Goal: Task Accomplishment & Management: Use online tool/utility

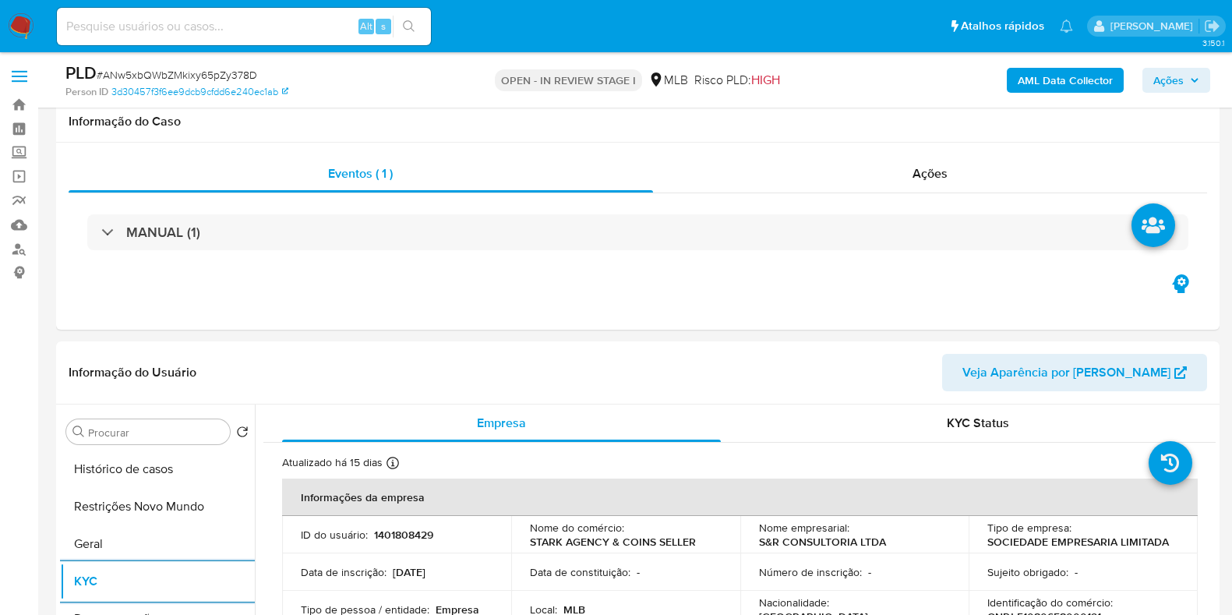
select select "10"
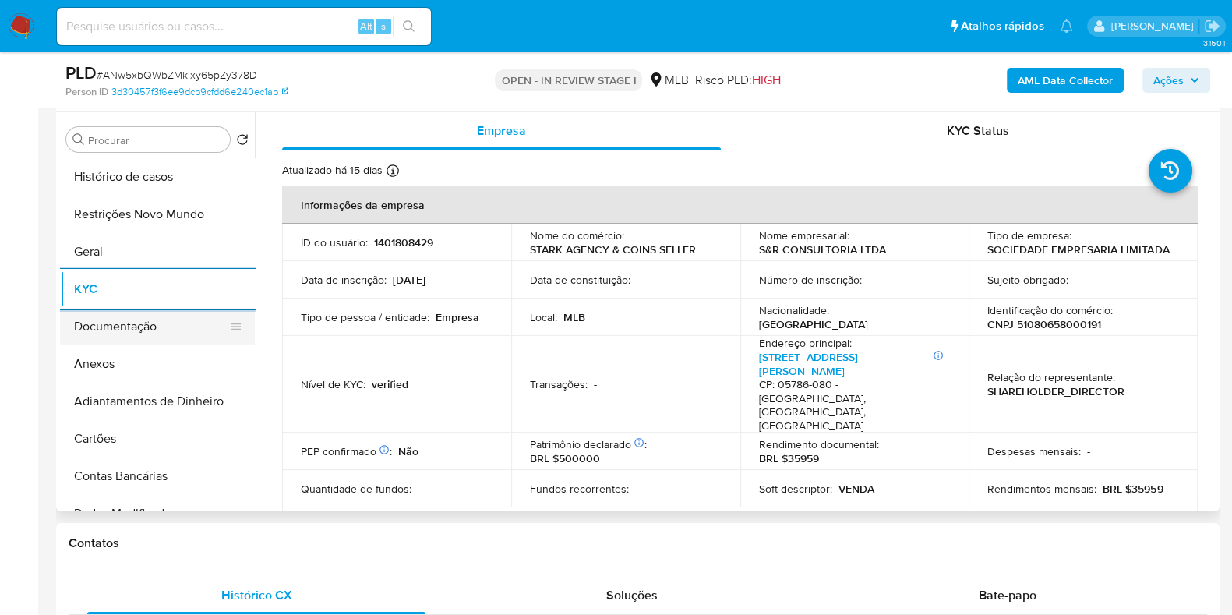
click at [101, 321] on button "Documentação" at bounding box center [151, 326] width 182 height 37
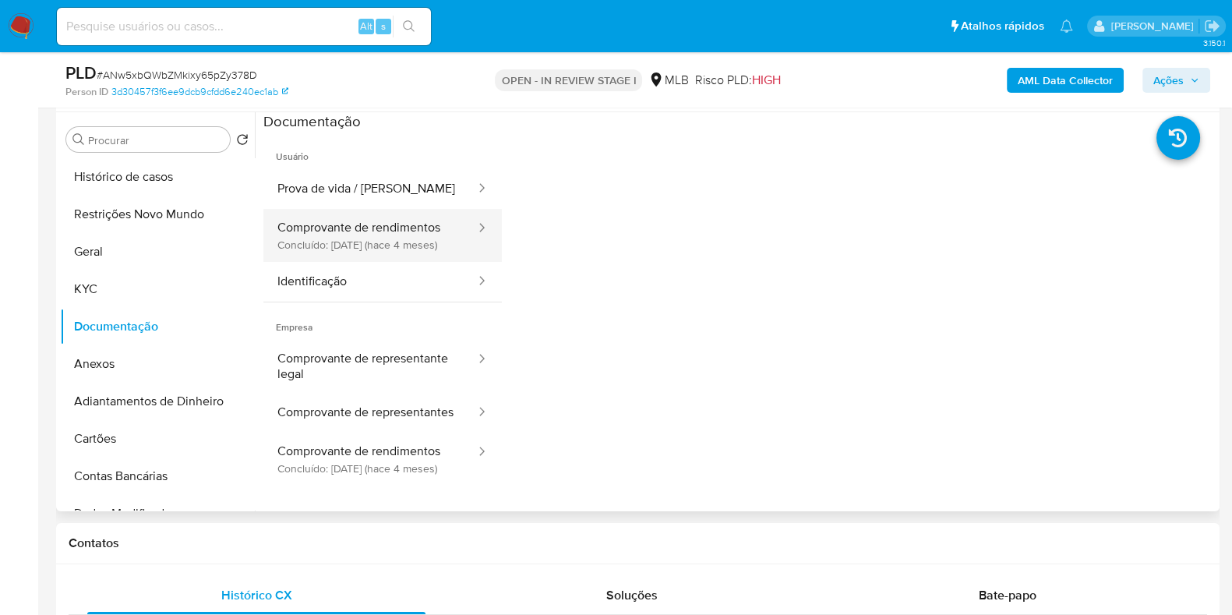
click at [415, 234] on button "Comprovante de rendimentos Concluído: 08/04/2025 (hace 4 meses)" at bounding box center [369, 235] width 213 height 53
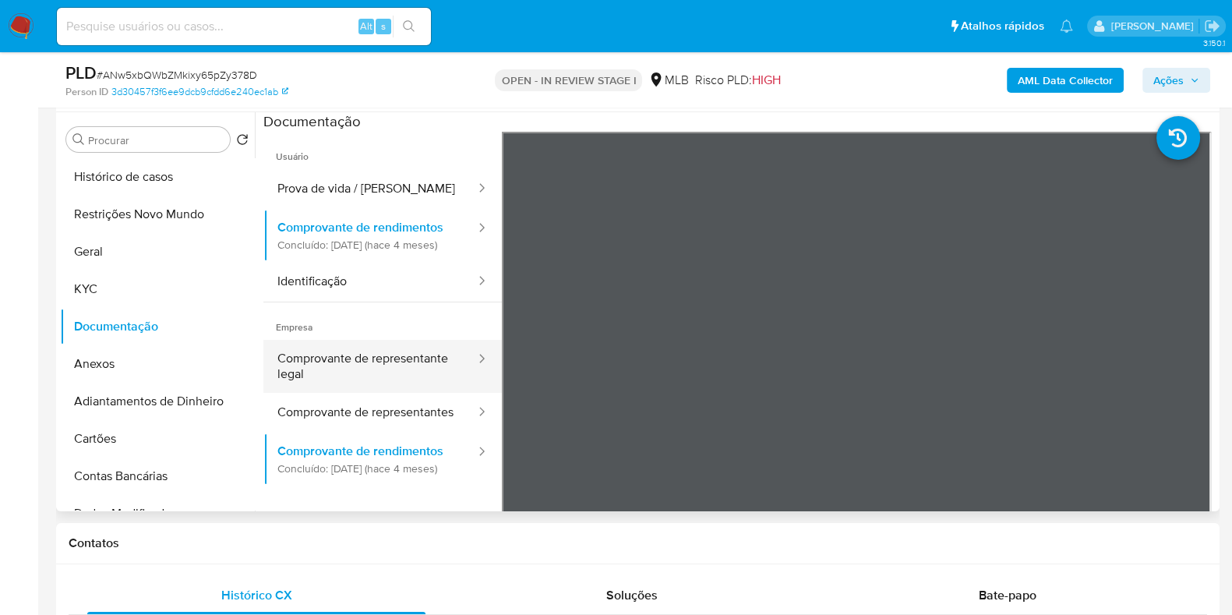
click at [379, 384] on button "Comprovante de representante legal" at bounding box center [369, 366] width 213 height 53
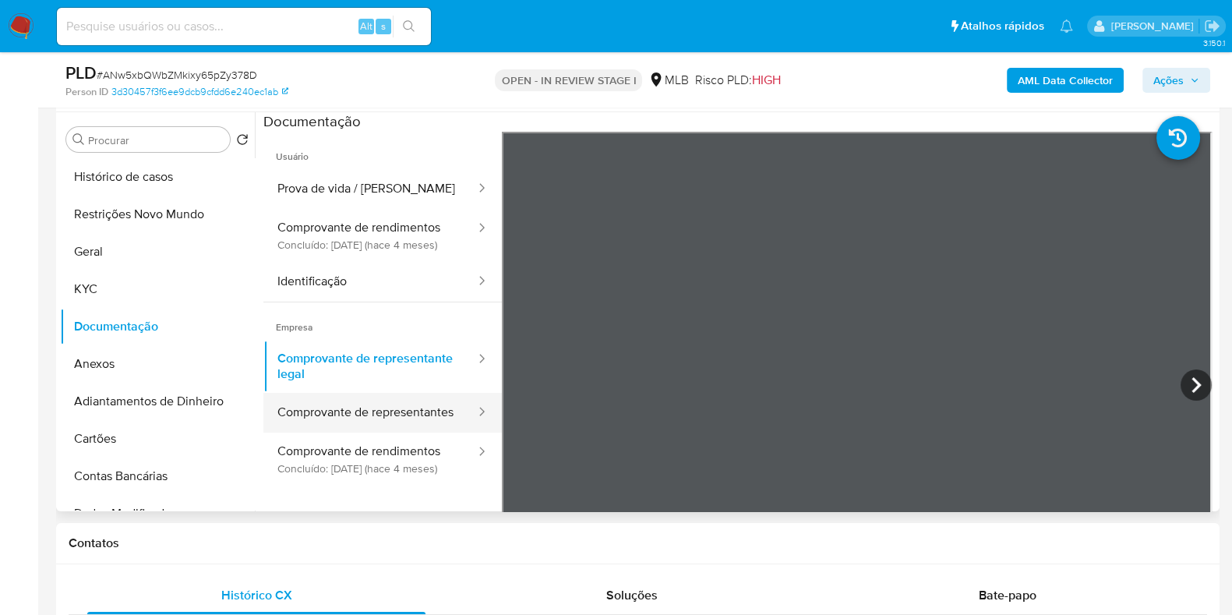
click at [323, 432] on button "Comprovante de representantes" at bounding box center [369, 413] width 213 height 40
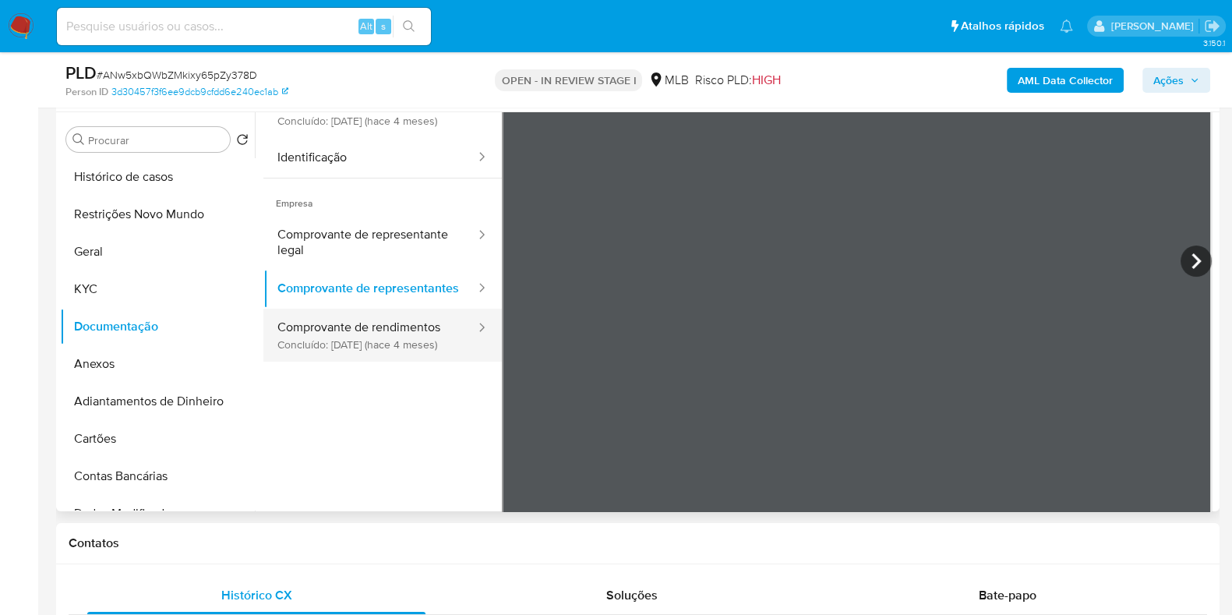
scroll to position [136, 0]
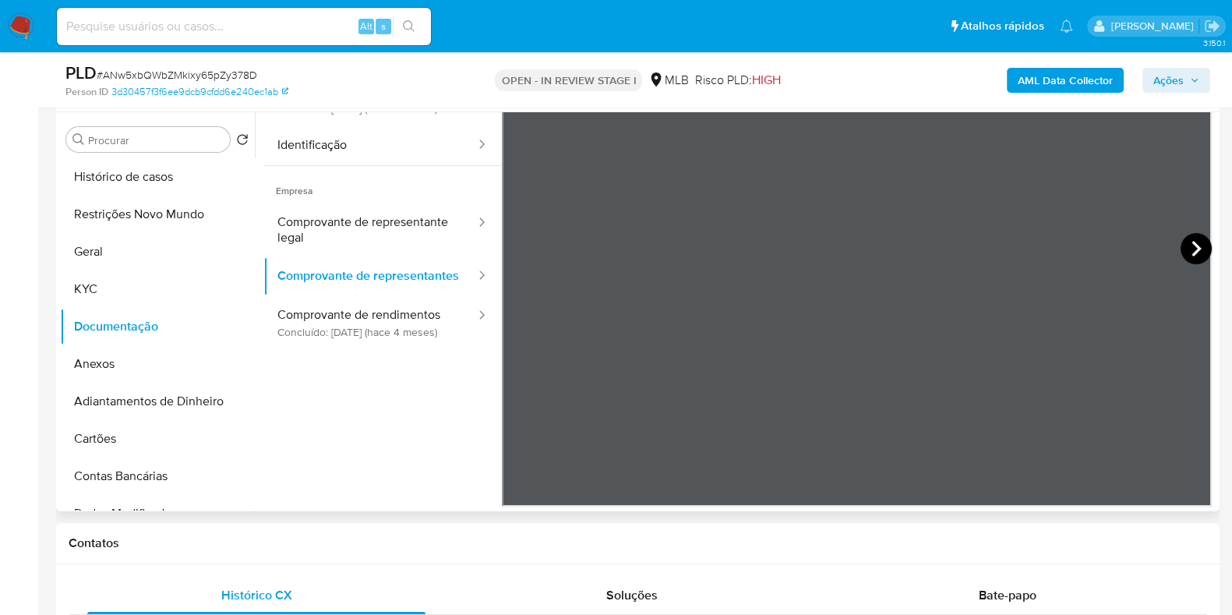
click at [1200, 252] on icon at bounding box center [1195, 248] width 31 height 31
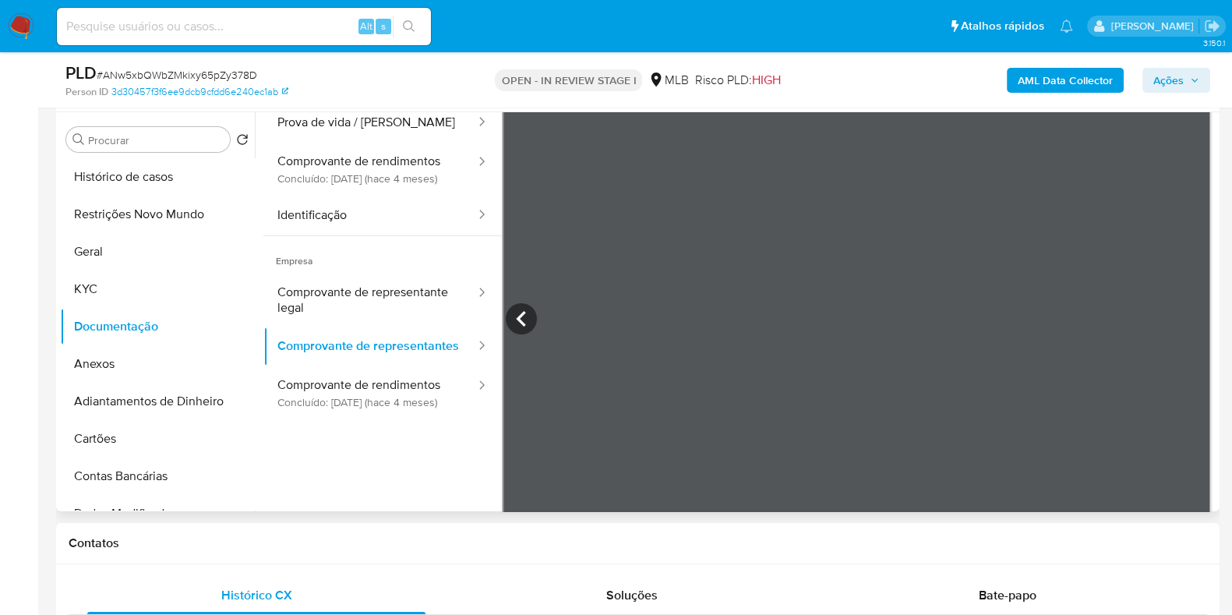
scroll to position [38, 0]
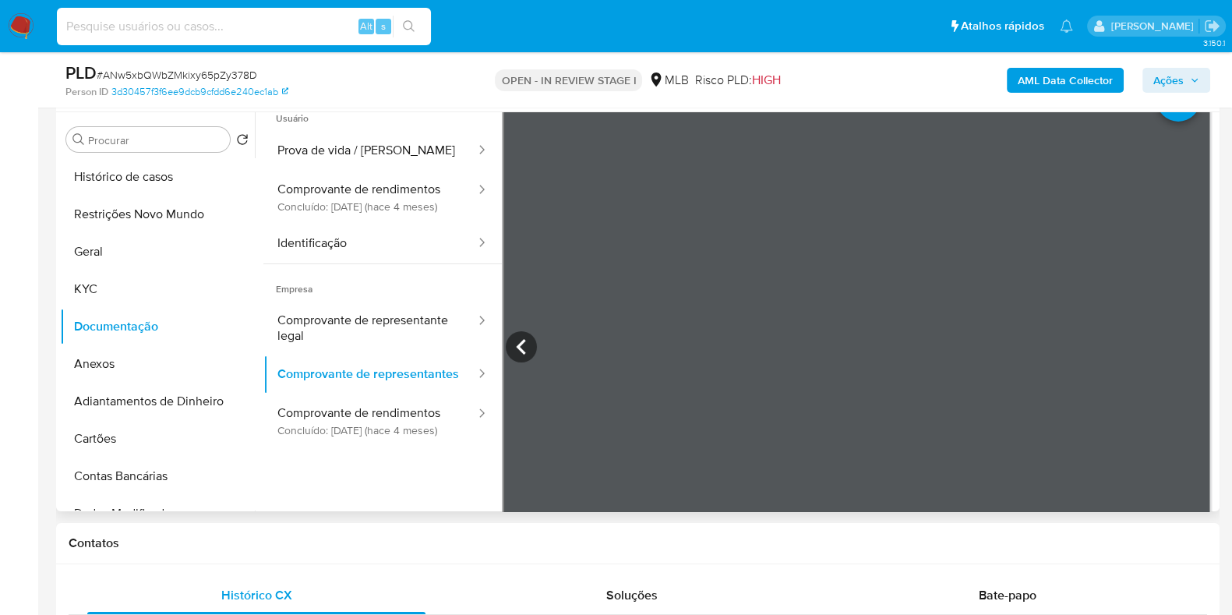
click at [258, 33] on input at bounding box center [244, 26] width 374 height 20
click at [1188, 82] on span "Ações" at bounding box center [1176, 80] width 46 height 22
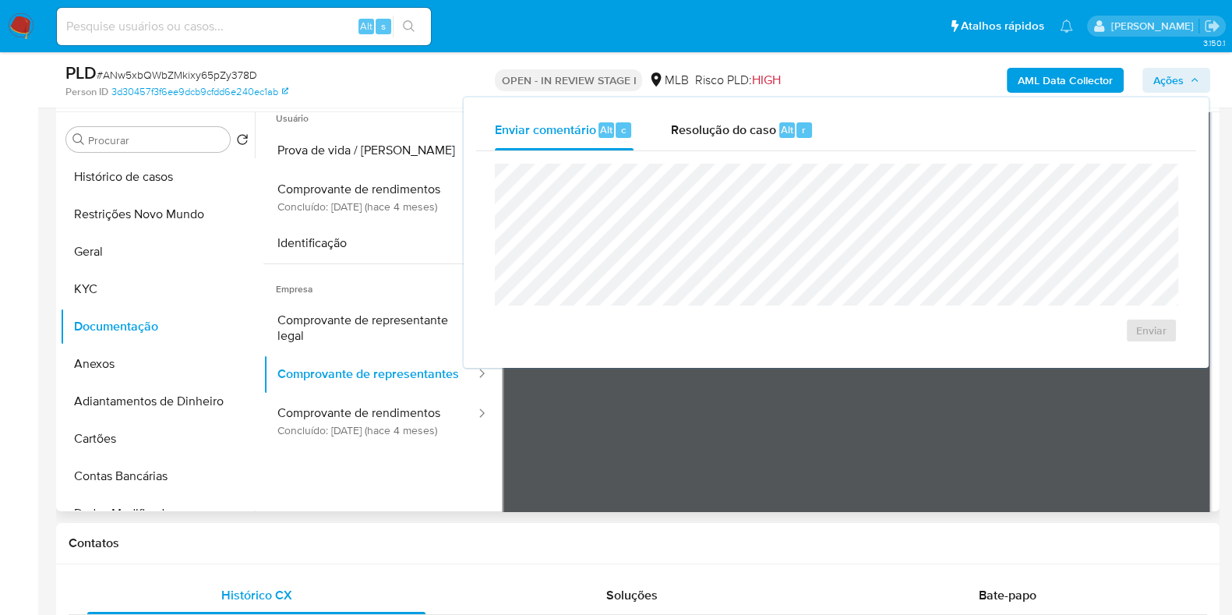
click at [743, 153] on div "Enviar" at bounding box center [836, 253] width 720 height 204
click at [739, 126] on span "Resolução do caso" at bounding box center [723, 129] width 105 height 18
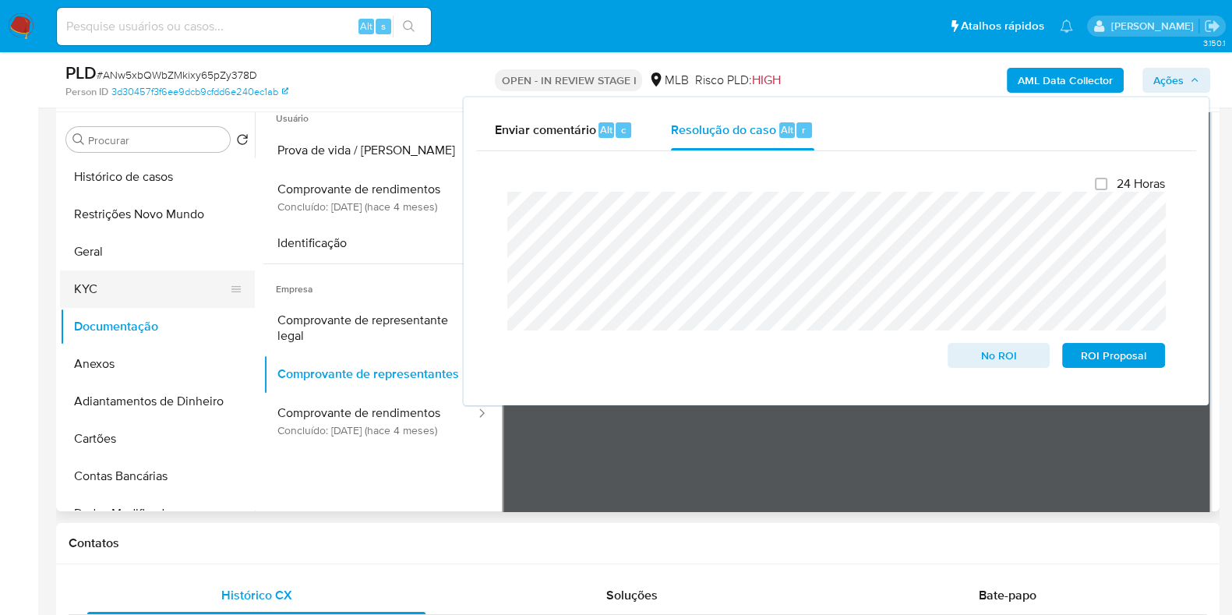
click at [162, 298] on button "KYC" at bounding box center [151, 288] width 182 height 37
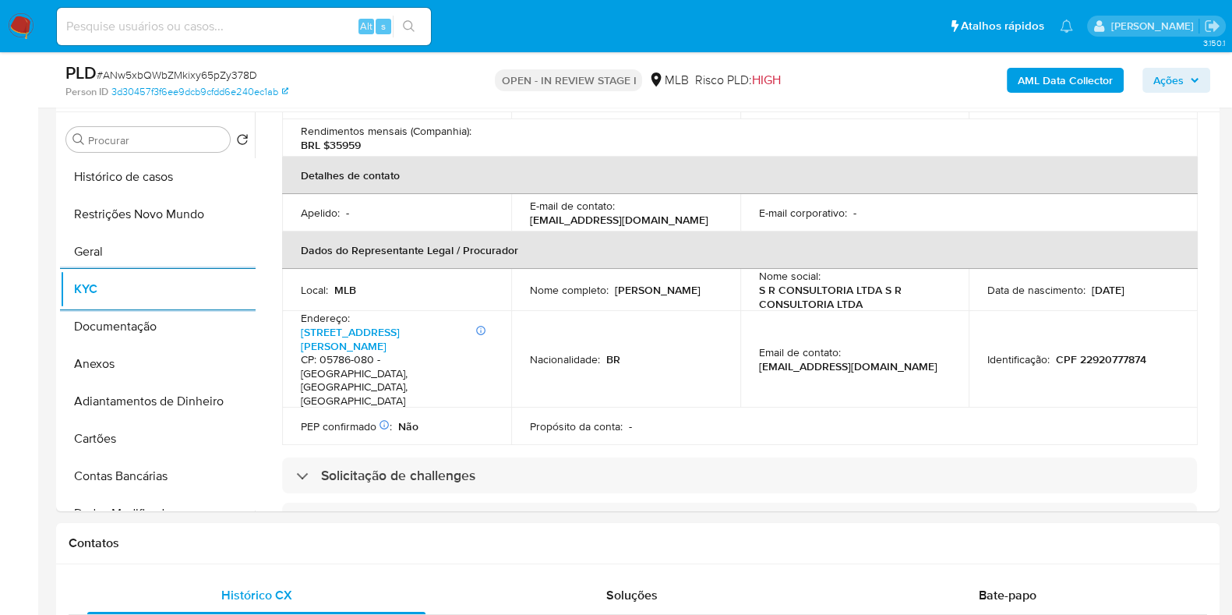
scroll to position [97, 0]
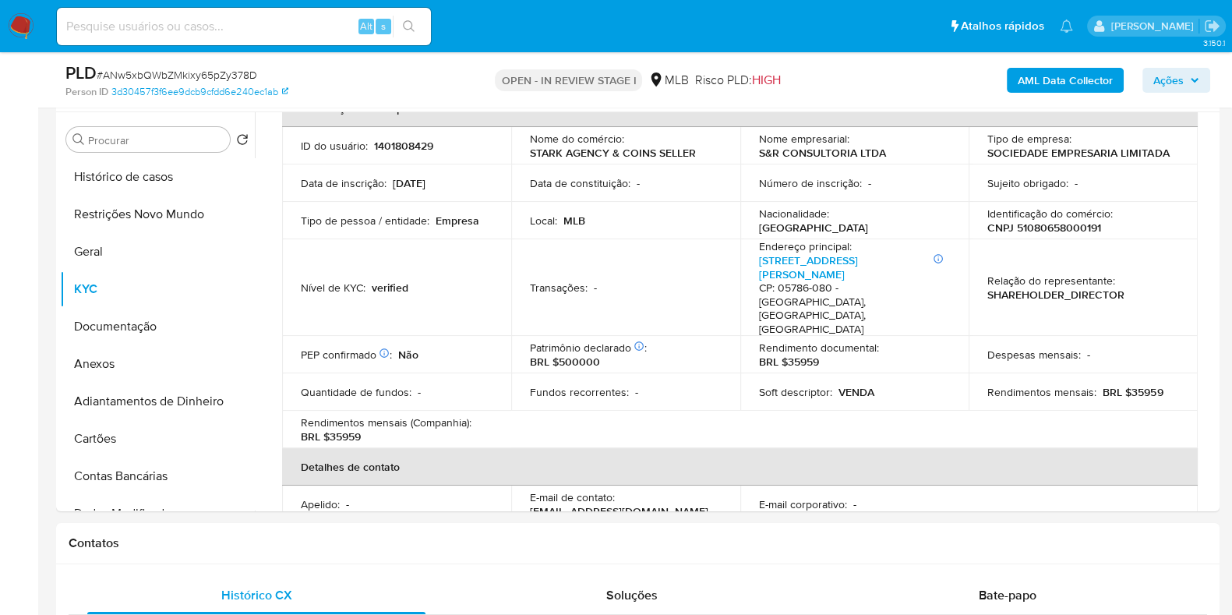
click at [1053, 228] on p "CNPJ 51080658000191" at bounding box center [1044, 228] width 114 height 14
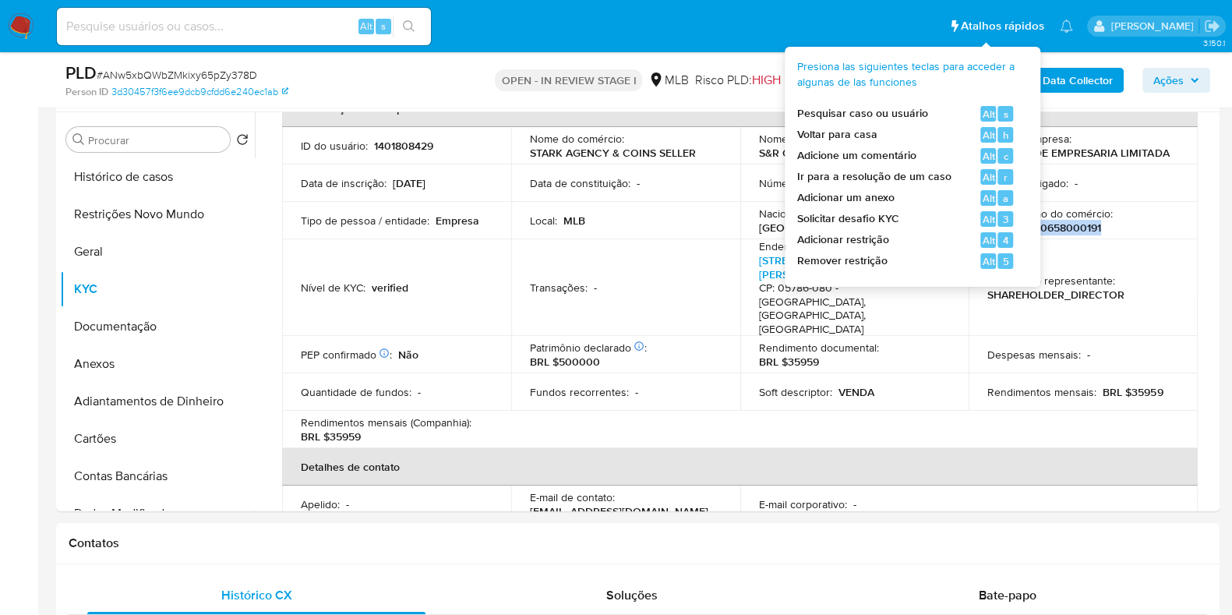
copy p "51080658000191"
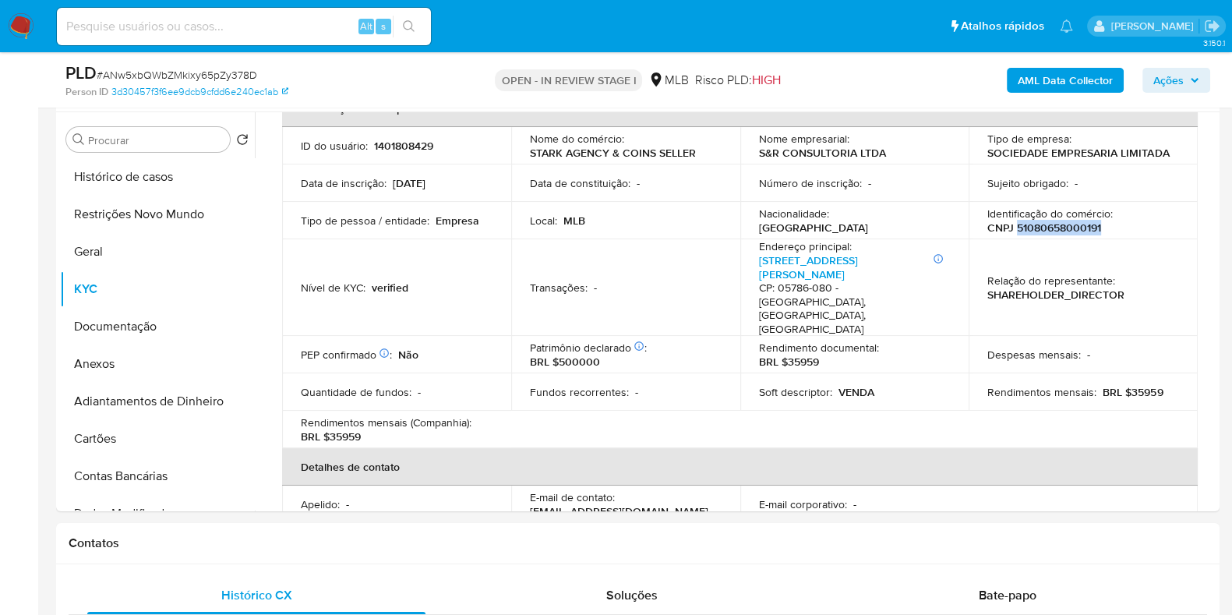
copy p "51080658000191"
click at [152, 212] on button "Restrições Novo Mundo" at bounding box center [151, 214] width 182 height 37
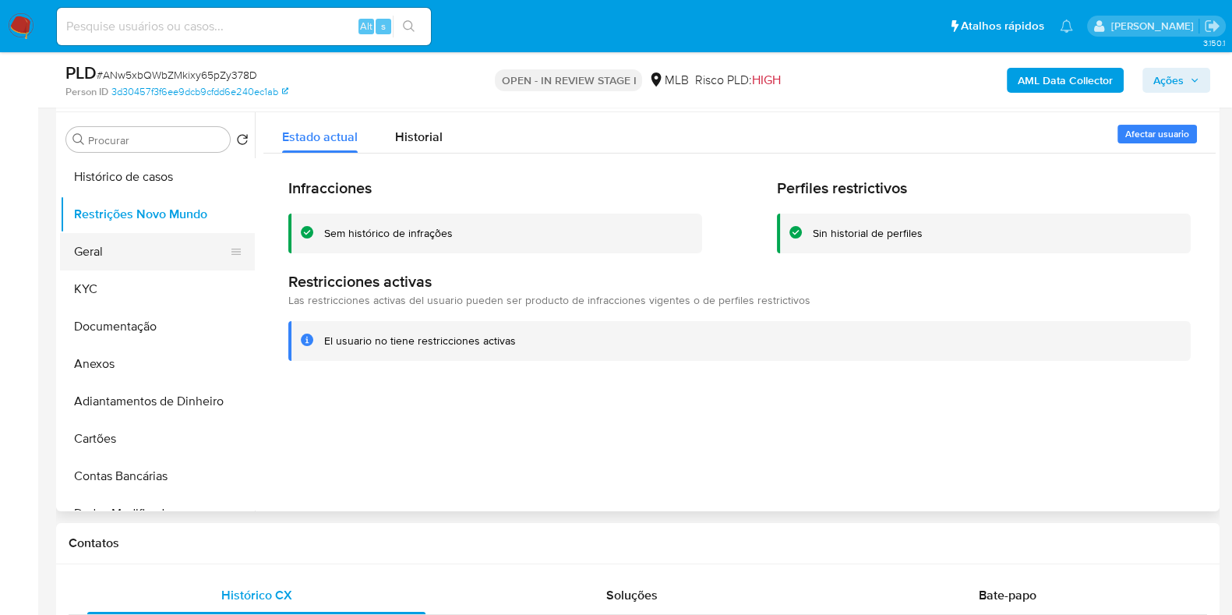
click at [92, 251] on button "Geral" at bounding box center [151, 251] width 182 height 37
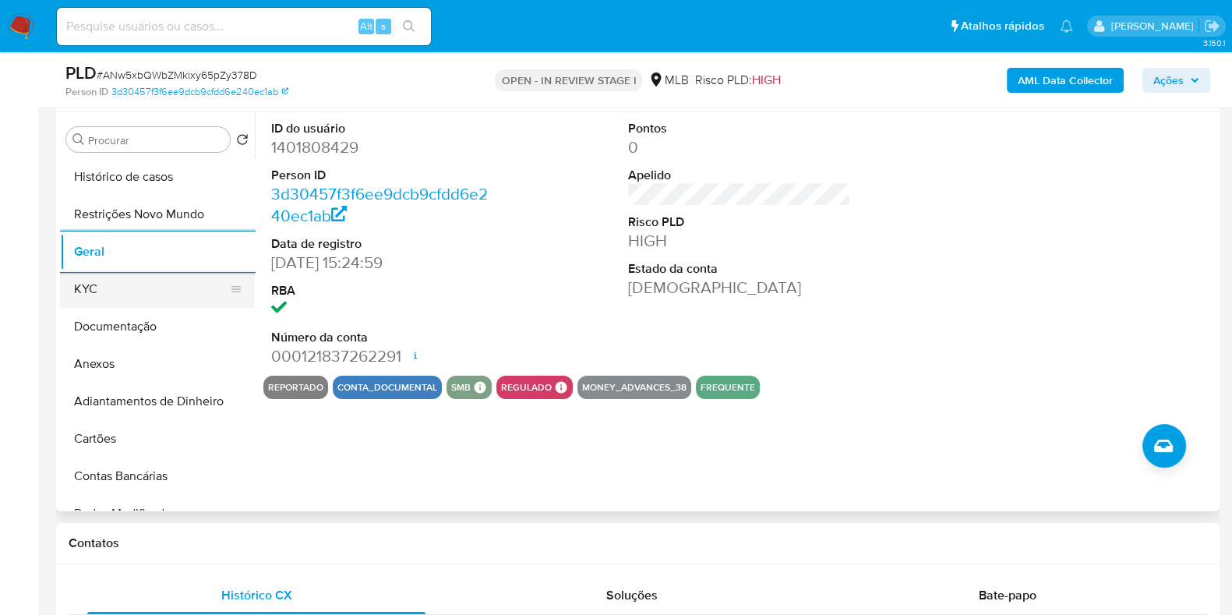
click at [129, 297] on button "KYC" at bounding box center [151, 288] width 182 height 37
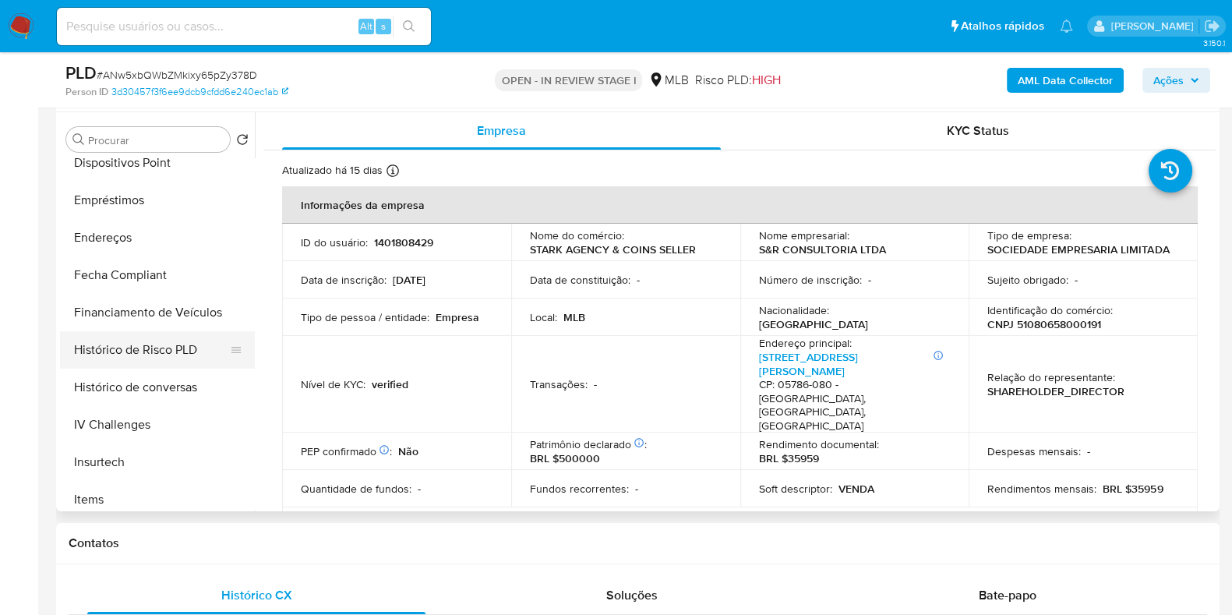
scroll to position [486, 0]
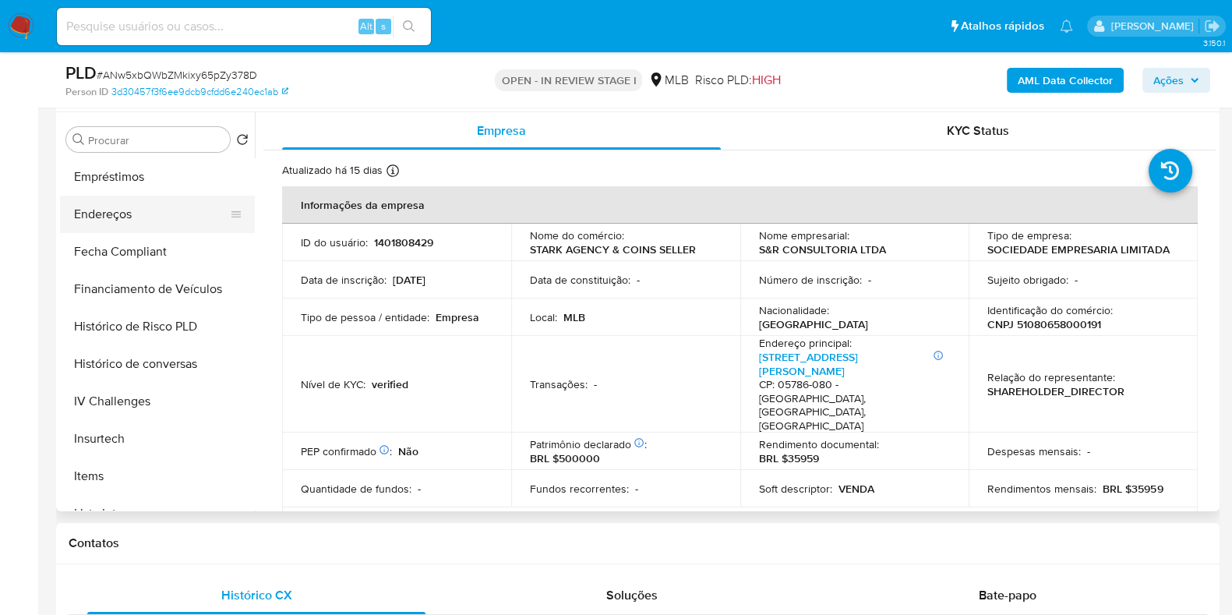
click at [153, 210] on button "Endereços" at bounding box center [151, 214] width 182 height 37
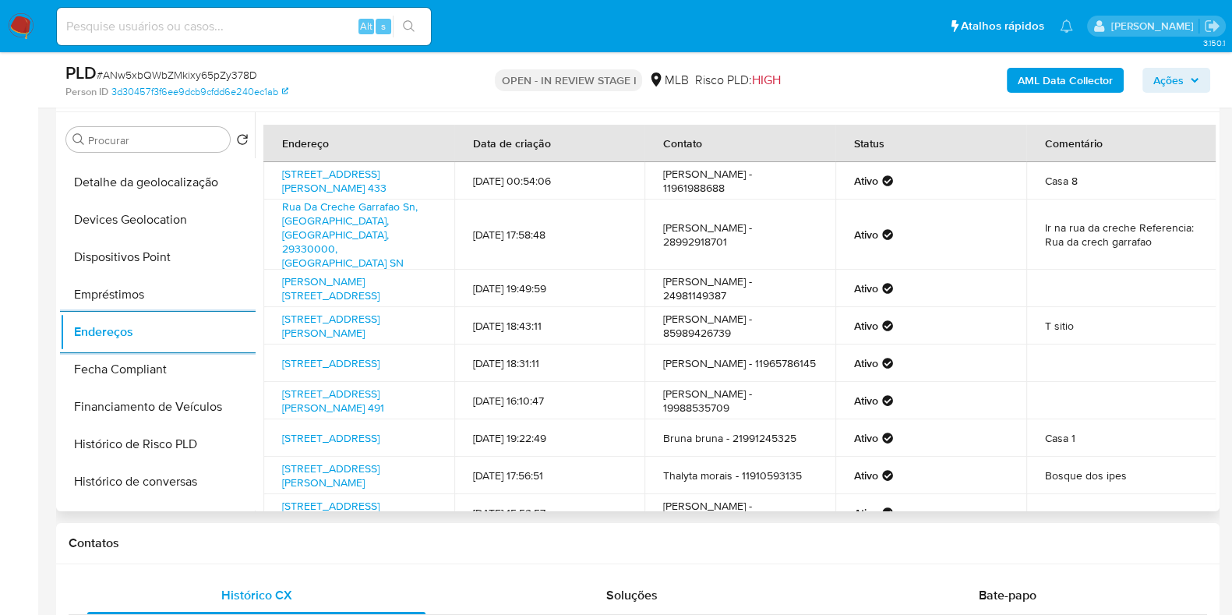
scroll to position [194, 0]
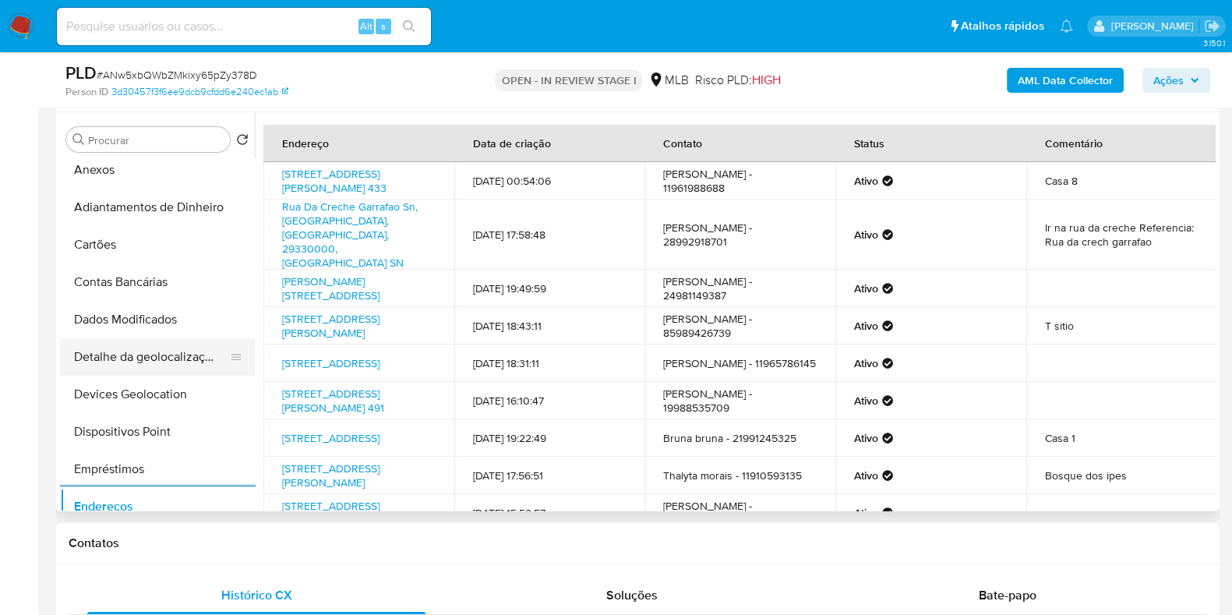
click at [161, 363] on button "Detalhe da geolocalização" at bounding box center [151, 356] width 182 height 37
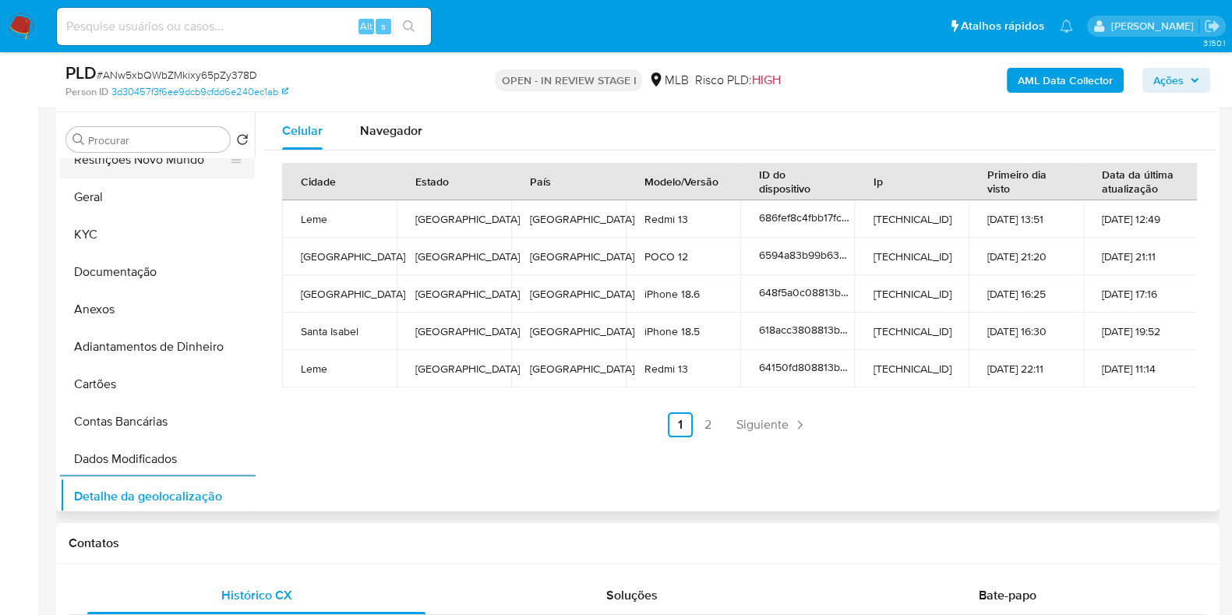
scroll to position [0, 0]
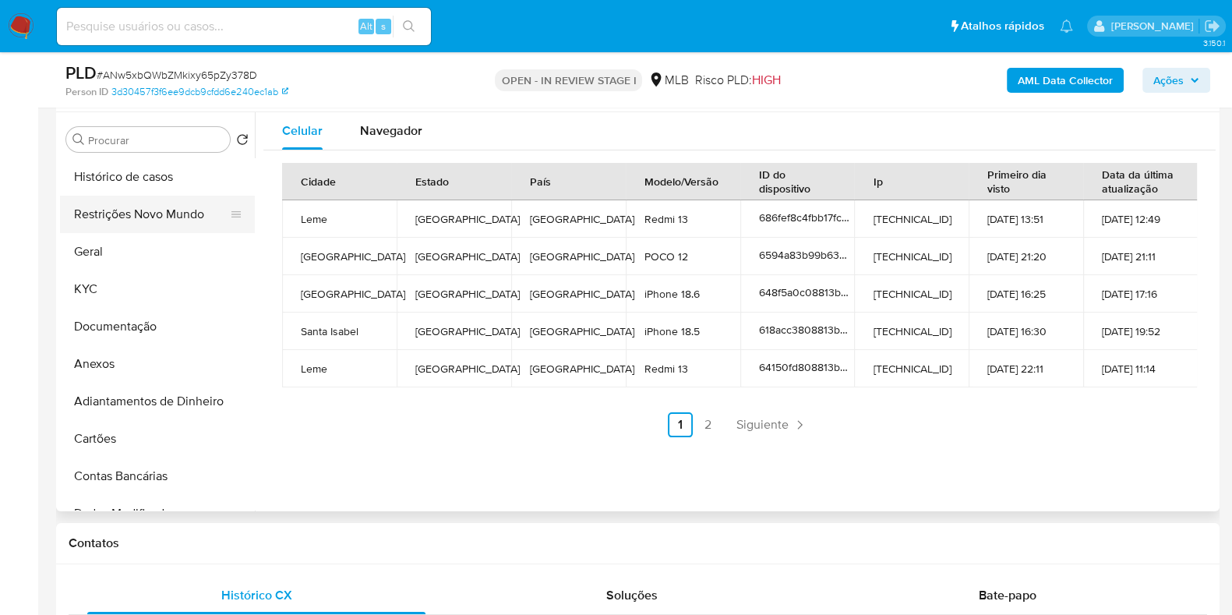
click at [175, 213] on button "Restrições Novo Mundo" at bounding box center [151, 214] width 182 height 37
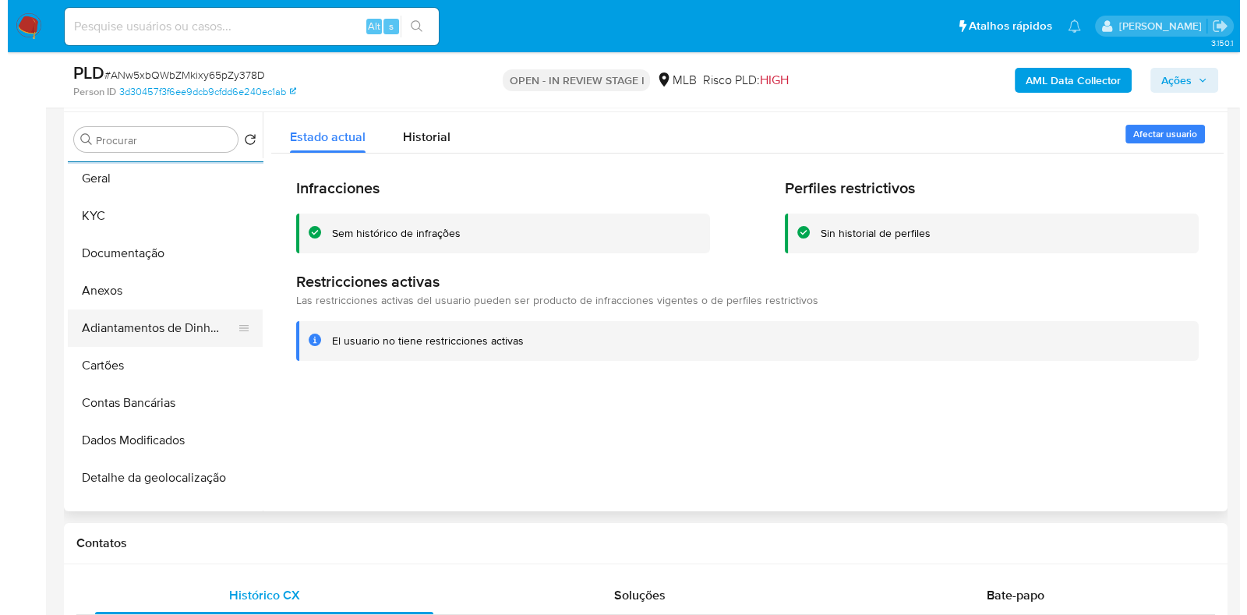
scroll to position [291, 0]
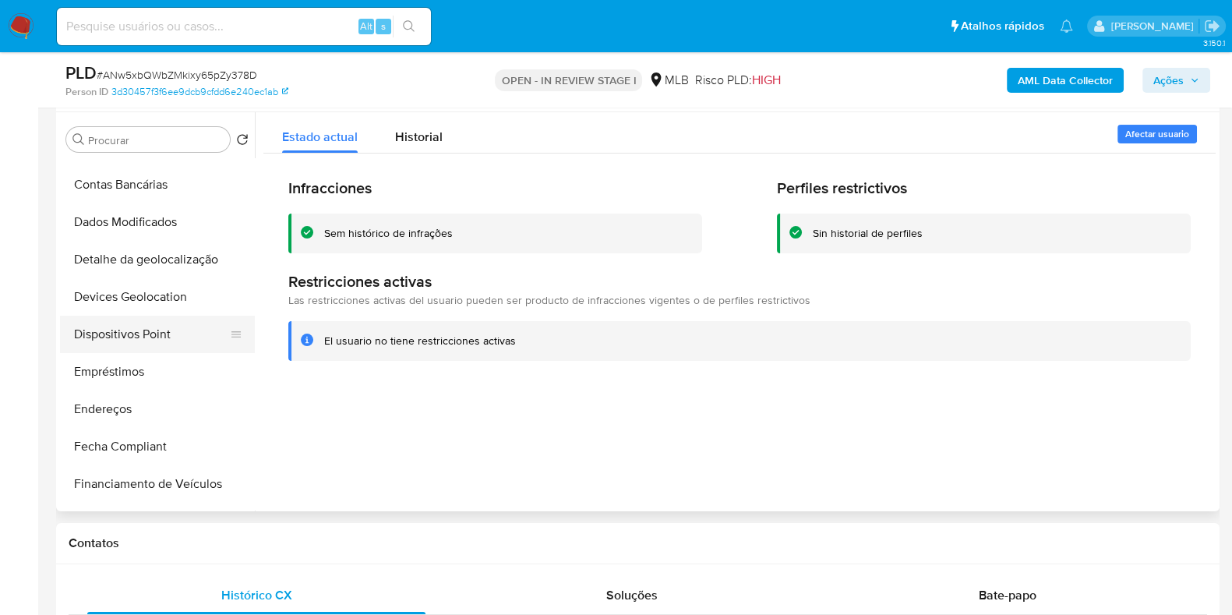
click at [153, 344] on button "Dispositivos Point" at bounding box center [151, 334] width 182 height 37
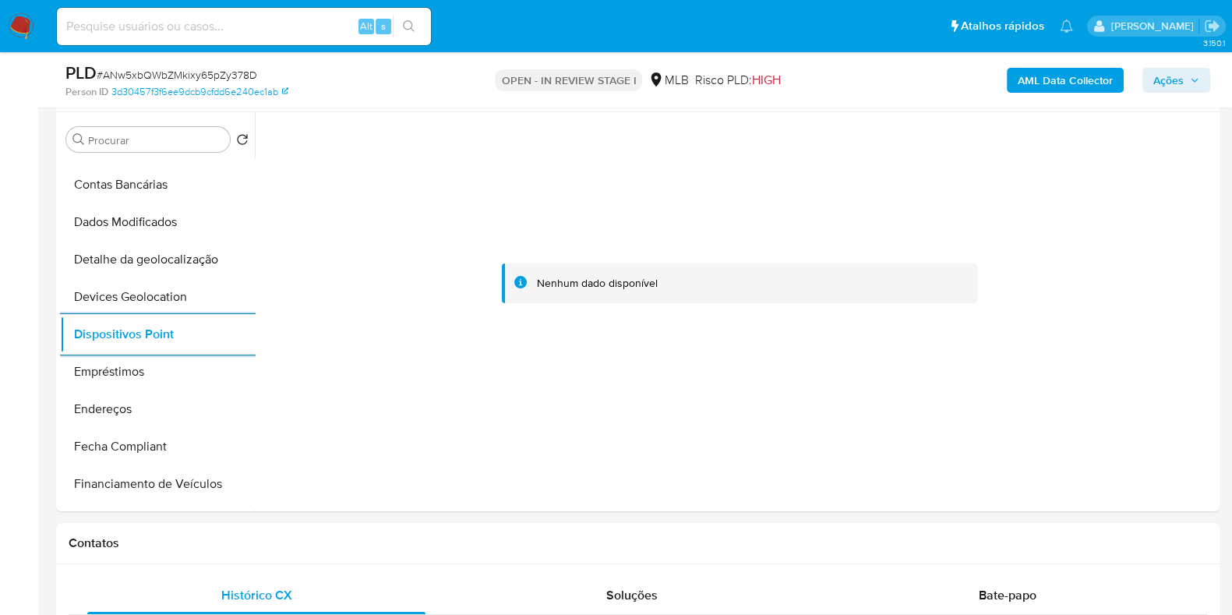
click at [1099, 83] on b "AML Data Collector" at bounding box center [1065, 80] width 95 height 25
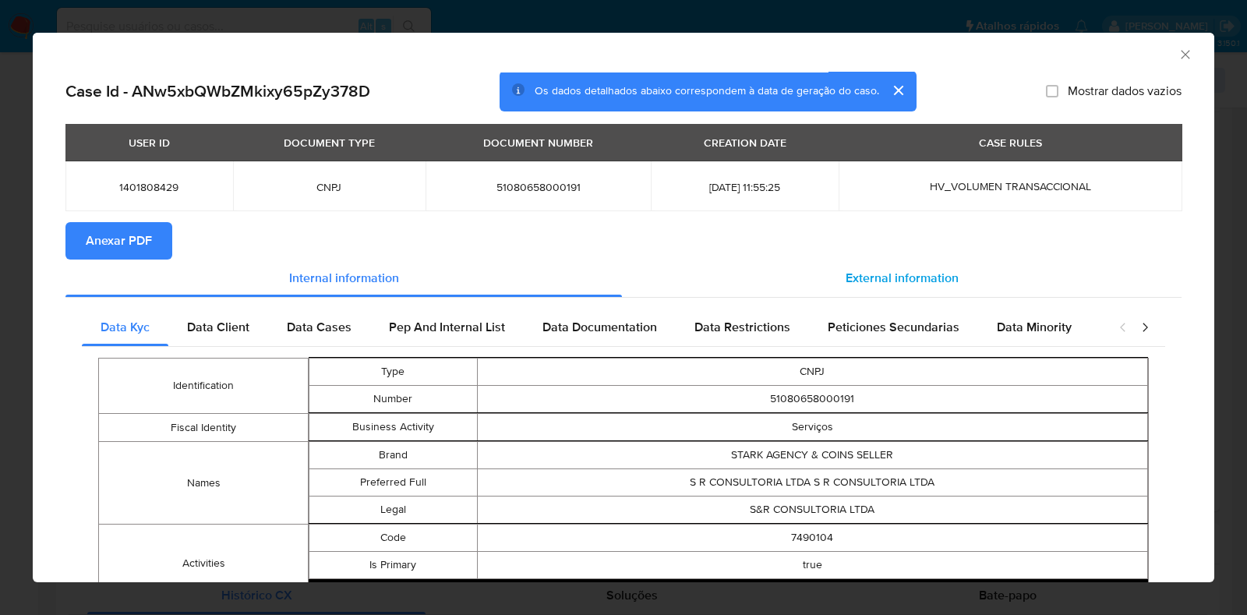
click at [932, 277] on span "External information" at bounding box center [901, 278] width 113 height 18
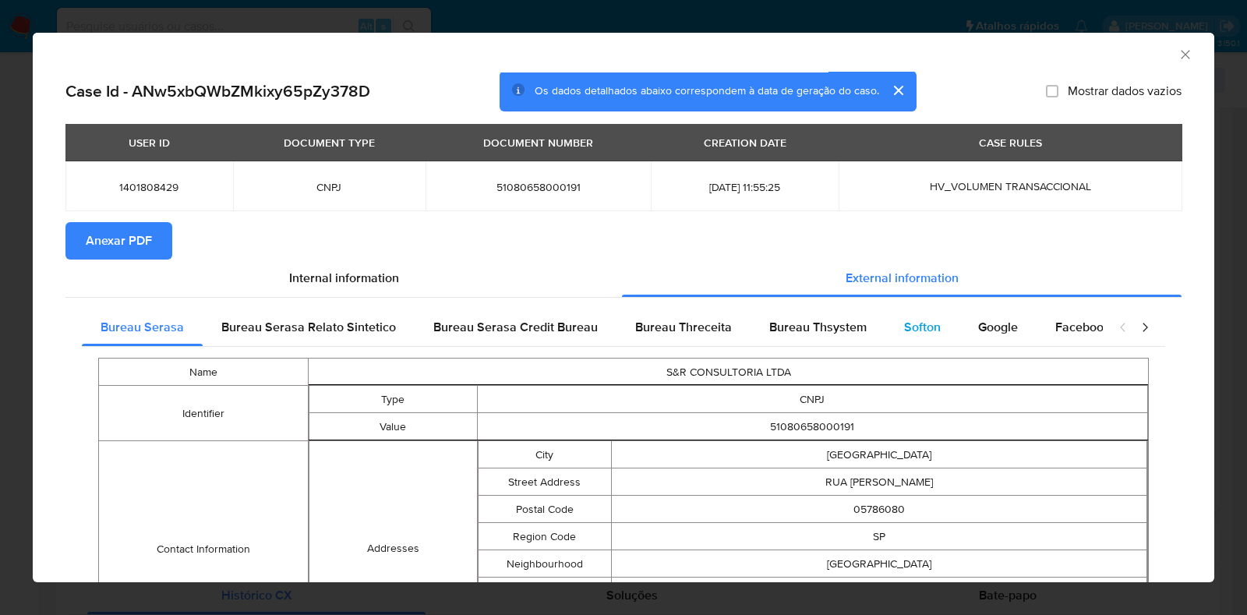
click at [926, 330] on span "Softon" at bounding box center [922, 327] width 37 height 18
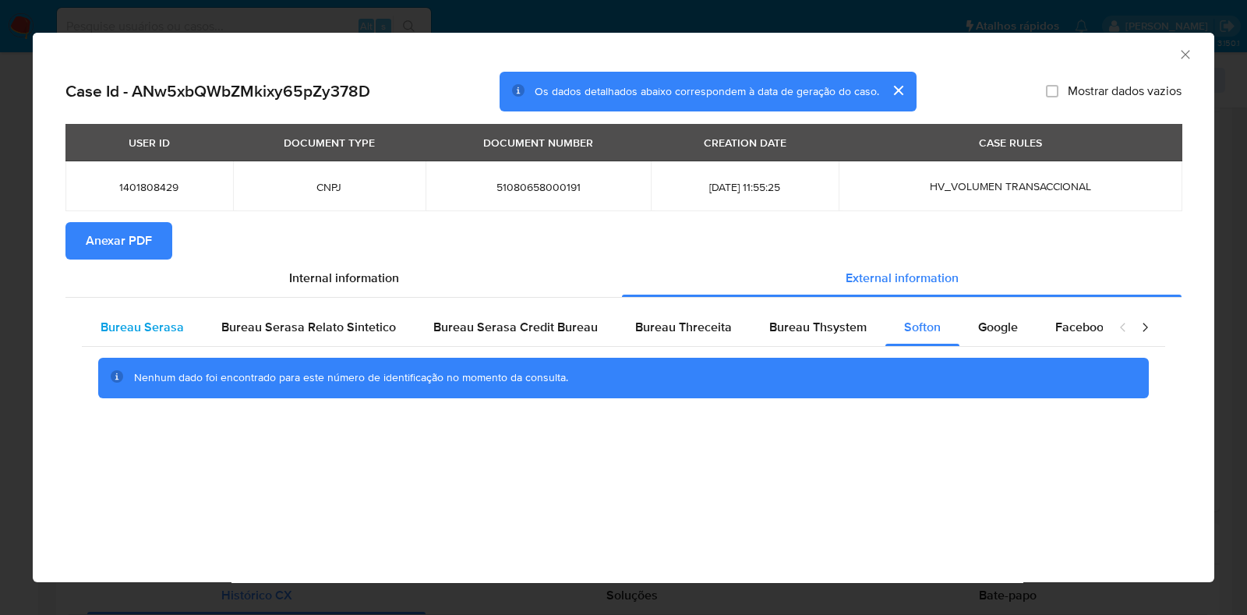
drag, startPoint x: 154, startPoint y: 337, endPoint x: 178, endPoint y: 331, distance: 24.0
click at [153, 337] on div "Bureau Serasa" at bounding box center [142, 327] width 121 height 37
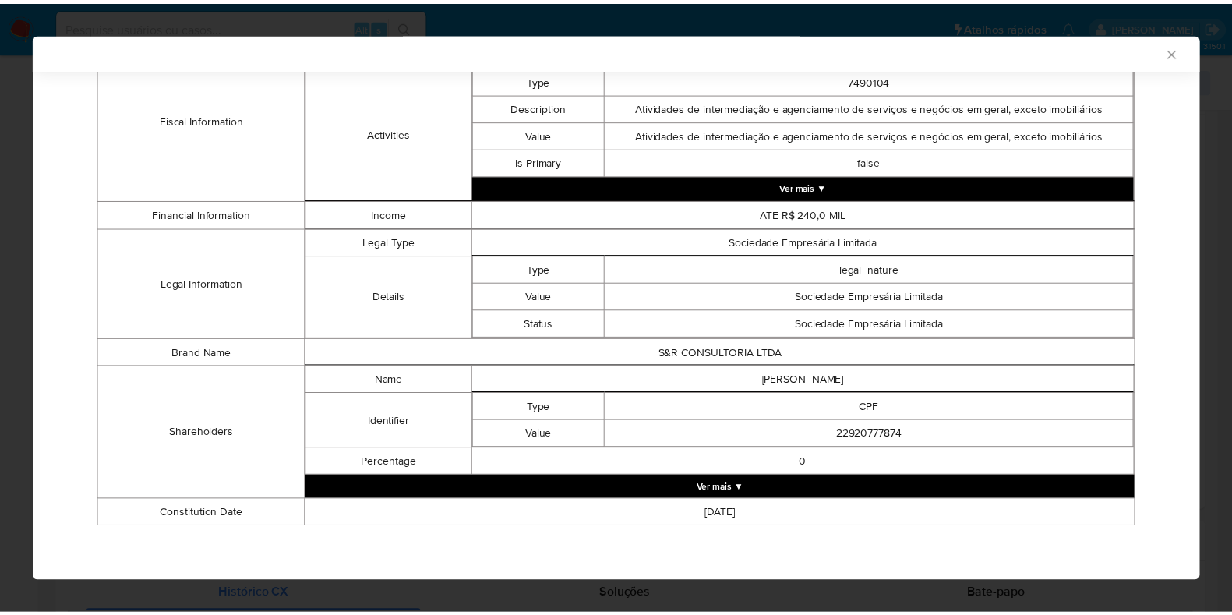
scroll to position [0, 0]
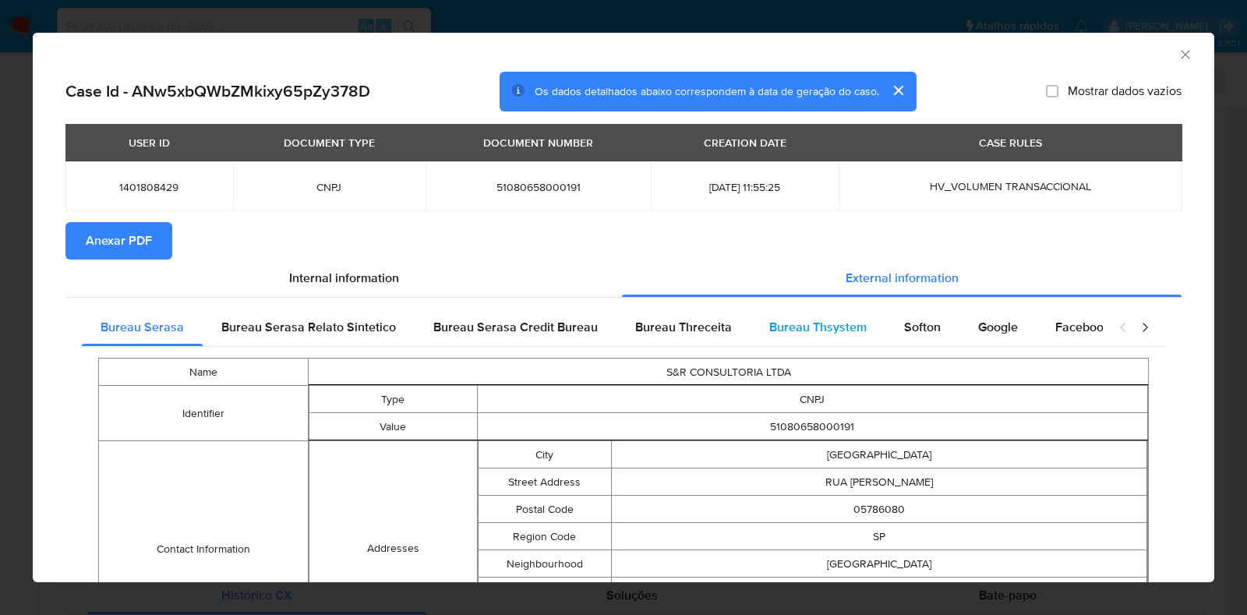
click at [799, 329] on span "Bureau Thsystem" at bounding box center [817, 327] width 97 height 18
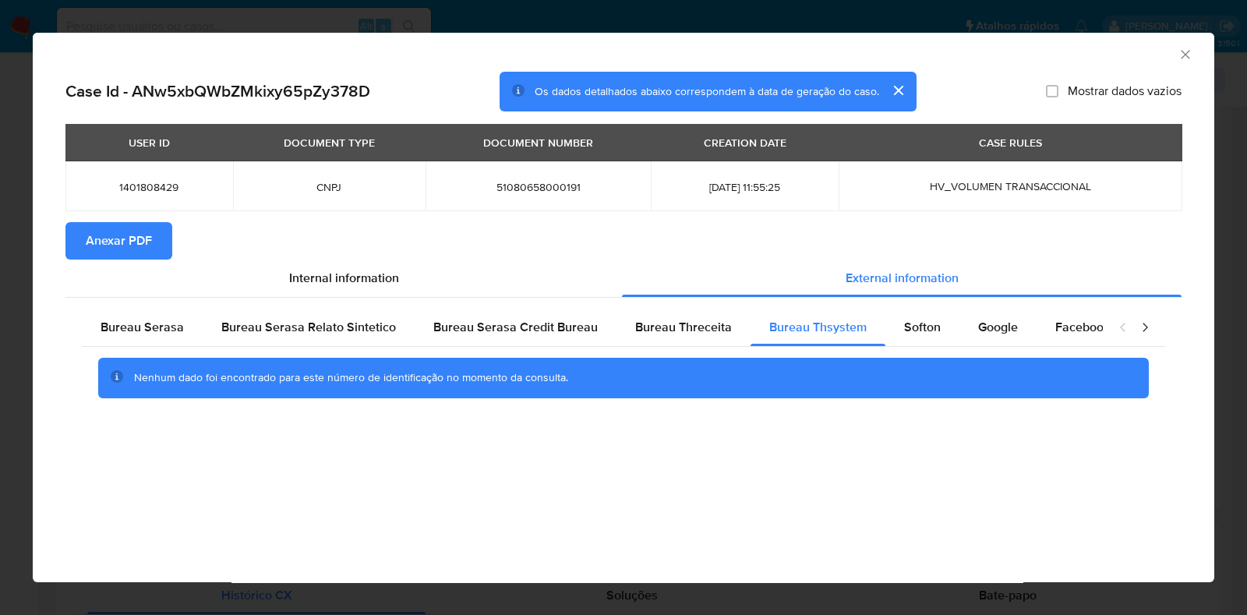
click at [19, 262] on div "AML Data Collector Case Id - ANw5xbQWbZMkixy65pZy378D Os dados detalhados abaix…" at bounding box center [623, 307] width 1247 height 615
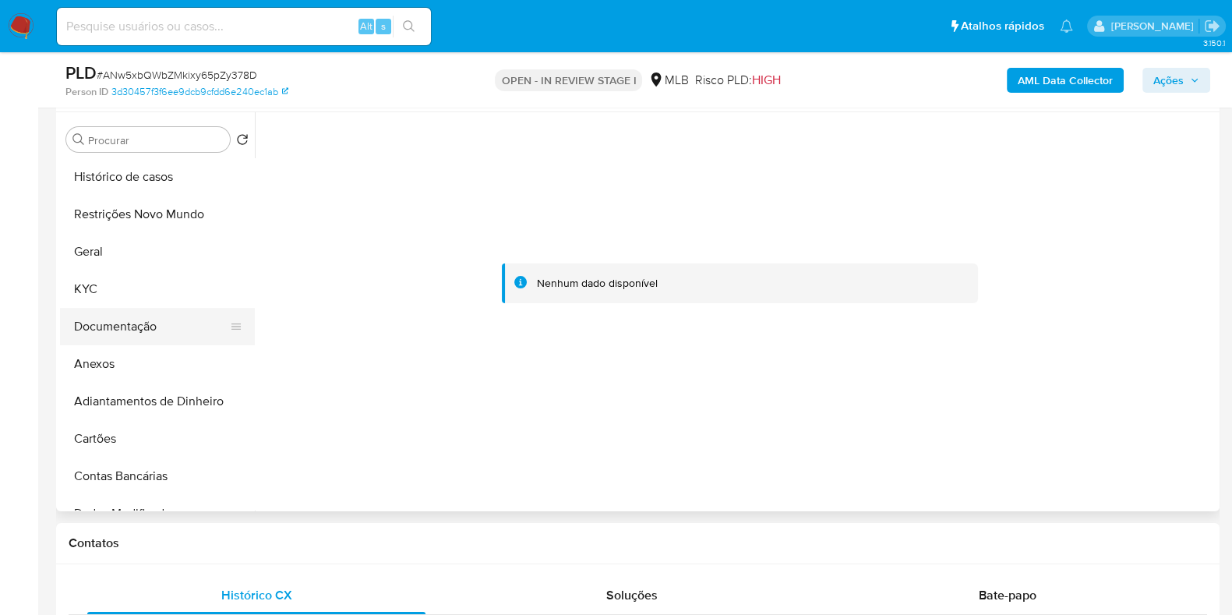
click at [128, 308] on button "Documentação" at bounding box center [151, 326] width 182 height 37
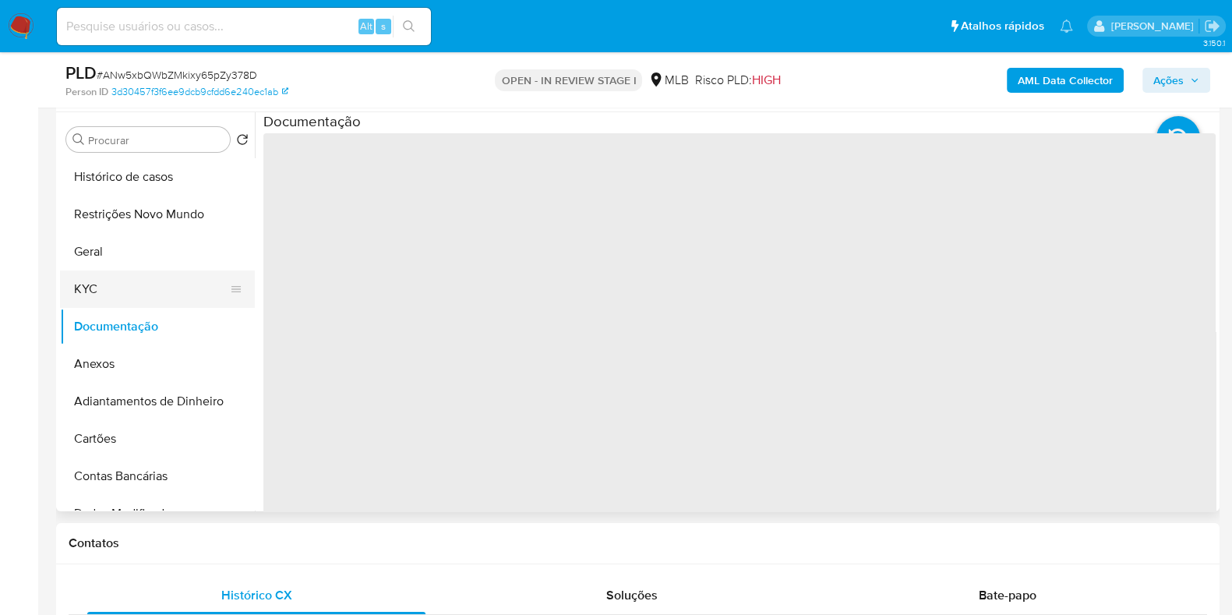
click at [153, 289] on button "KYC" at bounding box center [151, 288] width 182 height 37
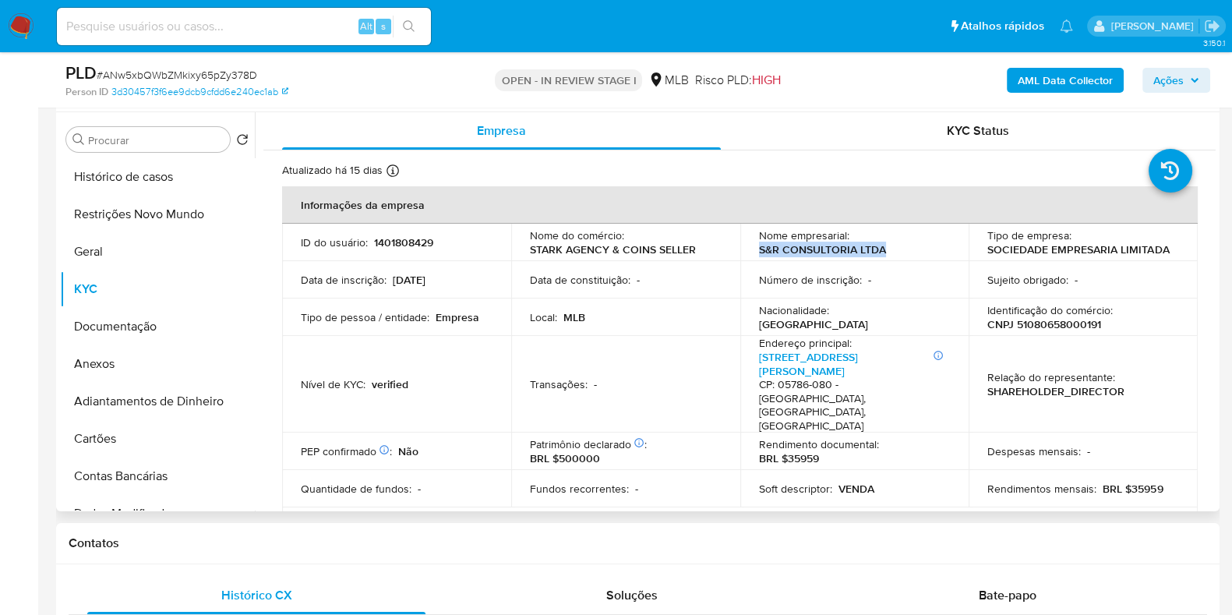
drag, startPoint x: 900, startPoint y: 251, endPoint x: 747, endPoint y: 248, distance: 152.7
click at [747, 248] on td "Nome empresarial : S&R CONSULTORIA LTDA" at bounding box center [854, 242] width 229 height 37
copy p "S&R CONSULTORIA LTDA"
click at [119, 362] on button "Anexos" at bounding box center [151, 363] width 182 height 37
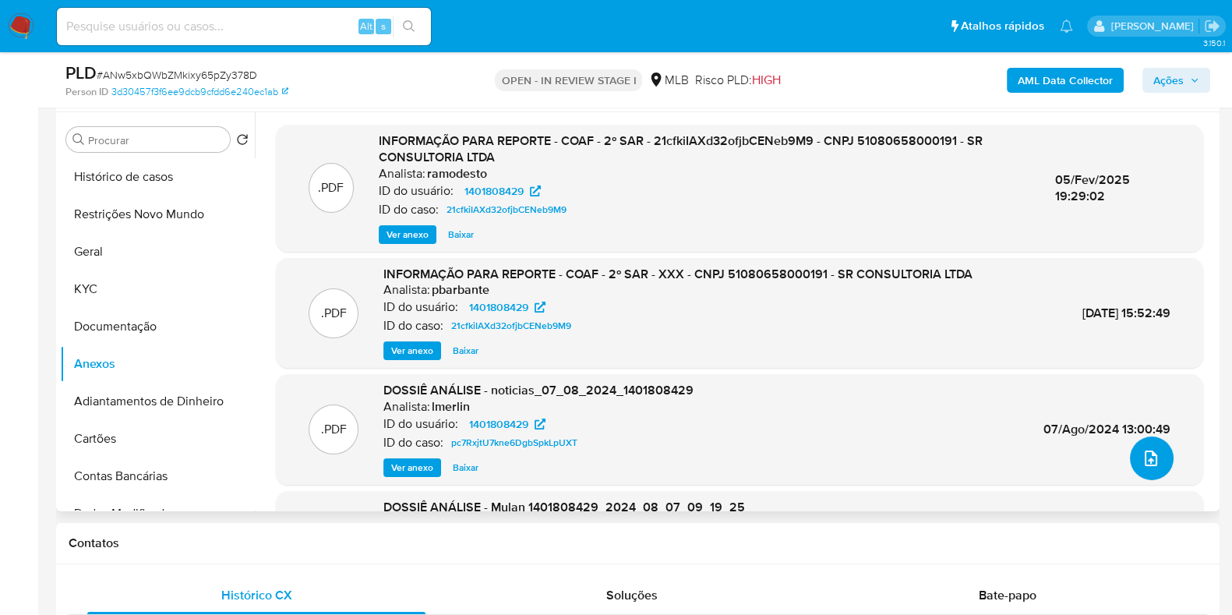
click at [1166, 463] on button "upload-file" at bounding box center [1152, 458] width 44 height 44
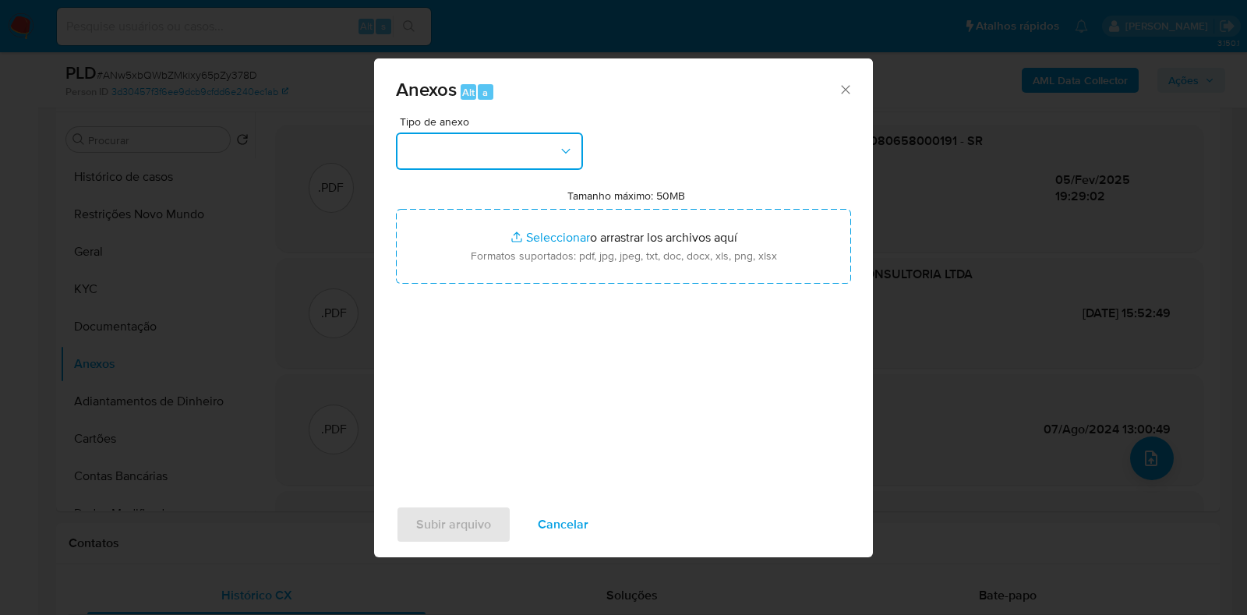
click at [520, 146] on button "button" at bounding box center [489, 150] width 187 height 37
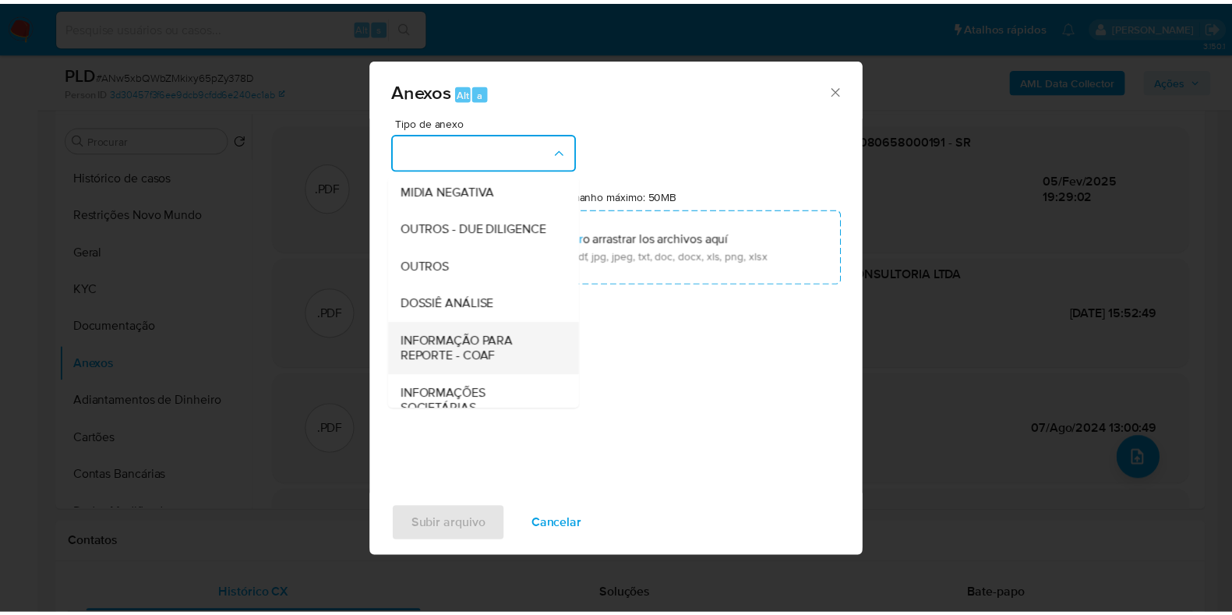
scroll to position [240, 0]
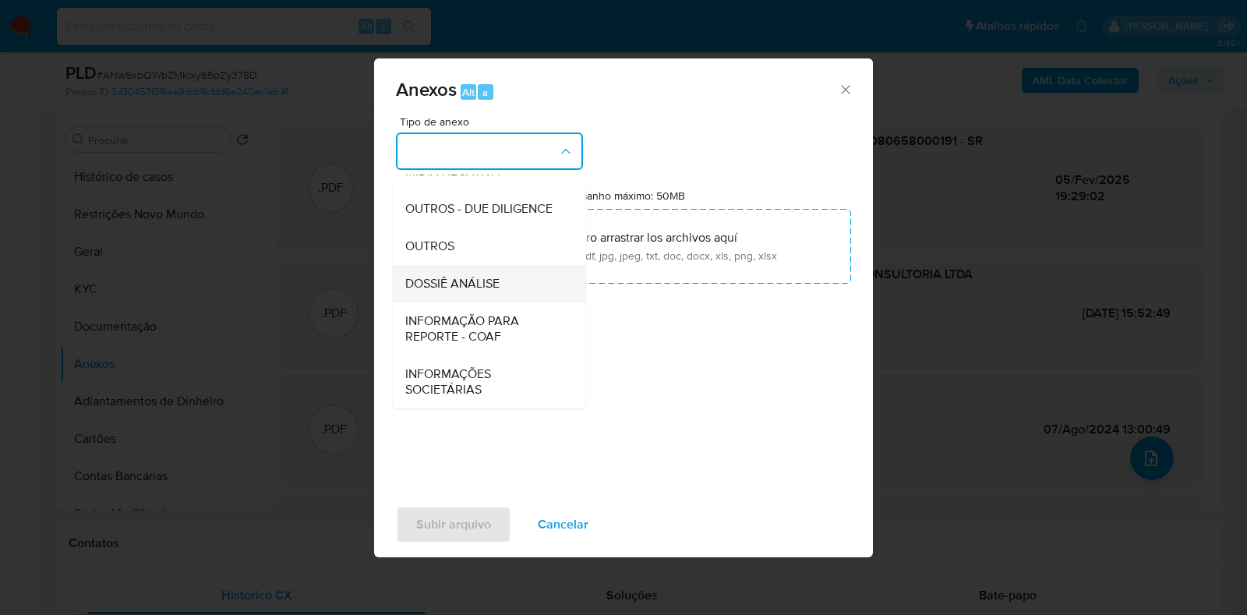
click at [481, 284] on span "DOSSIÊ ANÁLISE" at bounding box center [452, 284] width 94 height 16
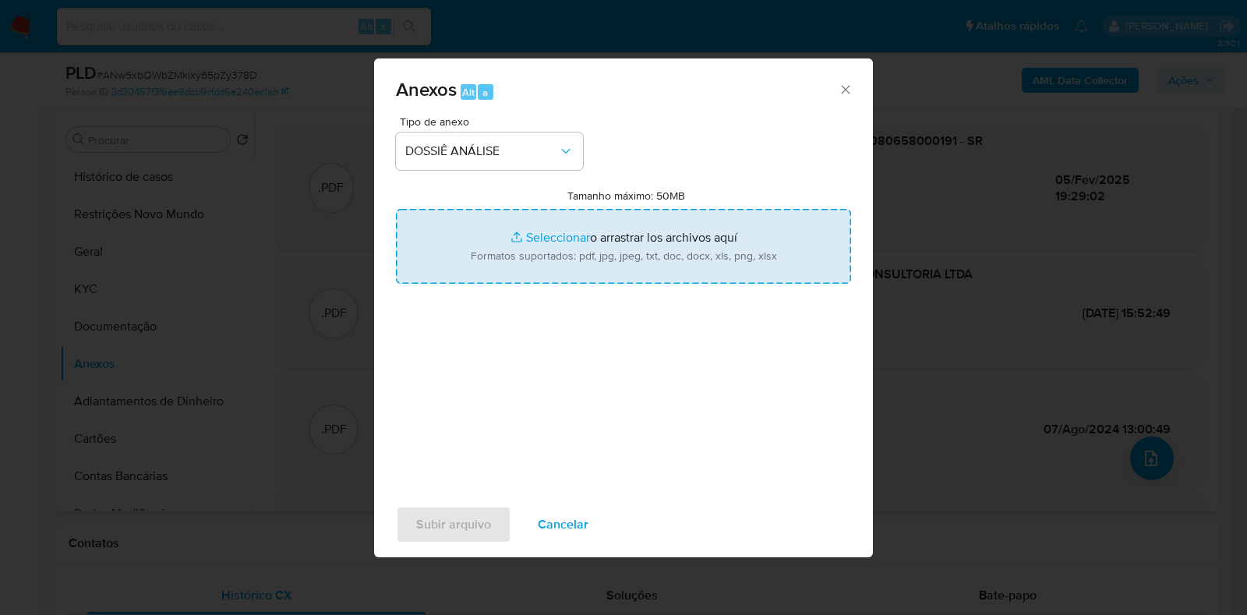
type input "C:\fakepath\SAR - CNPJ 51080658000191 - S&R CONSULTORIA LTDA.pdf"
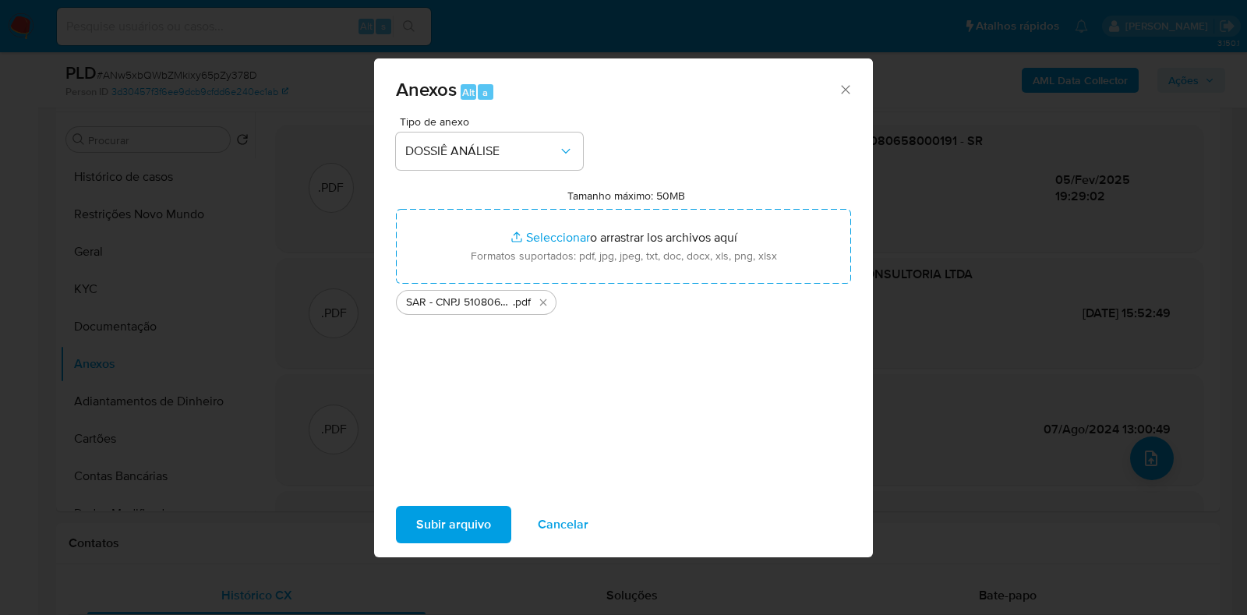
click at [462, 516] on span "Subir arquivo" at bounding box center [453, 524] width 75 height 34
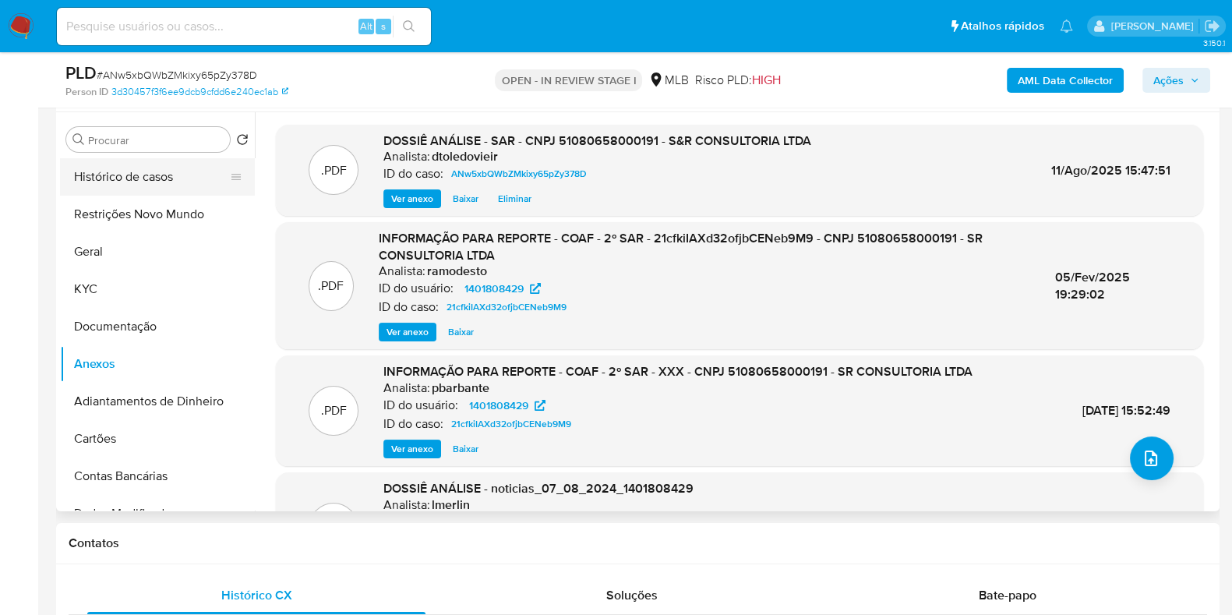
click at [121, 170] on button "Histórico de casos" at bounding box center [151, 176] width 182 height 37
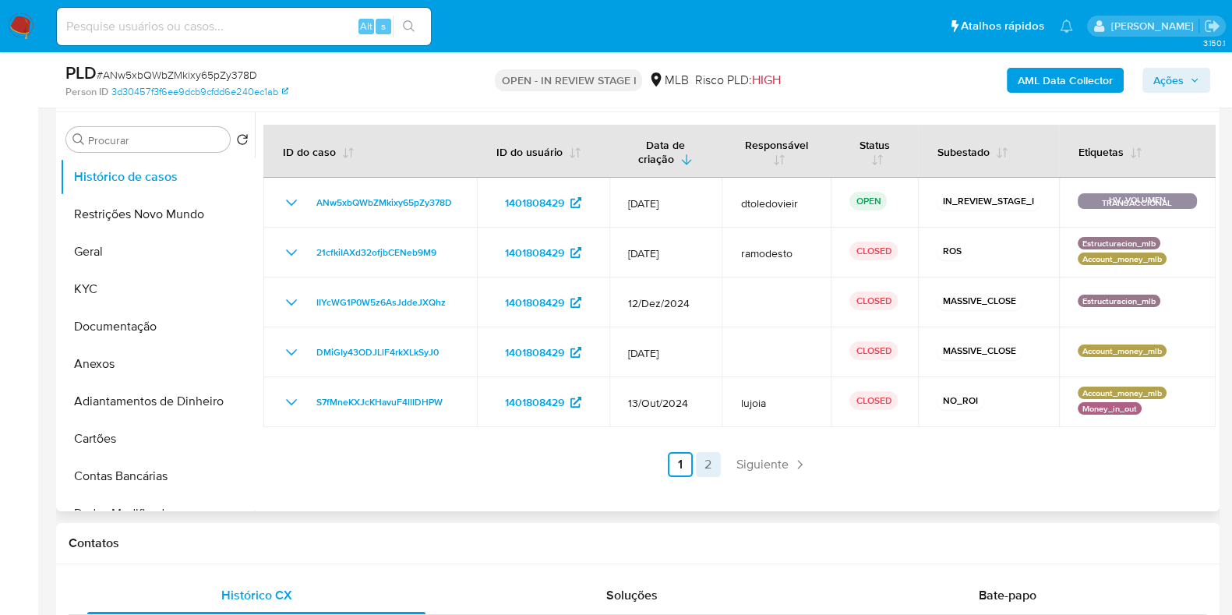
click at [710, 459] on link "2" at bounding box center [708, 464] width 25 height 25
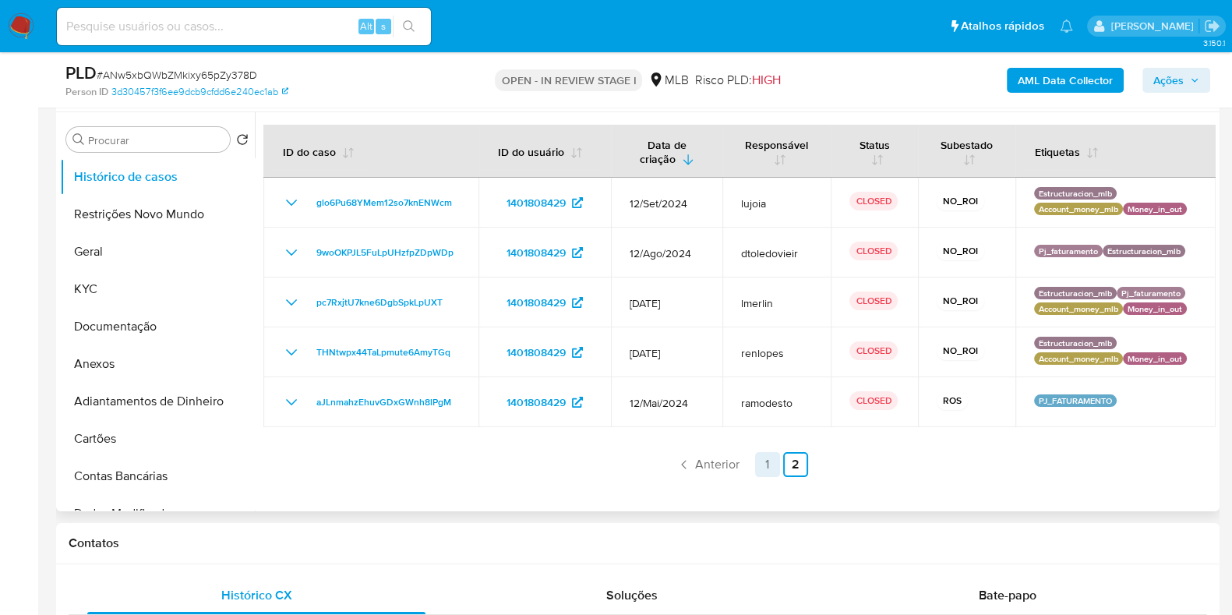
click at [760, 465] on link "1" at bounding box center [767, 464] width 25 height 25
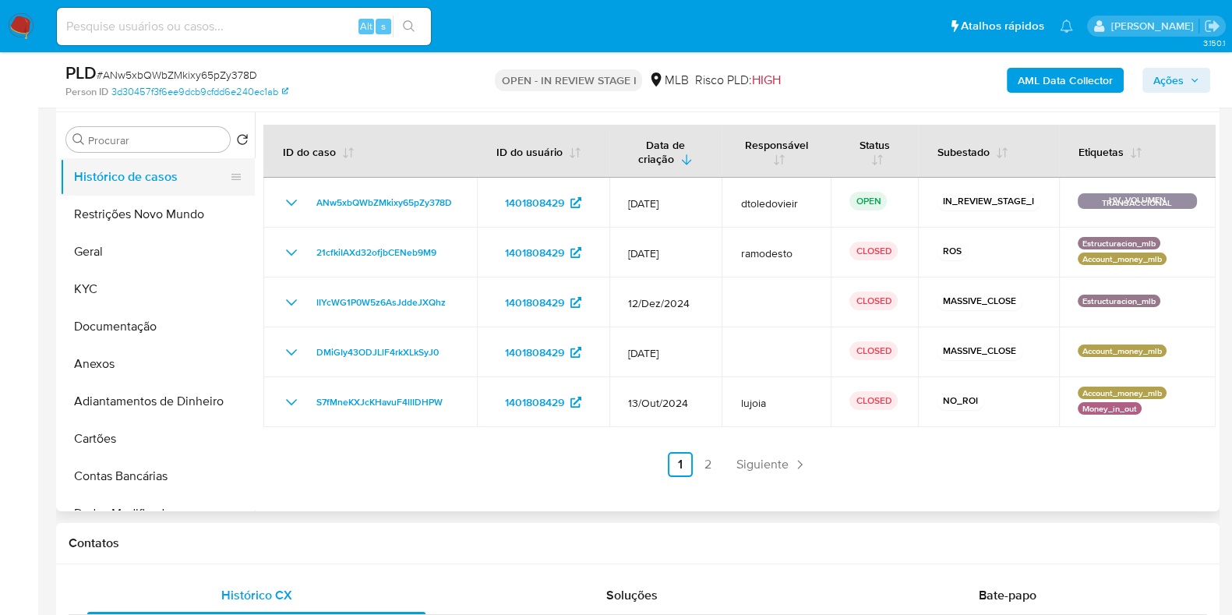
click at [113, 169] on button "Histórico de casos" at bounding box center [151, 176] width 182 height 37
click at [1178, 72] on span "Ações" at bounding box center [1168, 80] width 30 height 25
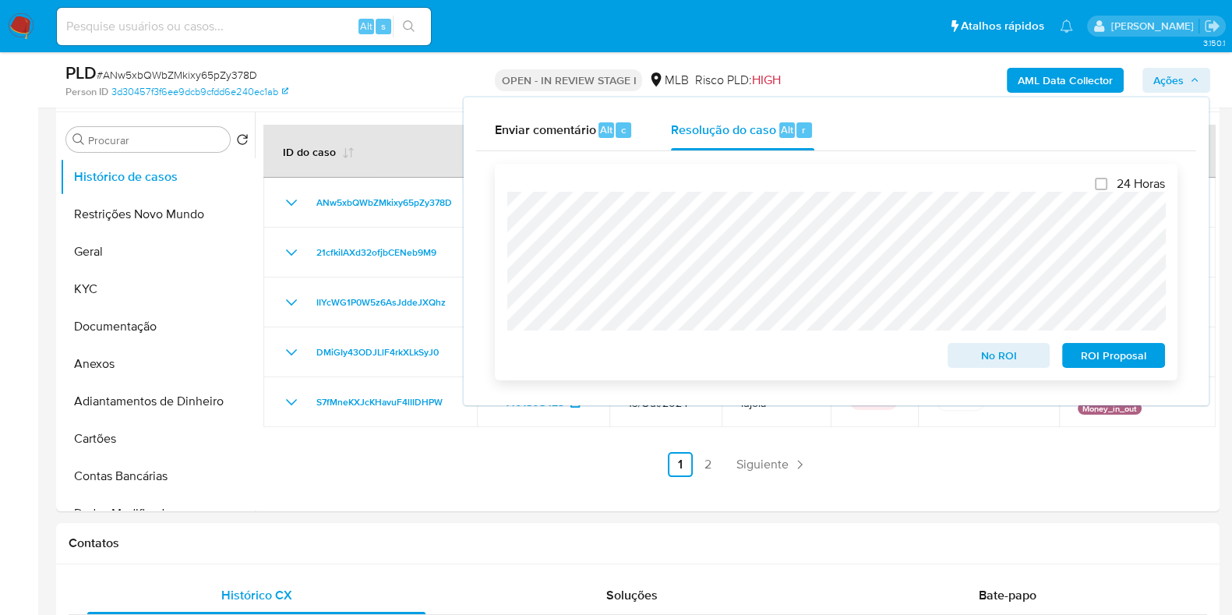
click at [1099, 365] on span "ROI Proposal" at bounding box center [1113, 355] width 81 height 22
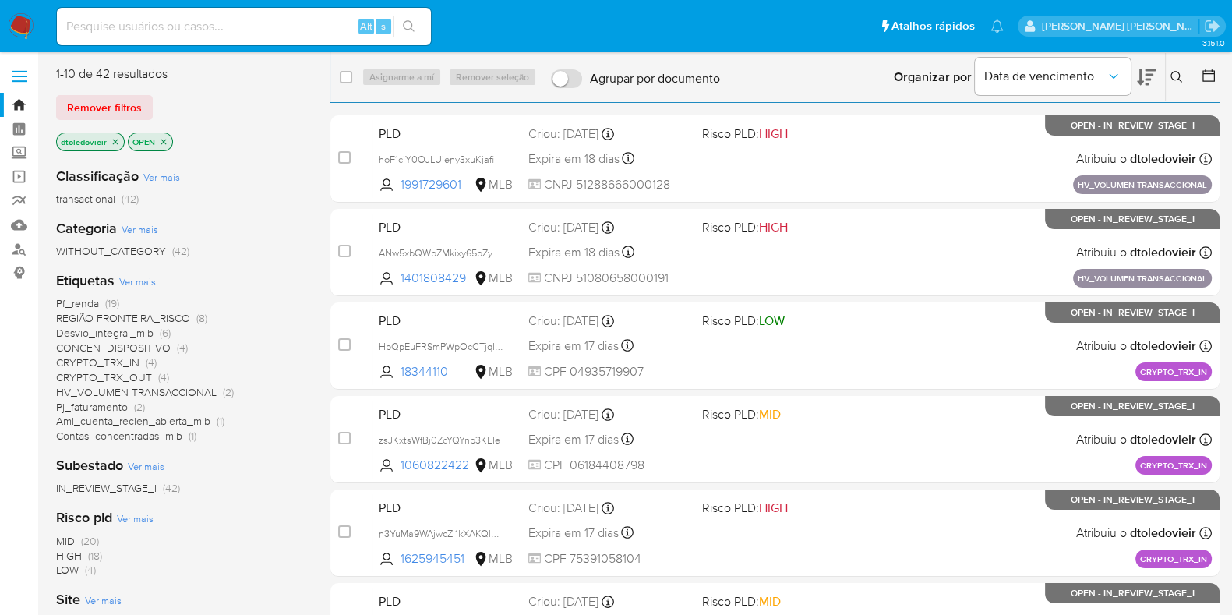
click at [303, 32] on input at bounding box center [244, 26] width 374 height 20
paste input "199061000"
type input "199061000"
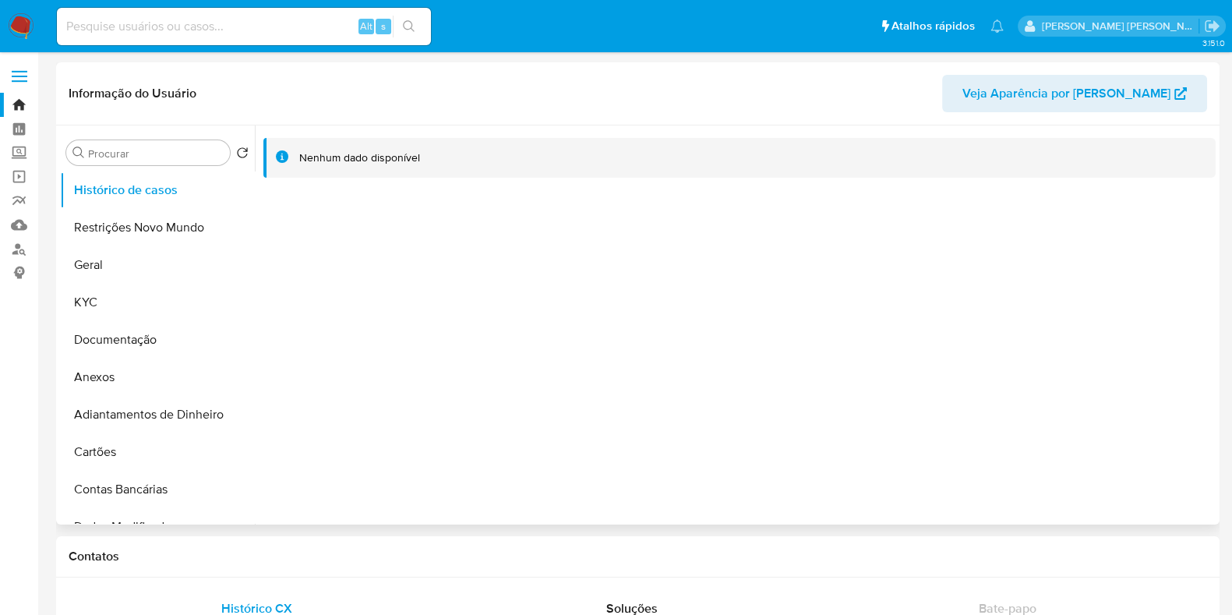
select select "10"
click at [256, 33] on input at bounding box center [244, 26] width 374 height 20
paste input "1623252387"
type input "1623252387"
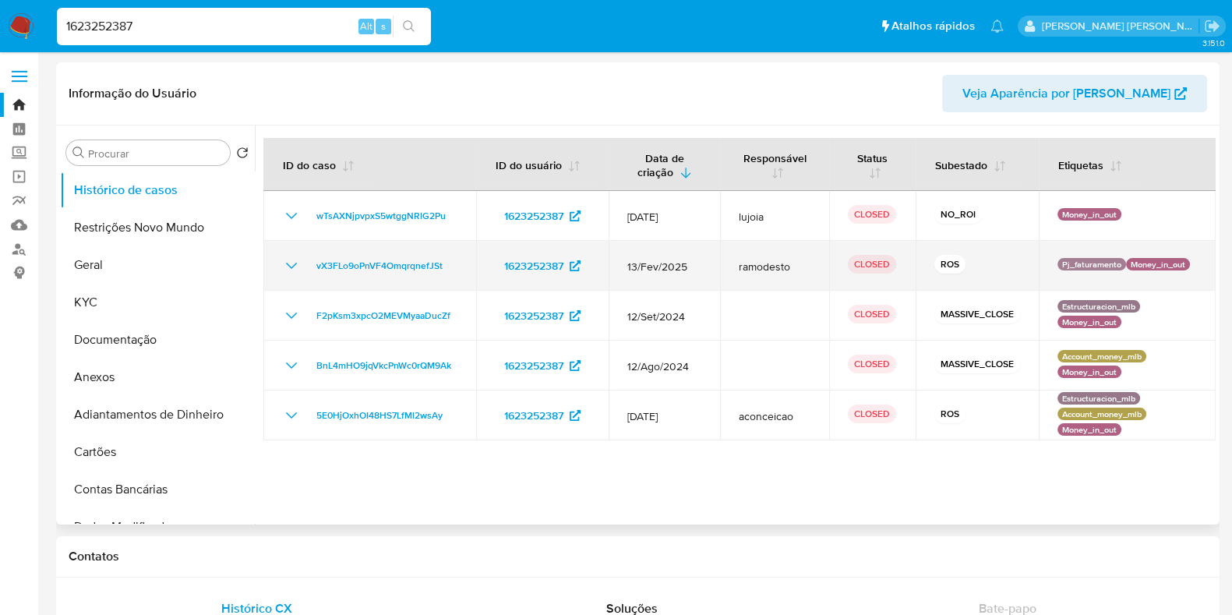
select select "10"
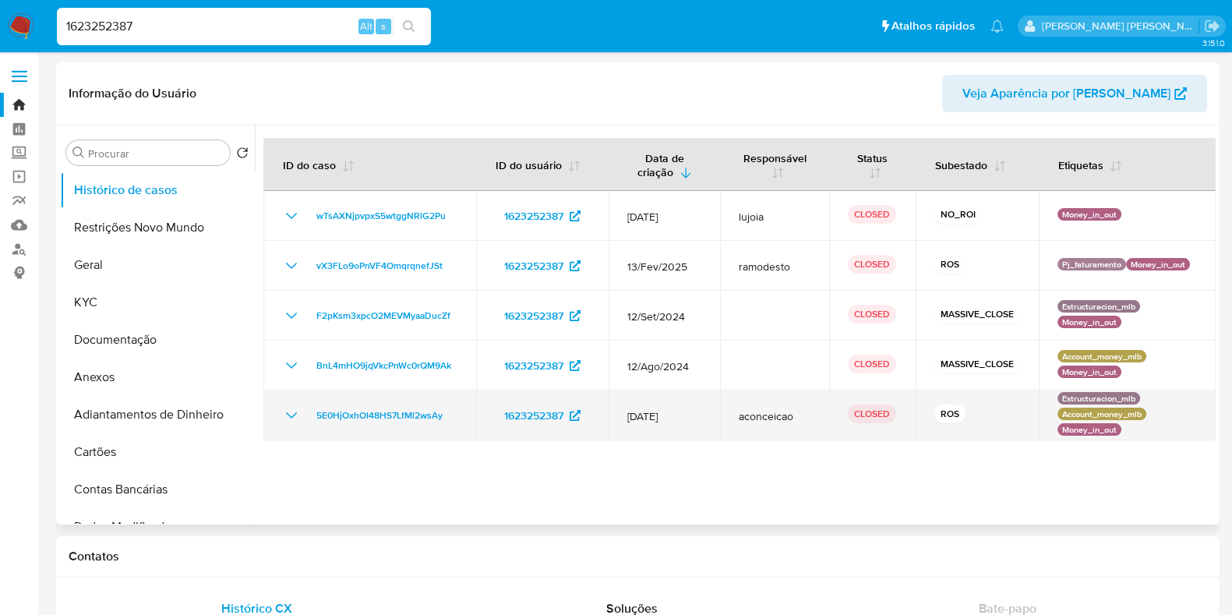
click at [287, 416] on icon "Mostrar/Ocultar" at bounding box center [291, 415] width 19 height 19
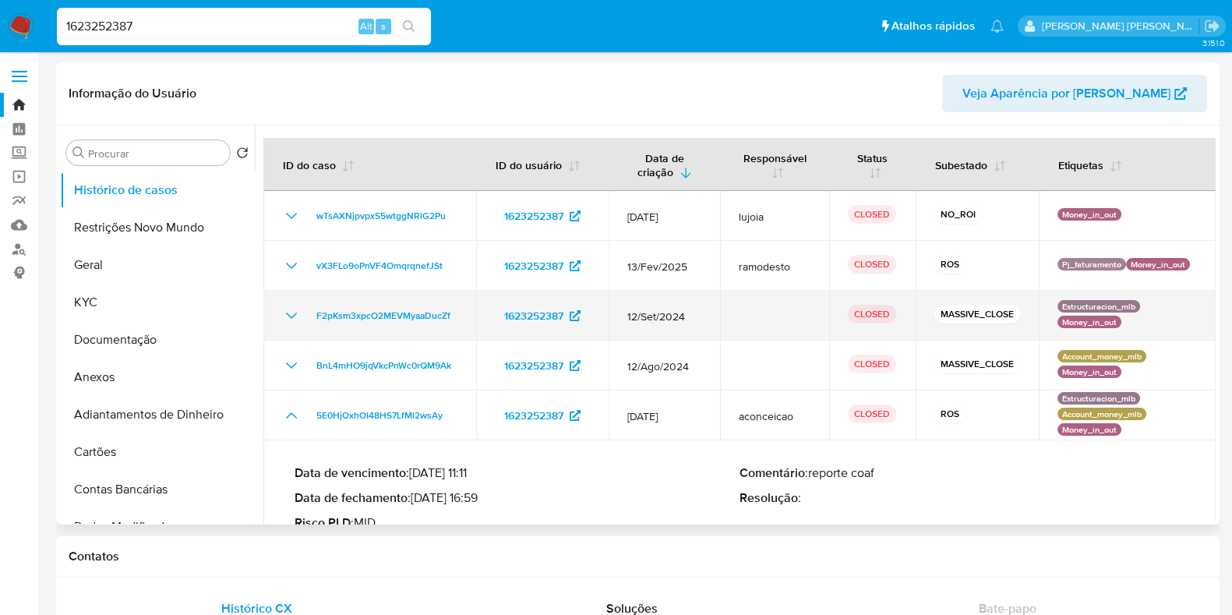
scroll to position [38, 0]
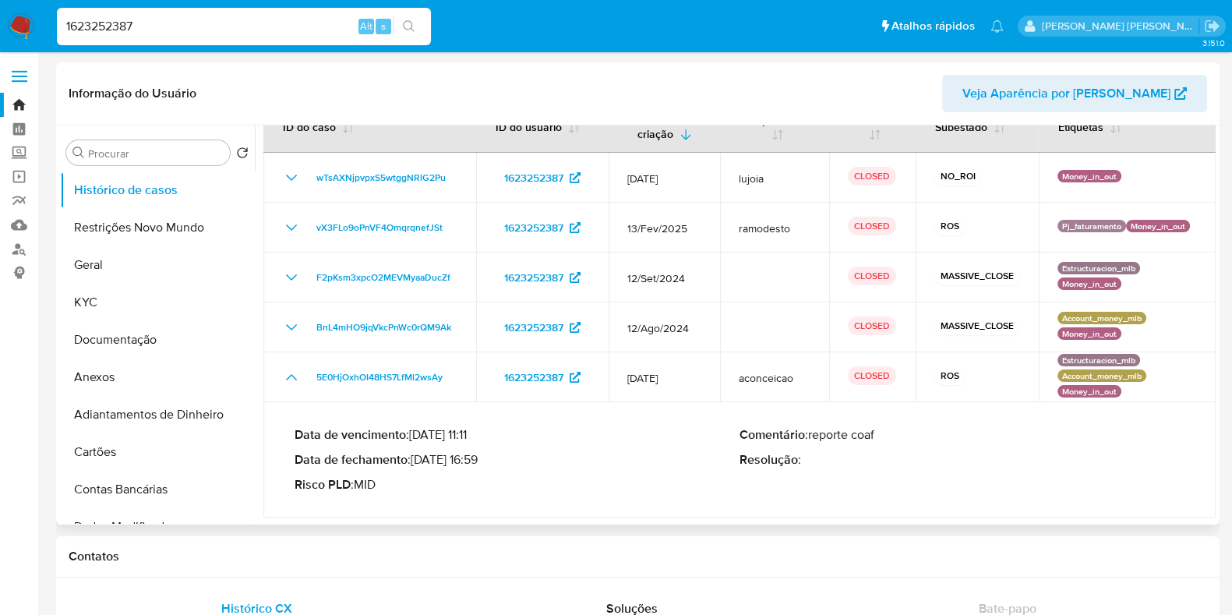
drag, startPoint x: 478, startPoint y: 457, endPoint x: 416, endPoint y: 461, distance: 62.5
click at [416, 461] on p "Data de fechamento : 30/07/2024 16:59" at bounding box center [517, 460] width 445 height 16
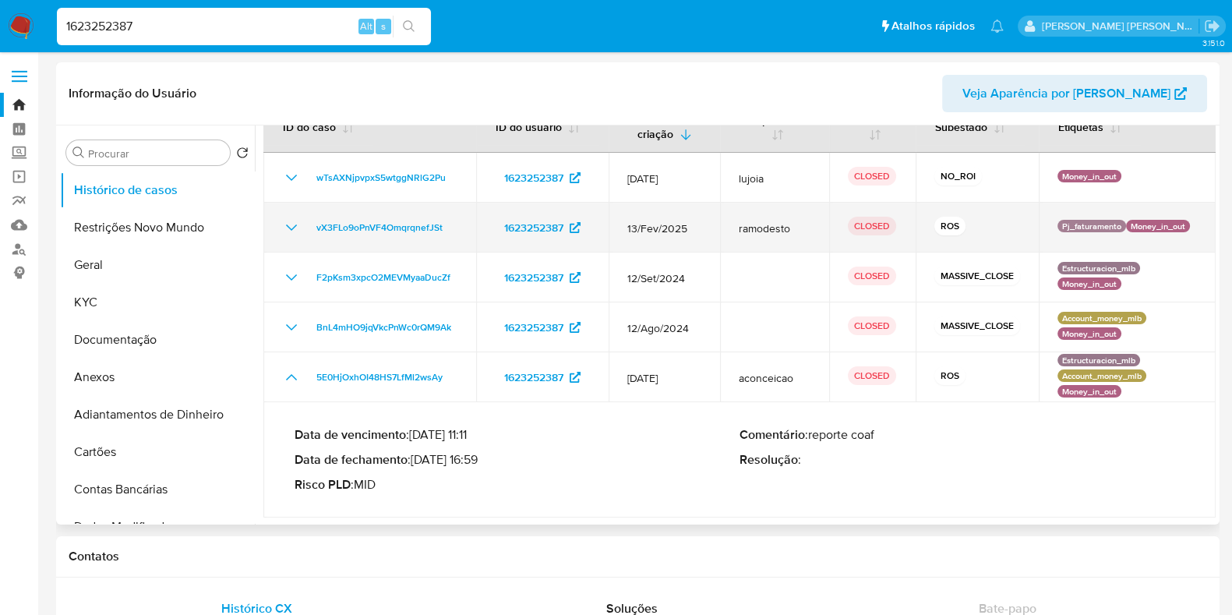
click at [287, 218] on icon "Mostrar/Ocultar" at bounding box center [291, 227] width 19 height 19
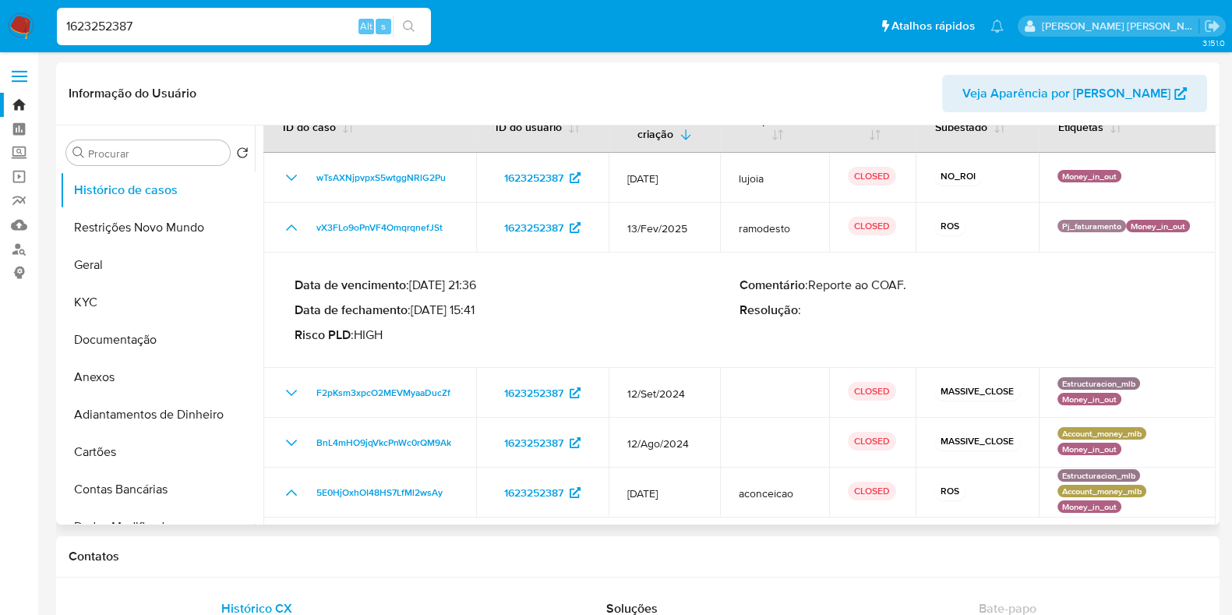
drag, startPoint x: 479, startPoint y: 310, endPoint x: 415, endPoint y: 313, distance: 64.0
click at [415, 313] on p "Data de fechamento : 14/03/2025 15:41" at bounding box center [517, 310] width 445 height 16
click at [172, 30] on input "1623252387" at bounding box center [244, 26] width 374 height 20
paste input "903819725"
type input "1903819725"
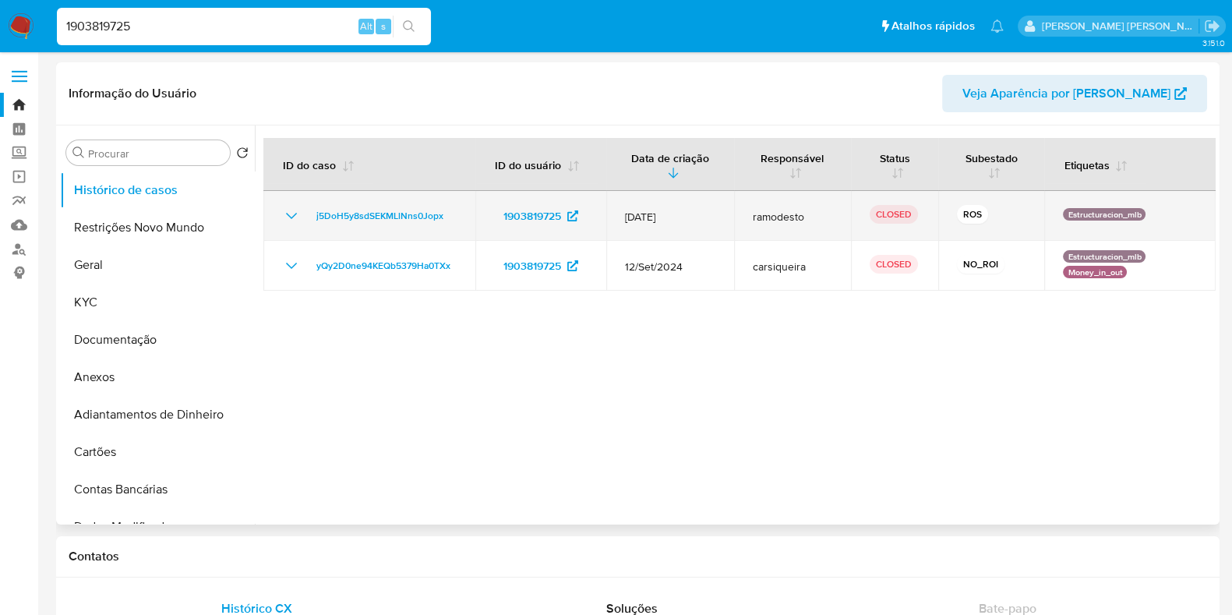
select select "10"
click at [278, 217] on td "j5DoH5y8sdSEKMLlNns0Jopx" at bounding box center [369, 216] width 212 height 50
click at [284, 217] on icon "Mostrar/Ocultar" at bounding box center [291, 215] width 19 height 19
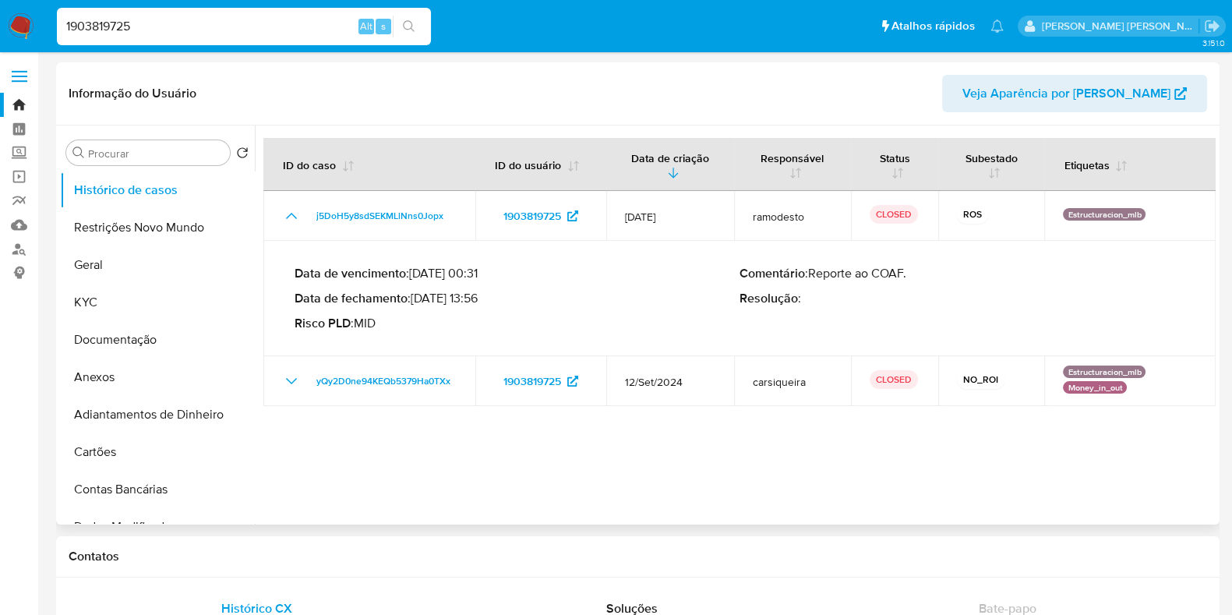
drag, startPoint x: 469, startPoint y: 302, endPoint x: 418, endPoint y: 305, distance: 50.7
click at [418, 305] on p "Data de fechamento : 19/12/2024 13:56" at bounding box center [517, 299] width 445 height 16
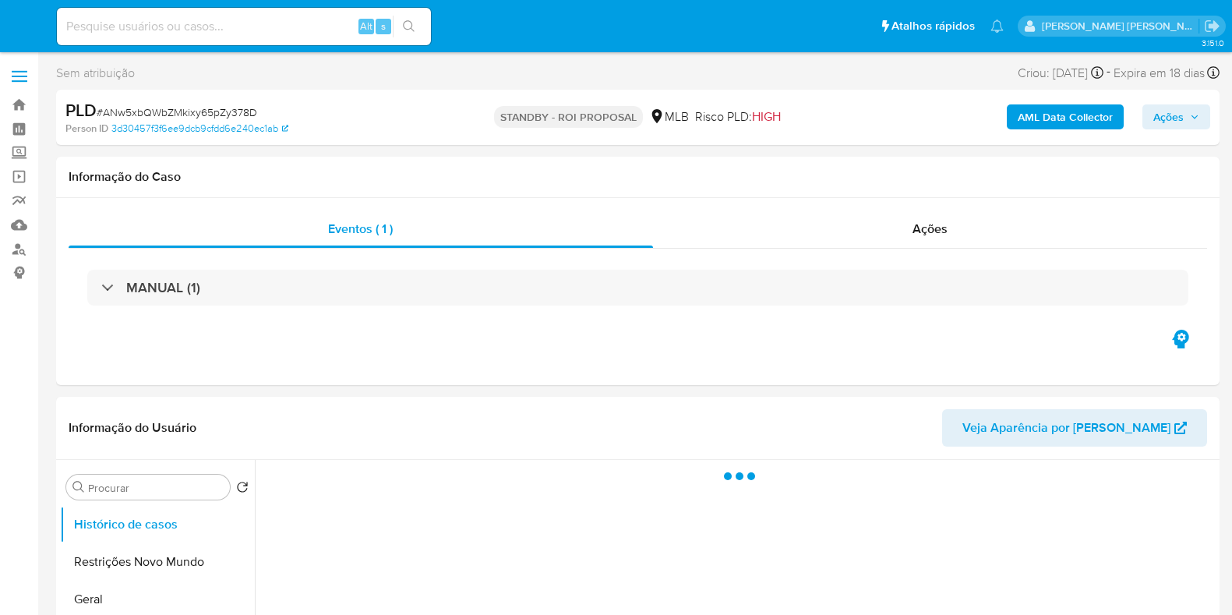
select select "10"
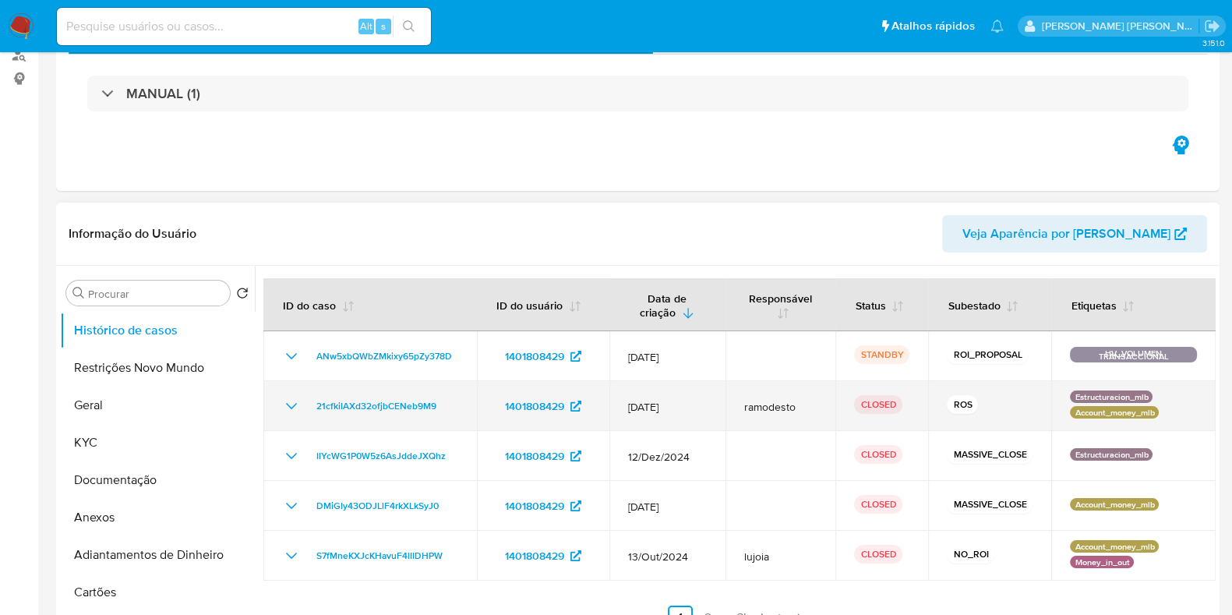
scroll to position [194, 0]
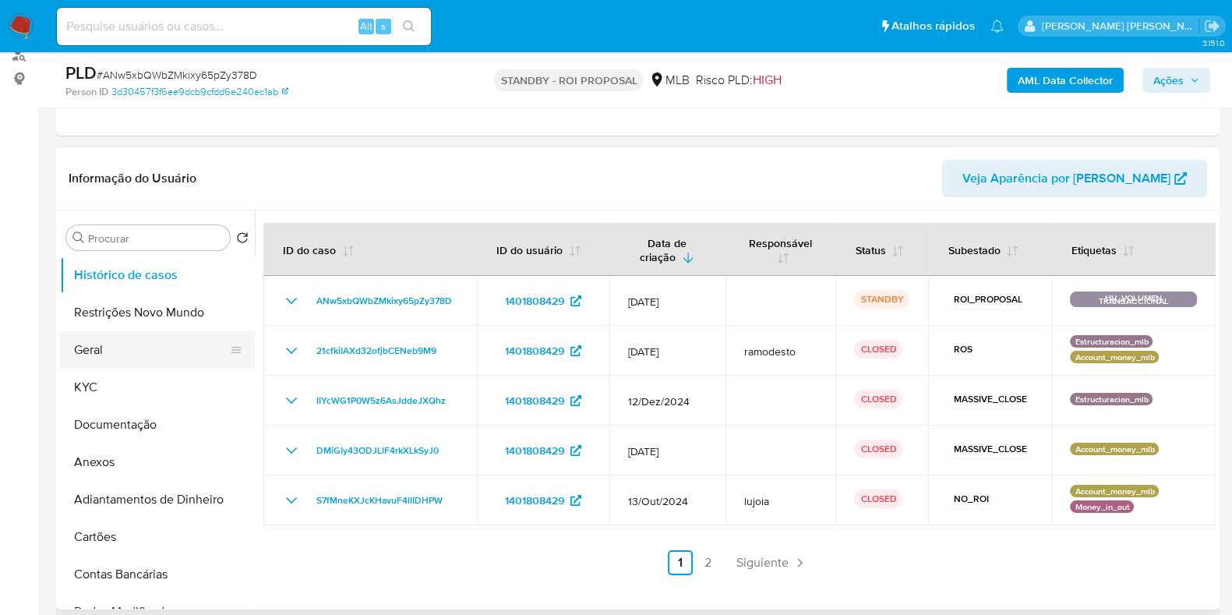
click at [146, 362] on button "Geral" at bounding box center [151, 349] width 182 height 37
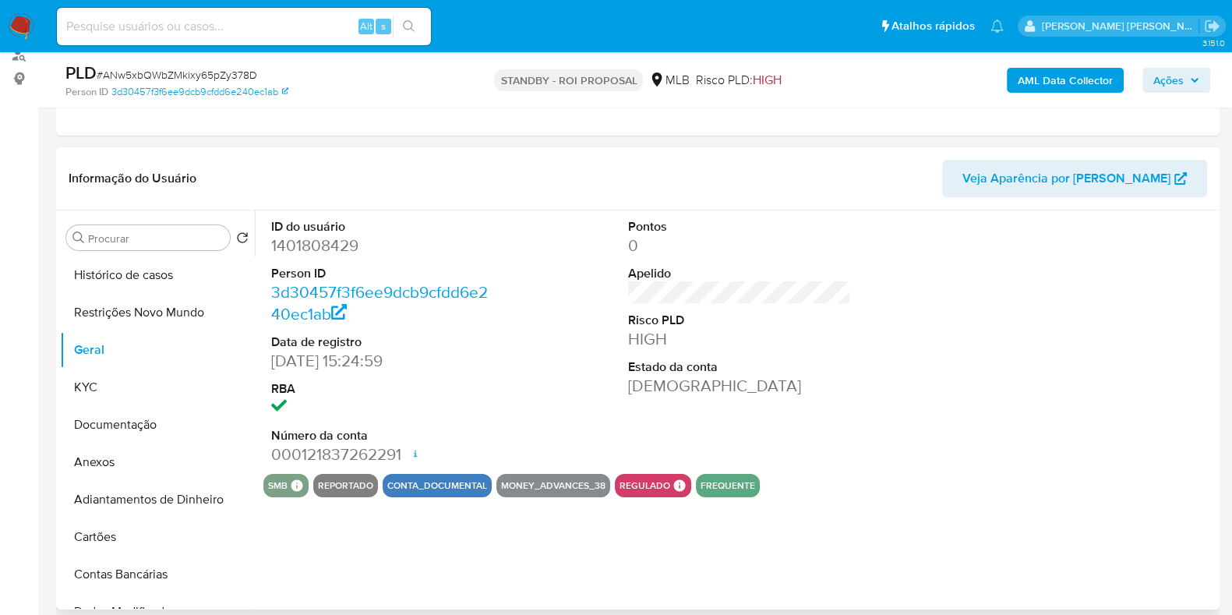
click at [307, 243] on dd "1401808429" at bounding box center [382, 246] width 223 height 22
click at [308, 243] on dd "1401808429" at bounding box center [382, 246] width 223 height 22
copy dd "1401808429"
click at [247, 27] on input at bounding box center [244, 26] width 374 height 20
paste input "1115883434"
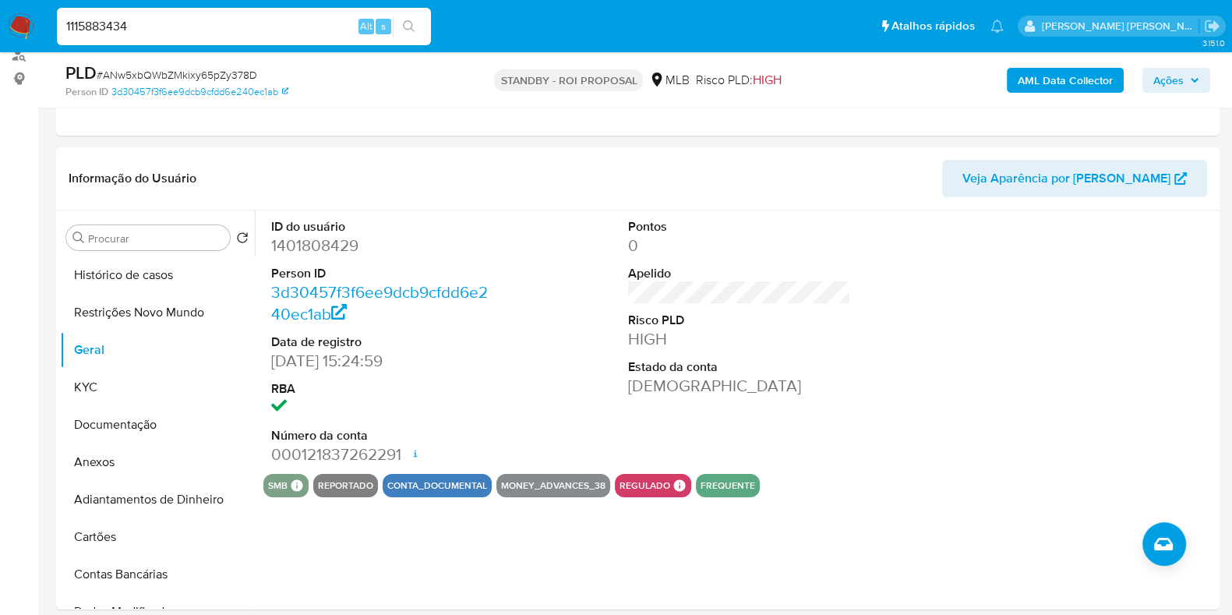
type input "1115883434"
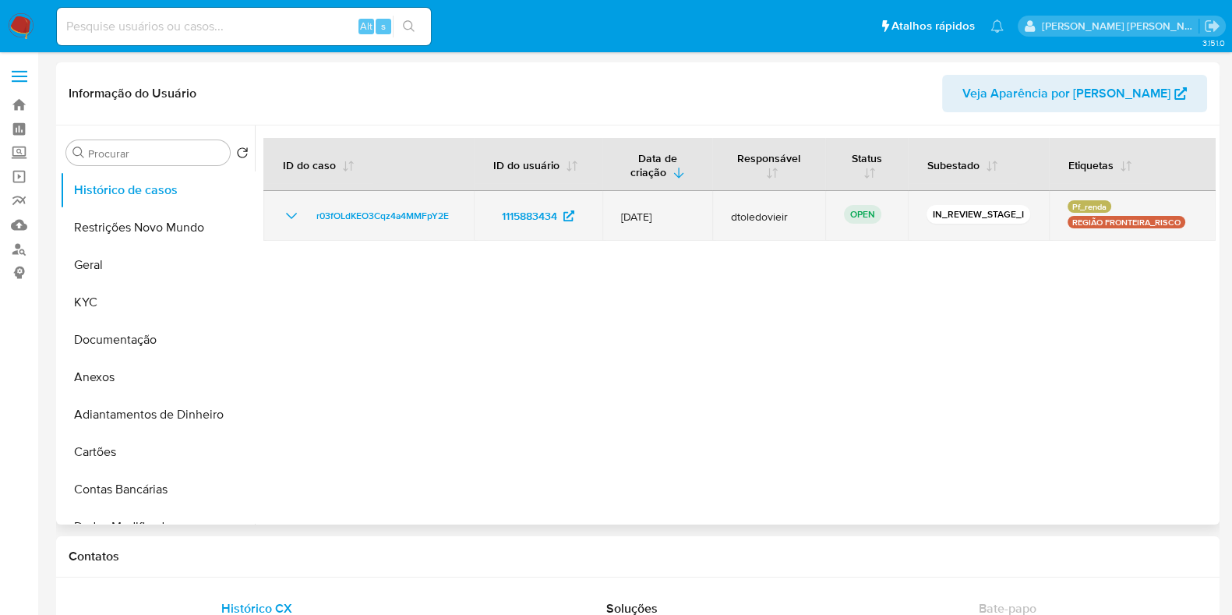
select select "10"
click at [404, 219] on span "r03fOLdKEO3Cqz4a4MMFpY2E" at bounding box center [382, 215] width 132 height 19
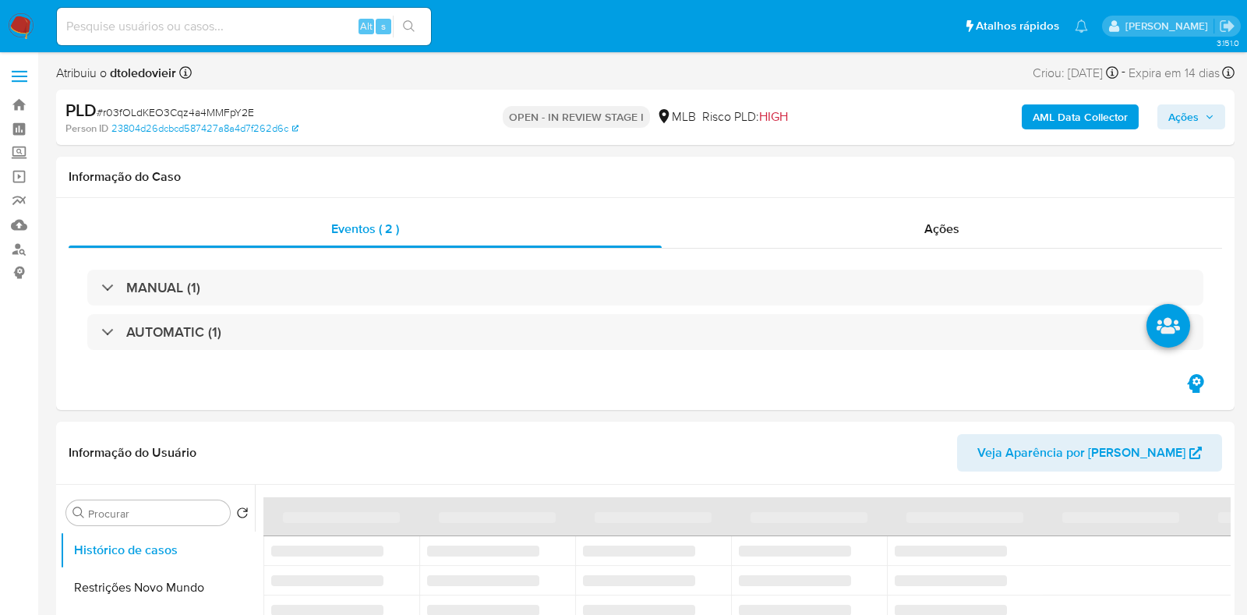
select select "10"
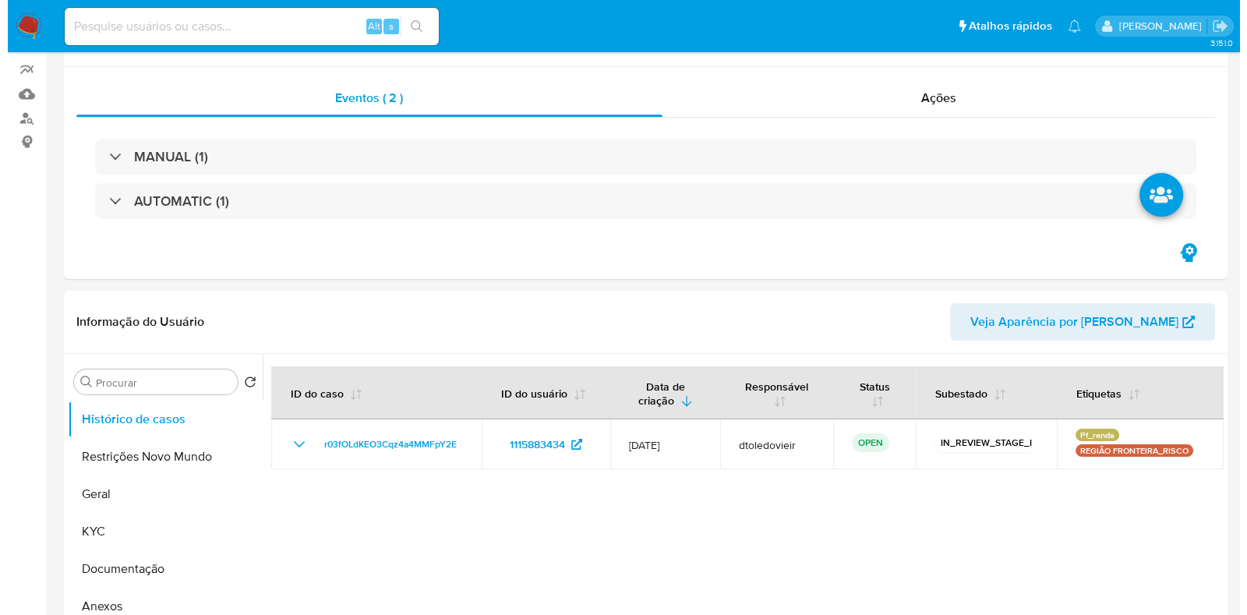
scroll to position [292, 0]
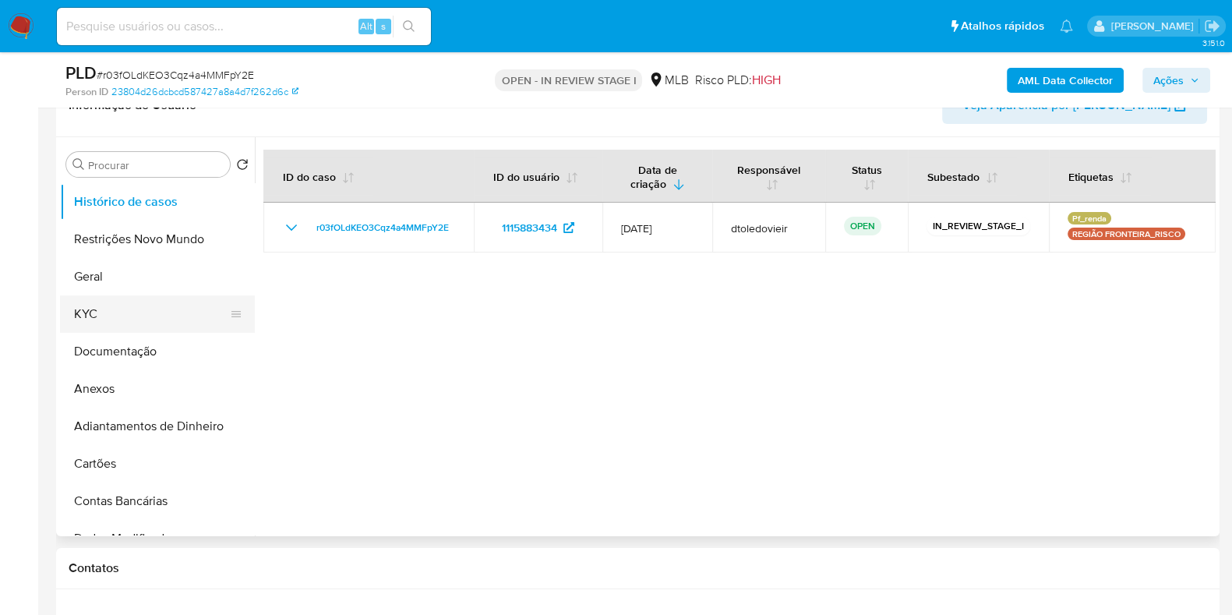
click at [160, 325] on button "KYC" at bounding box center [151, 313] width 182 height 37
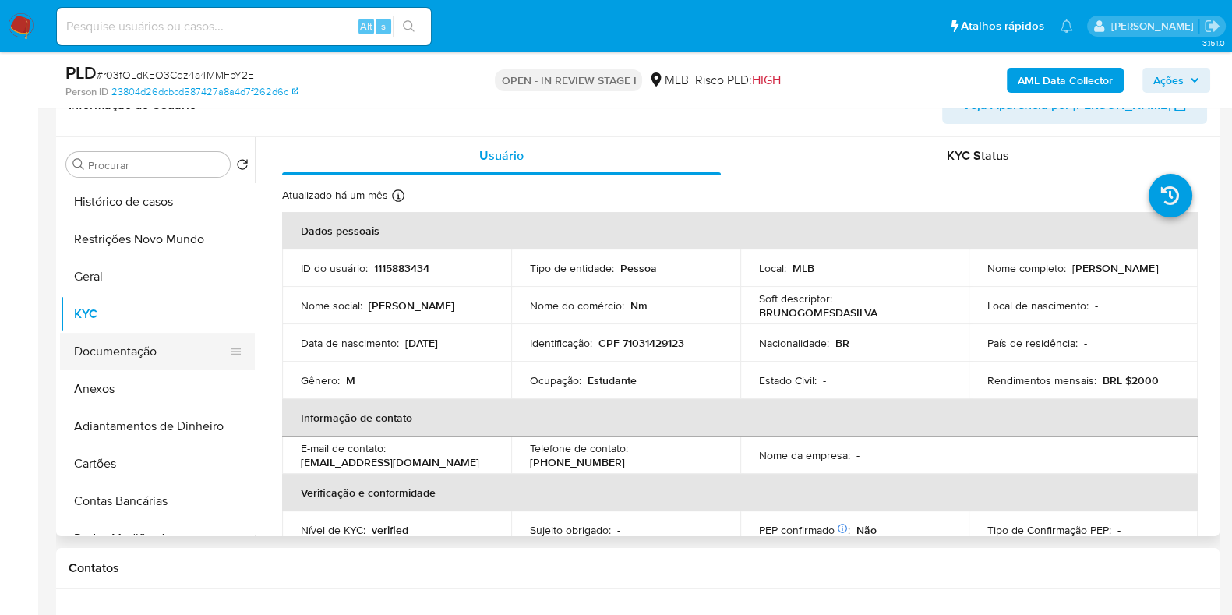
click at [100, 348] on button "Documentação" at bounding box center [151, 351] width 182 height 37
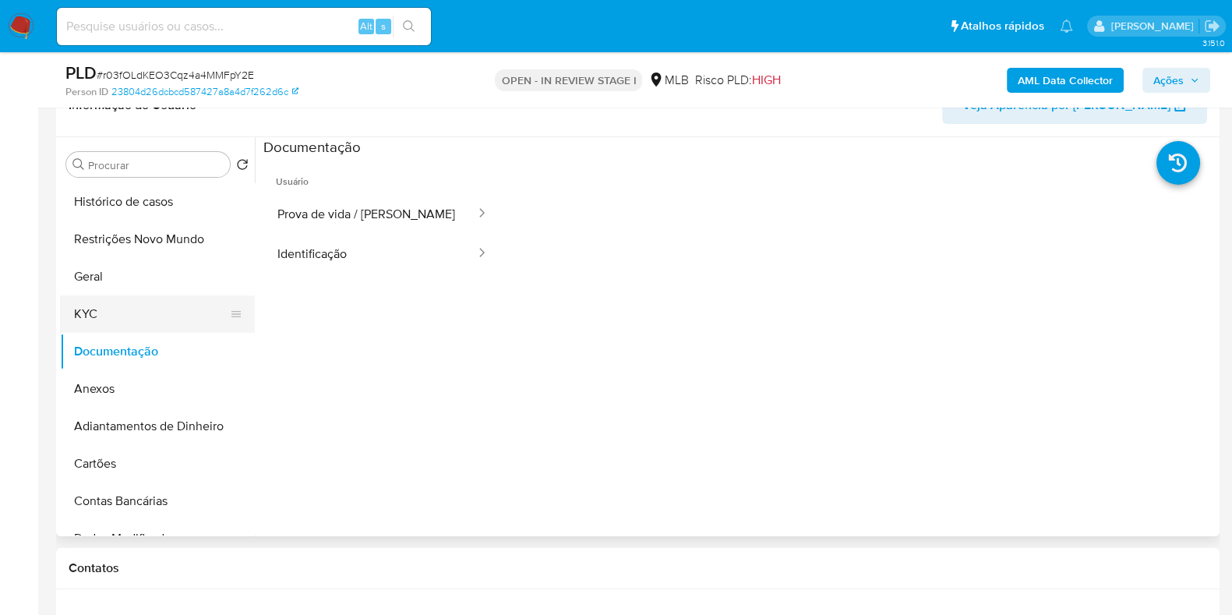
click at [142, 317] on button "KYC" at bounding box center [151, 313] width 182 height 37
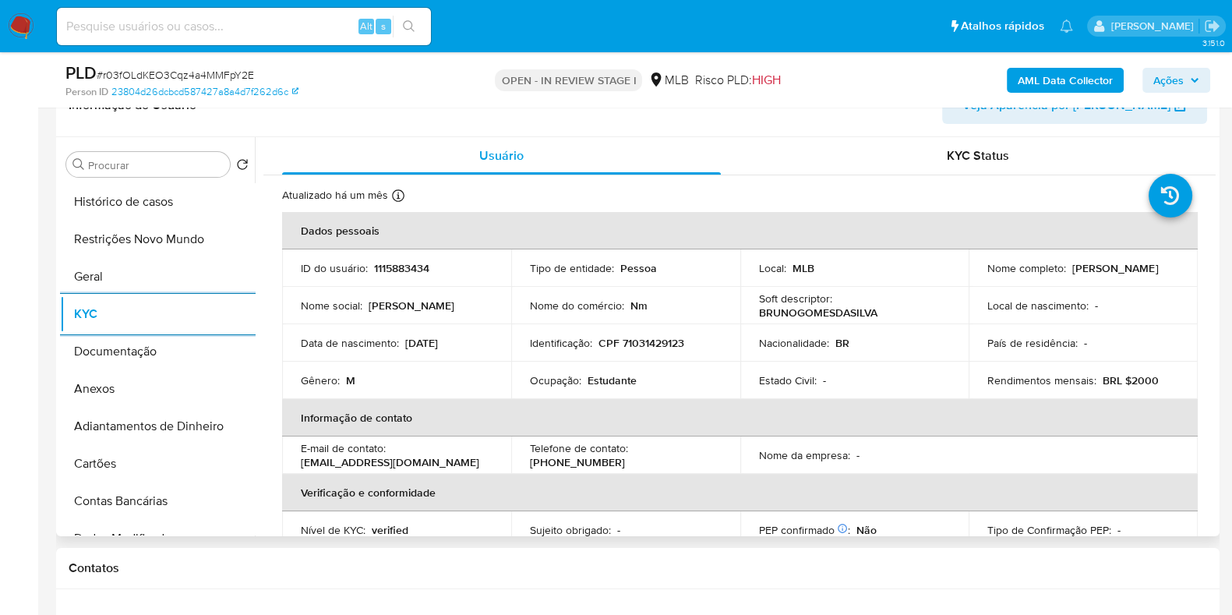
click at [596, 380] on p "Estudante" at bounding box center [611, 380] width 49 height 14
copy p "Estudante"
click at [1084, 66] on div "AML Data Collector Ações" at bounding box center [1021, 80] width 377 height 37
click at [1079, 68] on b "AML Data Collector" at bounding box center [1065, 80] width 95 height 25
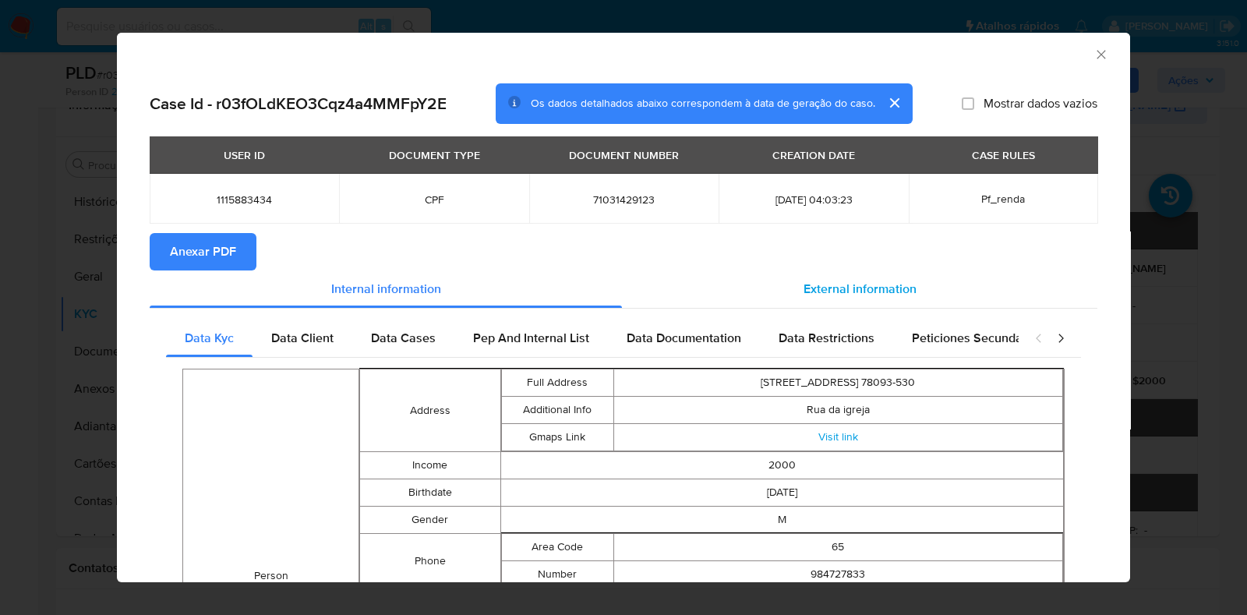
click at [877, 280] on span "External information" at bounding box center [859, 289] width 113 height 18
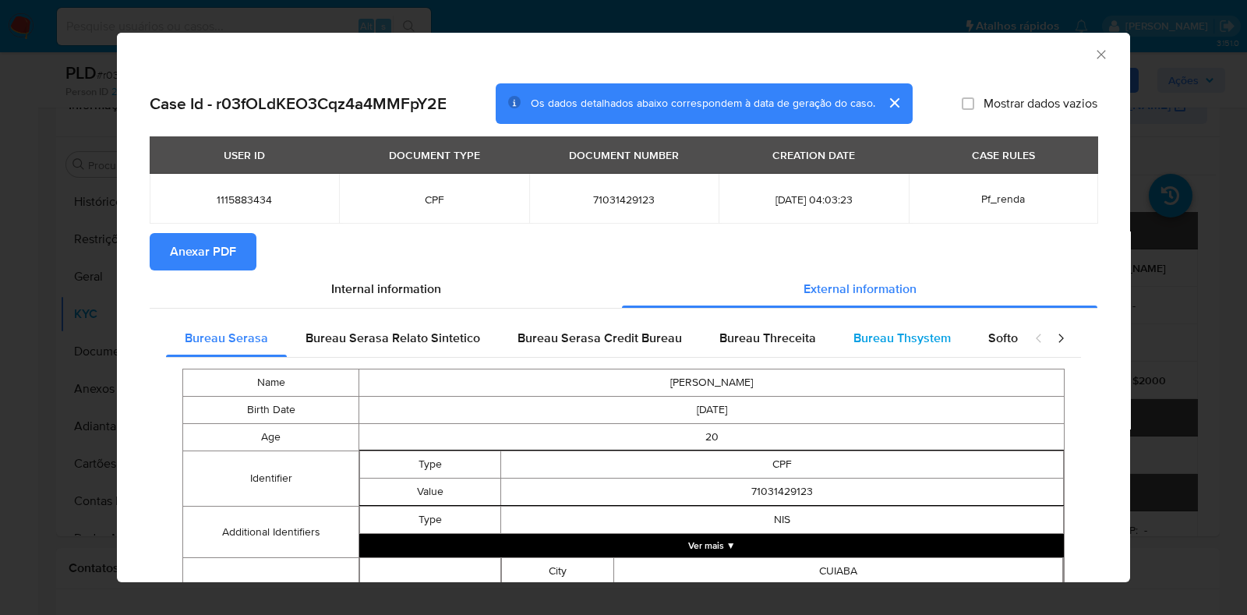
click at [873, 329] on span "Bureau Thsystem" at bounding box center [901, 338] width 97 height 18
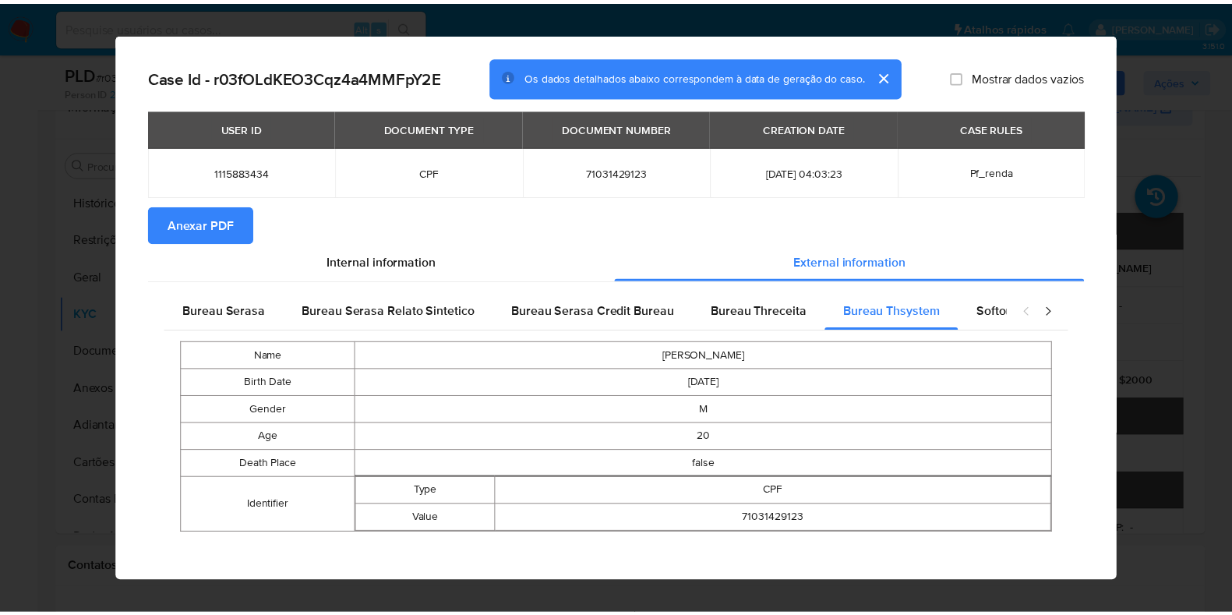
scroll to position [34, 0]
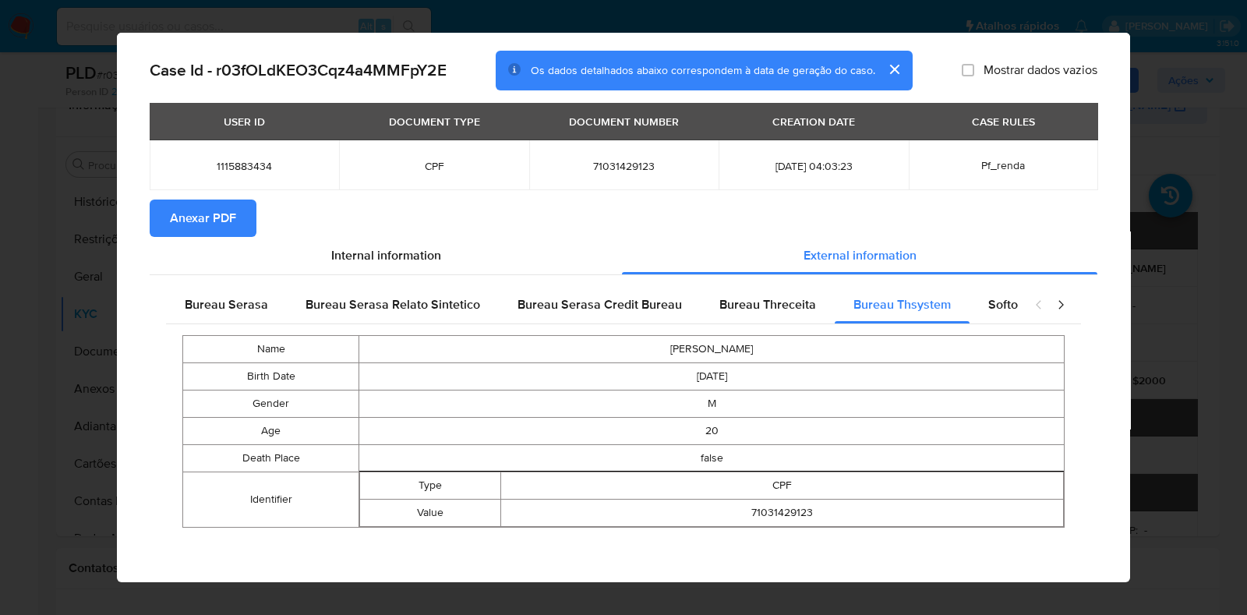
click at [619, 165] on span "71031429123" at bounding box center [624, 166] width 152 height 14
copy span "71031429123"
click at [1161, 112] on div "AML Data Collector Case Id - r03fOLdKEO3Cqz4a4MMFpY2E Os dados detalhados abaix…" at bounding box center [623, 307] width 1247 height 615
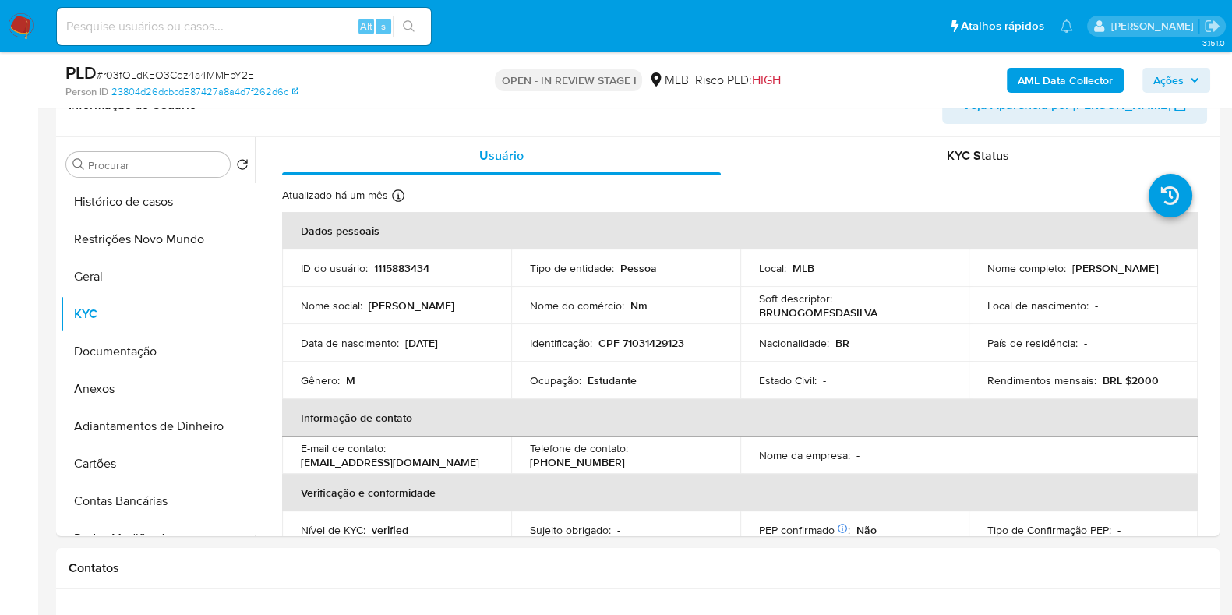
click at [1169, 79] on span "Ações" at bounding box center [1168, 80] width 30 height 25
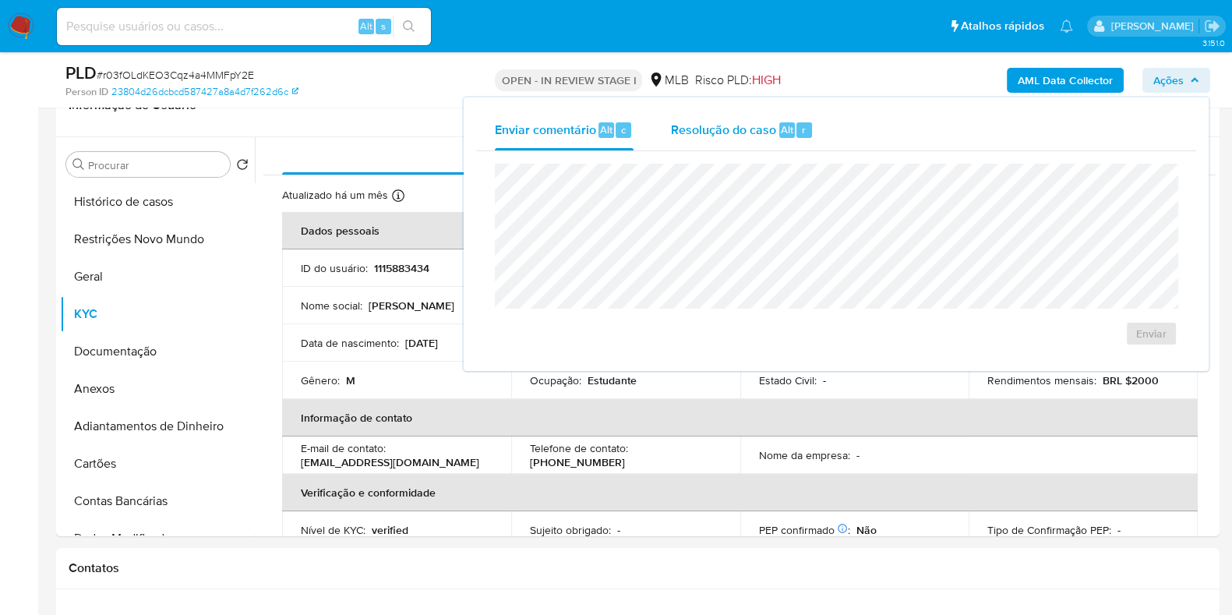
click at [699, 137] on span "Resolução do caso" at bounding box center [723, 129] width 105 height 18
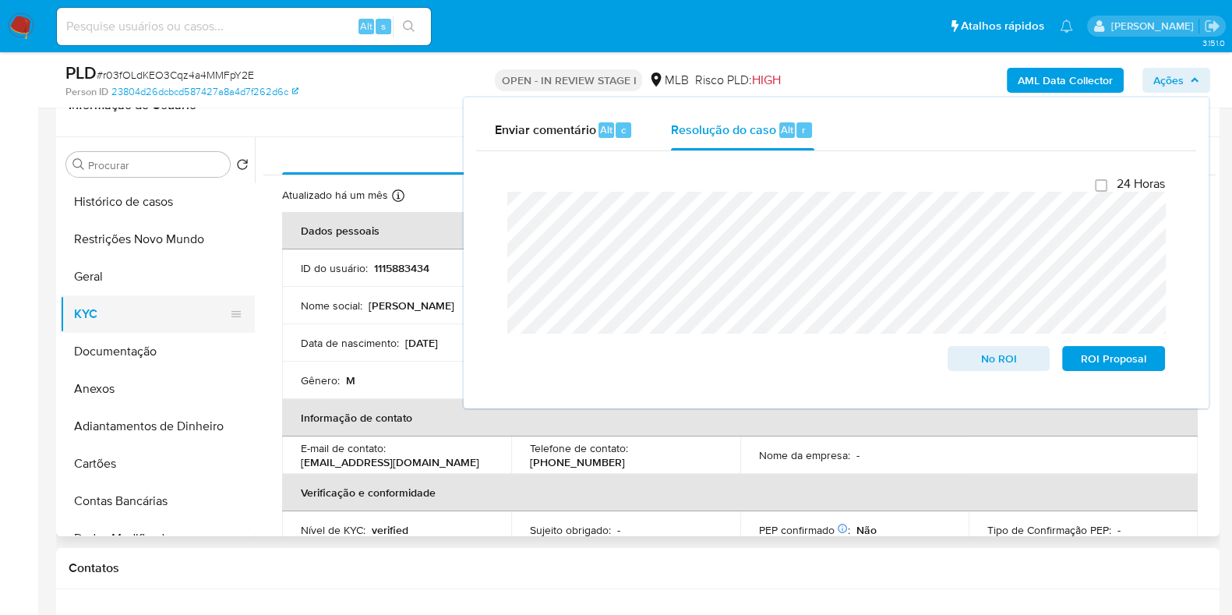
click at [125, 302] on button "KYC" at bounding box center [151, 313] width 182 height 37
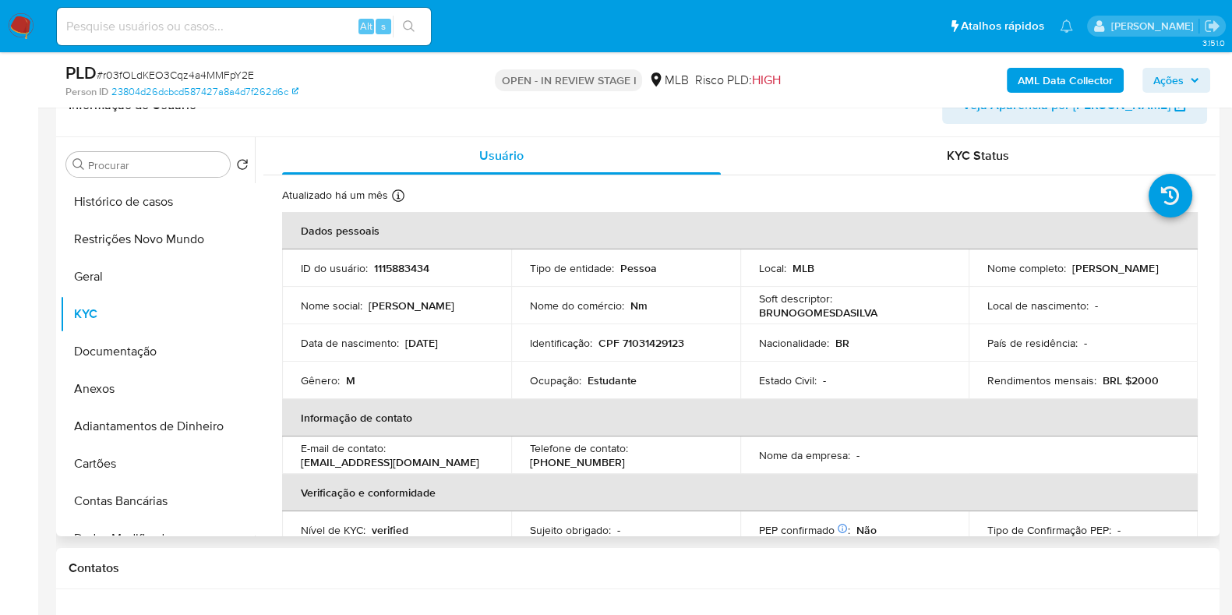
drag, startPoint x: 1100, startPoint y: 281, endPoint x: 978, endPoint y: 281, distance: 122.3
click at [978, 281] on td "Nome completo : Bruno Gomes da Silva" at bounding box center [1083, 267] width 229 height 37
copy p "Bruno Gomes da Silva"
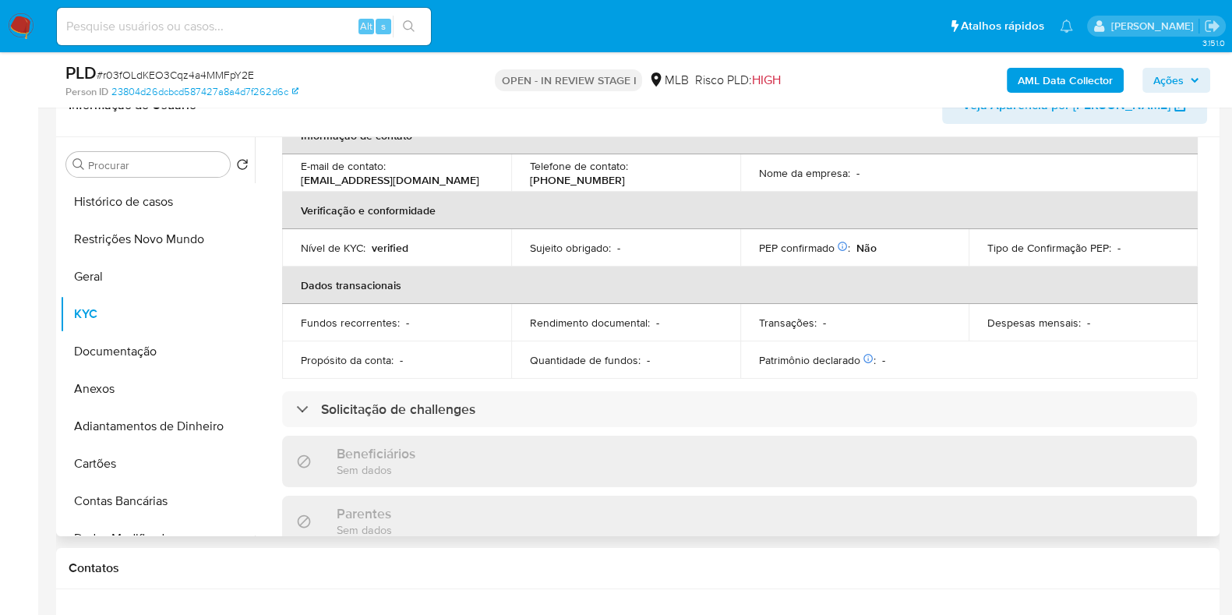
scroll to position [0, 0]
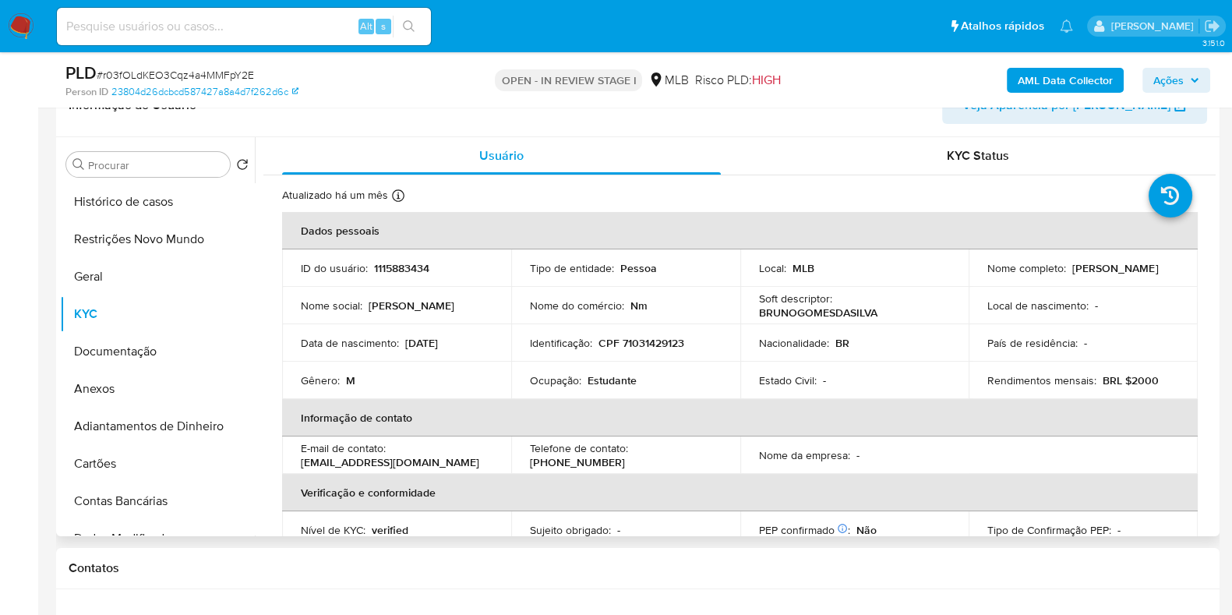
click at [810, 325] on td "Nacionalidade : BR" at bounding box center [854, 342] width 229 height 37
click at [630, 333] on td "Identificação : CPF 71031429123" at bounding box center [625, 342] width 229 height 37
click at [632, 347] on p "CPF 71031429123" at bounding box center [641, 343] width 86 height 14
click at [633, 347] on p "CPF 71031429123" at bounding box center [641, 343] width 86 height 14
copy p "71031429123"
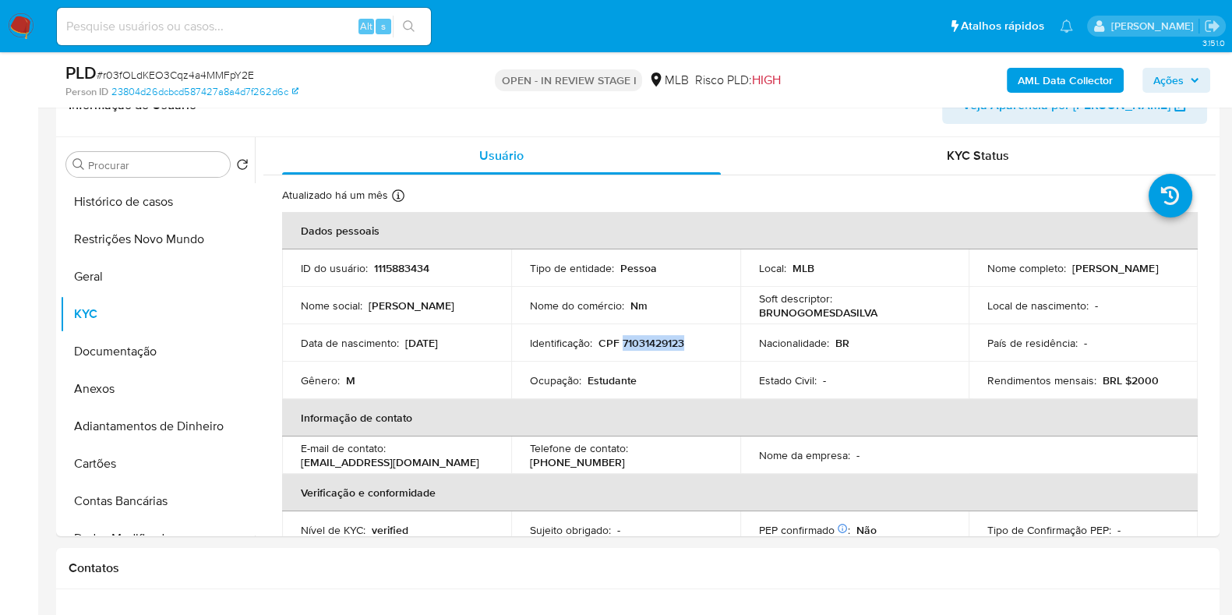
copy p "71031429123"
click at [159, 222] on button "Restrições Novo Mundo" at bounding box center [151, 239] width 182 height 37
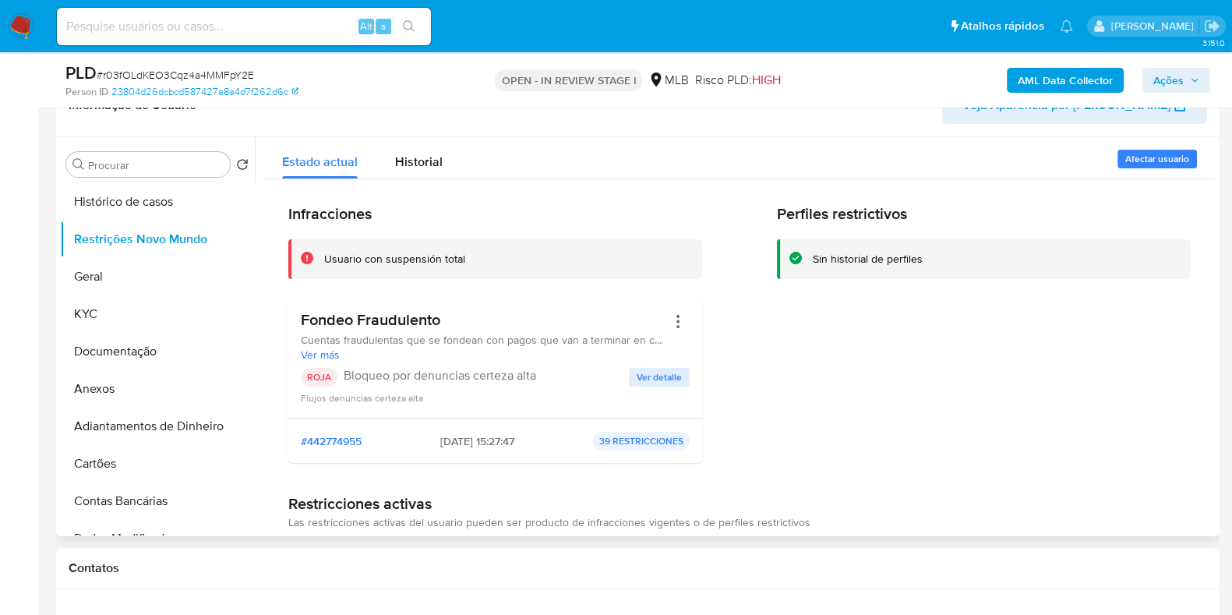
drag, startPoint x: 465, startPoint y: 318, endPoint x: 291, endPoint y: 322, distance: 173.8
click at [291, 322] on div "Fondeo Fraudulento Cuentas fraudulentas que se fondean con pagos que van a term…" at bounding box center [495, 358] width 414 height 121
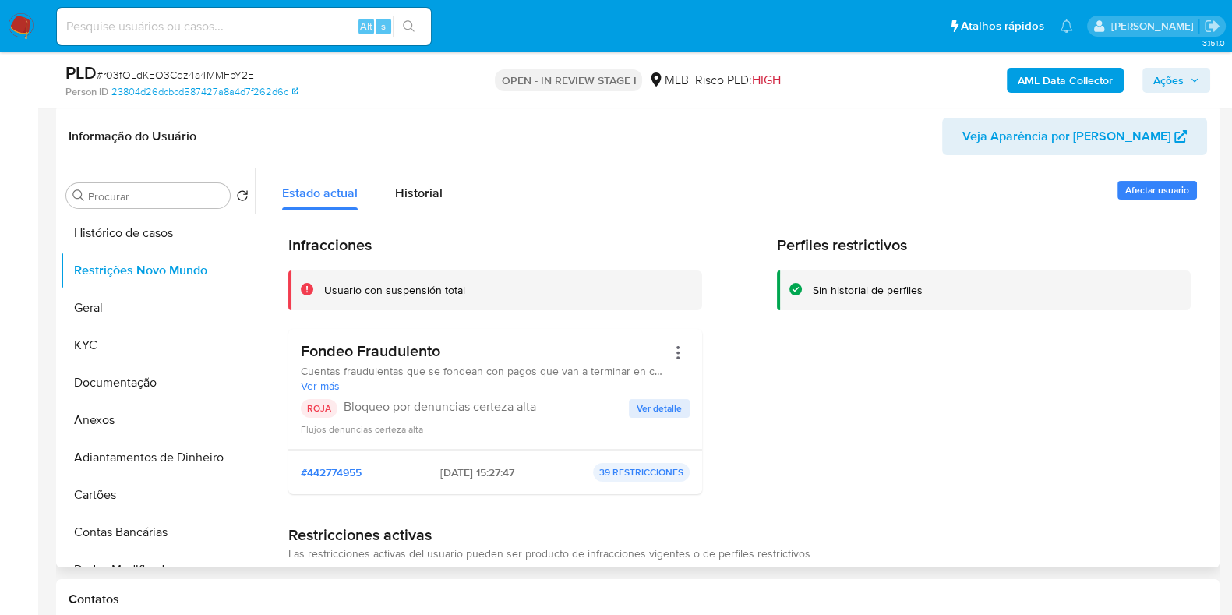
scroll to position [292, 0]
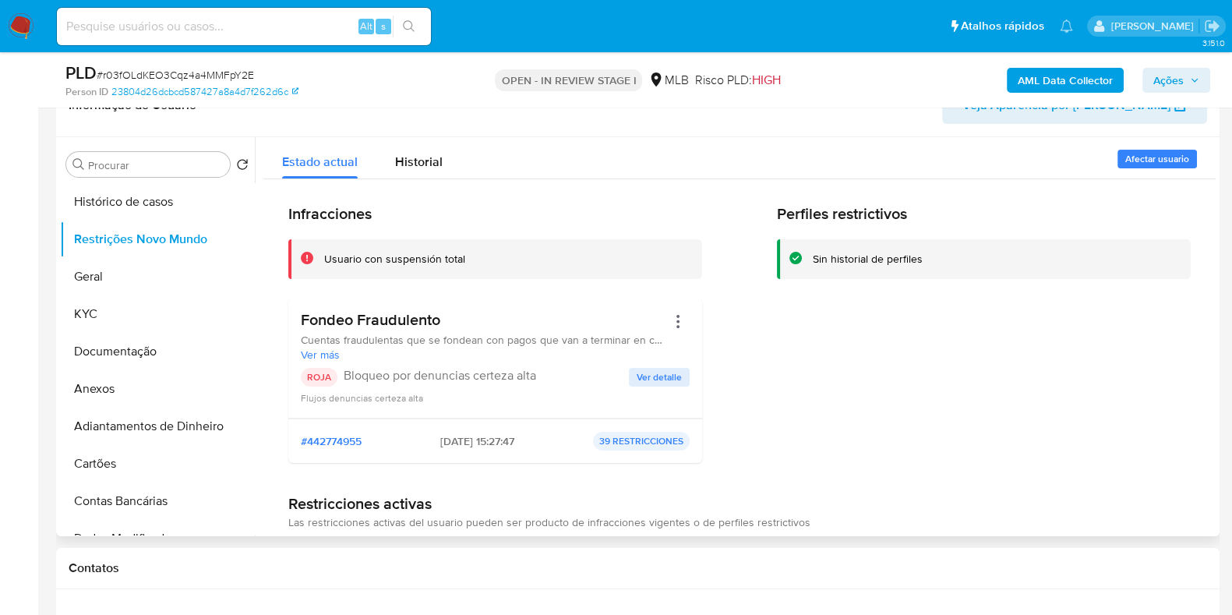
click at [640, 373] on span "Ver detalle" at bounding box center [659, 377] width 45 height 16
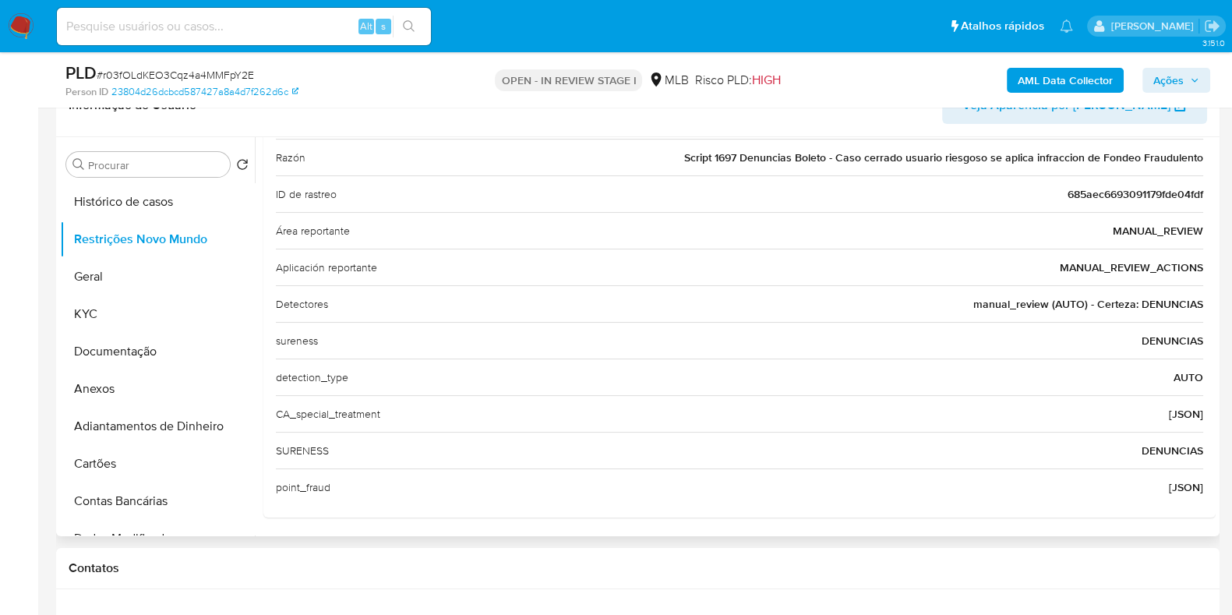
scroll to position [0, 0]
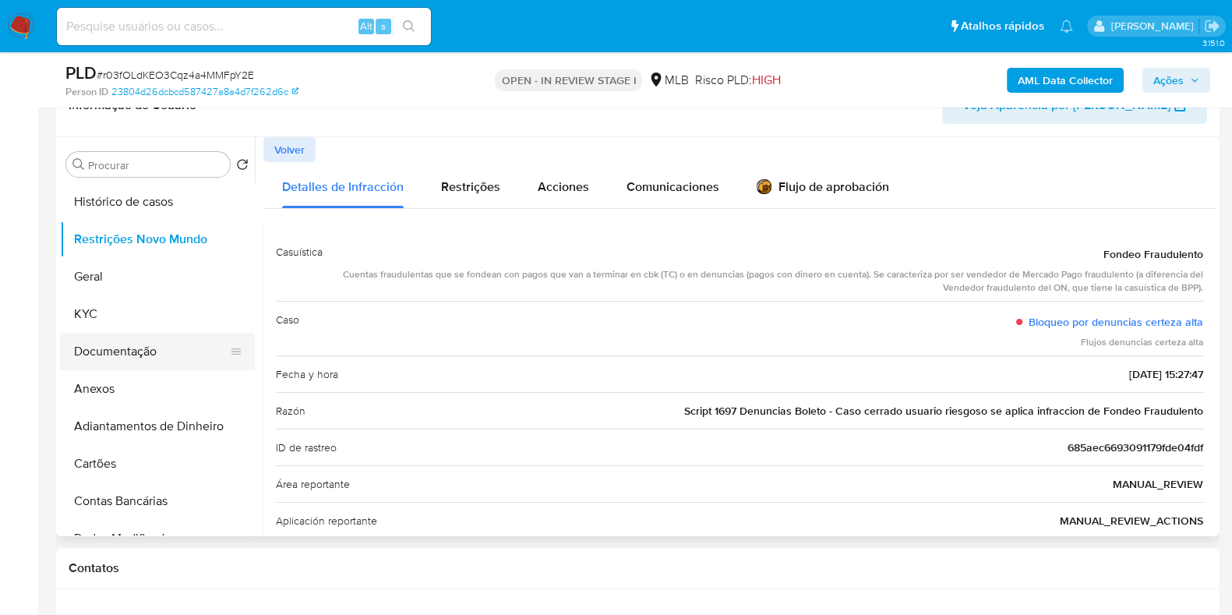
click at [161, 348] on button "Documentação" at bounding box center [151, 351] width 182 height 37
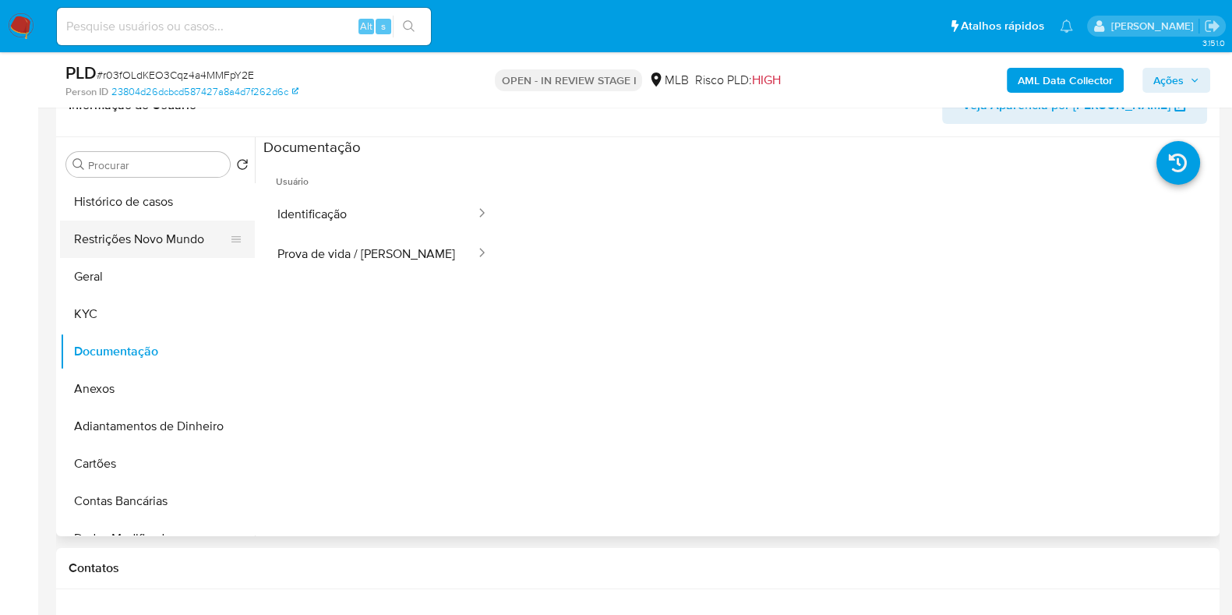
click at [152, 232] on button "Restrições Novo Mundo" at bounding box center [151, 239] width 182 height 37
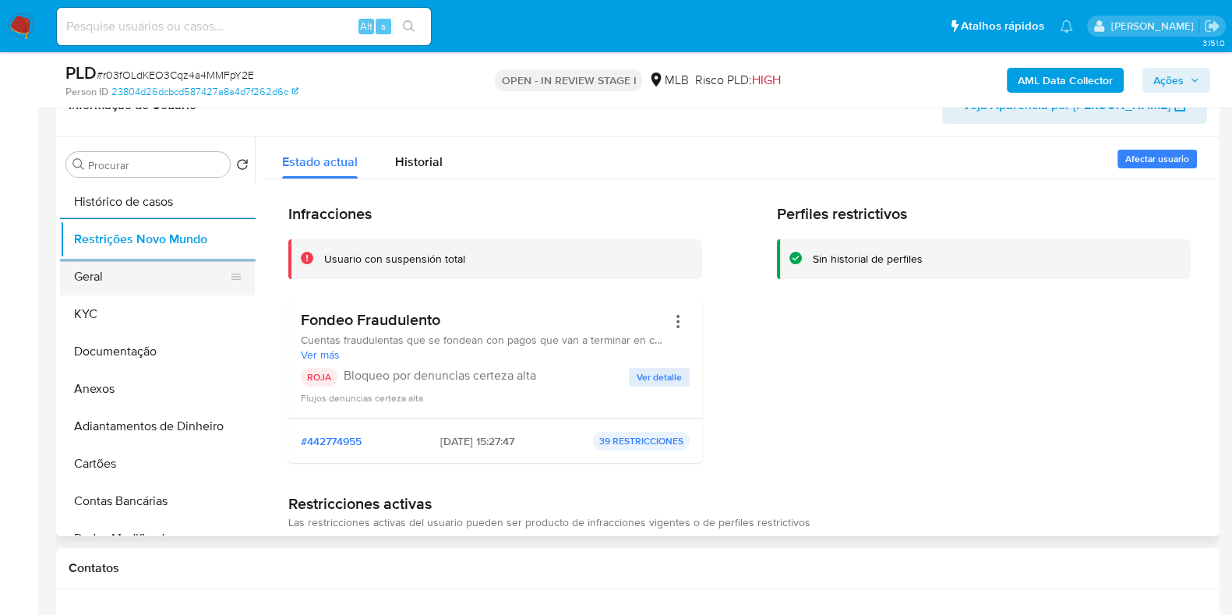
click at [106, 286] on button "Geral" at bounding box center [151, 276] width 182 height 37
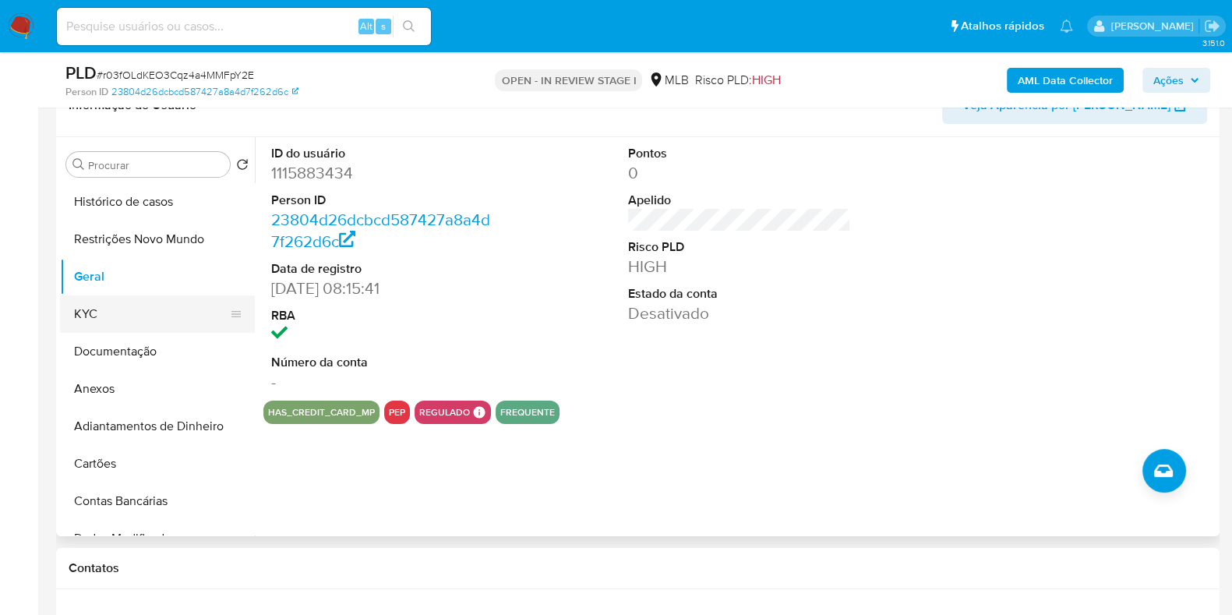
click at [112, 315] on button "KYC" at bounding box center [151, 313] width 182 height 37
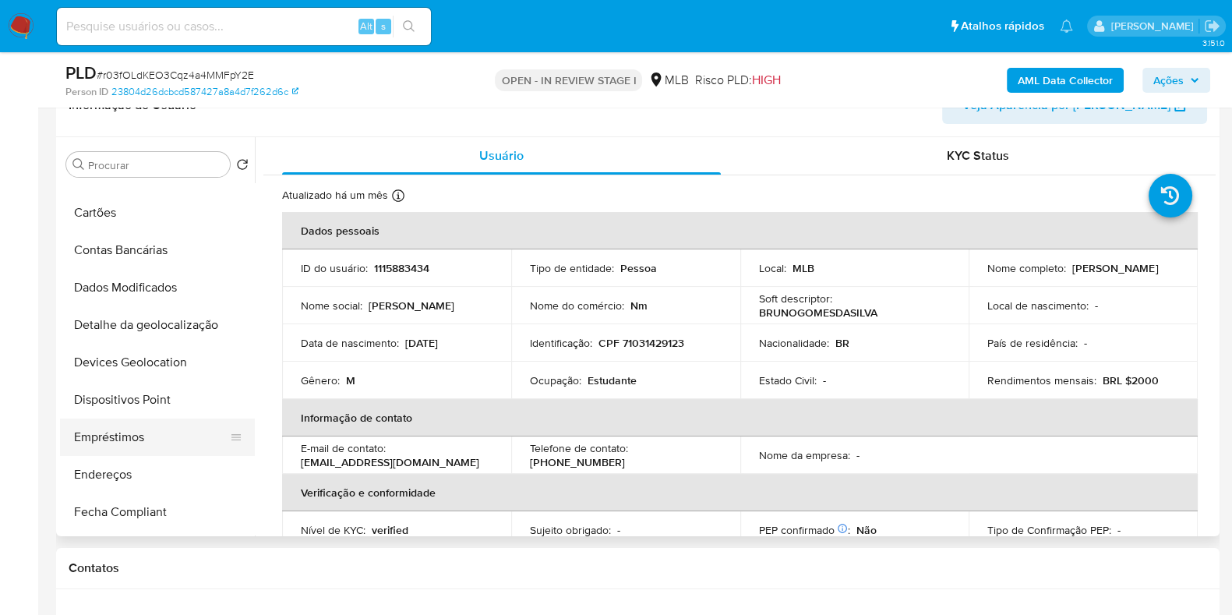
scroll to position [389, 0]
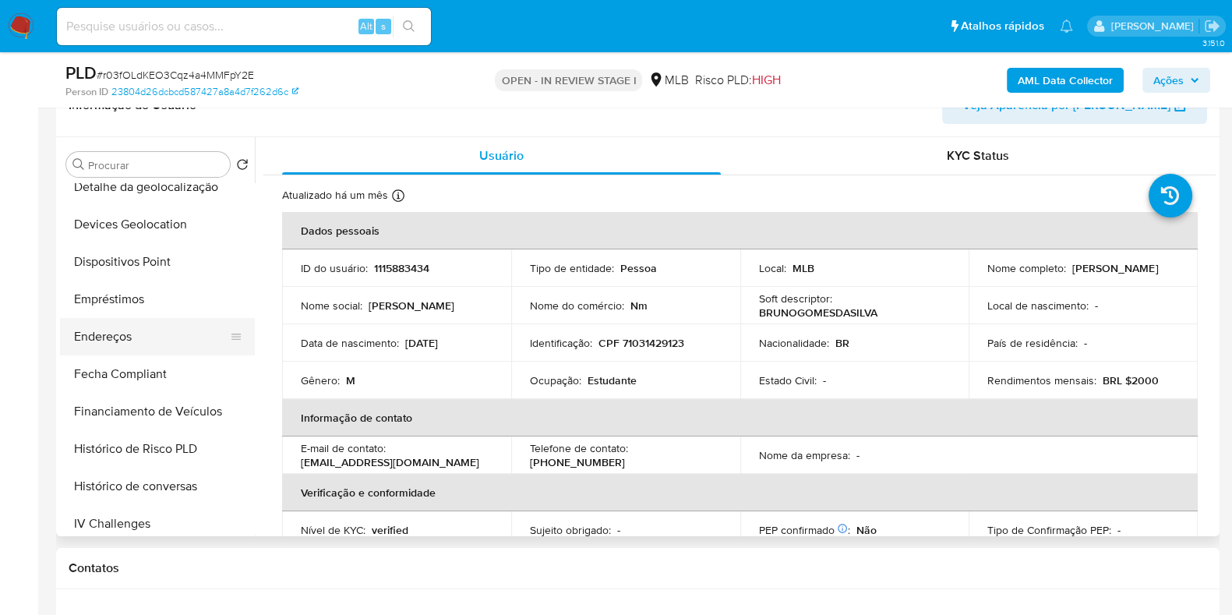
click at [172, 346] on button "Endereços" at bounding box center [151, 336] width 182 height 37
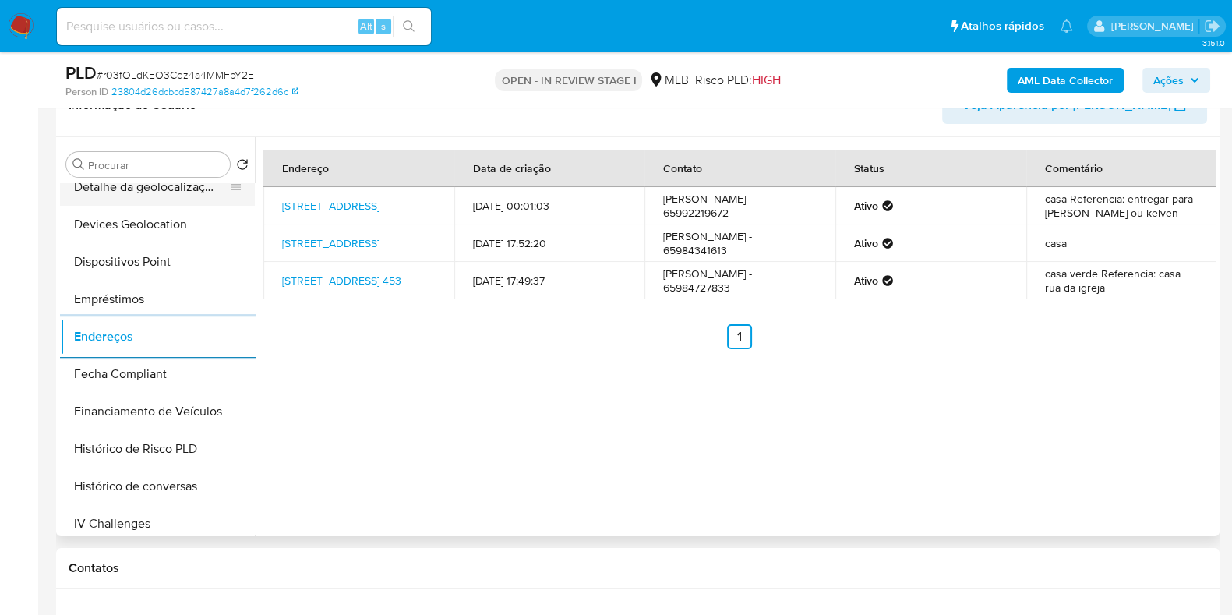
click at [123, 185] on button "Detalhe da geolocalização" at bounding box center [151, 186] width 182 height 37
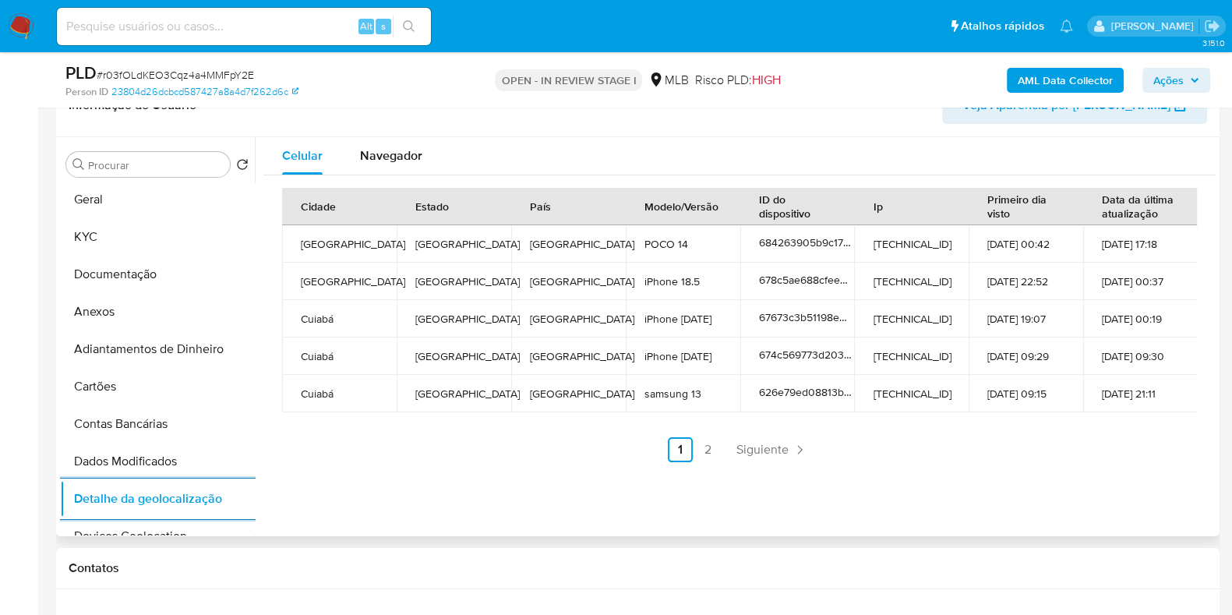
scroll to position [0, 0]
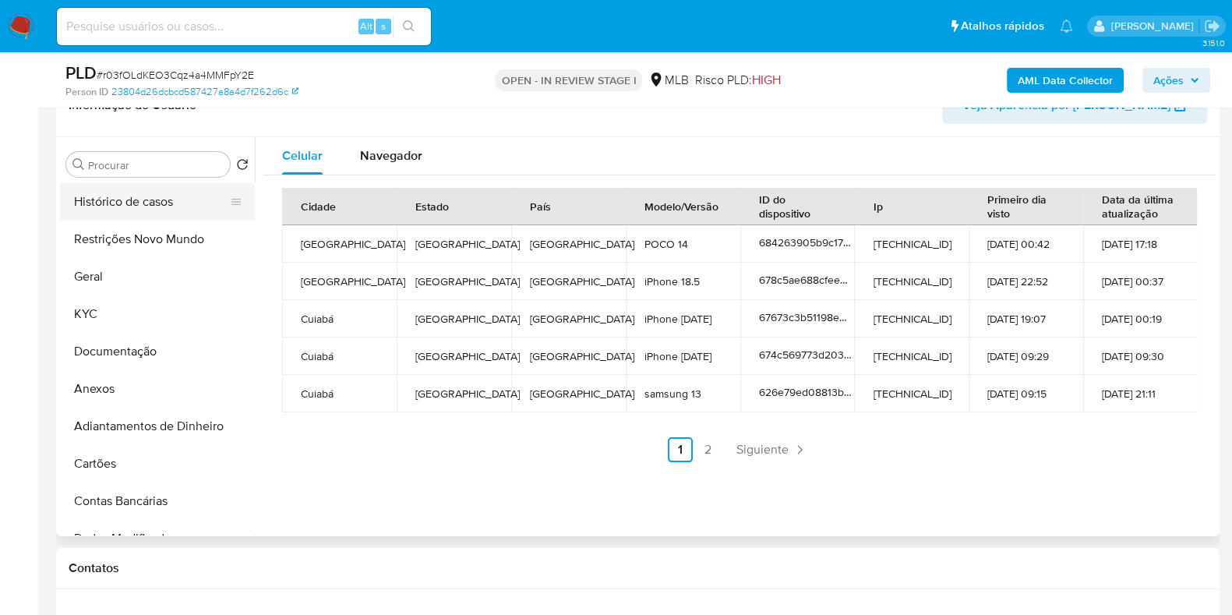
click at [133, 215] on button "Histórico de casos" at bounding box center [151, 201] width 182 height 37
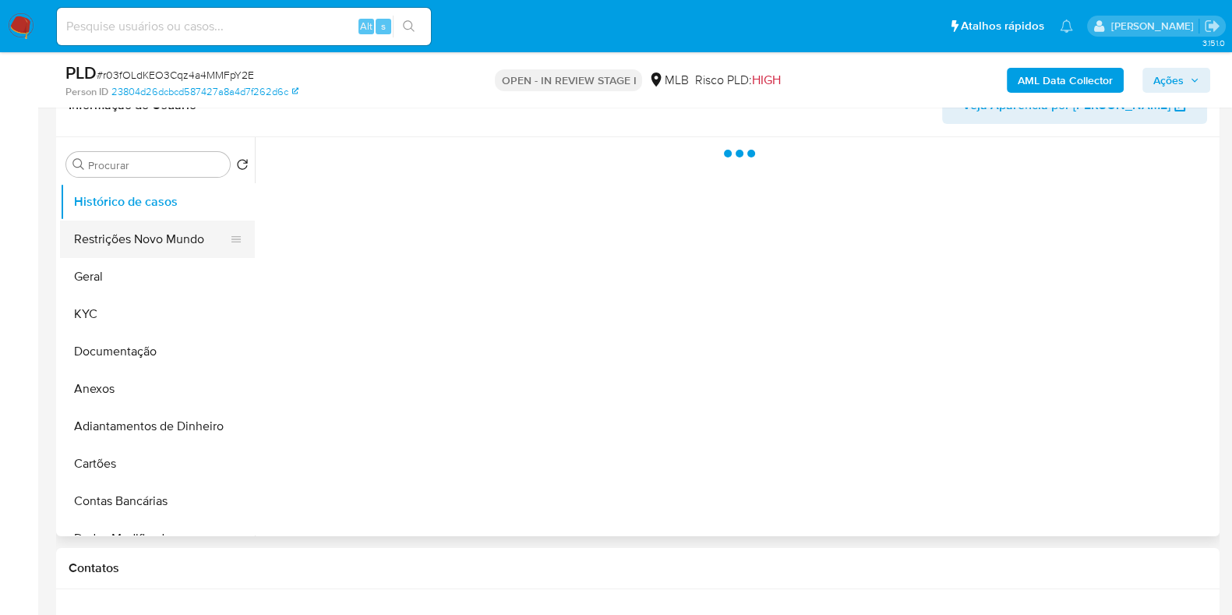
click at [139, 254] on button "Restrições Novo Mundo" at bounding box center [151, 239] width 182 height 37
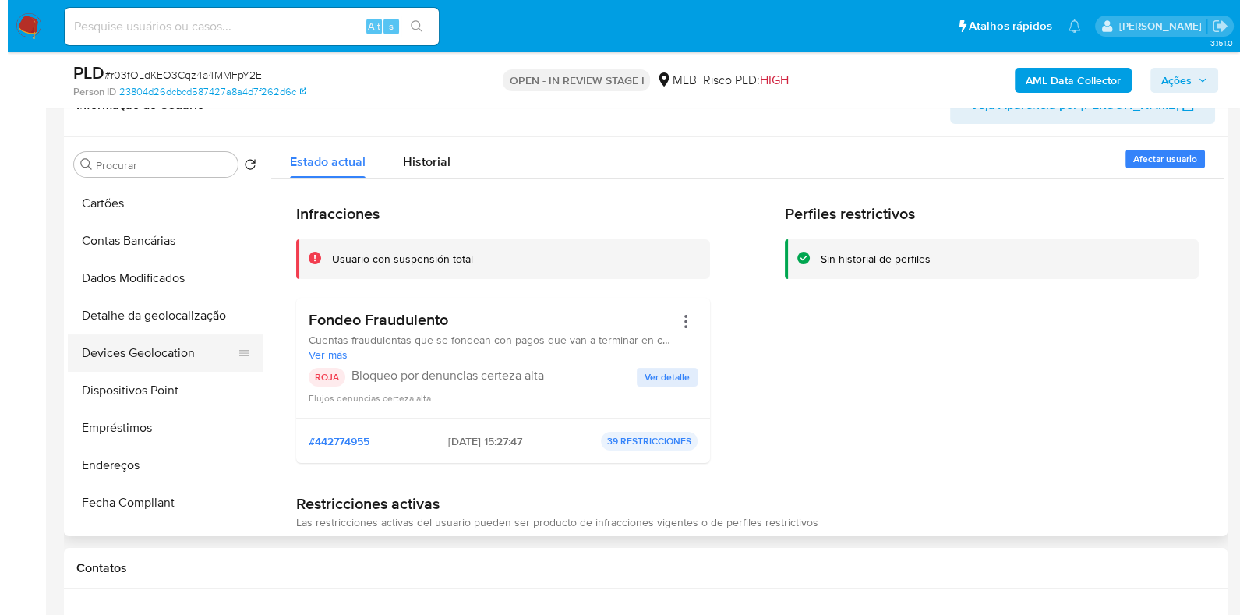
scroll to position [292, 0]
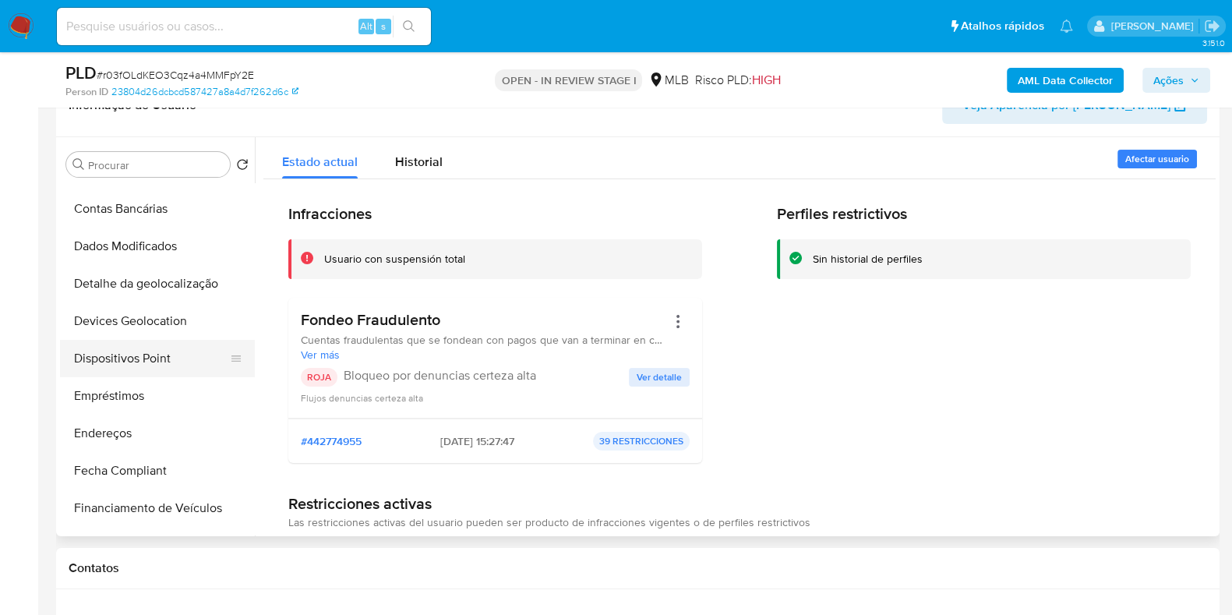
click at [153, 364] on button "Dispositivos Point" at bounding box center [151, 358] width 182 height 37
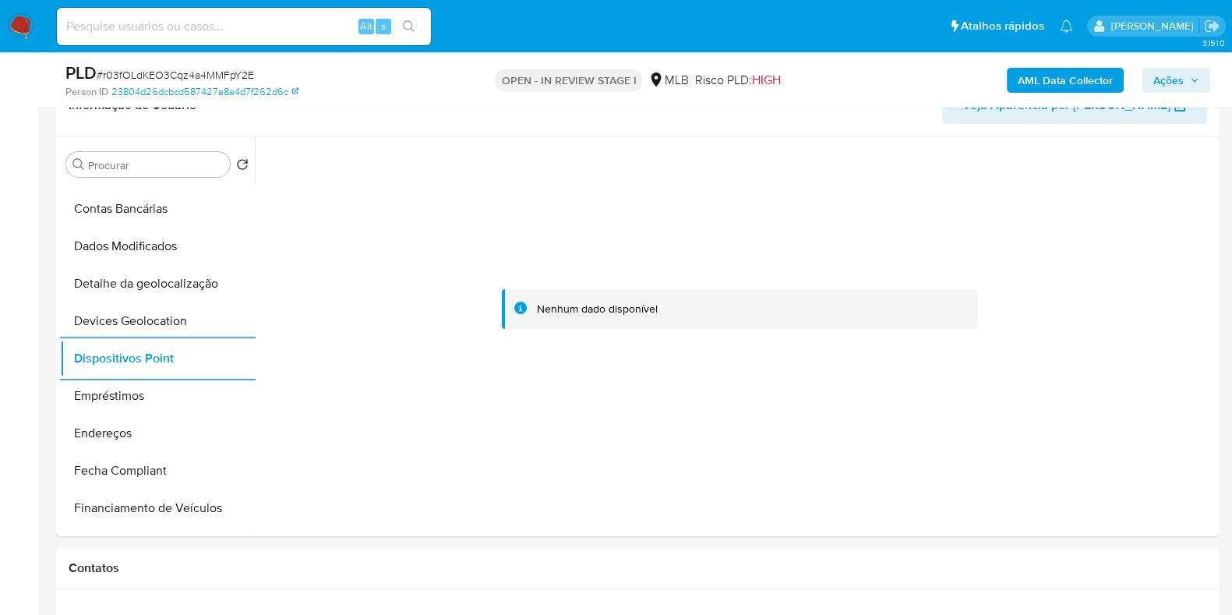
click at [1064, 74] on b "AML Data Collector" at bounding box center [1065, 80] width 95 height 25
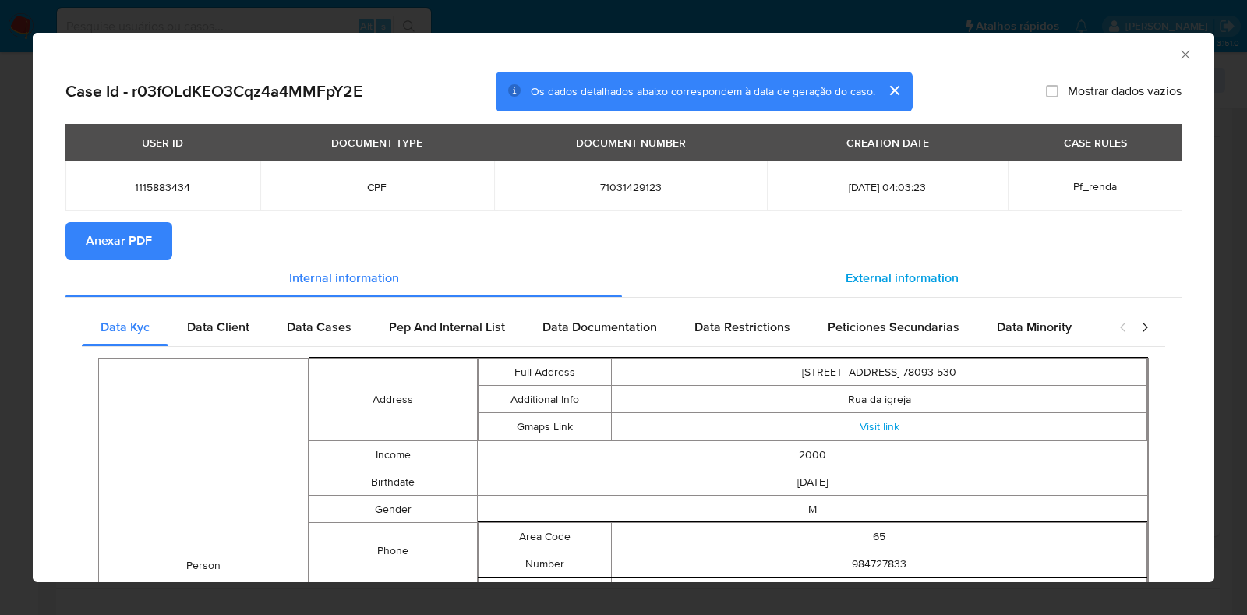
click at [880, 266] on div "External information" at bounding box center [901, 277] width 559 height 37
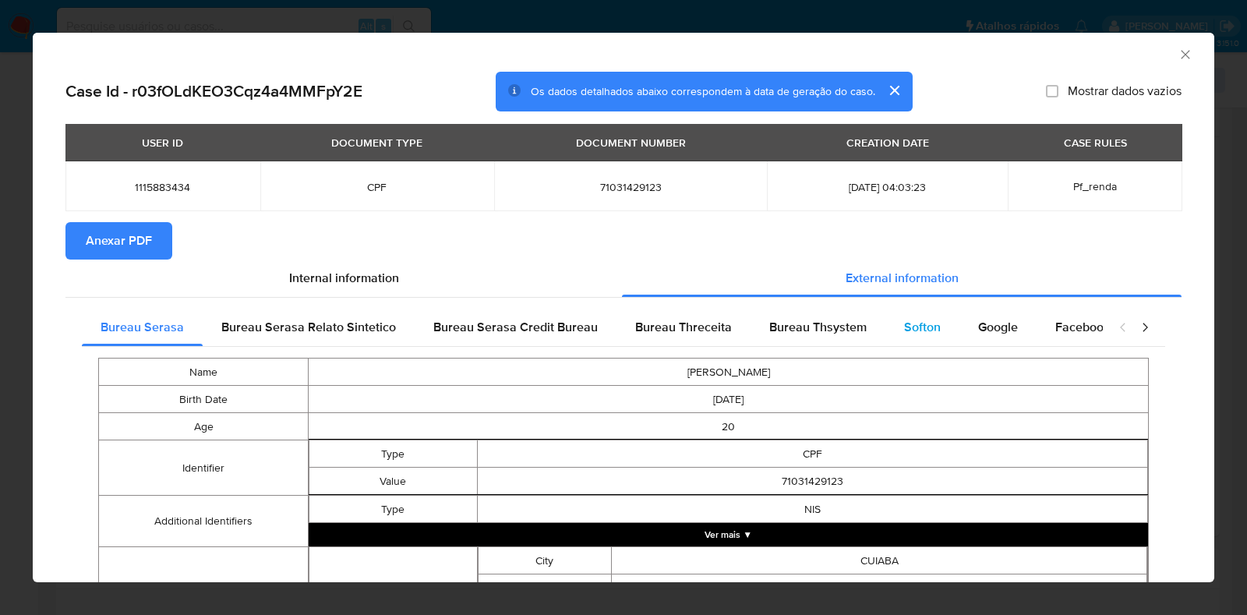
click at [904, 330] on span "Softon" at bounding box center [922, 327] width 37 height 18
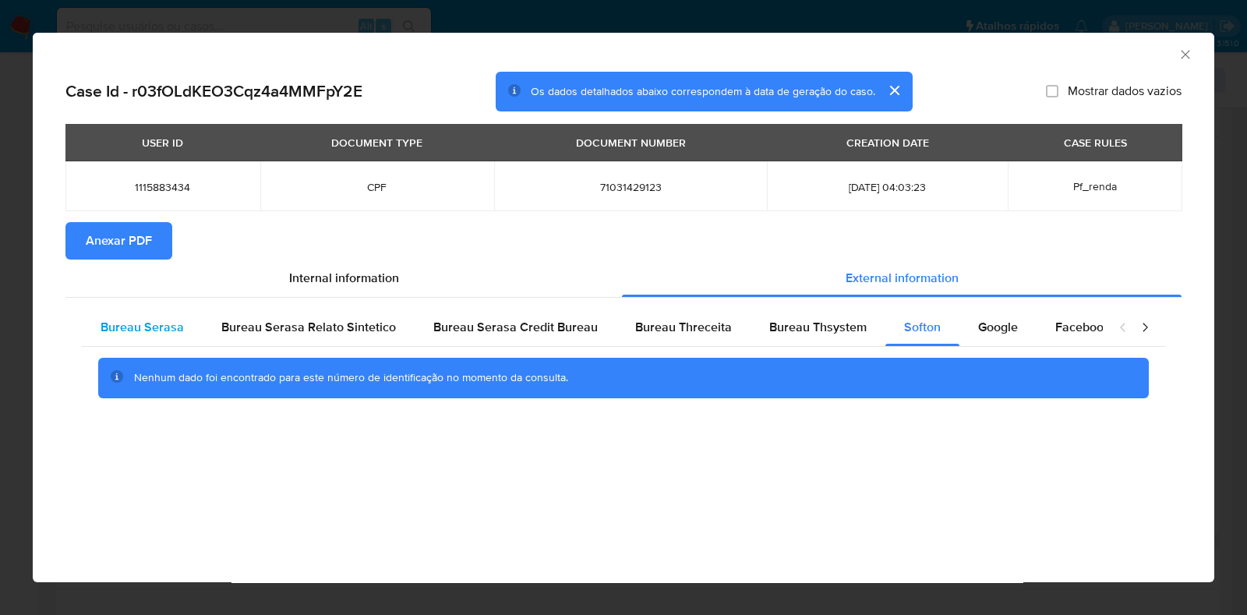
click at [126, 326] on span "Bureau Serasa" at bounding box center [142, 327] width 83 height 18
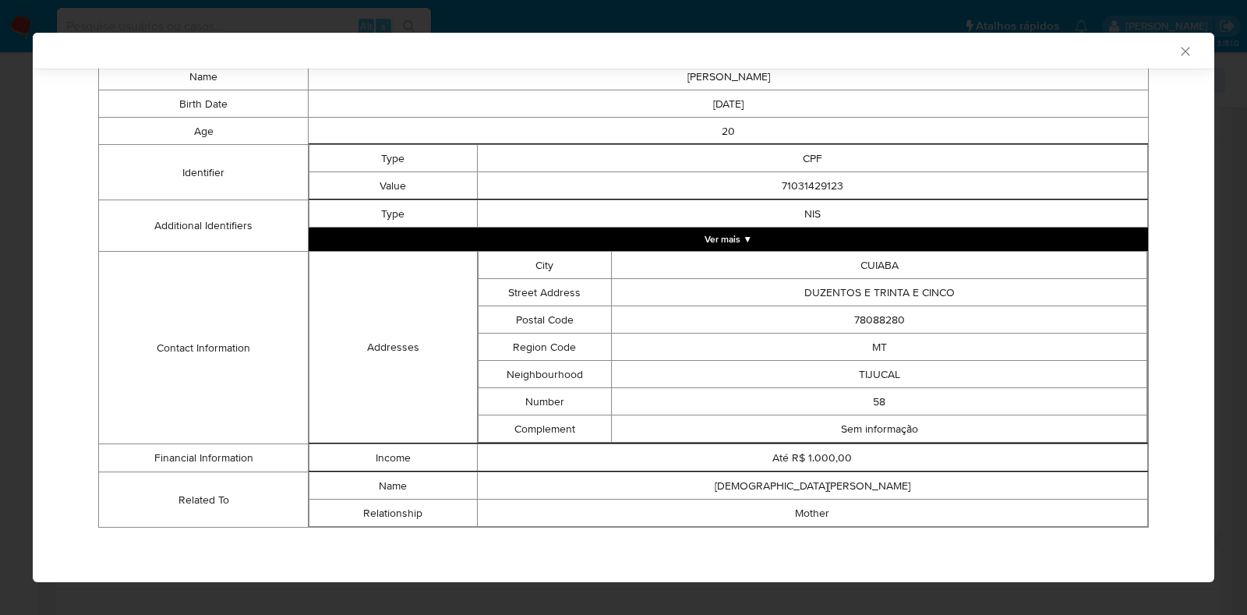
scroll to position [0, 0]
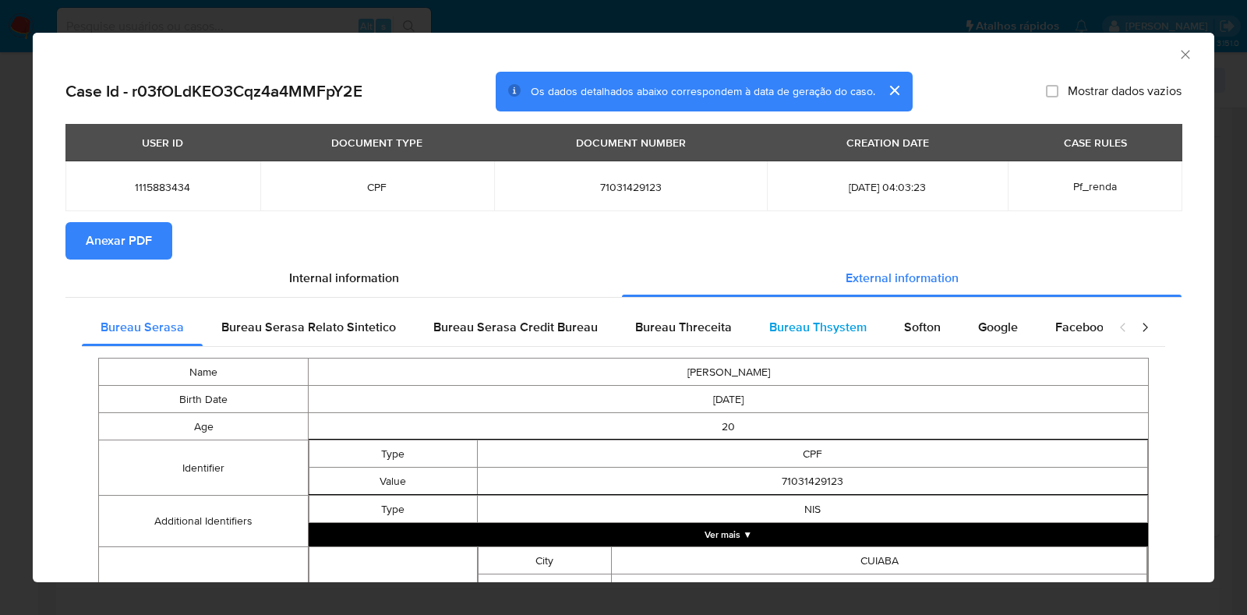
click at [814, 319] on span "Bureau Thsystem" at bounding box center [817, 327] width 97 height 18
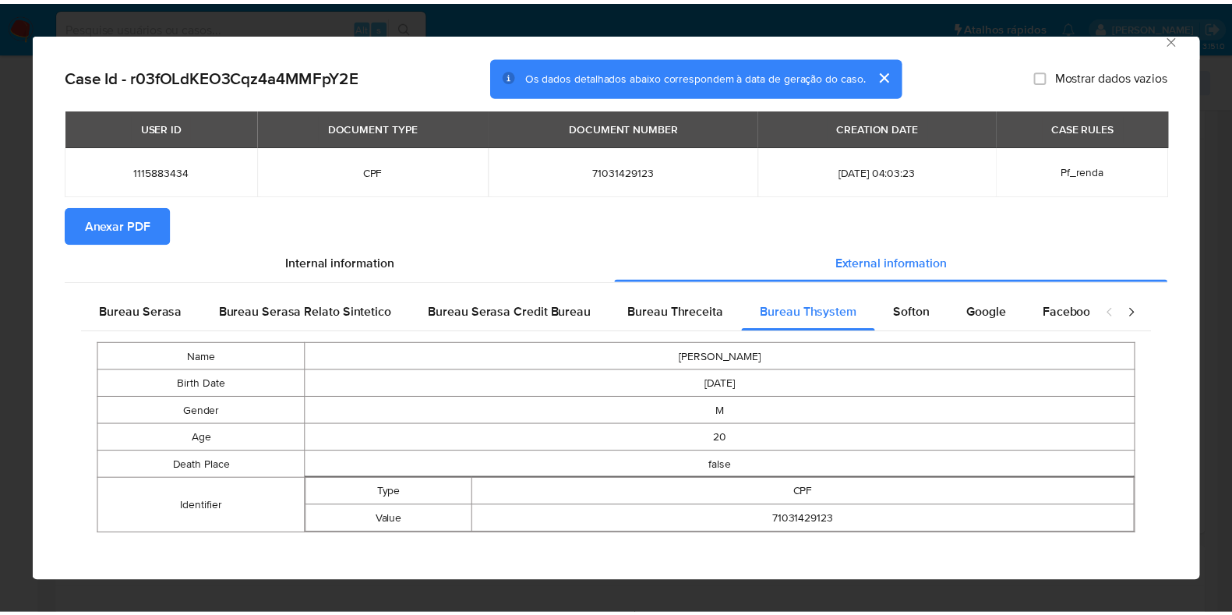
scroll to position [23, 0]
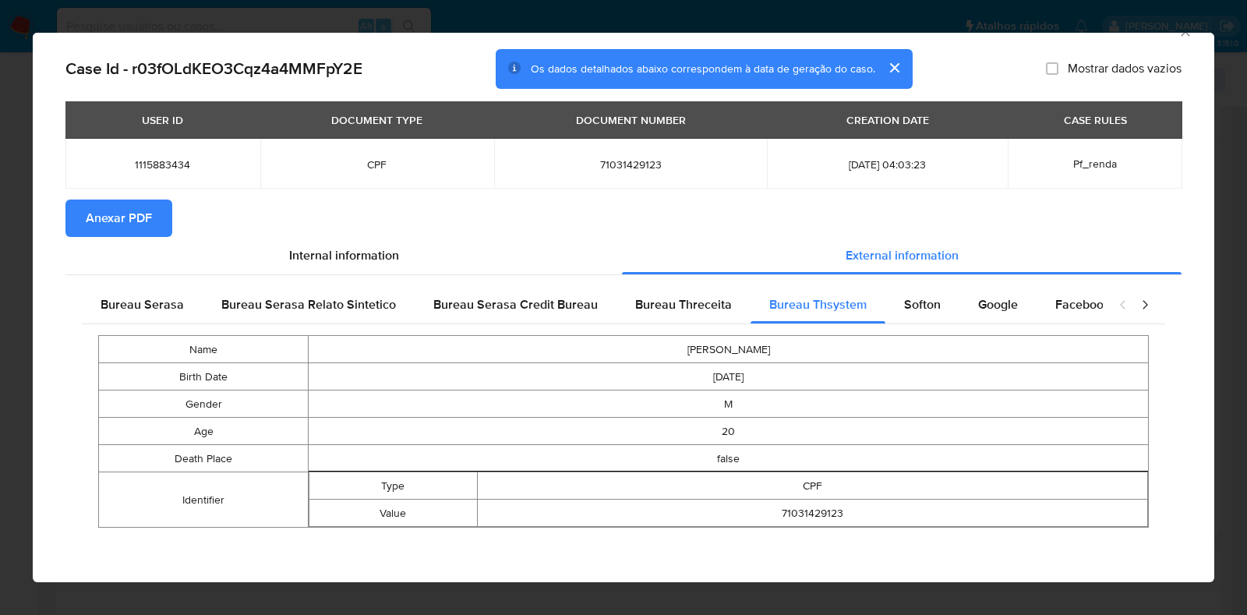
click at [40, 351] on div "Case Id - r03fOLdKEO3Cqz4a4MMFpY2E Os dados detalhados abaixo correspondem à da…" at bounding box center [623, 316] width 1181 height 534
click at [12, 359] on div "AML Data Collector Case Id - r03fOLdKEO3Cqz4a4MMFpY2E Os dados detalhados abaix…" at bounding box center [623, 307] width 1247 height 615
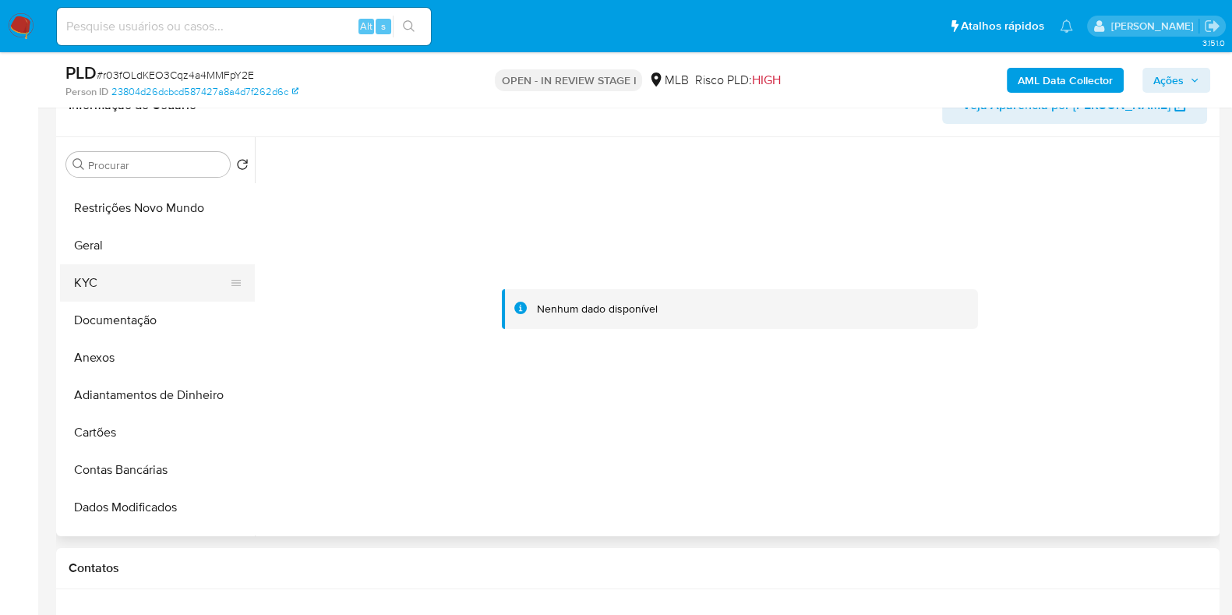
scroll to position [0, 0]
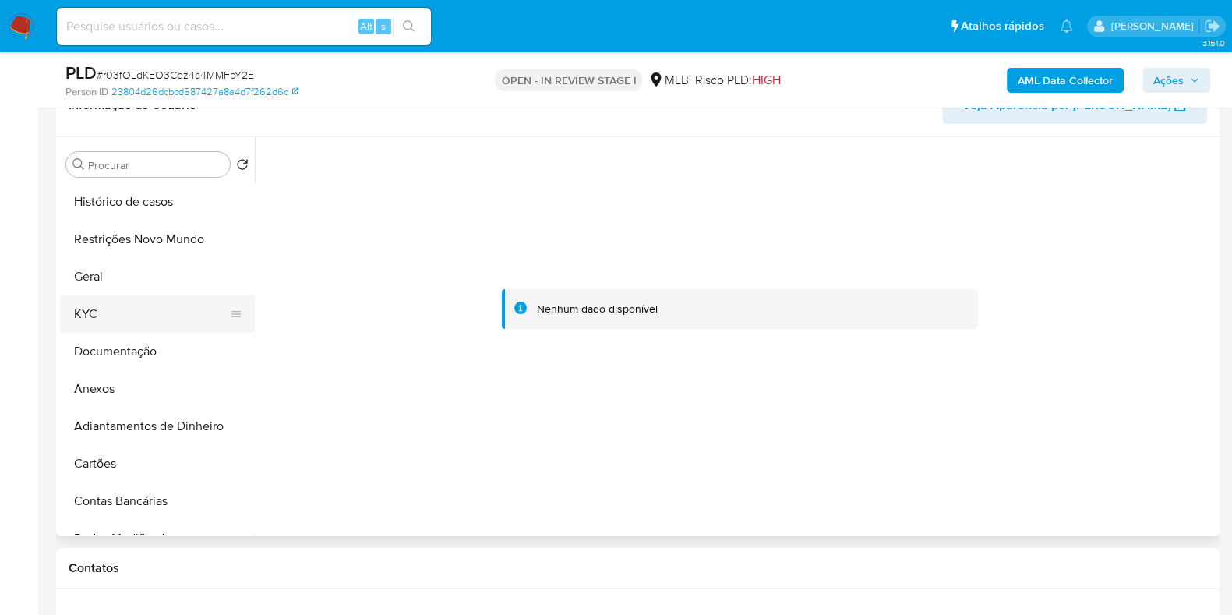
click at [147, 317] on button "KYC" at bounding box center [151, 313] width 182 height 37
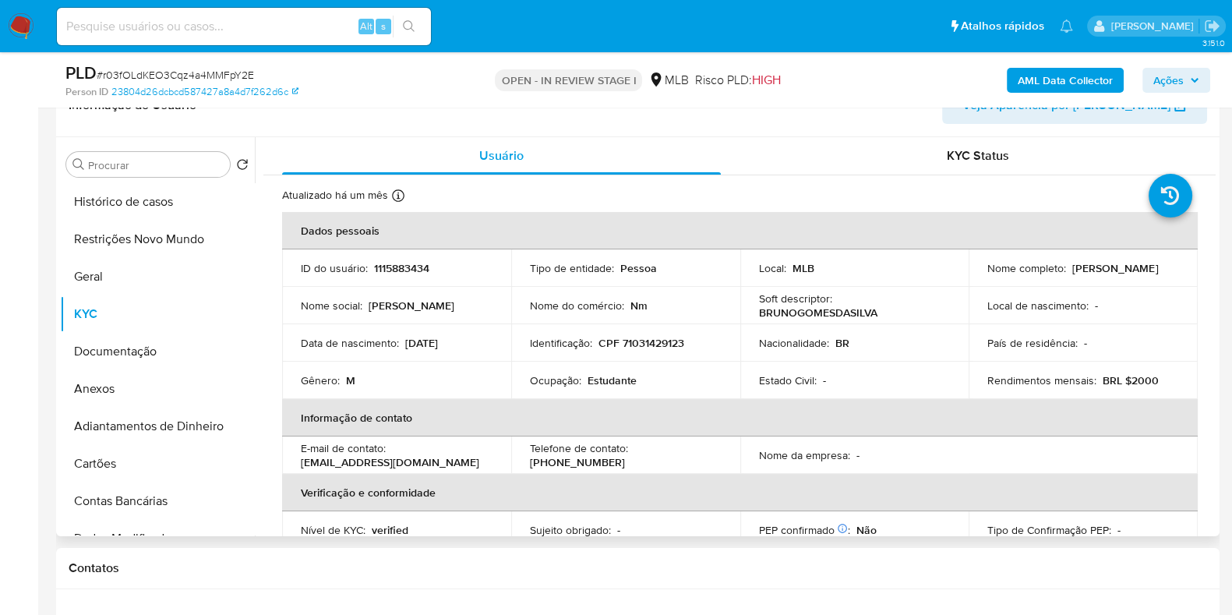
drag, startPoint x: 1099, startPoint y: 271, endPoint x: 961, endPoint y: 271, distance: 137.1
click at [961, 271] on tr "ID do usuário : 1115883434 Tipo de entidade : Pessoa Local : MLB Nome completo …" at bounding box center [740, 267] width 916 height 37
click at [1131, 291] on td "Local de nascimento : -" at bounding box center [1083, 305] width 229 height 37
drag, startPoint x: 1099, startPoint y: 270, endPoint x: 983, endPoint y: 275, distance: 115.4
click at [987, 275] on div "Nome completo : Bruno Gomes da Silva" at bounding box center [1083, 268] width 192 height 14
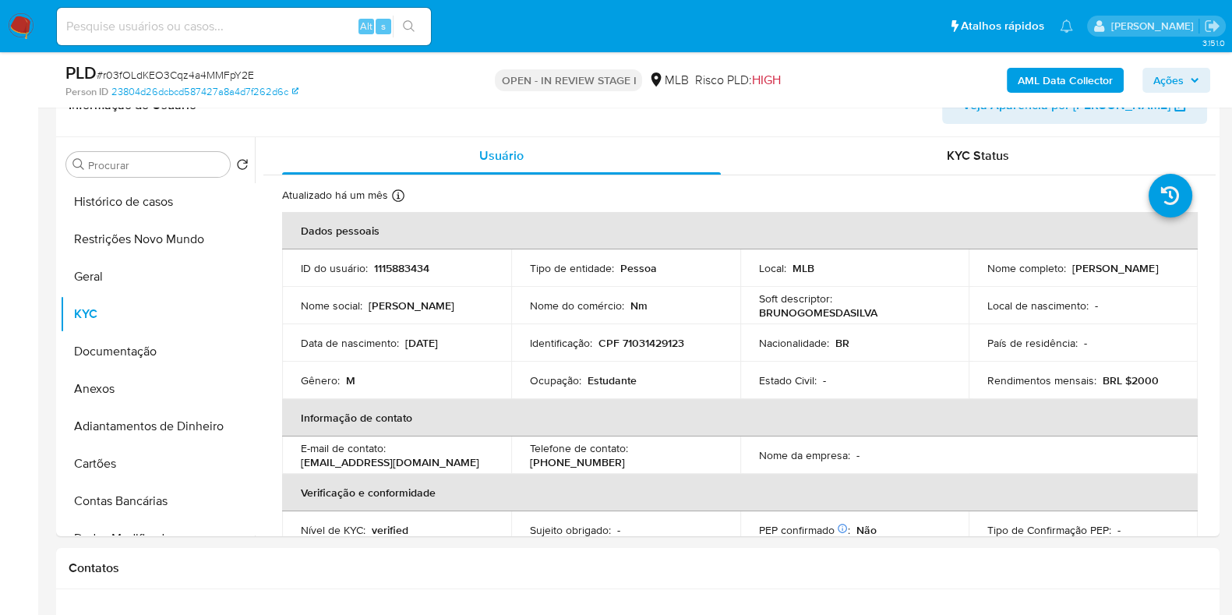
copy p "Bruno Gomes da Silva"
click at [147, 386] on button "Anexos" at bounding box center [151, 388] width 182 height 37
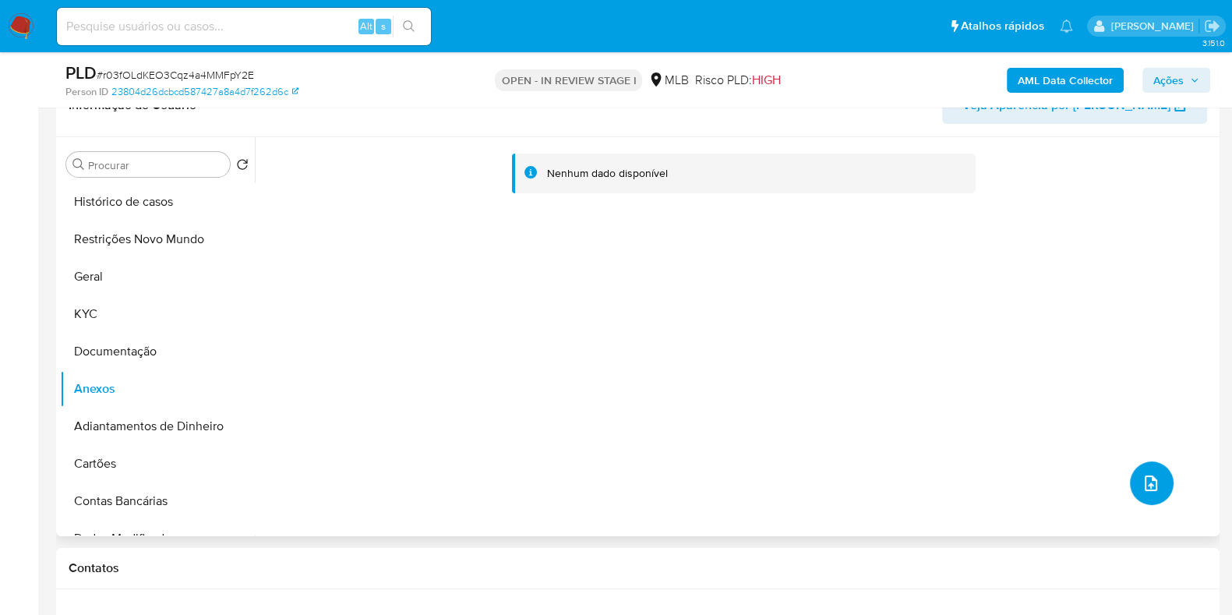
click at [1162, 479] on button "upload-file" at bounding box center [1152, 483] width 44 height 44
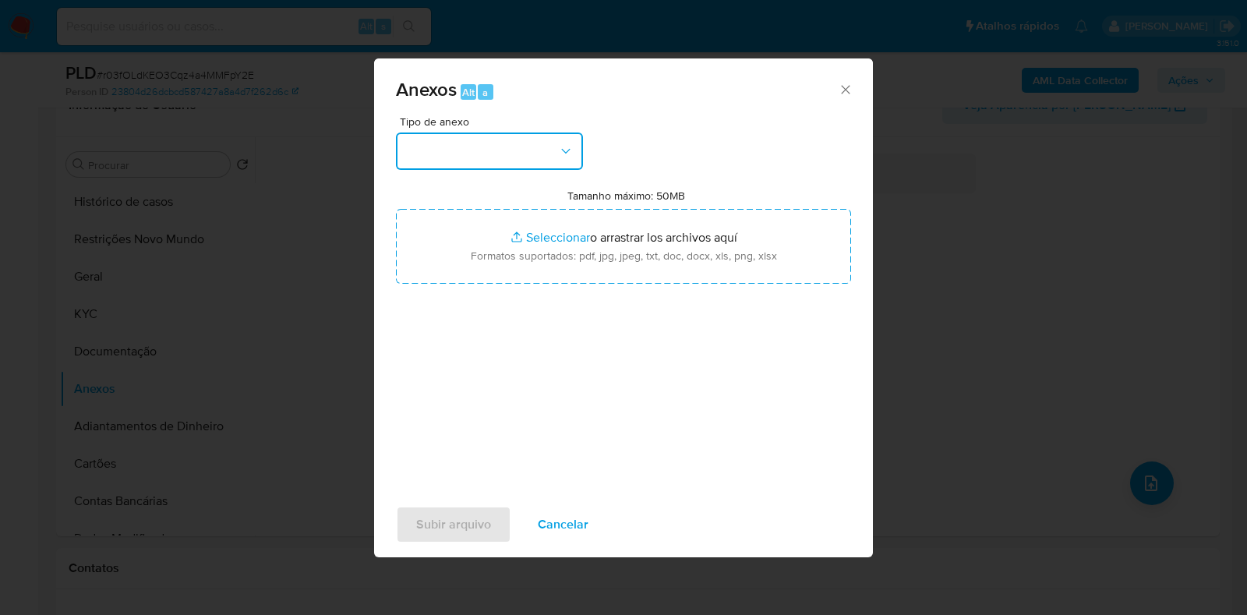
click at [522, 161] on button "button" at bounding box center [489, 150] width 187 height 37
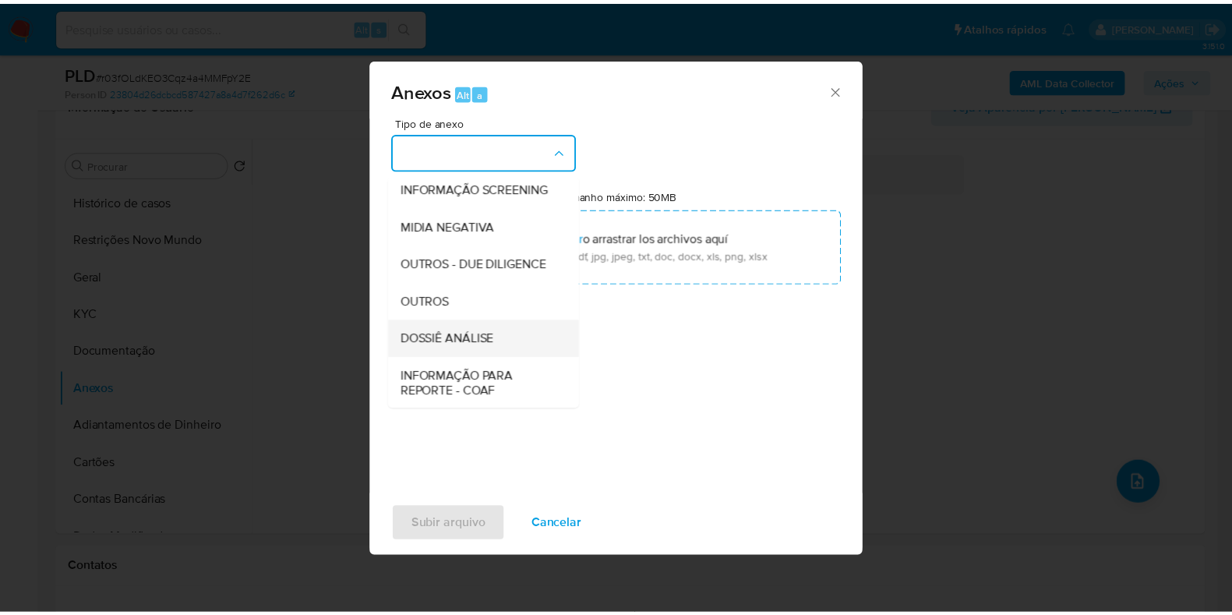
scroll to position [240, 0]
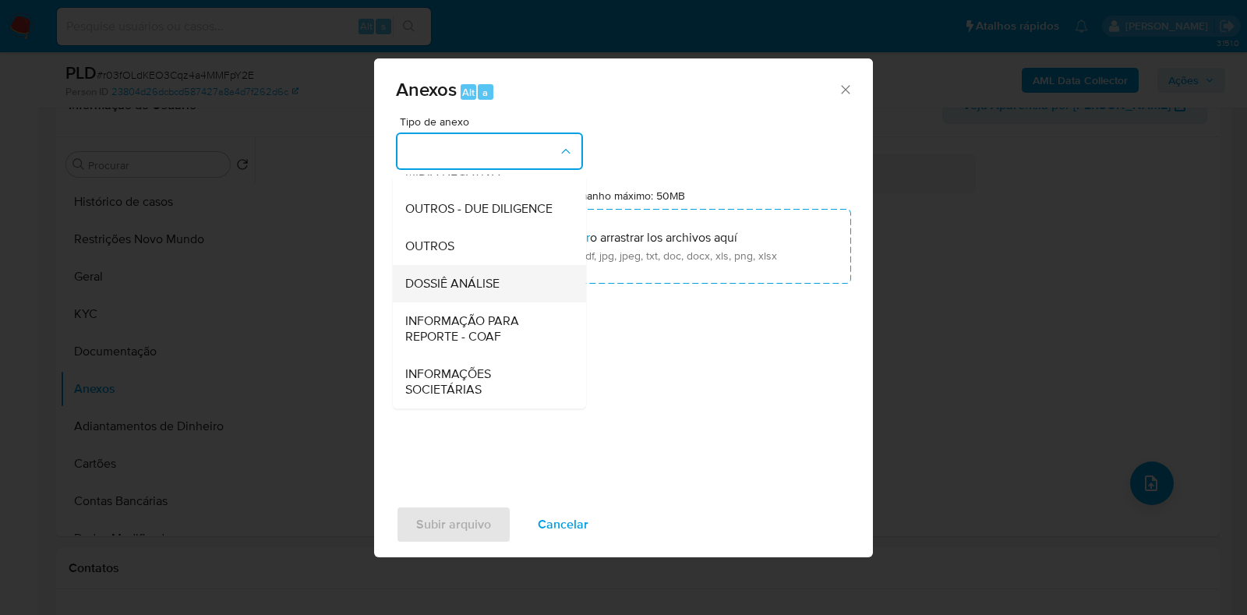
click at [479, 298] on div "DOSSIÊ ANÁLISE" at bounding box center [484, 283] width 159 height 37
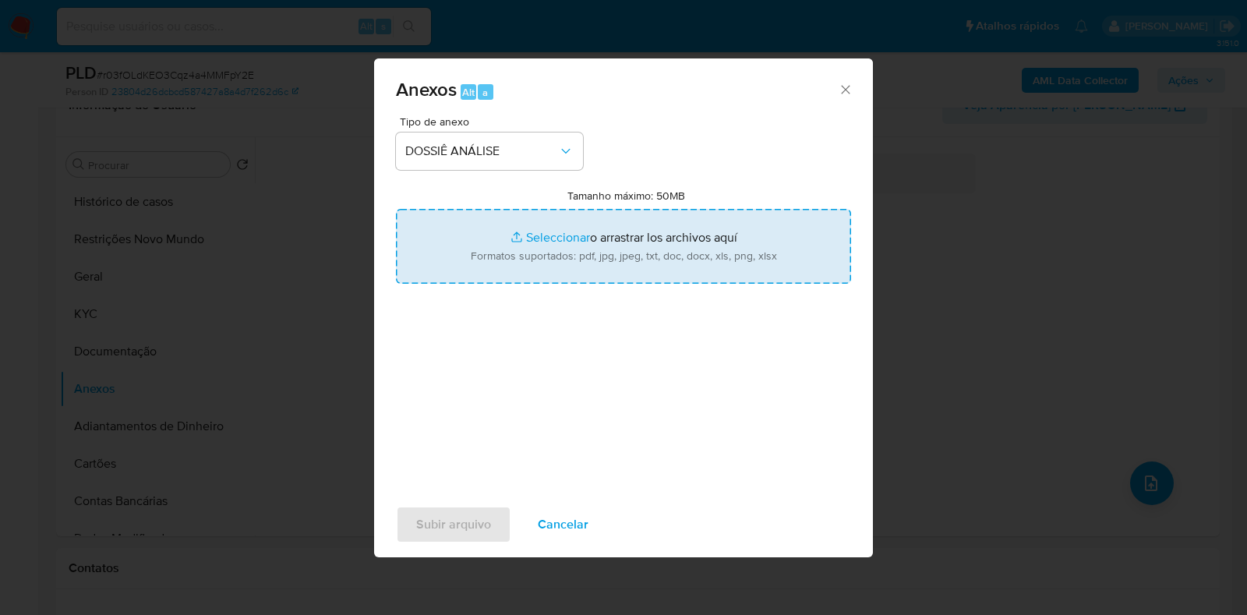
type input "C:\fakepath\SAR - CPF 71031429123 - BRUNO GOMES DA SILVA.pdf"
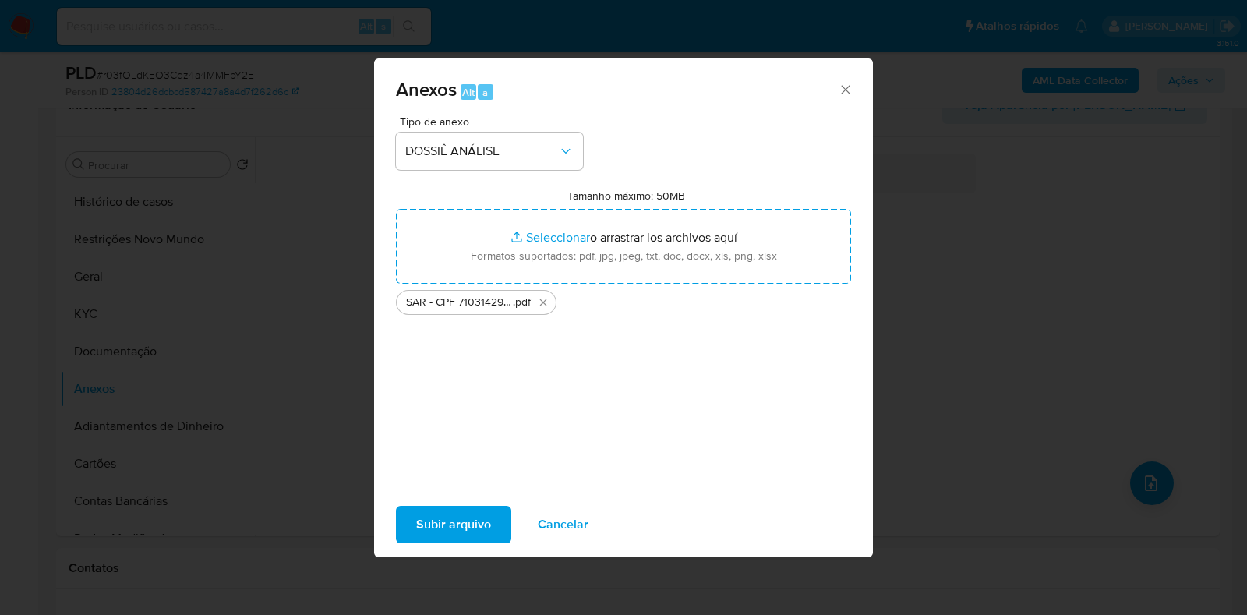
click at [469, 510] on span "Subir arquivo" at bounding box center [453, 524] width 75 height 34
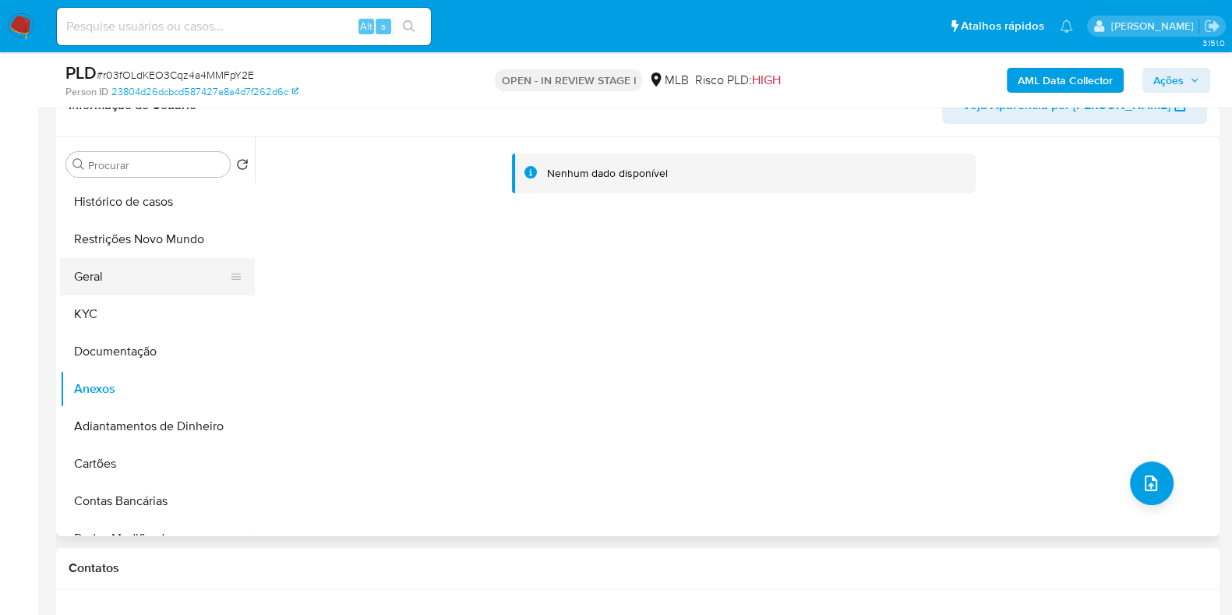
click at [154, 277] on button "Geral" at bounding box center [151, 276] width 182 height 37
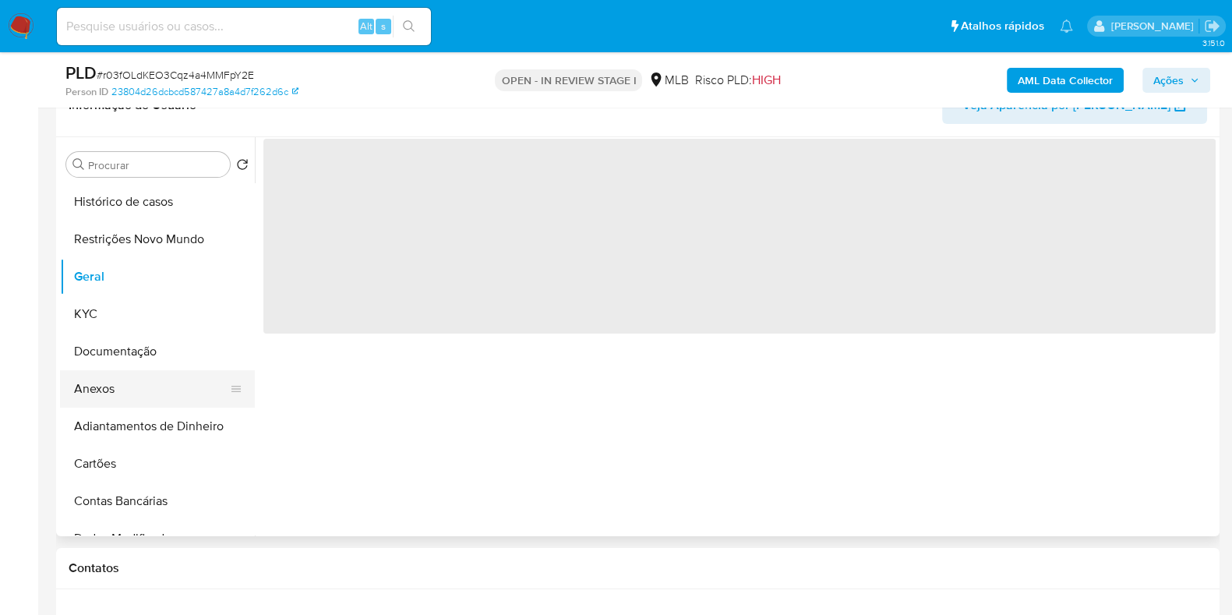
click at [108, 380] on button "Anexos" at bounding box center [151, 388] width 182 height 37
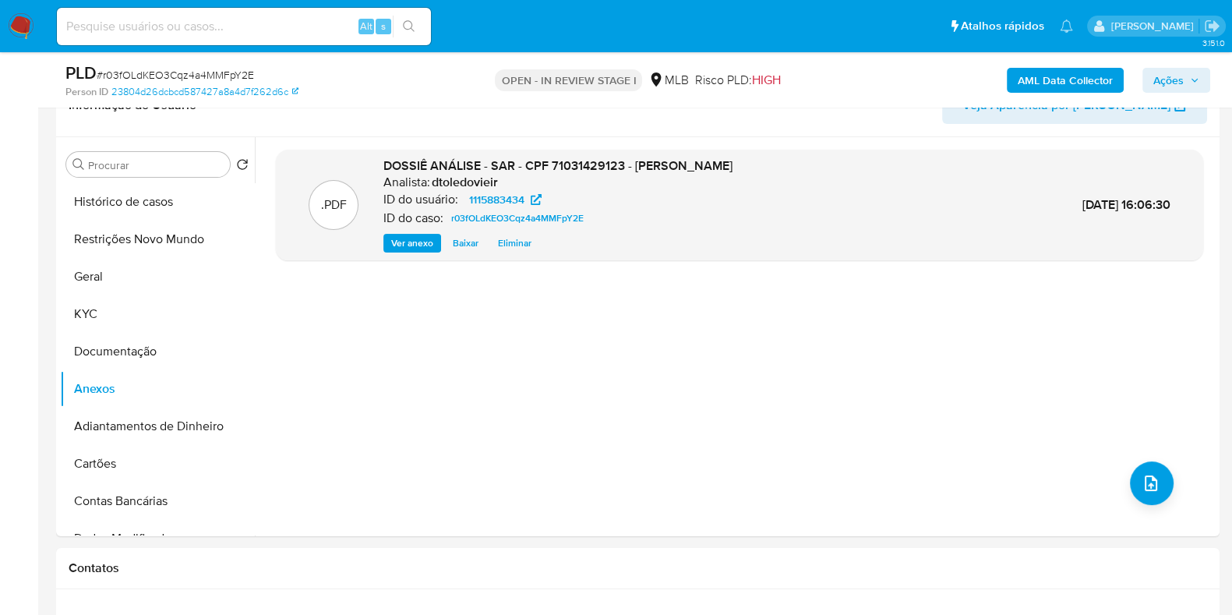
click at [1163, 77] on span "Ações" at bounding box center [1168, 80] width 30 height 25
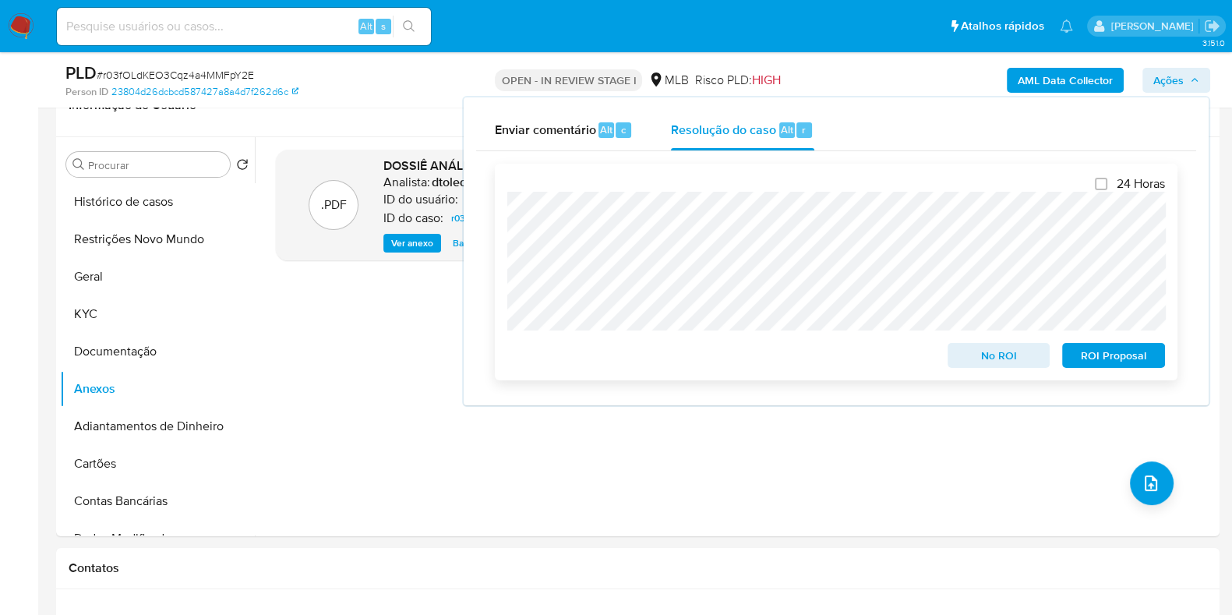
click at [1087, 352] on span "ROI Proposal" at bounding box center [1113, 355] width 81 height 22
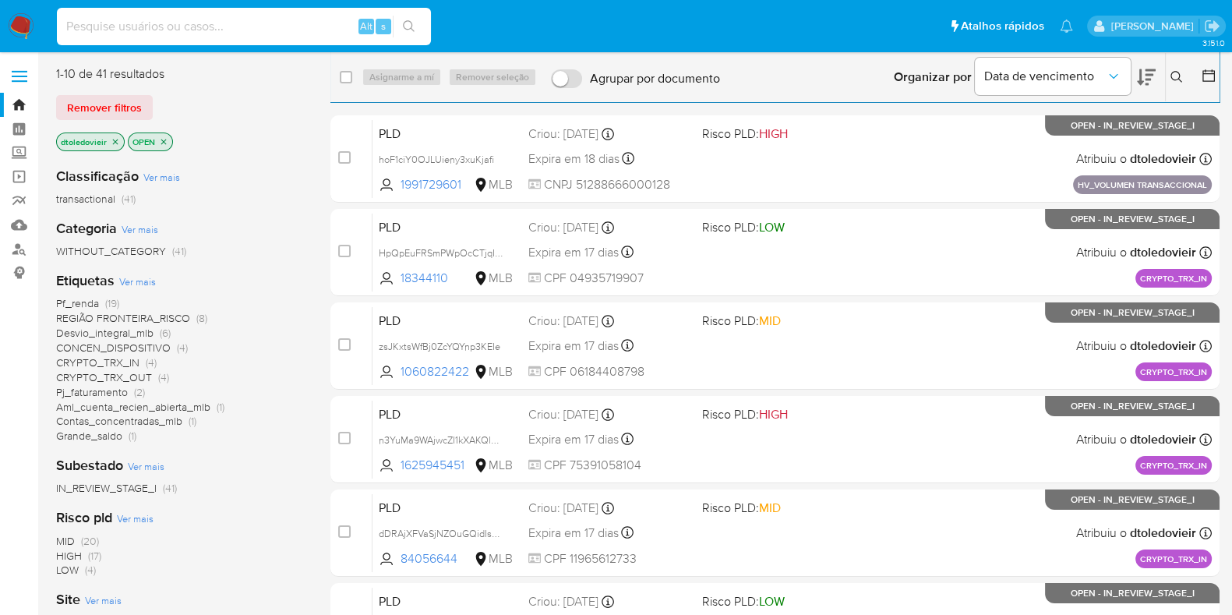
click at [289, 27] on input at bounding box center [244, 26] width 374 height 20
paste input "261995490"
type input "261995490"
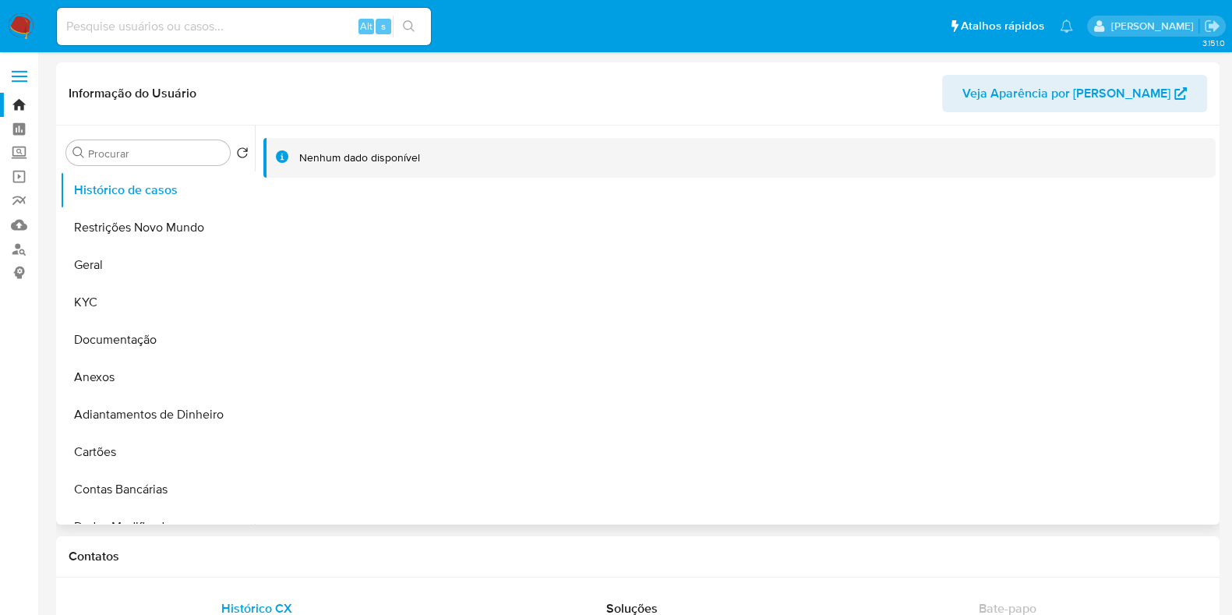
select select "10"
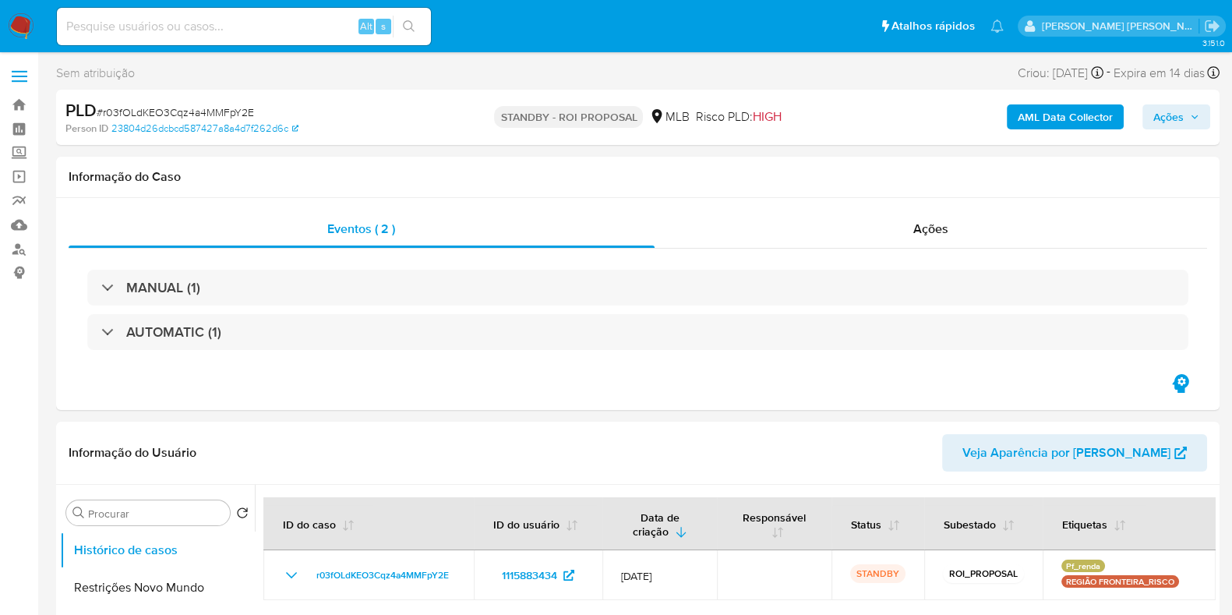
select select "10"
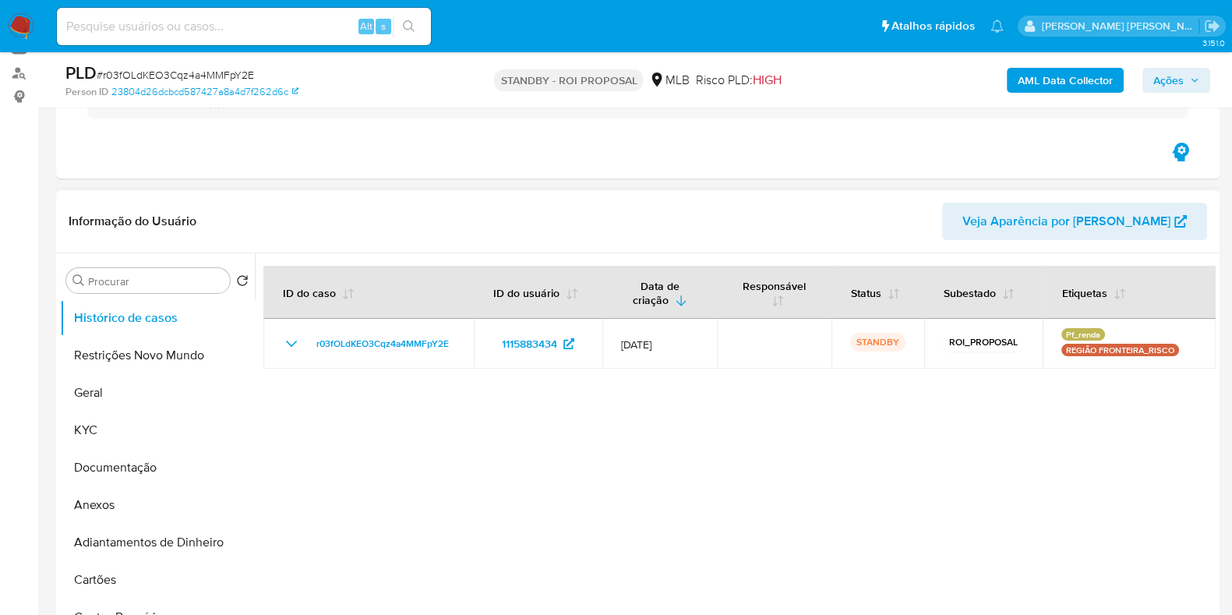
scroll to position [194, 0]
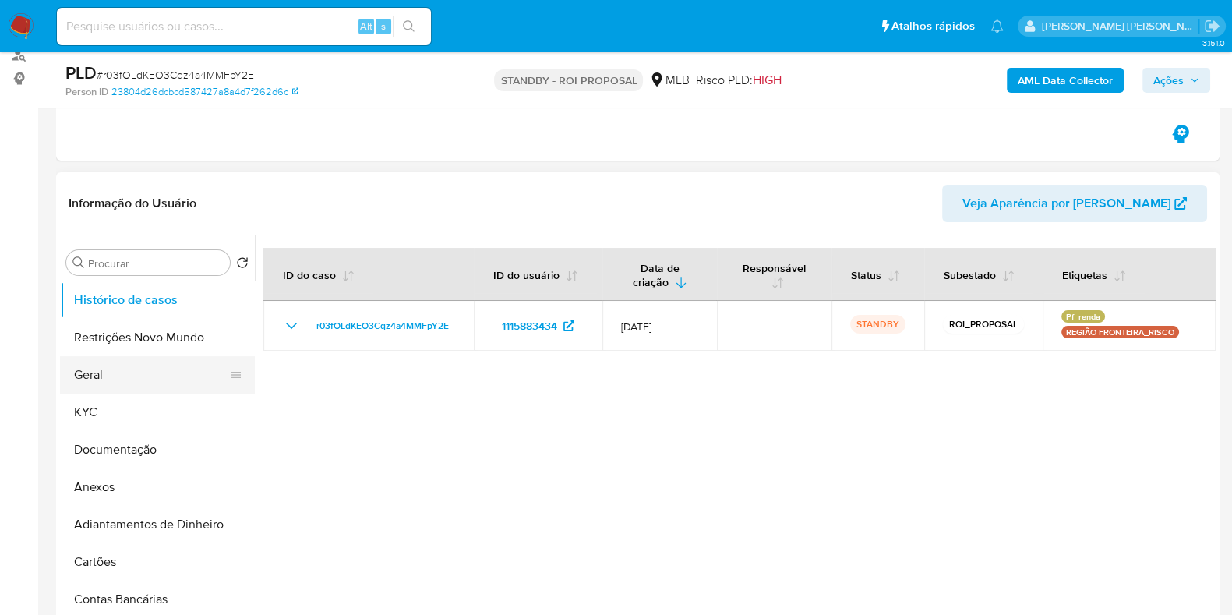
click at [111, 374] on button "Geral" at bounding box center [151, 374] width 182 height 37
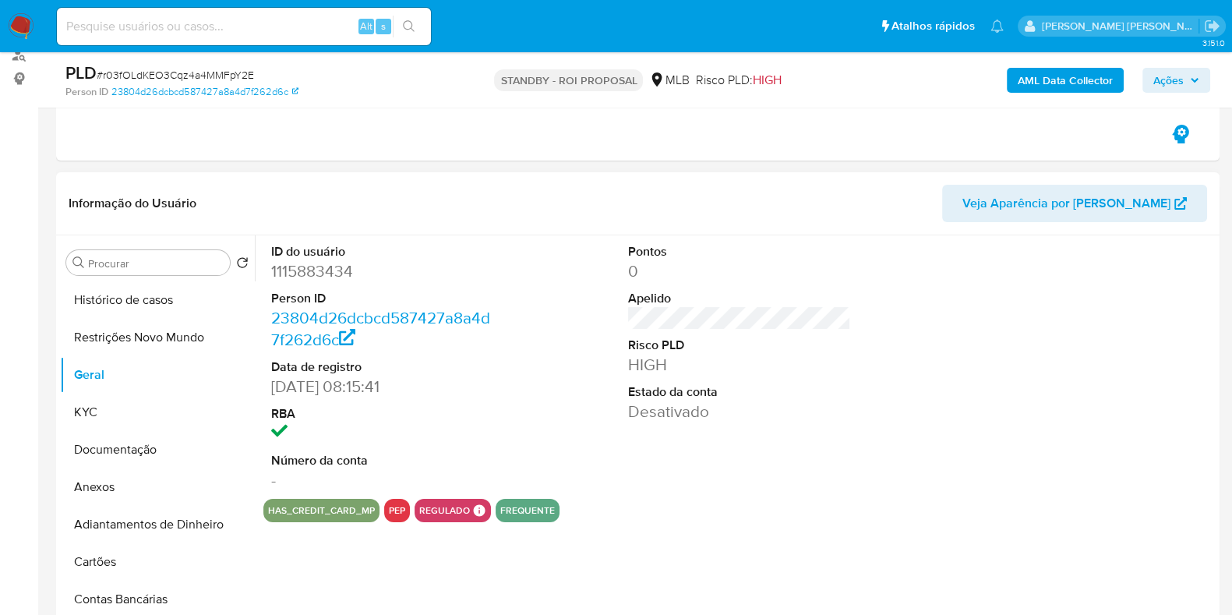
click at [327, 251] on dt "ID do usuário" at bounding box center [382, 251] width 223 height 17
click at [304, 273] on dd "1115883434" at bounding box center [382, 271] width 223 height 22
copy dd "1115883434"
click at [202, 21] on input at bounding box center [244, 26] width 374 height 20
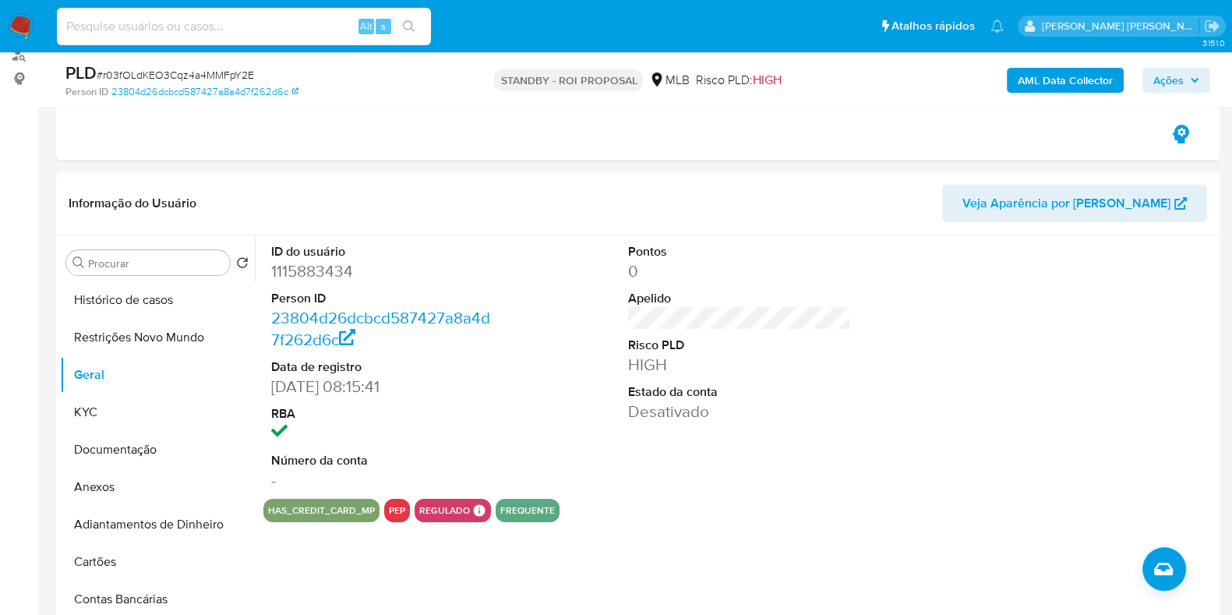
paste input "491472128"
type input "491472128"
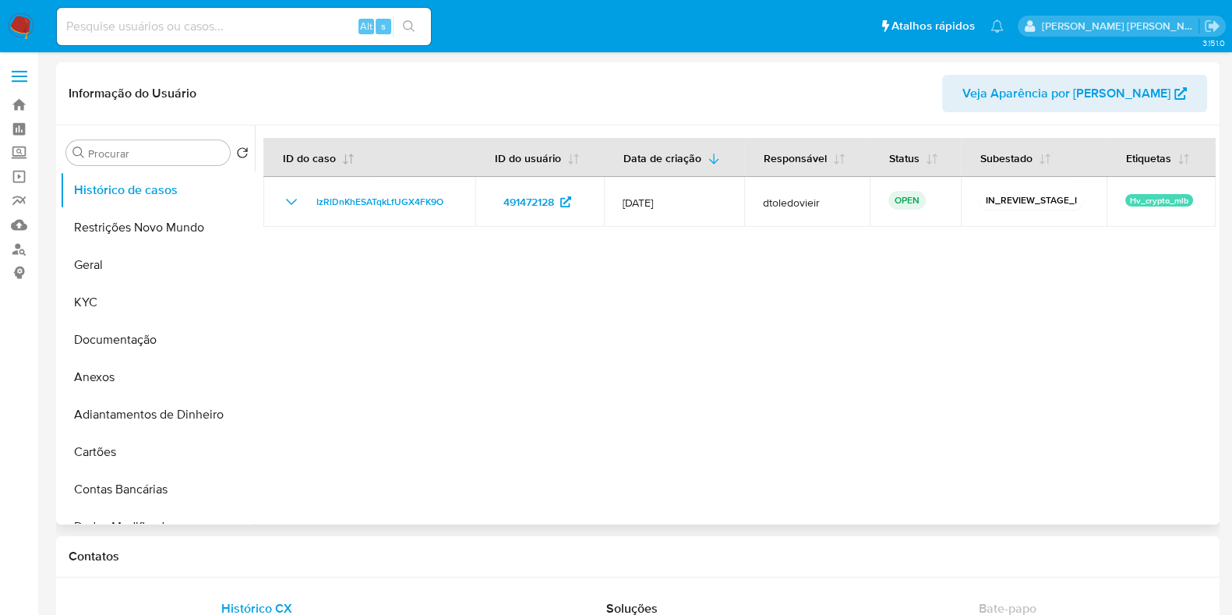
select select "10"
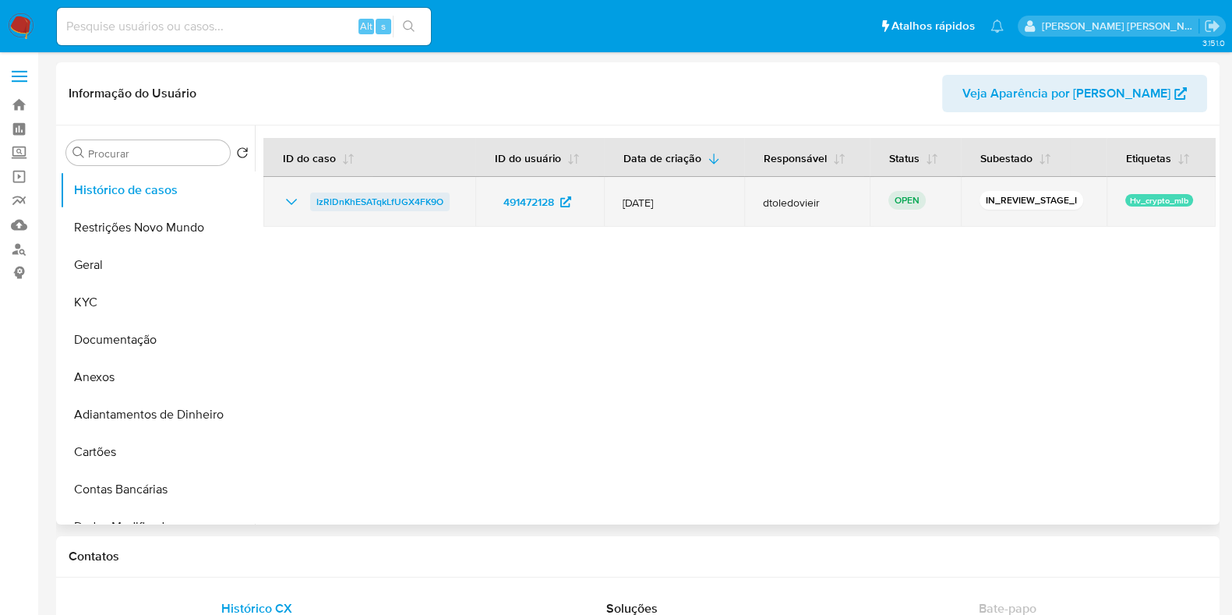
click at [397, 203] on span "IzRlDnKhESATqkLfUGX4FK9O" at bounding box center [379, 201] width 127 height 19
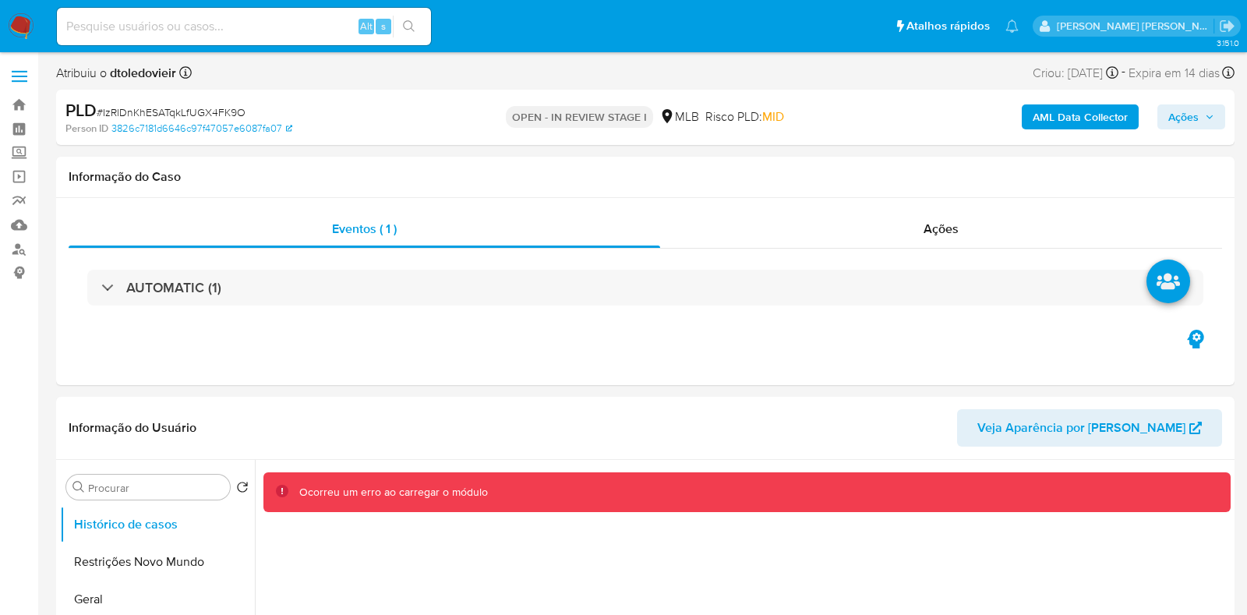
select select "10"
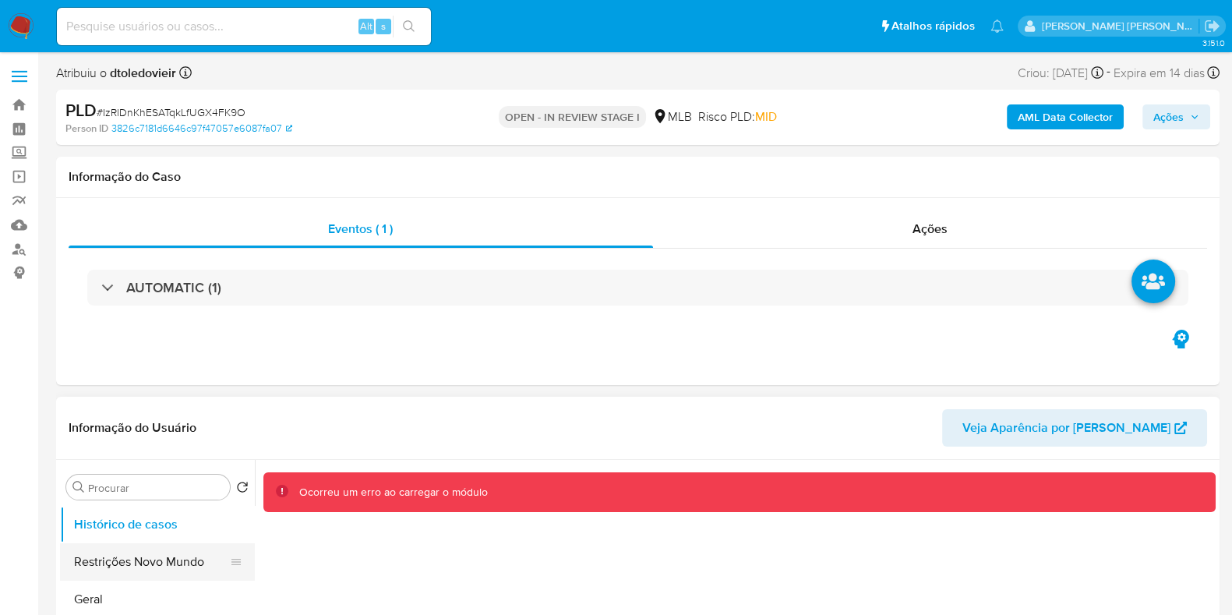
click at [118, 569] on button "Restrições Novo Mundo" at bounding box center [151, 561] width 182 height 37
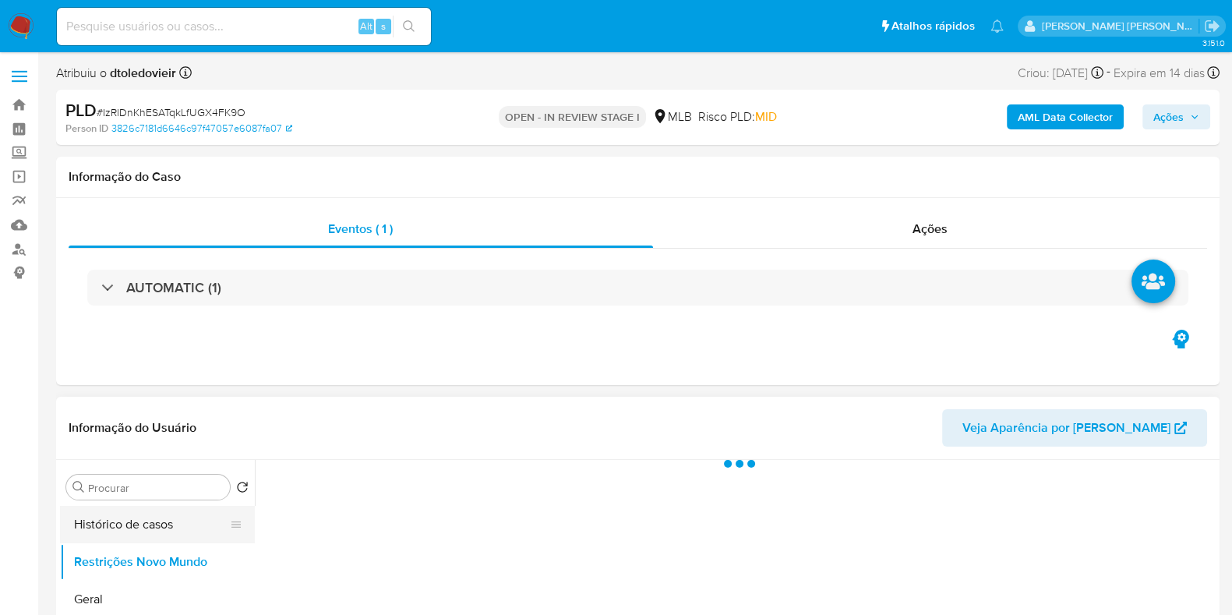
click at [139, 533] on button "Histórico de casos" at bounding box center [151, 524] width 182 height 37
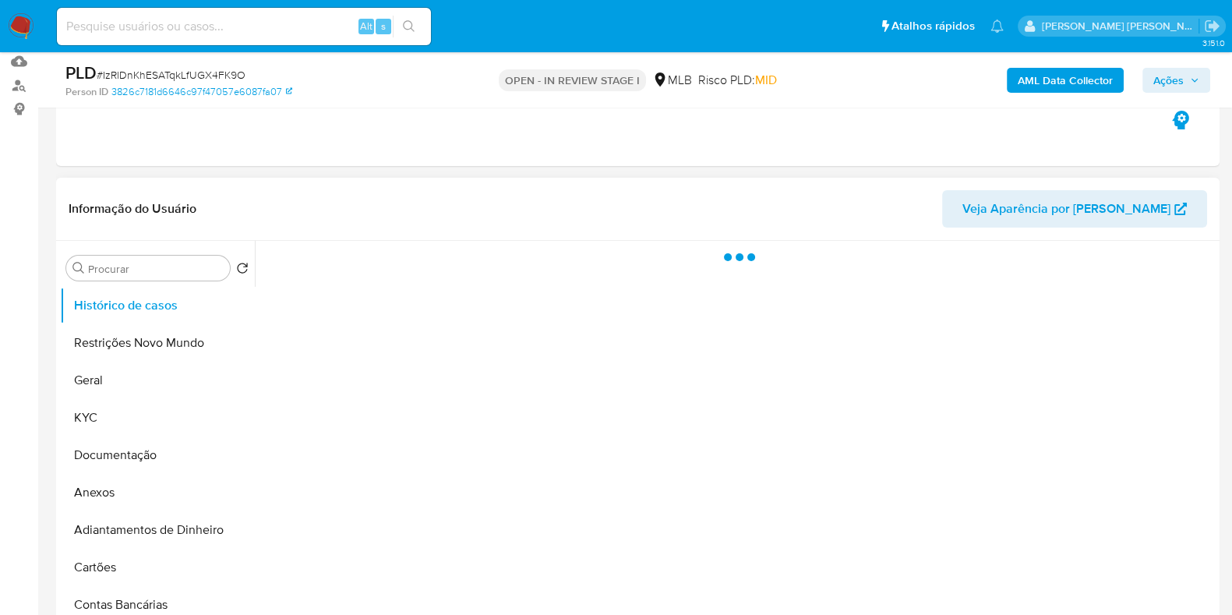
scroll to position [194, 0]
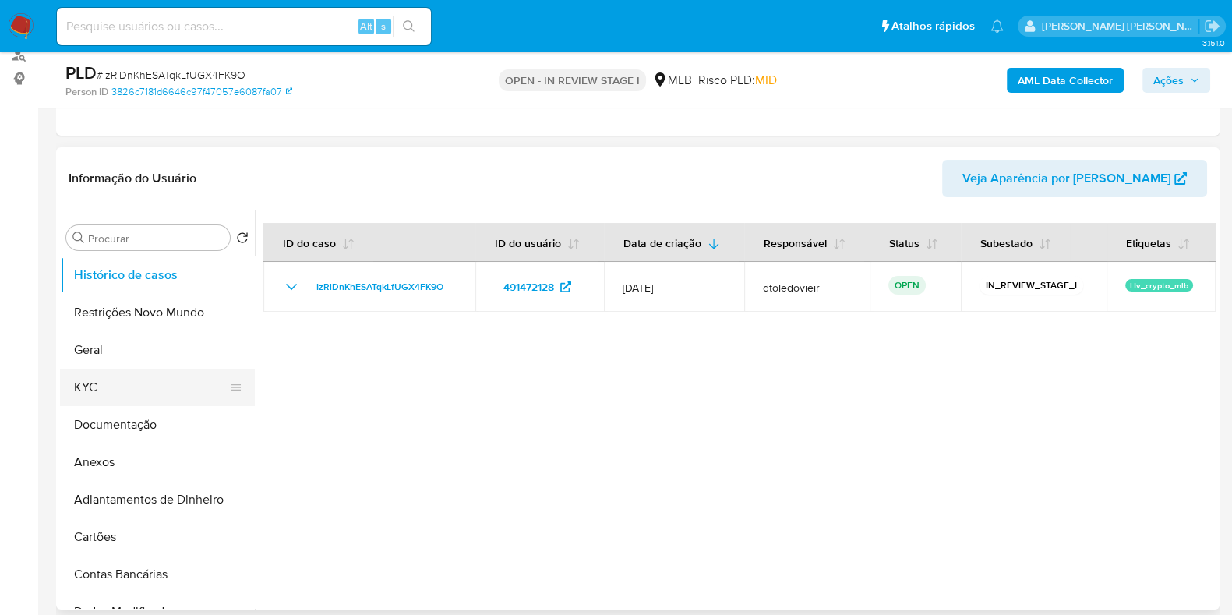
click at [100, 379] on button "KYC" at bounding box center [151, 387] width 182 height 37
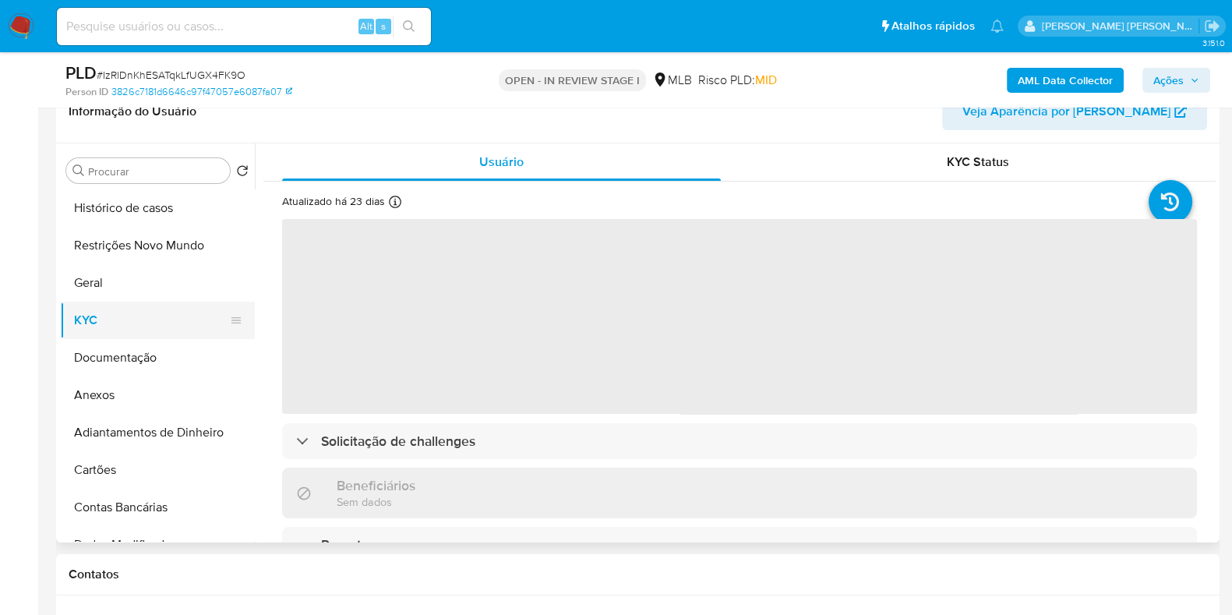
scroll to position [292, 0]
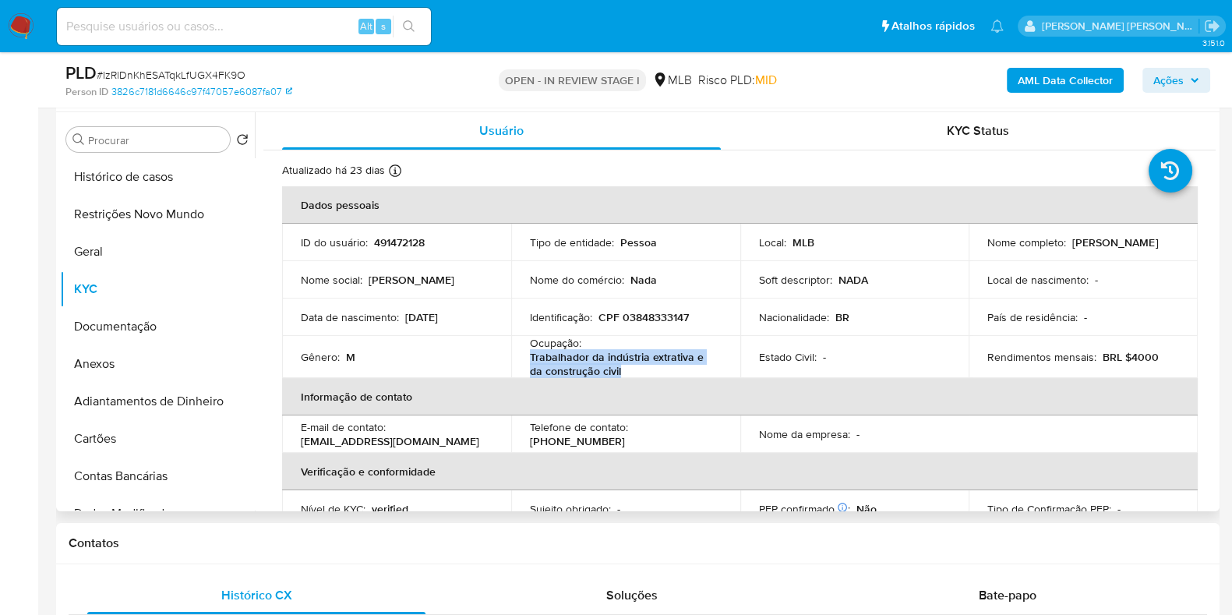
drag, startPoint x: 633, startPoint y: 367, endPoint x: 518, endPoint y: 365, distance: 114.6
click at [518, 365] on td "Ocupação : Trabalhador da indústria extrativa e da construção civil" at bounding box center [625, 357] width 229 height 42
copy p "Trabalhador da indústria extrativa e da construção civil"
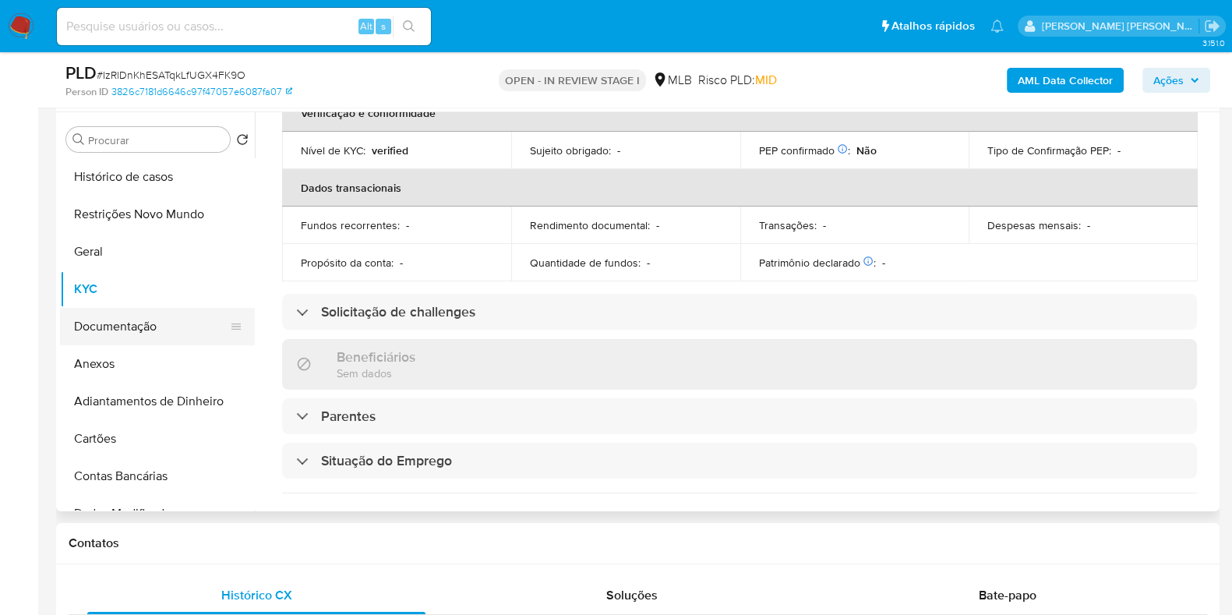
click at [115, 340] on button "Documentação" at bounding box center [151, 326] width 182 height 37
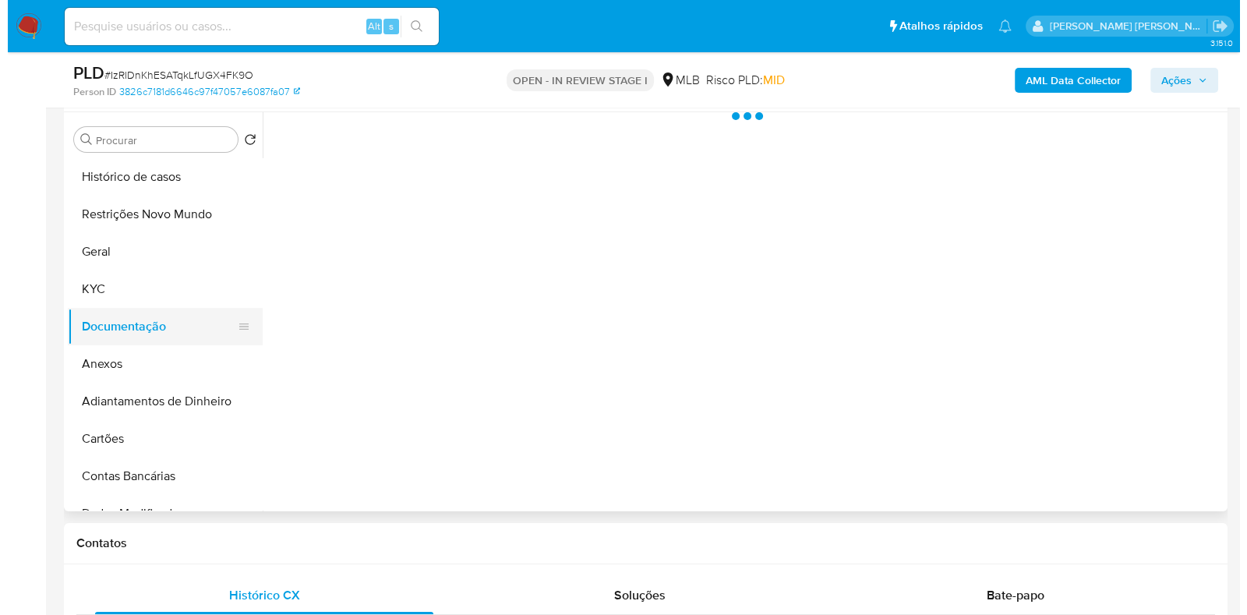
scroll to position [0, 0]
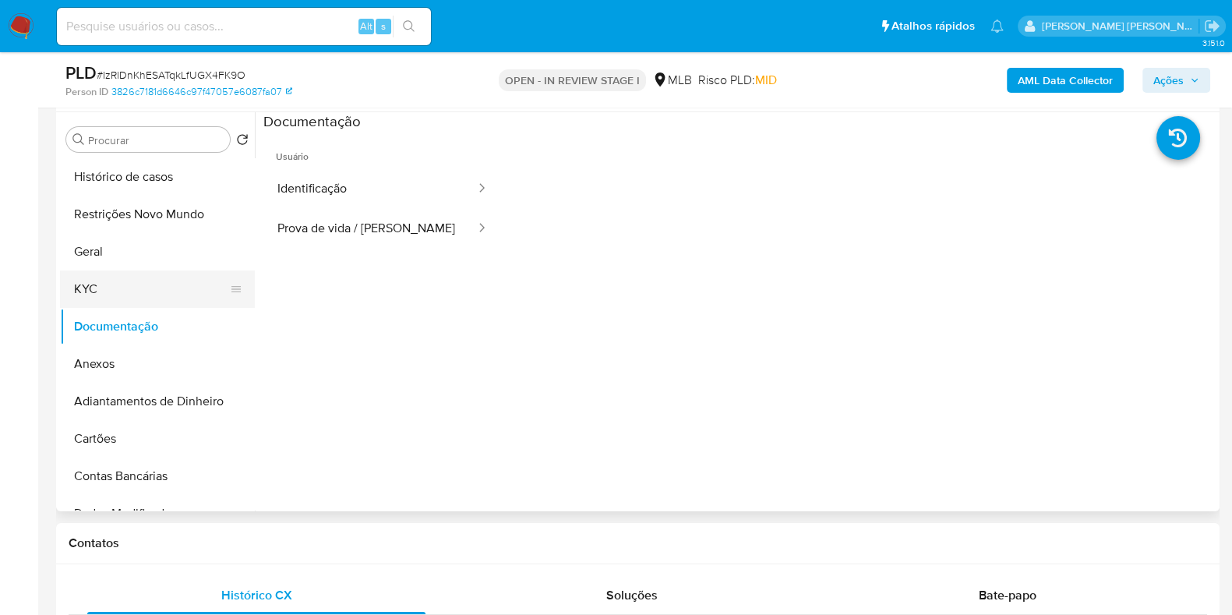
click at [129, 290] on button "KYC" at bounding box center [151, 288] width 182 height 37
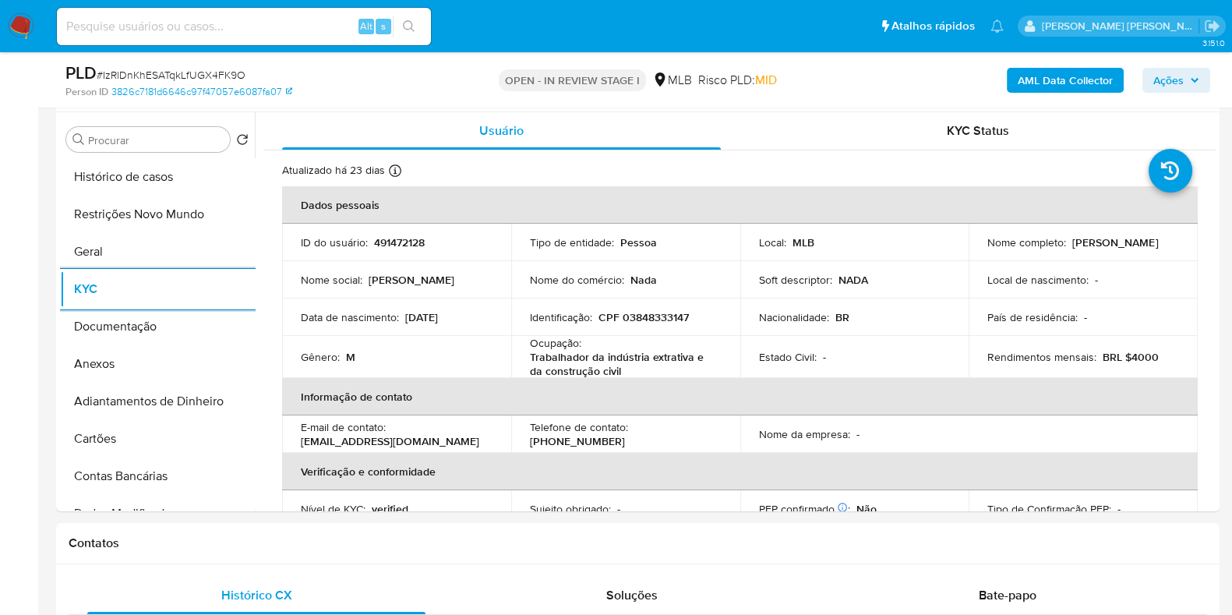
click at [1064, 80] on b "AML Data Collector" at bounding box center [1065, 80] width 95 height 25
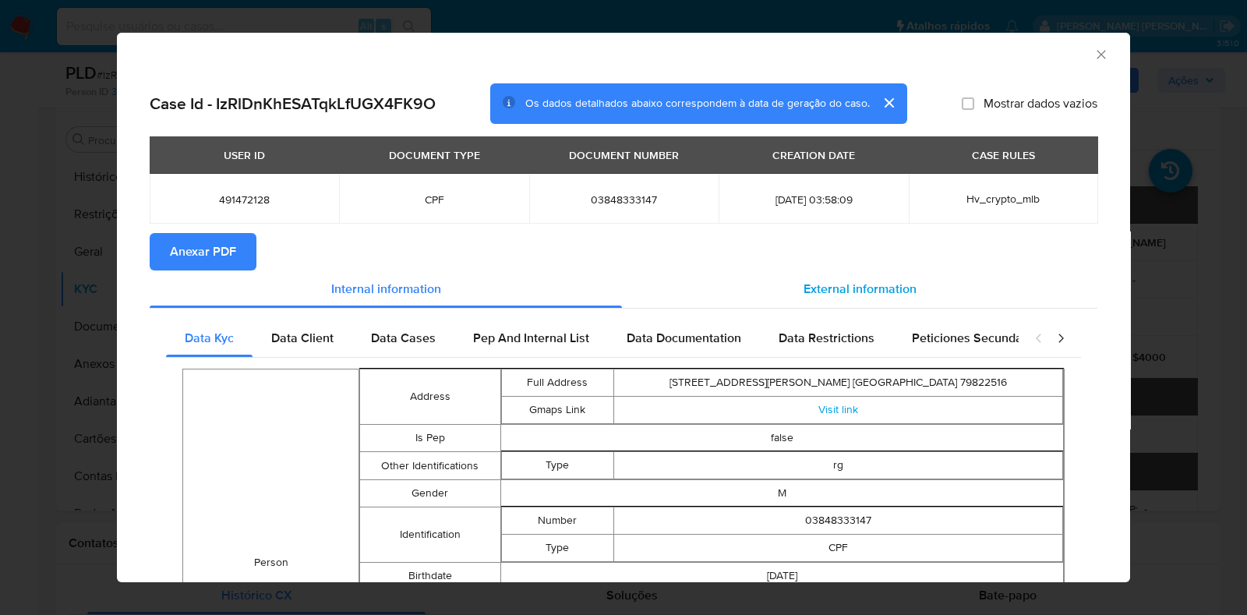
click at [891, 287] on span "External information" at bounding box center [859, 289] width 113 height 18
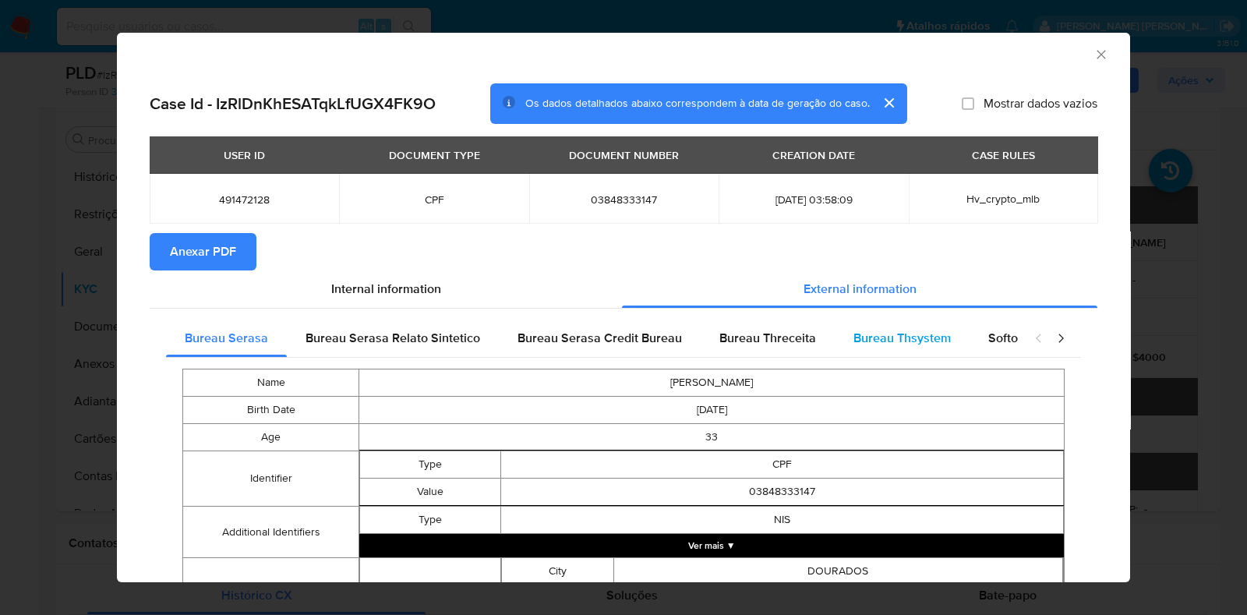
click at [853, 334] on span "Bureau Thsystem" at bounding box center [901, 338] width 97 height 18
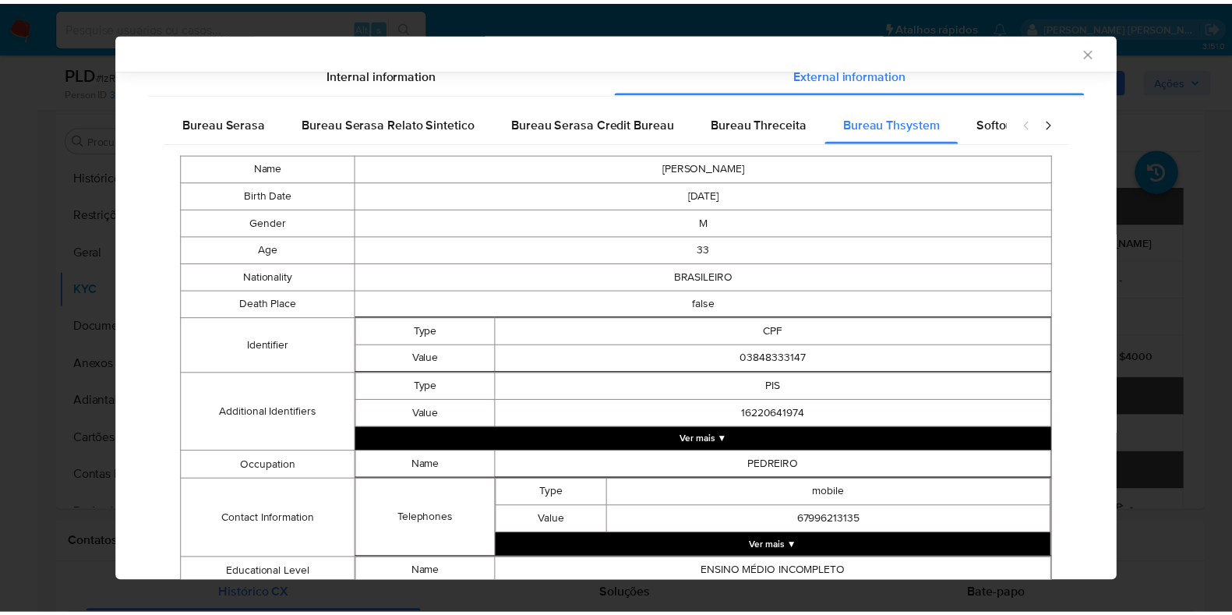
scroll to position [500, 0]
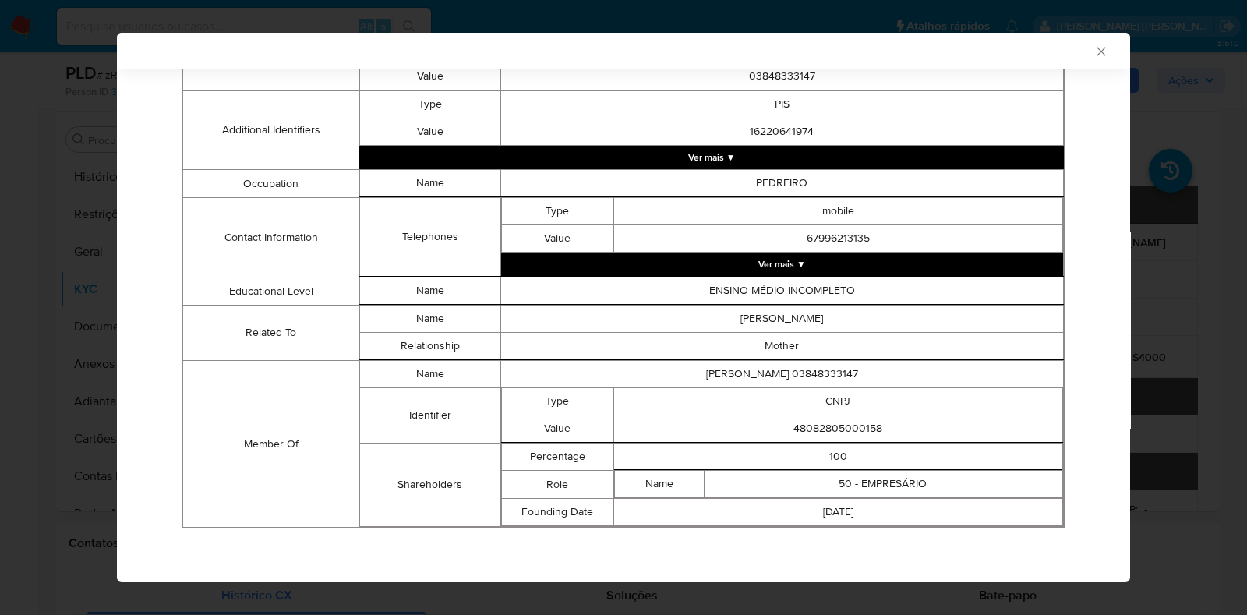
click at [831, 432] on td "48082805000158" at bounding box center [837, 428] width 449 height 27
click at [829, 432] on td "48082805000158" at bounding box center [837, 428] width 449 height 27
click at [827, 430] on td "48082805000158" at bounding box center [837, 428] width 449 height 27
copy td "48082805000158"
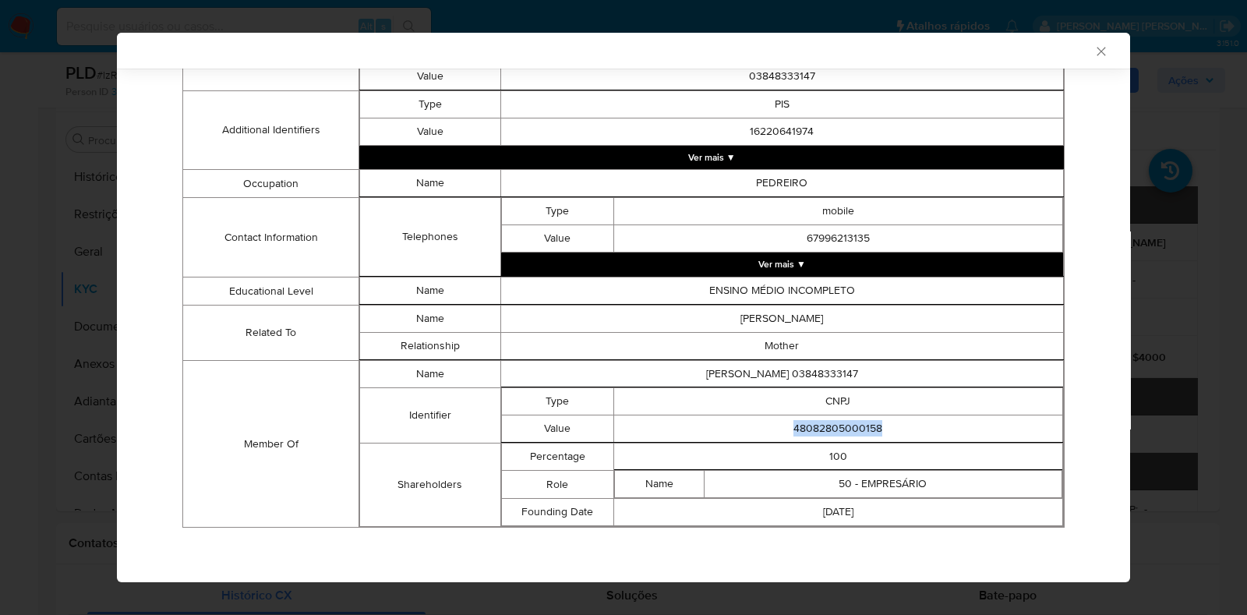
click at [54, 246] on div "AML Data Collector Case Id - IzRlDnKhESATqkLfUGX4FK9O Os dados detalhados abaix…" at bounding box center [623, 307] width 1247 height 615
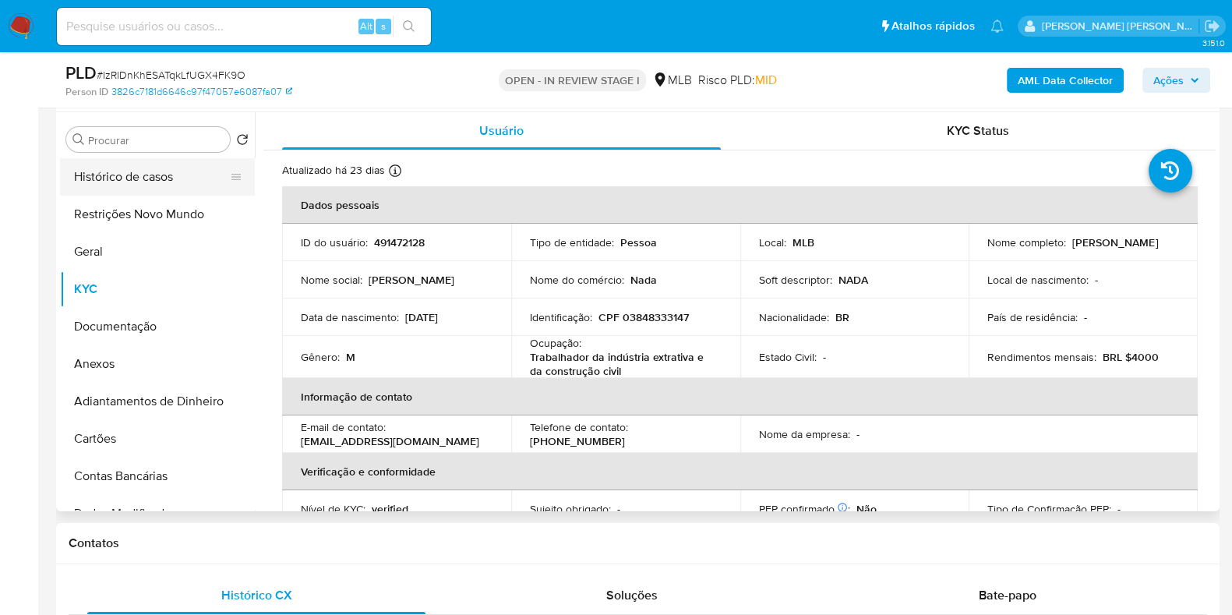
click at [157, 177] on button "Histórico de casos" at bounding box center [151, 176] width 182 height 37
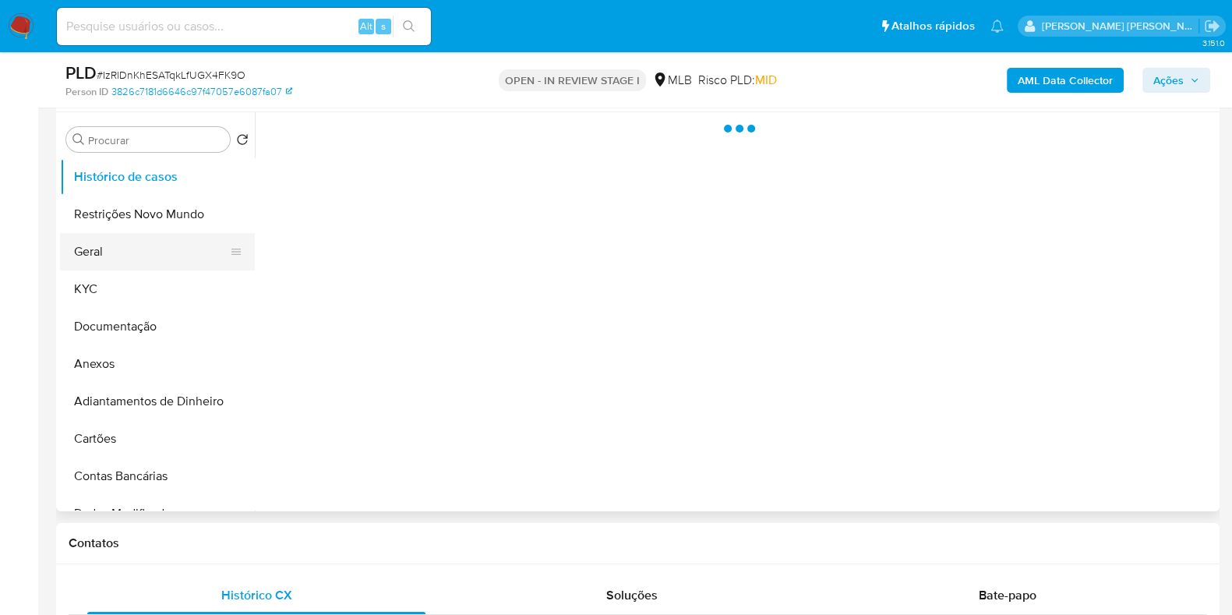
click at [136, 239] on button "Geral" at bounding box center [151, 251] width 182 height 37
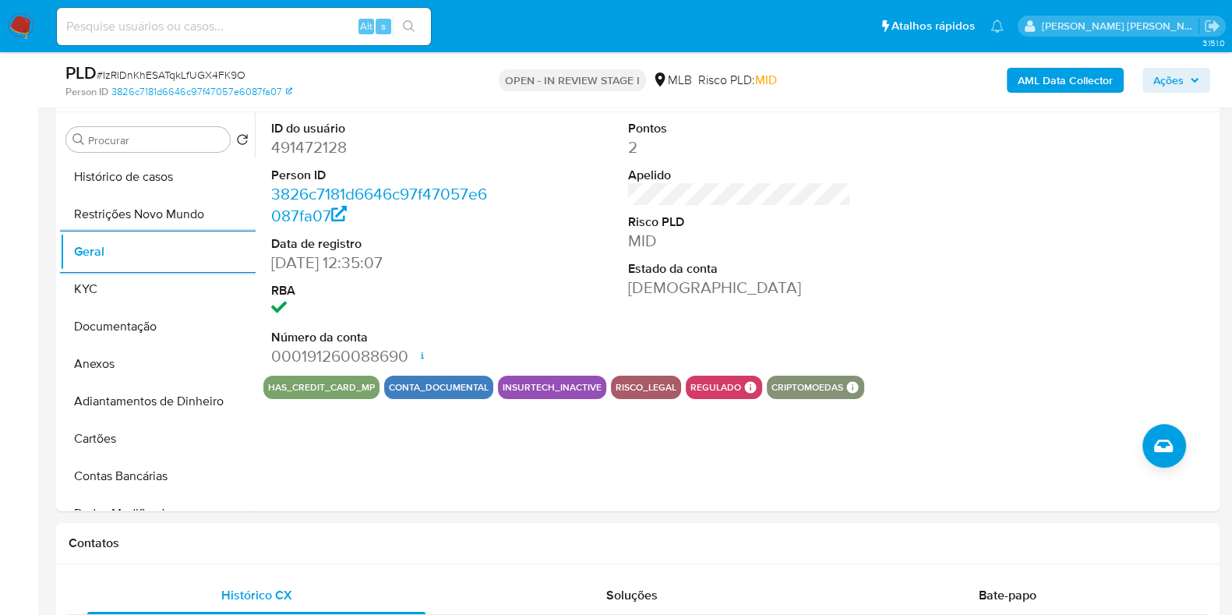
click at [1188, 76] on span "Ações" at bounding box center [1176, 80] width 46 height 22
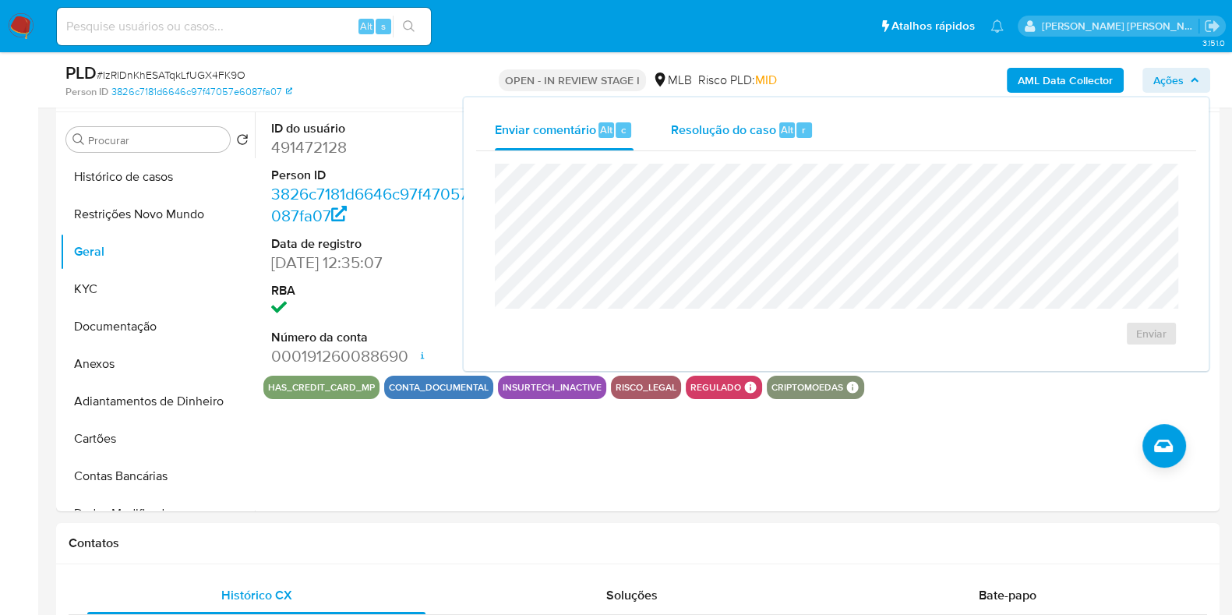
click at [750, 134] on span "Resolução do caso" at bounding box center [723, 129] width 105 height 18
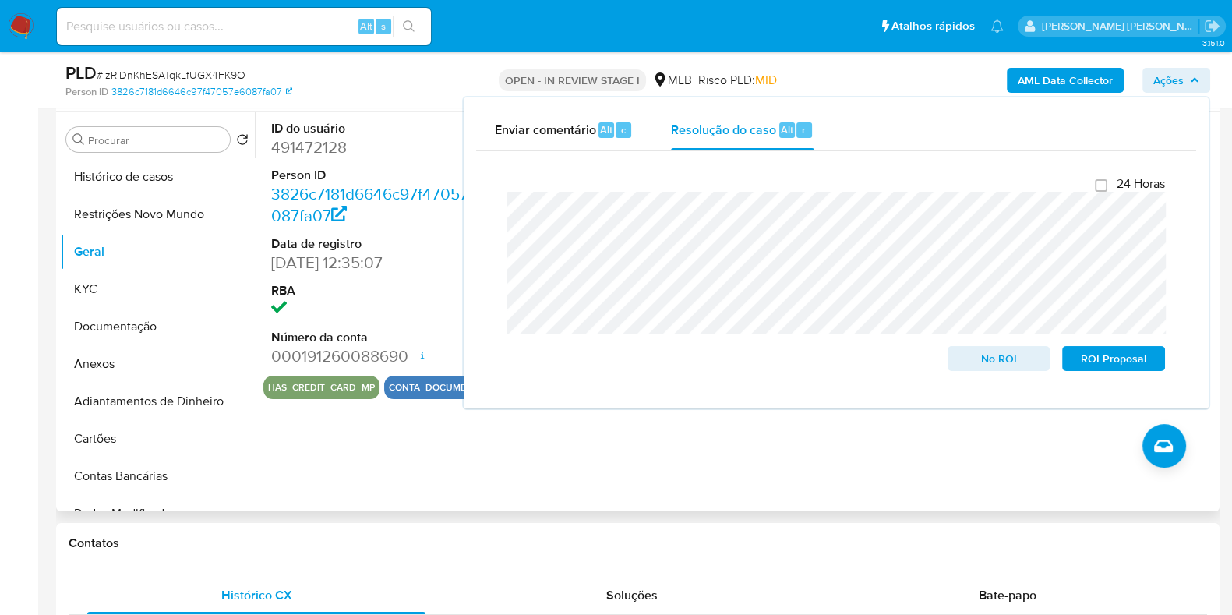
click at [422, 309] on dd at bounding box center [382, 309] width 223 height 22
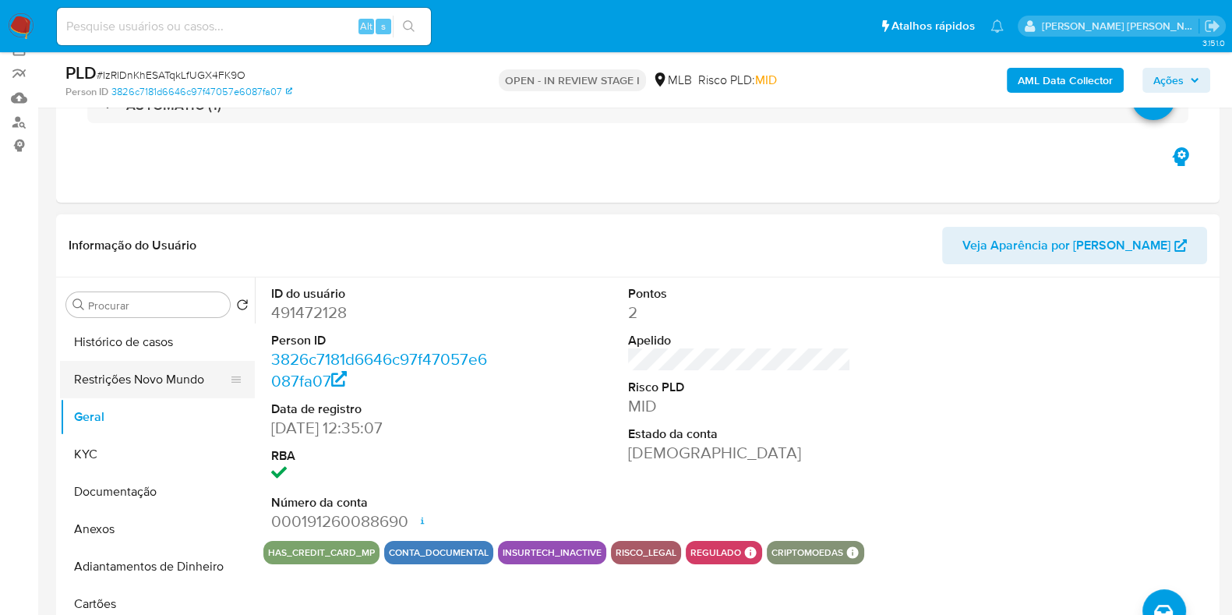
scroll to position [97, 0]
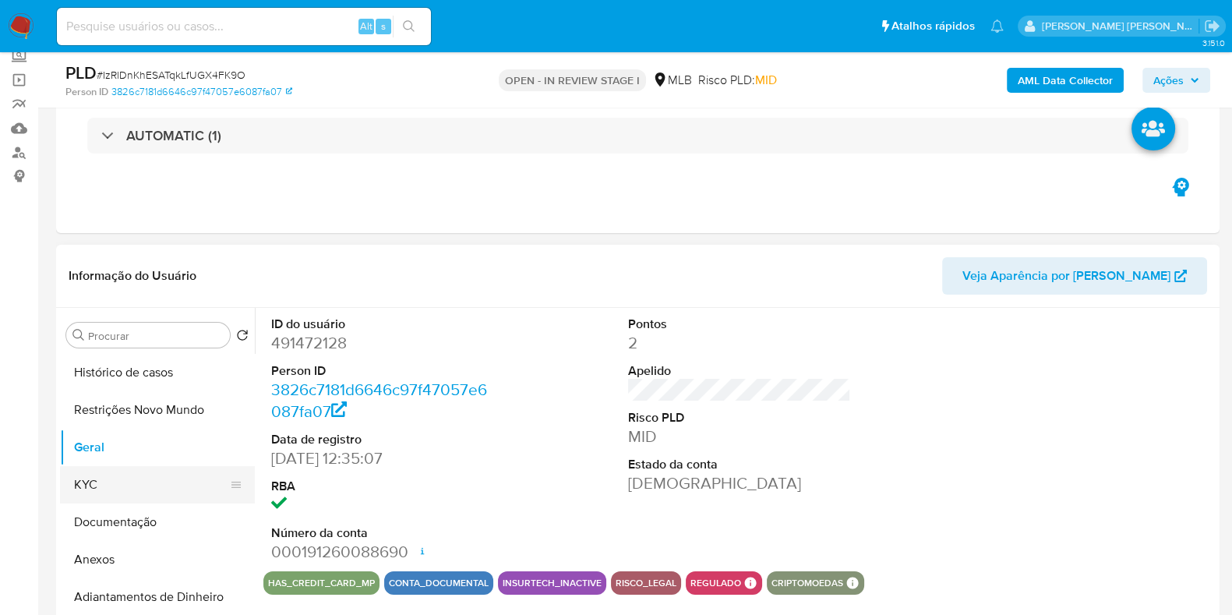
click at [94, 485] on button "KYC" at bounding box center [151, 484] width 182 height 37
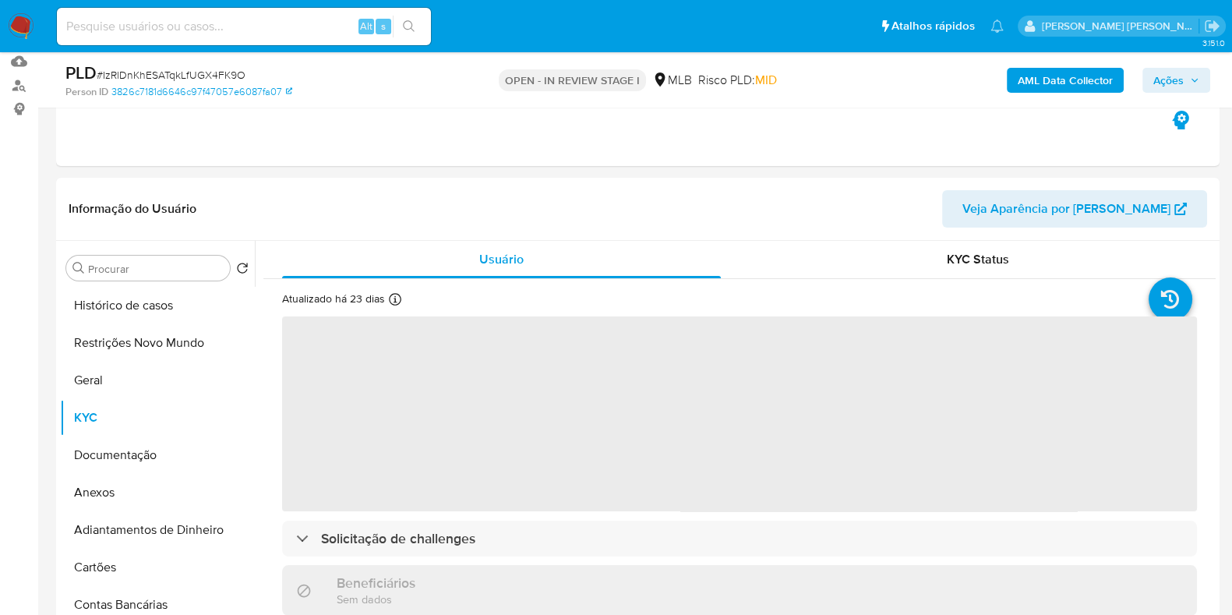
scroll to position [194, 0]
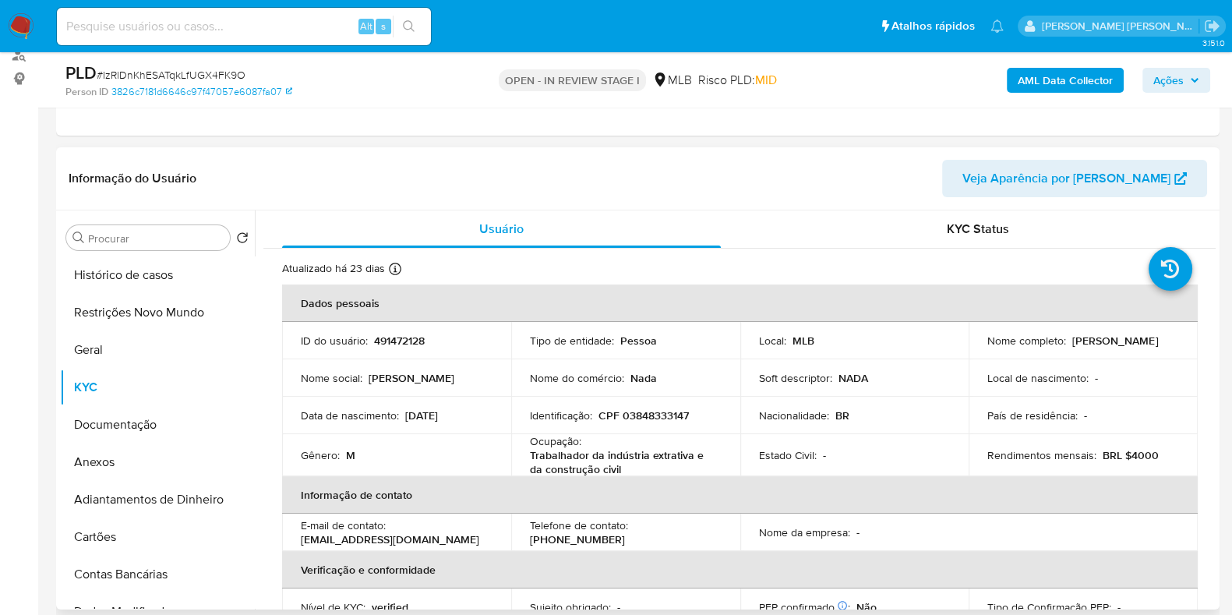
click at [1125, 348] on div "Nome completo : Ezequiel Rodrigues Ferreira" at bounding box center [1083, 340] width 192 height 14
click at [1163, 91] on span "Ações" at bounding box center [1168, 80] width 30 height 25
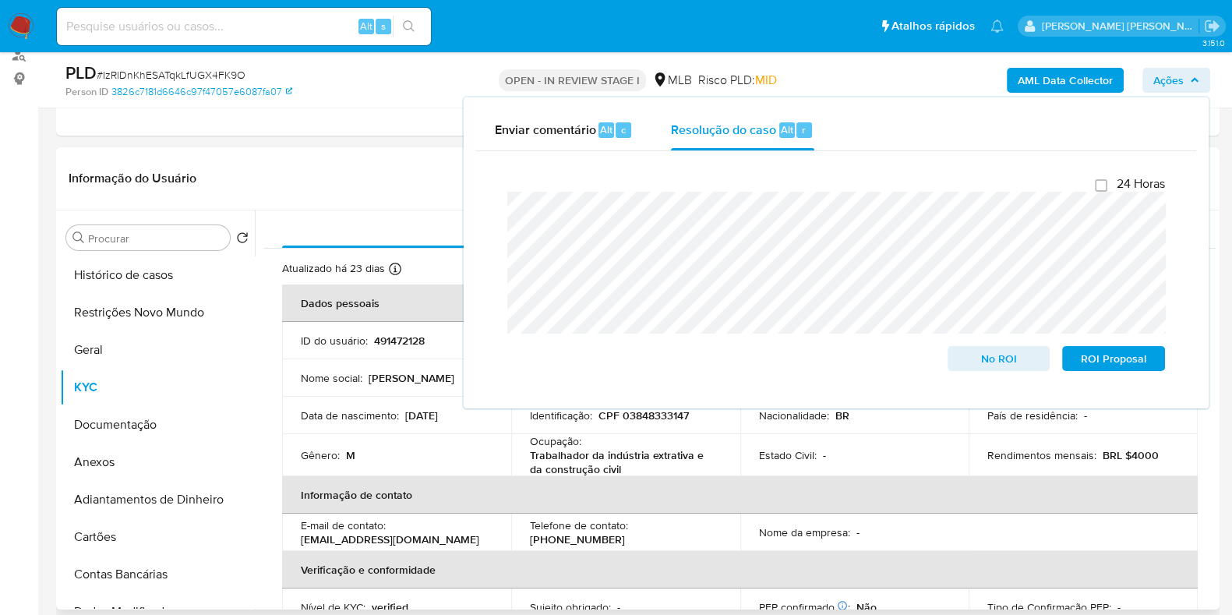
click at [415, 434] on td "Gênero : M" at bounding box center [396, 455] width 229 height 42
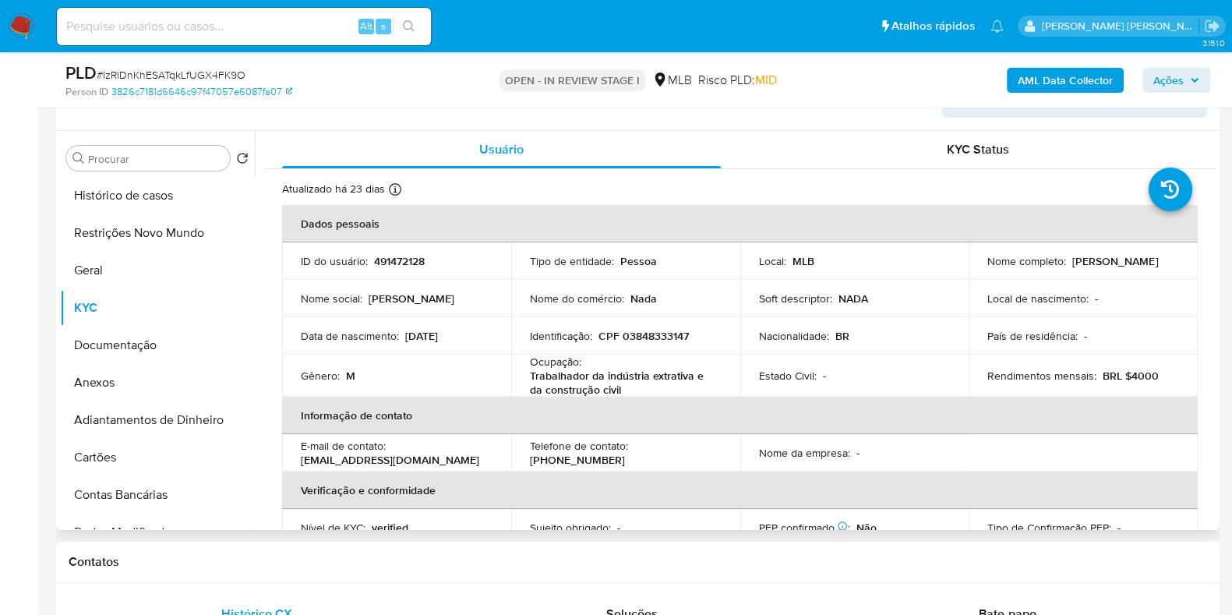
scroll to position [292, 0]
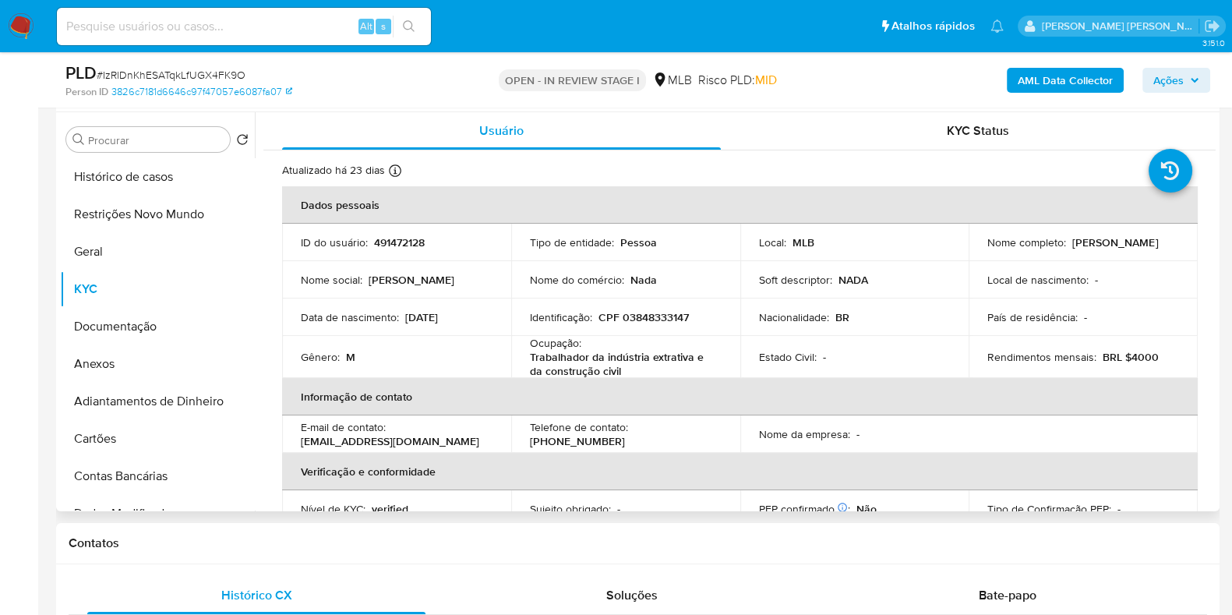
drag, startPoint x: 1118, startPoint y: 250, endPoint x: 973, endPoint y: 251, distance: 144.9
click at [981, 257] on td "Nome completo : Ezequiel Rodrigues Ferreira" at bounding box center [1083, 242] width 229 height 37
drag, startPoint x: 976, startPoint y: 252, endPoint x: 1141, endPoint y: 249, distance: 165.2
click at [1141, 249] on td "Nome completo : Ezequiel Rodrigues Ferreira" at bounding box center [1083, 242] width 229 height 37
copy p "Ezequiel Rodrigues Ferreira"
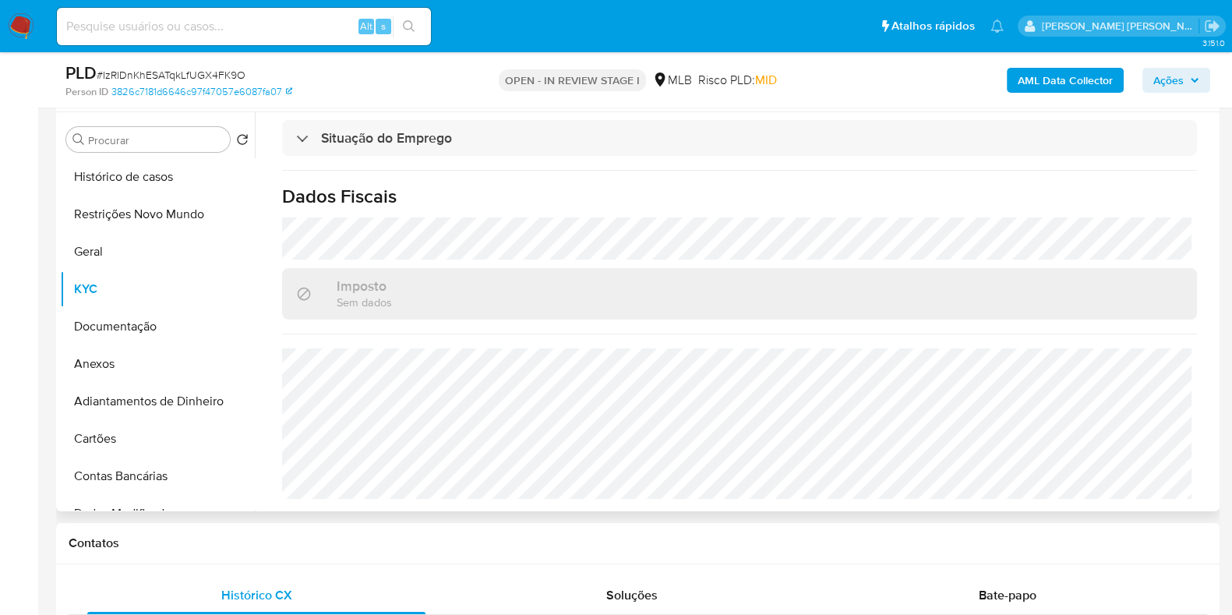
scroll to position [0, 0]
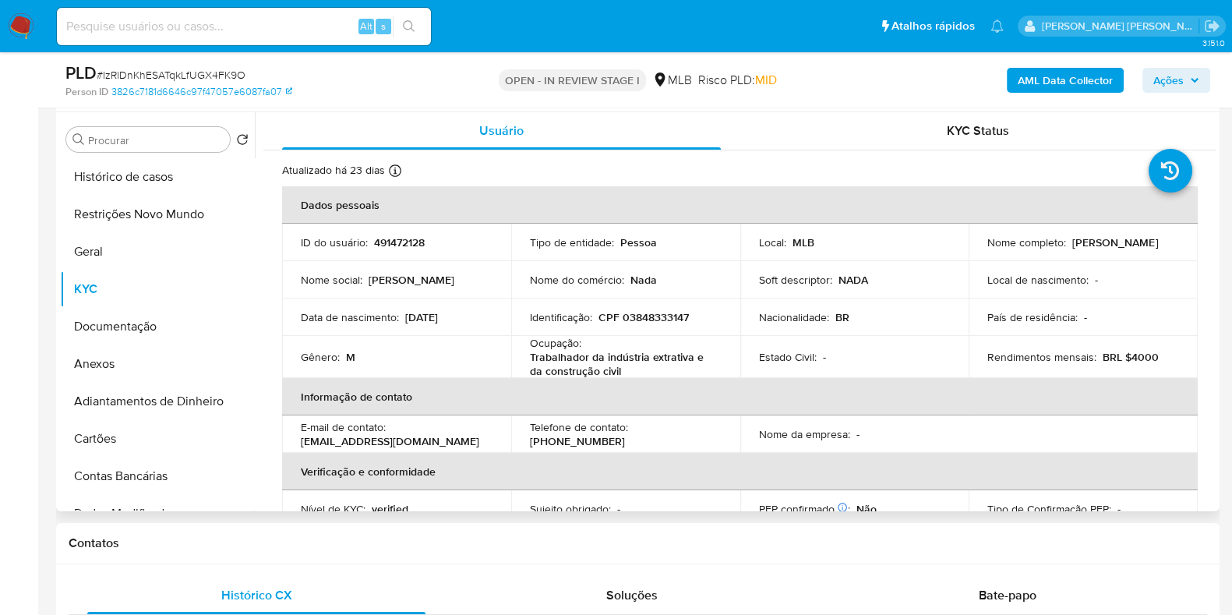
click at [652, 323] on p "CPF 03848333147" at bounding box center [643, 317] width 90 height 14
copy p "03848333147"
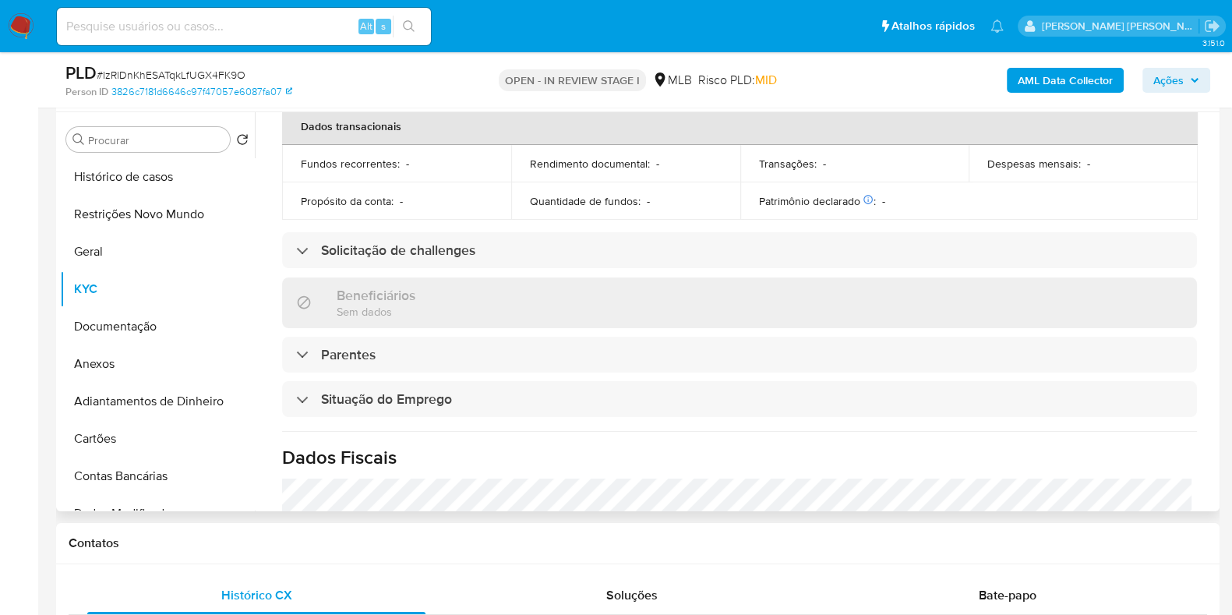
scroll to position [681, 0]
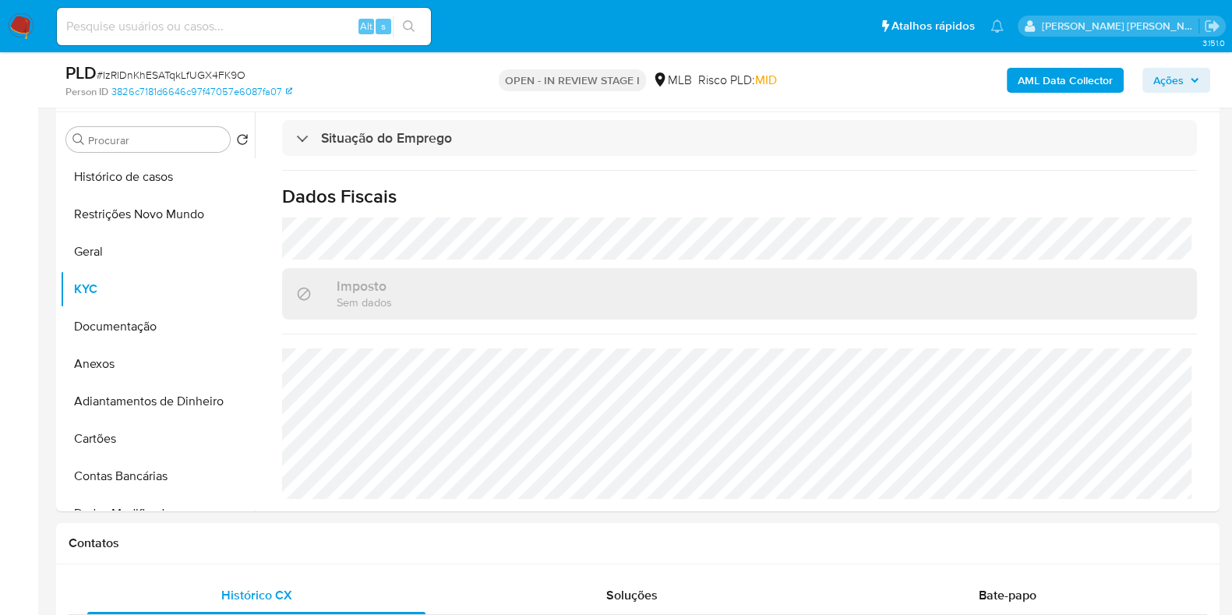
copy p "03848333147"
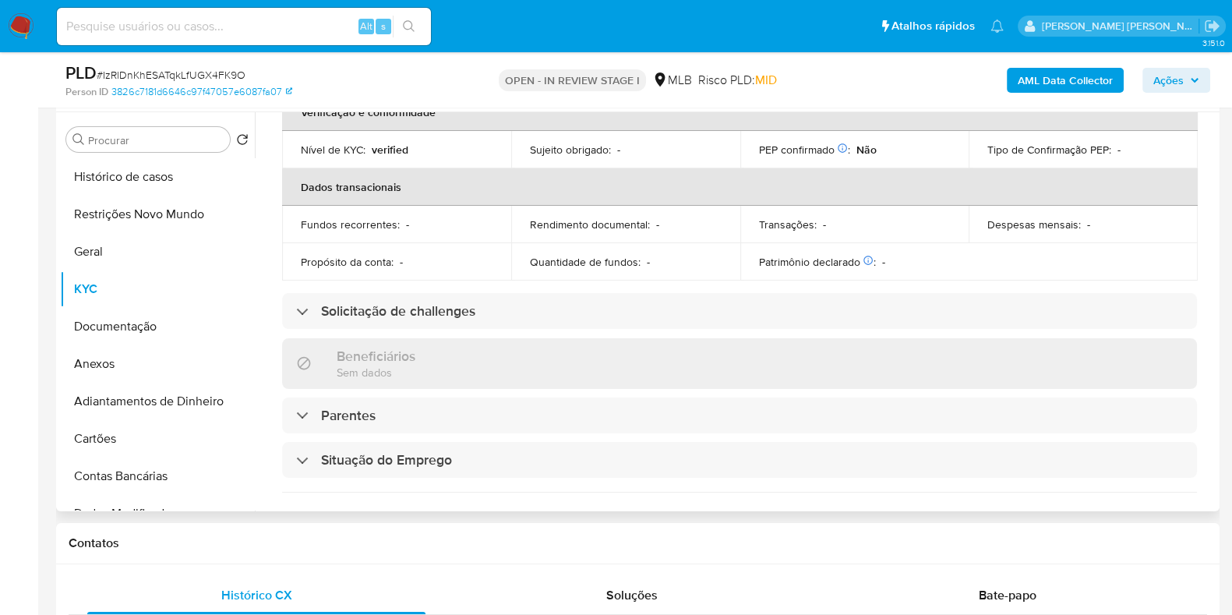
scroll to position [0, 0]
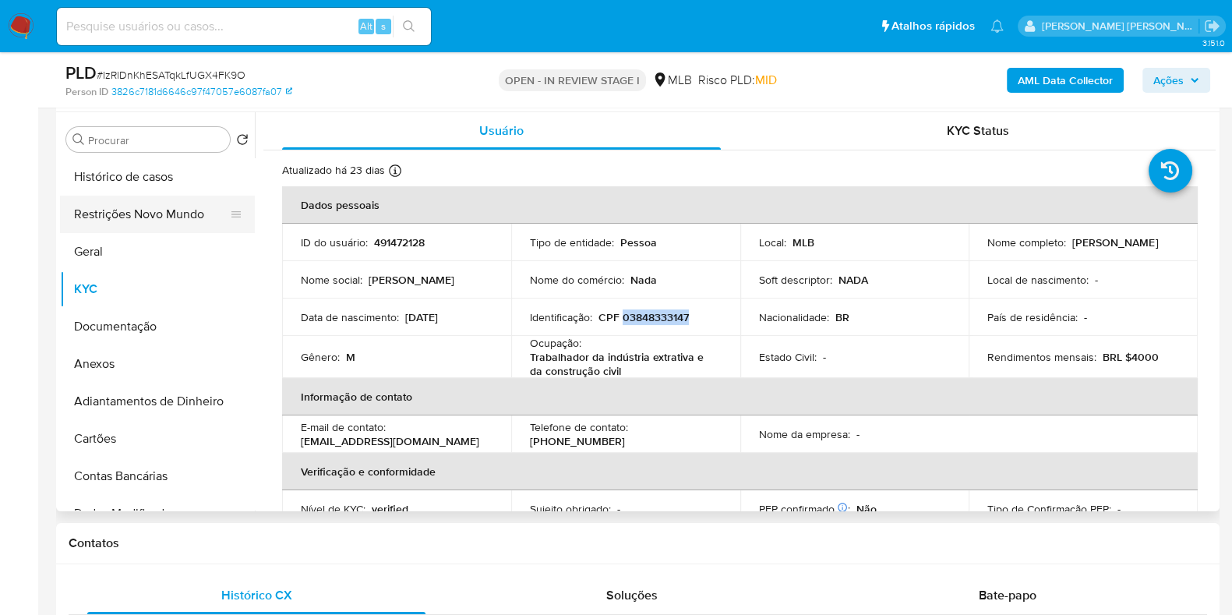
click at [137, 212] on button "Restrições Novo Mundo" at bounding box center [151, 214] width 182 height 37
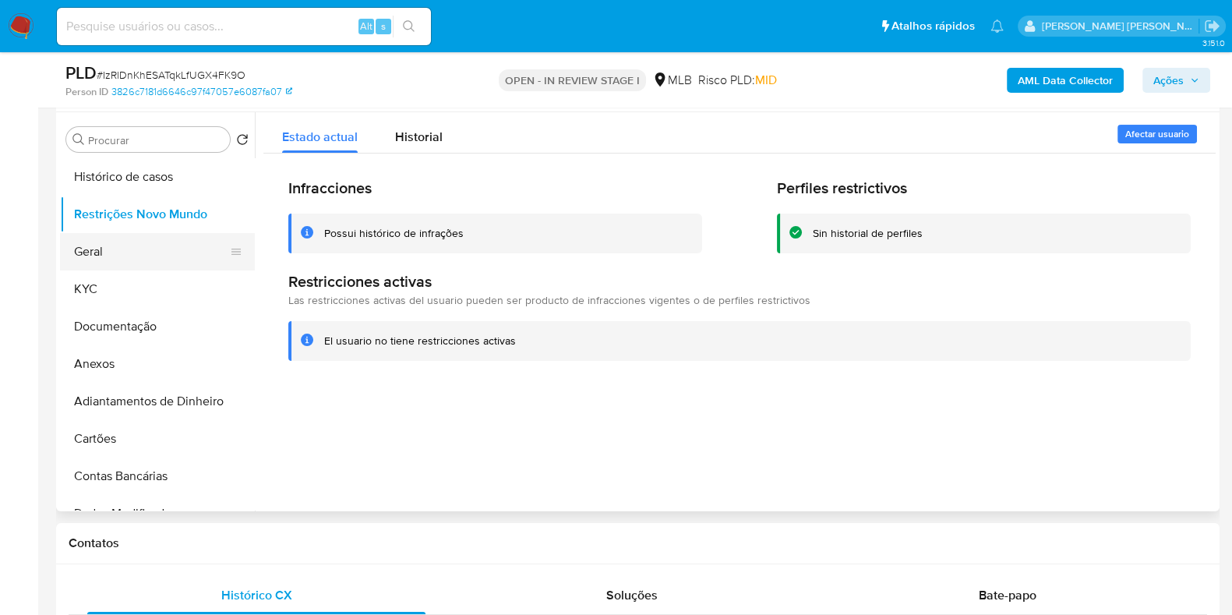
click at [105, 238] on button "Geral" at bounding box center [151, 251] width 182 height 37
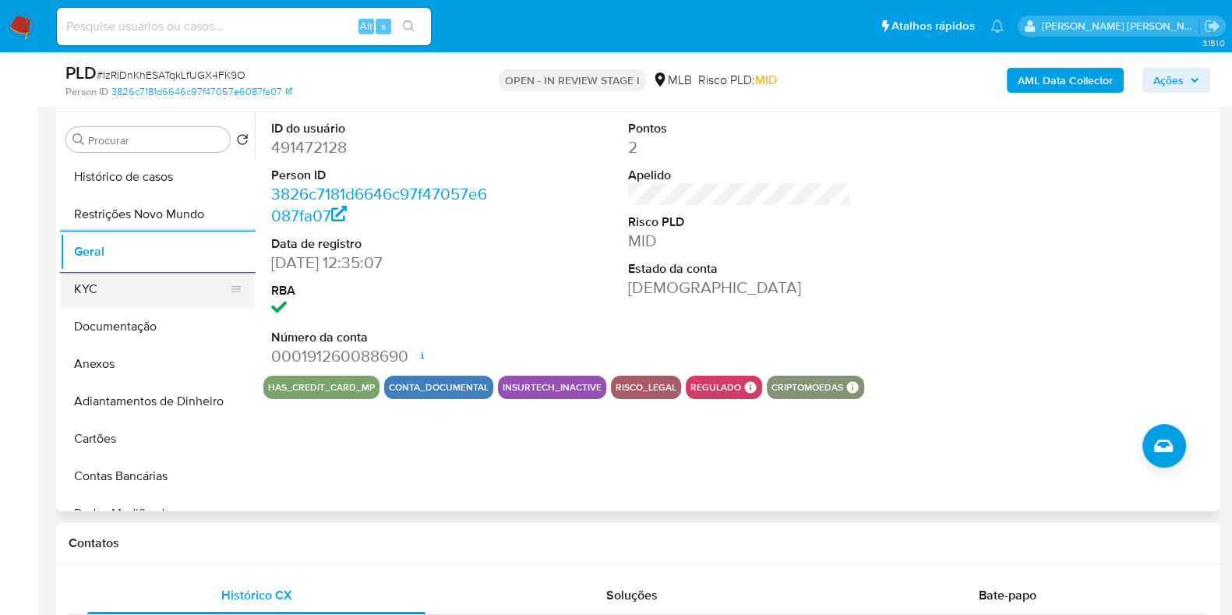
click at [132, 284] on button "KYC" at bounding box center [151, 288] width 182 height 37
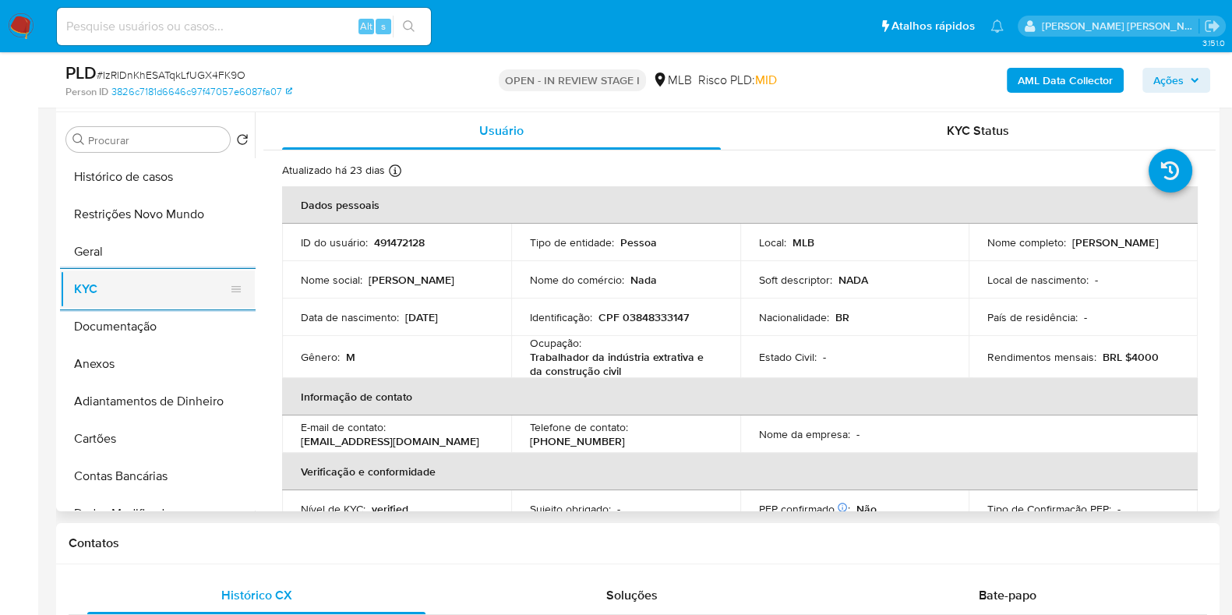
scroll to position [389, 0]
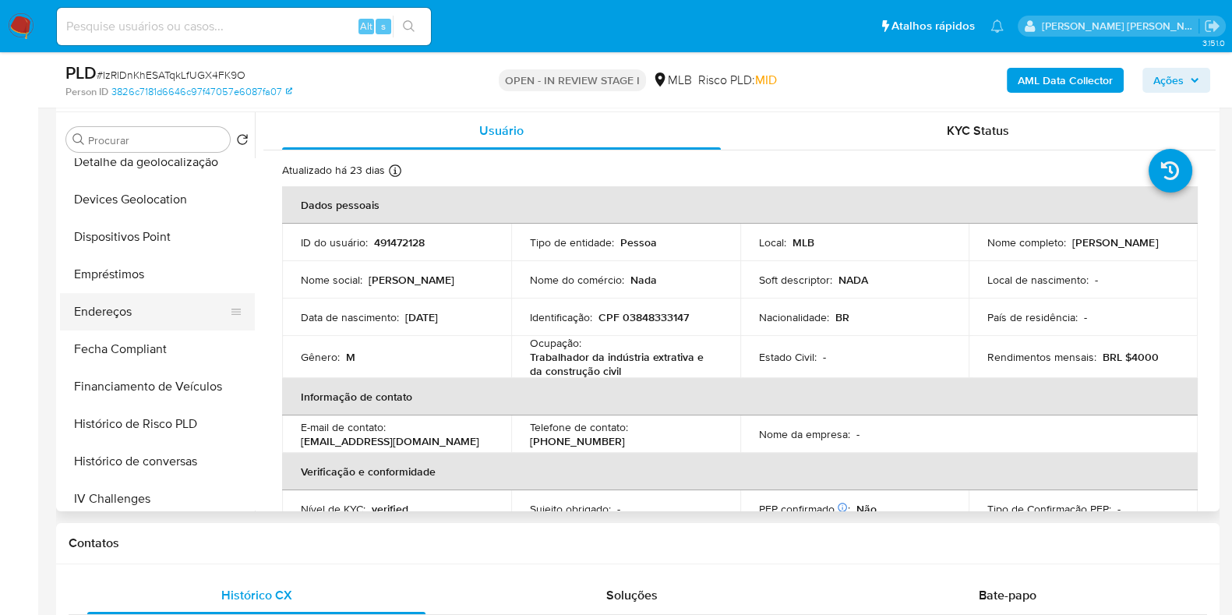
click at [152, 309] on button "Endereços" at bounding box center [151, 311] width 182 height 37
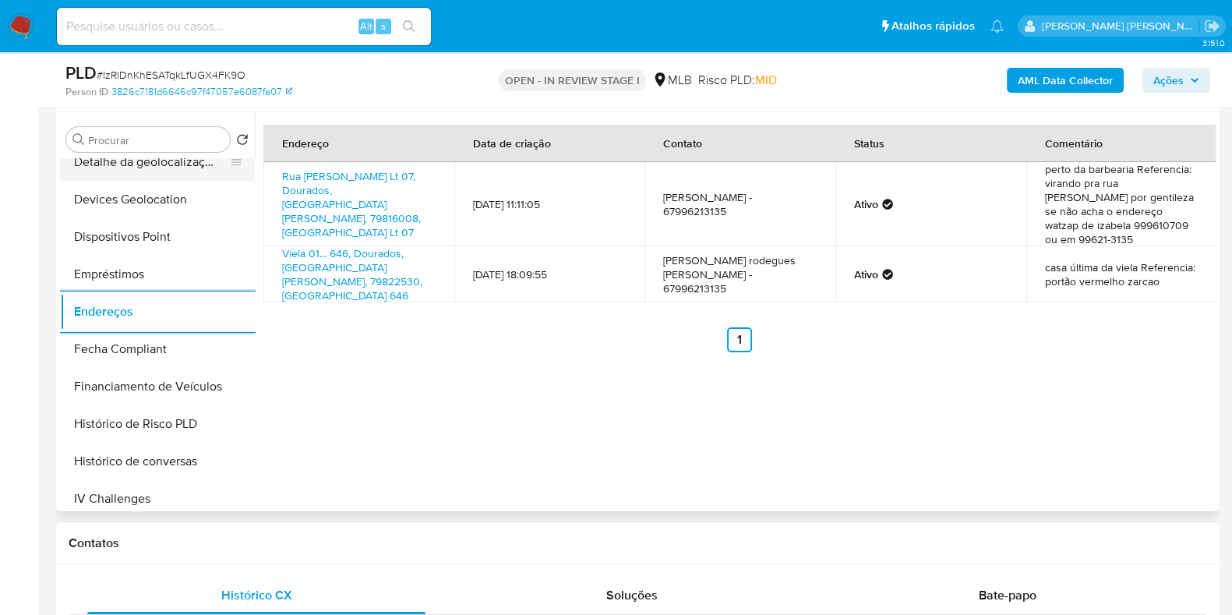
click at [189, 161] on button "Detalhe da geolocalização" at bounding box center [151, 161] width 182 height 37
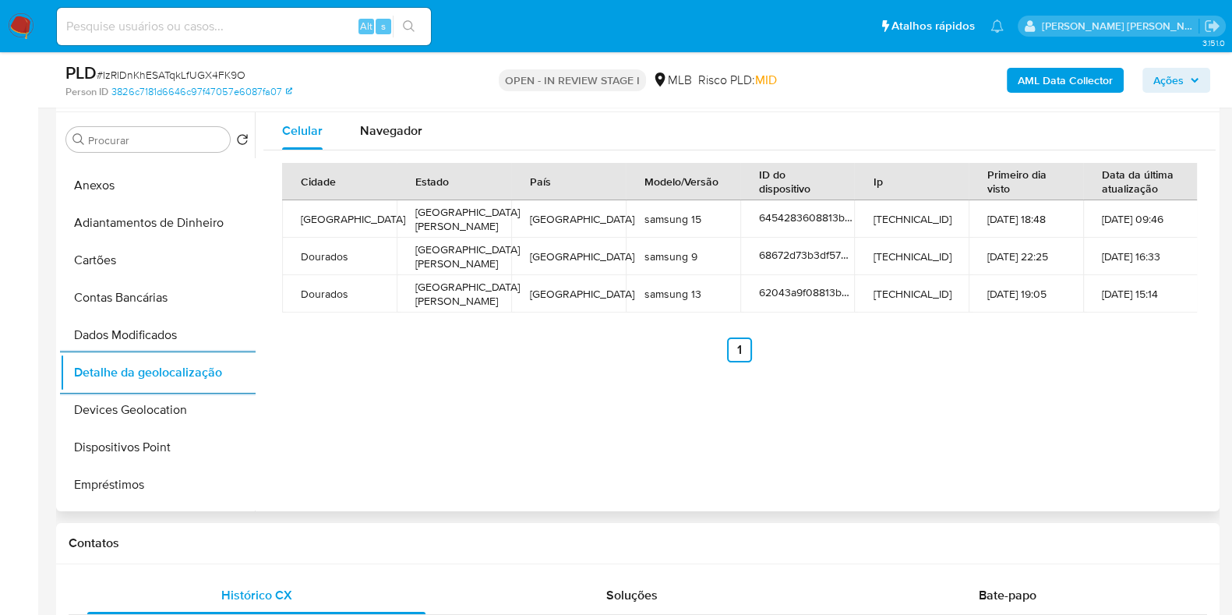
scroll to position [0, 0]
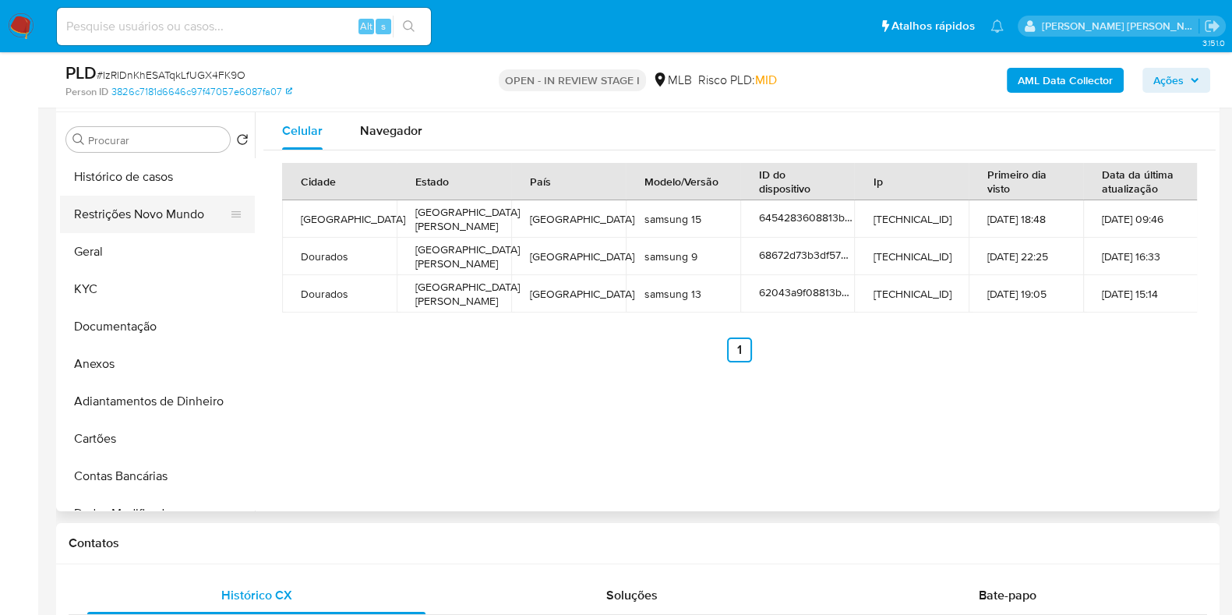
click at [191, 222] on button "Restrições Novo Mundo" at bounding box center [151, 214] width 182 height 37
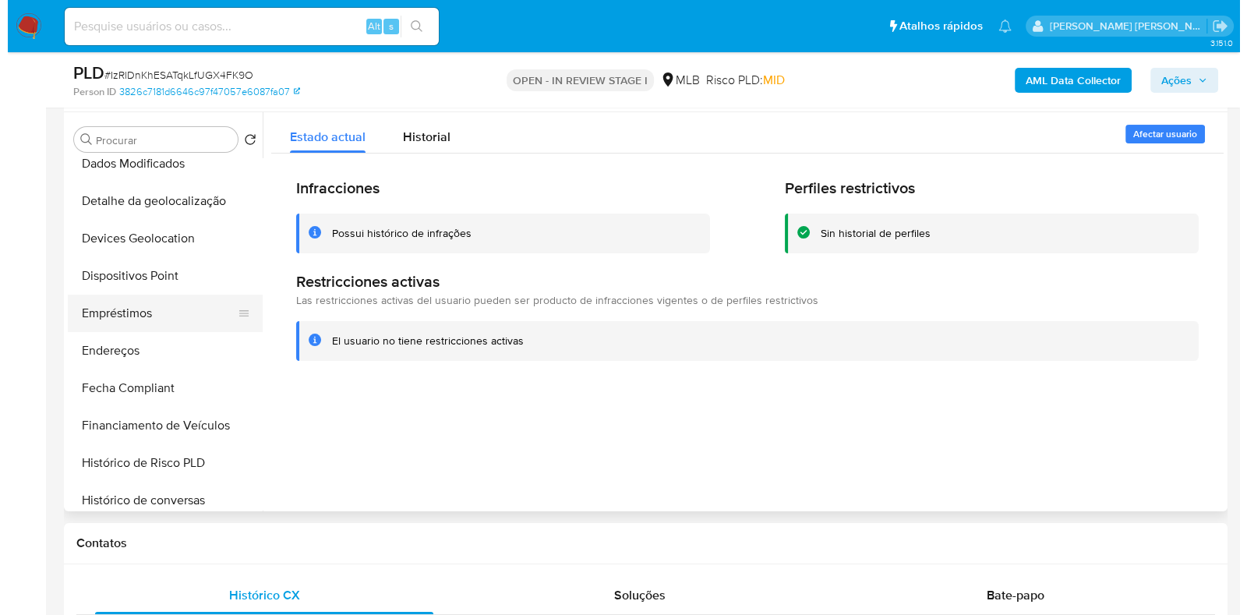
scroll to position [389, 0]
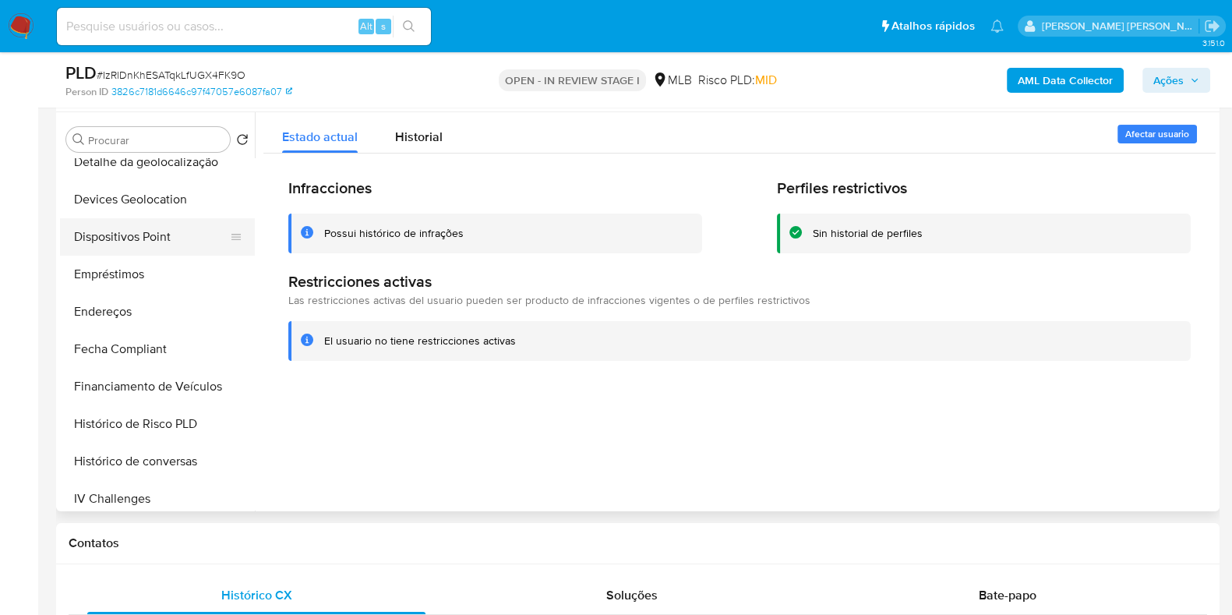
click at [175, 231] on button "Dispositivos Point" at bounding box center [151, 236] width 182 height 37
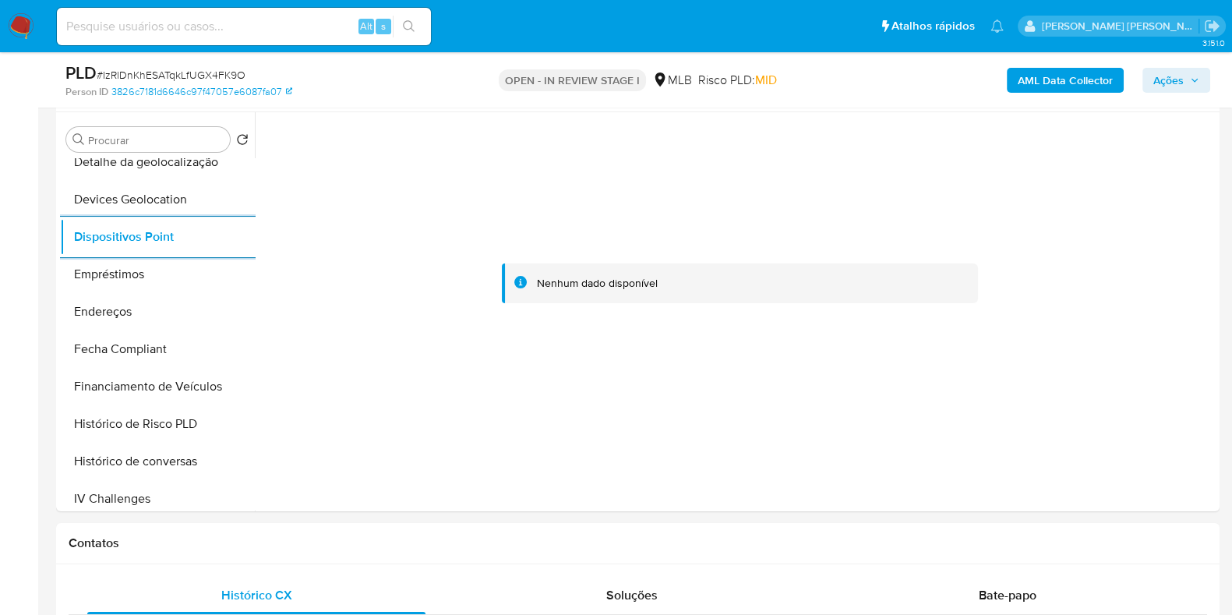
click at [1058, 69] on b "AML Data Collector" at bounding box center [1065, 80] width 95 height 25
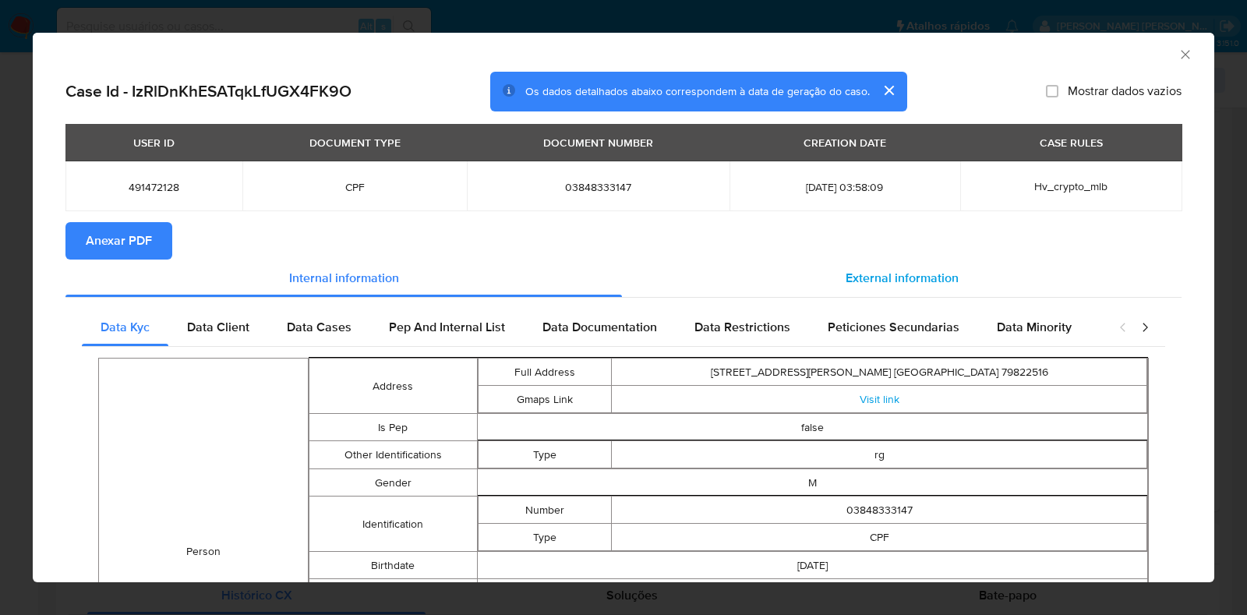
click at [898, 283] on span "External information" at bounding box center [901, 278] width 113 height 18
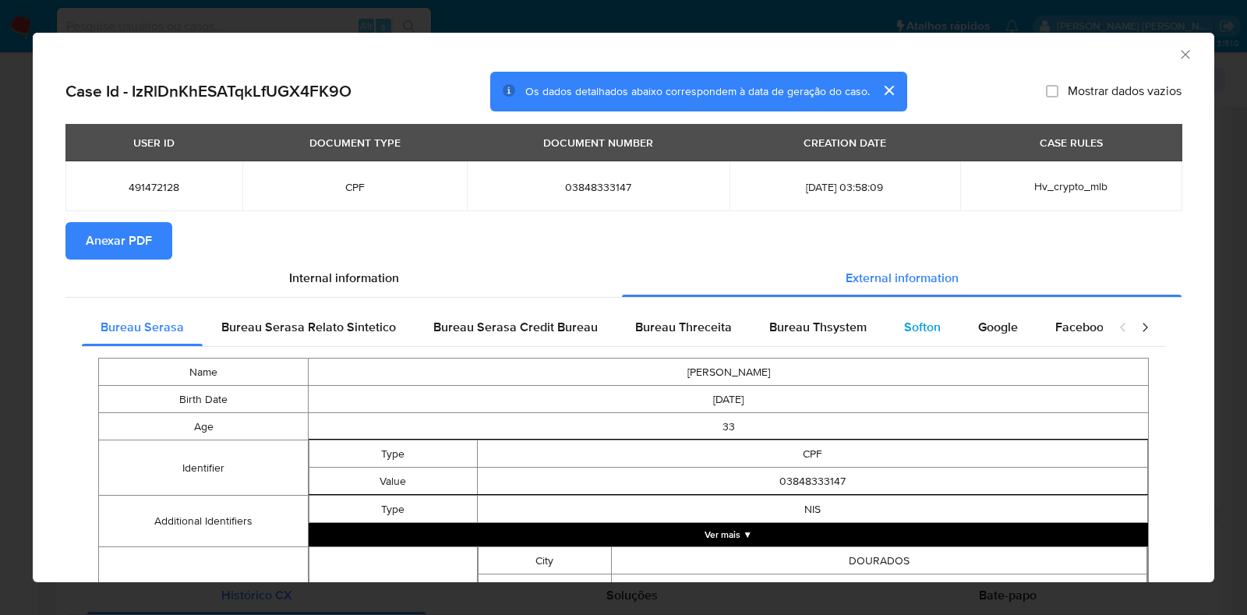
click at [908, 328] on span "Softon" at bounding box center [922, 327] width 37 height 18
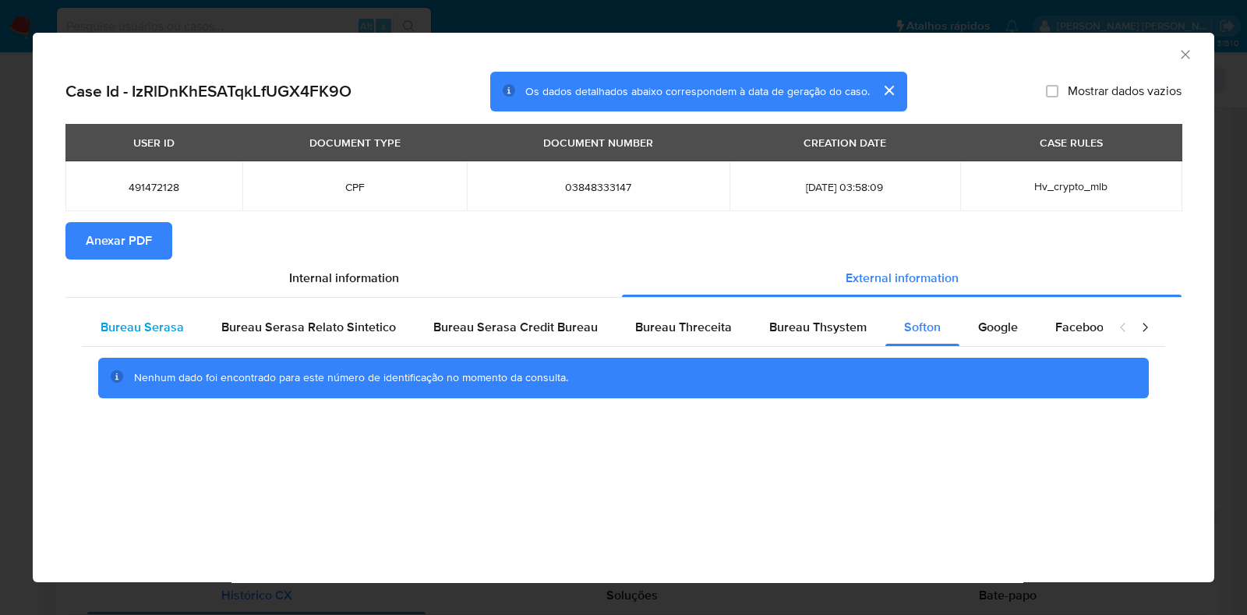
click at [157, 334] on span "Bureau Serasa" at bounding box center [142, 327] width 83 height 18
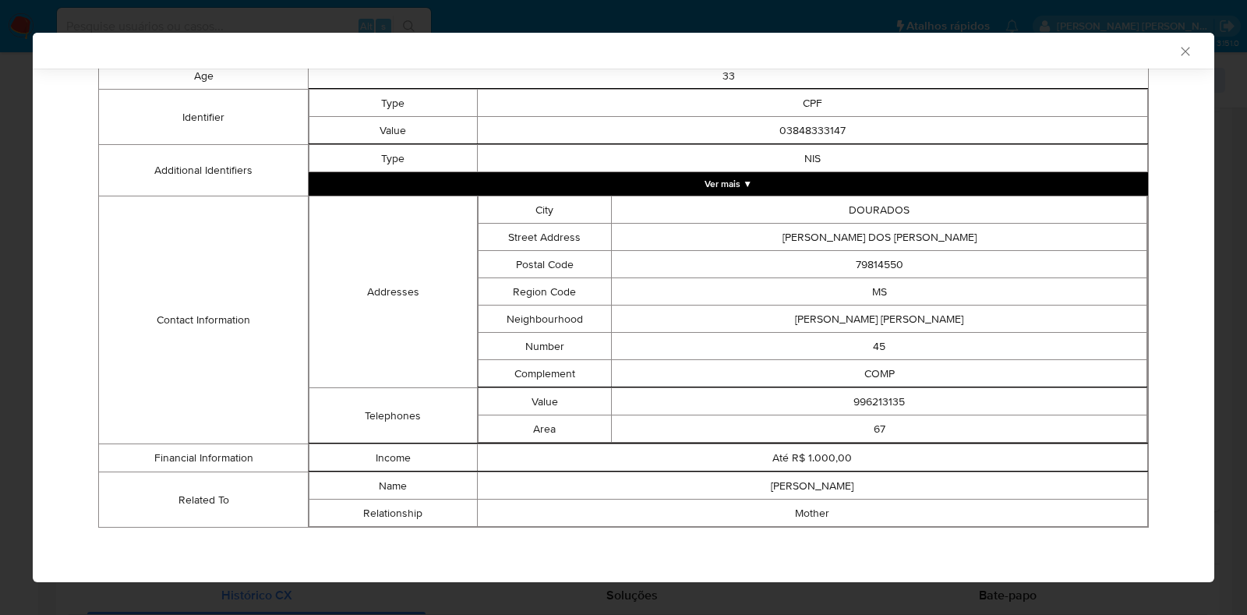
scroll to position [0, 0]
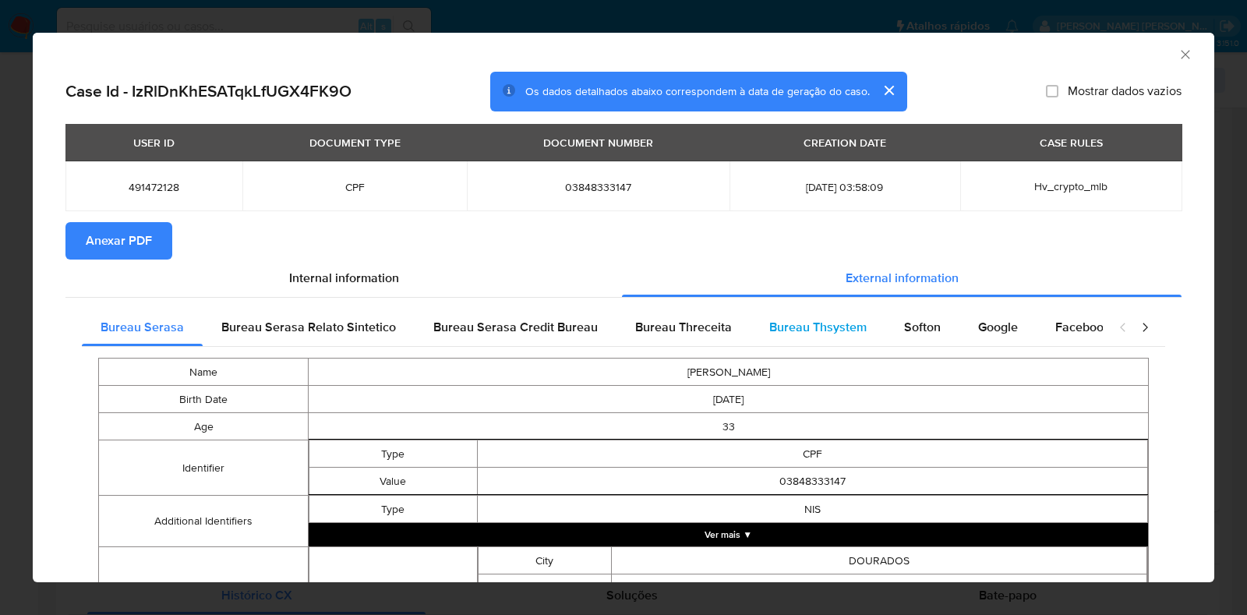
click at [810, 321] on span "Bureau Thsystem" at bounding box center [817, 327] width 97 height 18
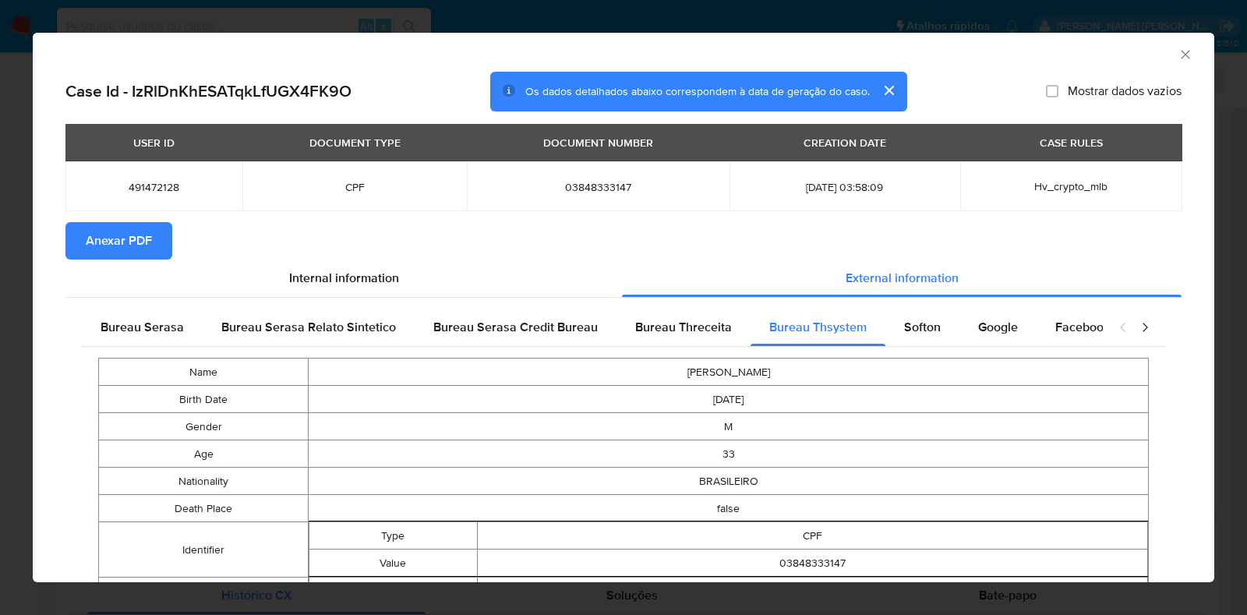
click at [31, 306] on div "AML Data Collector Case Id - IzRlDnKhESATqkLfUGX4FK9O Os dados detalhados abaix…" at bounding box center [623, 307] width 1247 height 615
drag, startPoint x: 39, startPoint y: 319, endPoint x: 24, endPoint y: 327, distance: 16.7
click at [41, 319] on div "Case Id - IzRlDnKhESATqkLfUGX4FK9O Os dados detalhados abaixo correspondem à da…" at bounding box center [623, 570] width 1181 height 997
click at [16, 329] on div "AML Data Collector Case Id - IzRlDnKhESATqkLfUGX4FK9O Os dados detalhados abaix…" at bounding box center [623, 307] width 1247 height 615
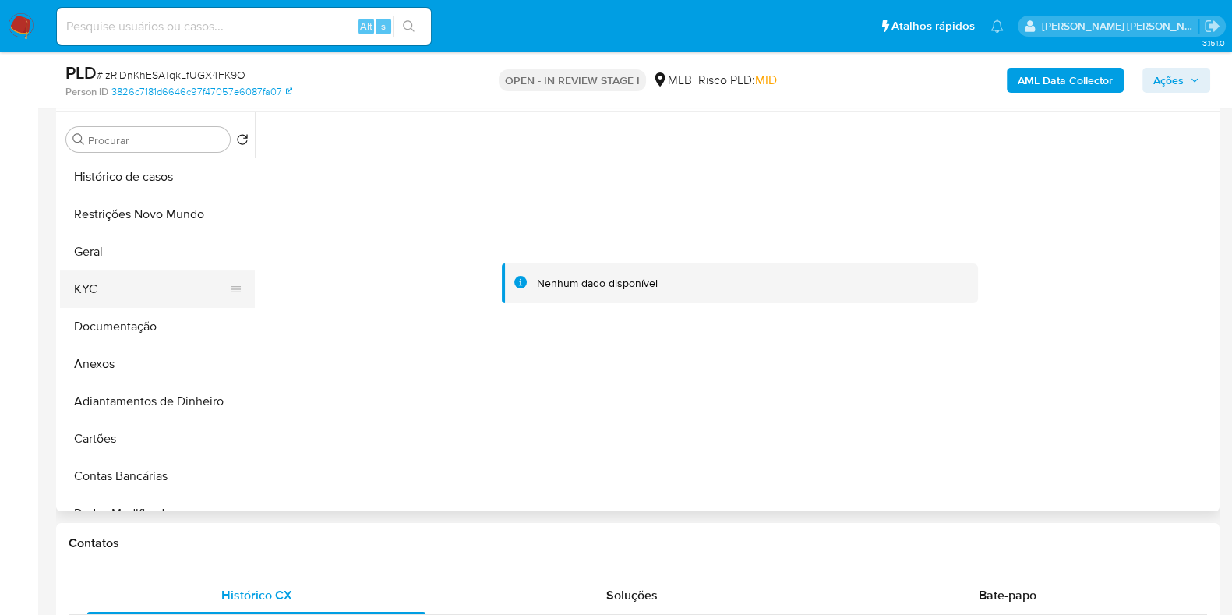
drag, startPoint x: 140, startPoint y: 270, endPoint x: 132, endPoint y: 291, distance: 21.7
click at [141, 272] on button "KYC" at bounding box center [151, 288] width 182 height 37
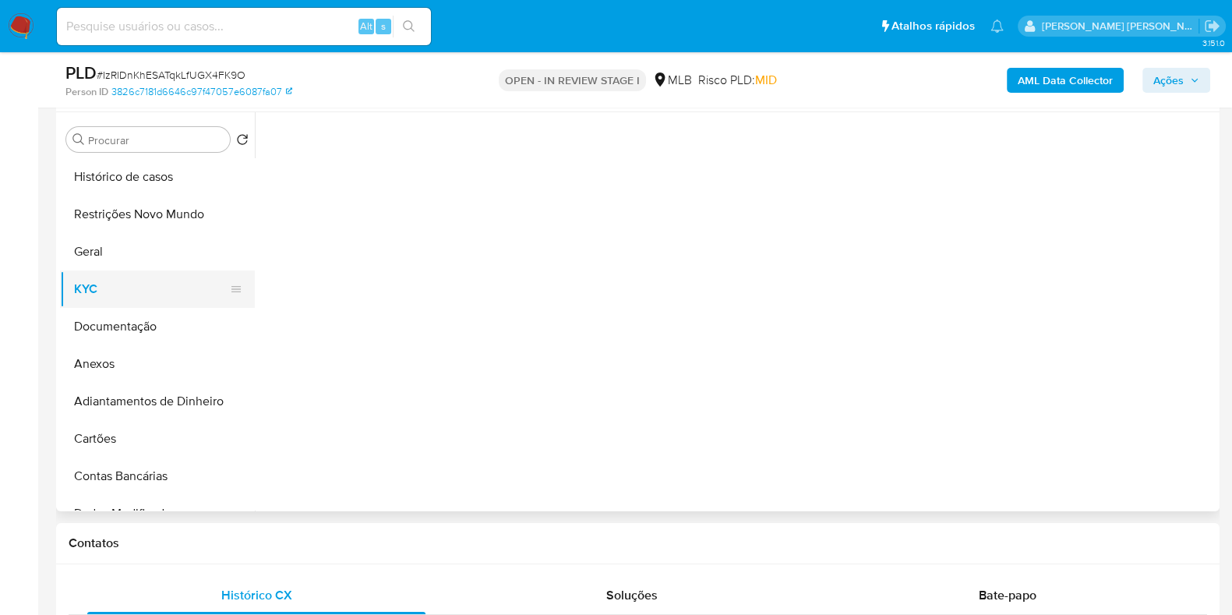
click at [127, 298] on button "KYC" at bounding box center [151, 288] width 182 height 37
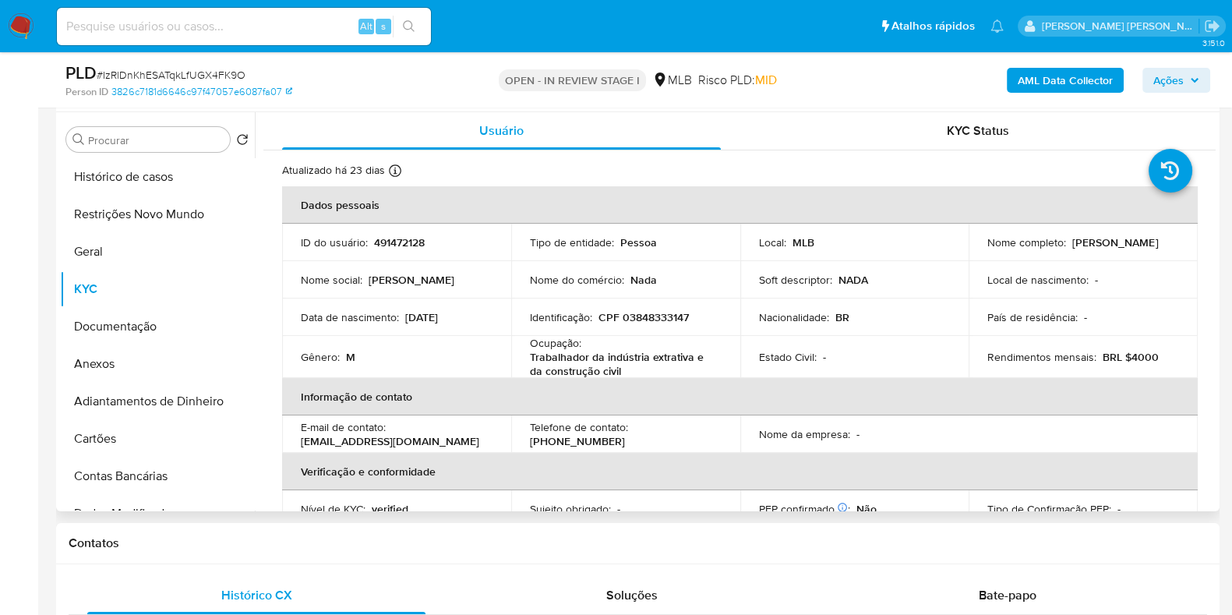
drag, startPoint x: 1118, startPoint y: 249, endPoint x: 977, endPoint y: 255, distance: 141.1
click at [977, 255] on td "Nome completo : Ezequiel Rodrigues Ferreira" at bounding box center [1083, 242] width 229 height 37
copy p "Ezequiel Rodrigues Ferreira"
click at [1079, 81] on b "AML Data Collector" at bounding box center [1065, 80] width 95 height 25
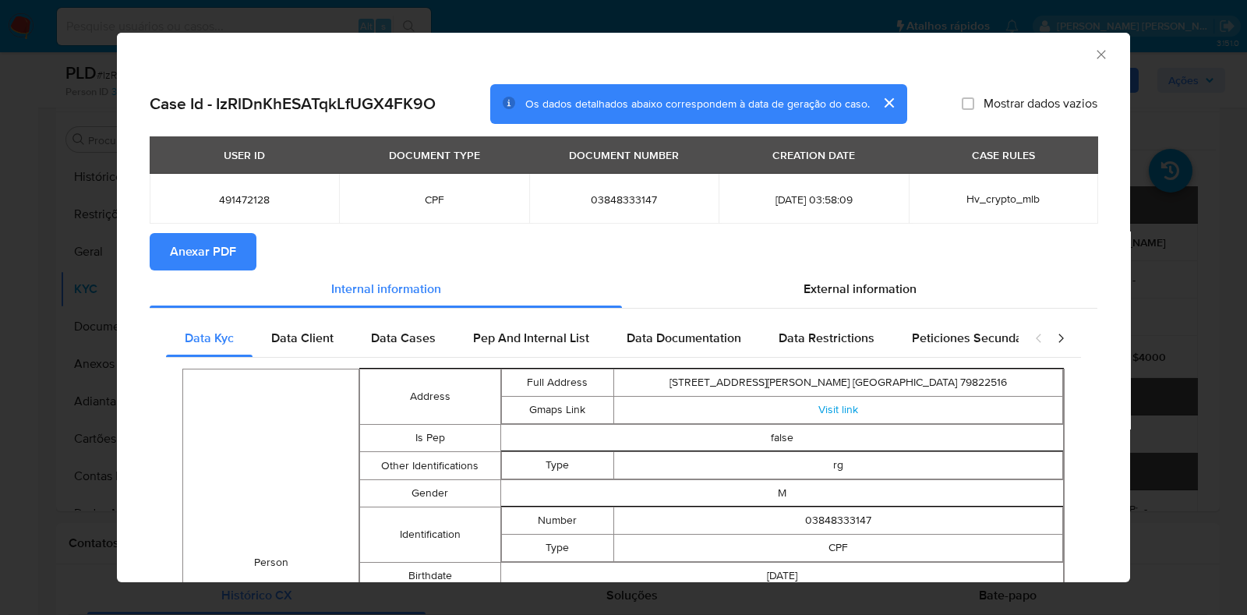
click at [218, 251] on span "Anexar PDF" at bounding box center [203, 252] width 66 height 34
click at [1093, 52] on icon "Fechar a janela" at bounding box center [1101, 55] width 16 height 16
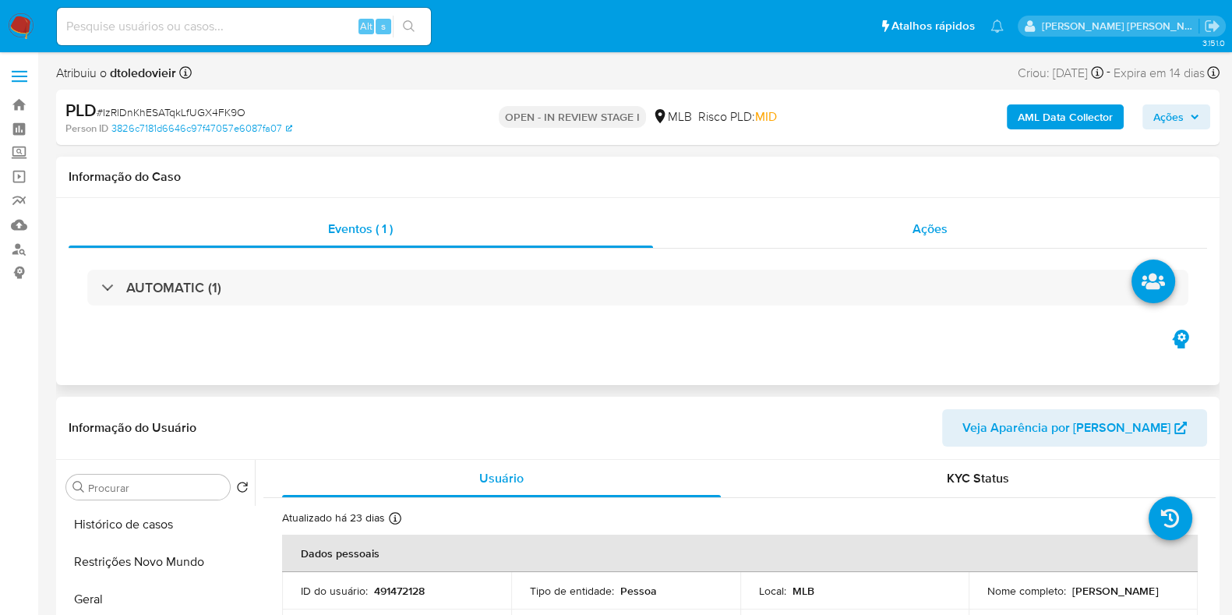
click at [876, 229] on div "Ações" at bounding box center [930, 228] width 555 height 37
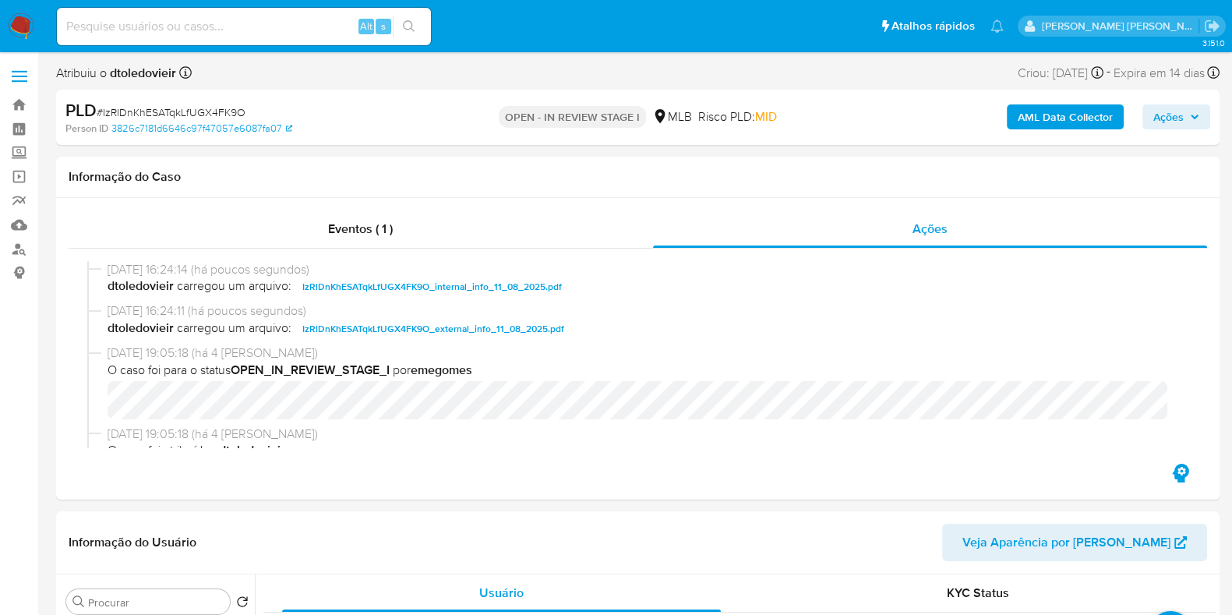
click at [1184, 113] on span "Ações" at bounding box center [1176, 117] width 46 height 22
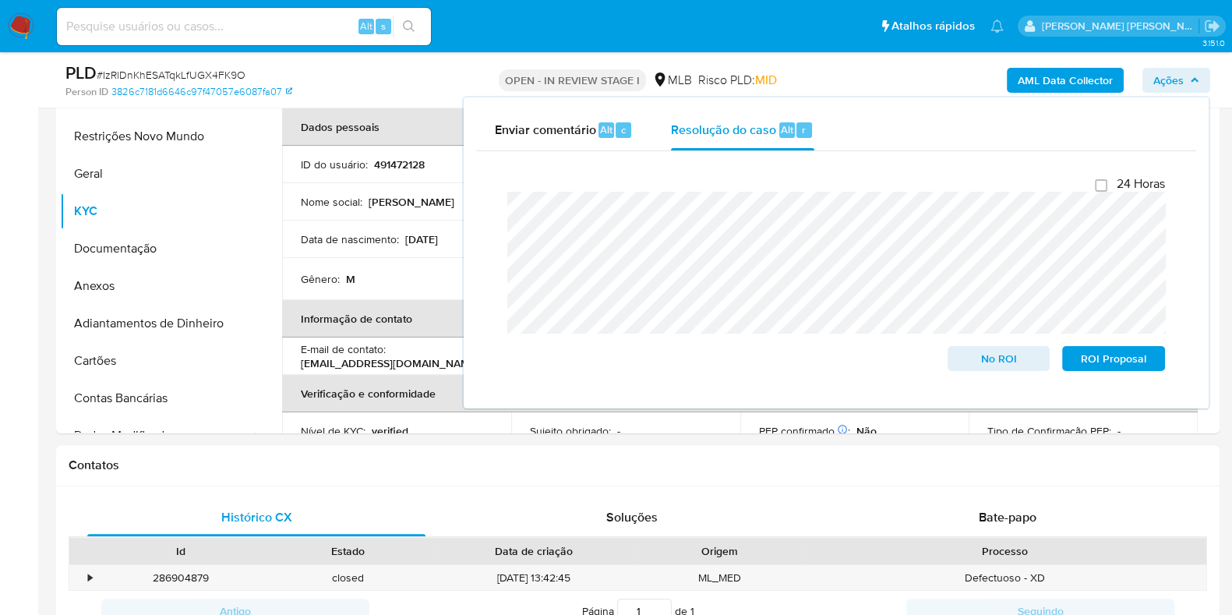
scroll to position [487, 0]
click at [125, 277] on button "Anexos" at bounding box center [151, 283] width 182 height 37
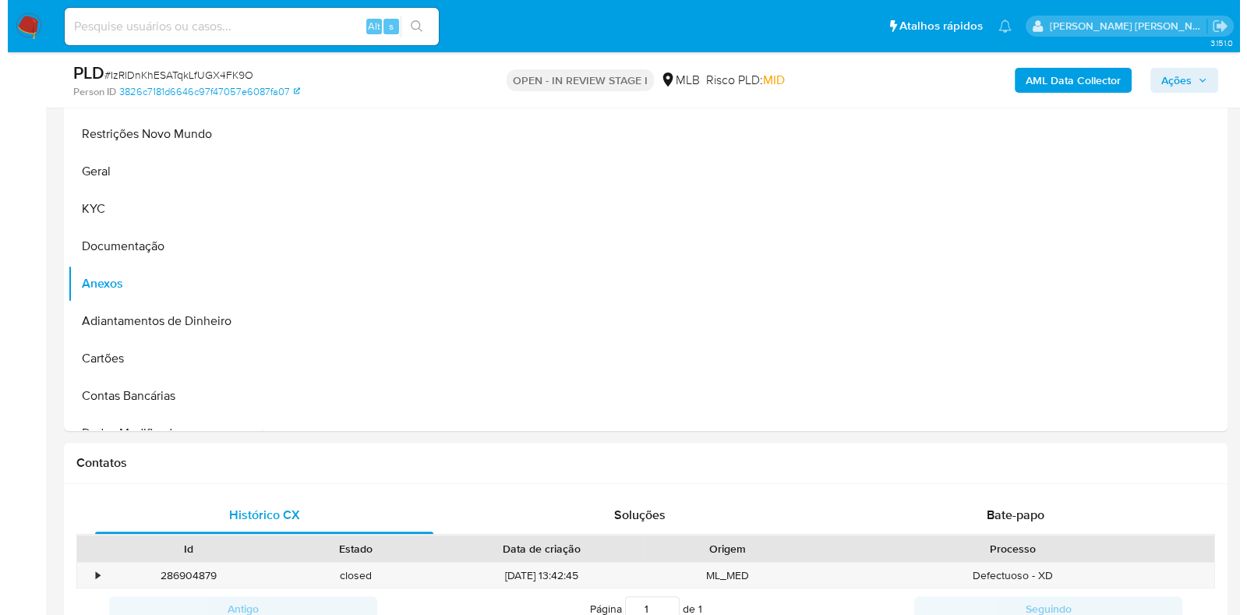
scroll to position [389, 0]
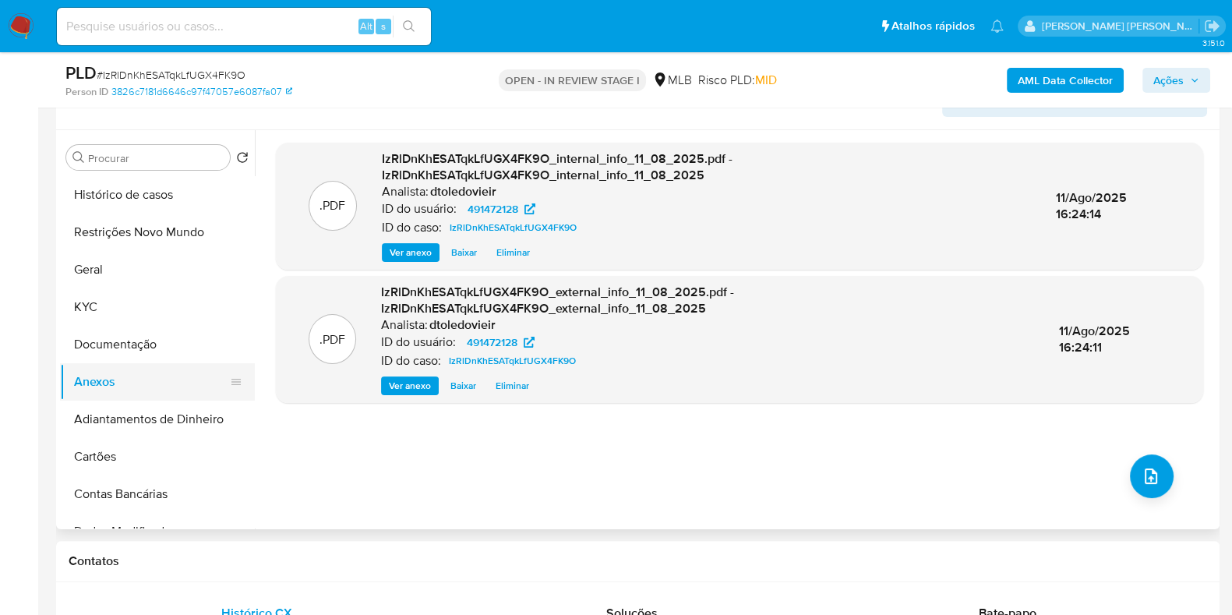
click at [136, 390] on button "Anexos" at bounding box center [151, 381] width 182 height 37
click at [1170, 492] on div ".PDF IzRlDnKhESATqkLfUGX4FK9O_internal_info_11_08_2025.pdf - IzRlDnKhESATqkLfUG…" at bounding box center [739, 330] width 927 height 374
click at [1164, 485] on div ".PDF IzRlDnKhESATqkLfUGX4FK9O_internal_info_11_08_2025.pdf - IzRlDnKhESATqkLfUG…" at bounding box center [739, 330] width 927 height 374
click at [1143, 479] on icon "upload-file" at bounding box center [1150, 476] width 19 height 19
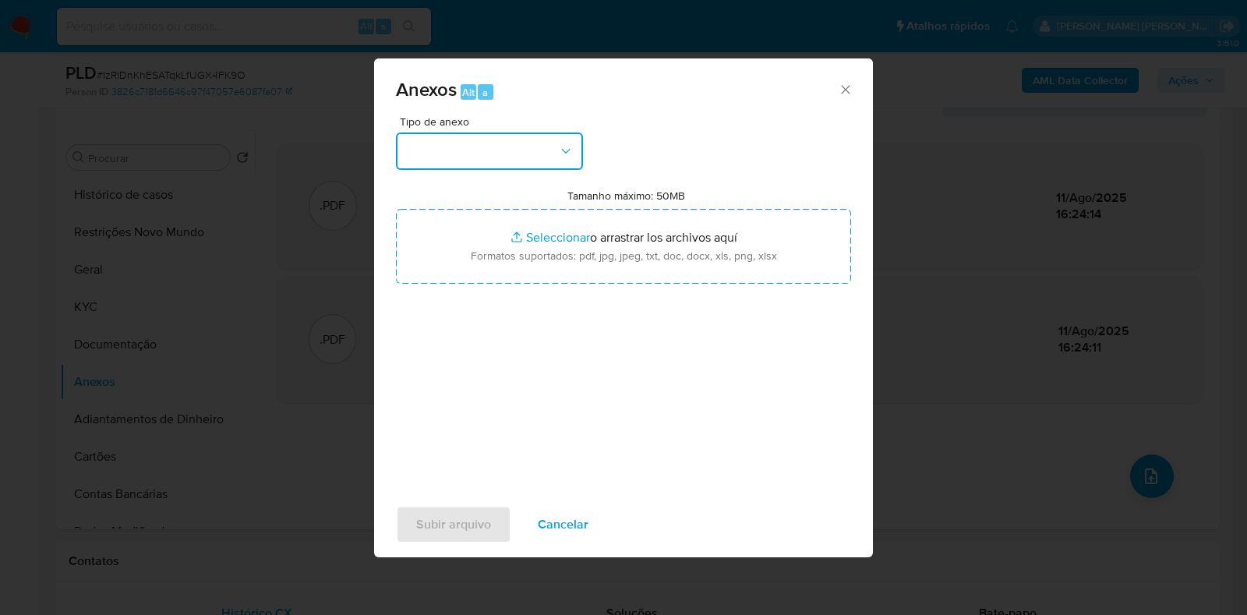
click at [439, 147] on button "button" at bounding box center [489, 150] width 187 height 37
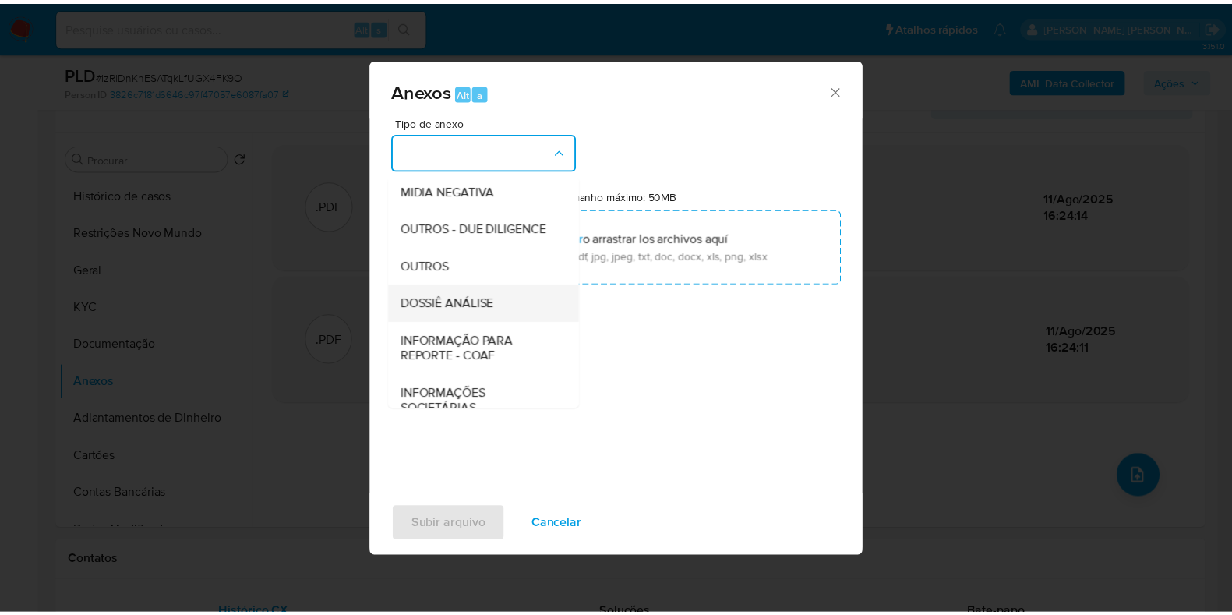
scroll to position [240, 0]
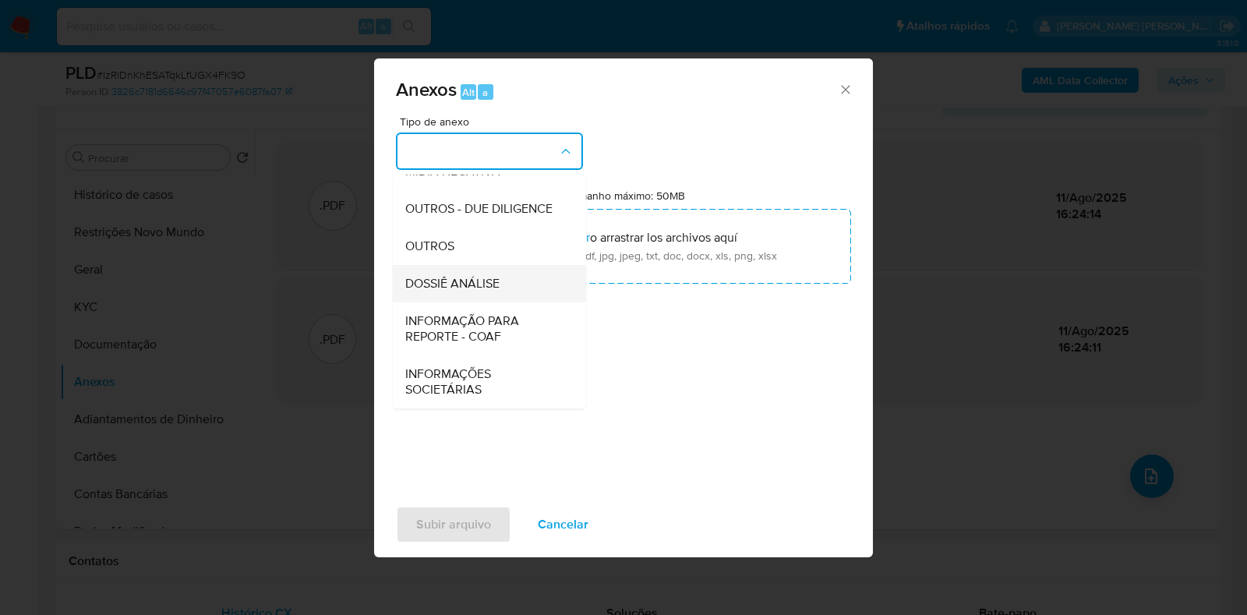
click at [490, 282] on span "DOSSIÊ ANÁLISE" at bounding box center [452, 284] width 94 height 16
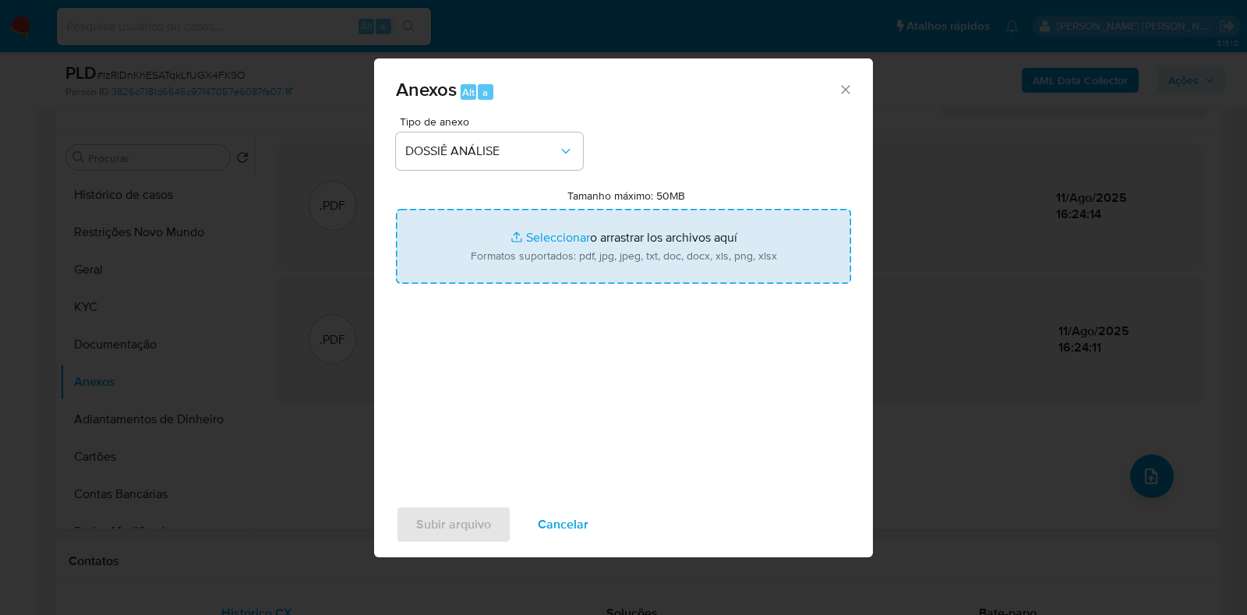
type input "C:\fakepath\CPF 03848333147 - EZEQUIEL RODRIGUES FERREIRA.pdf"
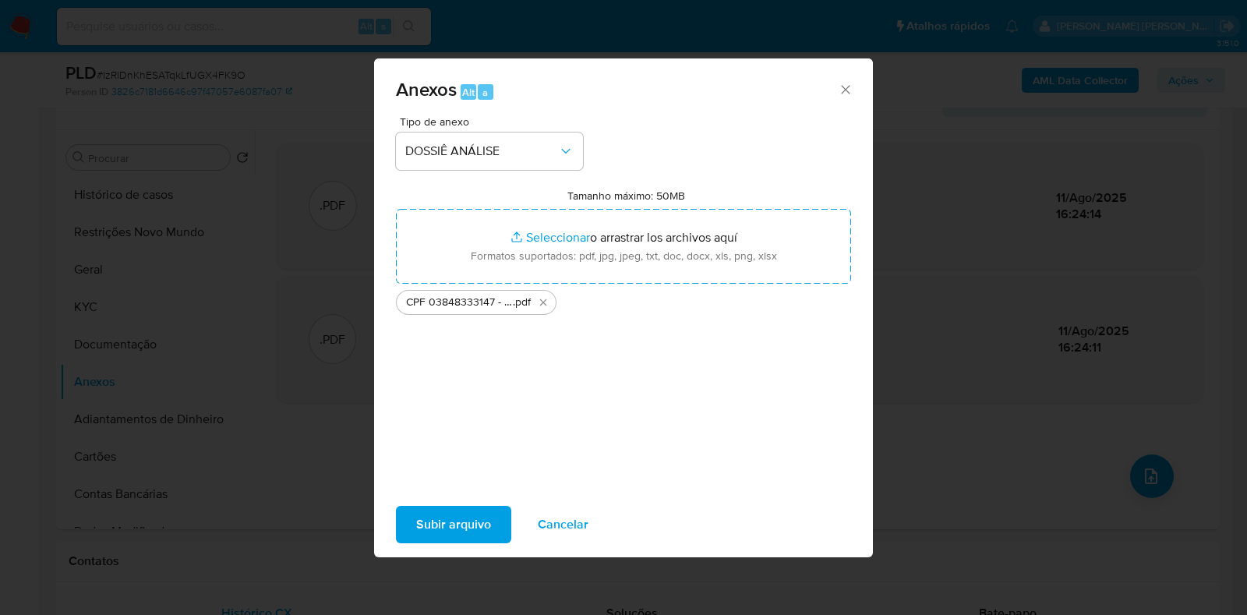
click at [432, 528] on span "Subir arquivo" at bounding box center [453, 524] width 75 height 34
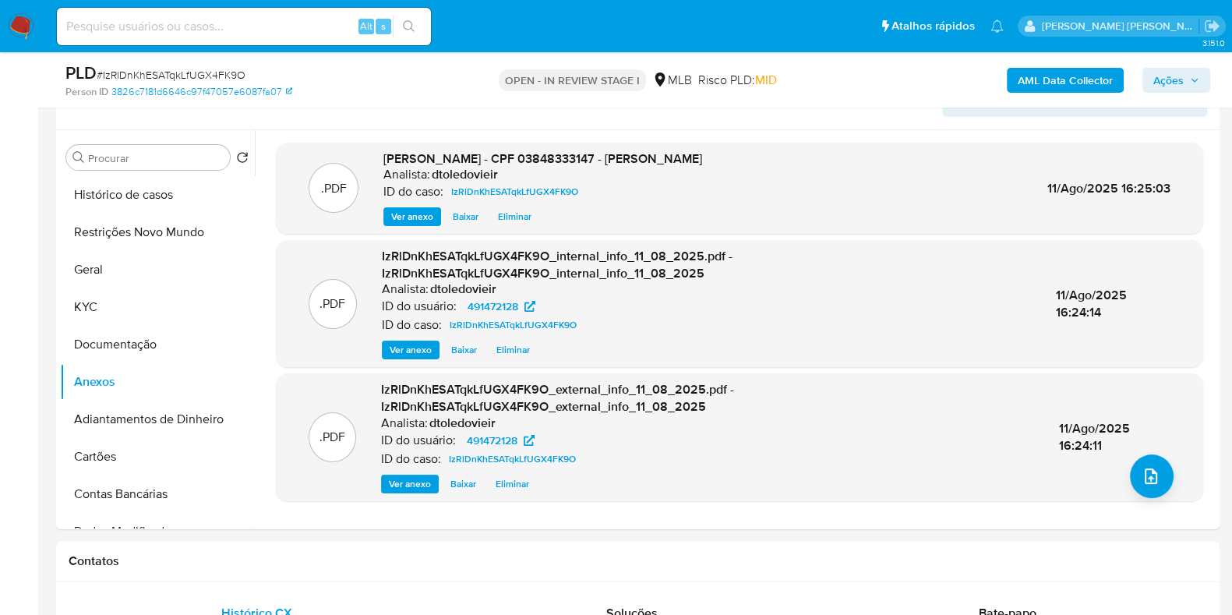
click at [1180, 83] on span "Ações" at bounding box center [1168, 80] width 30 height 25
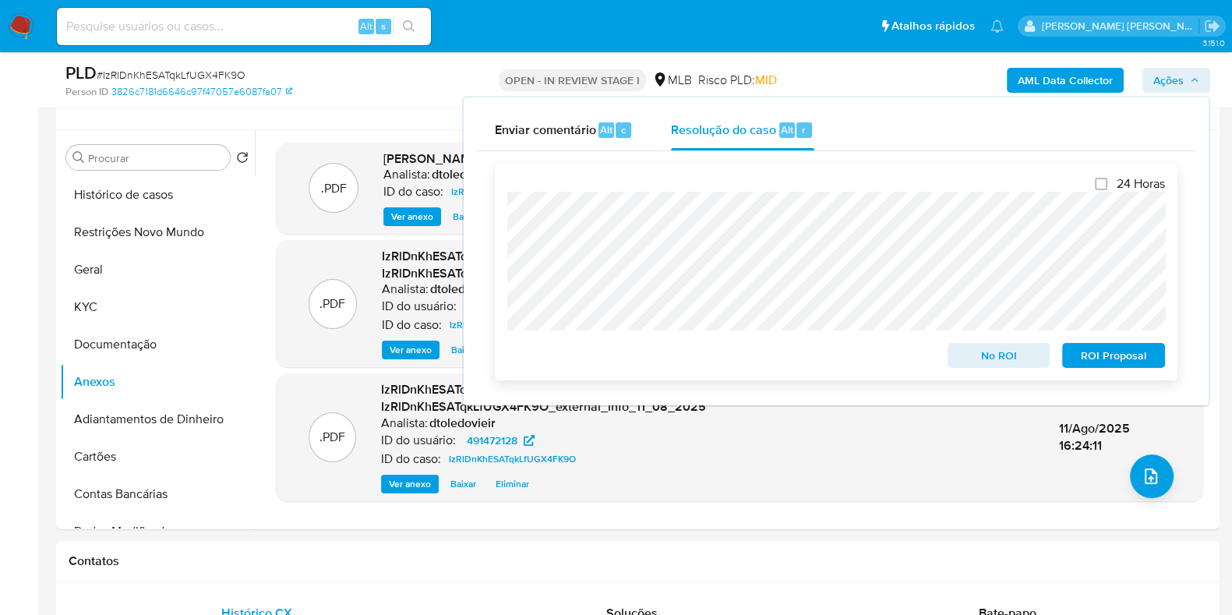
click at [972, 353] on span "No ROI" at bounding box center [998, 355] width 81 height 22
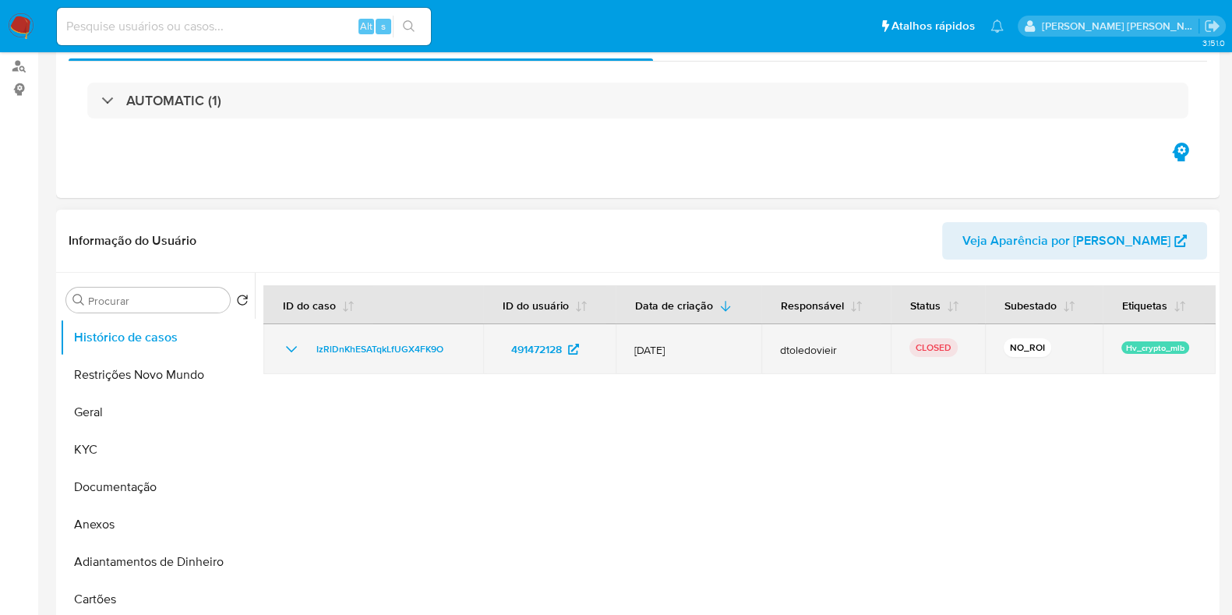
select select "10"
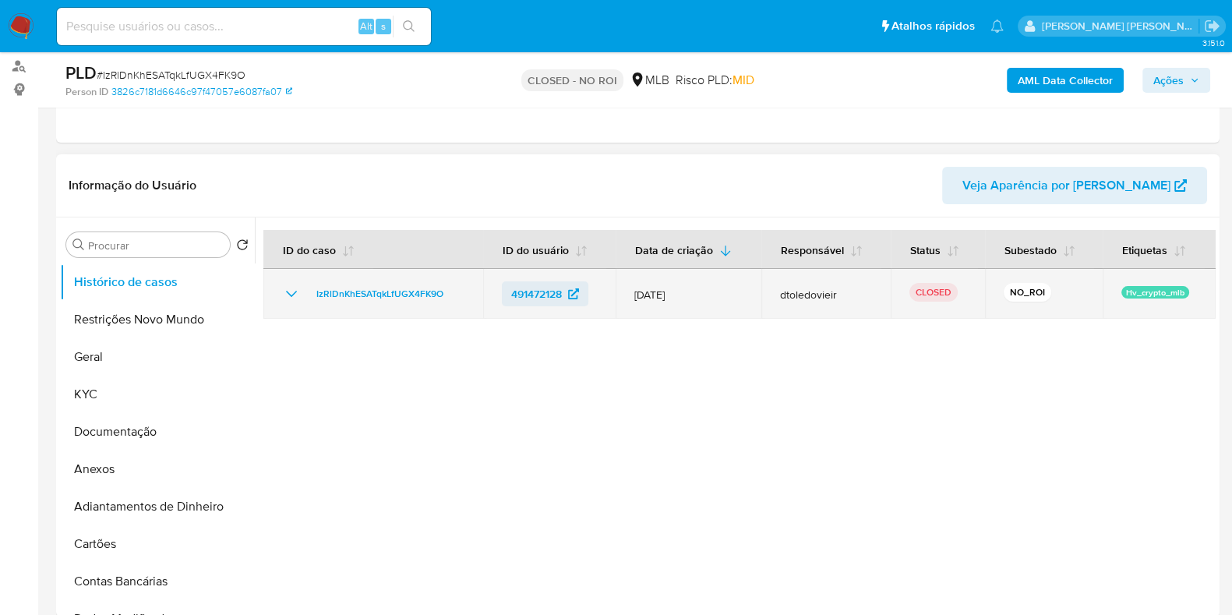
scroll to position [194, 0]
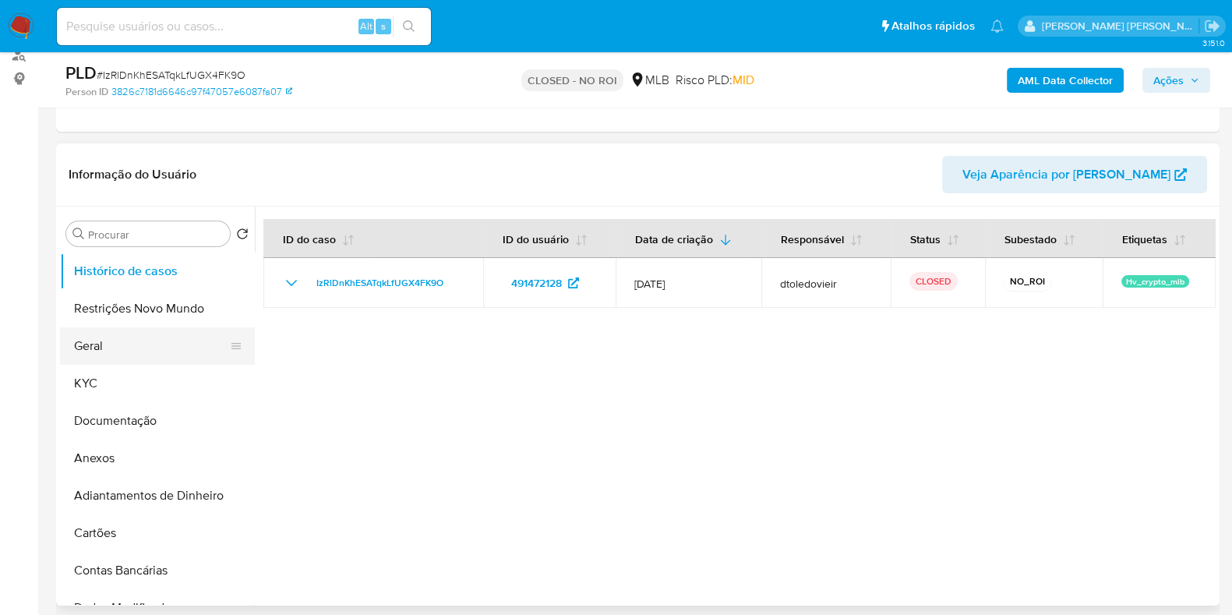
click at [103, 344] on button "Geral" at bounding box center [151, 345] width 182 height 37
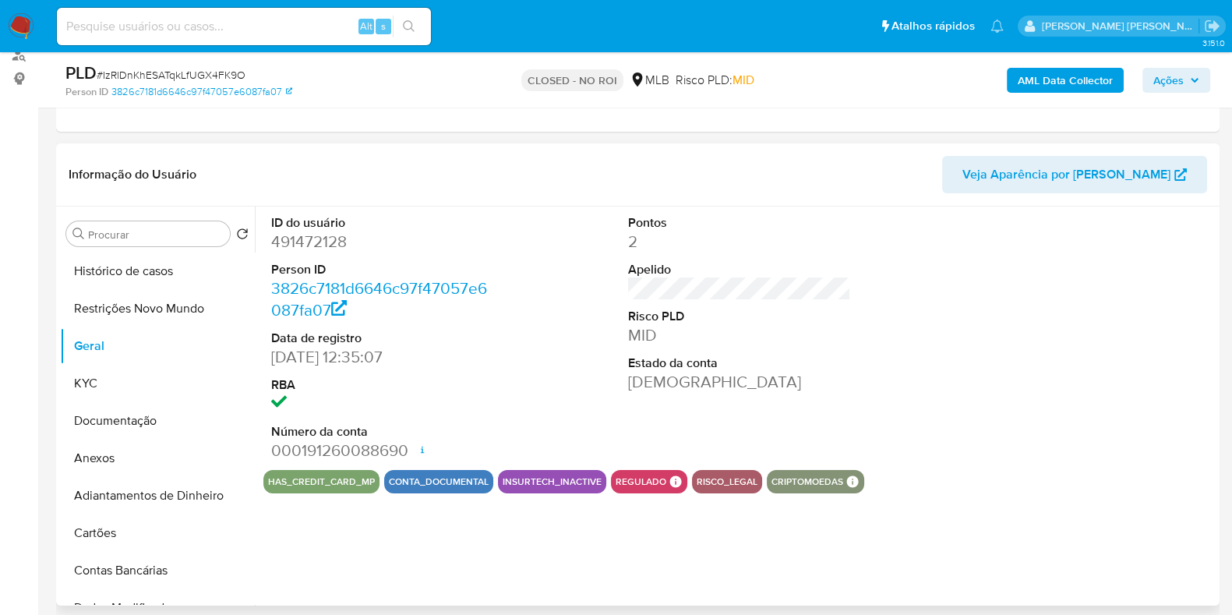
click at [300, 247] on dd "491472128" at bounding box center [382, 242] width 223 height 22
copy dd "491472128"
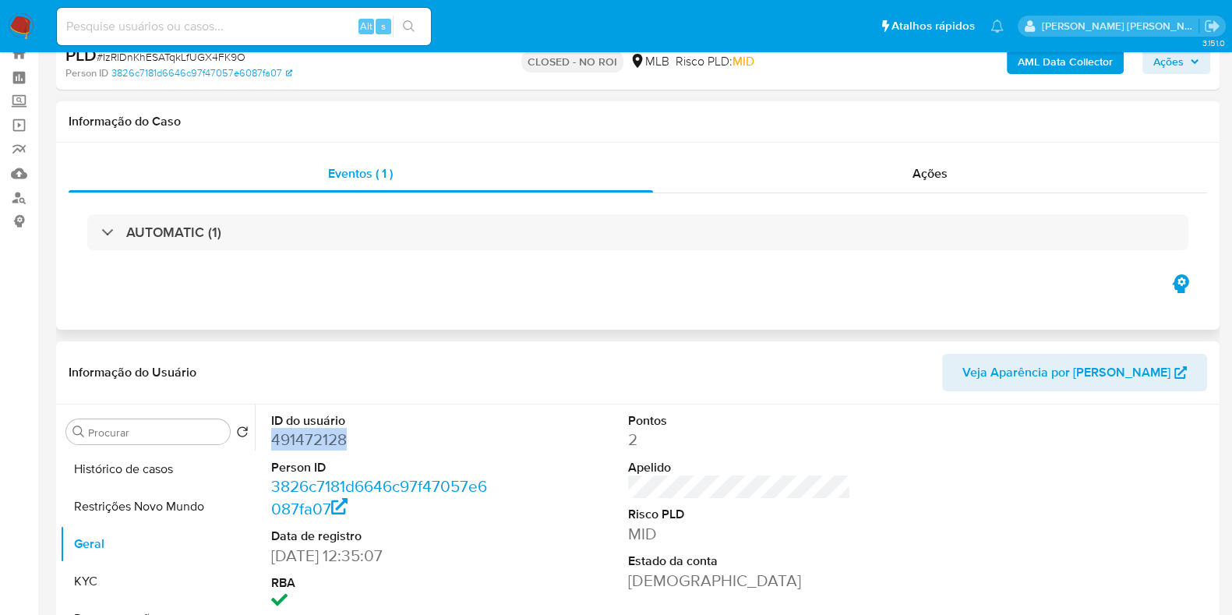
scroll to position [0, 0]
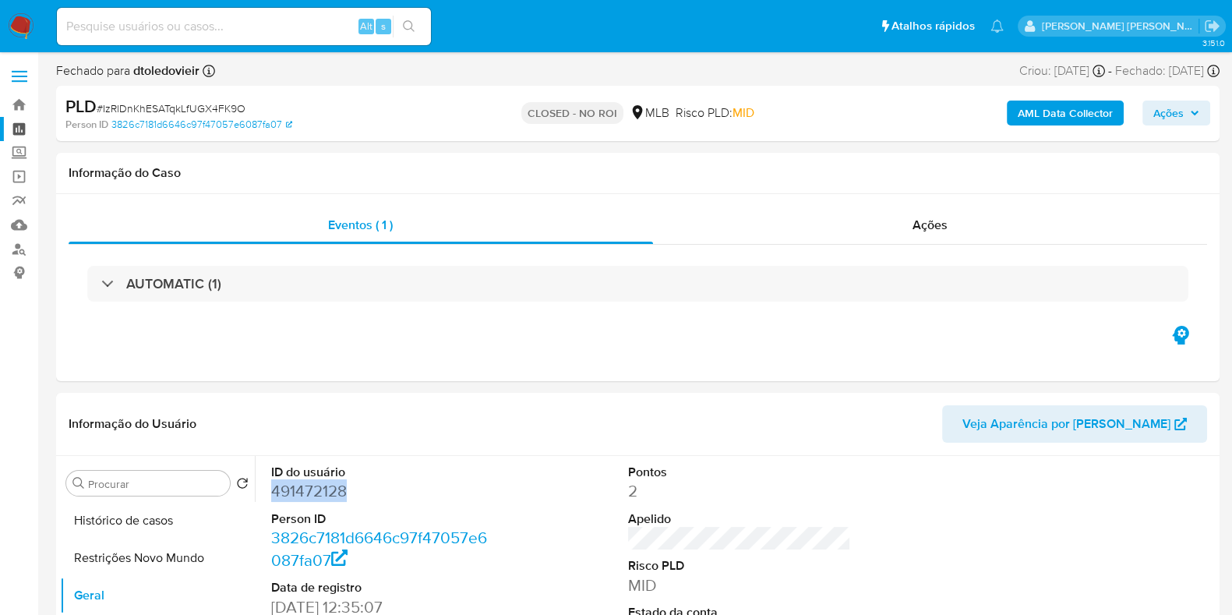
click at [20, 130] on link "Painel" at bounding box center [92, 129] width 185 height 24
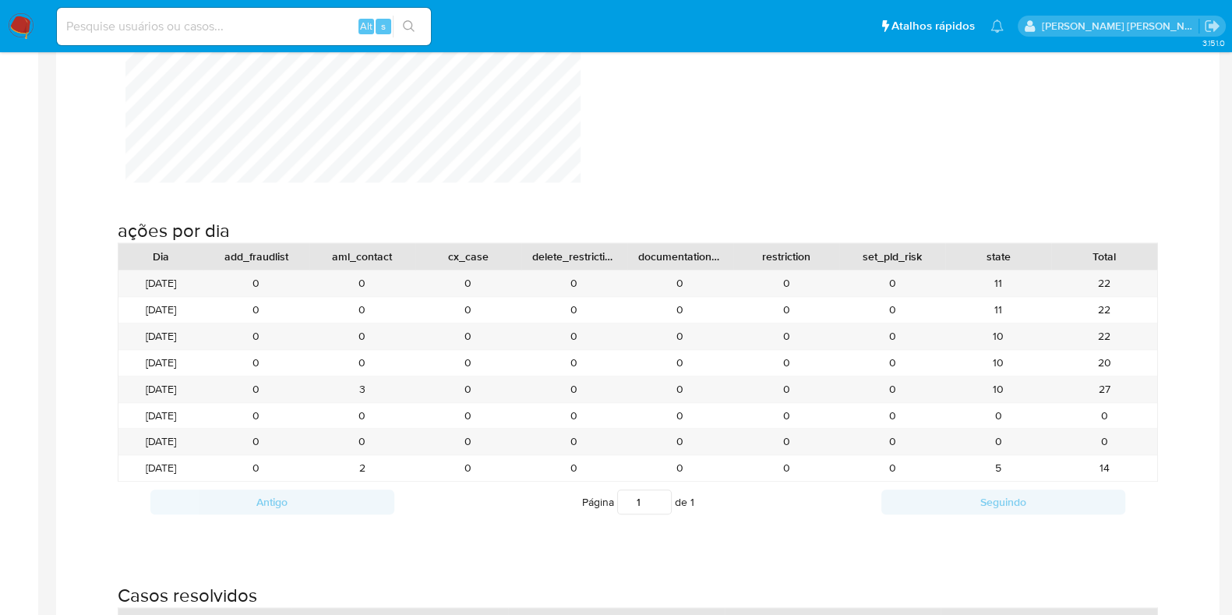
scroll to position [1558, 0]
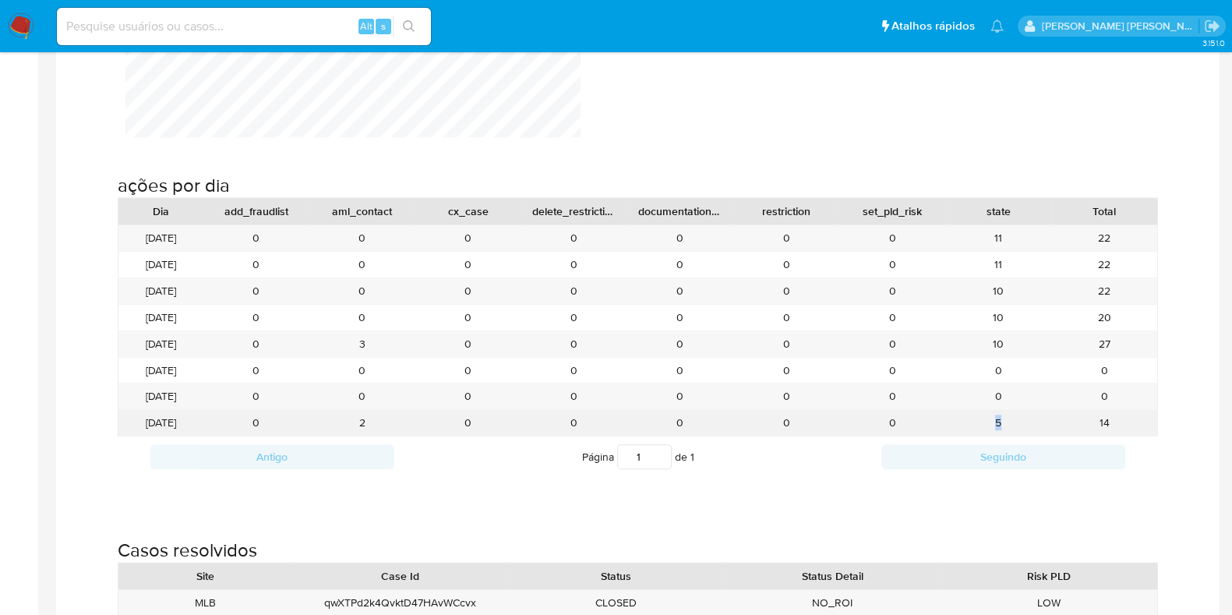
drag, startPoint x: 1017, startPoint y: 429, endPoint x: 993, endPoint y: 415, distance: 27.9
click at [988, 419] on div "5" at bounding box center [998, 423] width 106 height 26
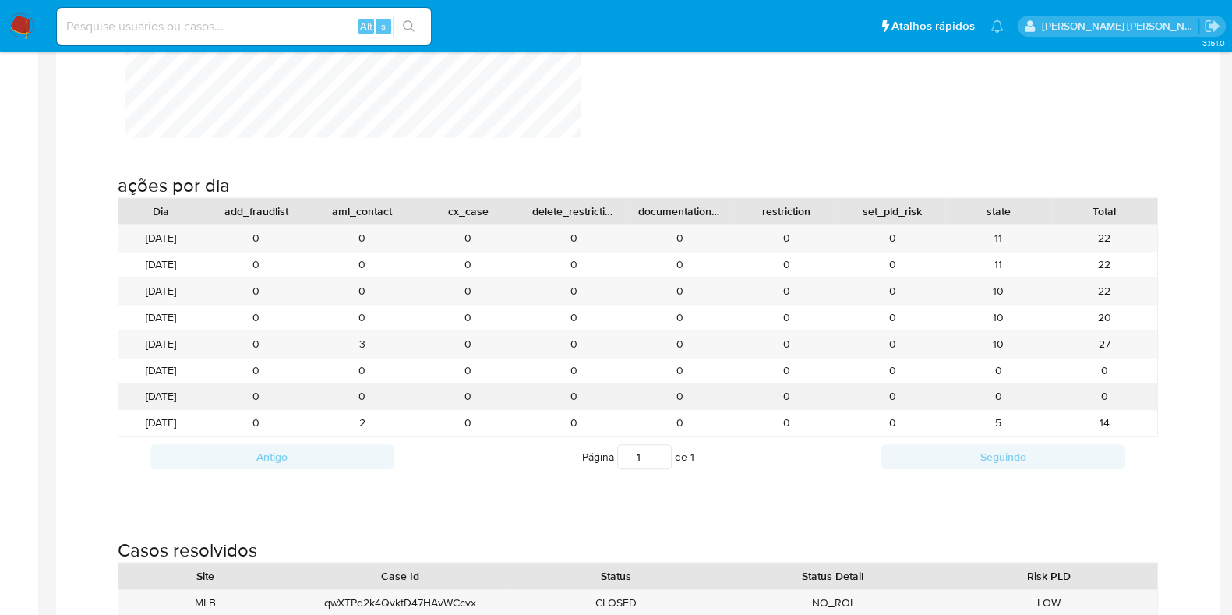
click at [1087, 397] on div "0" at bounding box center [1104, 396] width 106 height 26
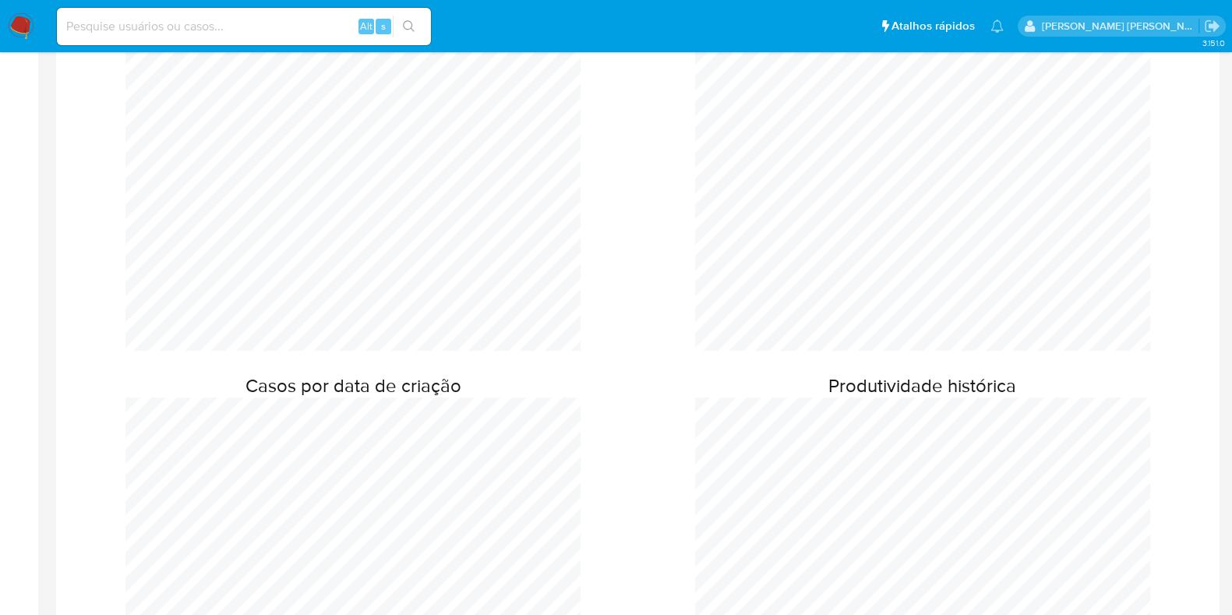
scroll to position [97, 0]
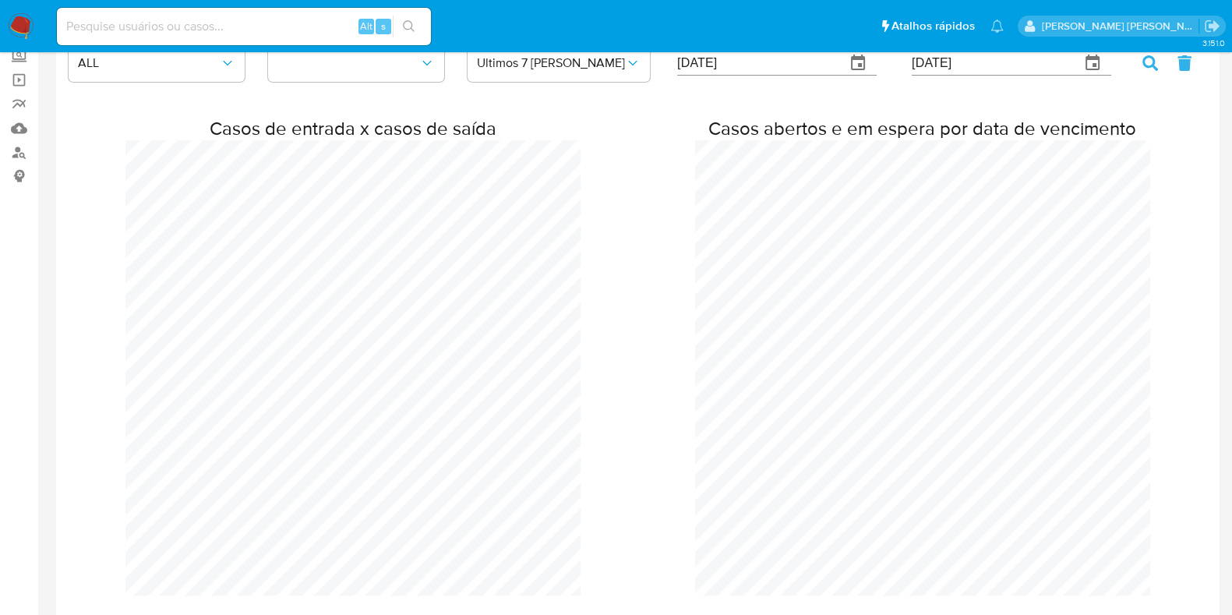
click at [109, 26] on input at bounding box center [244, 26] width 374 height 20
click at [31, 27] on img at bounding box center [21, 26] width 26 height 26
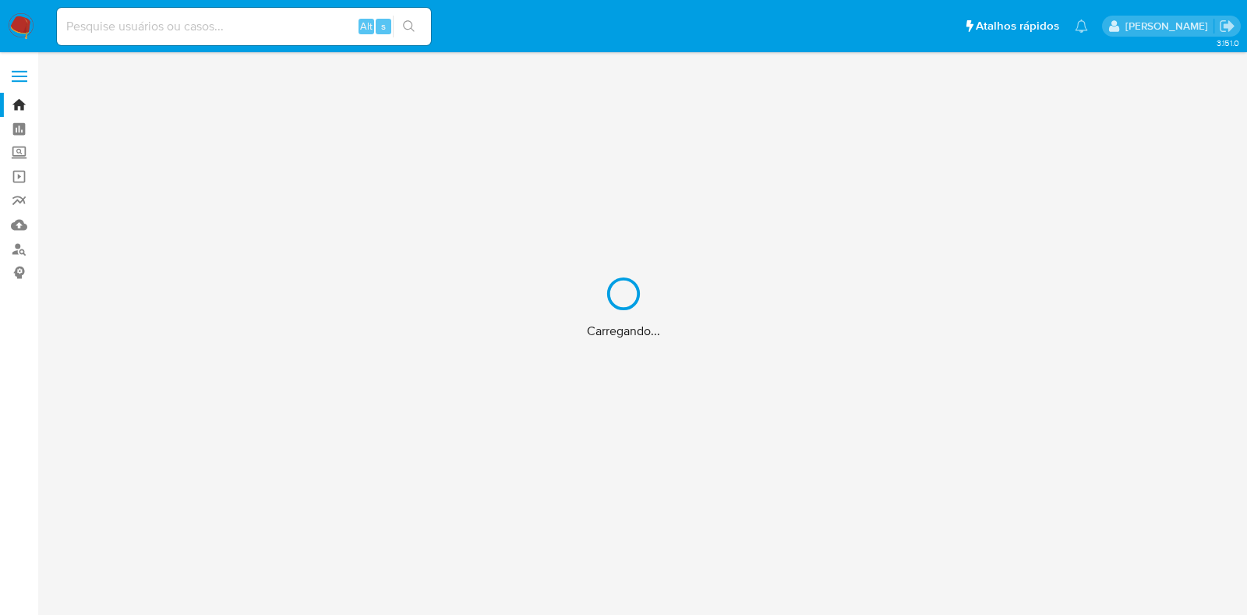
click at [139, 30] on div "Carregando..." at bounding box center [623, 307] width 1247 height 615
click at [140, 23] on div "Carregando..." at bounding box center [623, 307] width 1247 height 615
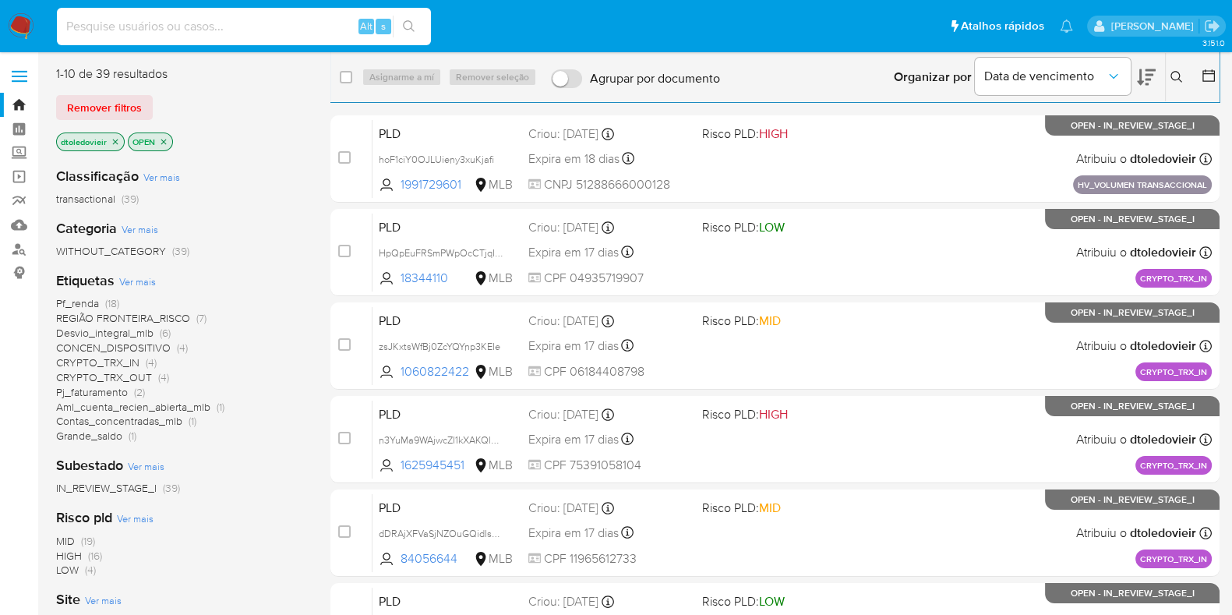
click at [153, 23] on input at bounding box center [244, 26] width 374 height 20
paste input "1317818136"
type input "1317818136"
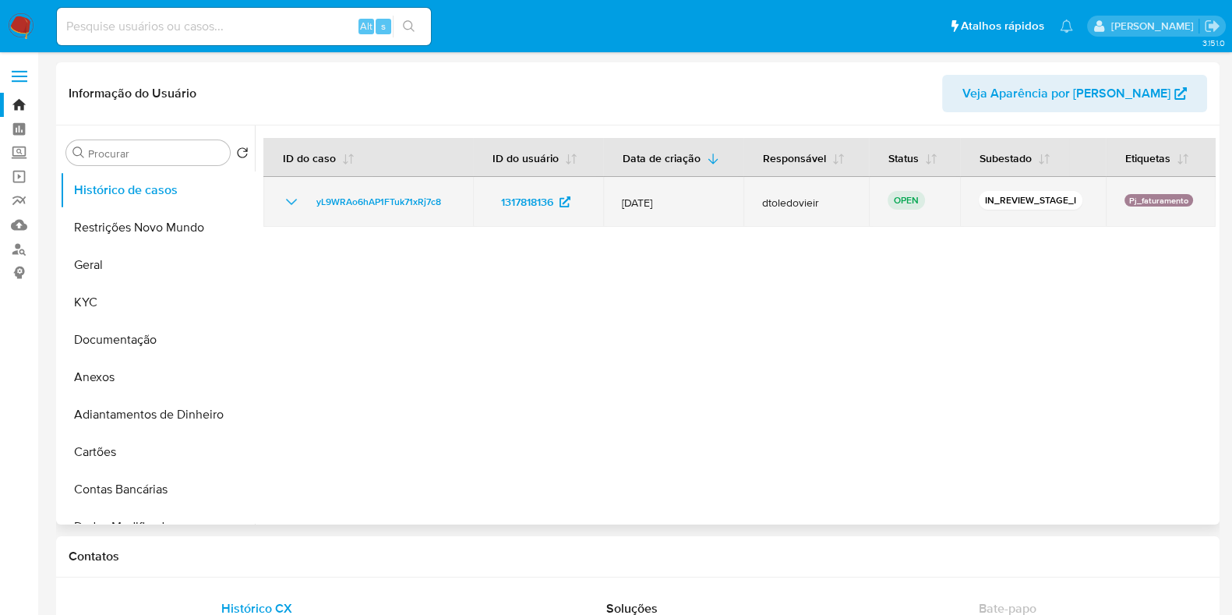
select select "10"
click at [404, 201] on span "yL9WRAo6hAP1FTuk71xRj7c8" at bounding box center [378, 201] width 125 height 19
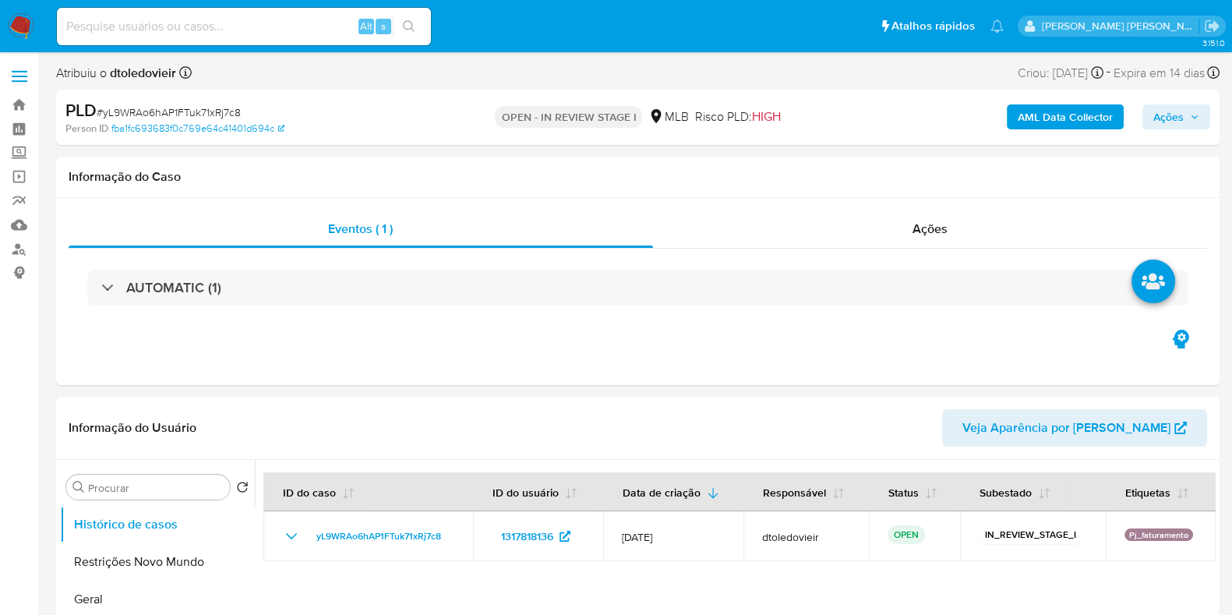
select select "10"
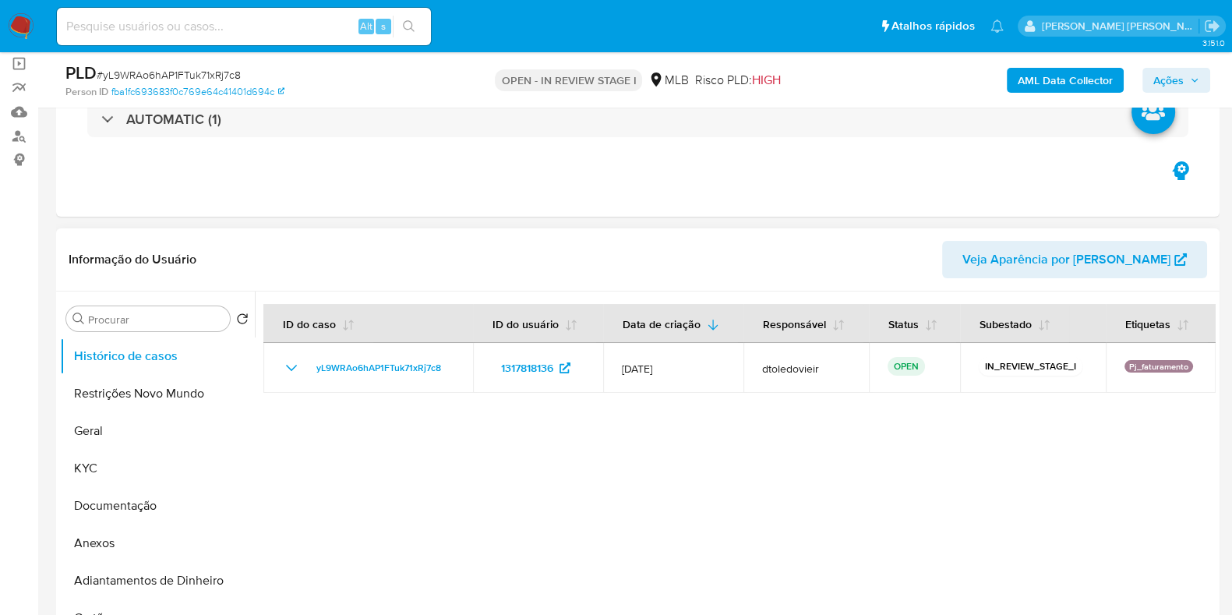
scroll to position [194, 0]
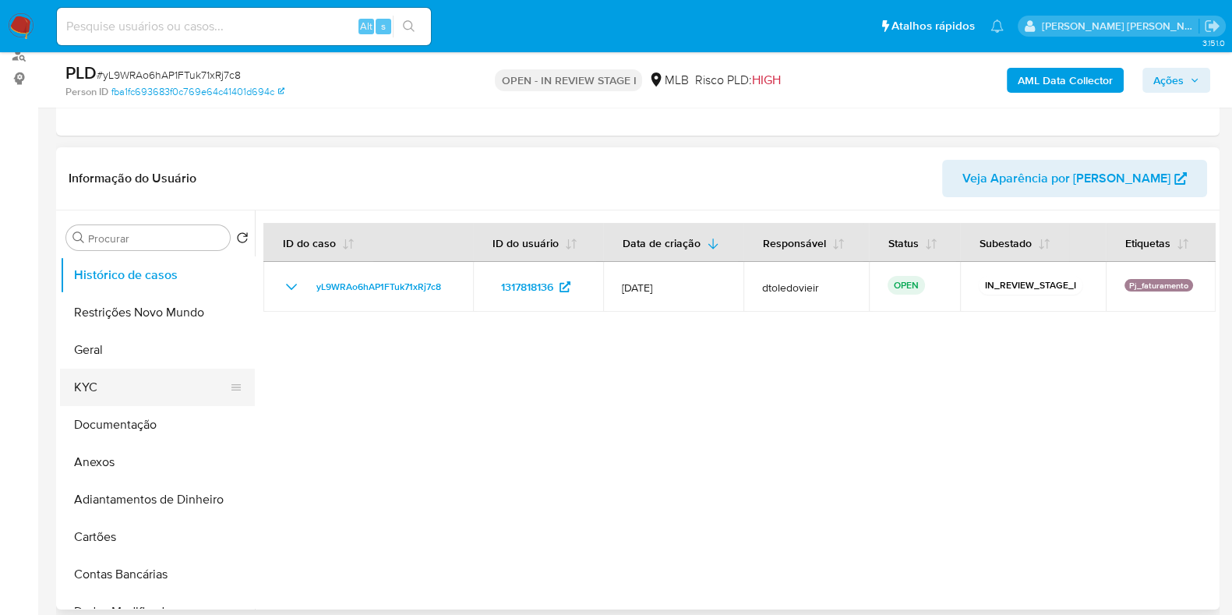
click at [144, 386] on button "KYC" at bounding box center [151, 387] width 182 height 37
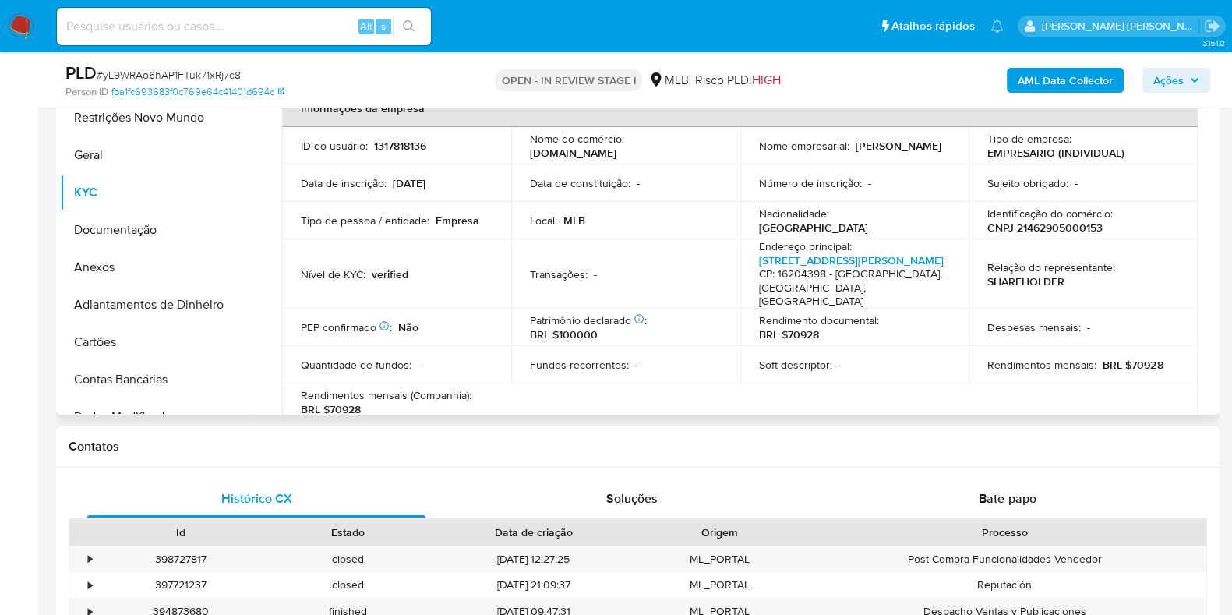
scroll to position [292, 0]
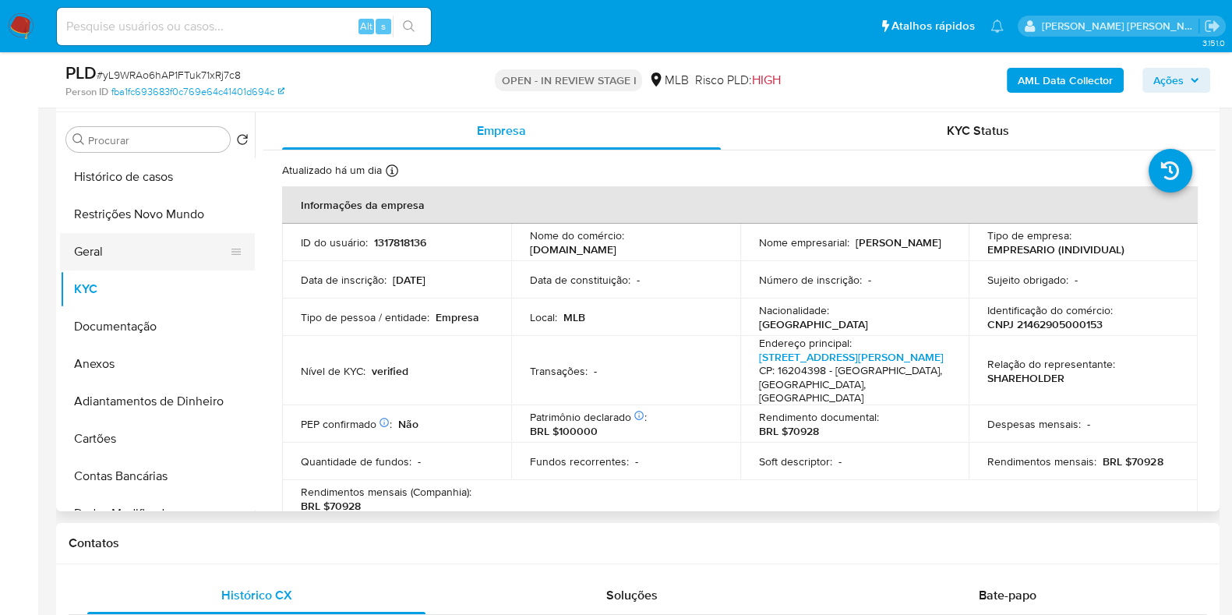
click at [101, 259] on button "Geral" at bounding box center [151, 251] width 182 height 37
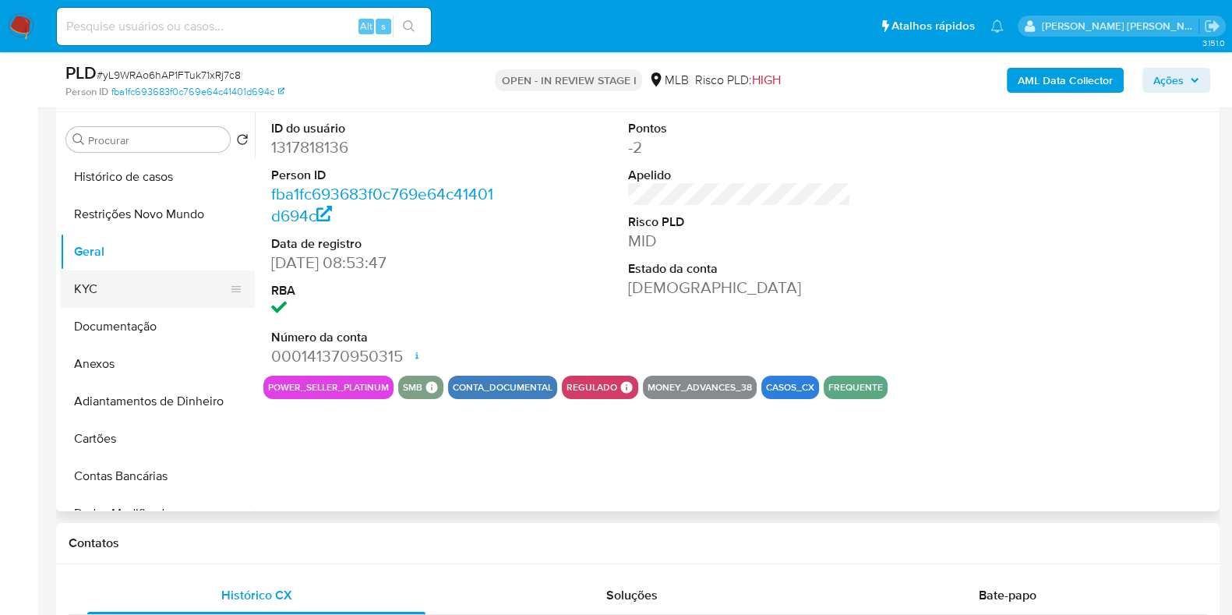
click at [109, 284] on button "KYC" at bounding box center [151, 288] width 182 height 37
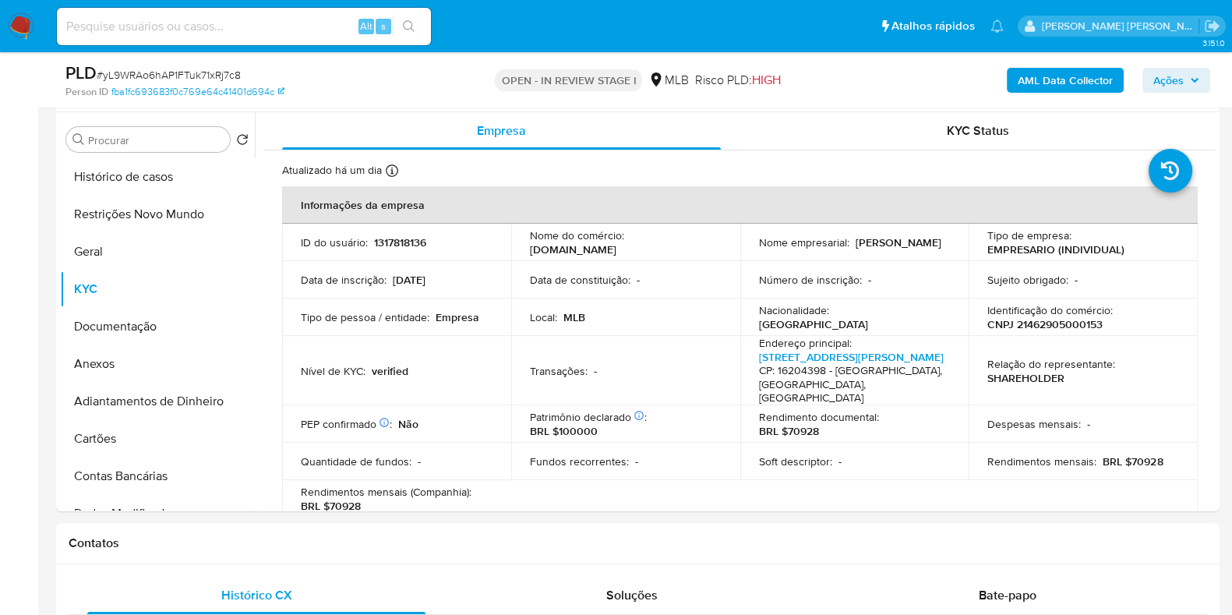
drag, startPoint x: 694, startPoint y: 68, endPoint x: 820, endPoint y: 64, distance: 126.3
click at [819, 64] on div "OPEN - IN REVIEW STAGE I MLB Risco PLD: HIGH" at bounding box center [637, 80] width 377 height 37
click at [834, 64] on div "AML Data Collector Ações" at bounding box center [1021, 80] width 377 height 37
click at [148, 323] on button "Documentação" at bounding box center [151, 326] width 182 height 37
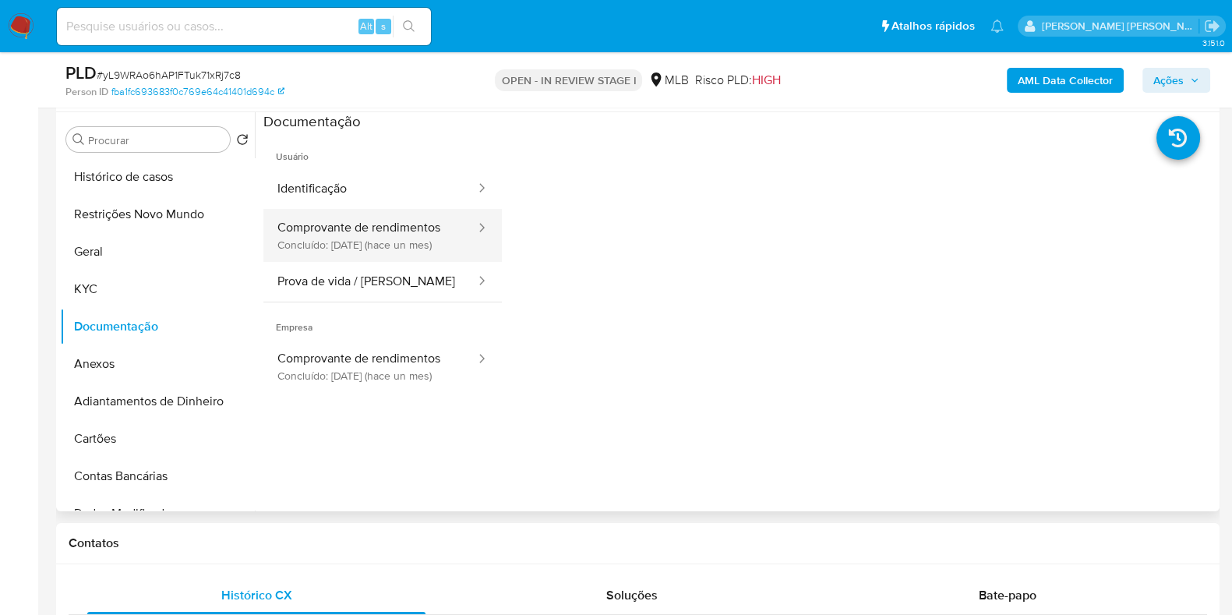
click at [317, 243] on button "Comprovante de rendimentos Concluído: 08/07/2025 (hace un mes)" at bounding box center [369, 235] width 213 height 53
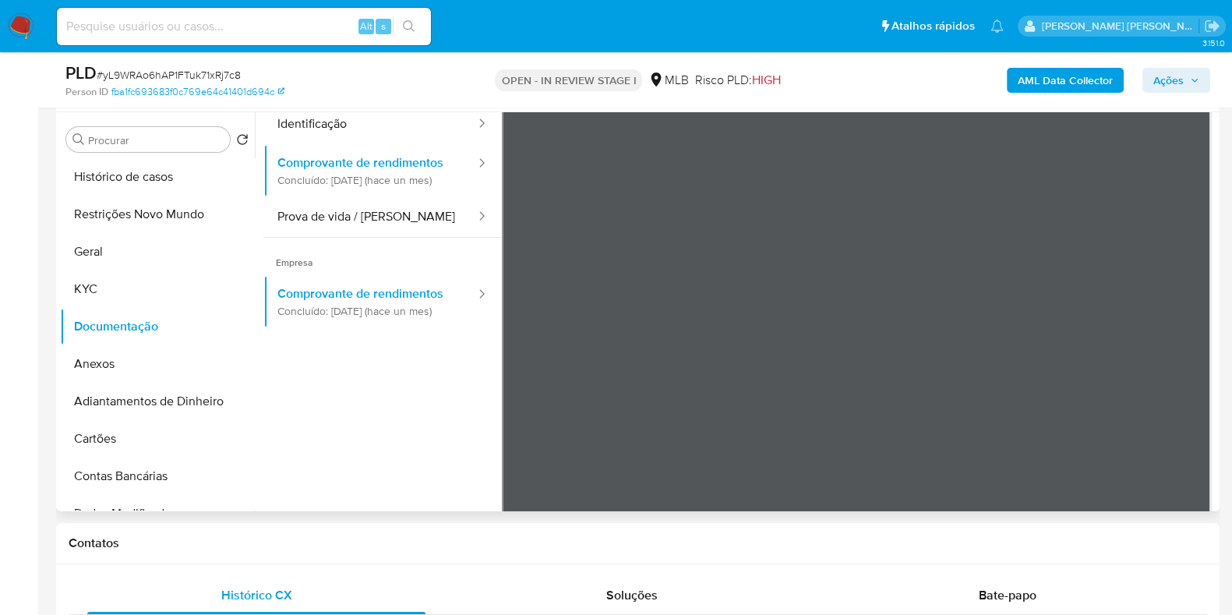
scroll to position [136, 0]
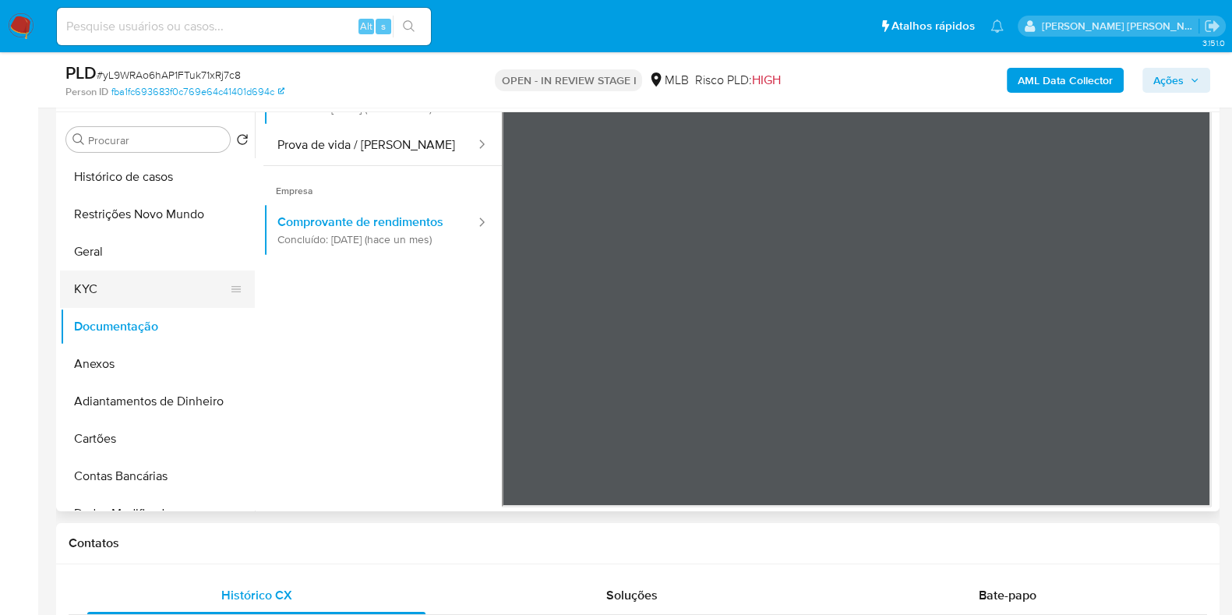
click at [126, 305] on button "KYC" at bounding box center [151, 288] width 182 height 37
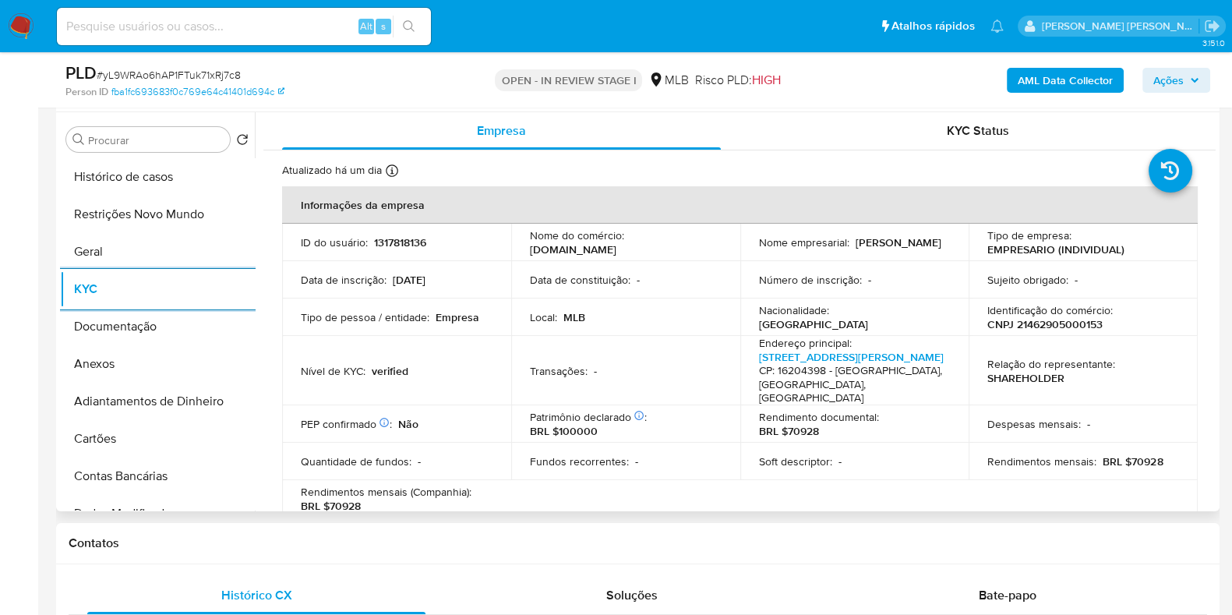
click at [1055, 323] on p "CNPJ 21462905000153" at bounding box center [1044, 324] width 115 height 14
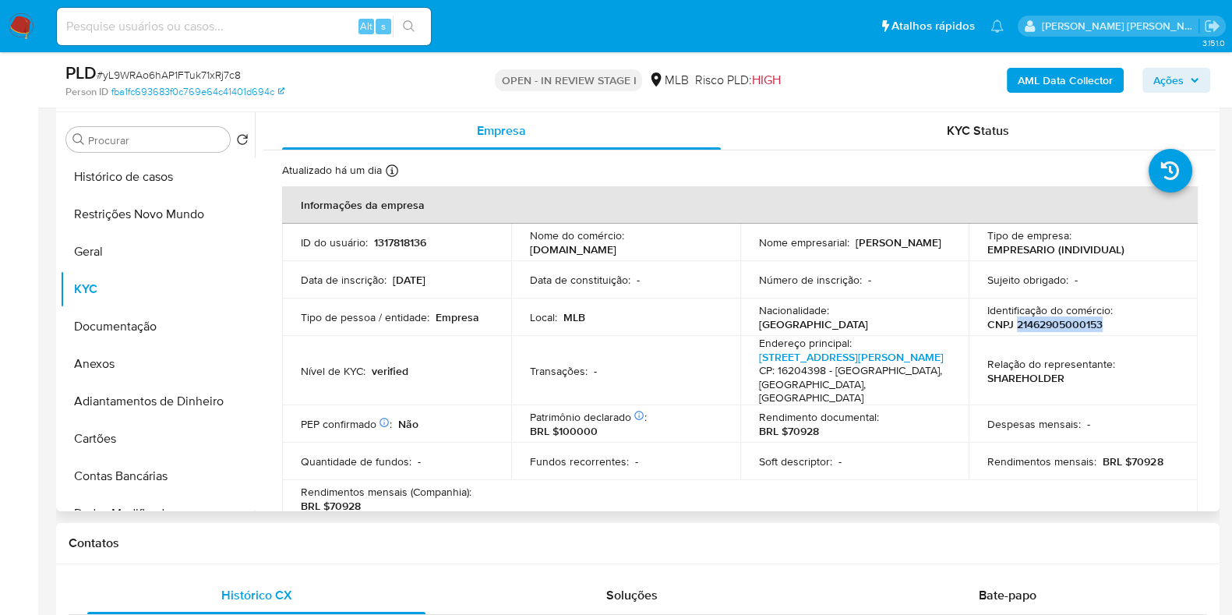
click at [1055, 323] on p "CNPJ 21462905000153" at bounding box center [1044, 324] width 115 height 14
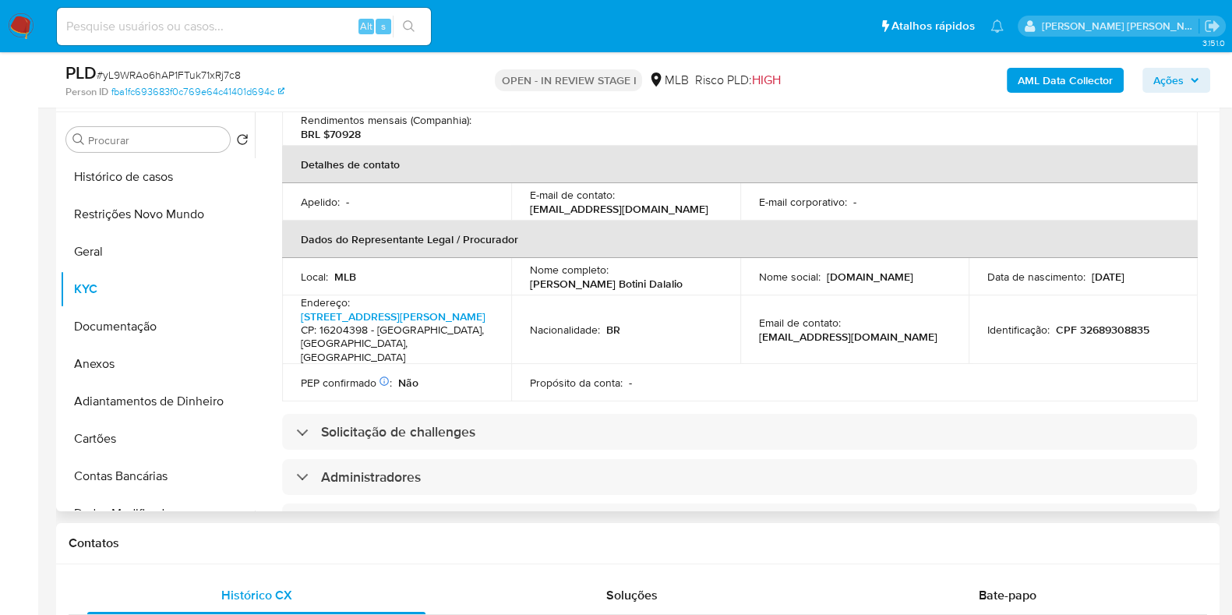
scroll to position [389, 0]
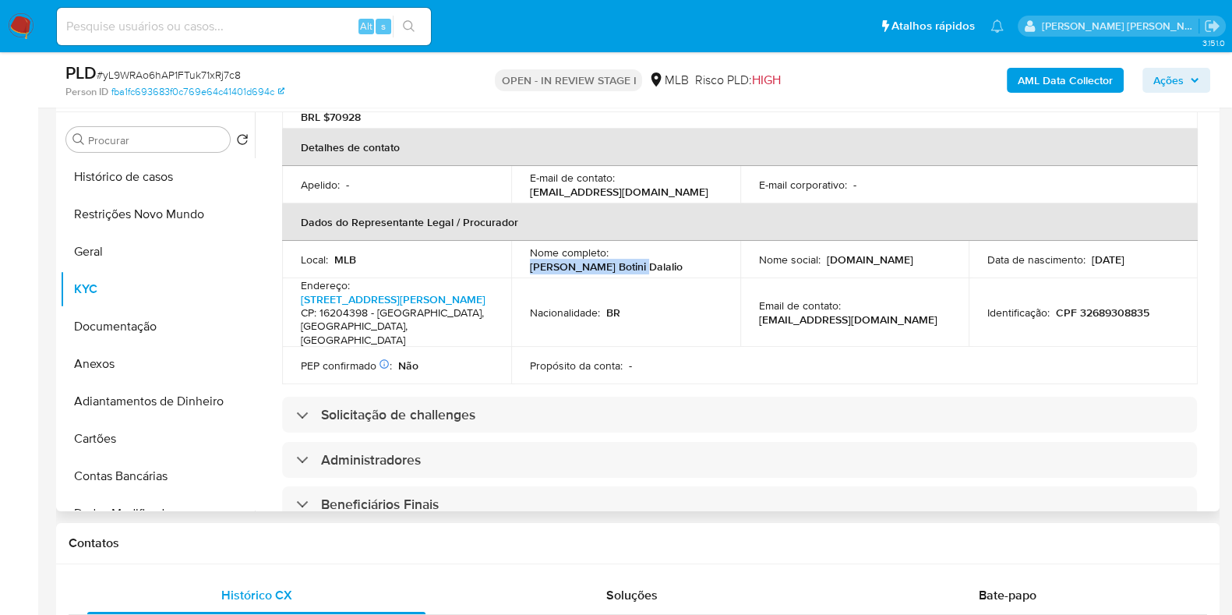
drag, startPoint x: 644, startPoint y: 274, endPoint x: 509, endPoint y: 267, distance: 135.0
click at [511, 267] on td "Nome completo : Wagner Botini Dalalio" at bounding box center [625, 259] width 229 height 37
copy p "Wagner Botini Dalalio"
click at [1104, 310] on p "CPF 32689308835" at bounding box center [1103, 312] width 94 height 14
click at [1106, 310] on p "CPF 32689308835" at bounding box center [1103, 312] width 94 height 14
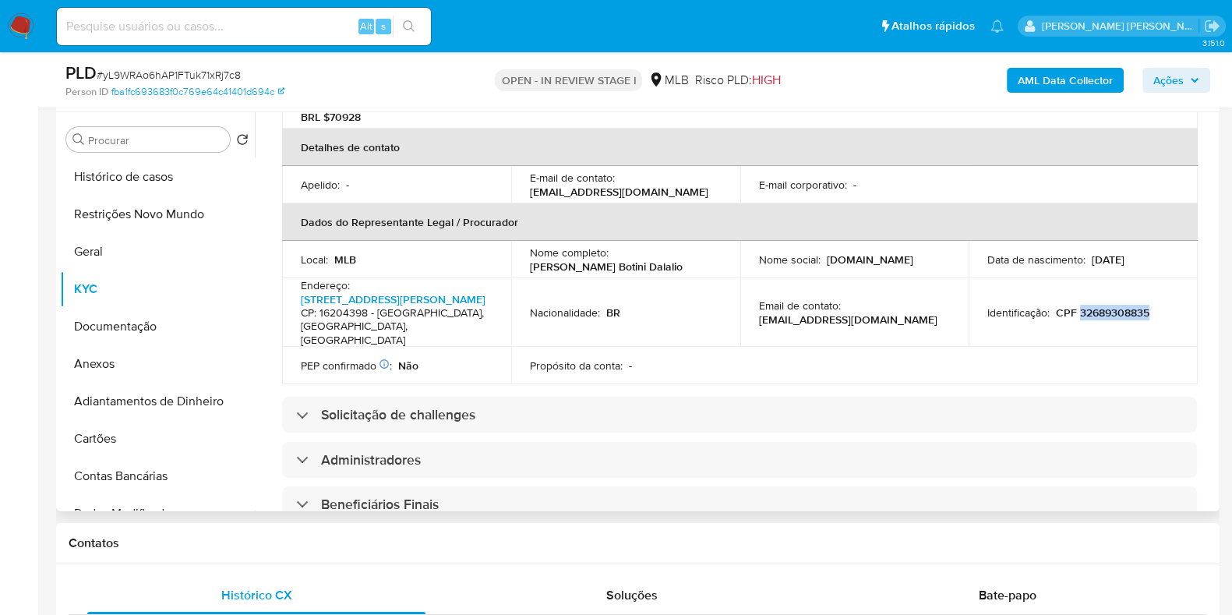
copy p "32689308835"
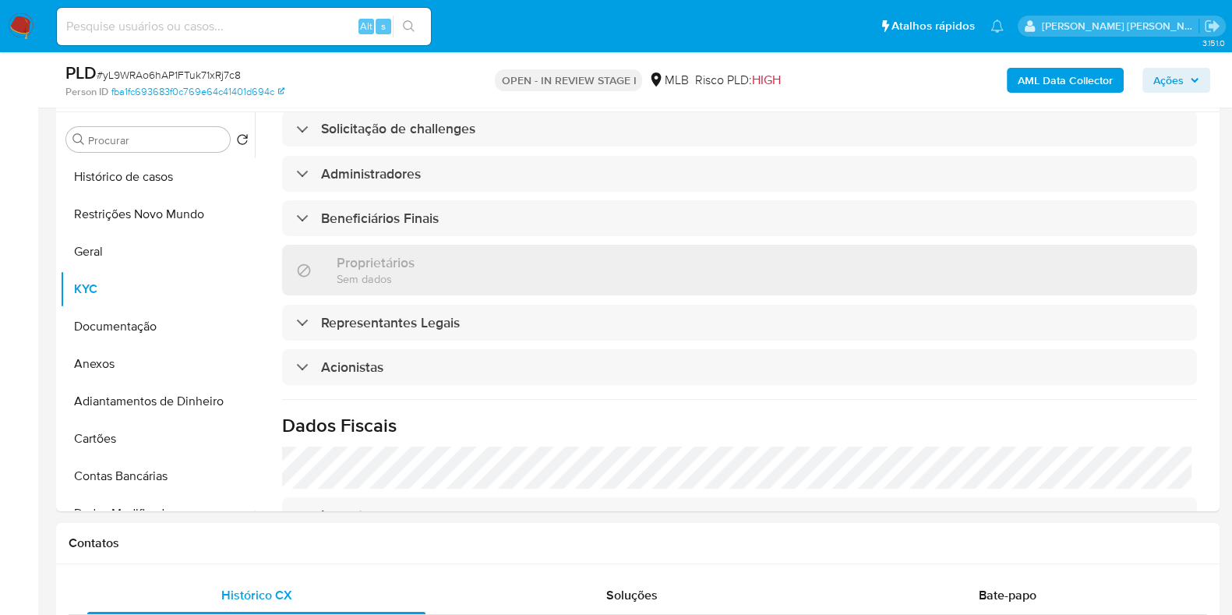
scroll to position [681, 0]
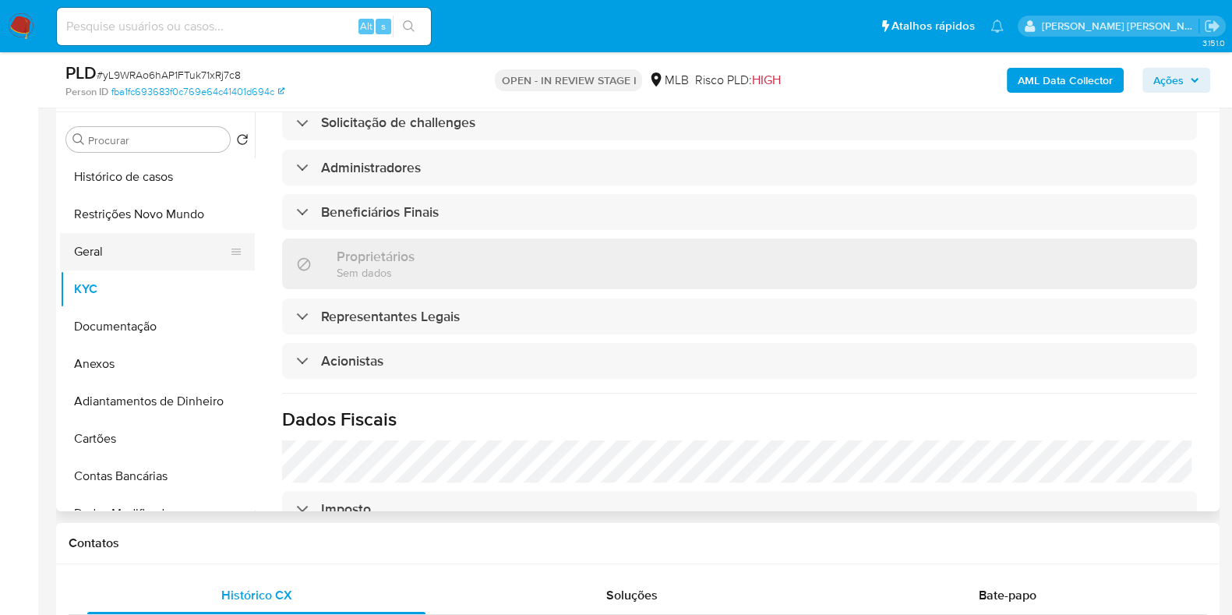
click at [116, 263] on button "Geral" at bounding box center [151, 251] width 182 height 37
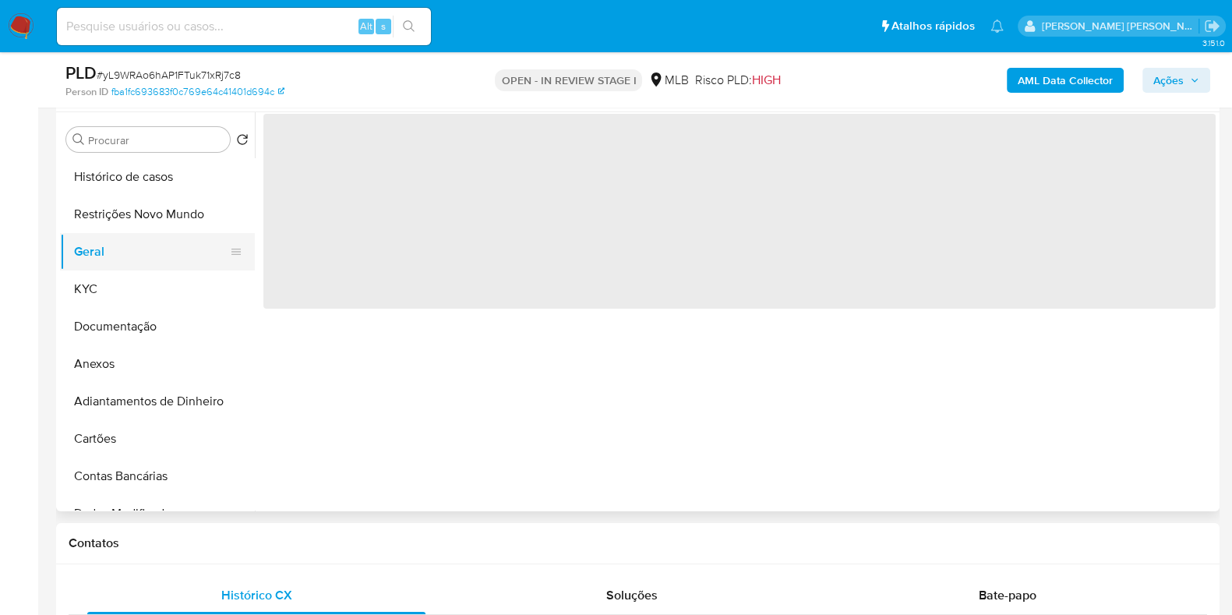
scroll to position [0, 0]
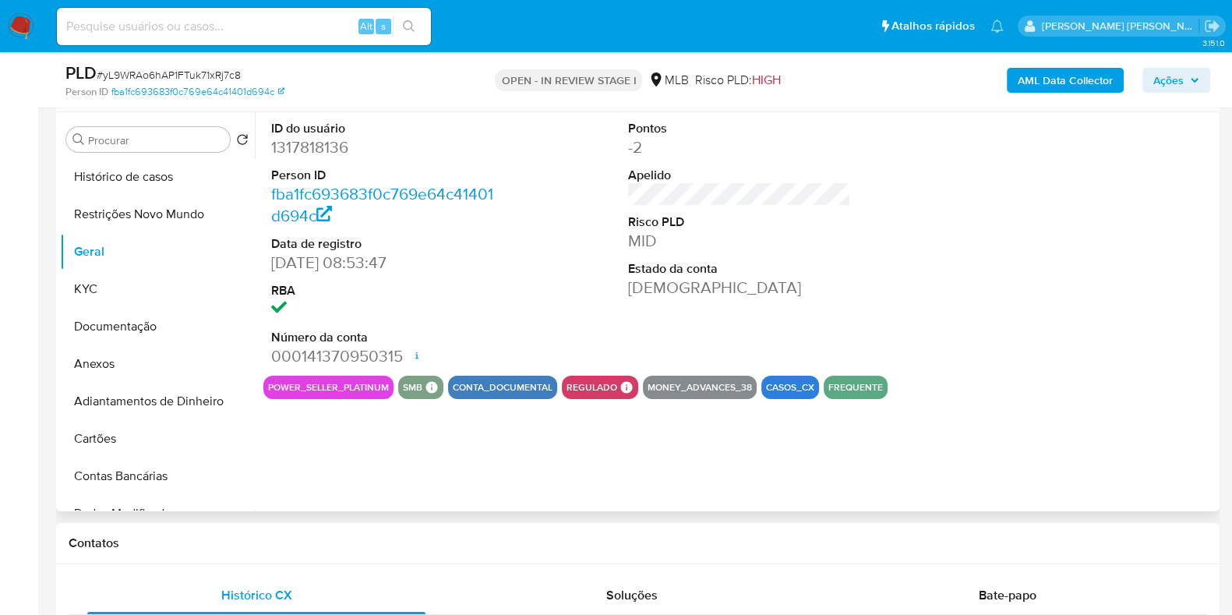
click at [314, 153] on dd "1317818136" at bounding box center [382, 147] width 223 height 22
click at [314, 152] on dd "1317818136" at bounding box center [382, 147] width 223 height 22
copy dd "1317818136"
click at [117, 337] on button "Documentação" at bounding box center [151, 326] width 182 height 37
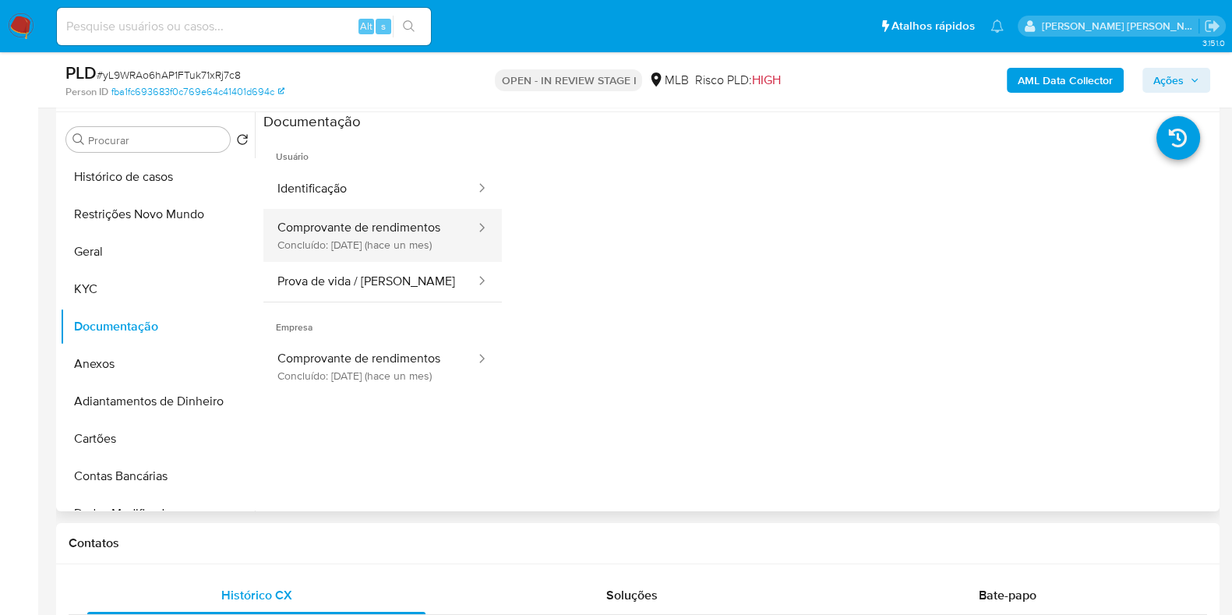
click at [426, 235] on button "Comprovante de rendimentos Concluído: 08/07/2025 (hace un mes)" at bounding box center [369, 235] width 213 height 53
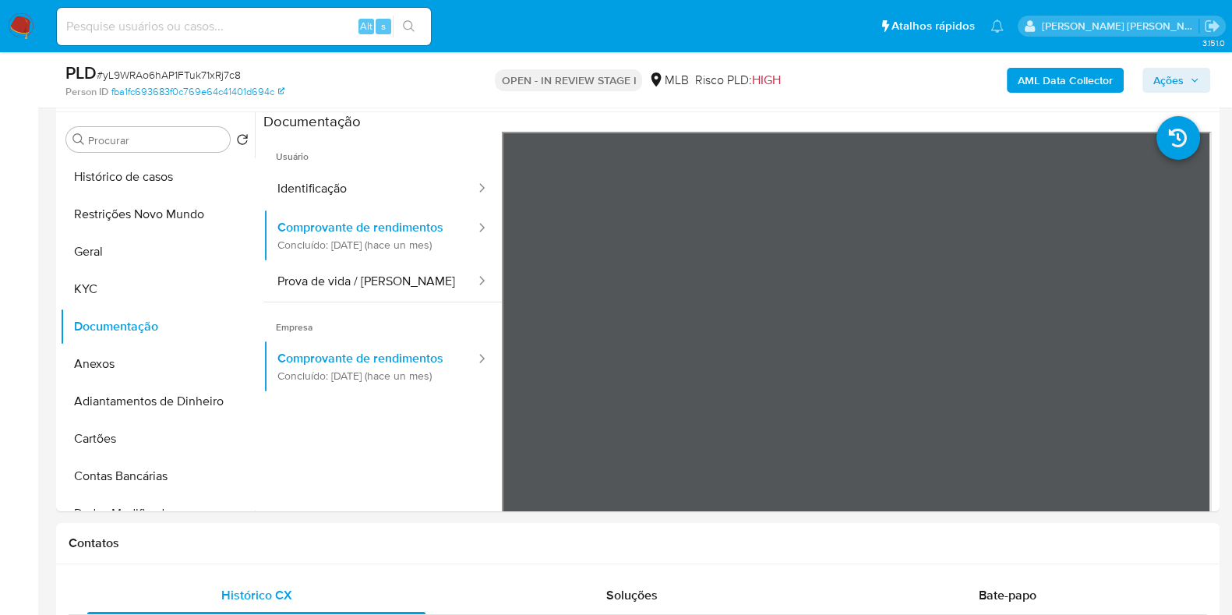
click at [1192, 79] on icon "button" at bounding box center [1194, 80] width 9 height 9
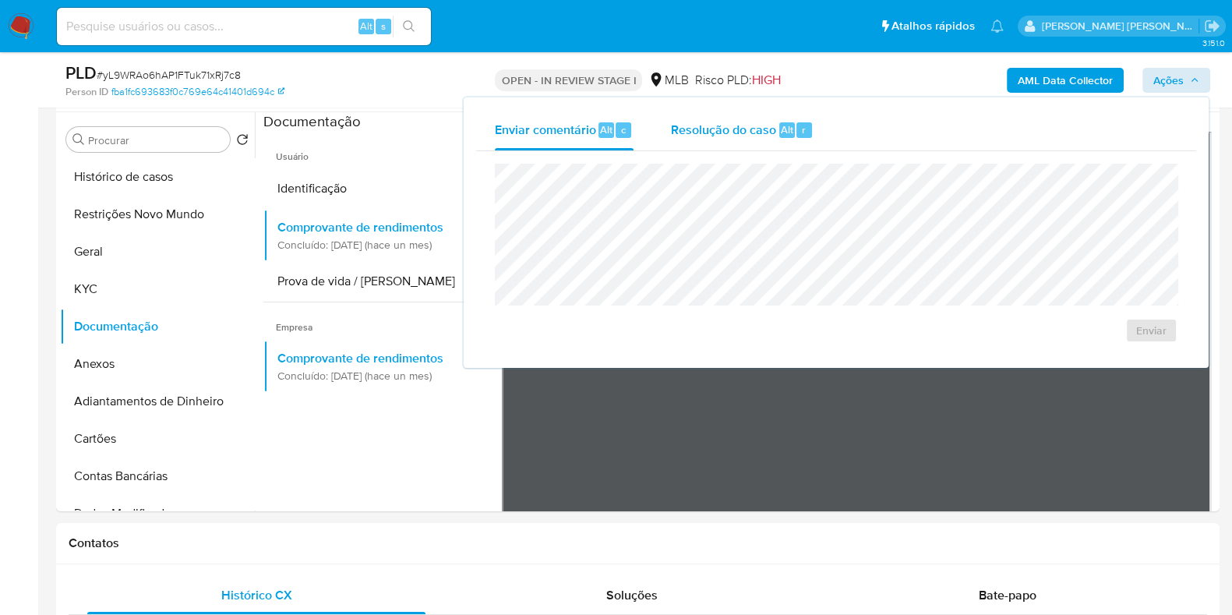
click at [709, 145] on div "Resolução do caso Alt r" at bounding box center [742, 130] width 143 height 41
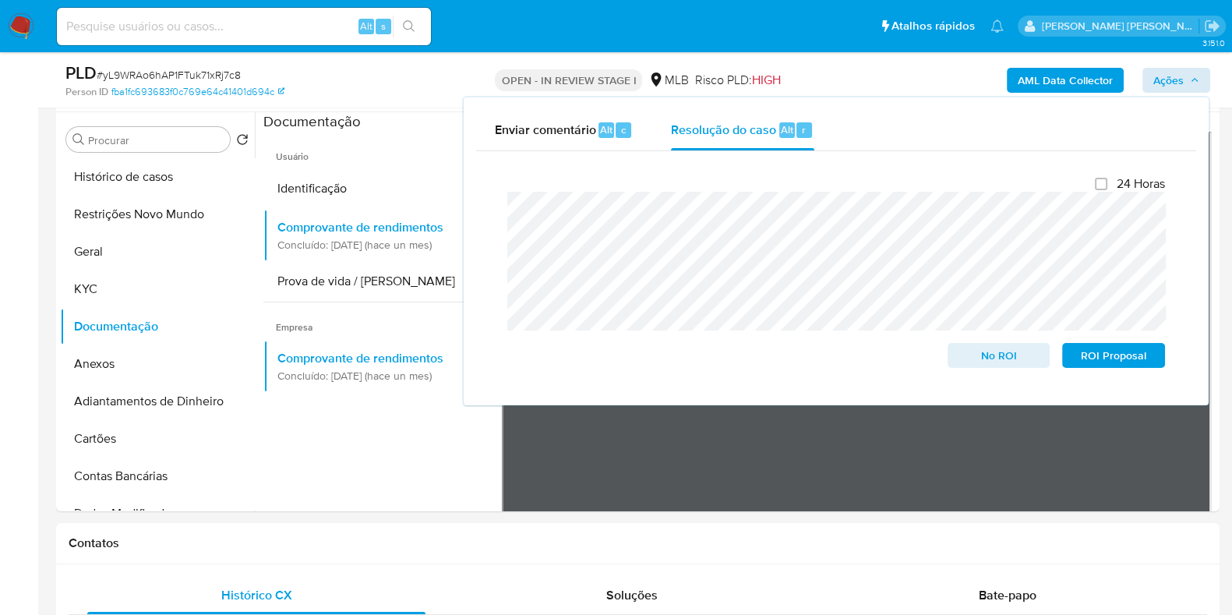
scroll to position [136, 0]
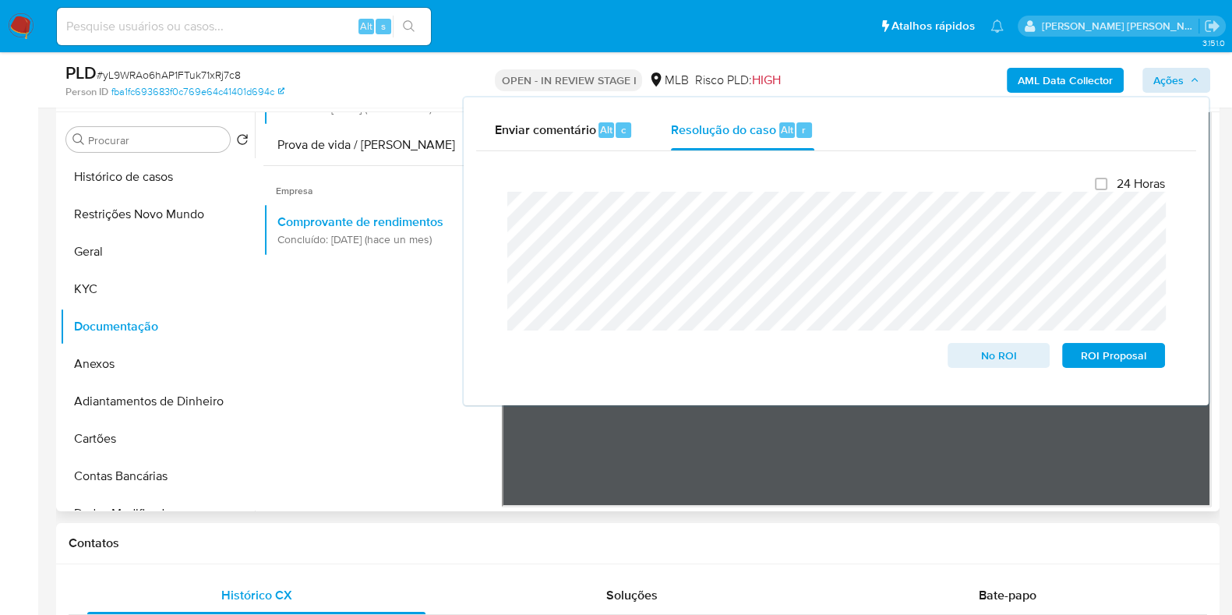
click at [379, 357] on ul "Usuário Identificação Comprovante de rendimentos Concluído: 08/07/2025 (hace un…" at bounding box center [382, 219] width 238 height 449
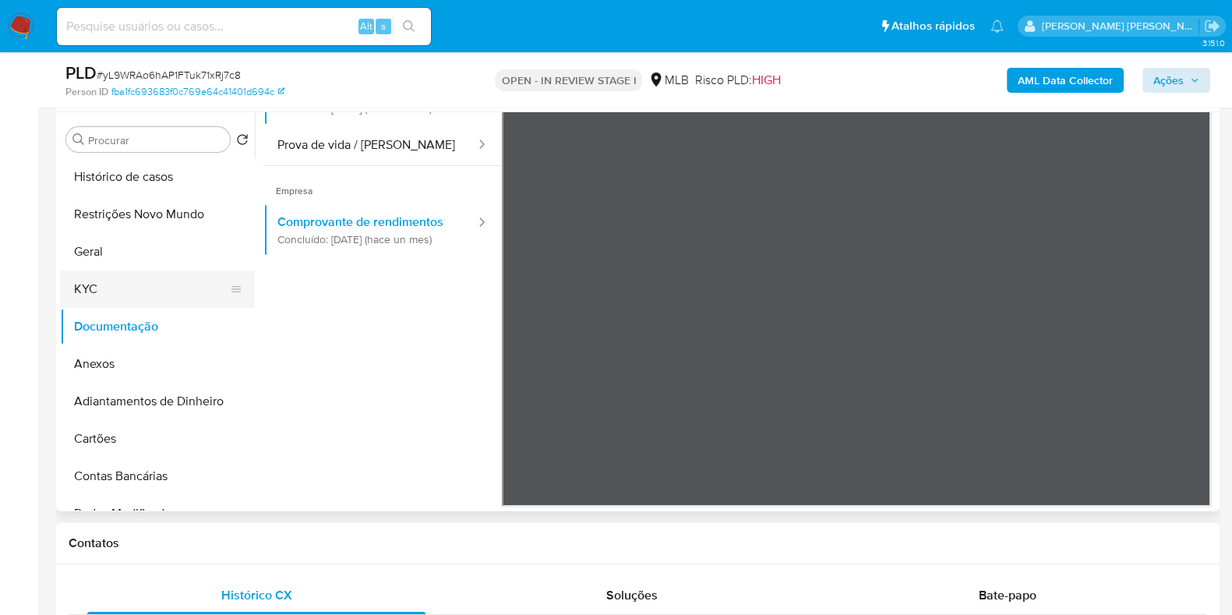
click at [156, 291] on button "KYC" at bounding box center [151, 288] width 182 height 37
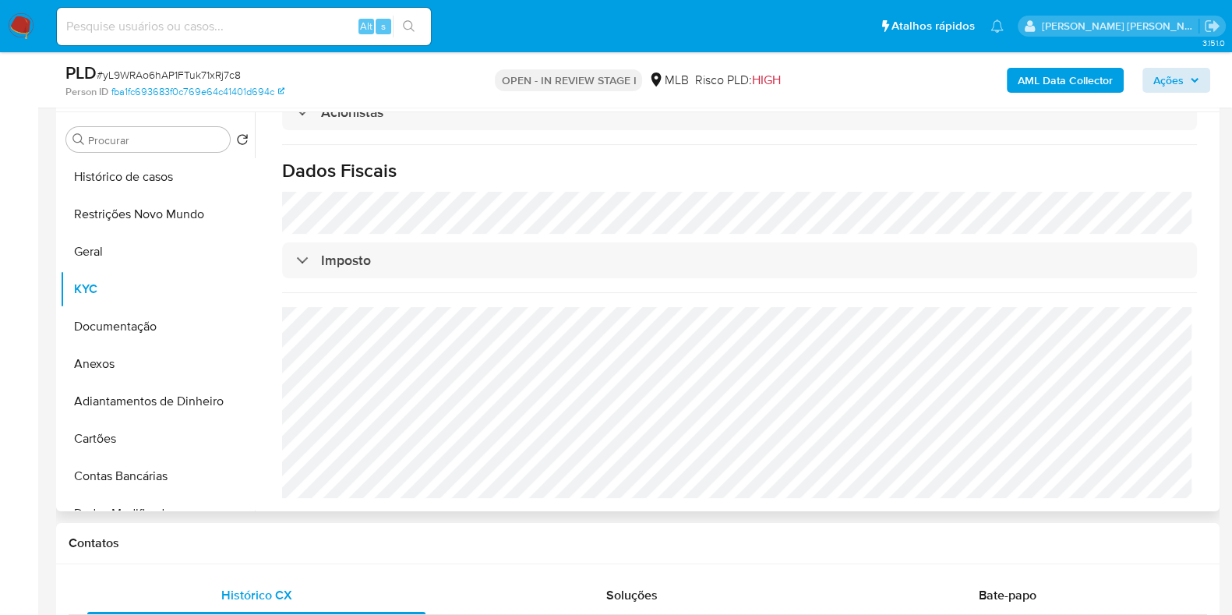
scroll to position [55, 0]
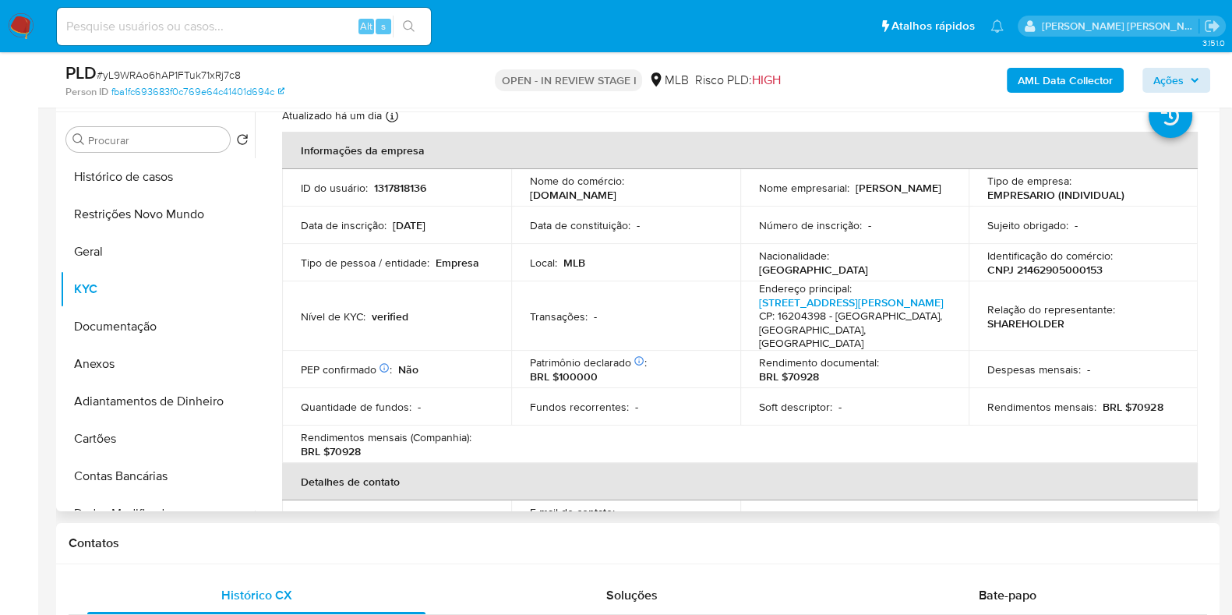
click at [1071, 278] on td "Identificação do comércio : CNPJ 21462905000153" at bounding box center [1083, 262] width 229 height 37
click at [1071, 272] on p "CNPJ 21462905000153" at bounding box center [1044, 270] width 115 height 14
copy p "21462905000153"
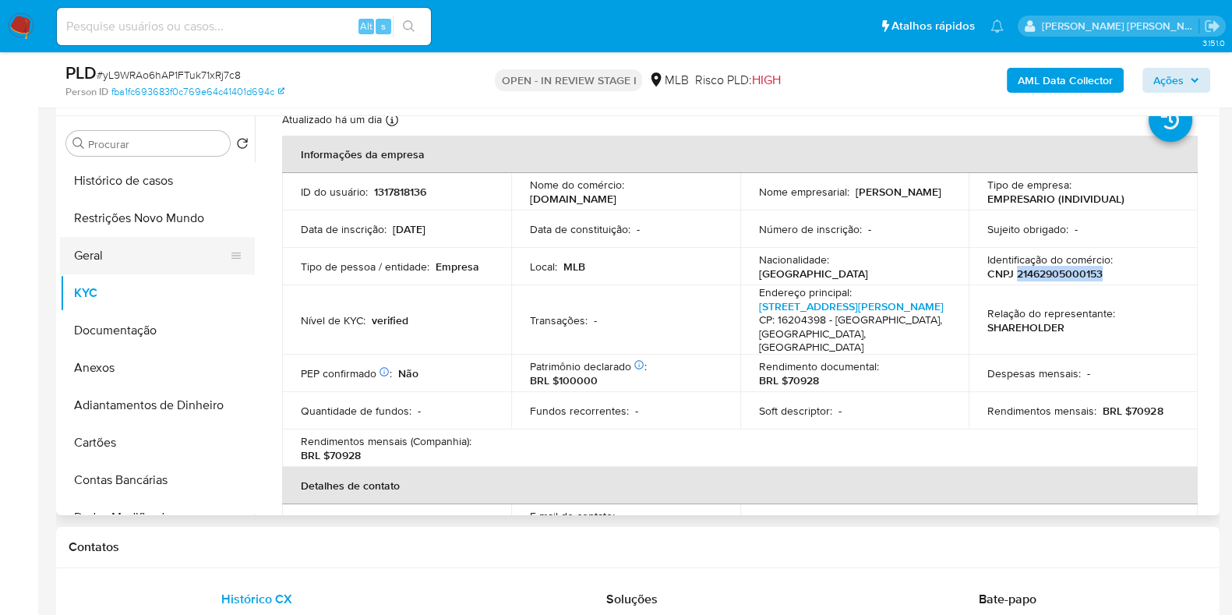
scroll to position [292, 0]
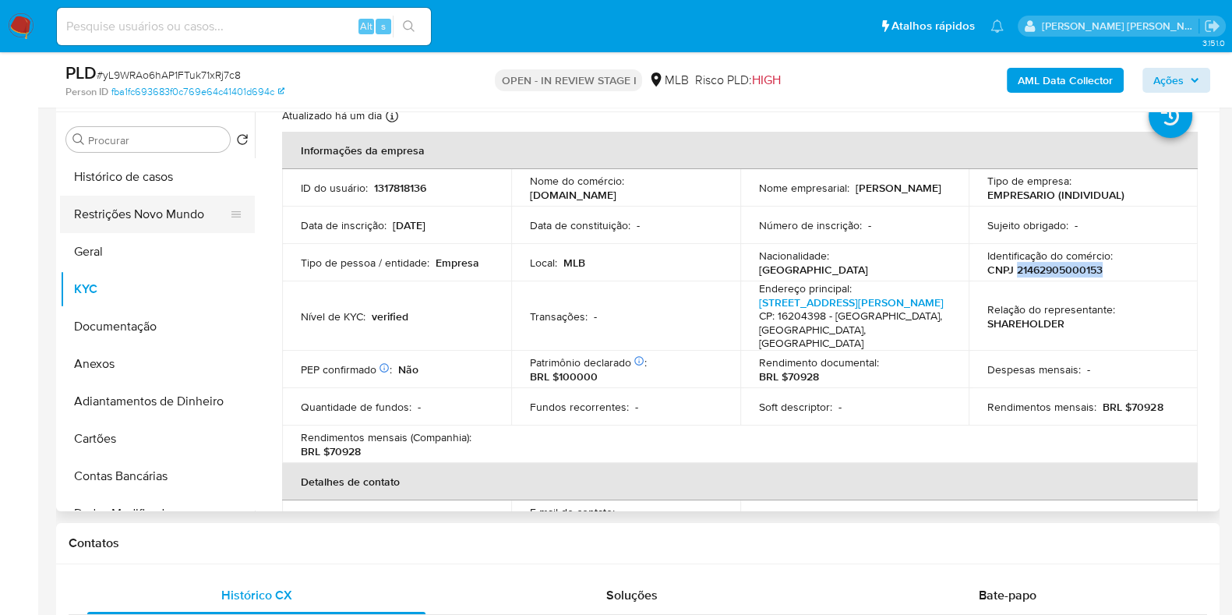
click at [155, 222] on button "Restrições Novo Mundo" at bounding box center [151, 214] width 182 height 37
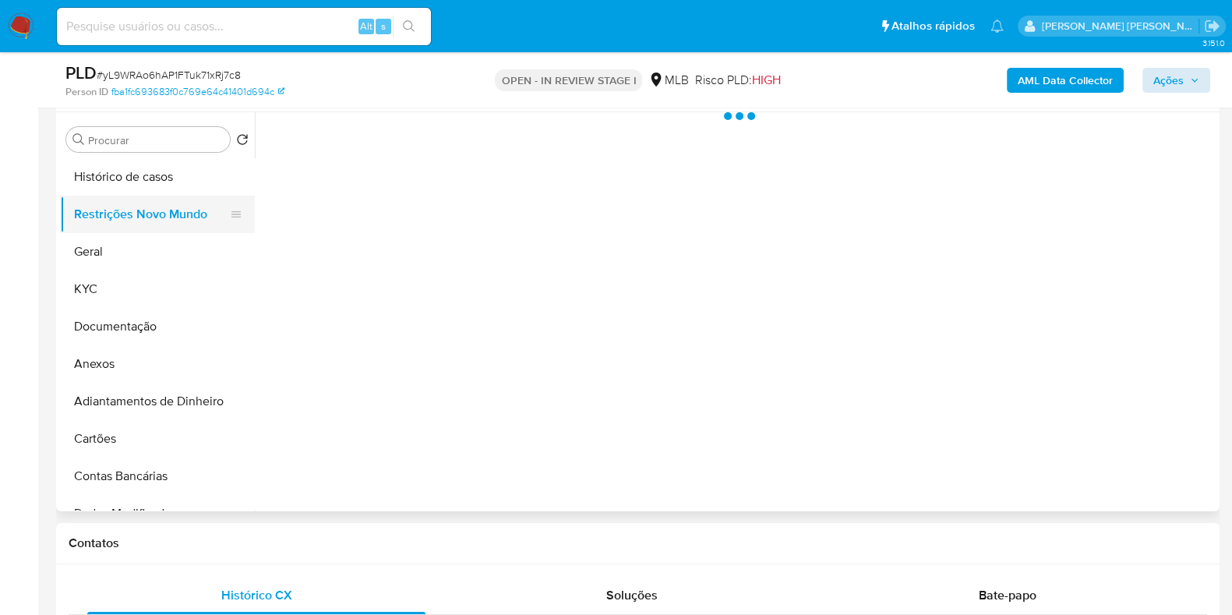
scroll to position [0, 0]
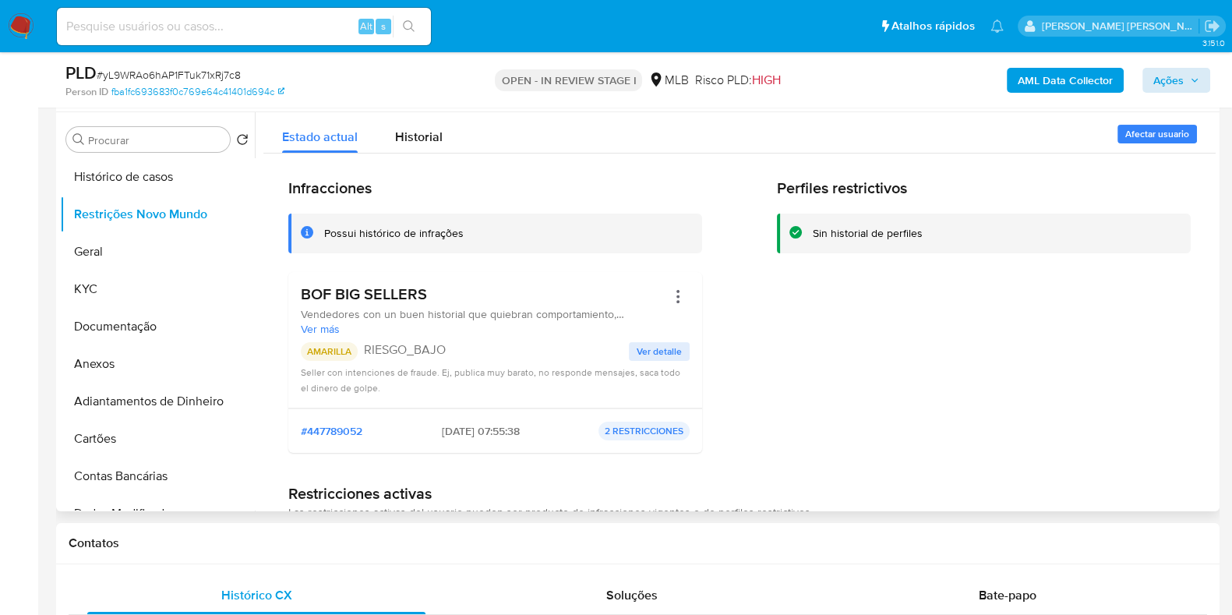
drag, startPoint x: 463, startPoint y: 287, endPoint x: 273, endPoint y: 295, distance: 190.3
click at [273, 295] on div "Infracciones Possui histórico de infrações BOF BIG SELLERS Vendedores con un bu…" at bounding box center [739, 387] width 952 height 469
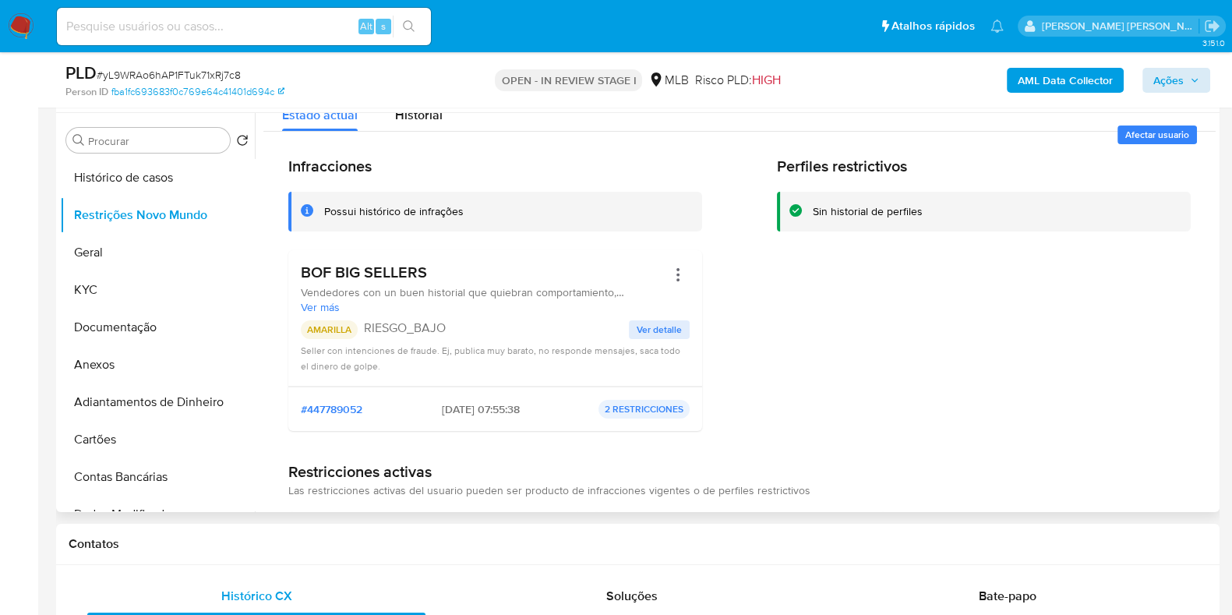
scroll to position [292, 0]
click at [186, 329] on button "Documentação" at bounding box center [151, 326] width 182 height 37
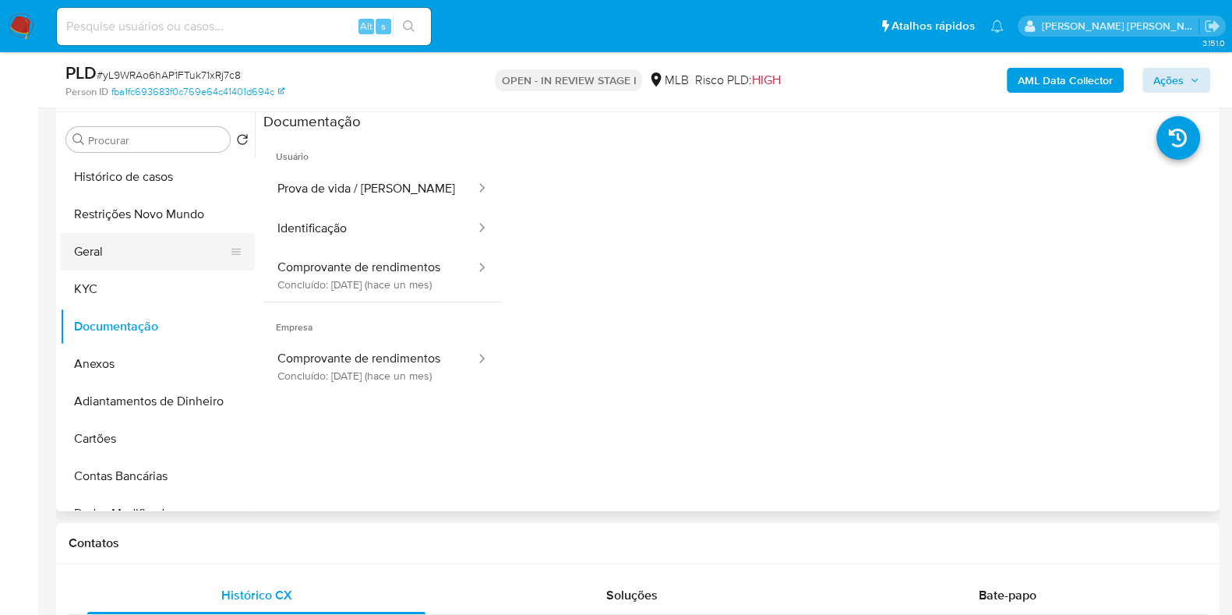
click at [136, 253] on button "Geral" at bounding box center [151, 251] width 182 height 37
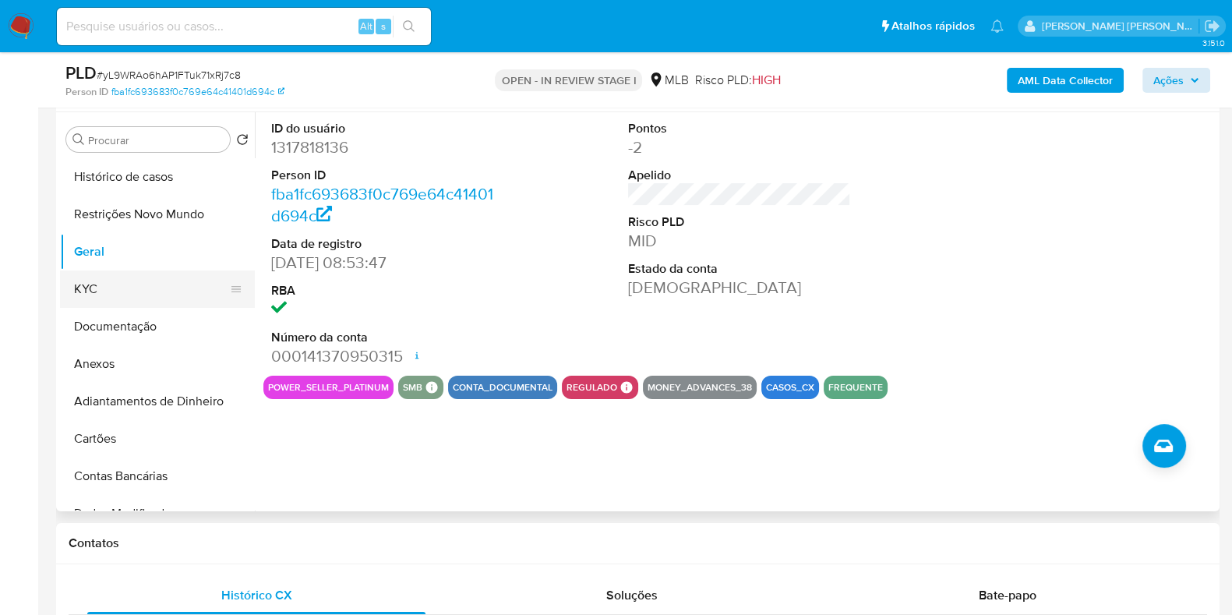
click at [109, 289] on button "KYC" at bounding box center [151, 288] width 182 height 37
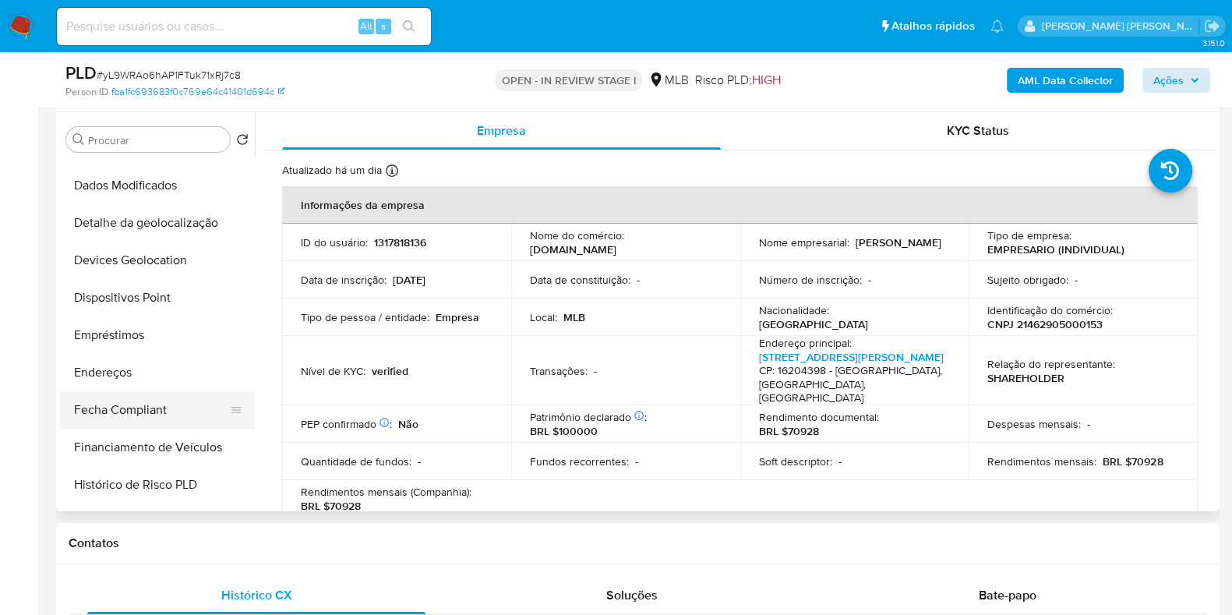
scroll to position [389, 0]
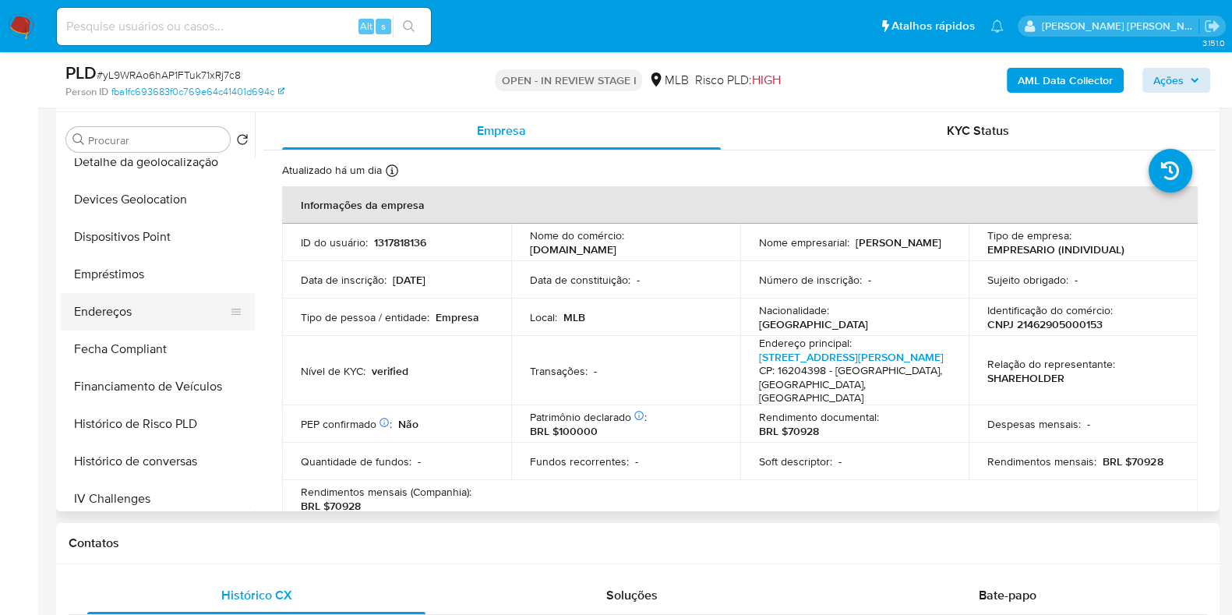
click at [143, 317] on button "Endereços" at bounding box center [151, 311] width 182 height 37
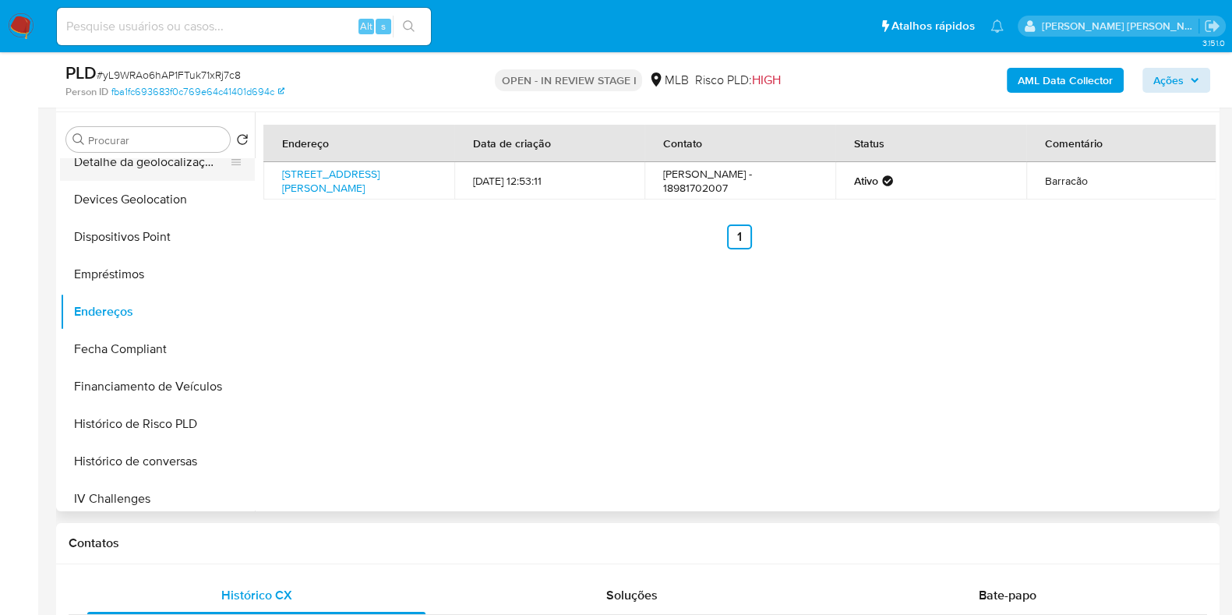
click at [169, 160] on button "Detalhe da geolocalização" at bounding box center [151, 161] width 182 height 37
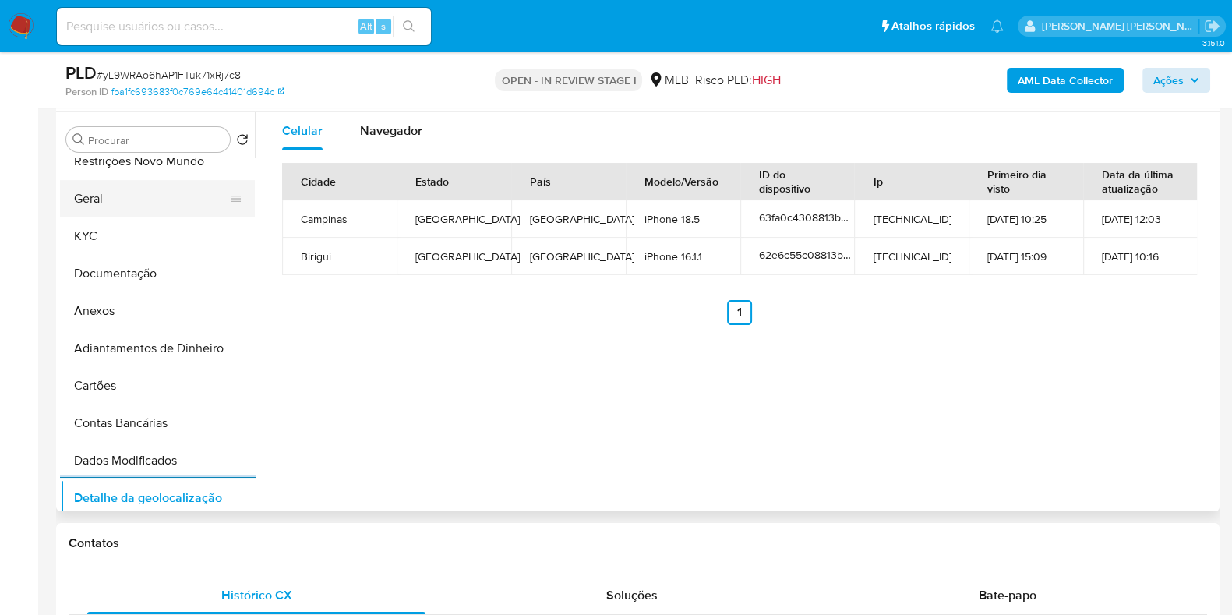
scroll to position [0, 0]
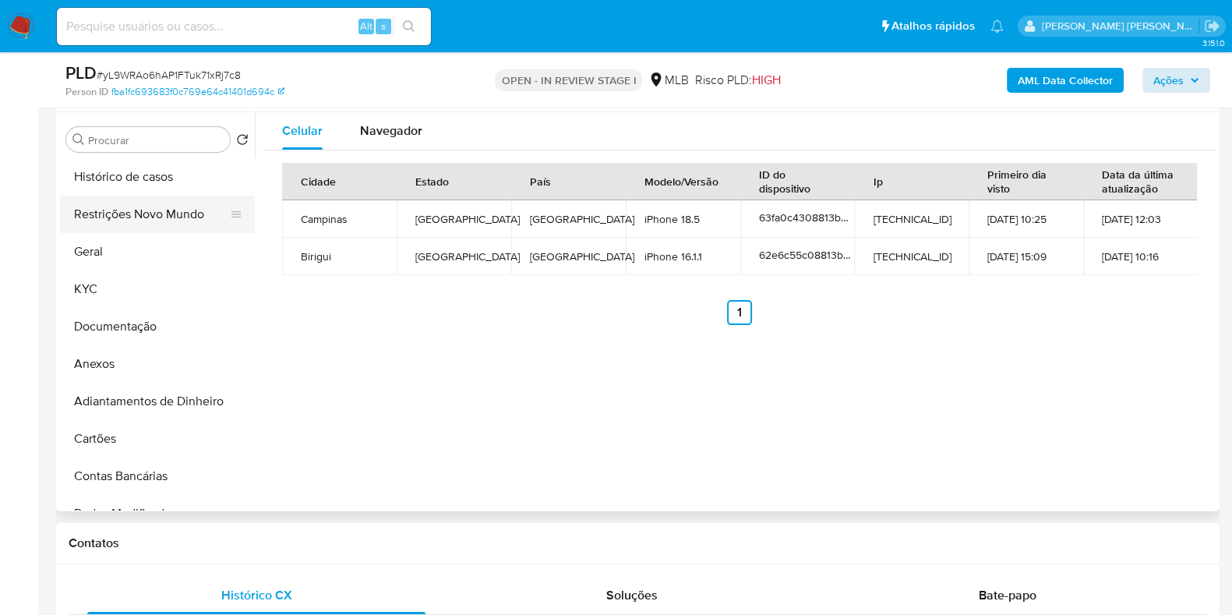
click at [159, 213] on button "Restrições Novo Mundo" at bounding box center [151, 214] width 182 height 37
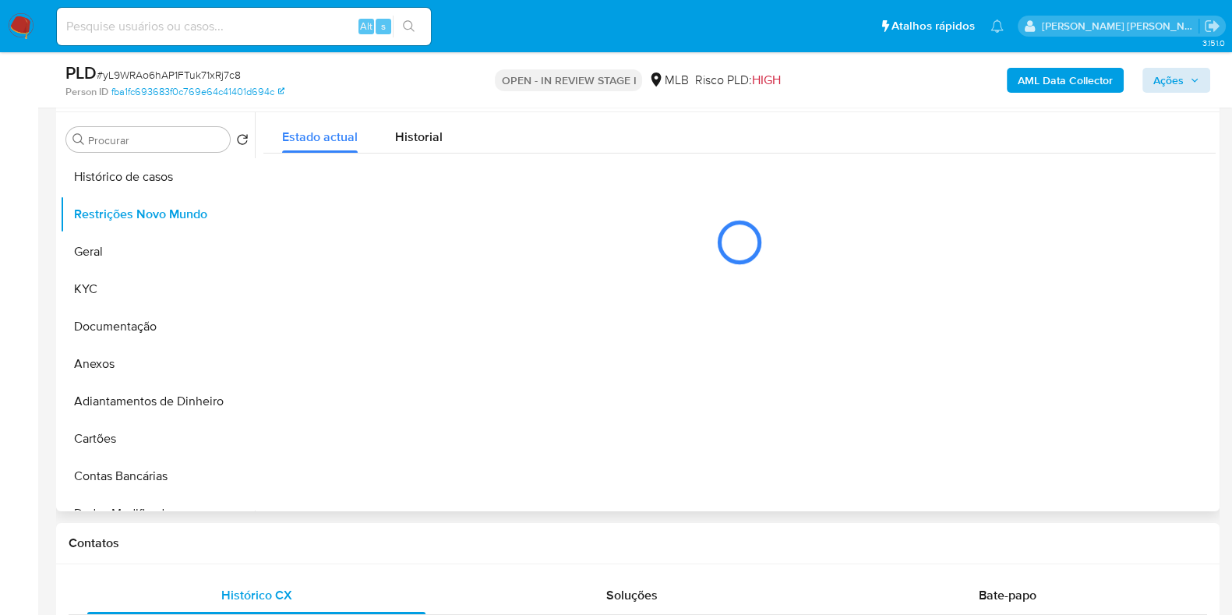
click at [899, 270] on div at bounding box center [739, 242] width 952 height 78
click at [109, 233] on button "Geral" at bounding box center [151, 251] width 182 height 37
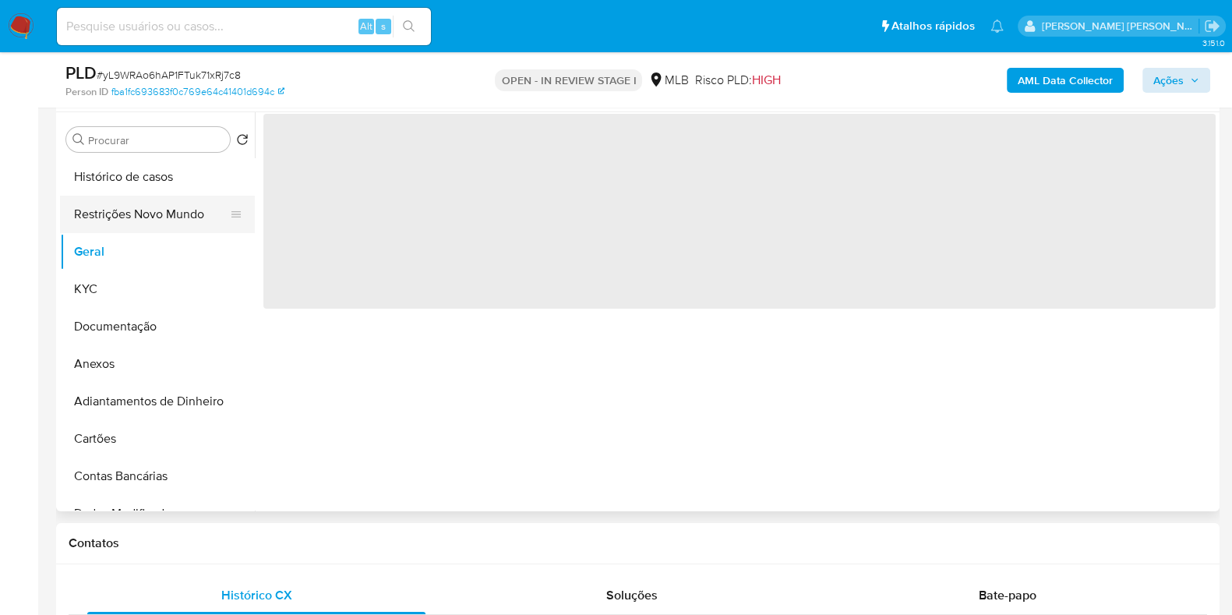
click at [129, 211] on button "Restrições Novo Mundo" at bounding box center [151, 214] width 182 height 37
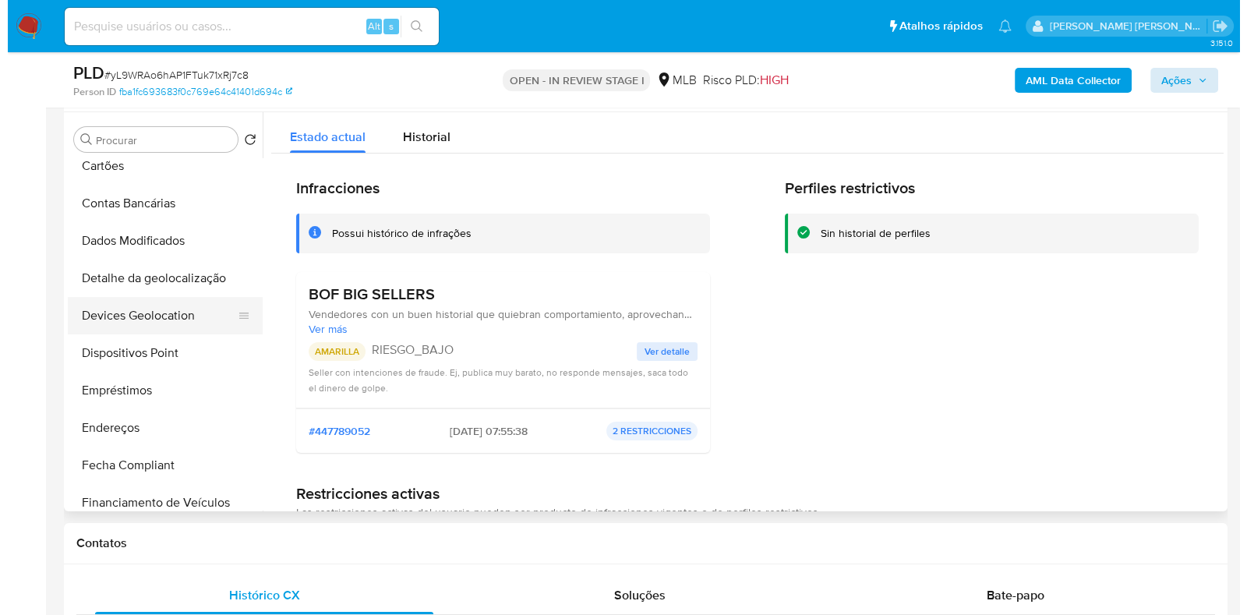
scroll to position [292, 0]
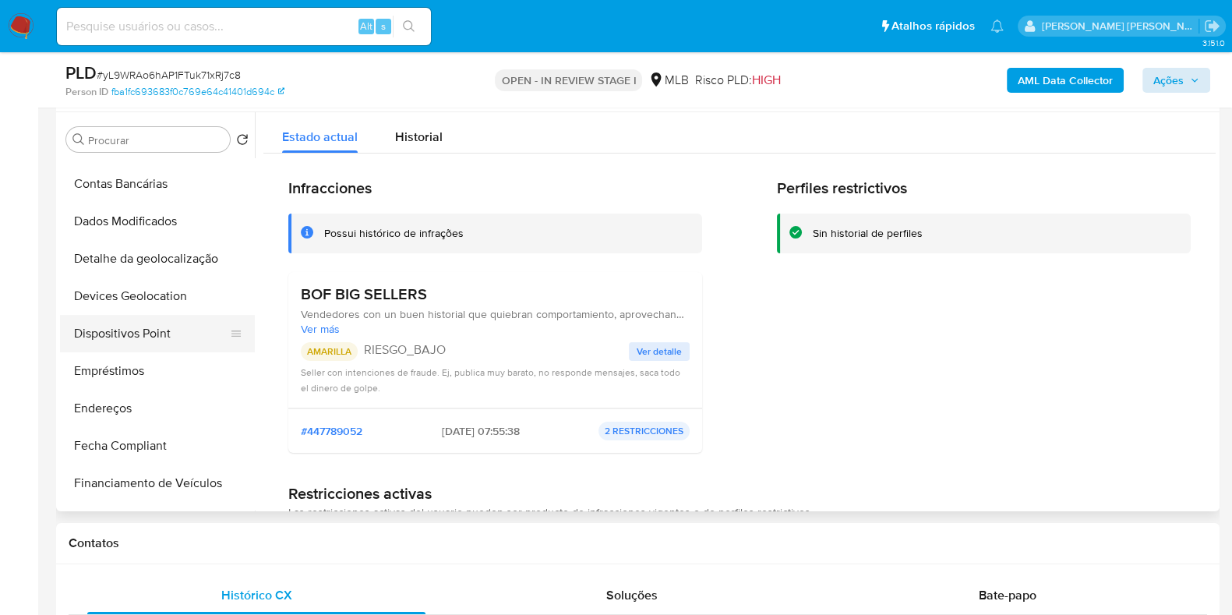
click at [175, 335] on button "Dispositivos Point" at bounding box center [151, 333] width 182 height 37
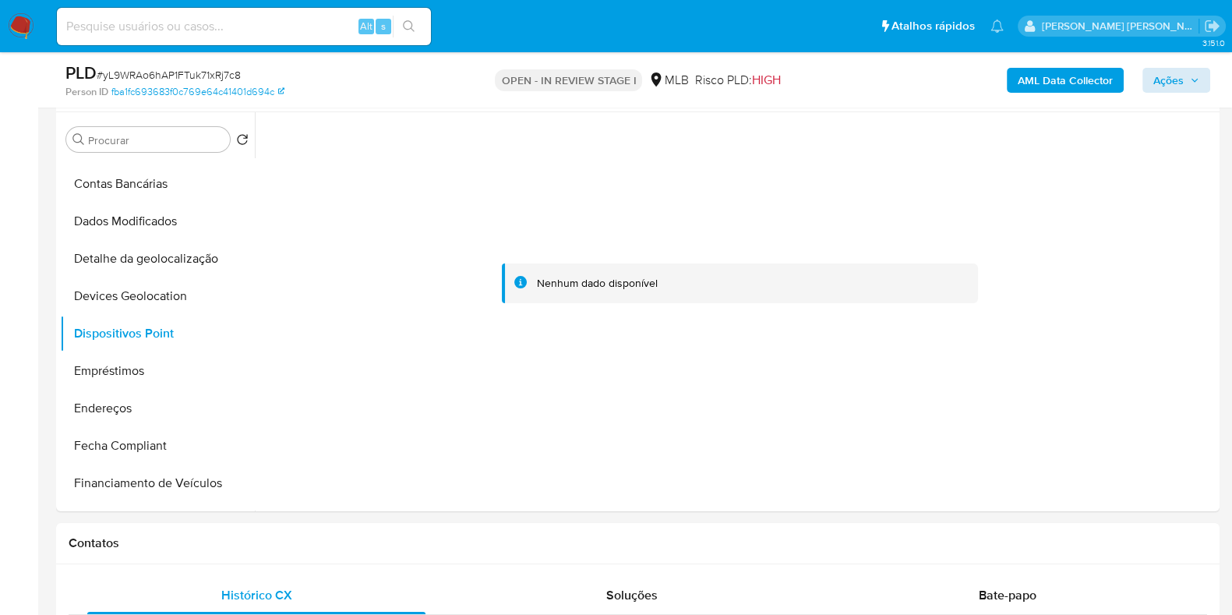
click at [1064, 76] on b "AML Data Collector" at bounding box center [1065, 80] width 95 height 25
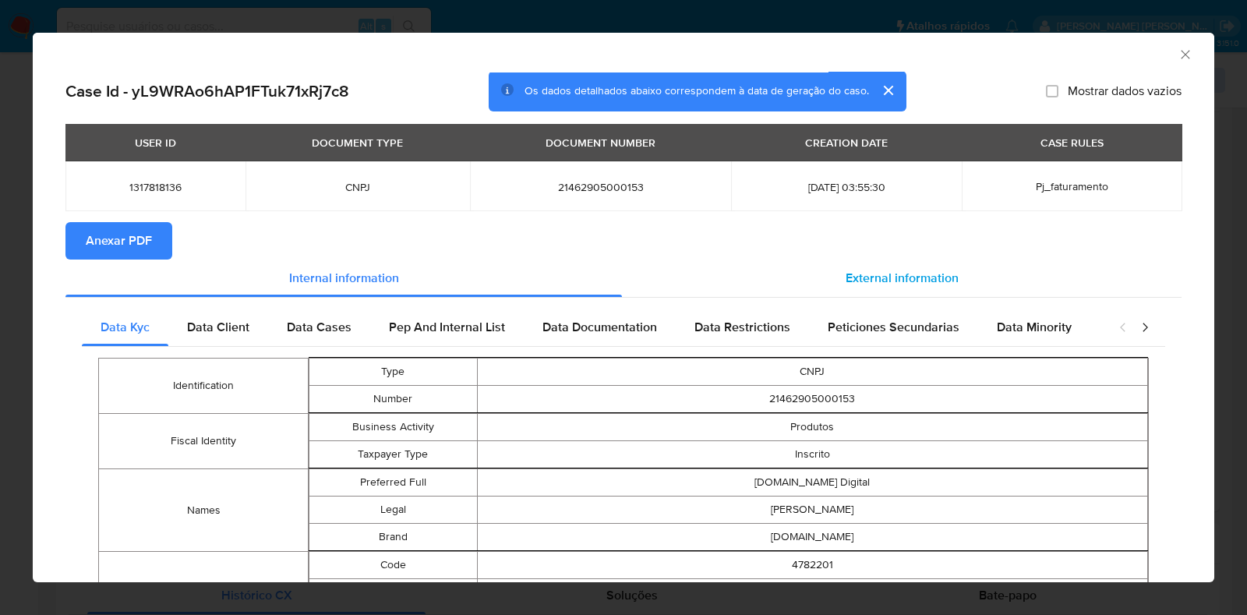
click at [884, 272] on span "External information" at bounding box center [901, 278] width 113 height 18
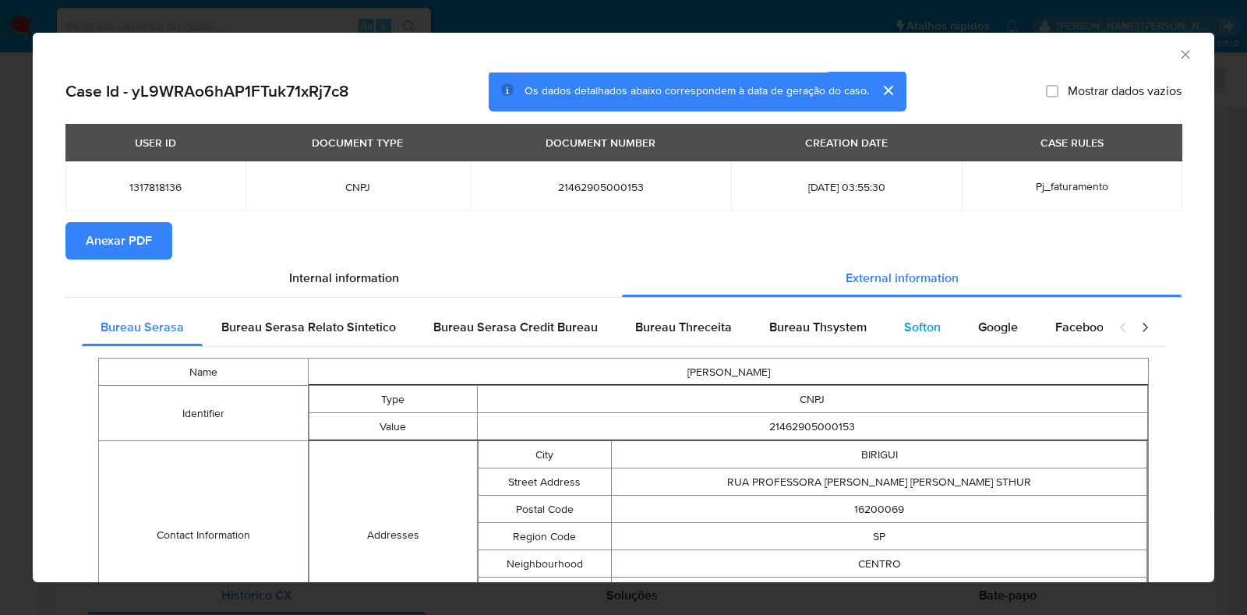
click at [912, 330] on span "Softon" at bounding box center [922, 327] width 37 height 18
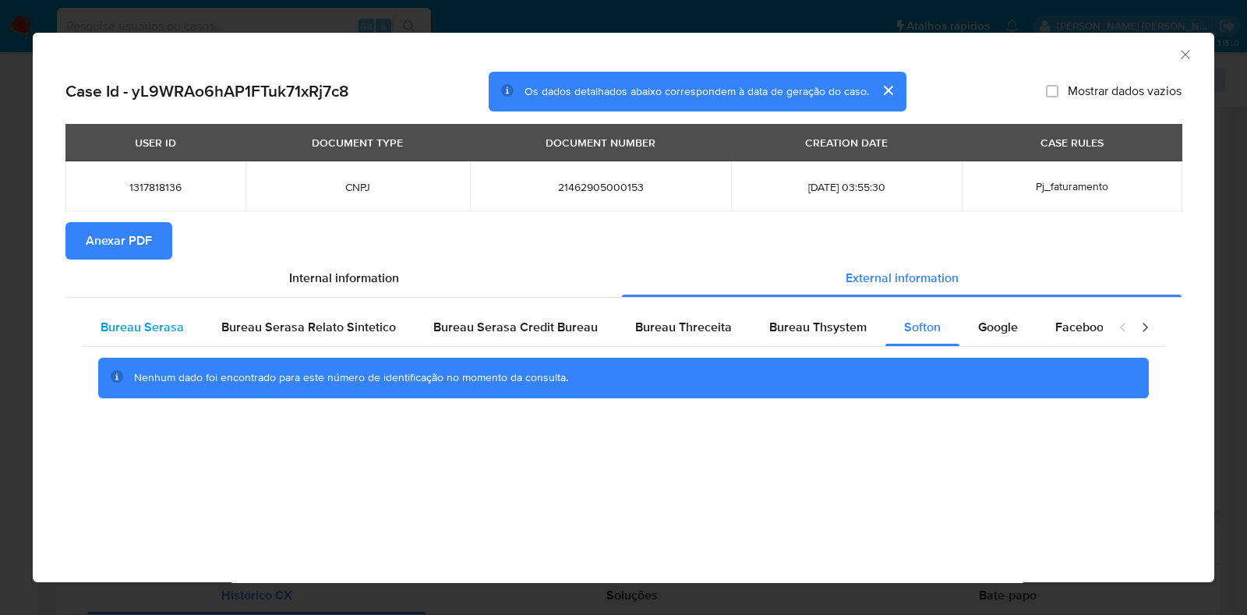
click at [150, 329] on span "Bureau Serasa" at bounding box center [142, 327] width 83 height 18
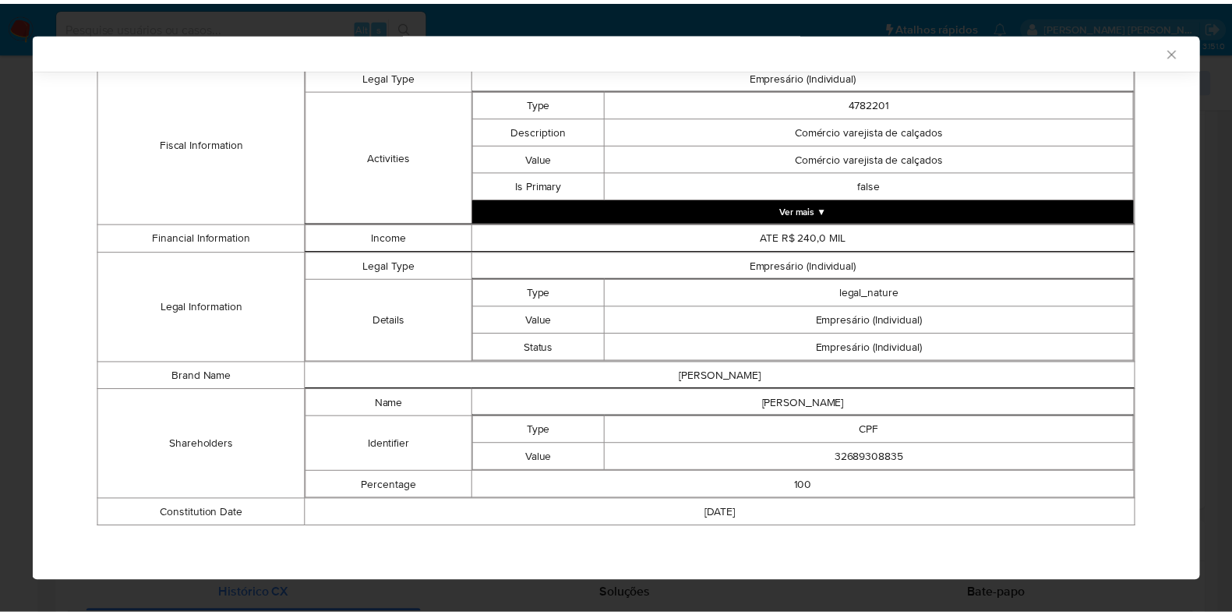
scroll to position [0, 0]
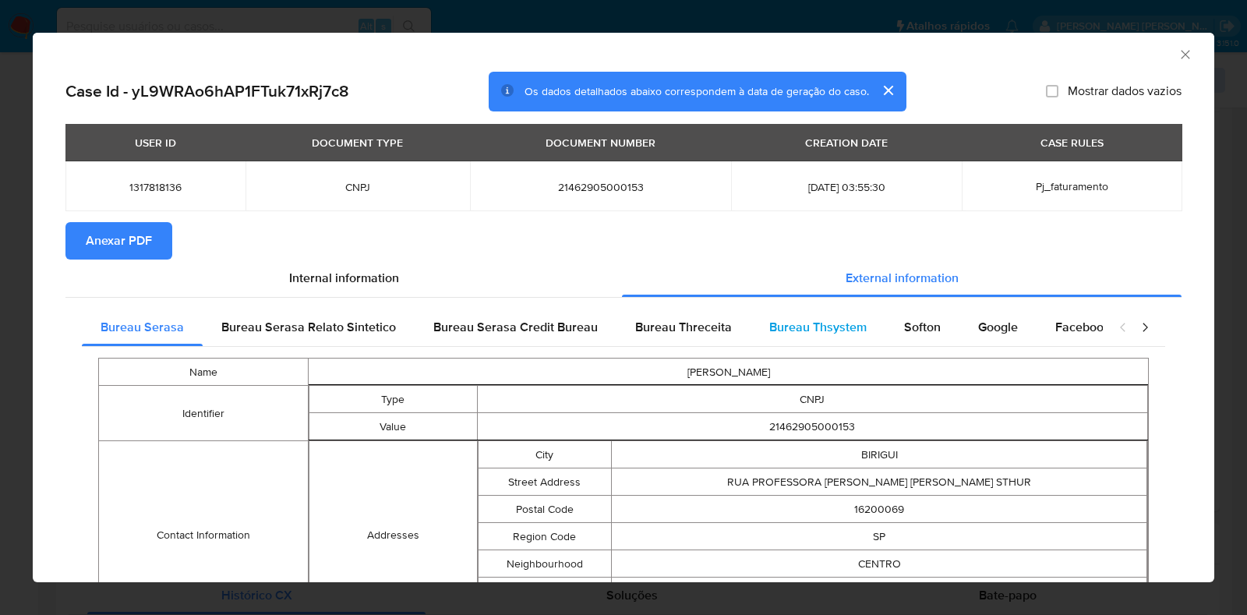
click at [810, 331] on span "Bureau Thsystem" at bounding box center [817, 327] width 97 height 18
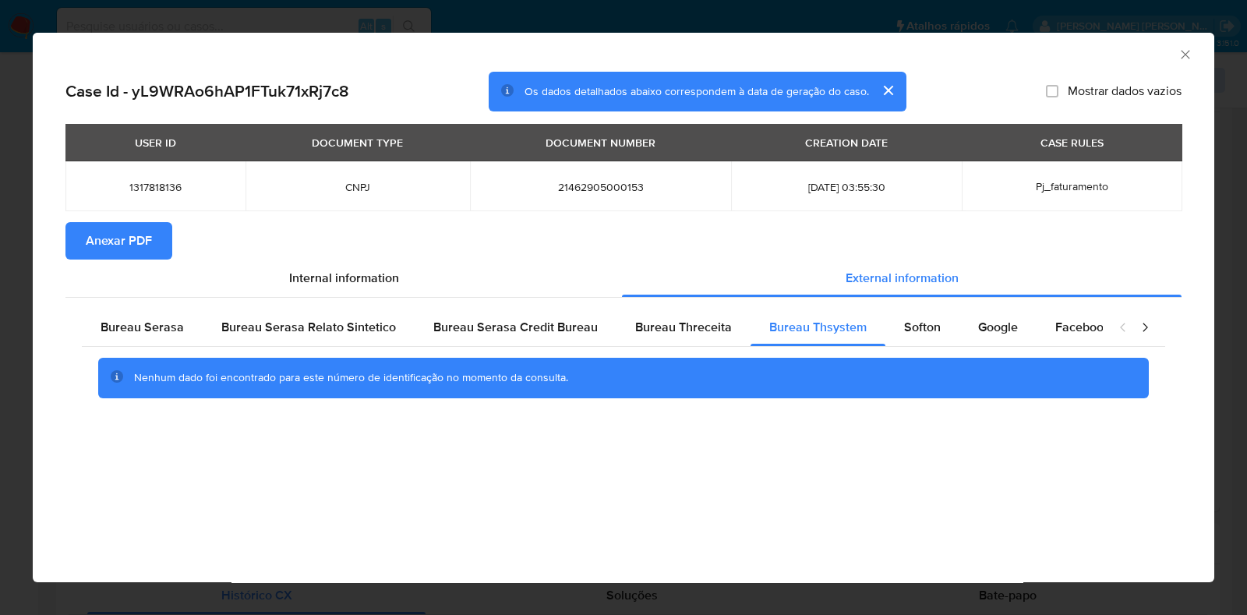
click at [33, 283] on div "Case Id - yL9WRAo6hAP1FTuk71xRj7c8 Os dados detalhados abaixo correspondem à da…" at bounding box center [623, 263] width 1181 height 382
click at [5, 311] on div "AML Data Collector Case Id - yL9WRAo6hAP1FTuk71xRj7c8 Os dados detalhados abaix…" at bounding box center [623, 307] width 1247 height 615
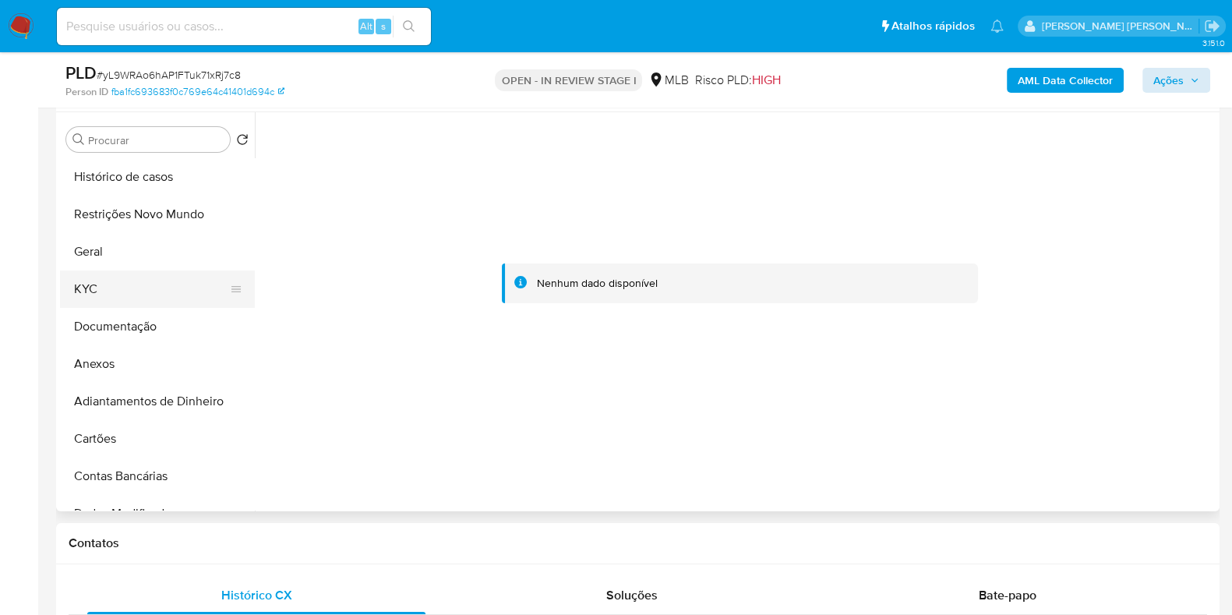
click at [107, 278] on button "KYC" at bounding box center [151, 288] width 182 height 37
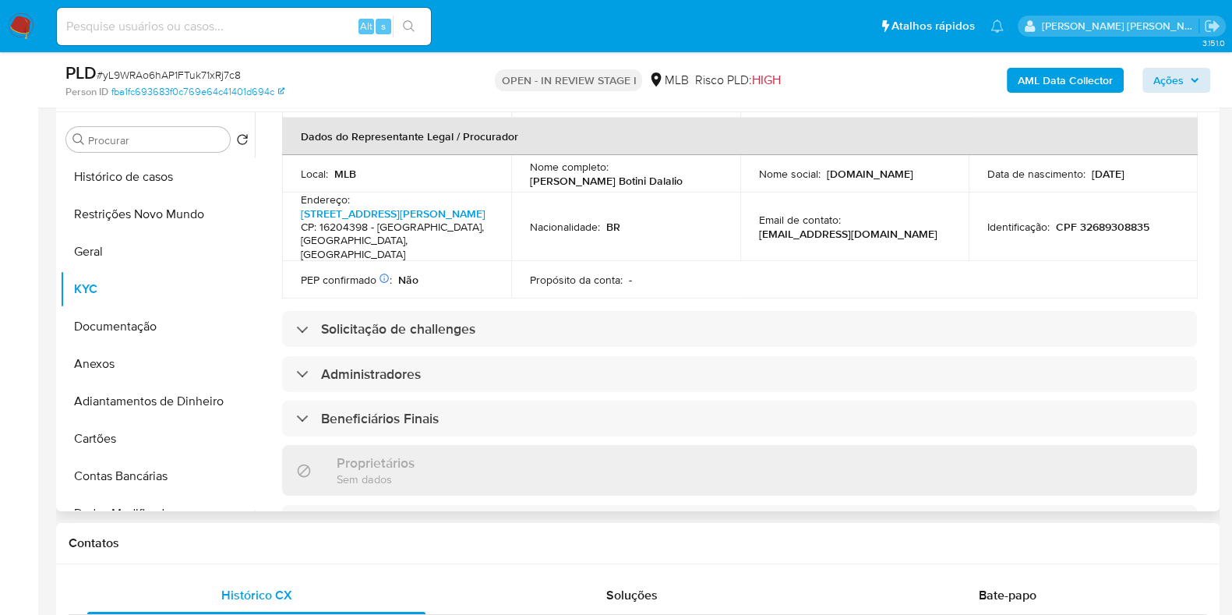
scroll to position [55, 0]
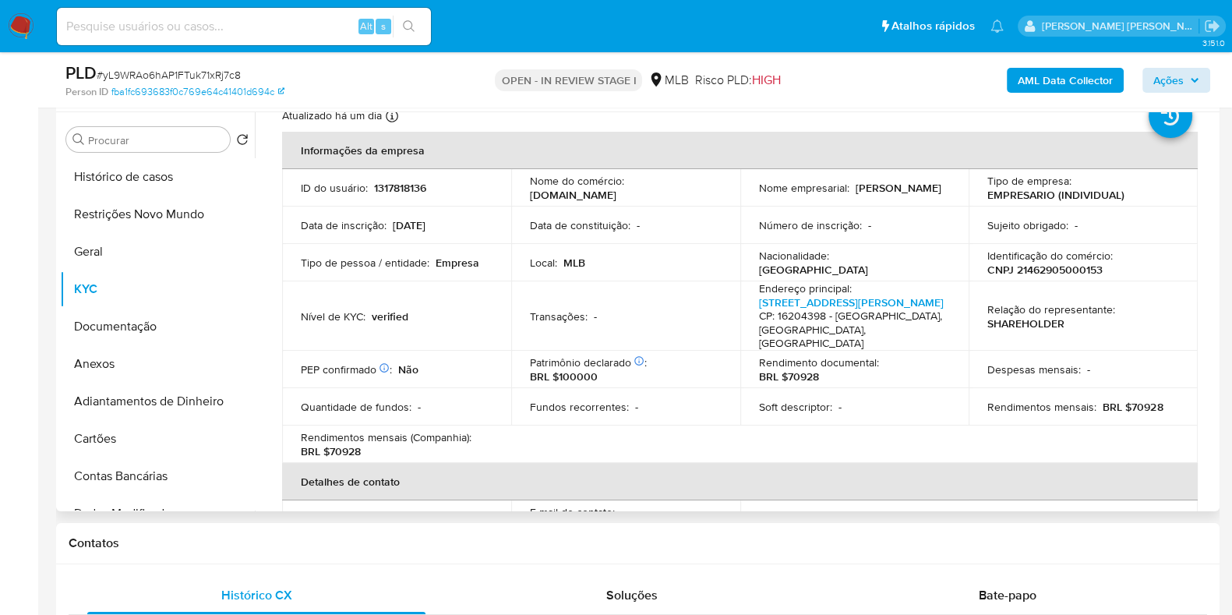
drag, startPoint x: 912, startPoint y: 198, endPoint x: 748, endPoint y: 199, distance: 163.6
click at [748, 199] on td "Nome empresarial : WAGNER BOTINI DALALIO" at bounding box center [854, 187] width 229 height 37
copy p "[PERSON_NAME]"
click at [1102, 79] on b "AML Data Collector" at bounding box center [1065, 80] width 95 height 25
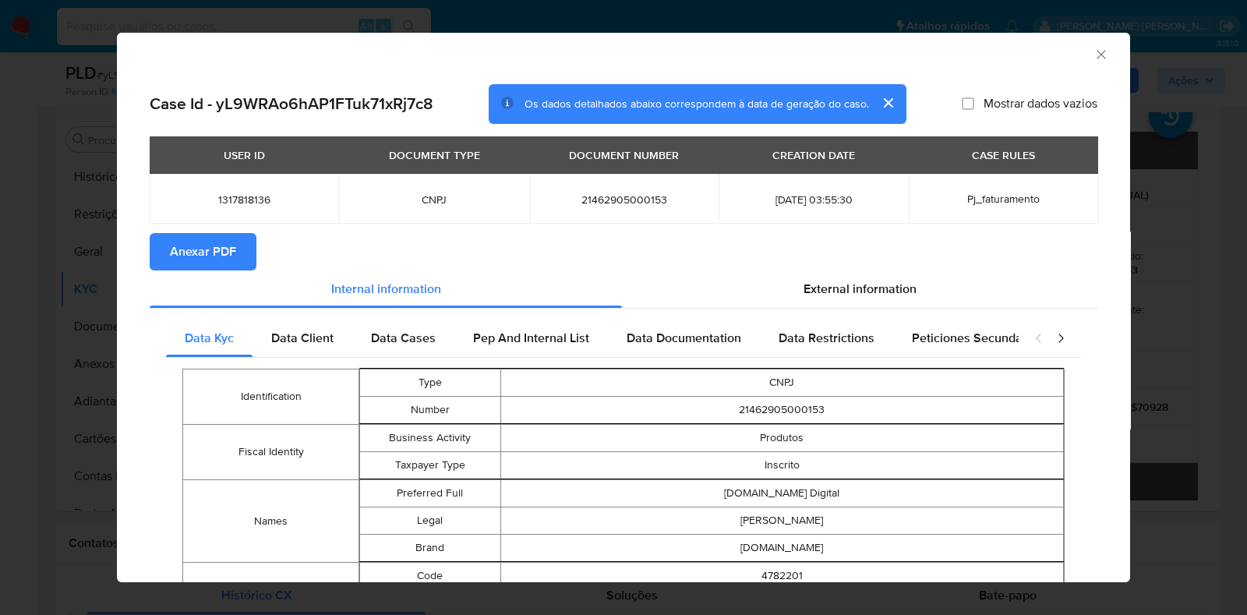
click at [218, 251] on span "Anexar PDF" at bounding box center [203, 252] width 66 height 34
click at [1093, 48] on icon "Fechar a janela" at bounding box center [1101, 55] width 16 height 16
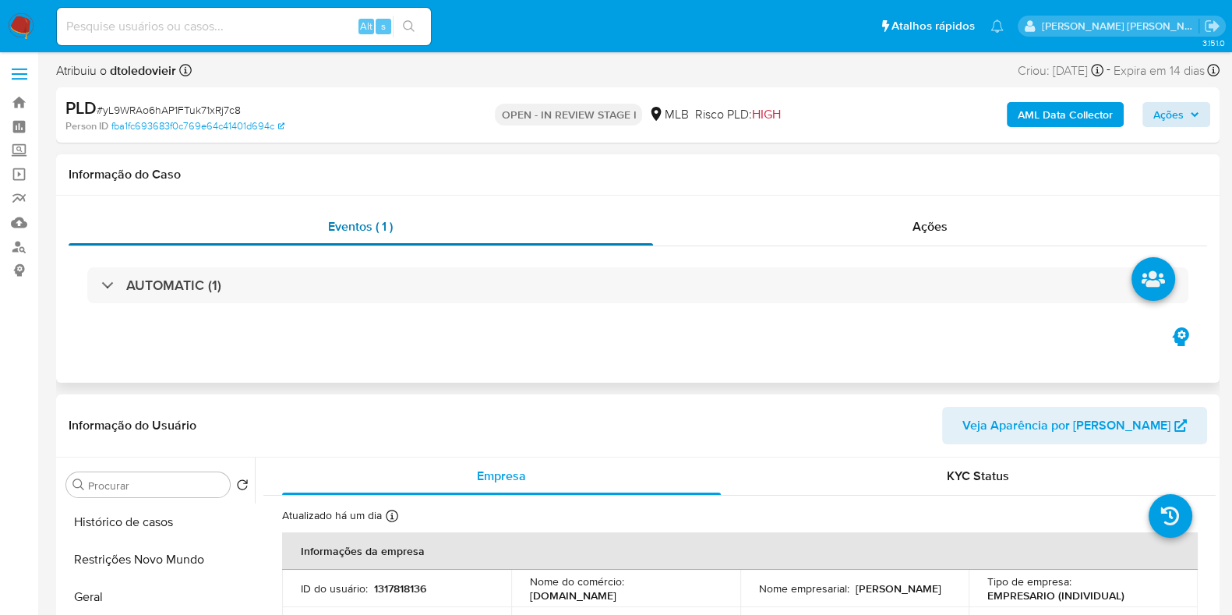
scroll to position [0, 0]
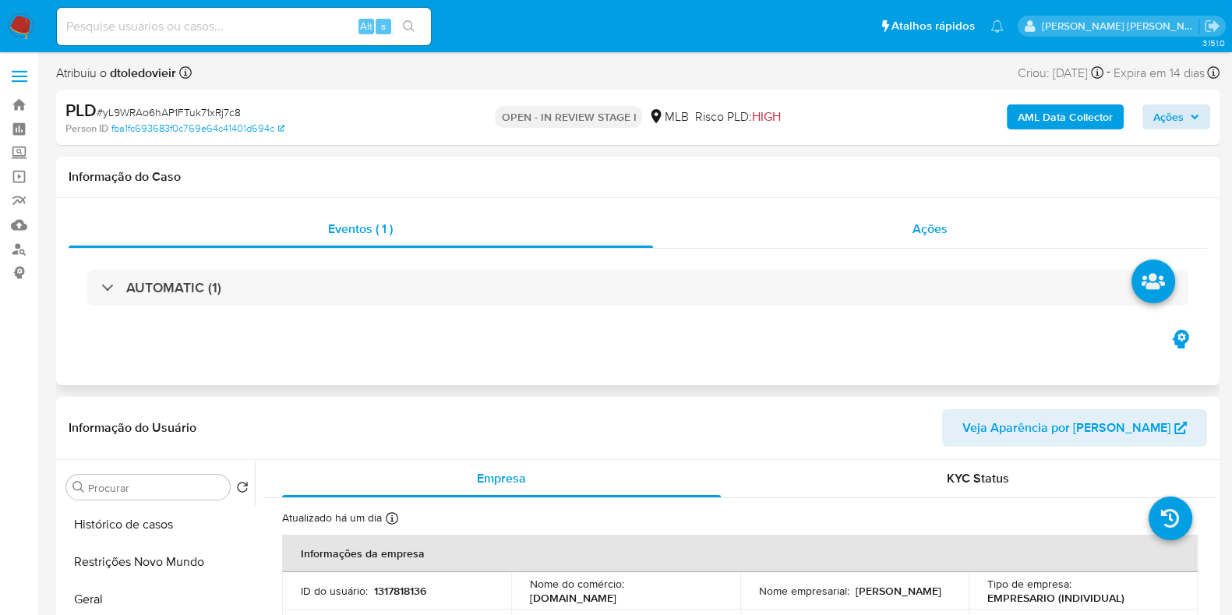
click at [865, 221] on div "Ações" at bounding box center [930, 228] width 555 height 37
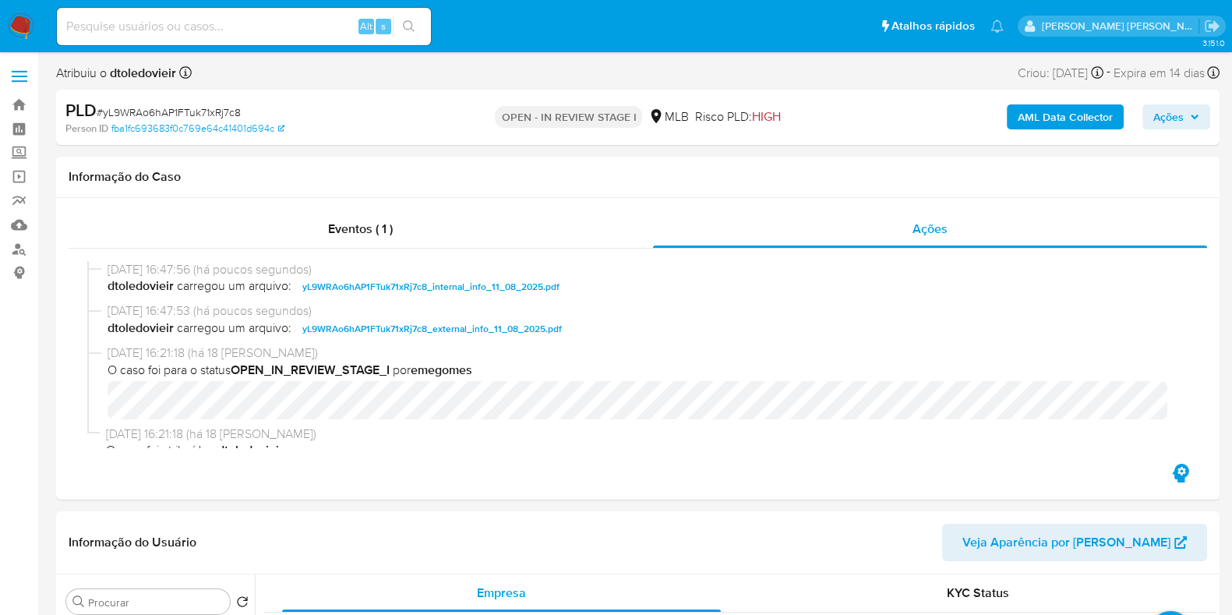
click at [1192, 108] on span "Ações" at bounding box center [1176, 117] width 46 height 22
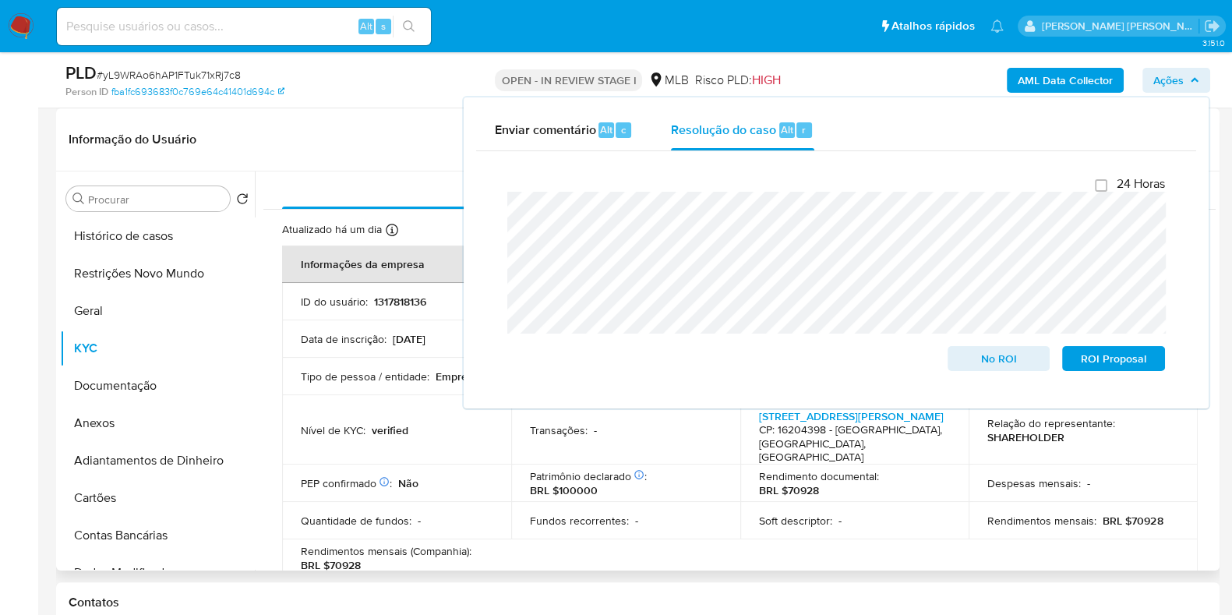
scroll to position [389, 0]
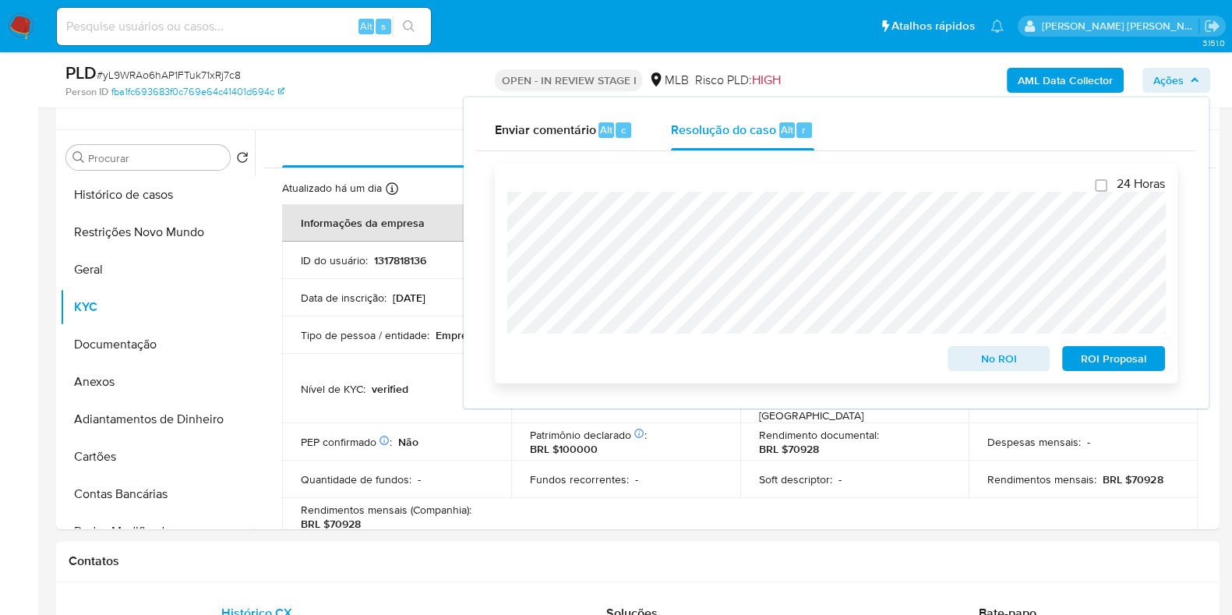
click at [973, 356] on span "No ROI" at bounding box center [998, 359] width 81 height 22
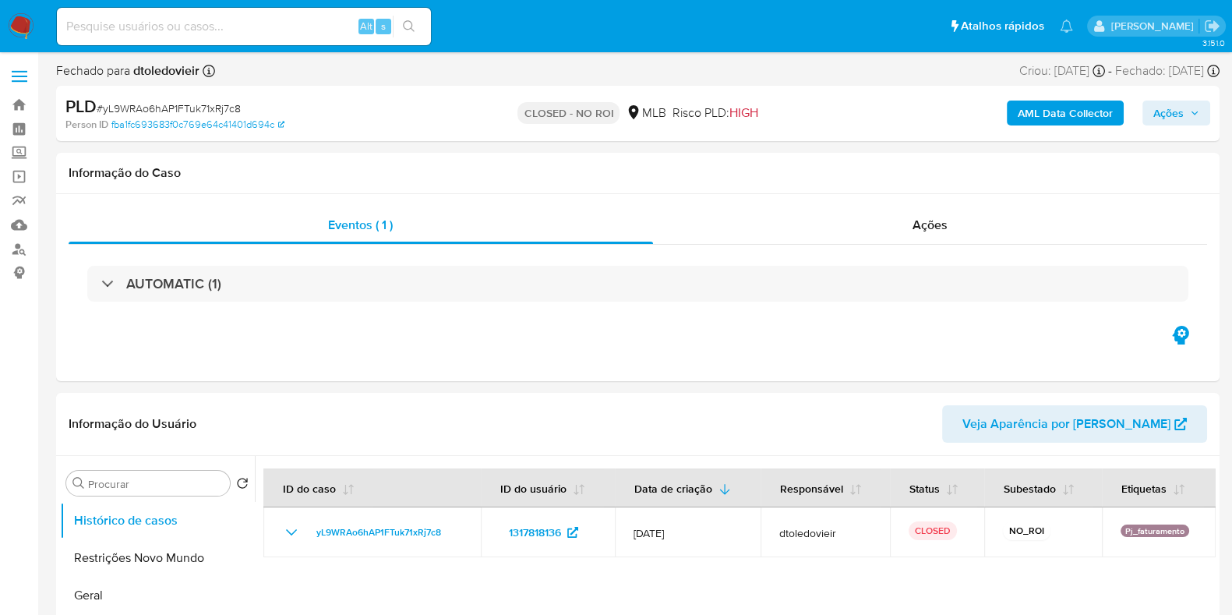
select select "10"
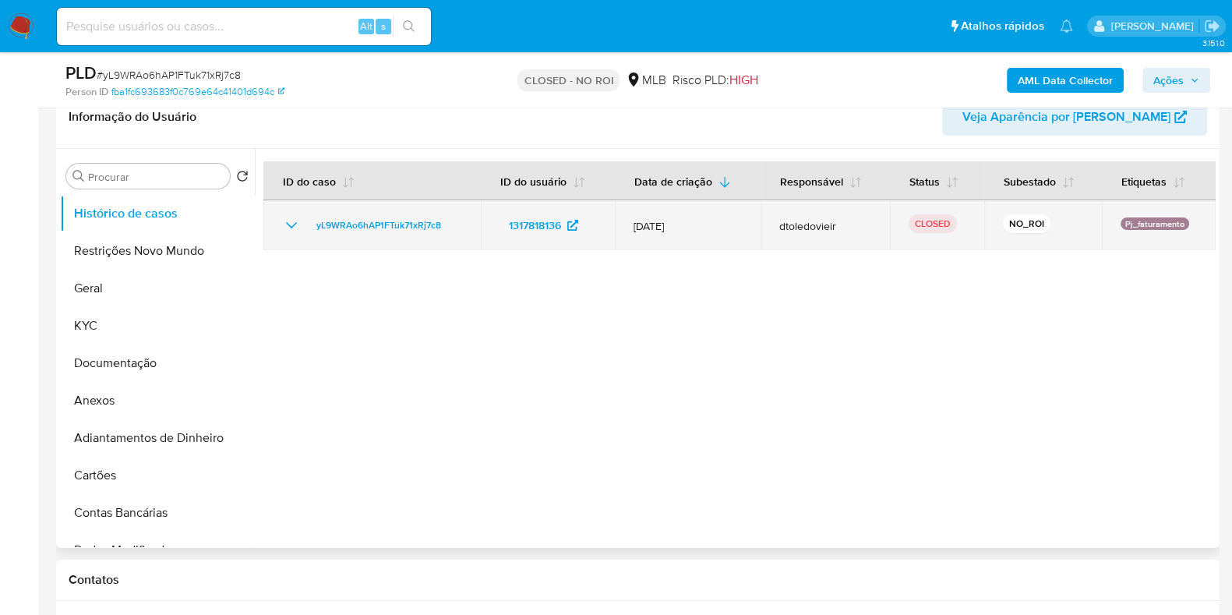
scroll to position [292, 0]
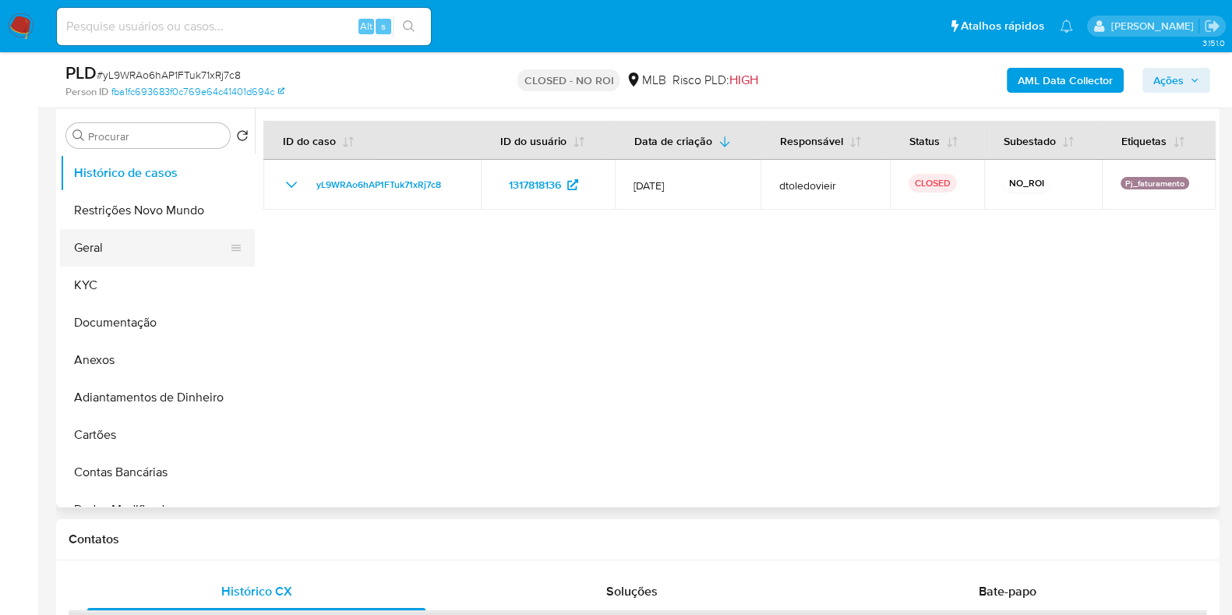
click at [114, 254] on button "Geral" at bounding box center [151, 247] width 182 height 37
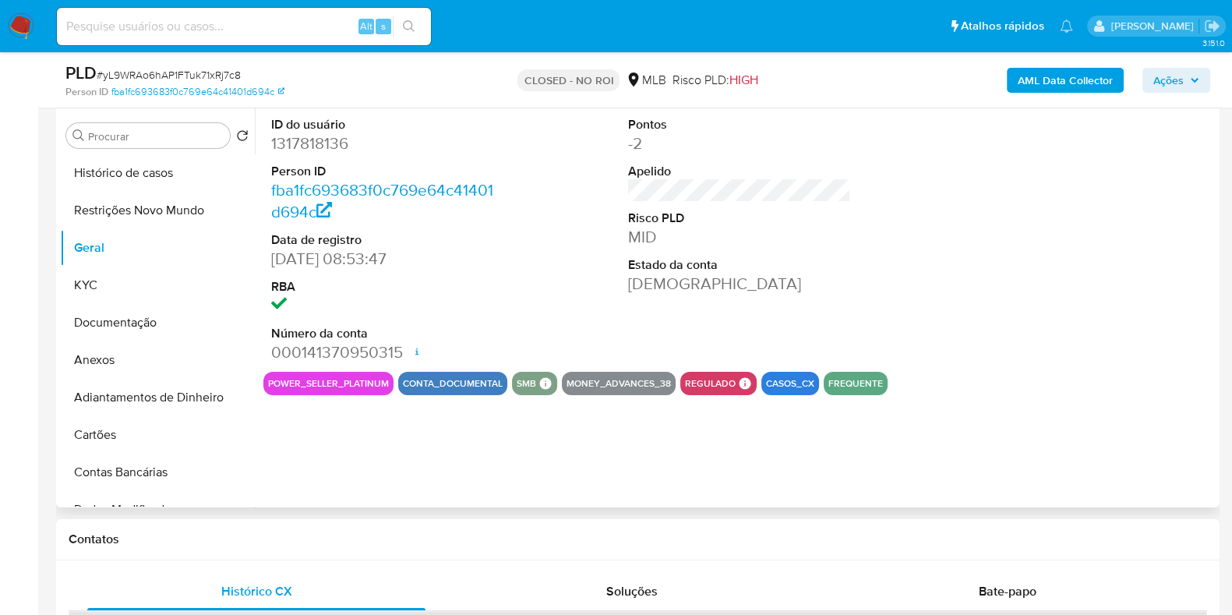
click at [338, 151] on dd "1317818136" at bounding box center [382, 143] width 223 height 22
click at [337, 150] on dd "1317818136" at bounding box center [382, 143] width 223 height 22
click at [337, 148] on dd "1317818136" at bounding box center [382, 143] width 223 height 22
click at [337, 147] on dd "1317818136" at bounding box center [382, 143] width 223 height 22
copy dd "1317818136"
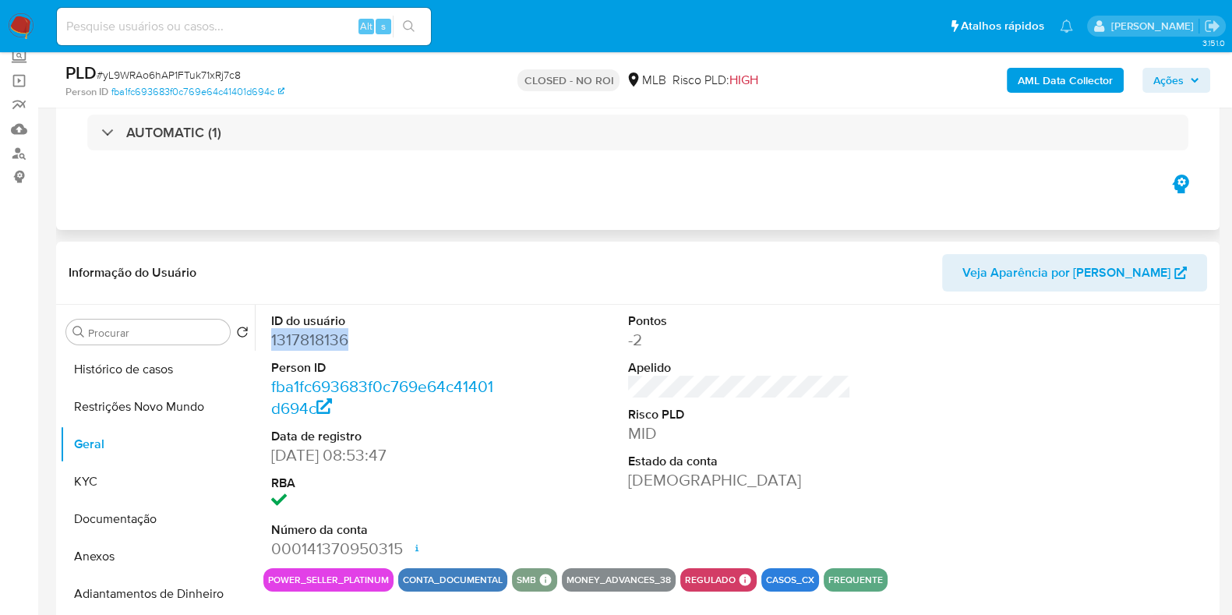
scroll to position [0, 0]
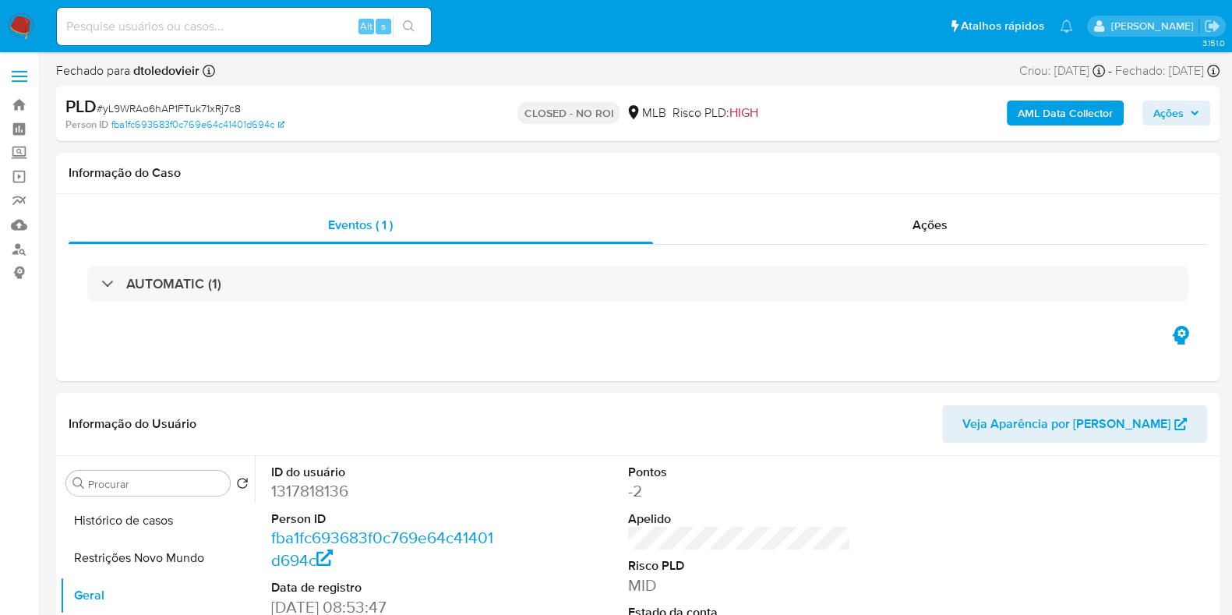
click at [362, 429] on header "Informação do Usuário Veja Aparência por Pessoa" at bounding box center [638, 423] width 1138 height 37
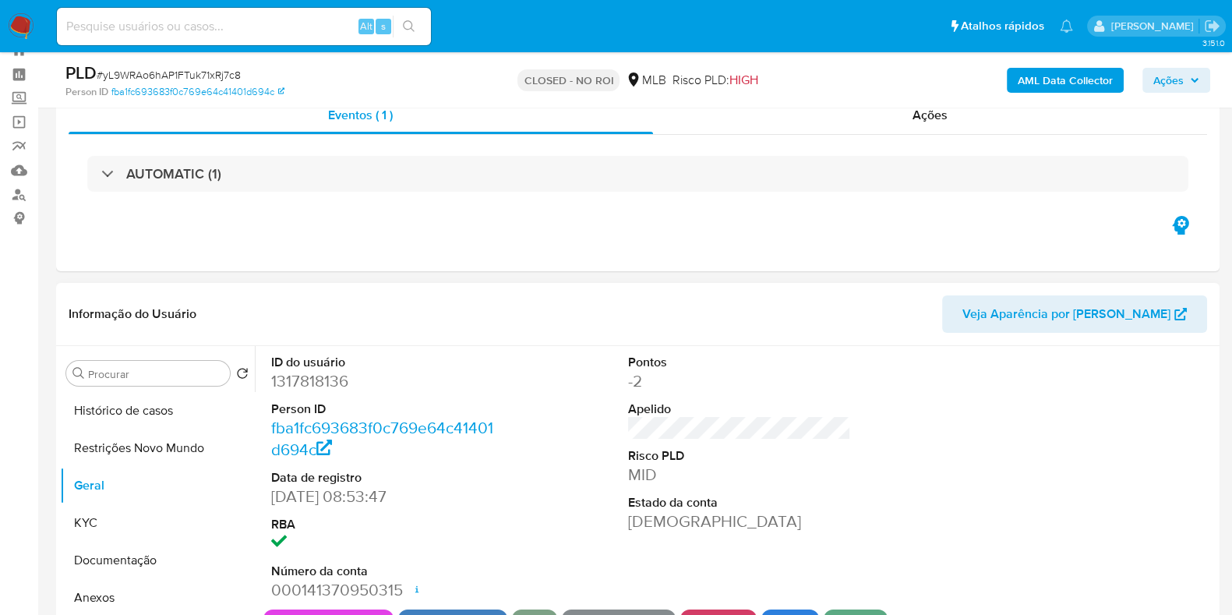
scroll to position [194, 0]
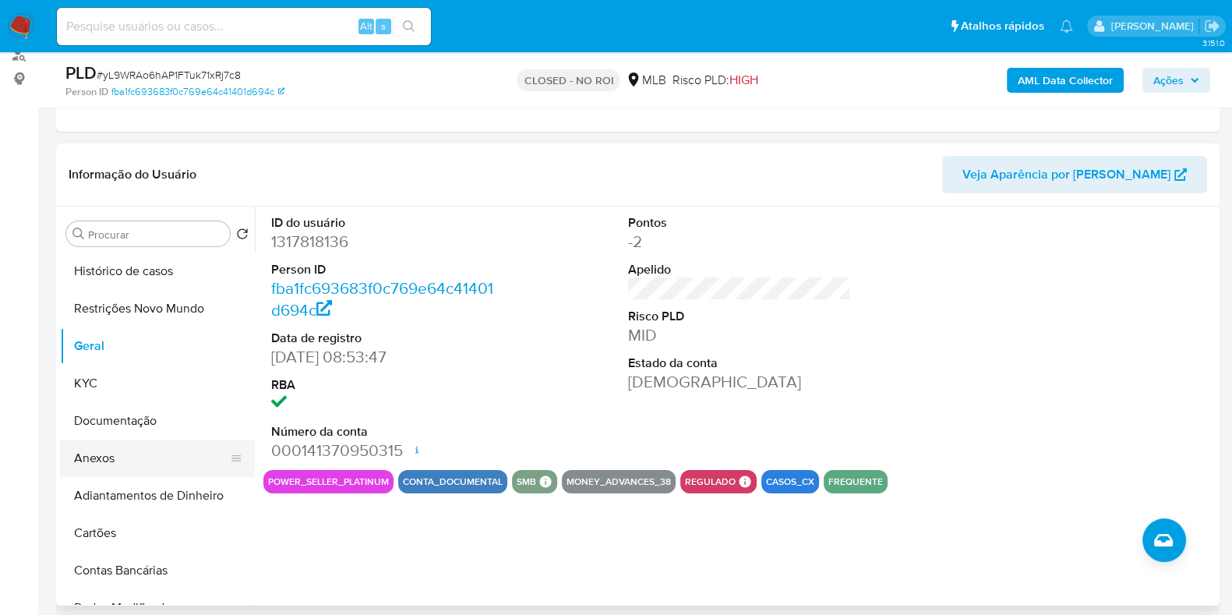
click at [146, 467] on button "Anexos" at bounding box center [151, 457] width 182 height 37
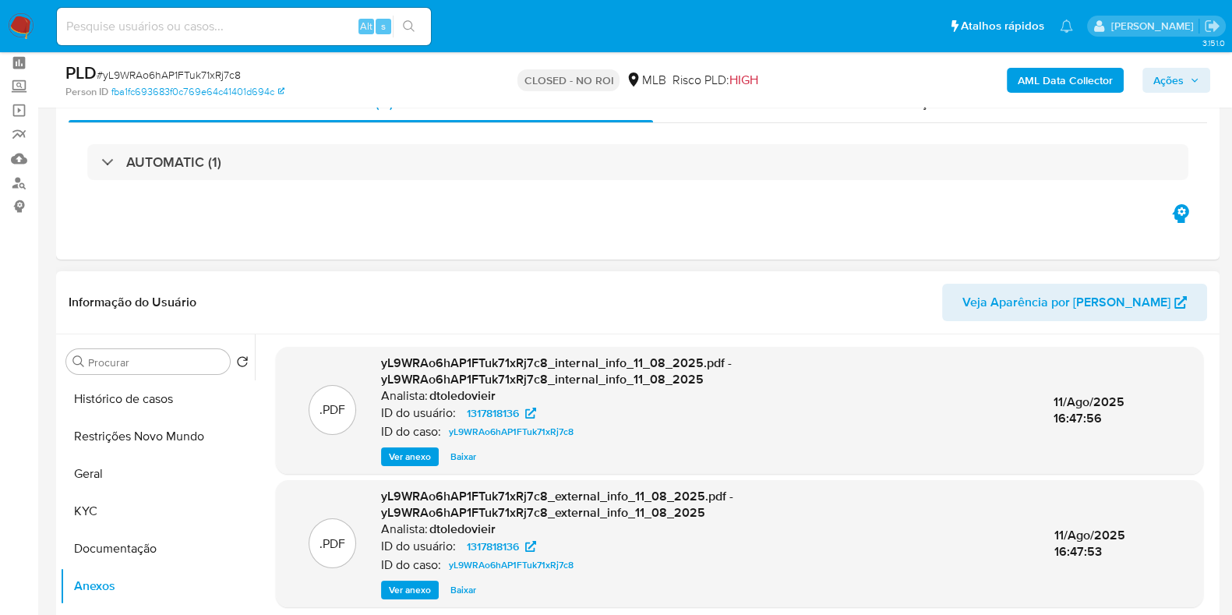
scroll to position [97, 0]
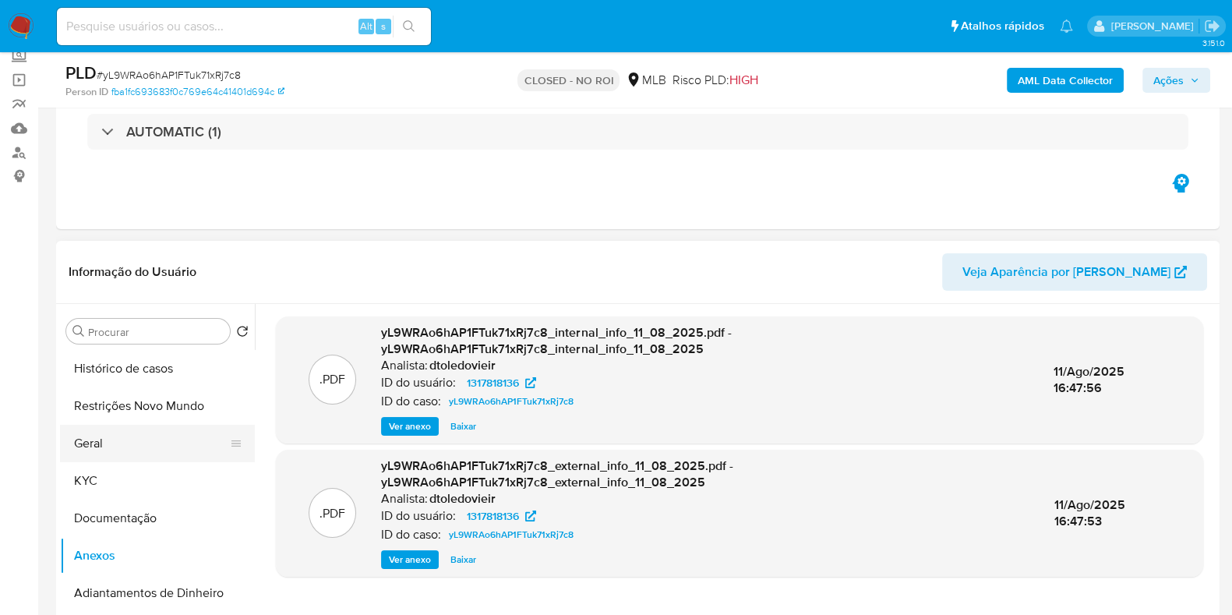
click at [112, 440] on button "Geral" at bounding box center [151, 443] width 182 height 37
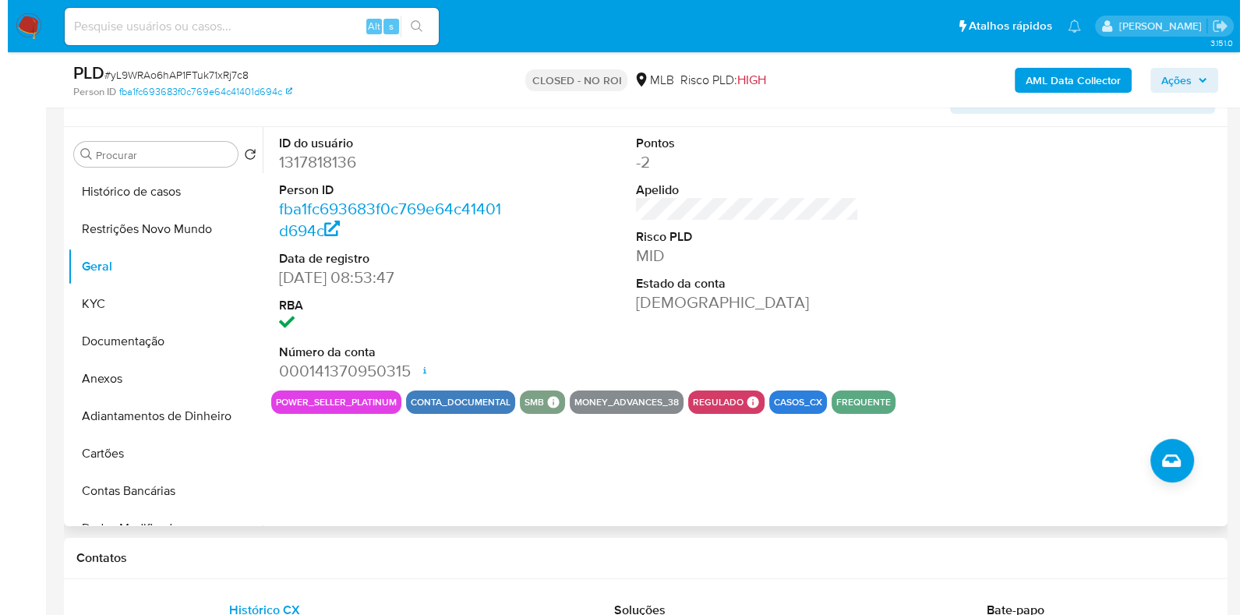
scroll to position [292, 0]
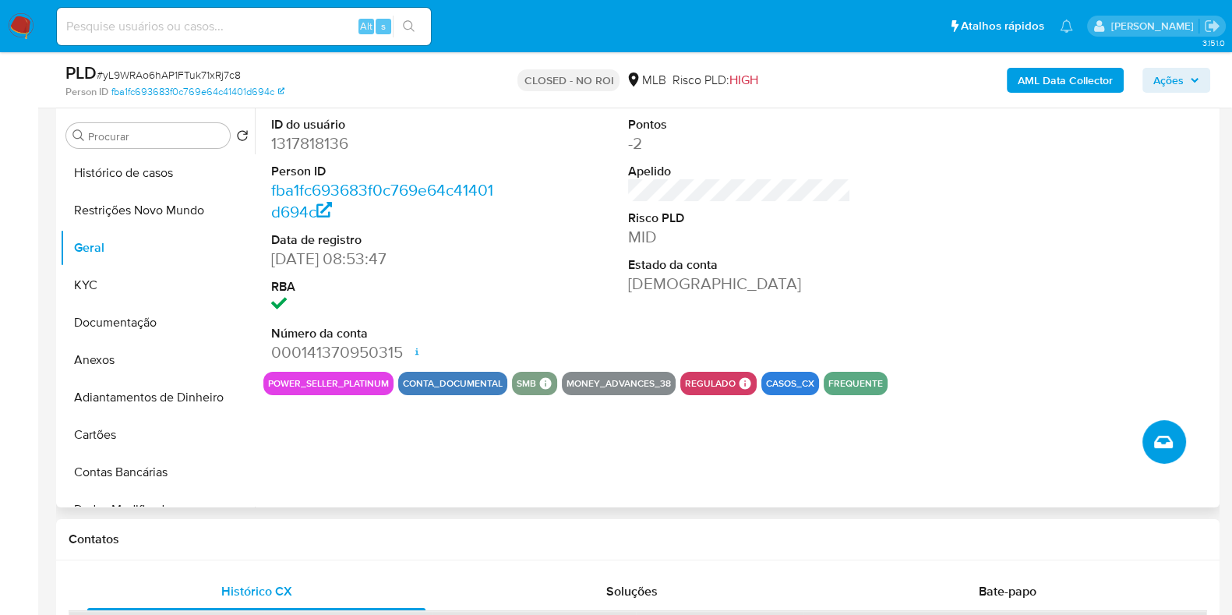
click at [1158, 437] on icon "Criar caso manual" at bounding box center [1163, 442] width 19 height 12
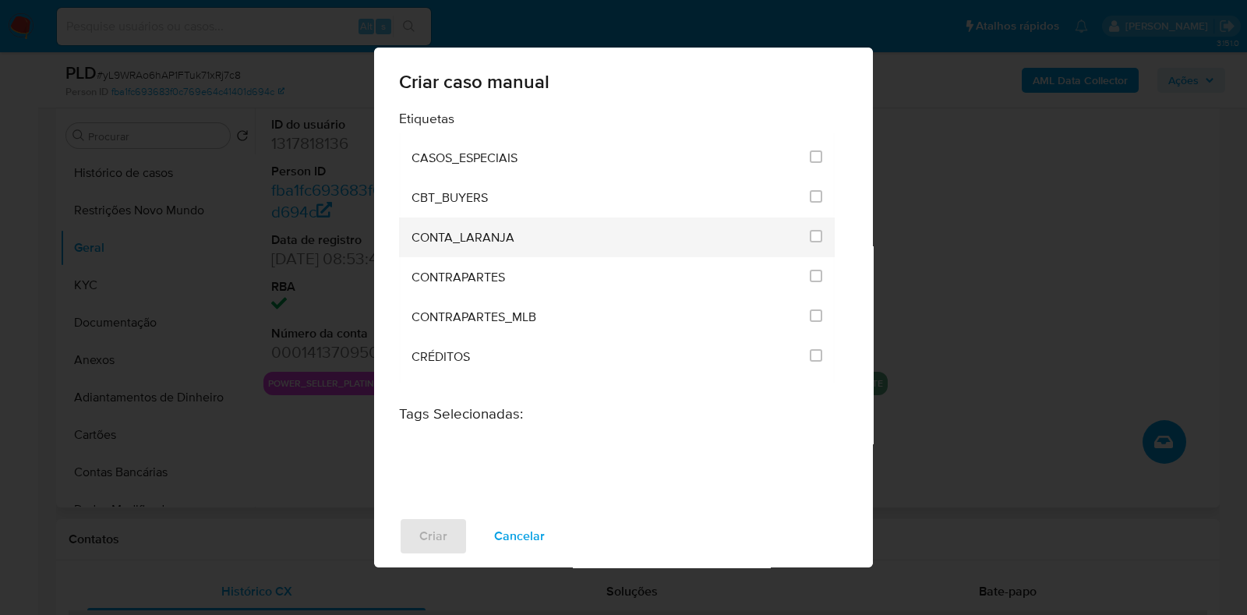
scroll to position [97, 0]
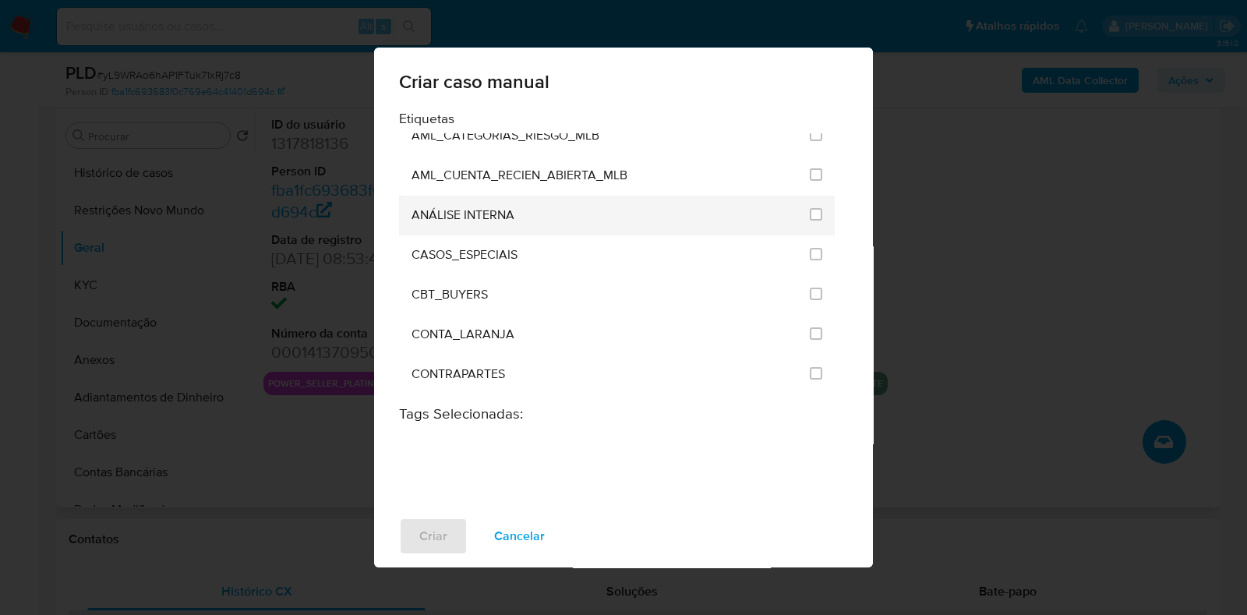
click at [816, 213] on li "ANÁLISE INTERNA" at bounding box center [617, 216] width 436 height 40
click at [810, 214] on input "1886" at bounding box center [816, 214] width 12 height 12
checkbox input "true"
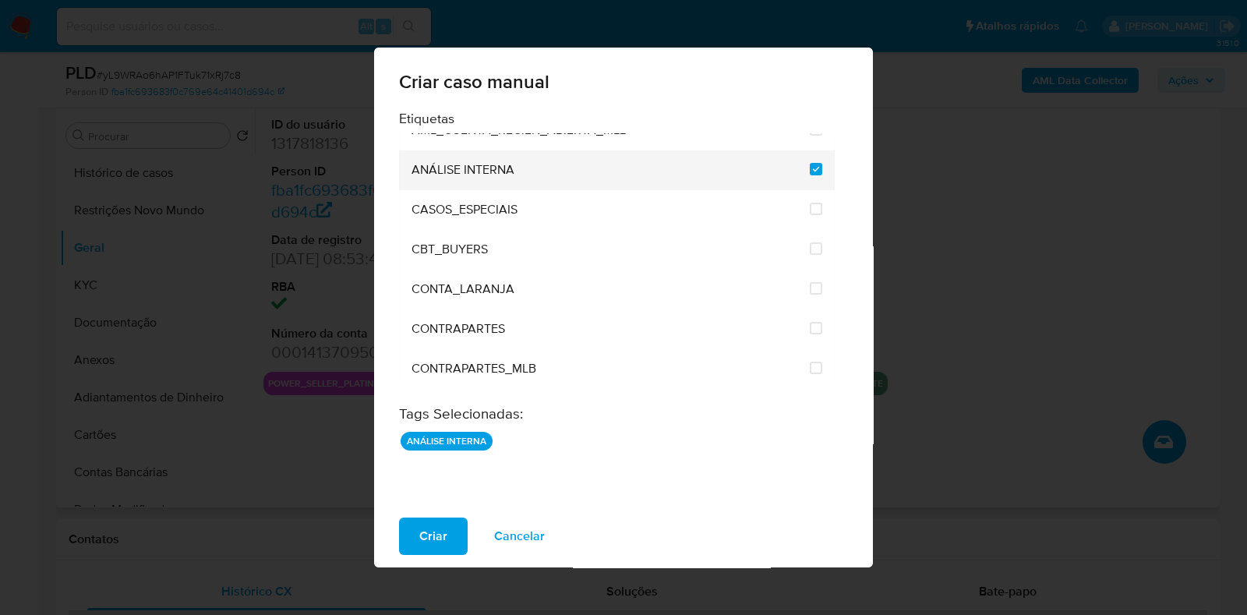
scroll to position [0, 0]
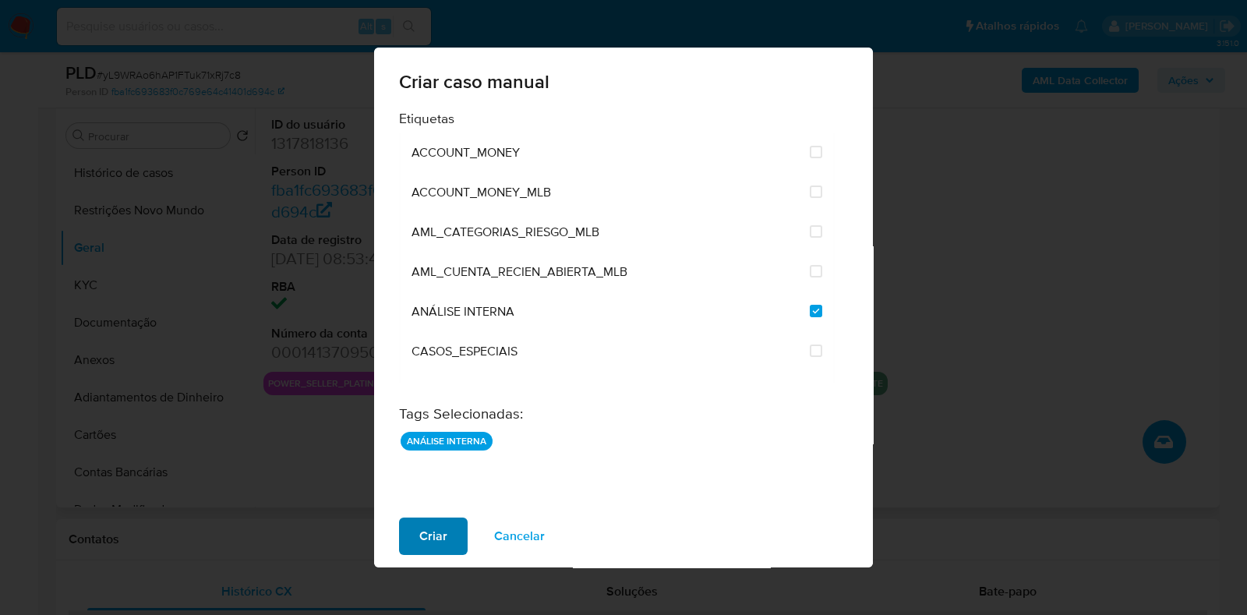
click at [412, 549] on button "Criar" at bounding box center [433, 535] width 69 height 37
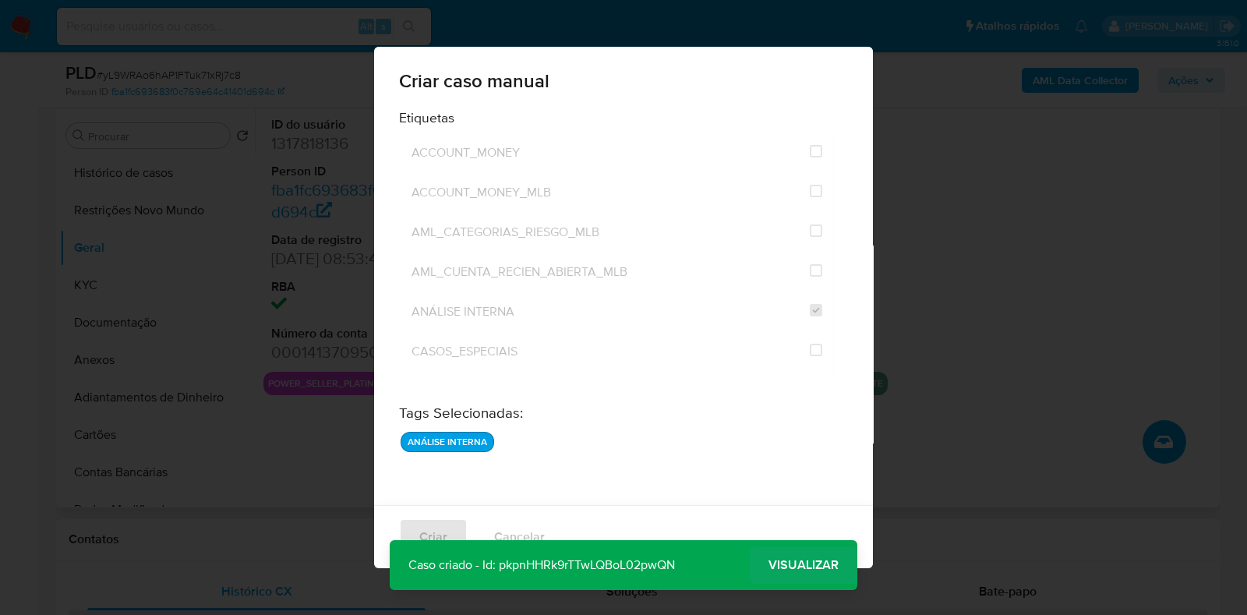
click at [793, 565] on span "Visualizar" at bounding box center [803, 565] width 70 height 0
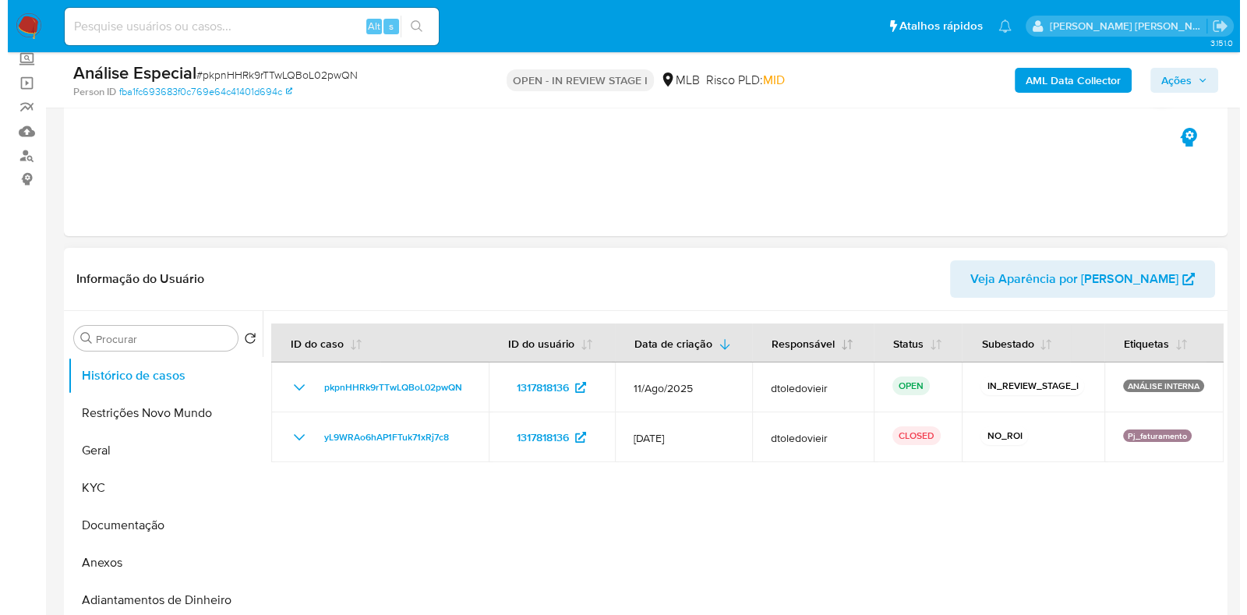
scroll to position [194, 0]
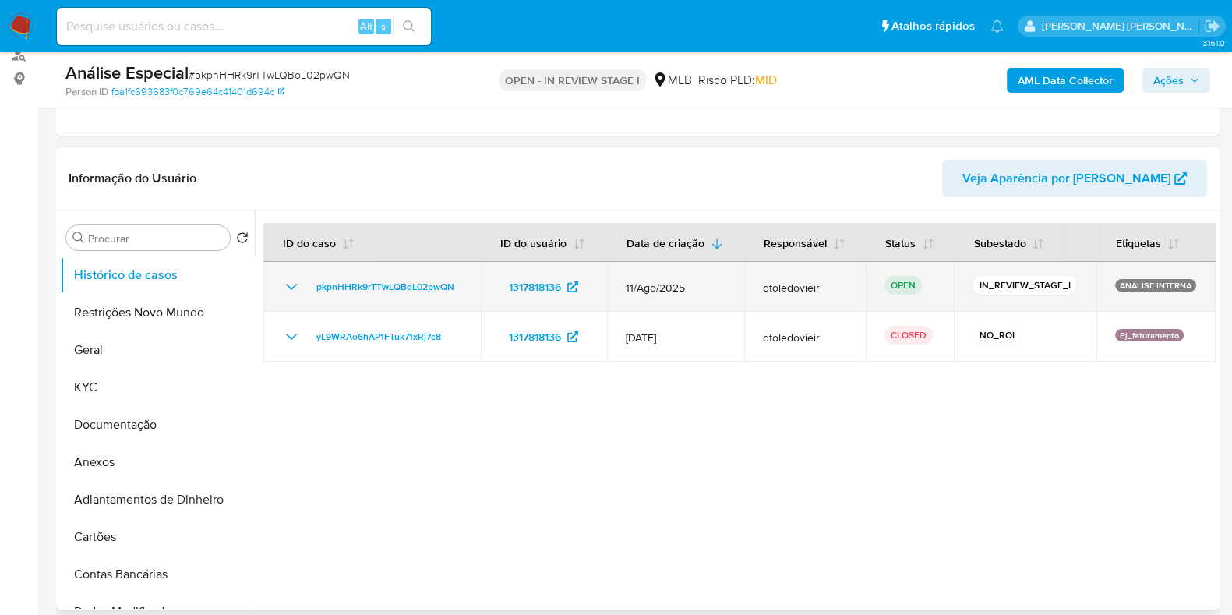
select select "10"
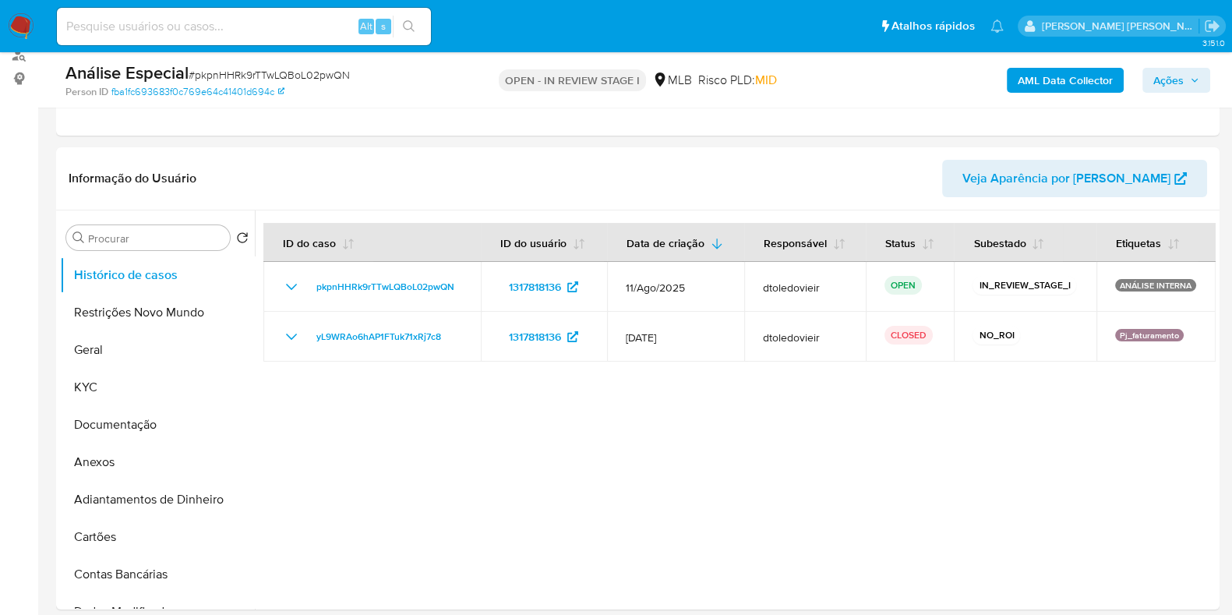
click at [1177, 79] on span "Ações" at bounding box center [1168, 80] width 30 height 25
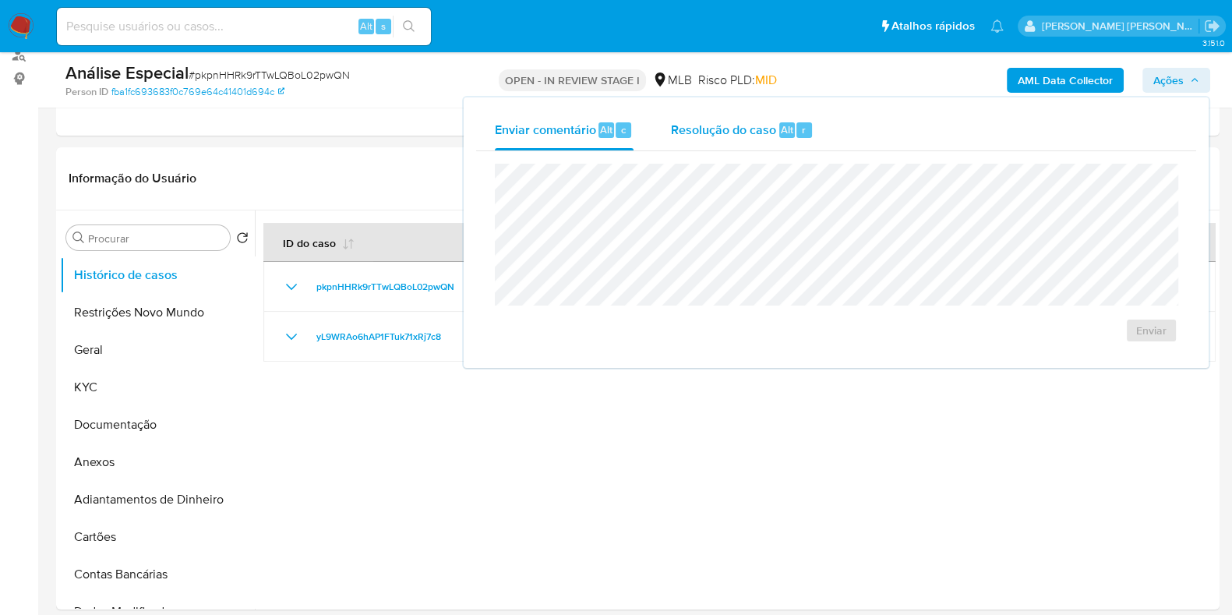
click at [752, 149] on div "Resolução do caso Alt r" at bounding box center [742, 130] width 143 height 41
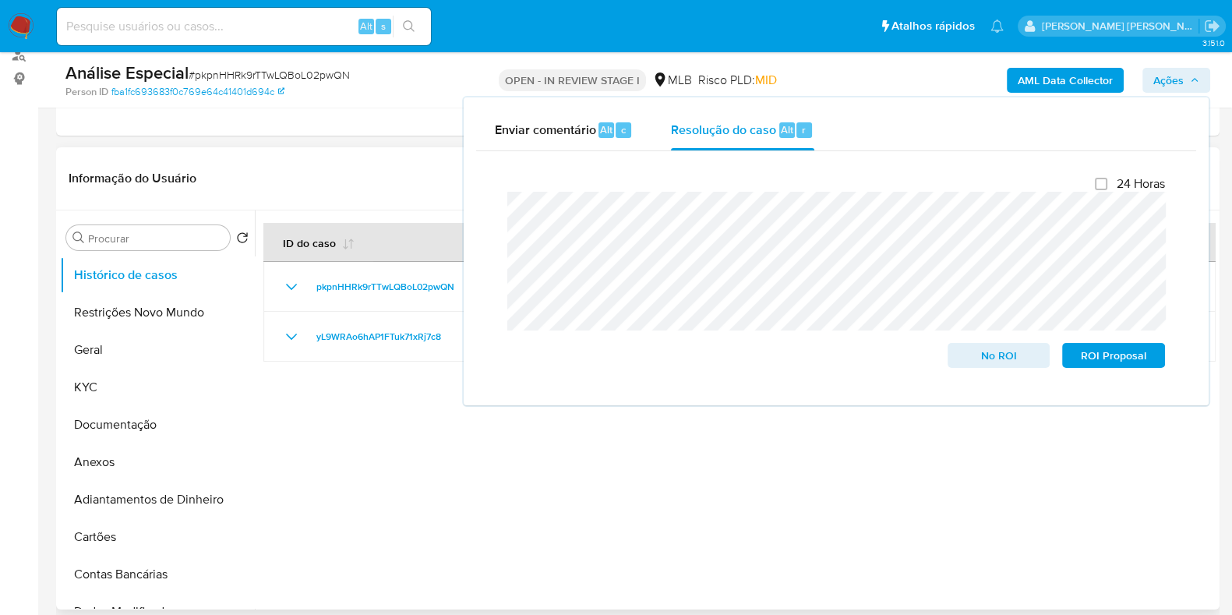
click at [404, 481] on div at bounding box center [735, 409] width 961 height 399
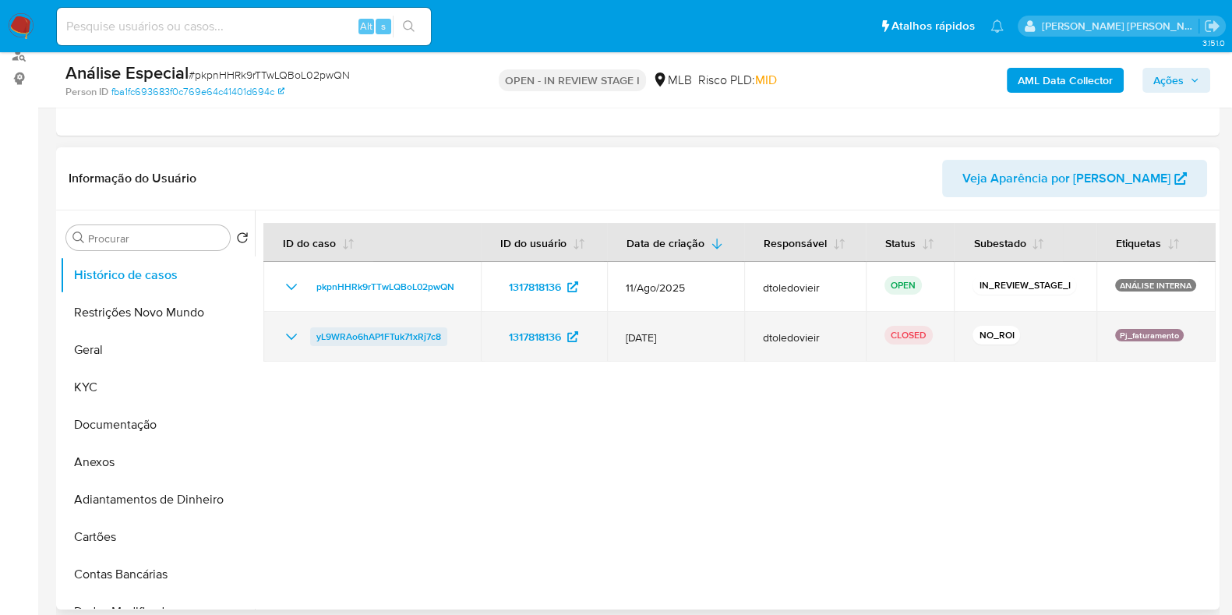
drag, startPoint x: 462, startPoint y: 348, endPoint x: 312, endPoint y: 342, distance: 149.7
click at [312, 342] on td "yL9WRAo6hAP1FTuk71xRj7c8" at bounding box center [371, 337] width 217 height 50
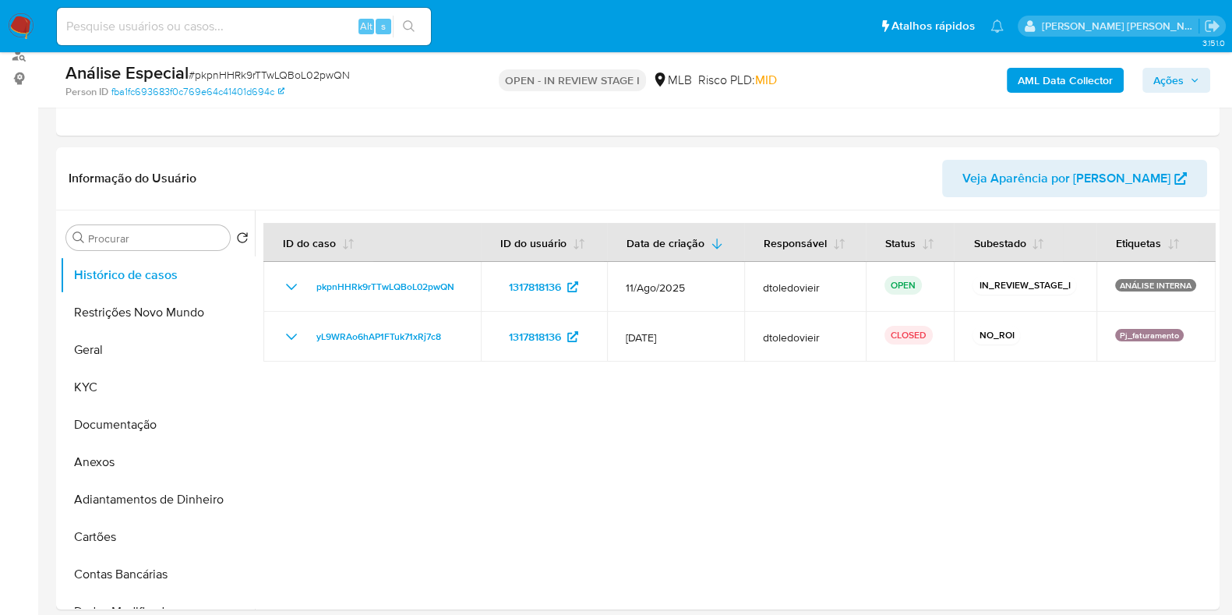
click at [1177, 90] on span "Ações" at bounding box center [1168, 80] width 30 height 25
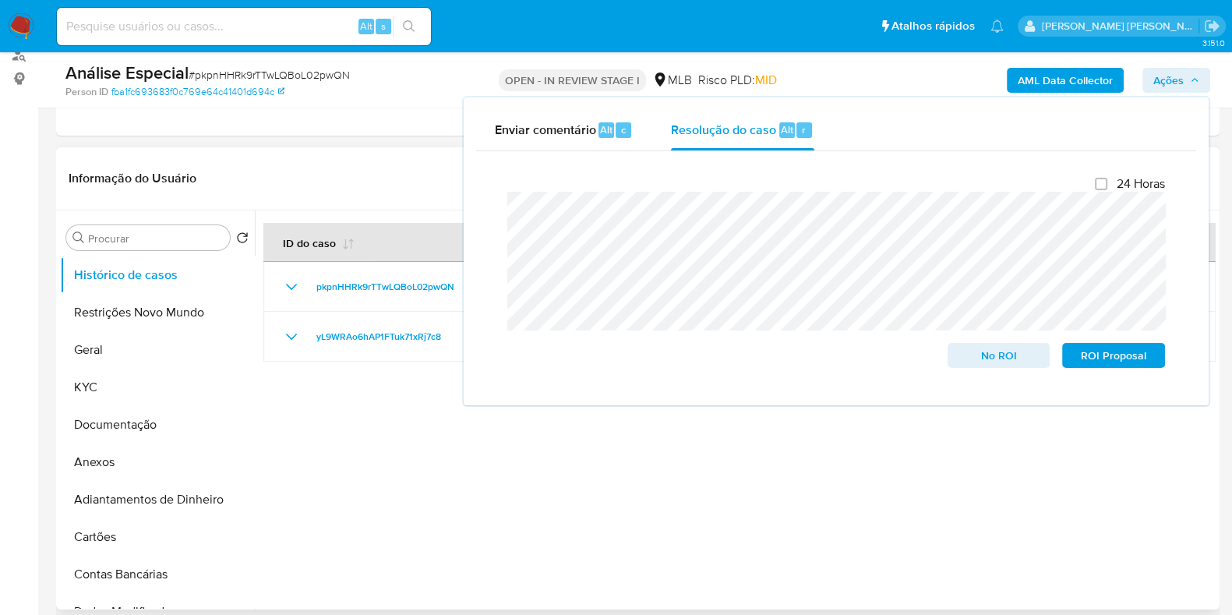
click at [449, 460] on div at bounding box center [735, 409] width 961 height 399
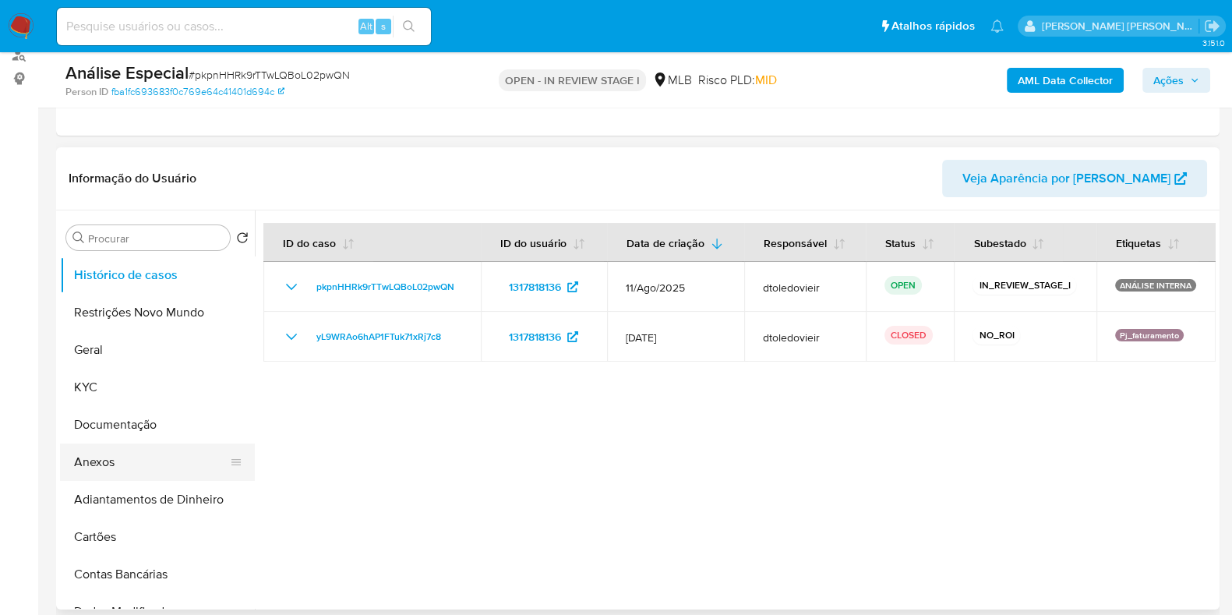
click at [126, 469] on button "Anexos" at bounding box center [151, 461] width 182 height 37
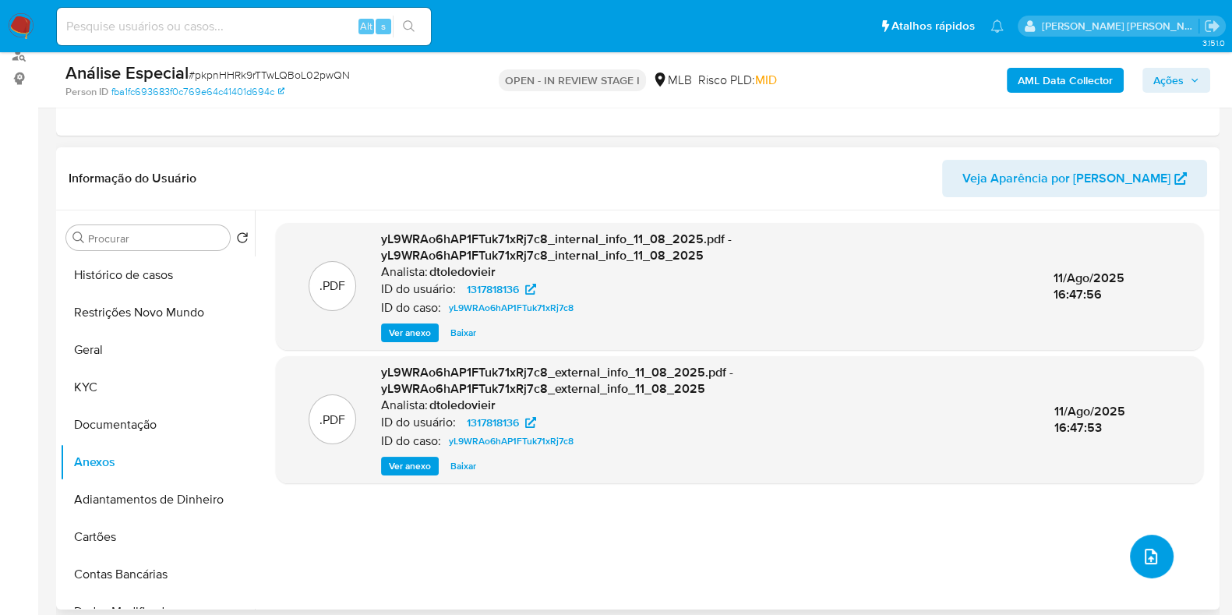
click at [1145, 562] on icon "upload-file" at bounding box center [1151, 557] width 12 height 16
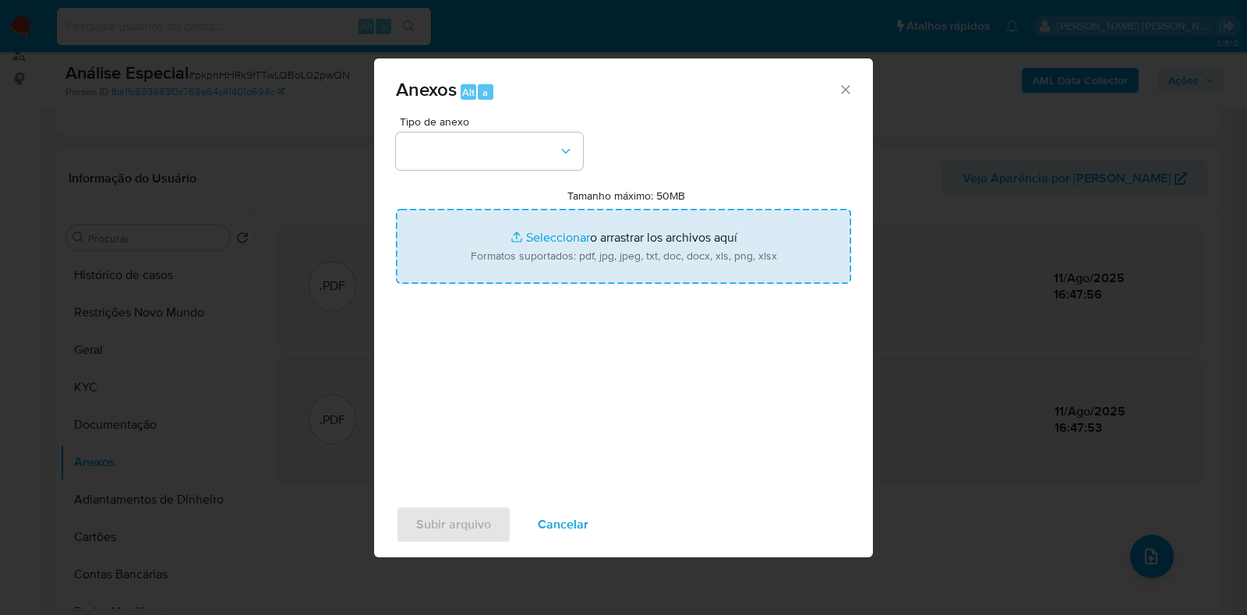
type input "C:\fakepath\CNPJ 21462905000153 - [PERSON_NAME].pdf"
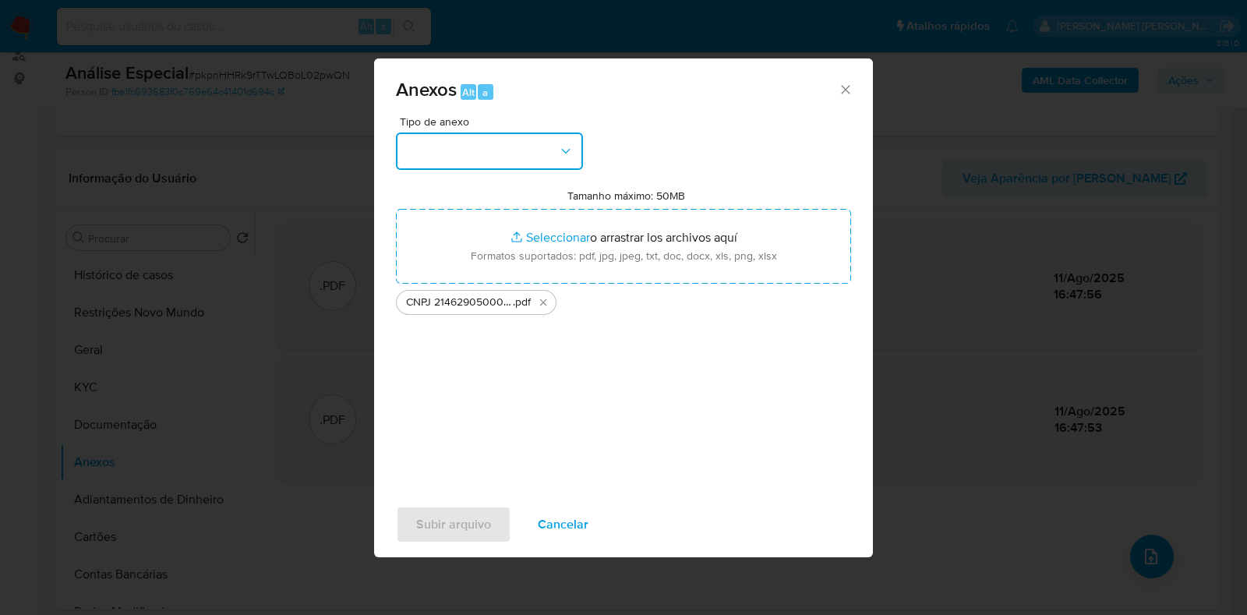
click at [549, 139] on button "button" at bounding box center [489, 150] width 187 height 37
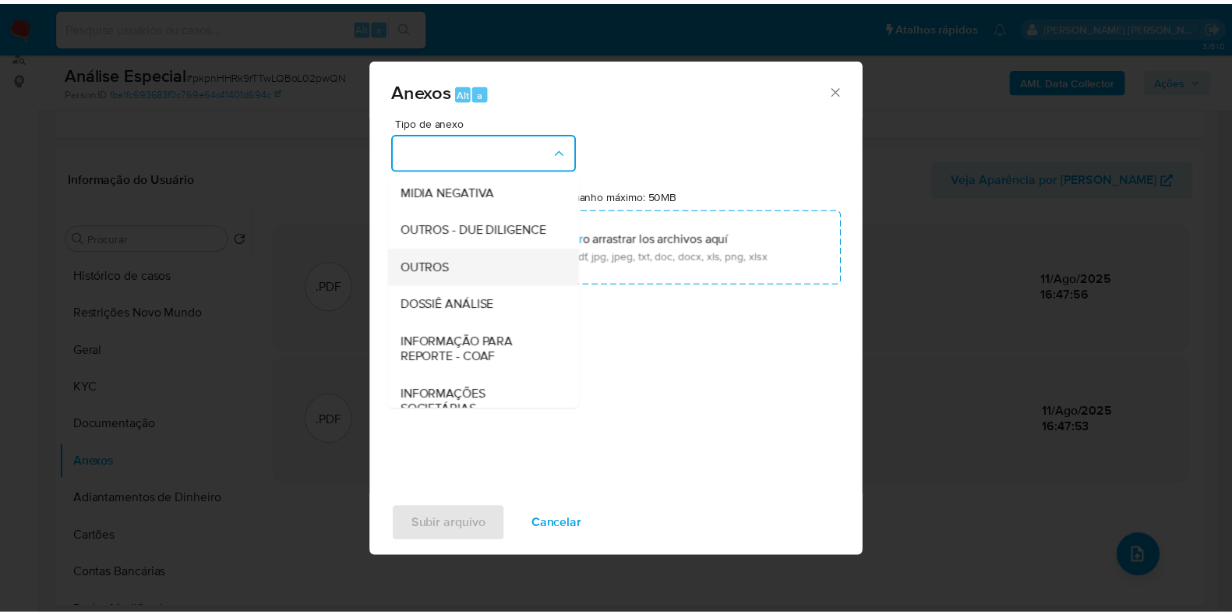
scroll to position [240, 0]
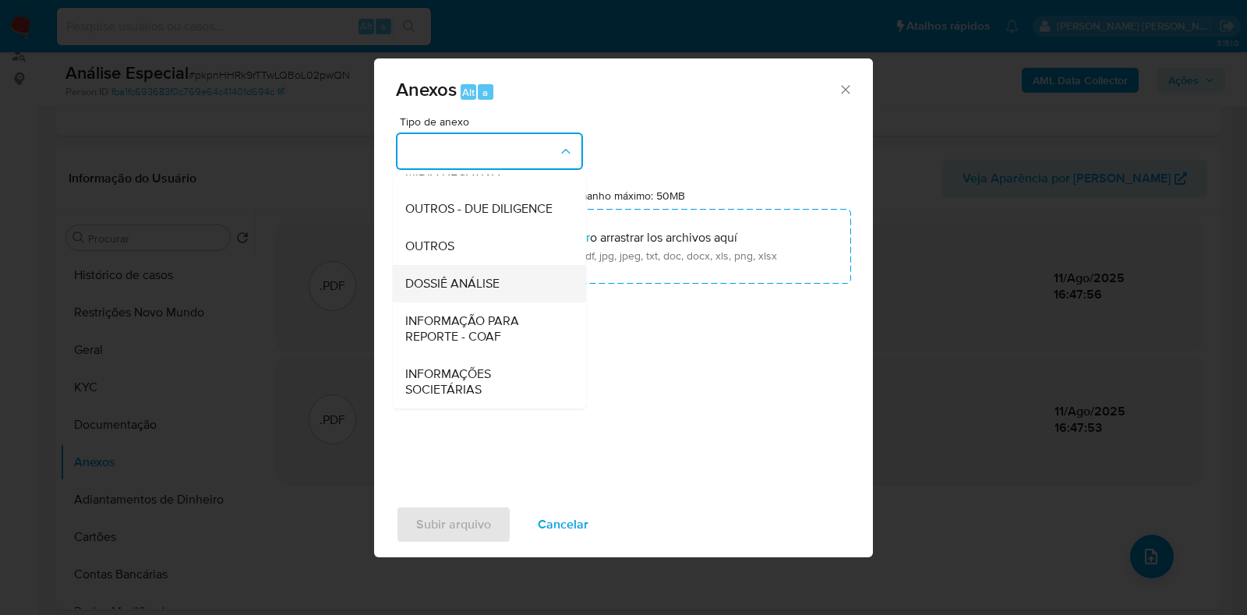
click at [502, 289] on div "DOSSIÊ ANÁLISE" at bounding box center [484, 283] width 159 height 37
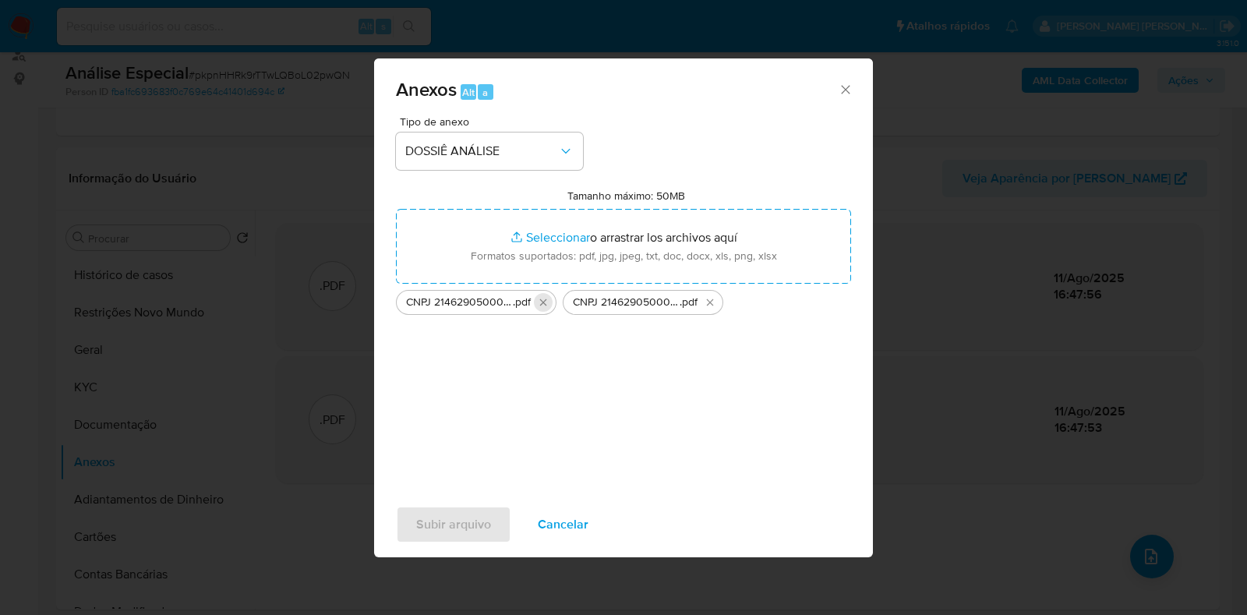
click at [545, 304] on icon "Eliminar CNPJ 21462905000153 - WAGNER BOTINI DALALIO.pdf" at bounding box center [543, 302] width 7 height 7
click at [469, 524] on span "Subir arquivo" at bounding box center [453, 524] width 75 height 34
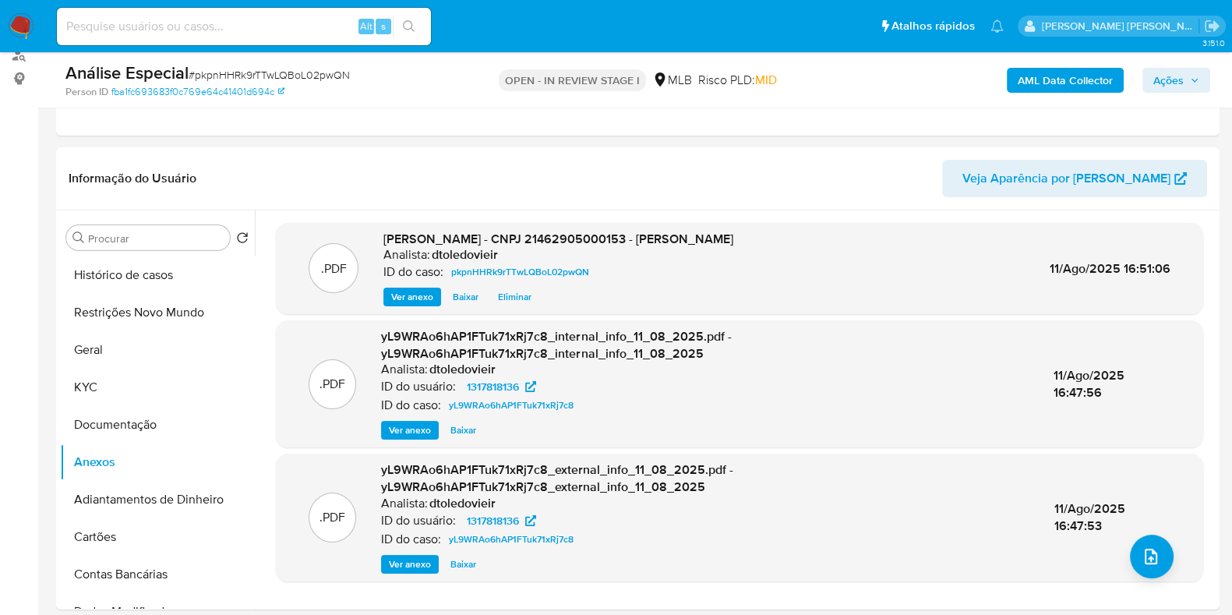
click at [1179, 85] on span "Ações" at bounding box center [1168, 80] width 30 height 25
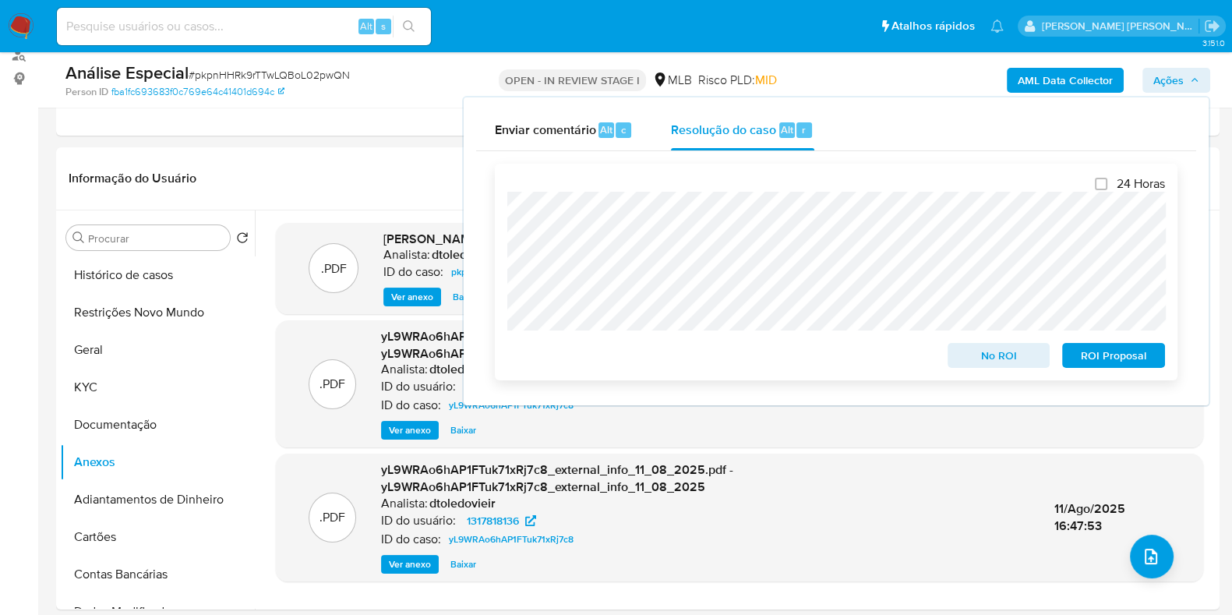
click at [990, 362] on span "No ROI" at bounding box center [998, 355] width 81 height 22
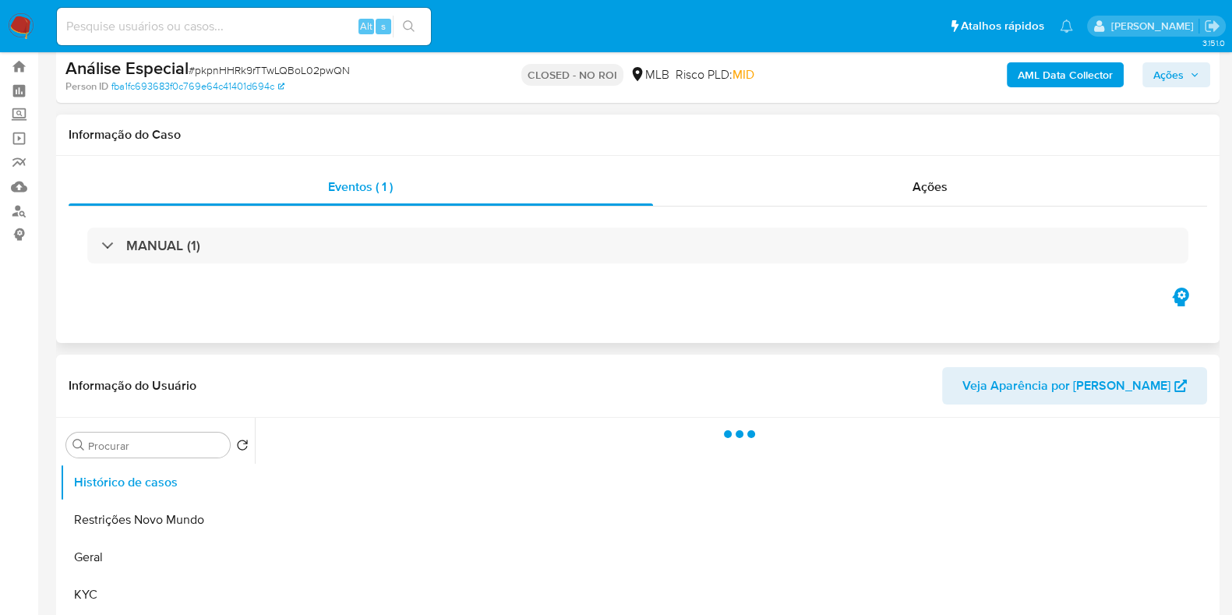
scroll to position [97, 0]
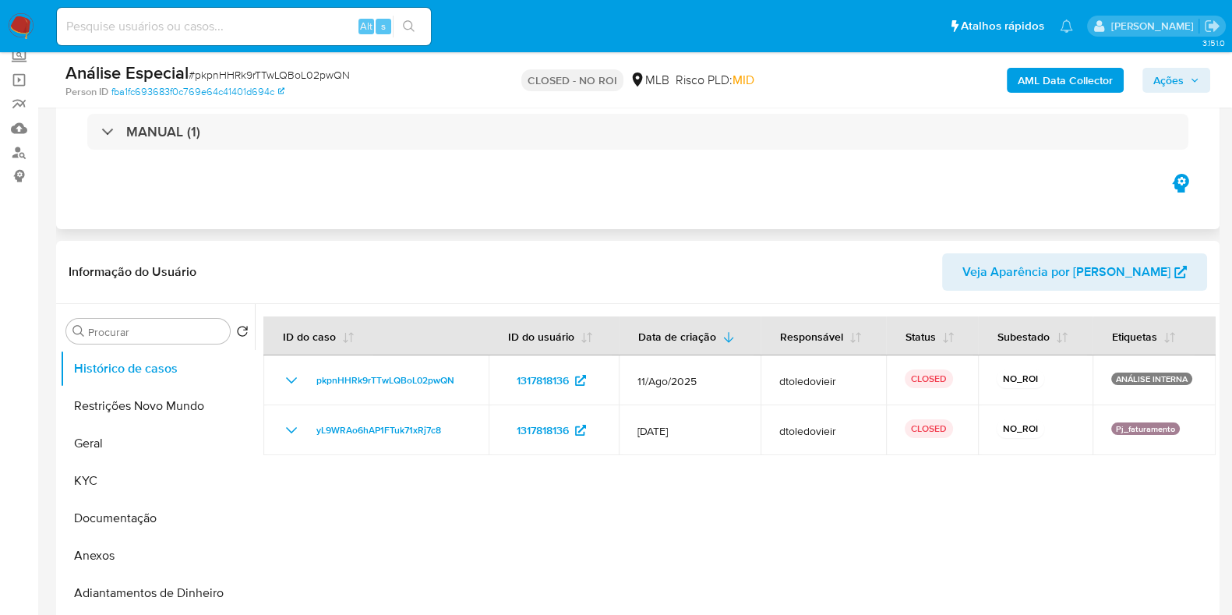
select select "10"
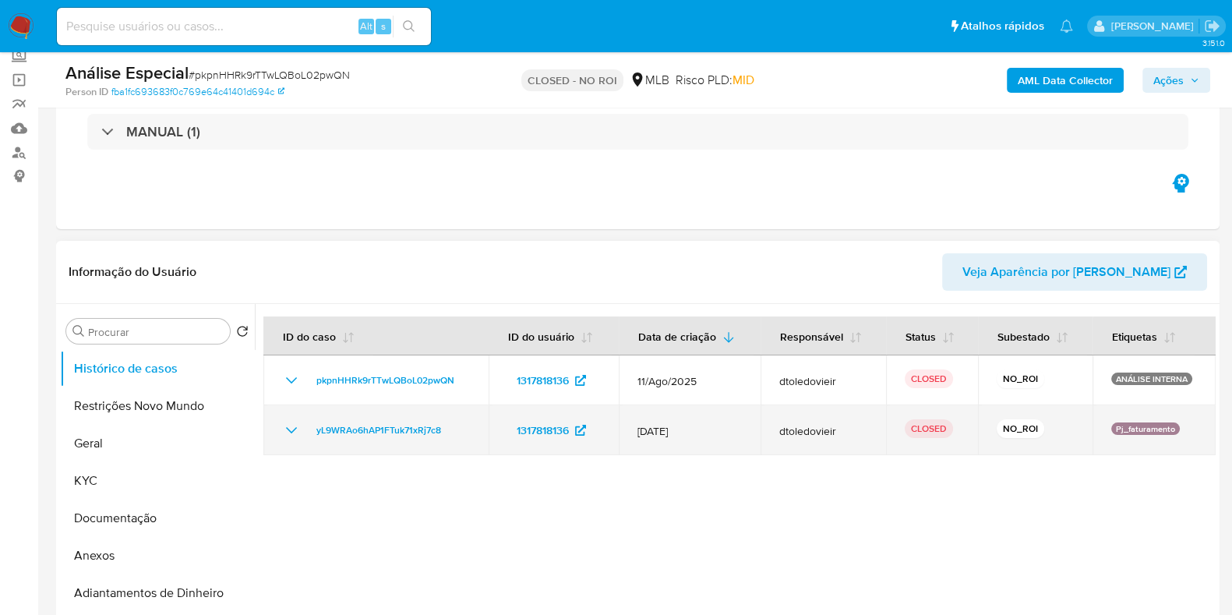
click at [298, 426] on icon "Mostrar/Ocultar" at bounding box center [291, 430] width 19 height 19
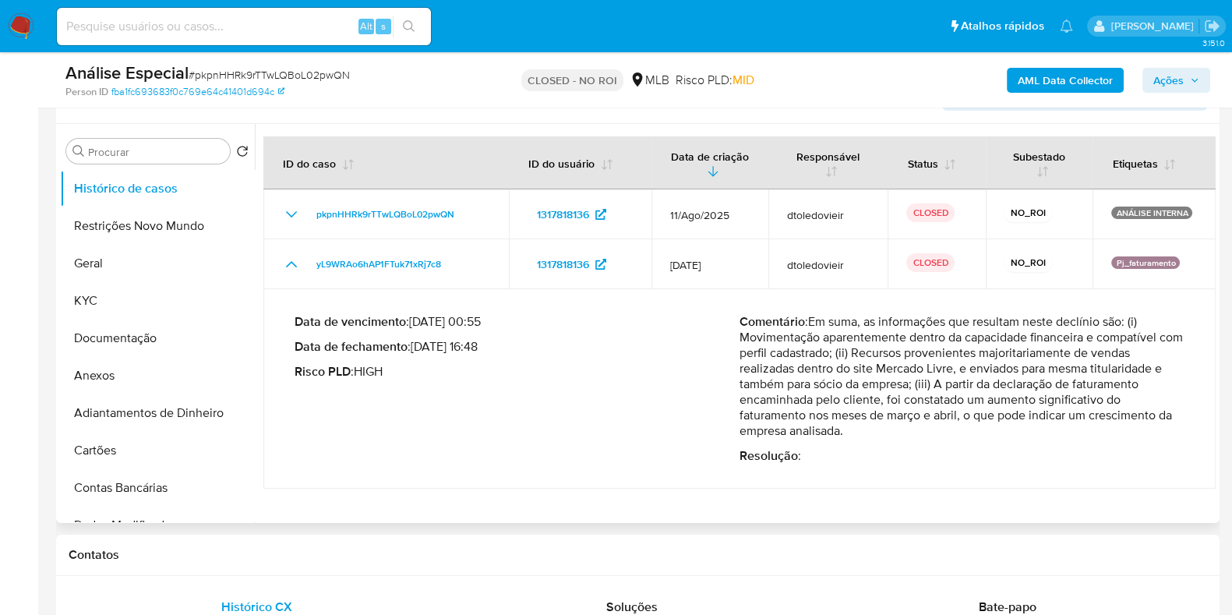
scroll to position [292, 0]
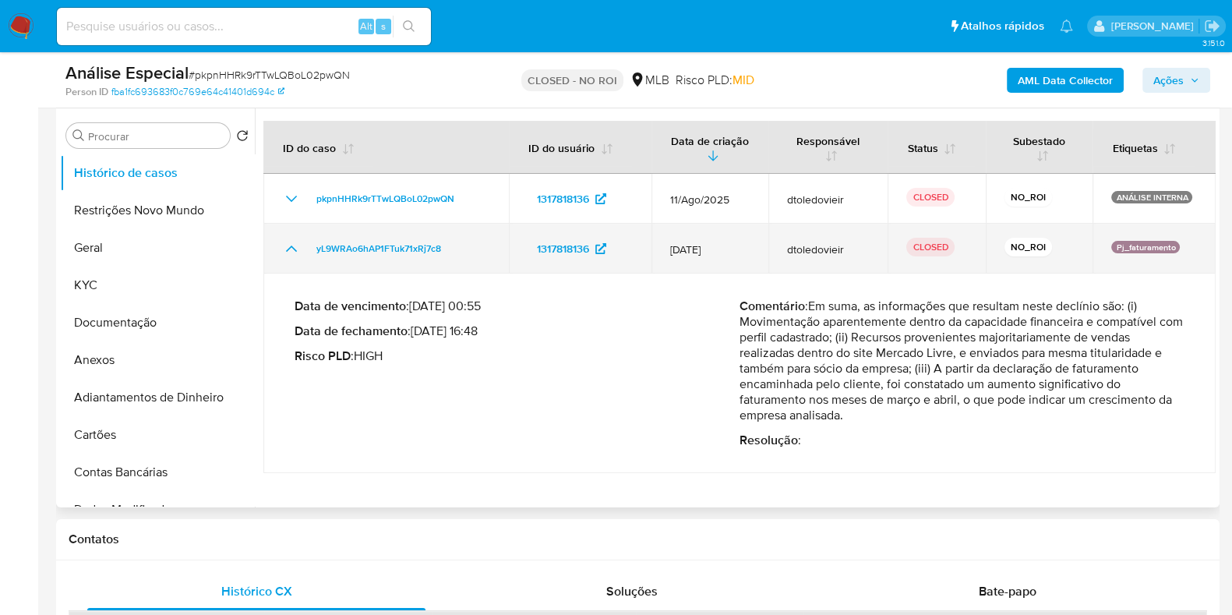
click at [292, 254] on icon "Mostrar/Ocultar" at bounding box center [291, 248] width 19 height 19
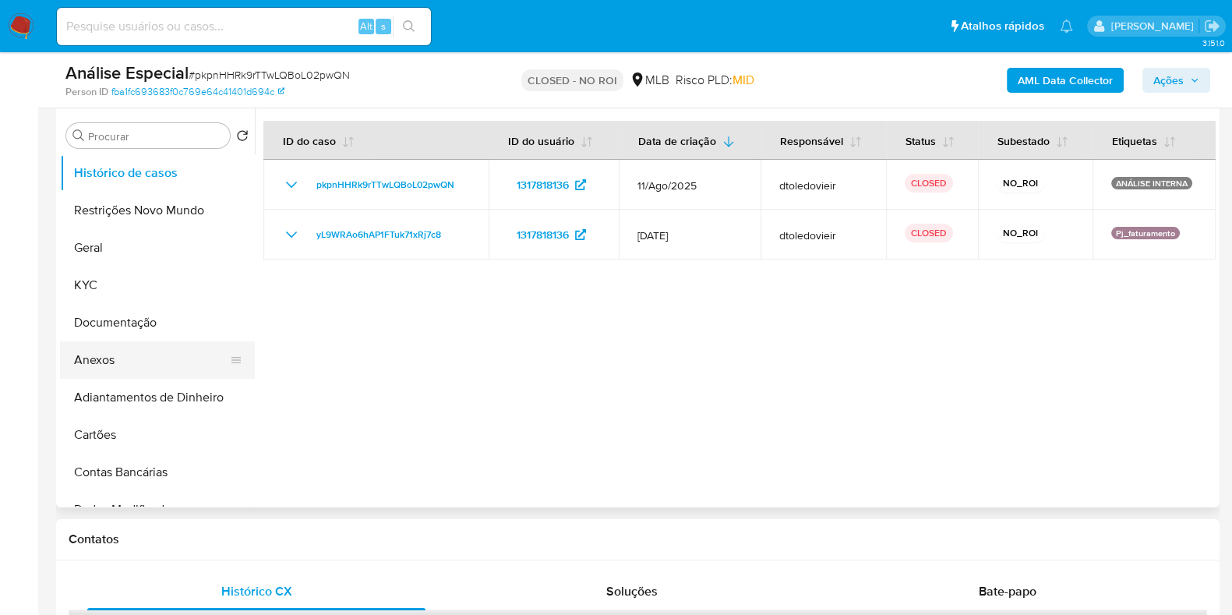
click at [97, 349] on button "Anexos" at bounding box center [151, 359] width 182 height 37
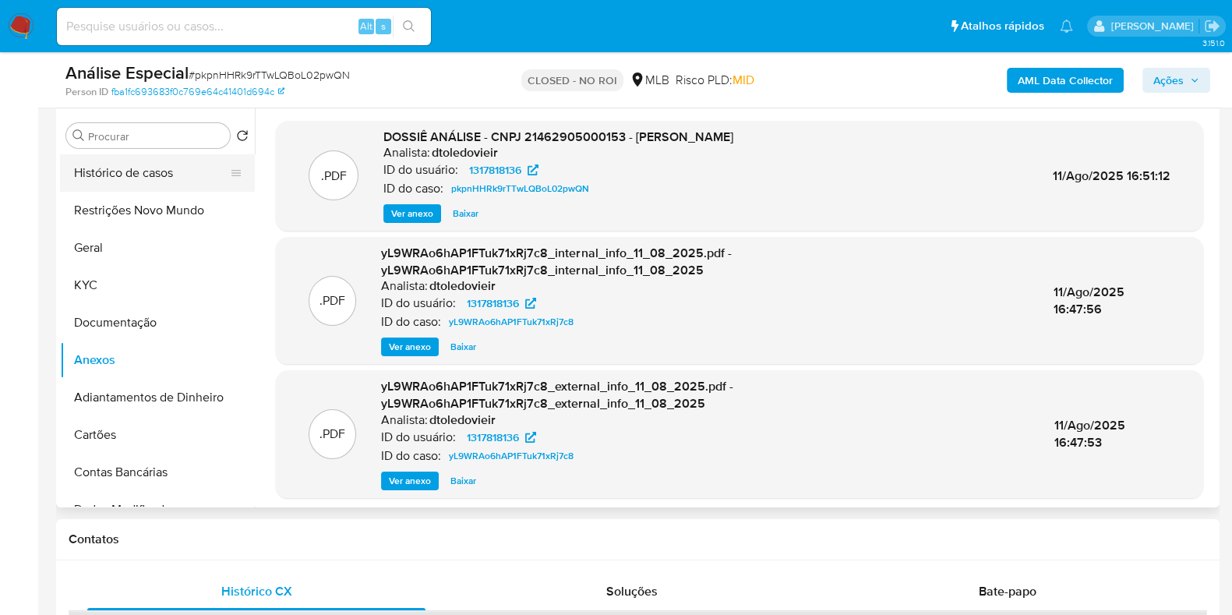
click at [180, 173] on button "Histórico de casos" at bounding box center [151, 172] width 182 height 37
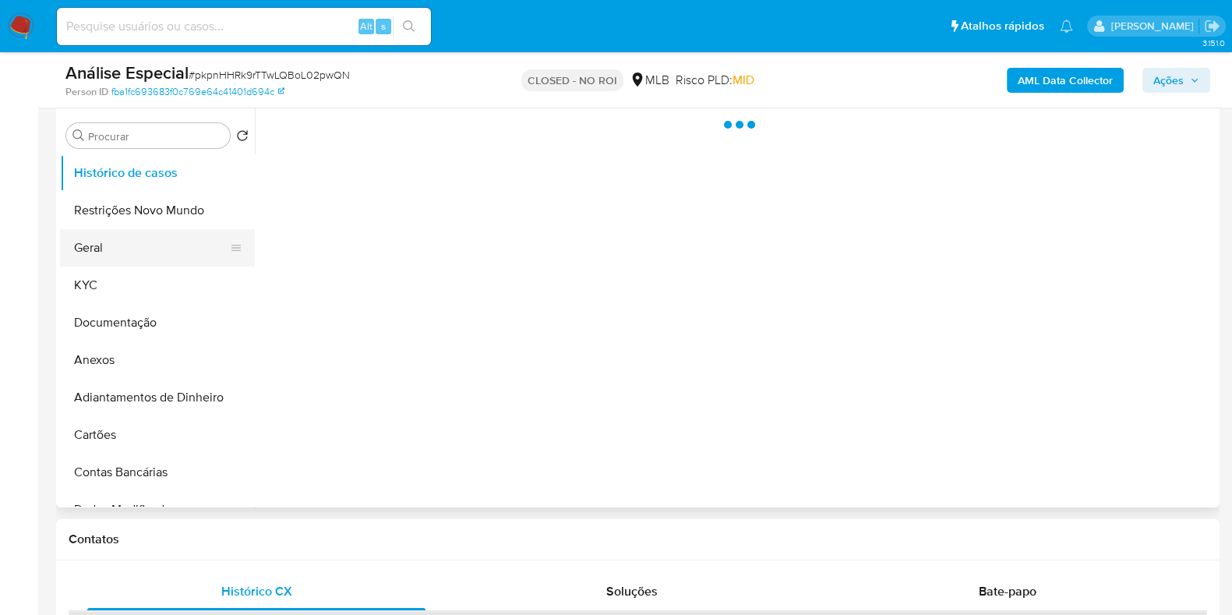
click at [94, 252] on button "Geral" at bounding box center [151, 247] width 182 height 37
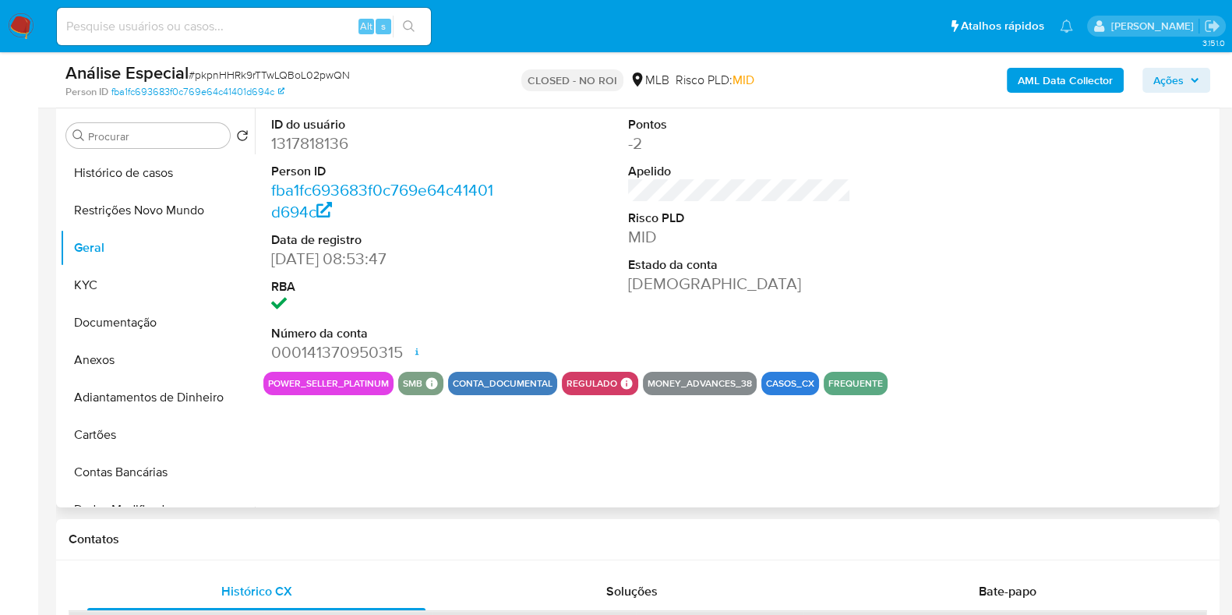
click at [321, 148] on dd "1317818136" at bounding box center [382, 143] width 223 height 22
copy dd "1317818136"
click at [306, 23] on input at bounding box center [244, 26] width 374 height 20
paste input "654181340"
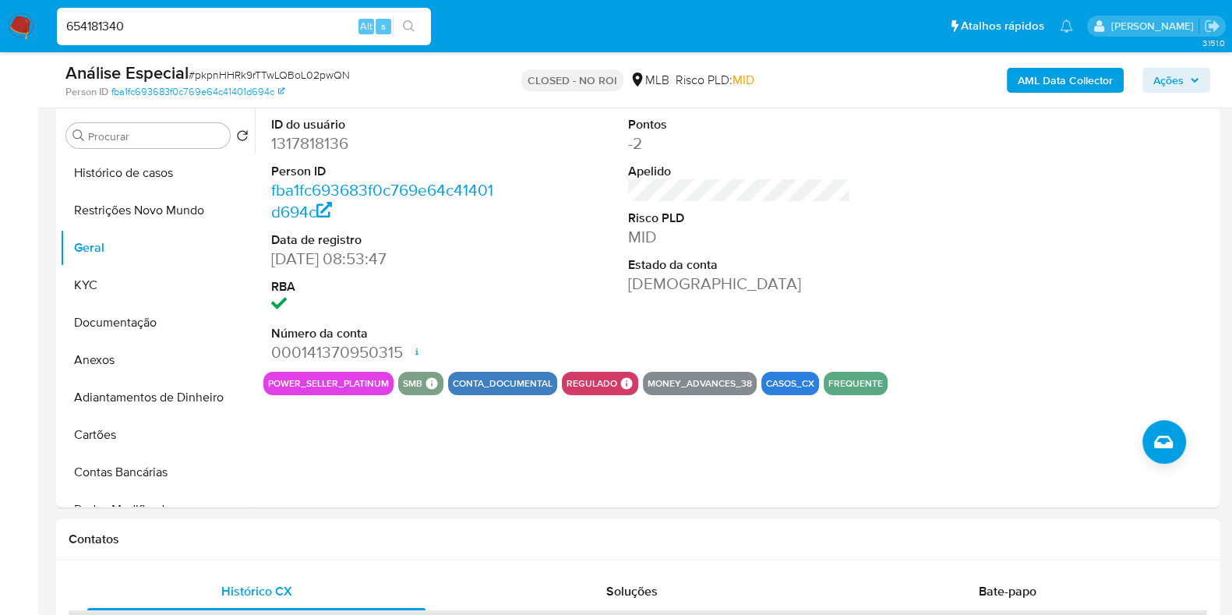
type input "654181340"
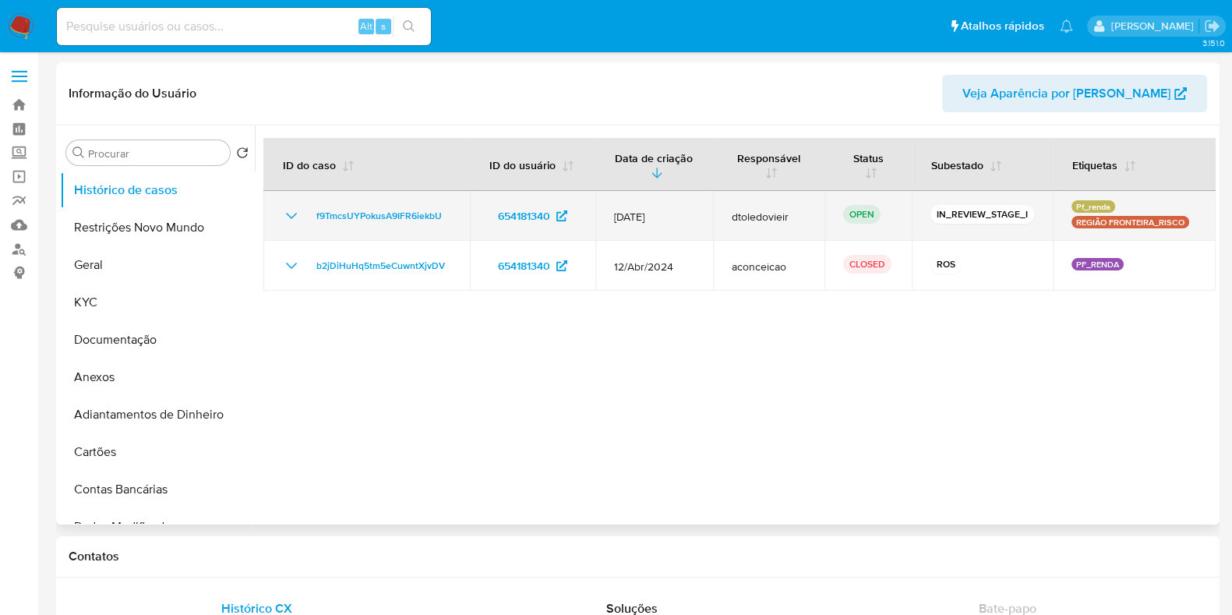
select select "10"
click at [386, 209] on span "f9TmcsUYPokusA9IFR6iekbU" at bounding box center [378, 215] width 125 height 19
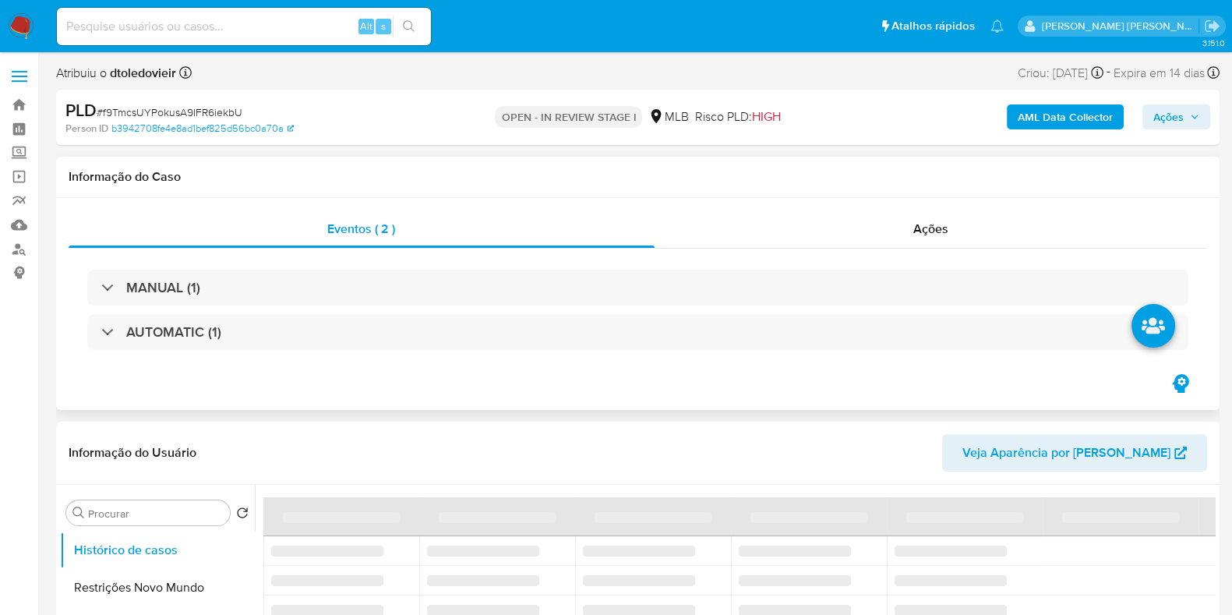
select select "10"
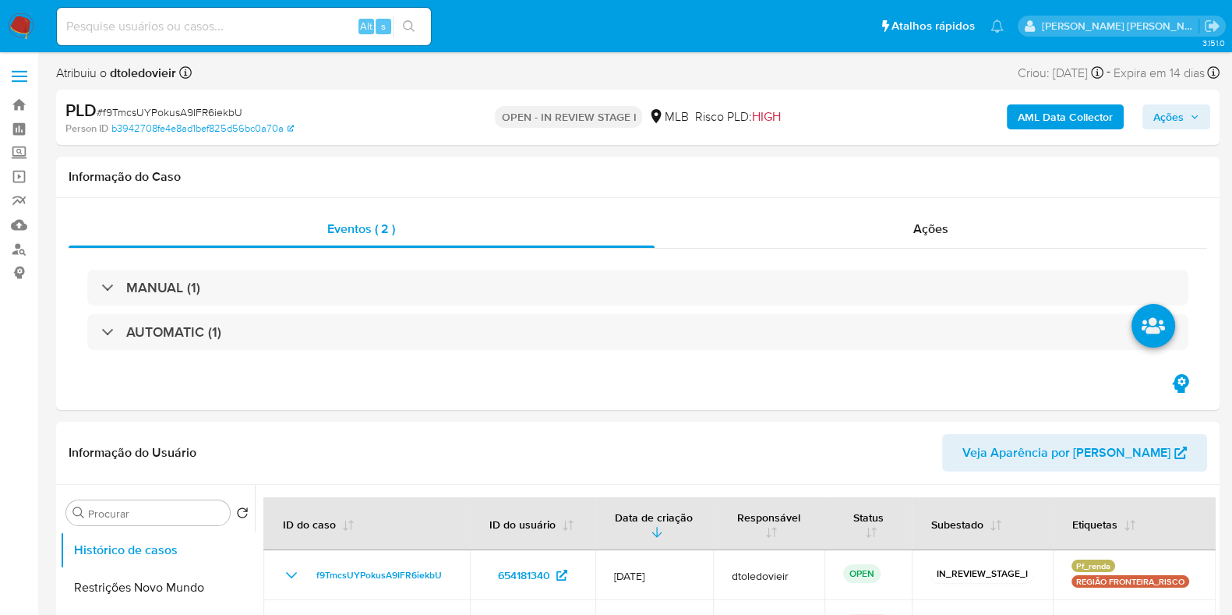
scroll to position [194, 0]
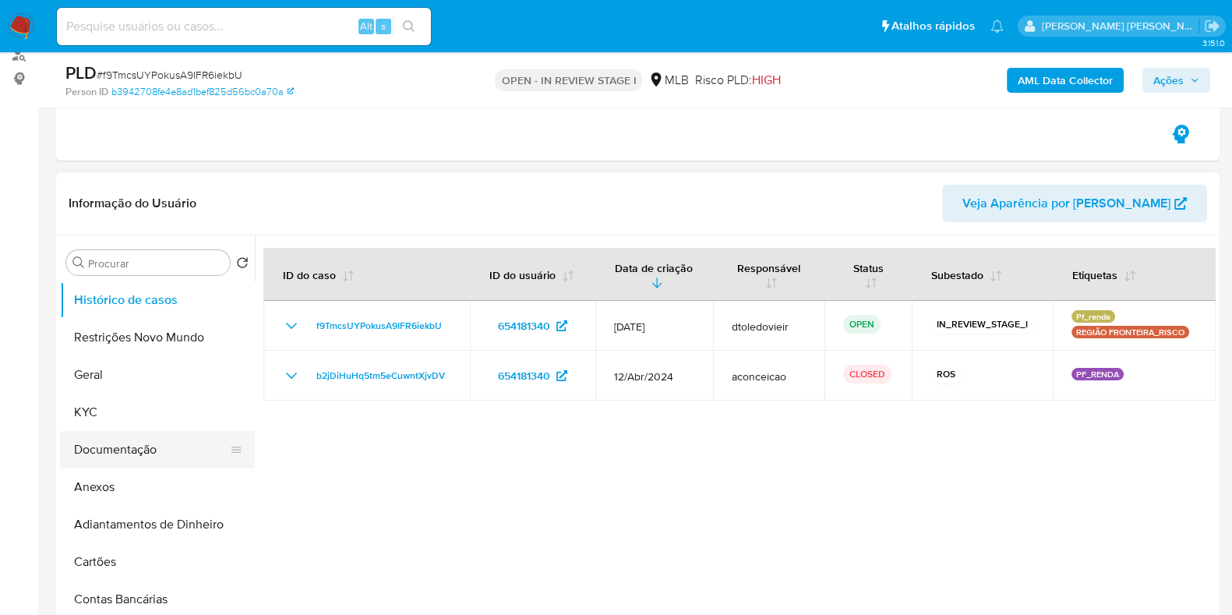
click at [139, 450] on button "Documentação" at bounding box center [151, 449] width 182 height 37
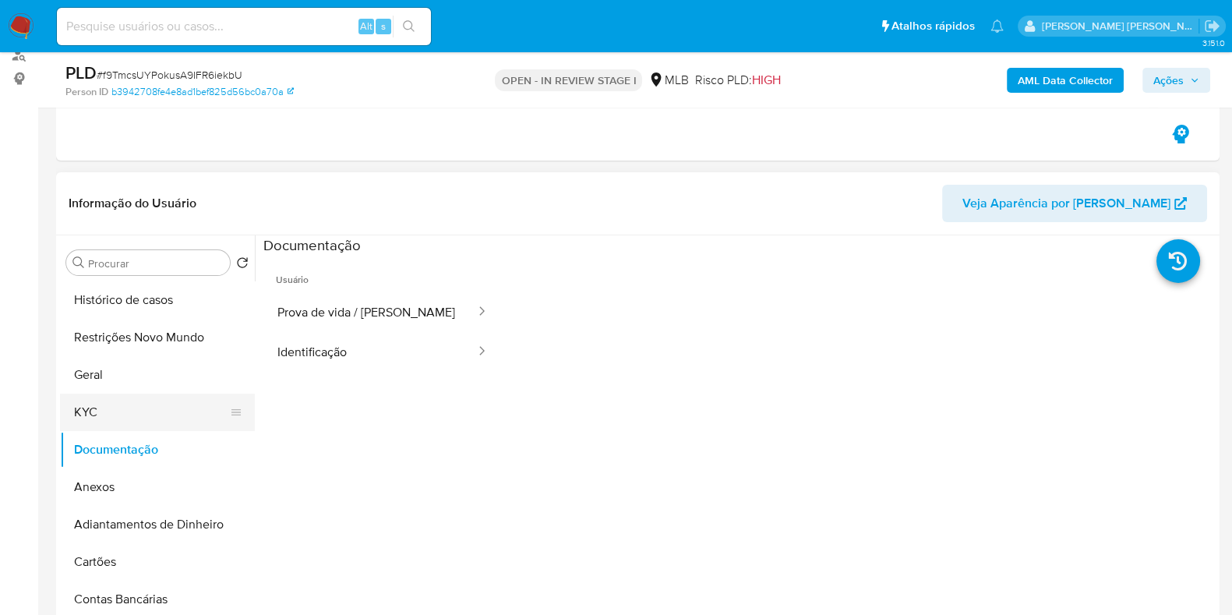
click at [151, 397] on button "KYC" at bounding box center [151, 411] width 182 height 37
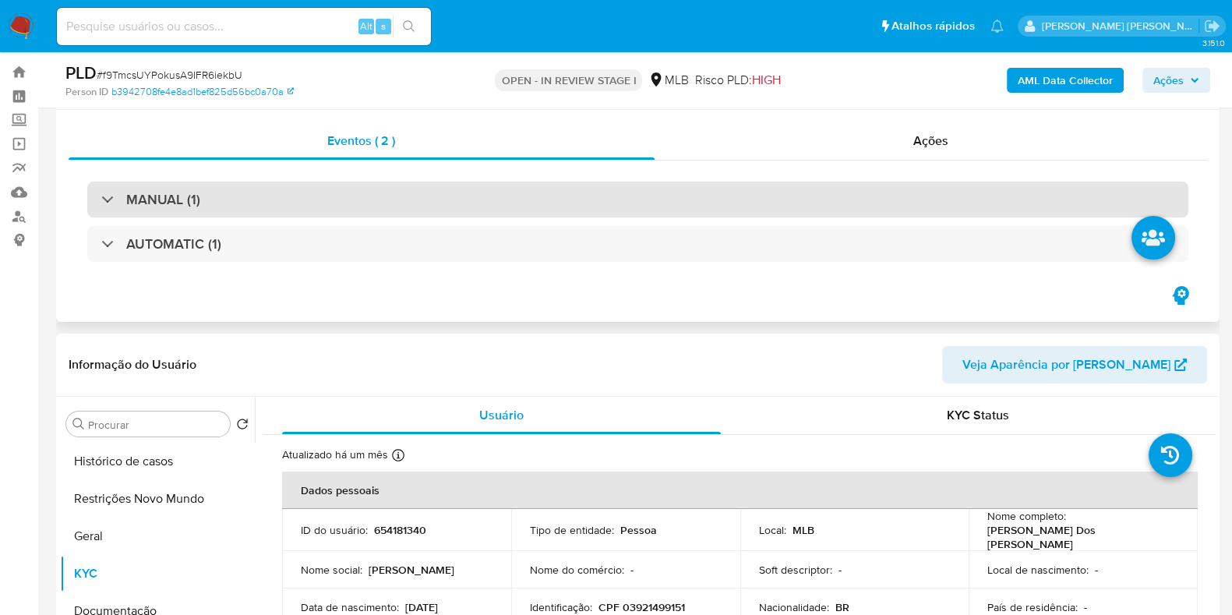
scroll to position [0, 0]
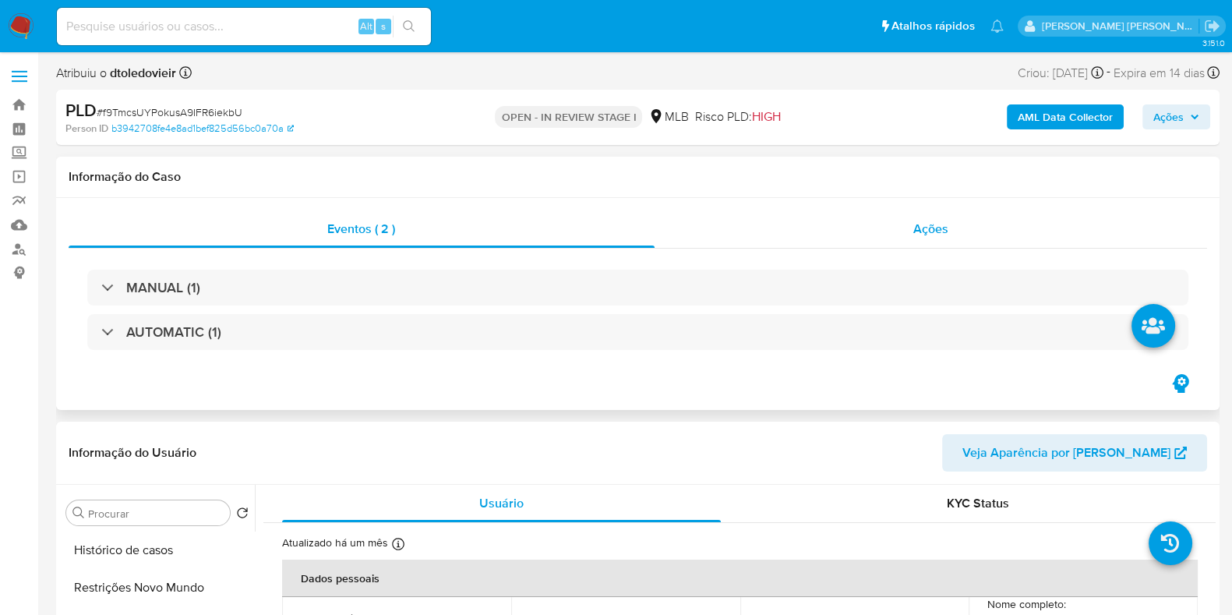
click at [943, 231] on span "Ações" at bounding box center [930, 229] width 35 height 18
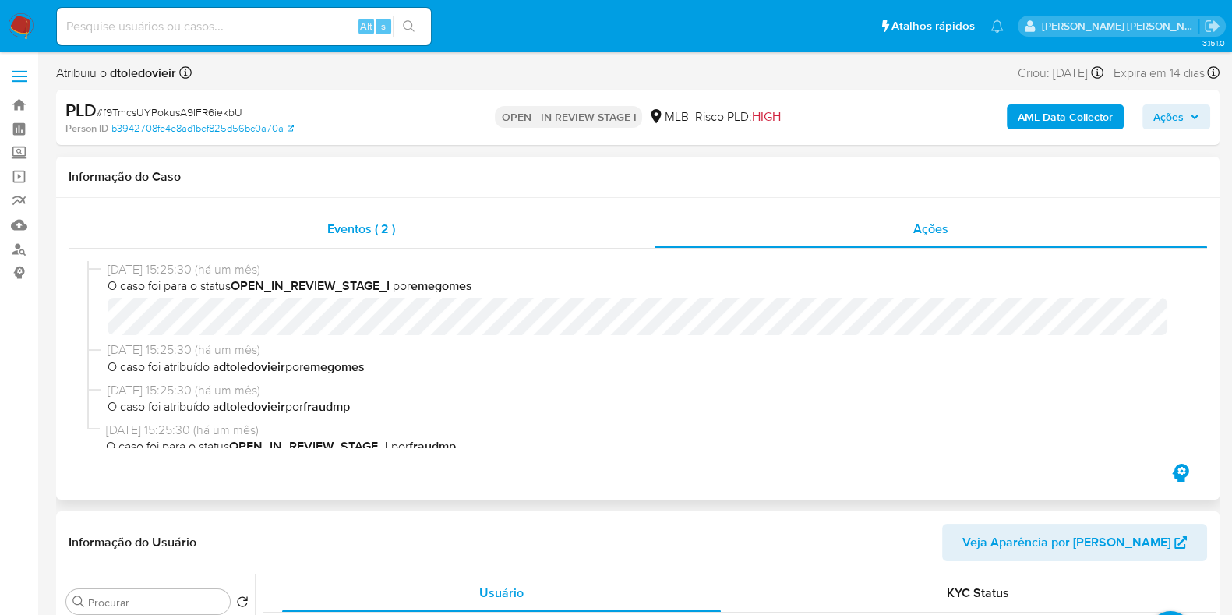
click at [466, 228] on div "Eventos ( 2 )" at bounding box center [362, 228] width 586 height 37
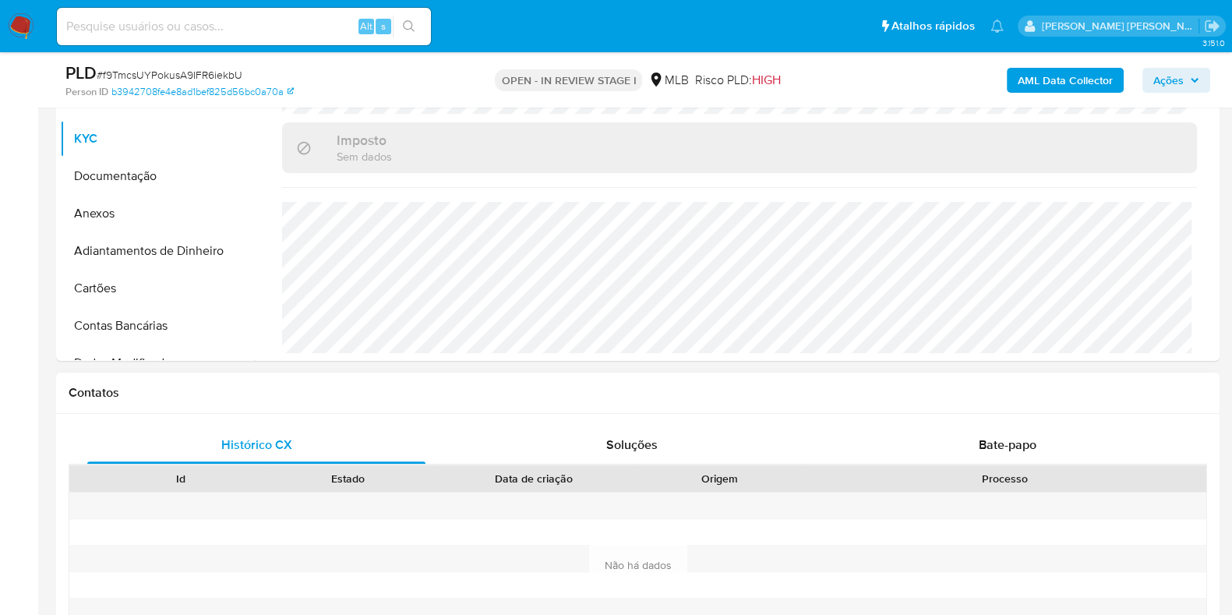
scroll to position [584, 0]
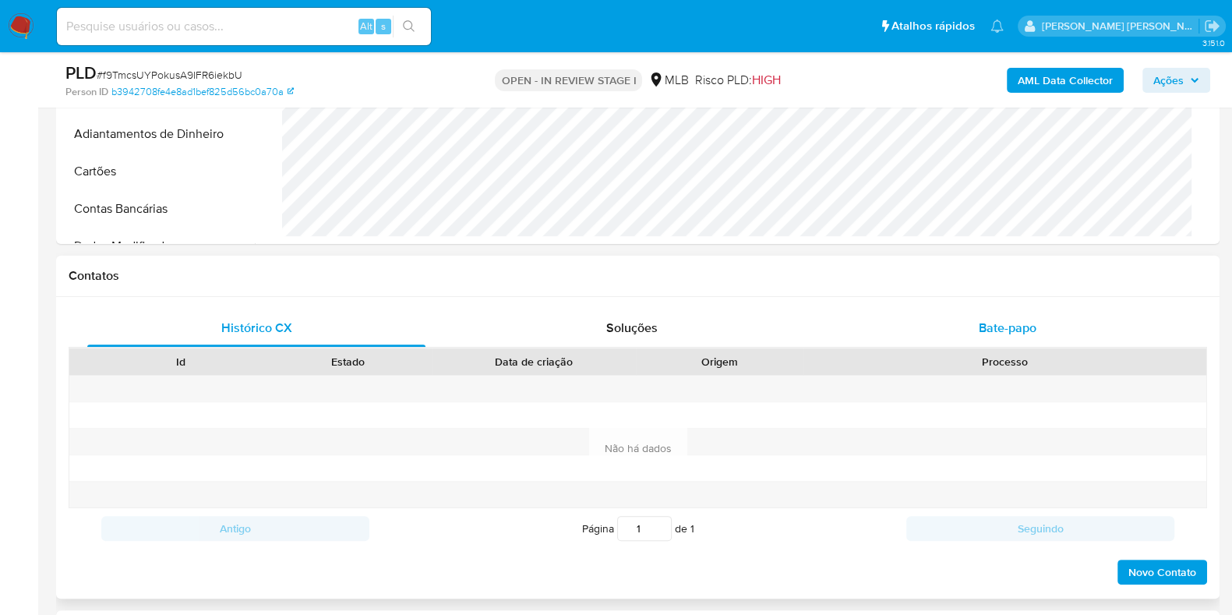
click at [1007, 321] on span "Bate-papo" at bounding box center [1008, 328] width 58 height 18
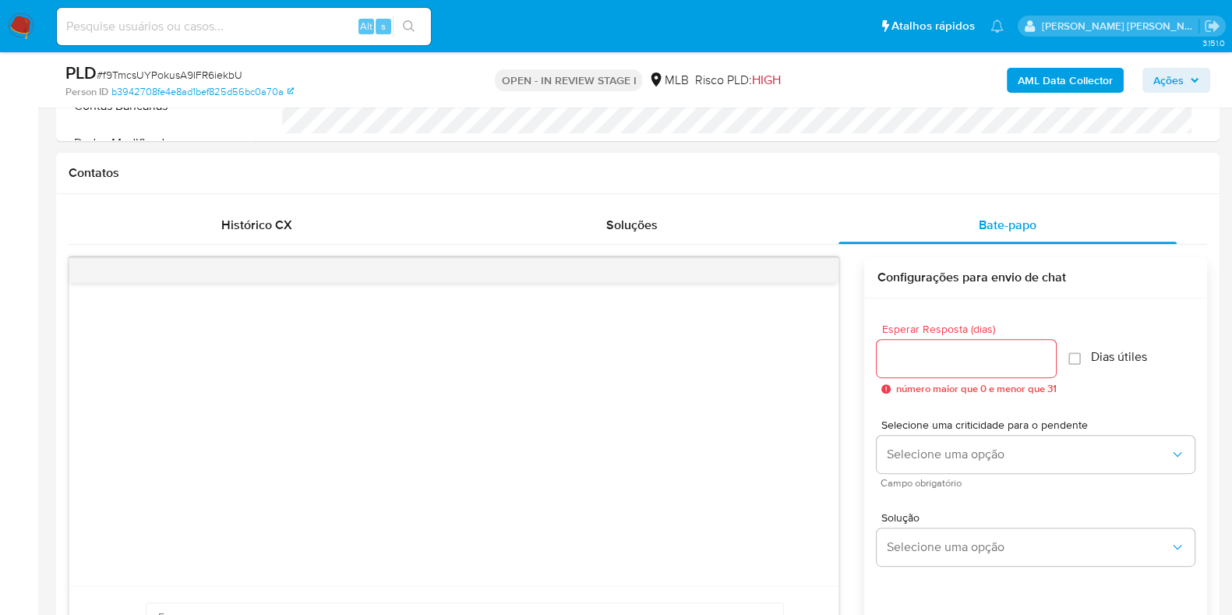
scroll to position [681, 0]
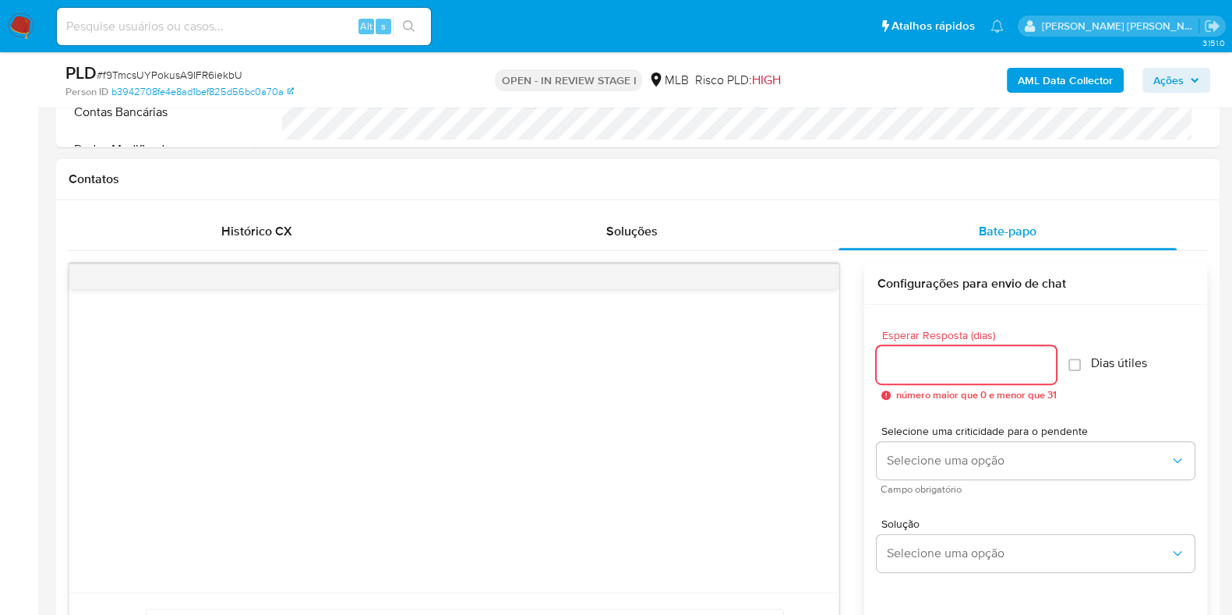
click at [947, 365] on input "Esperar Resposta (dias)" at bounding box center [966, 365] width 179 height 20
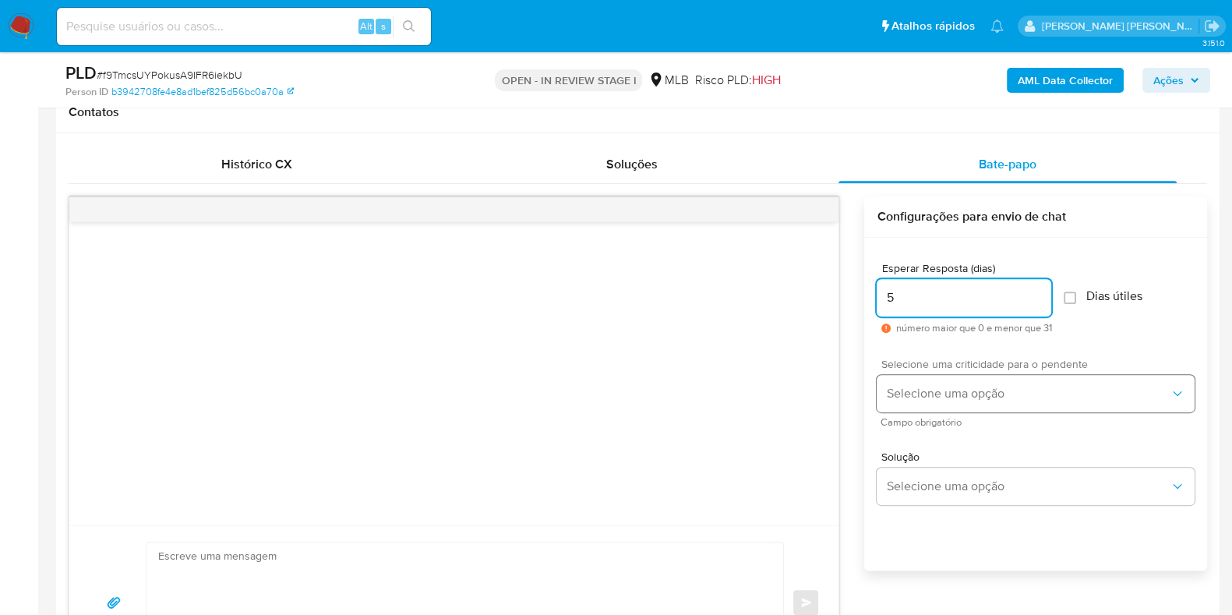
scroll to position [778, 0]
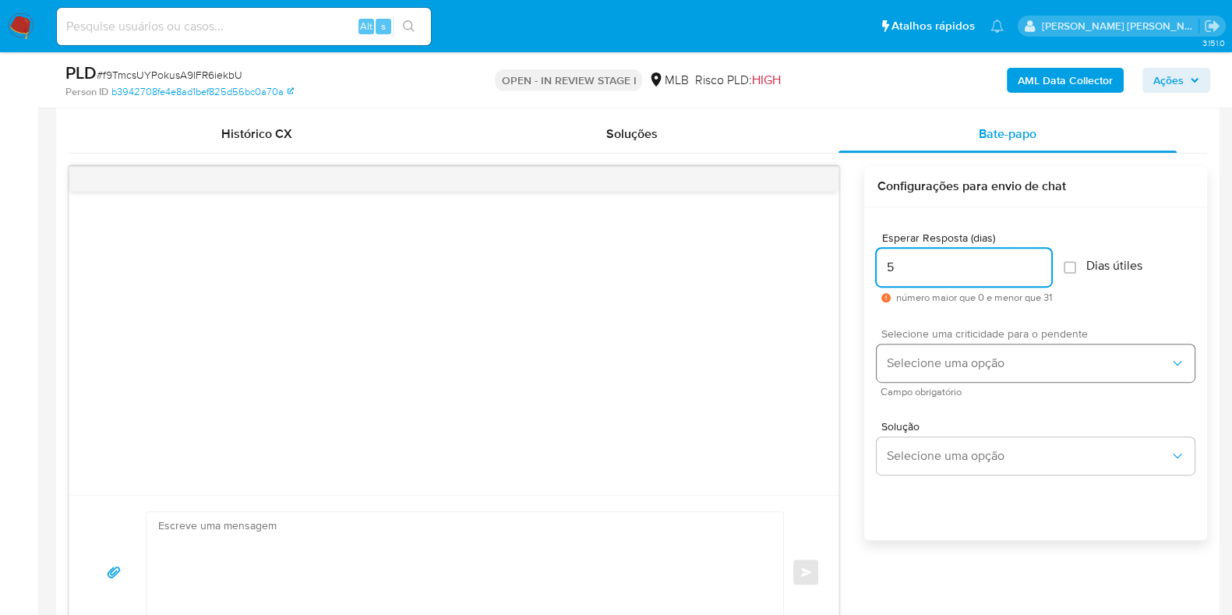
type input "5"
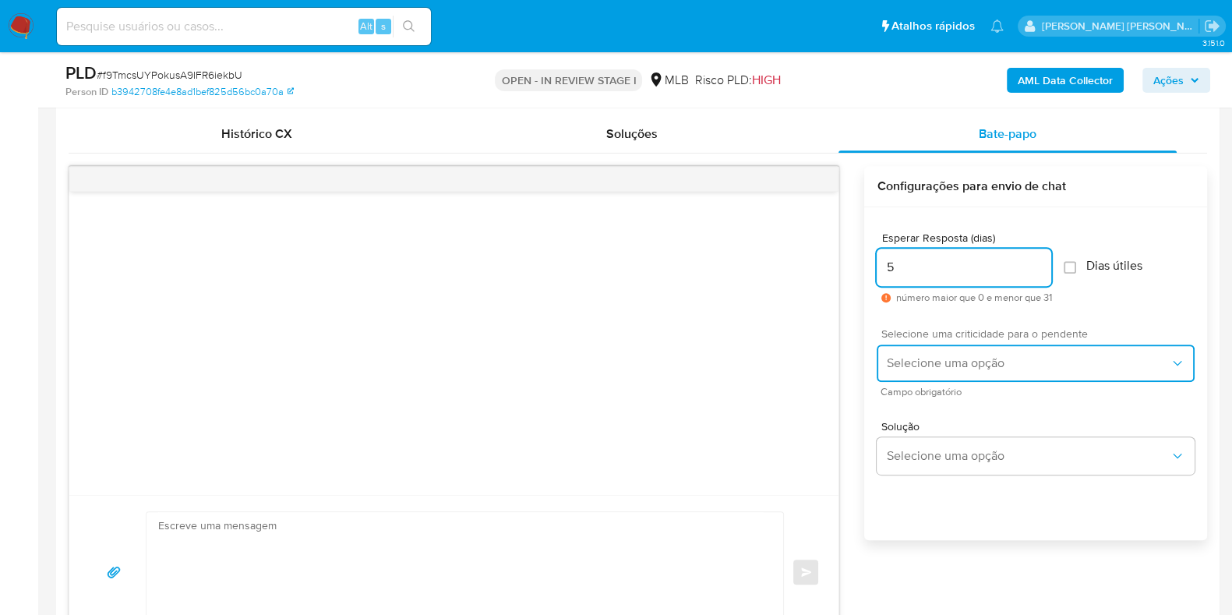
click at [1014, 364] on span "Selecione uma opção" at bounding box center [1028, 363] width 284 height 16
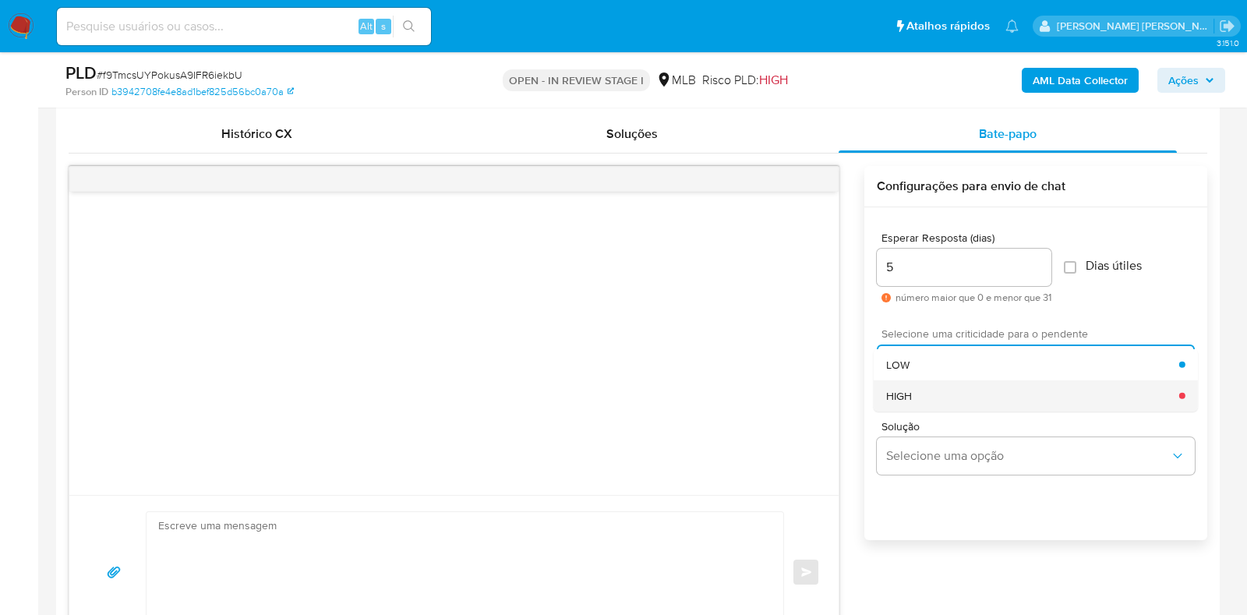
click at [973, 392] on div "HIGH" at bounding box center [1032, 395] width 293 height 31
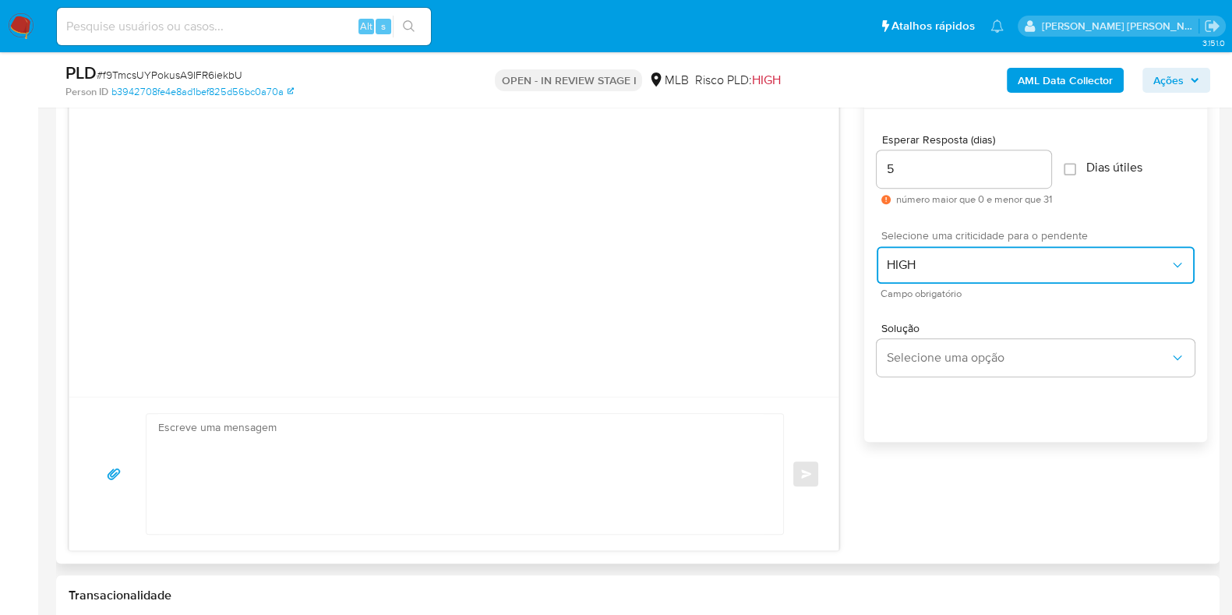
scroll to position [974, 0]
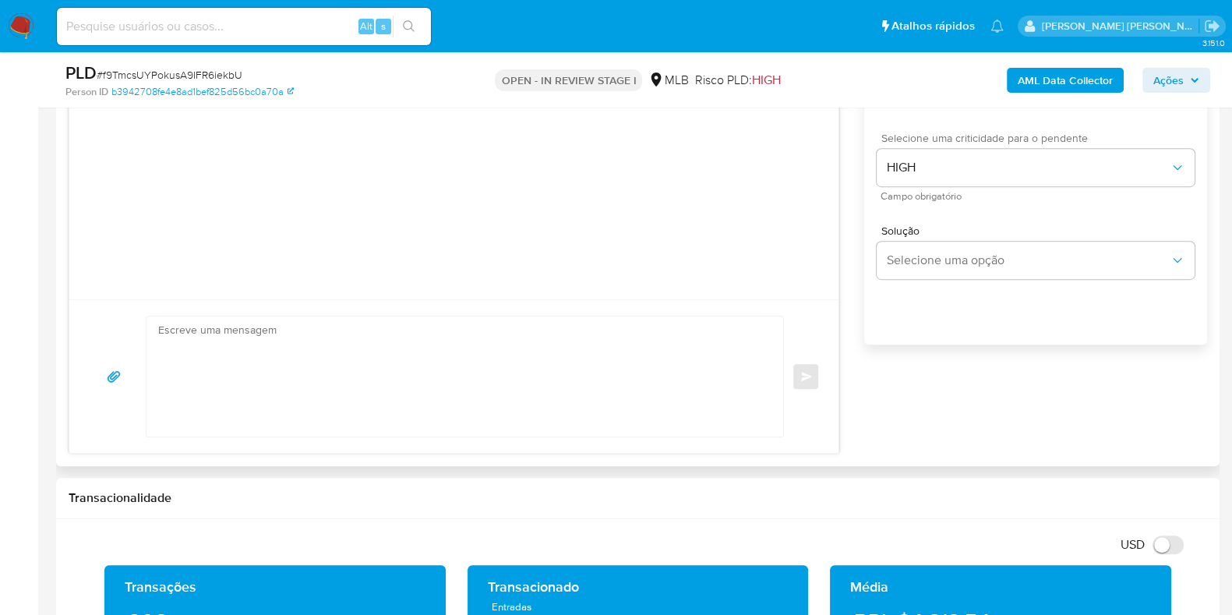
click at [559, 349] on textarea at bounding box center [460, 376] width 605 height 120
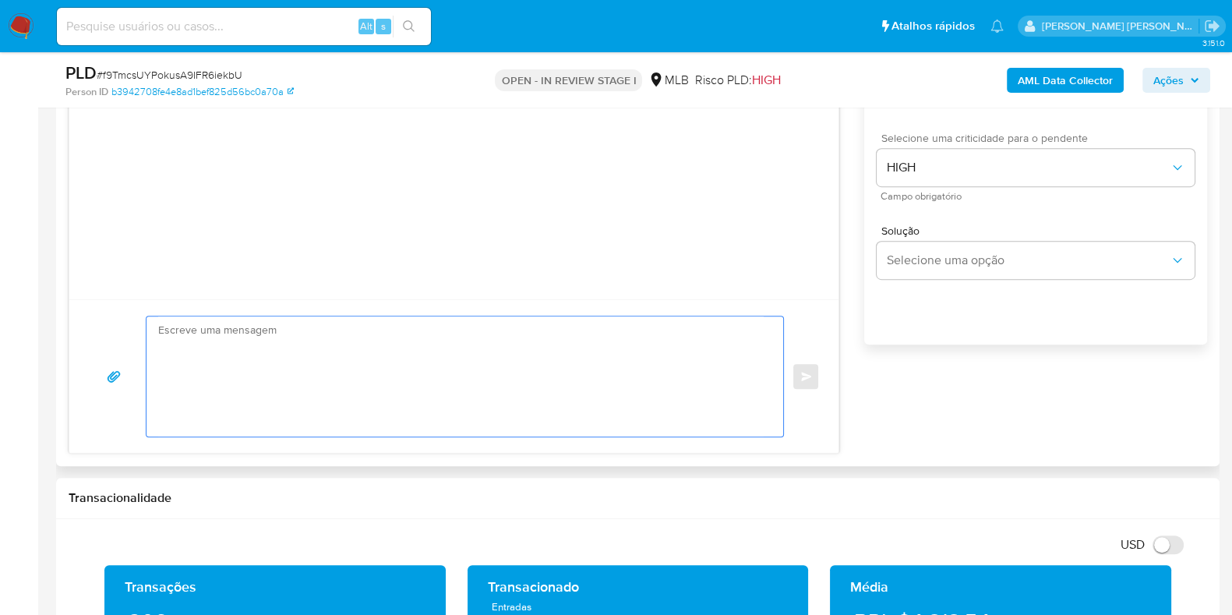
paste textarea "Olá, Estamos realizando uma verificação adicional de segurança em contas de usu…"
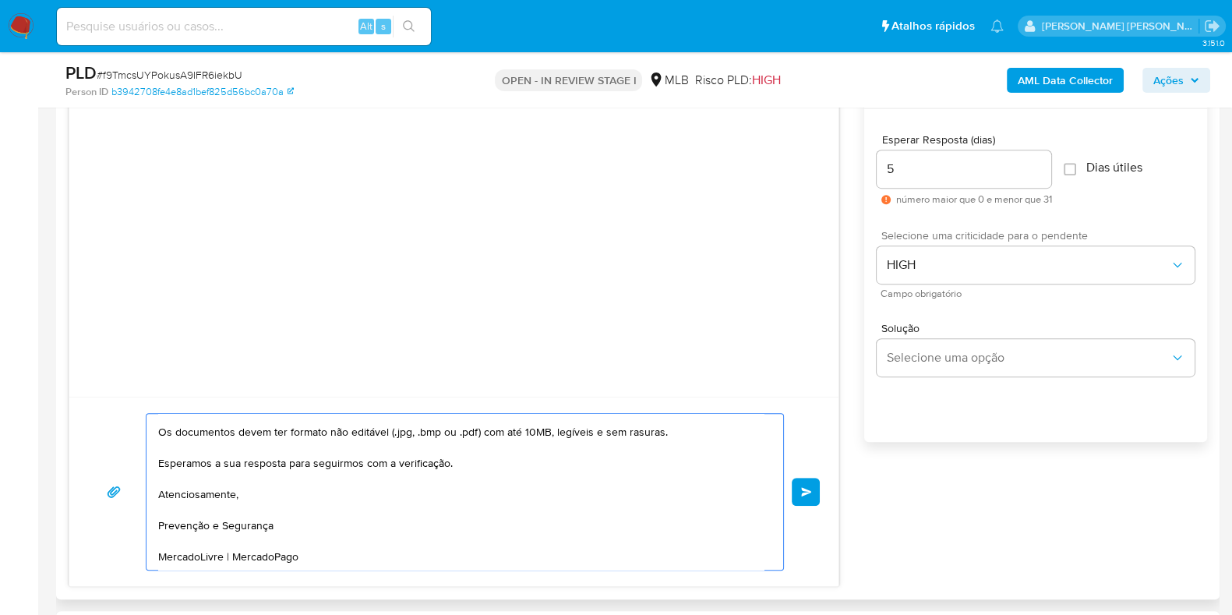
scroll to position [182, 0]
type textarea "Olá, Estamos realizando uma verificação adicional de segurança em contas de usu…"
click at [801, 484] on button "common.send" at bounding box center [806, 492] width 28 height 28
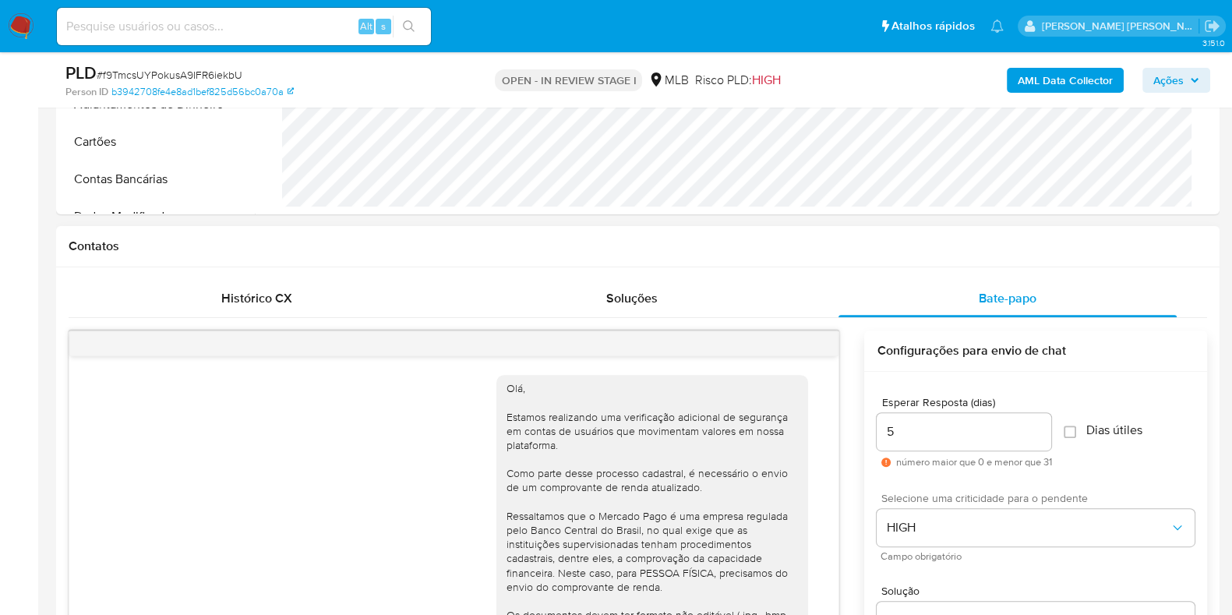
scroll to position [584, 0]
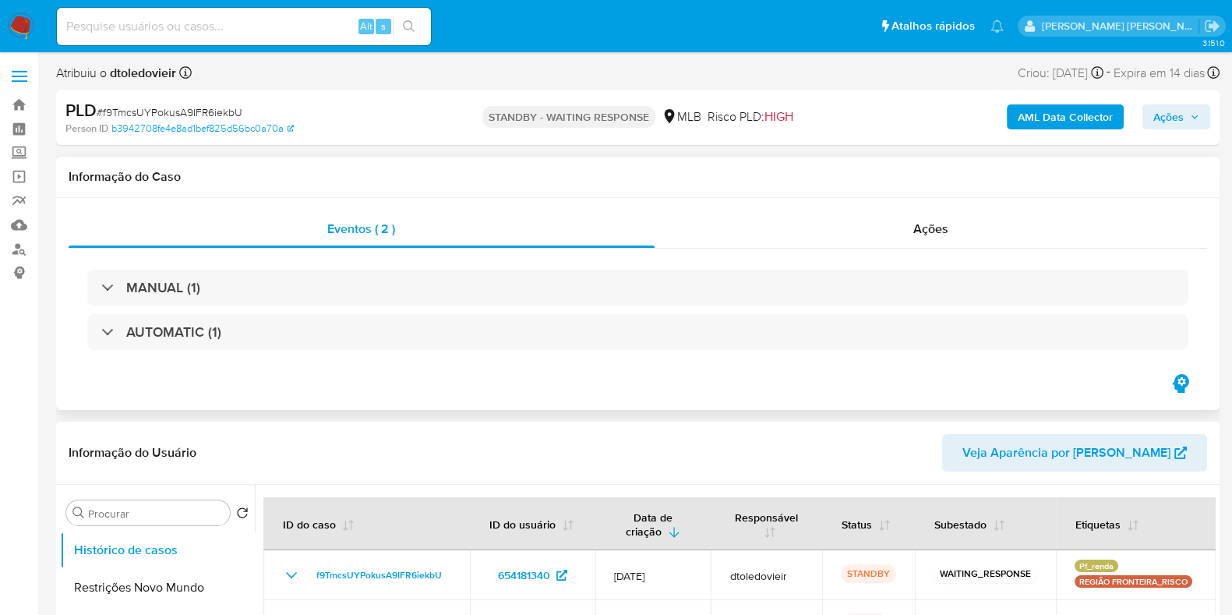
select select "10"
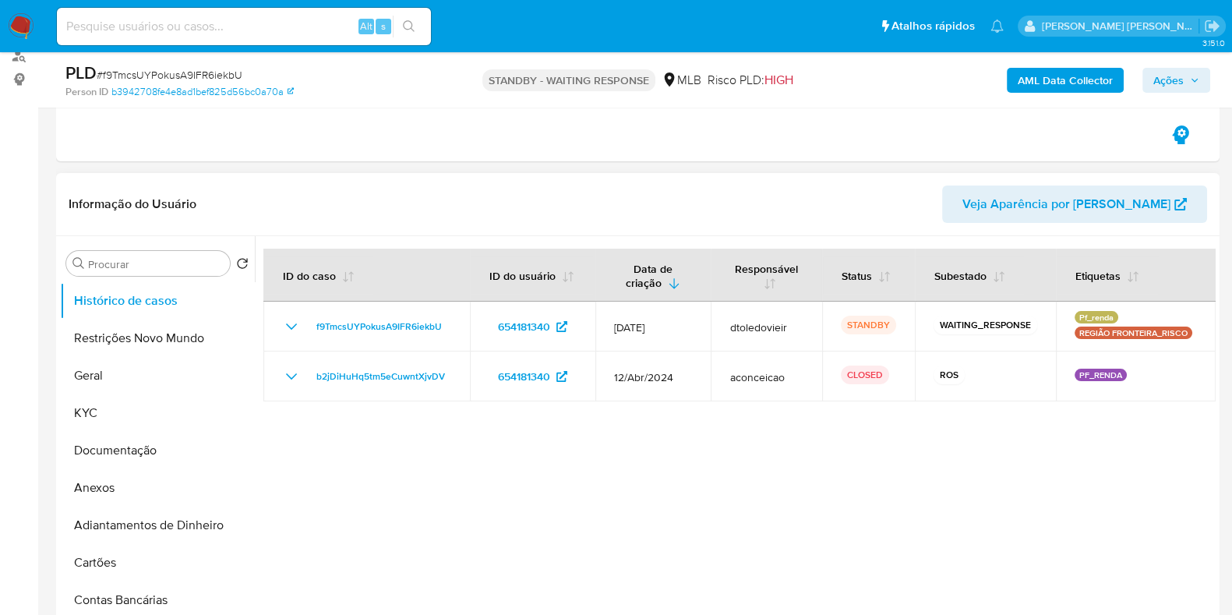
scroll to position [194, 0]
click at [125, 379] on button "Geral" at bounding box center [151, 374] width 182 height 37
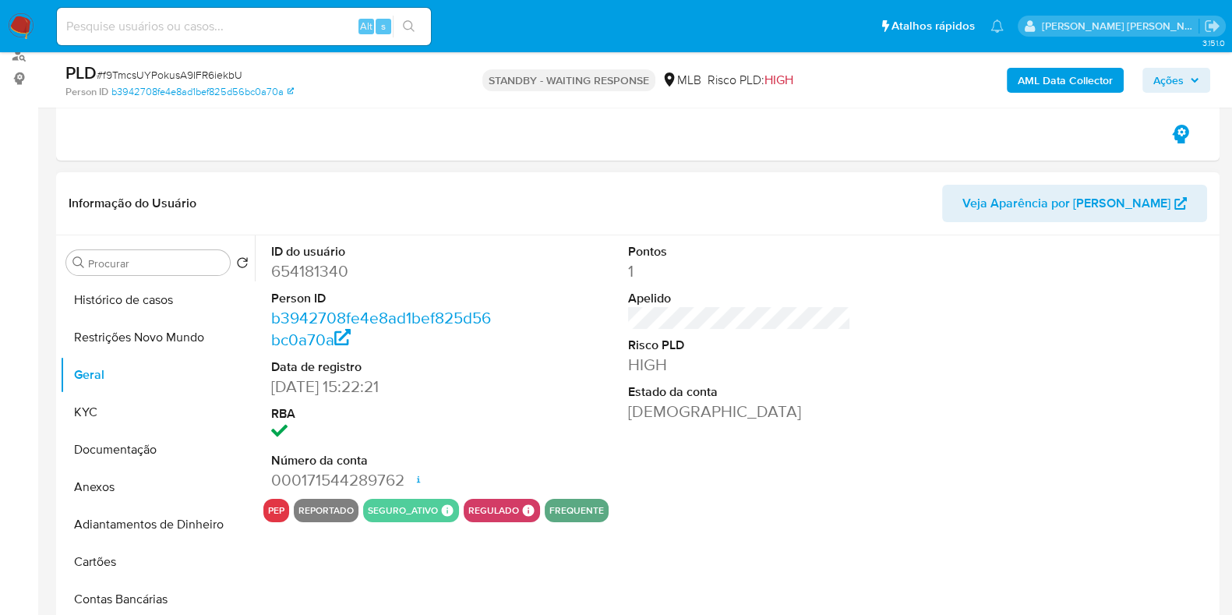
click at [312, 273] on dd "654181340" at bounding box center [382, 271] width 223 height 22
copy dd "654181340"
click at [286, 26] on input at bounding box center [244, 26] width 374 height 20
paste input "491472128"
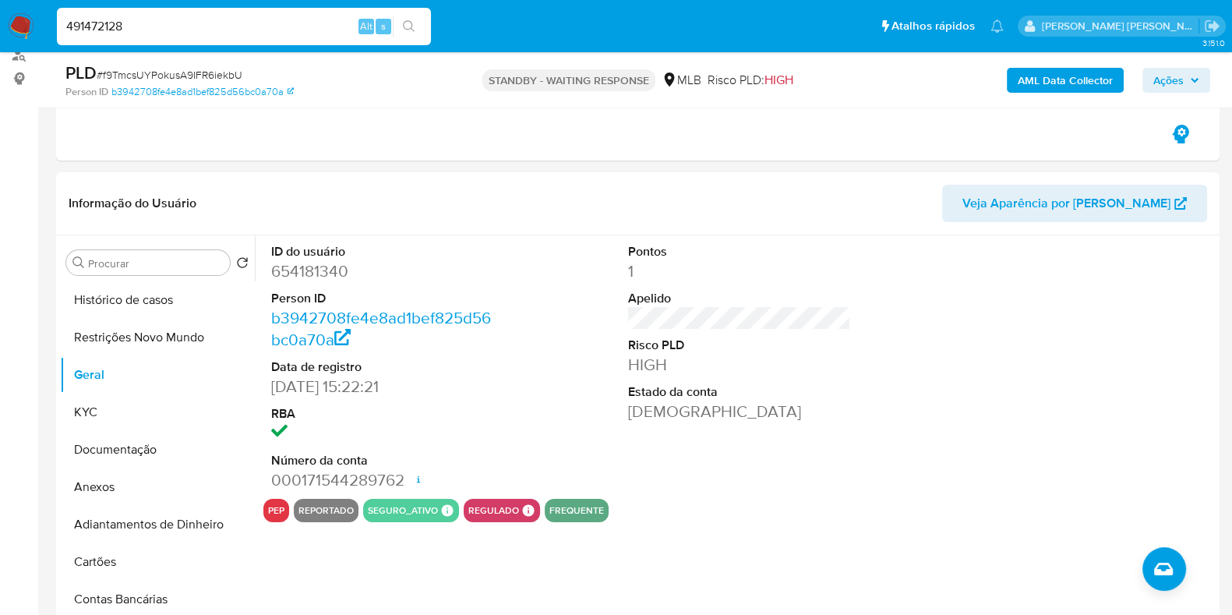
type input "491472128"
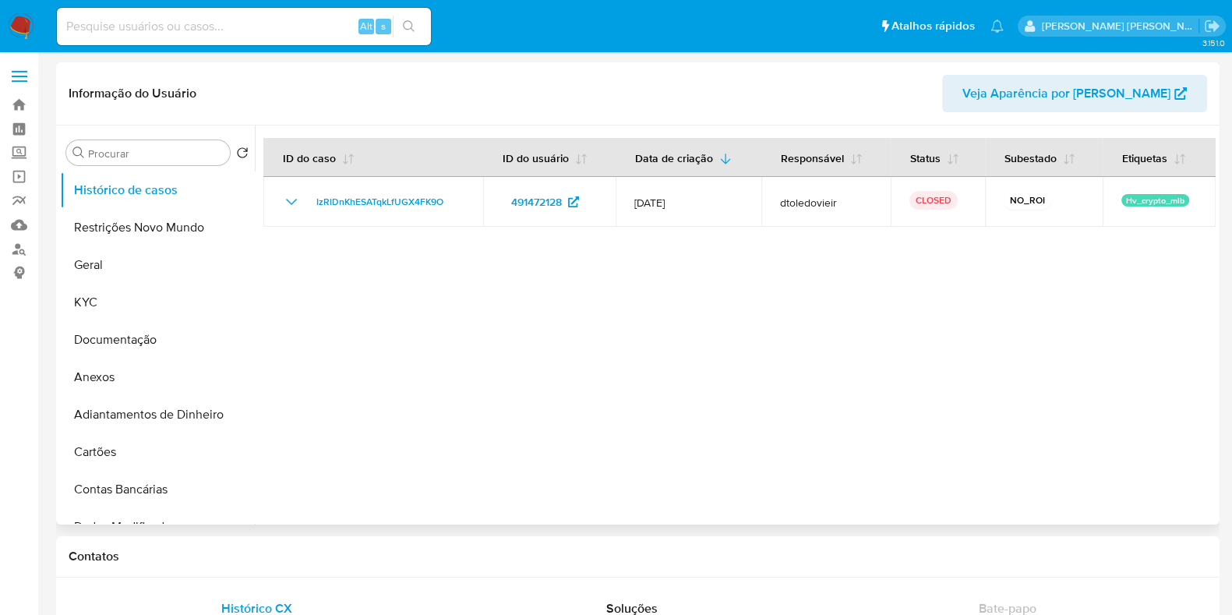
select select "10"
click at [136, 266] on button "Geral" at bounding box center [151, 264] width 182 height 37
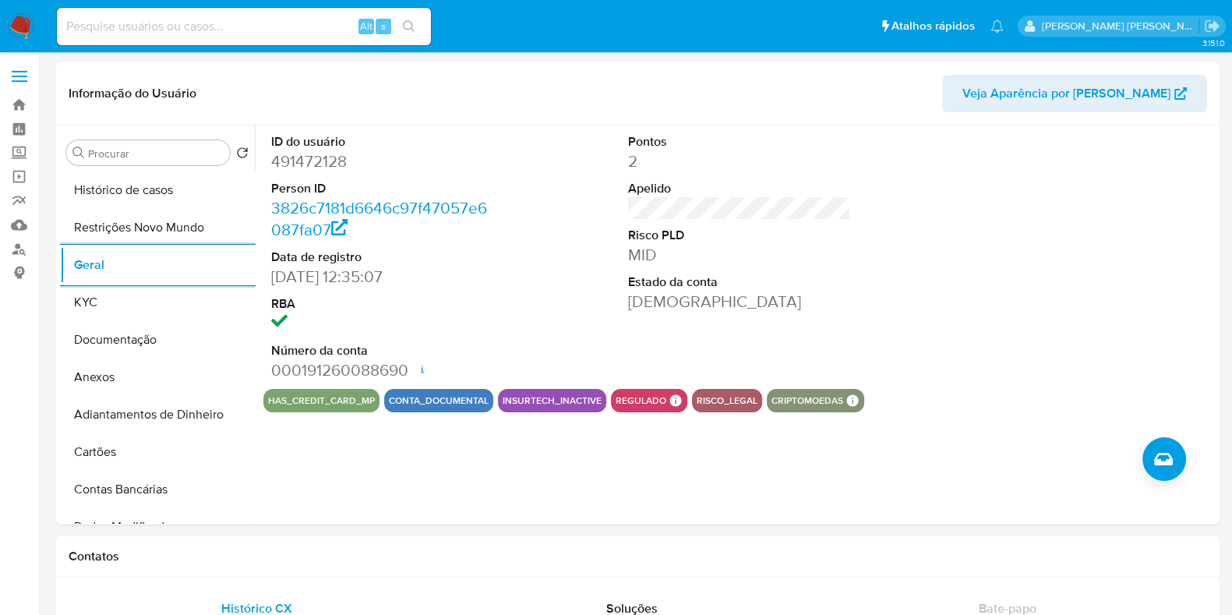
click at [293, 34] on input at bounding box center [244, 26] width 374 height 20
paste input "1317818136"
type input "1317818136"
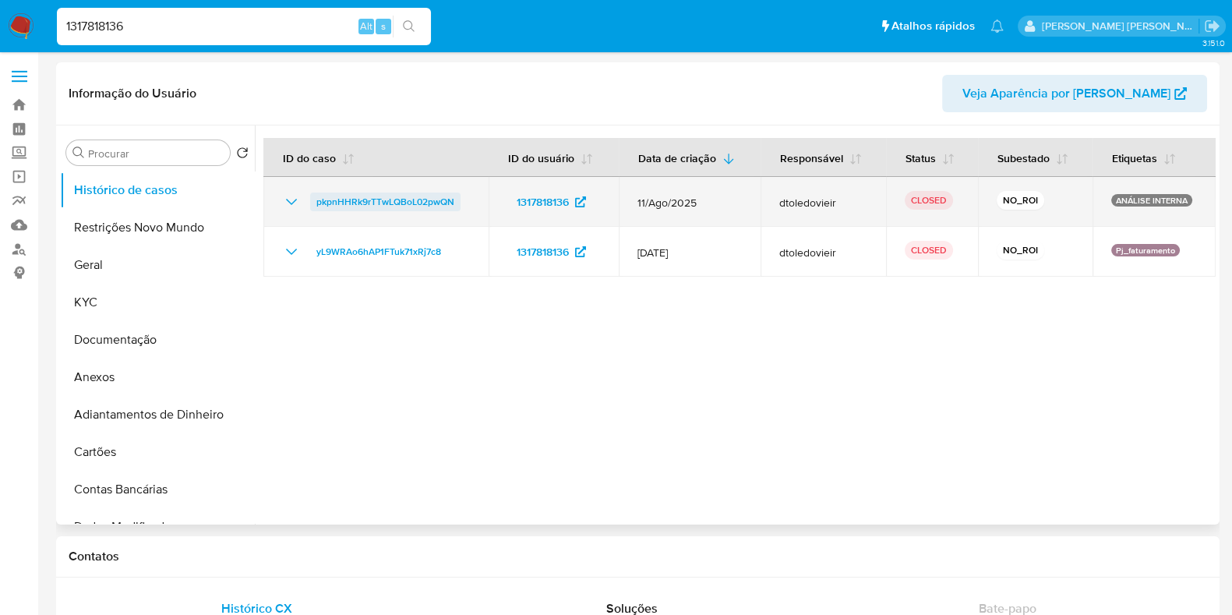
select select "10"
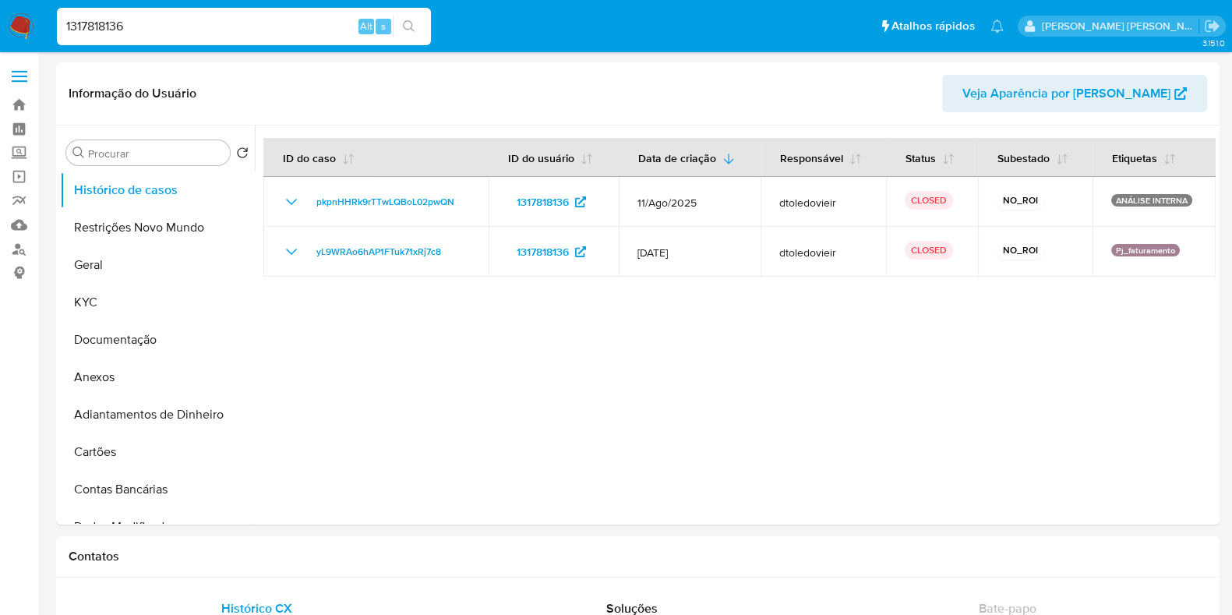
click at [280, 30] on input "1317818136" at bounding box center [244, 26] width 374 height 20
paste input "08891093"
type input "108891093"
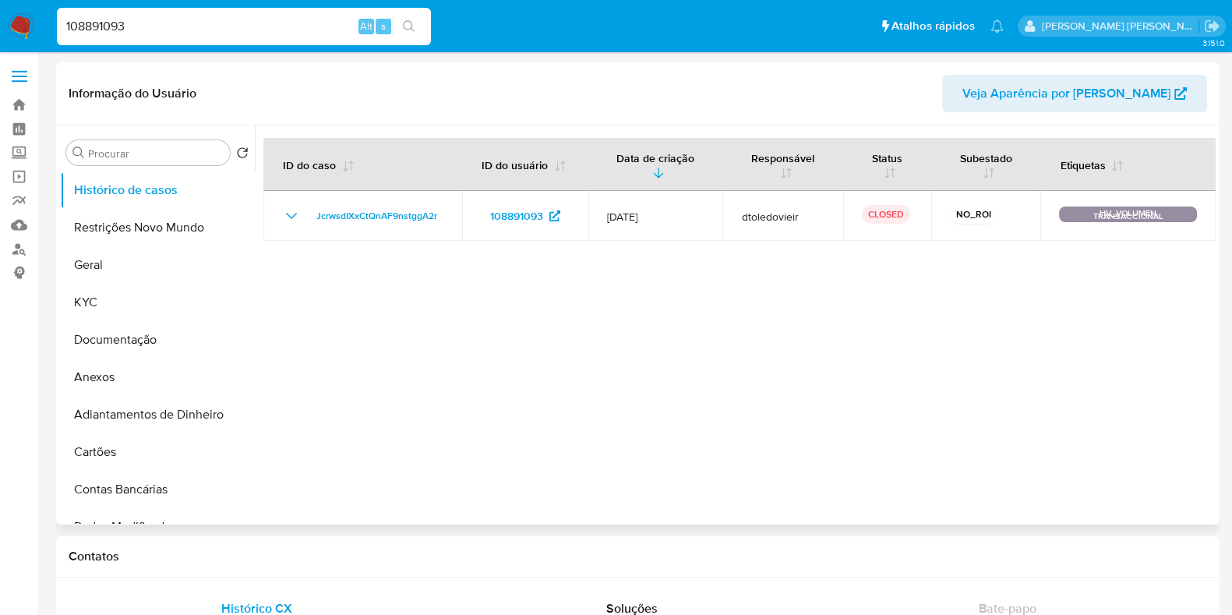
select select "10"
click at [245, 36] on input "108891093" at bounding box center [244, 26] width 374 height 20
paste input "317818136"
type input "1317818136"
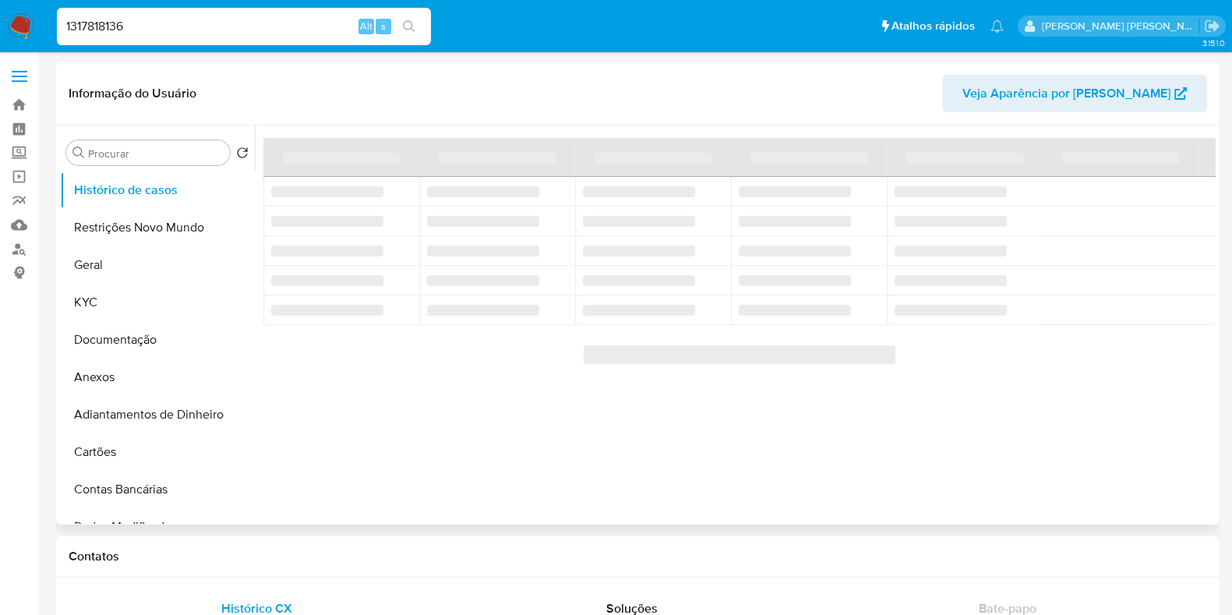
select select "10"
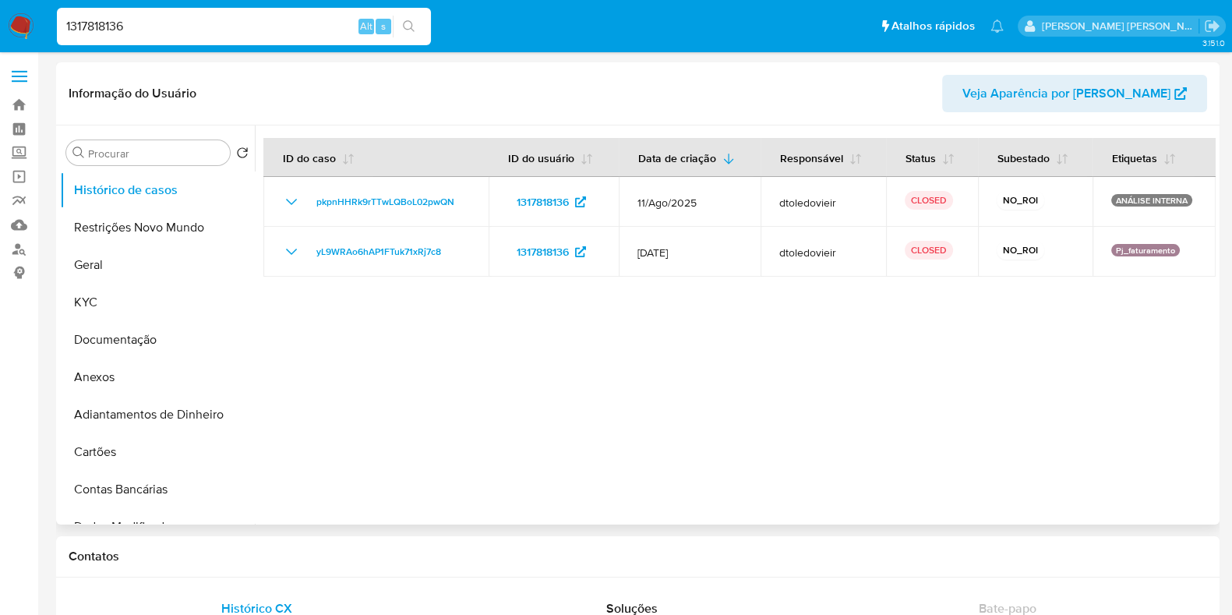
click at [294, 17] on input "1317818136" at bounding box center [244, 26] width 374 height 20
paste input "991729601"
type input "1991729601"
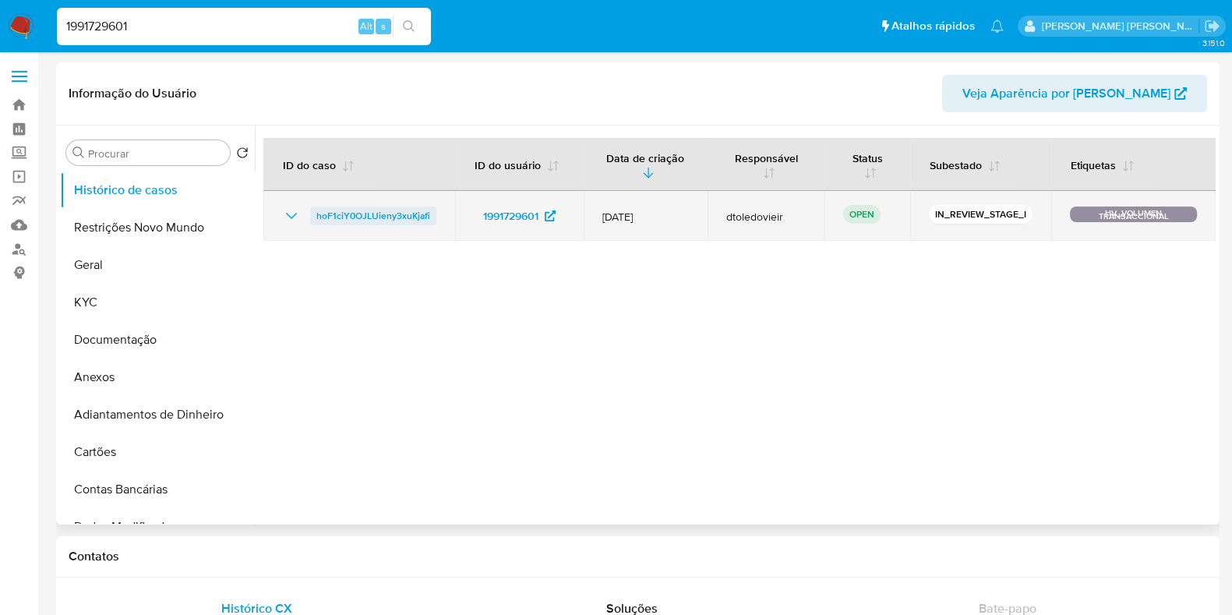
select select "10"
click at [408, 212] on span "hoF1ciY0OJLUieny3xuKjafi" at bounding box center [373, 215] width 114 height 19
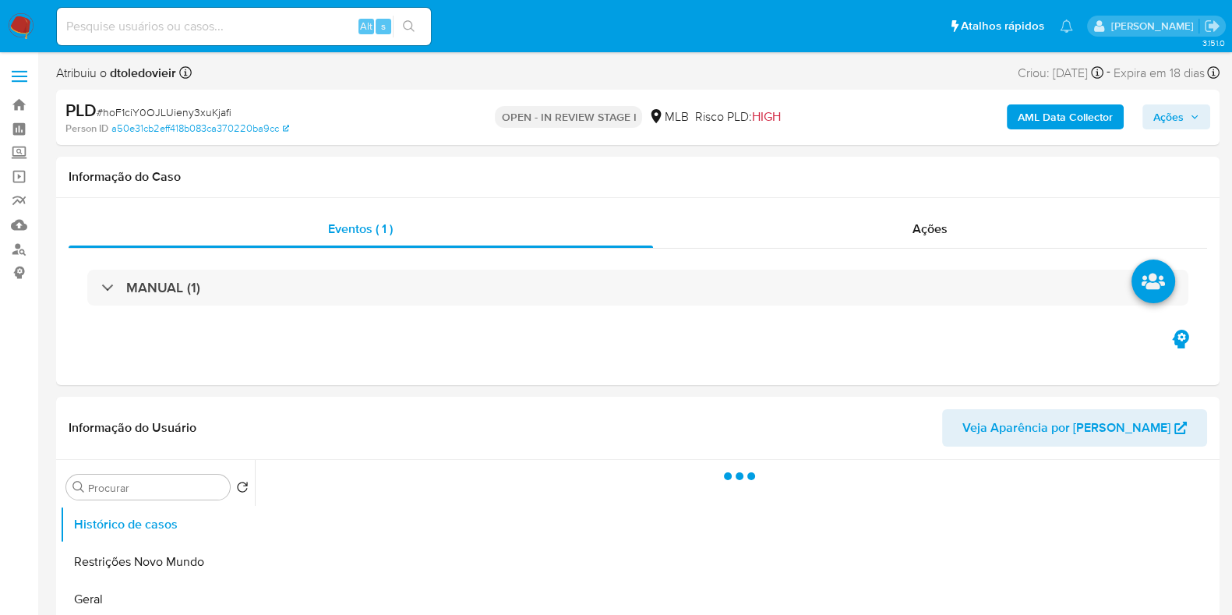
select select "10"
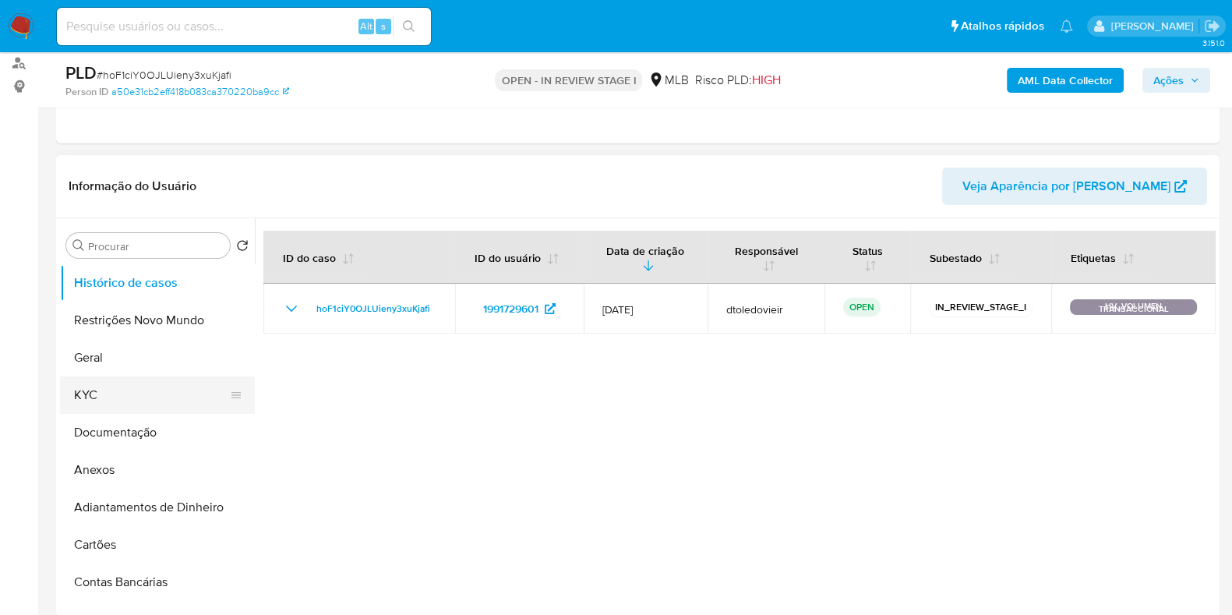
scroll to position [194, 0]
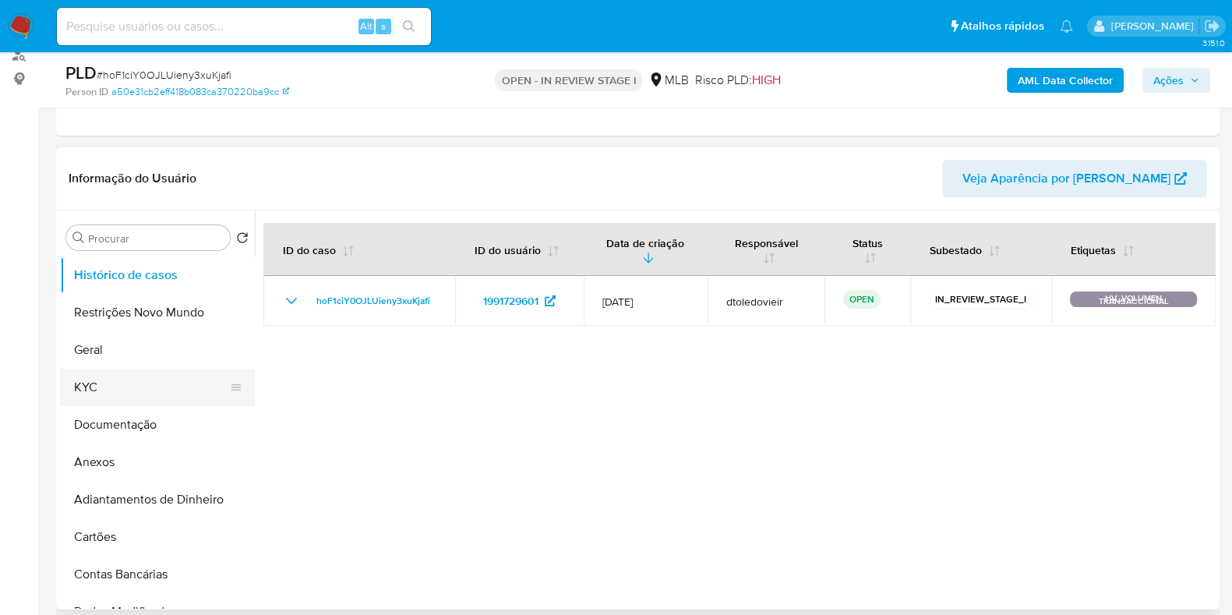
click at [132, 385] on button "KYC" at bounding box center [151, 387] width 182 height 37
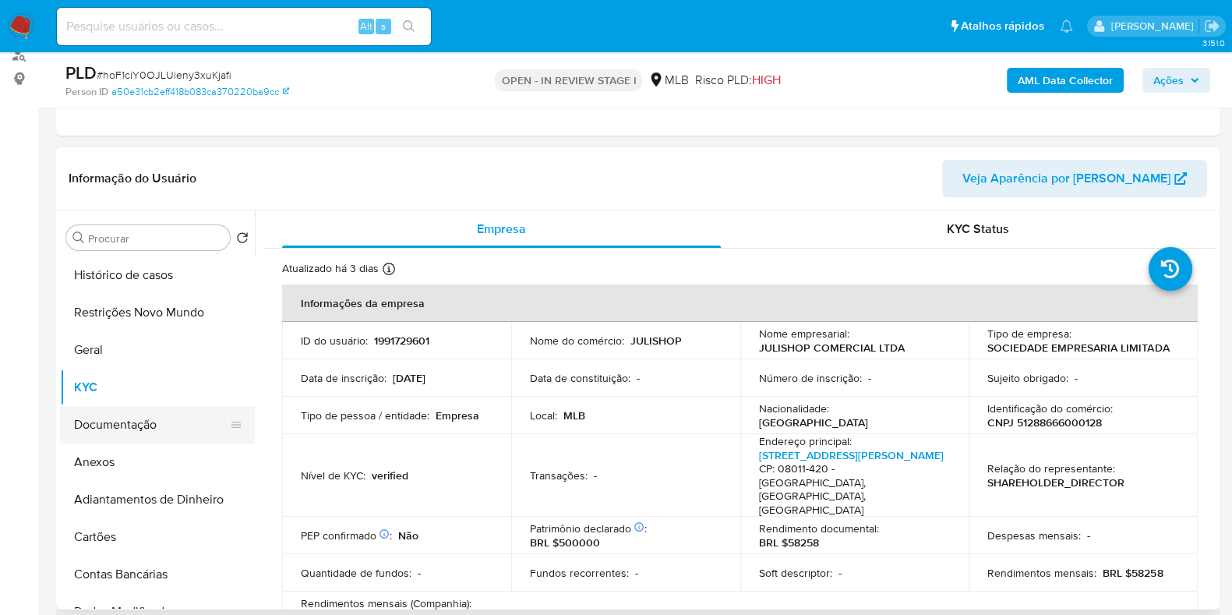
click at [125, 421] on button "Documentação" at bounding box center [151, 424] width 182 height 37
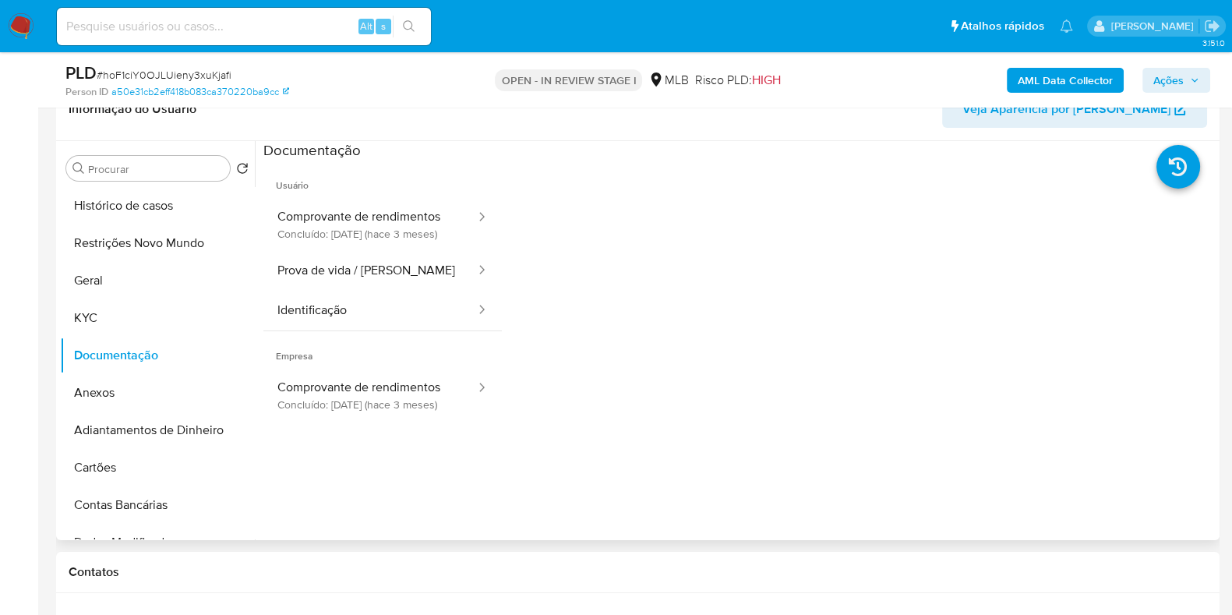
scroll to position [292, 0]
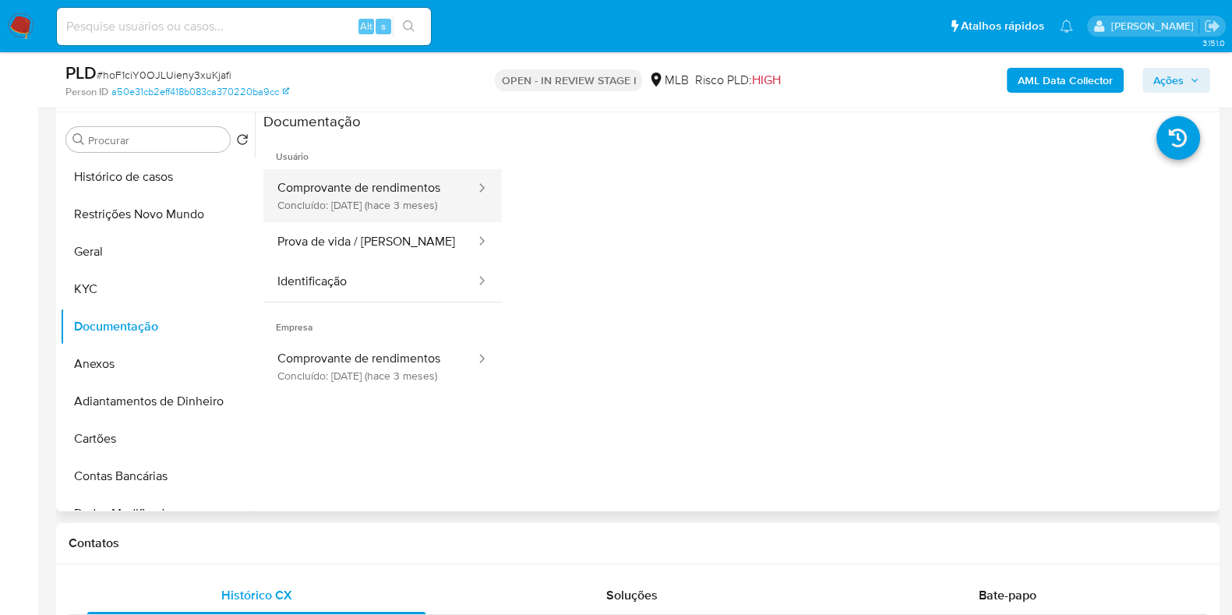
click at [419, 189] on button "Comprovante de rendimentos Concluído: [DATE] (hace 3 meses)" at bounding box center [369, 195] width 213 height 53
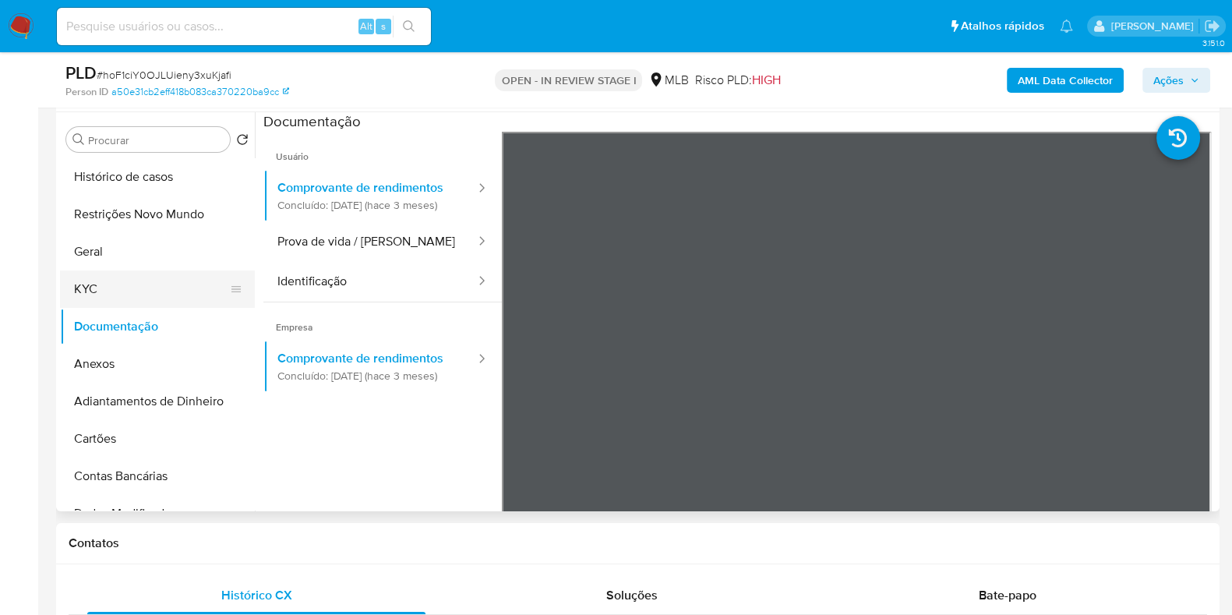
click at [78, 283] on button "KYC" at bounding box center [151, 288] width 182 height 37
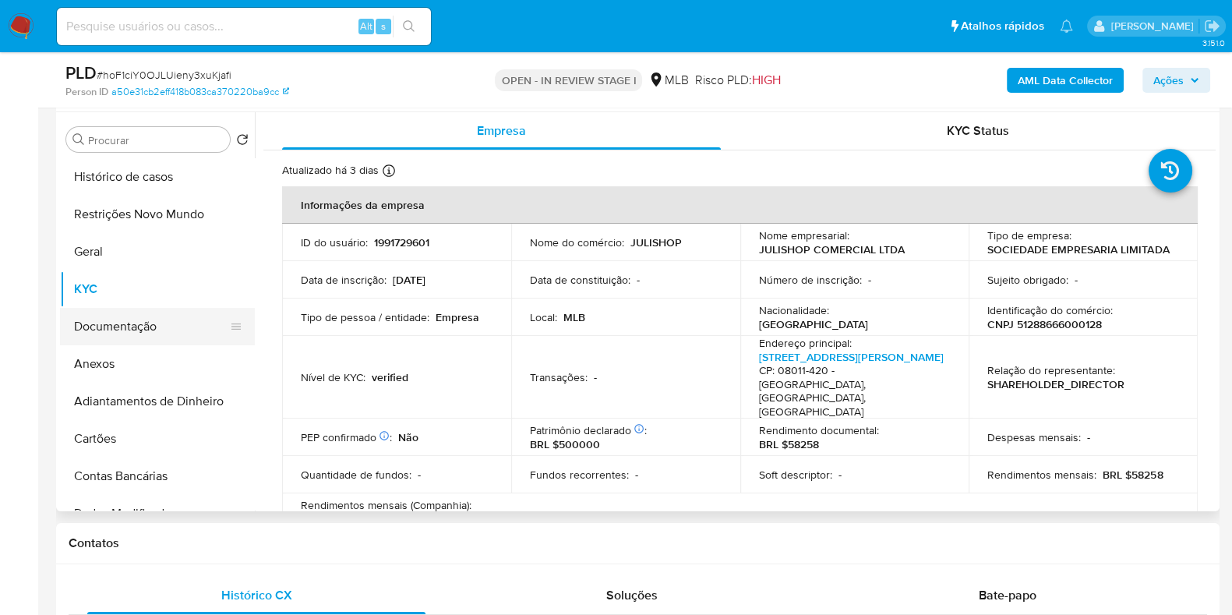
click at [114, 331] on button "Documentação" at bounding box center [151, 326] width 182 height 37
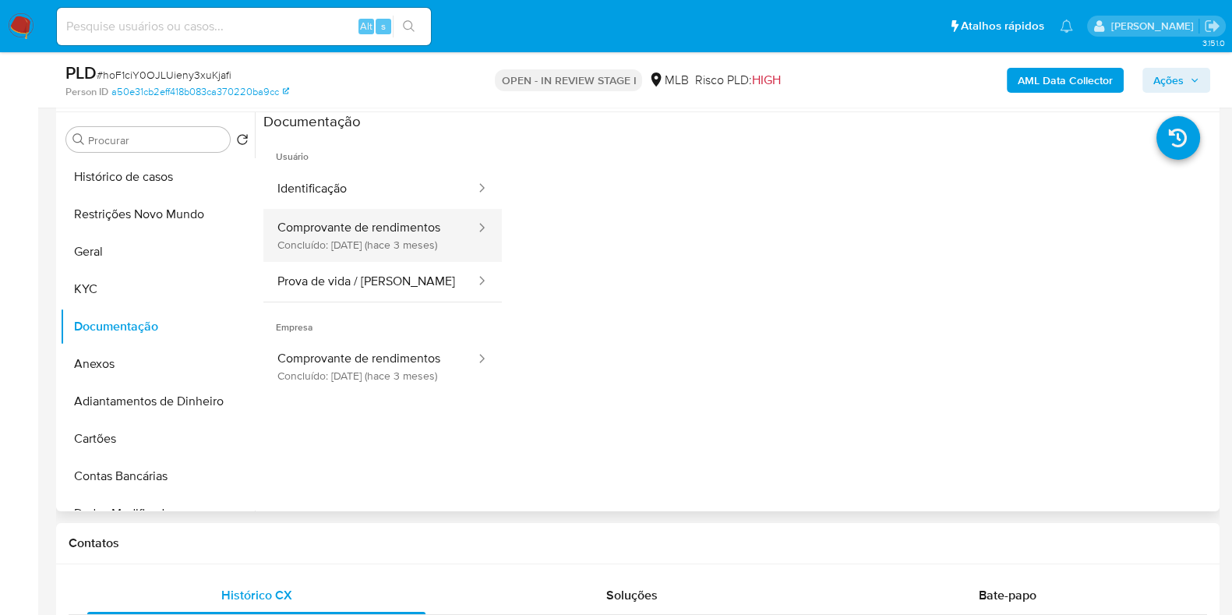
click at [410, 238] on button "Comprovante de rendimentos Concluído: [DATE] (hace 3 meses)" at bounding box center [369, 235] width 213 height 53
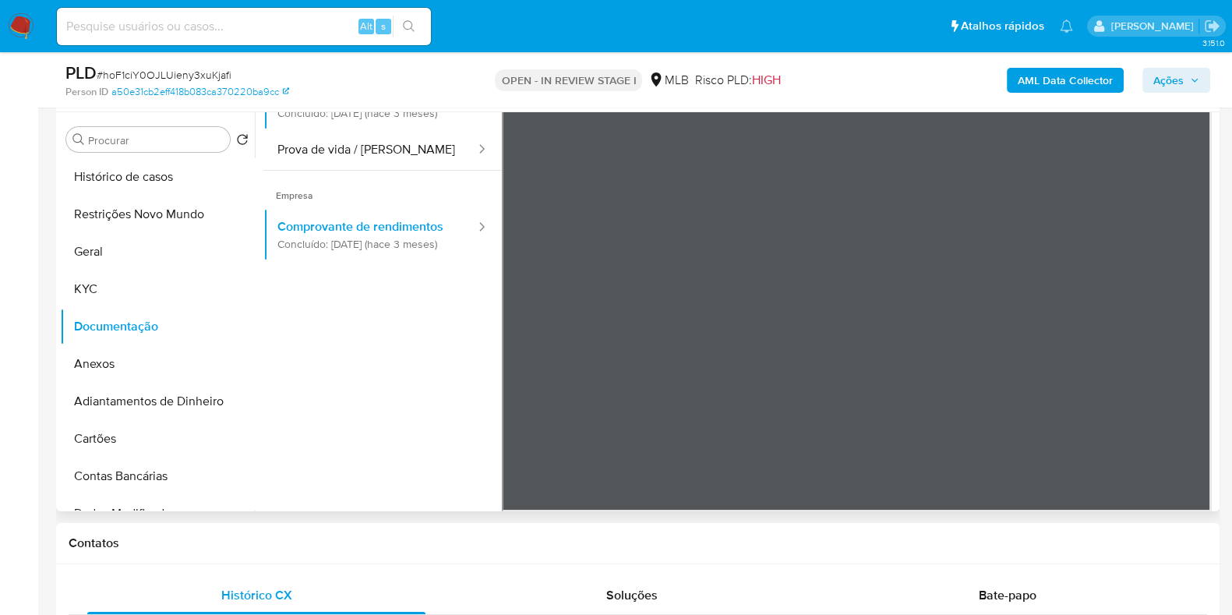
scroll to position [136, 0]
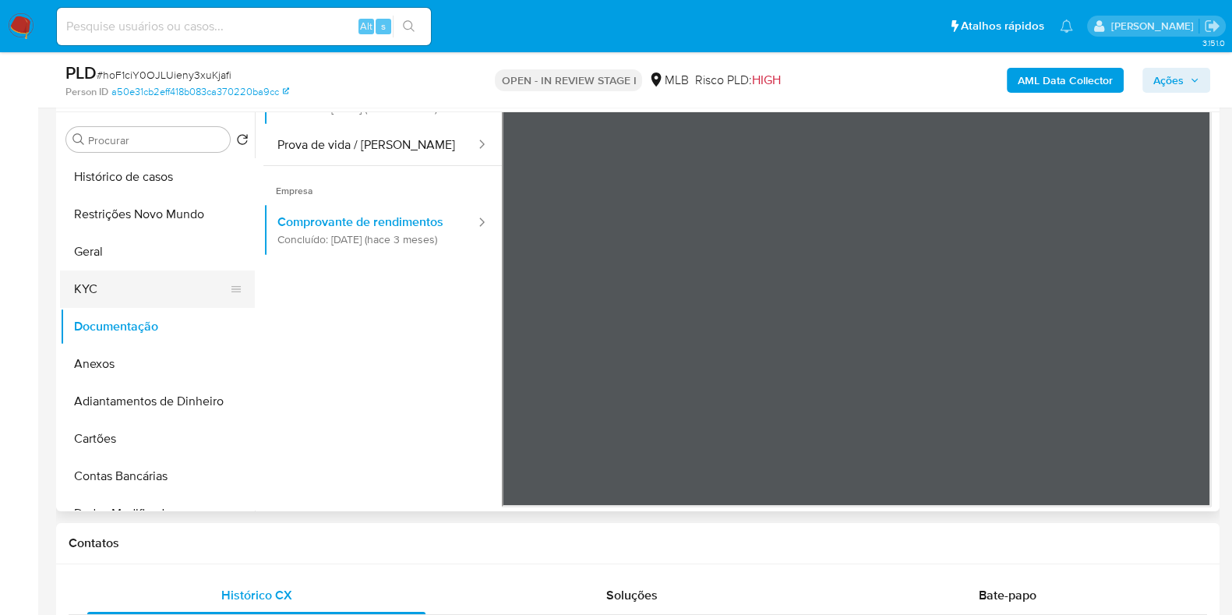
click at [164, 308] on button "Documentação" at bounding box center [157, 326] width 195 height 37
click at [169, 295] on button "KYC" at bounding box center [151, 288] width 182 height 37
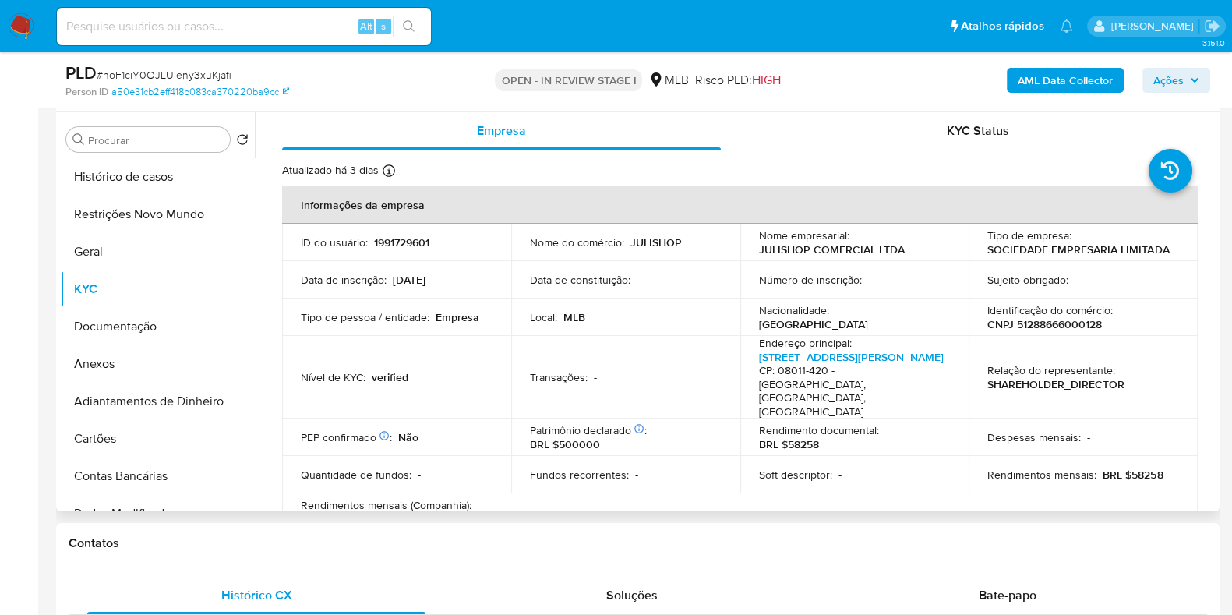
click at [1073, 317] on p "CNPJ 51288666000128" at bounding box center [1044, 324] width 115 height 14
click at [1056, 333] on td "Identificação do comércio : CNPJ 51288666000128" at bounding box center [1083, 316] width 229 height 37
click at [1054, 325] on p "CNPJ 51288666000128" at bounding box center [1044, 324] width 115 height 14
copy p "51288666000128"
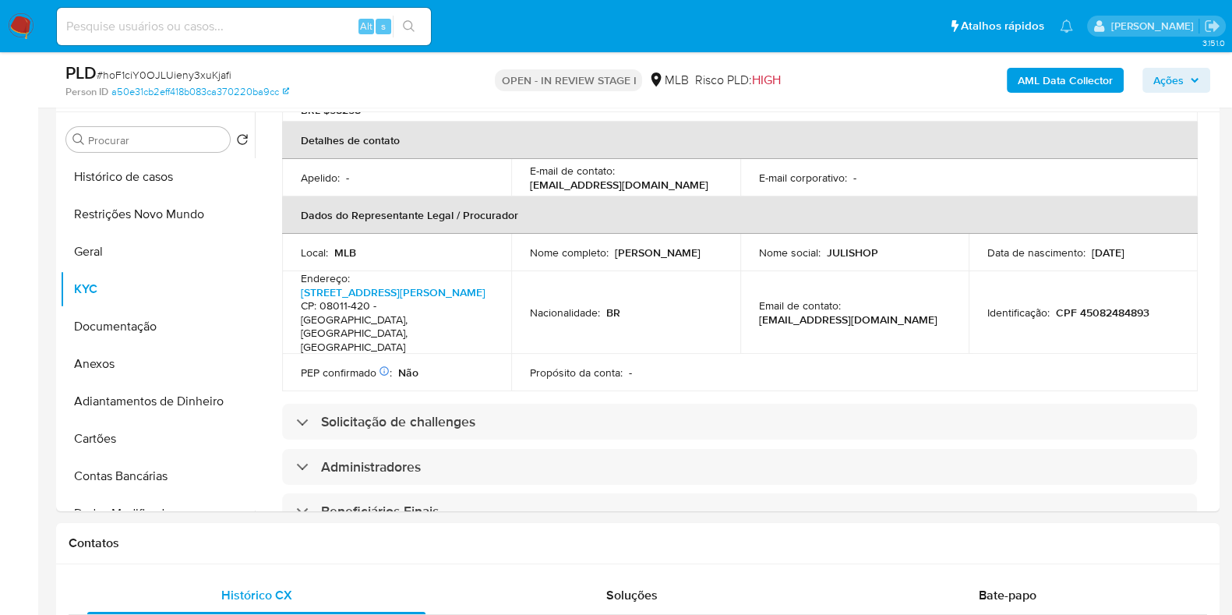
scroll to position [389, 0]
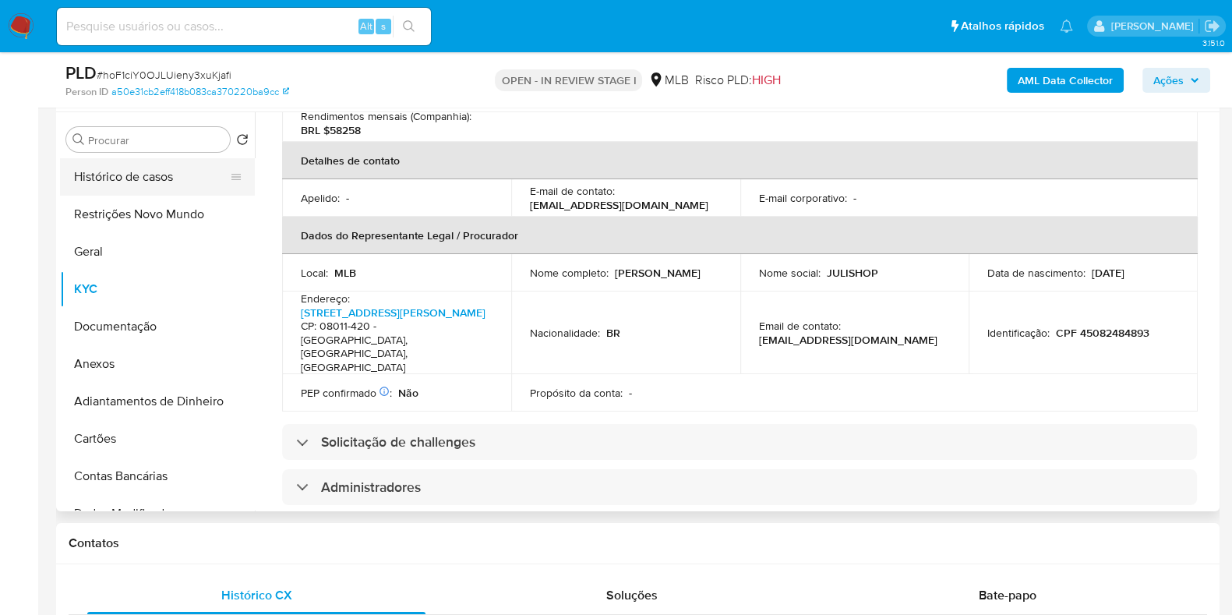
click at [105, 171] on button "Histórico de casos" at bounding box center [151, 176] width 182 height 37
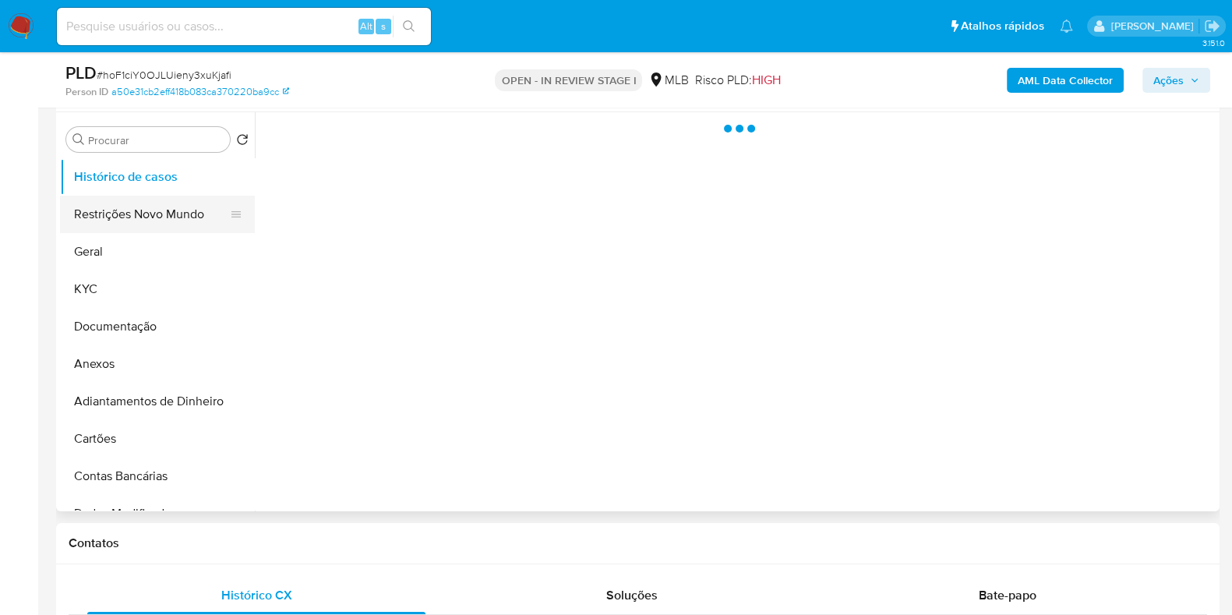
scroll to position [0, 0]
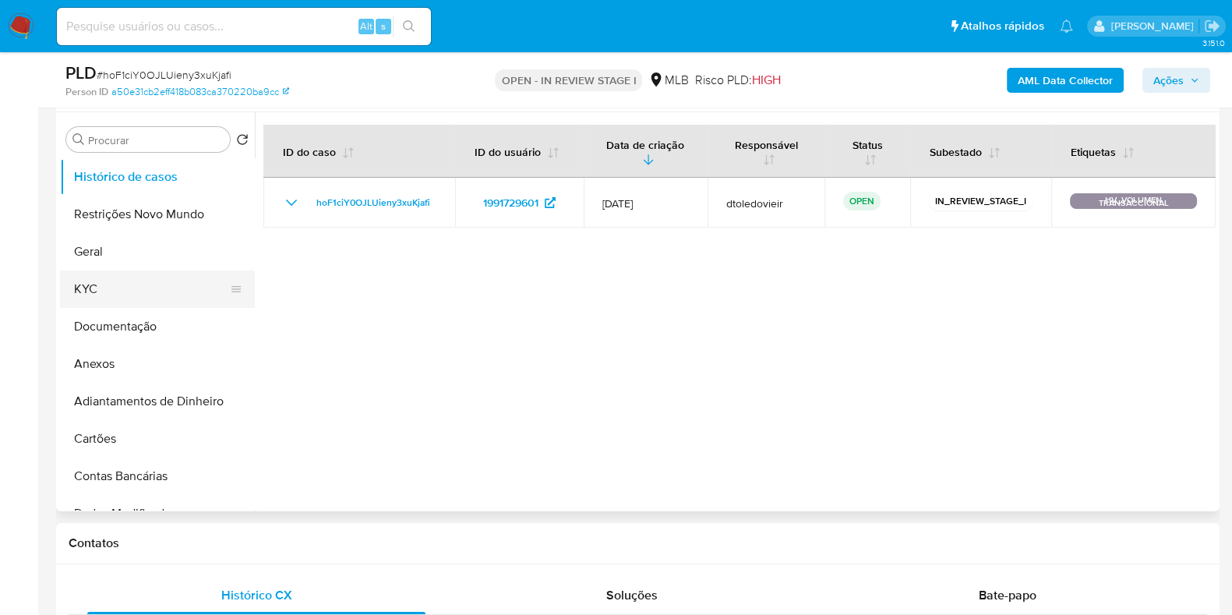
click at [194, 286] on button "KYC" at bounding box center [151, 288] width 182 height 37
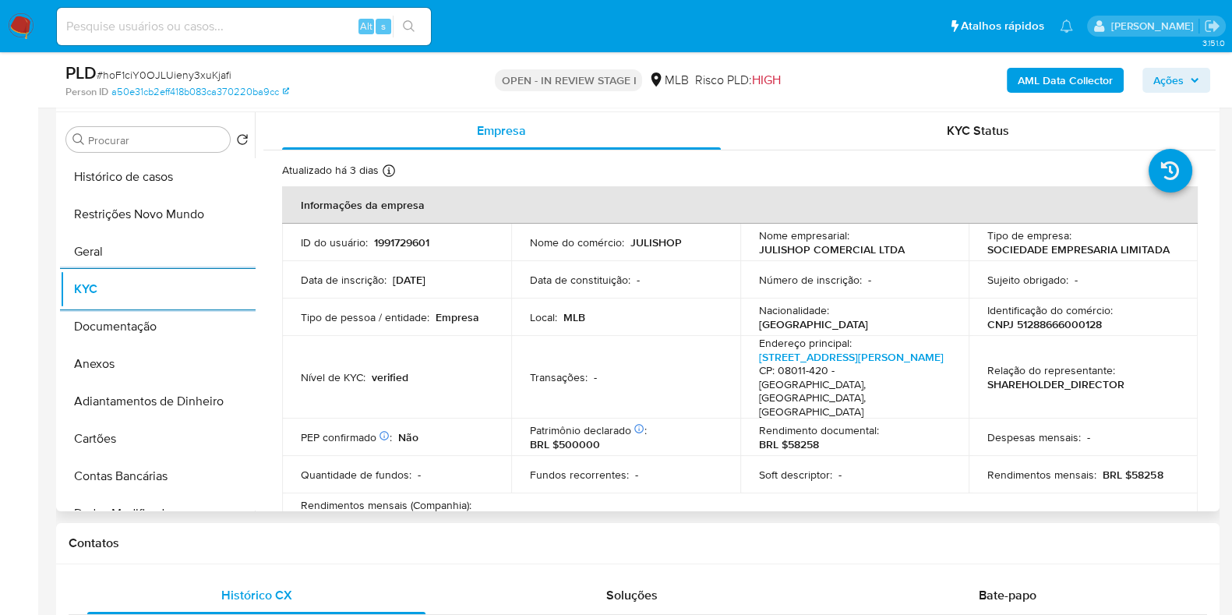
copy p "51288666000128"
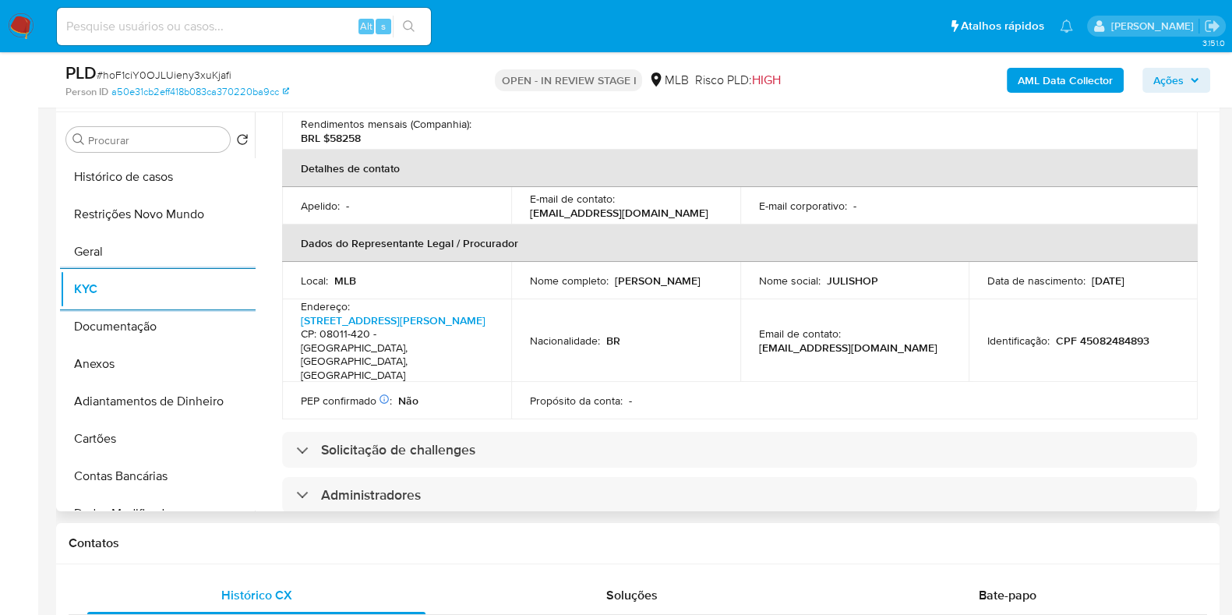
scroll to position [487, 0]
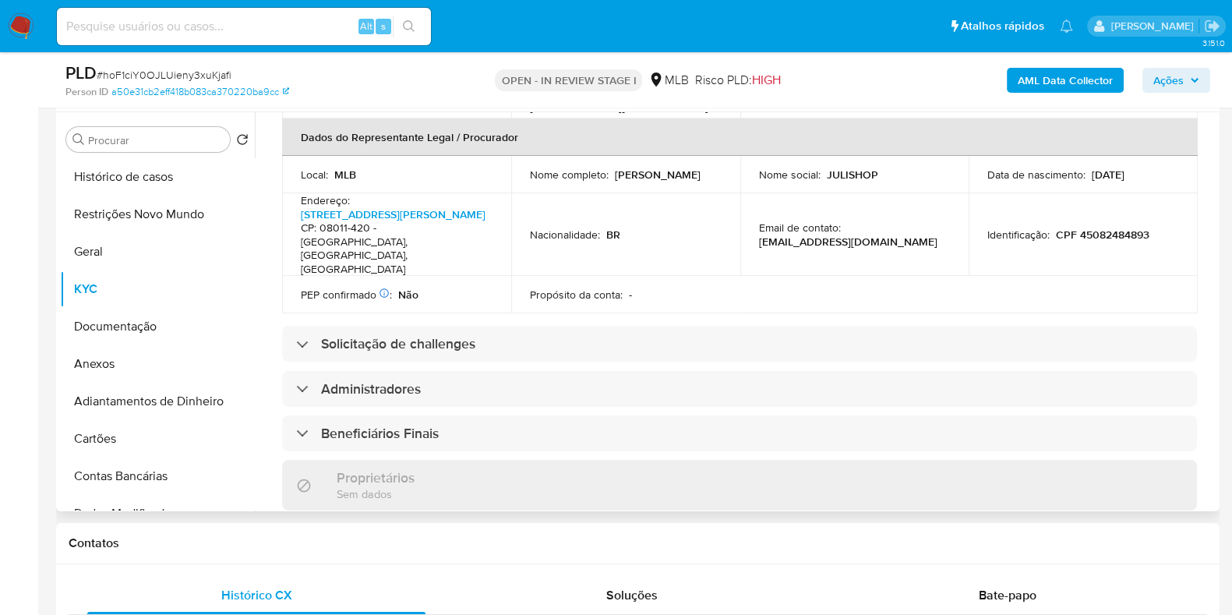
click at [1106, 228] on p "CPF 45082484893" at bounding box center [1103, 235] width 94 height 14
copy p "45082484893"
click at [161, 216] on button "Restrições Novo Mundo" at bounding box center [151, 214] width 182 height 37
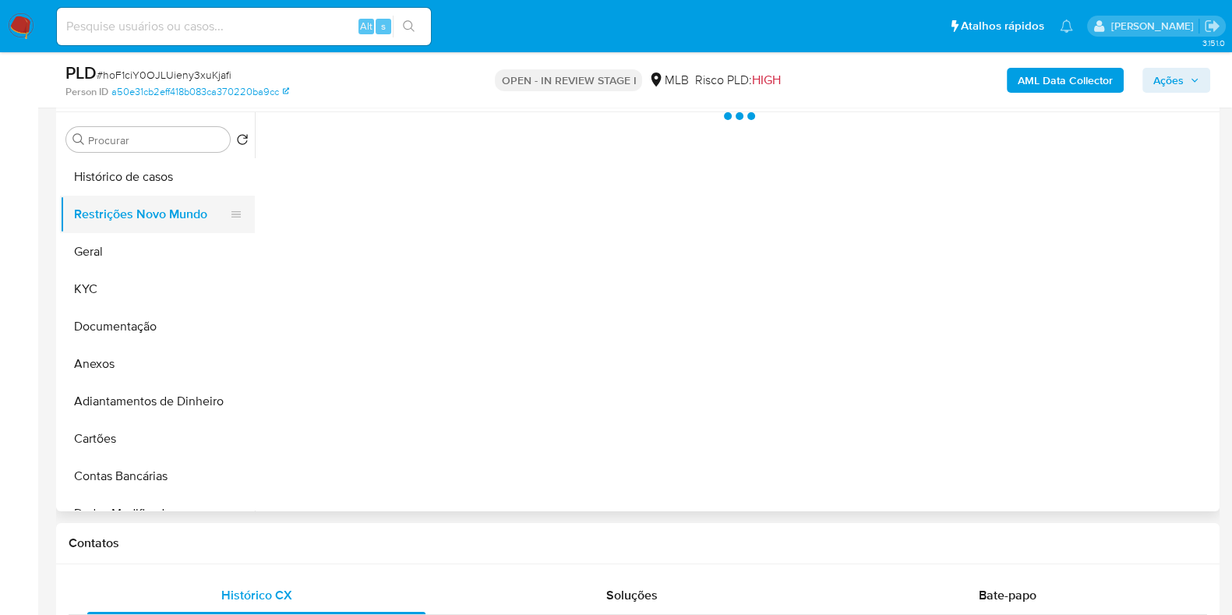
scroll to position [0, 0]
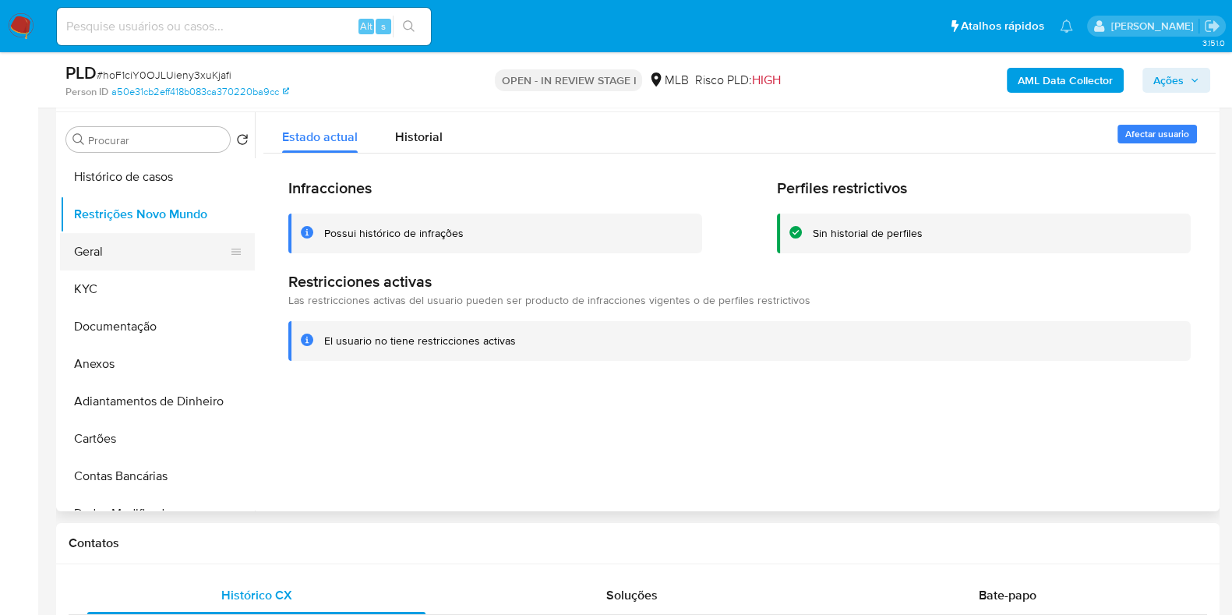
click at [83, 259] on button "Geral" at bounding box center [151, 251] width 182 height 37
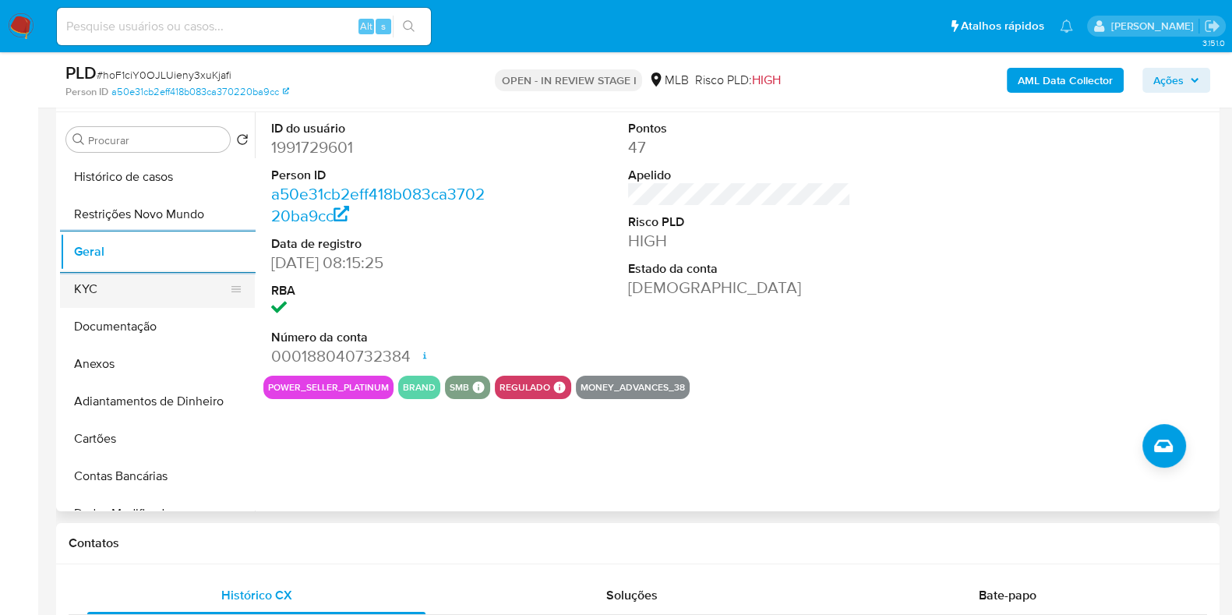
click at [137, 286] on button "KYC" at bounding box center [151, 288] width 182 height 37
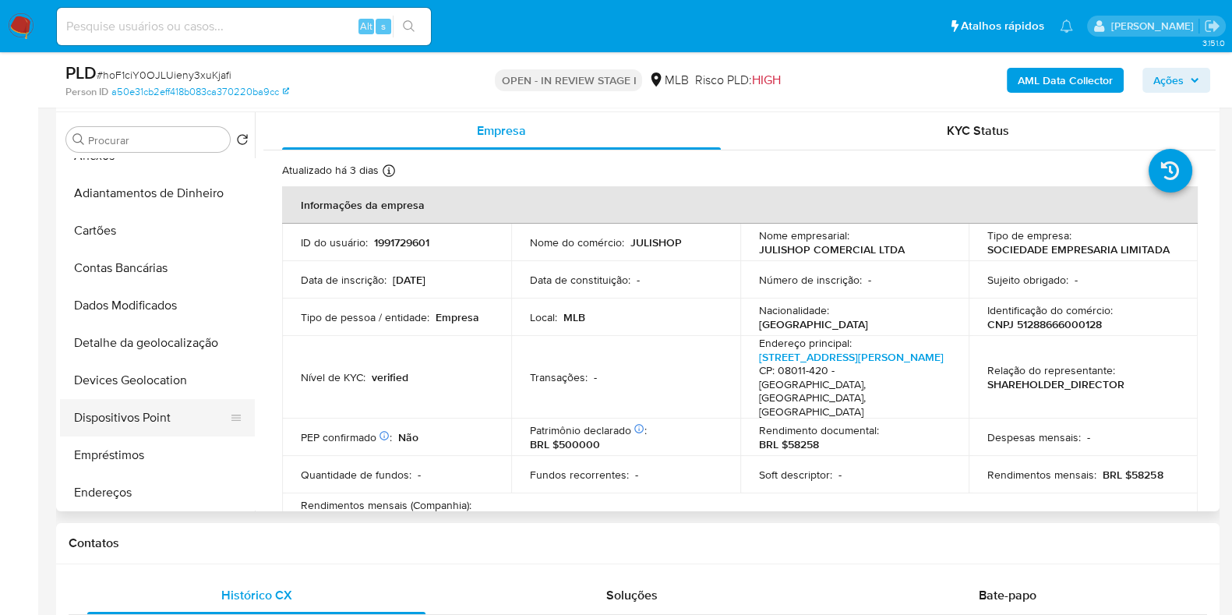
scroll to position [292, 0]
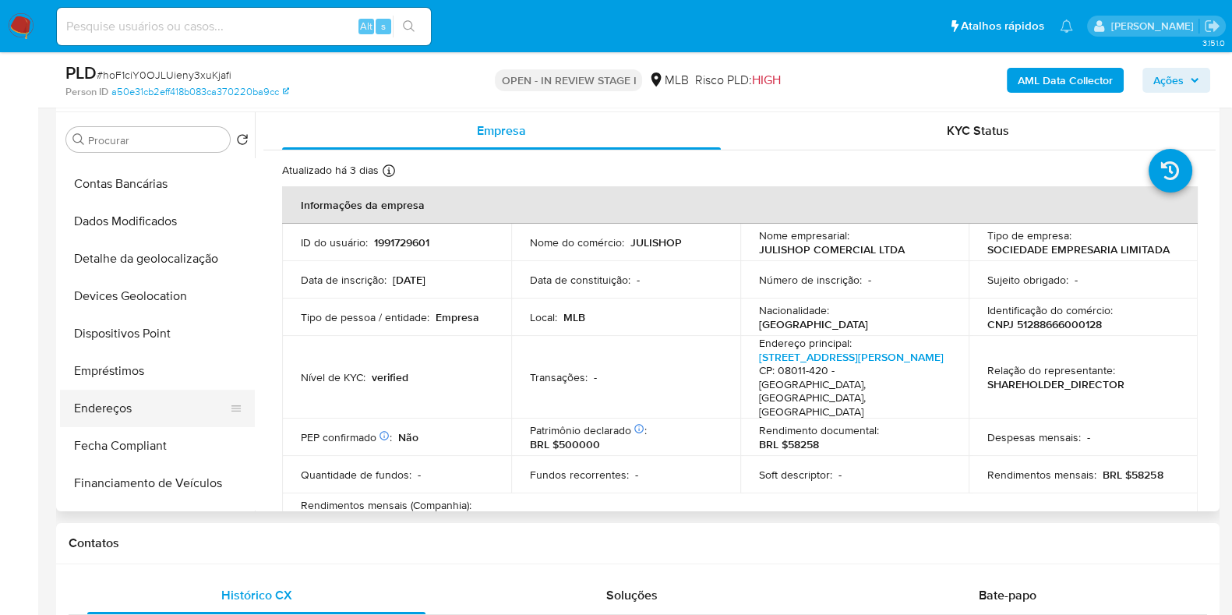
click at [121, 398] on button "Endereços" at bounding box center [151, 408] width 182 height 37
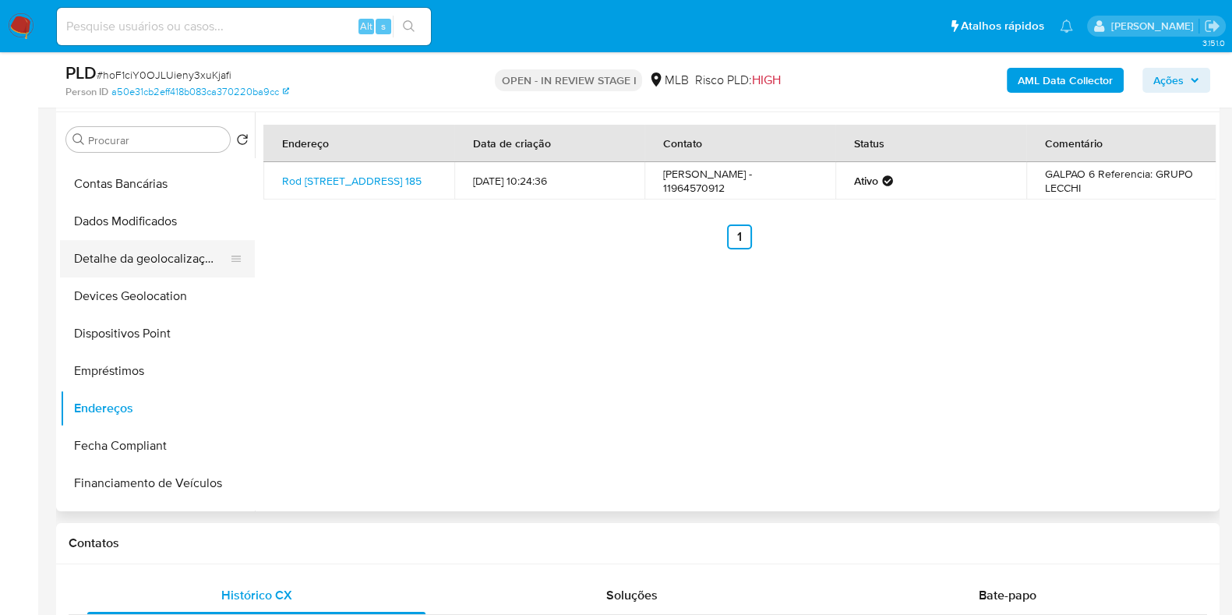
click at [168, 262] on button "Detalhe da geolocalização" at bounding box center [151, 258] width 182 height 37
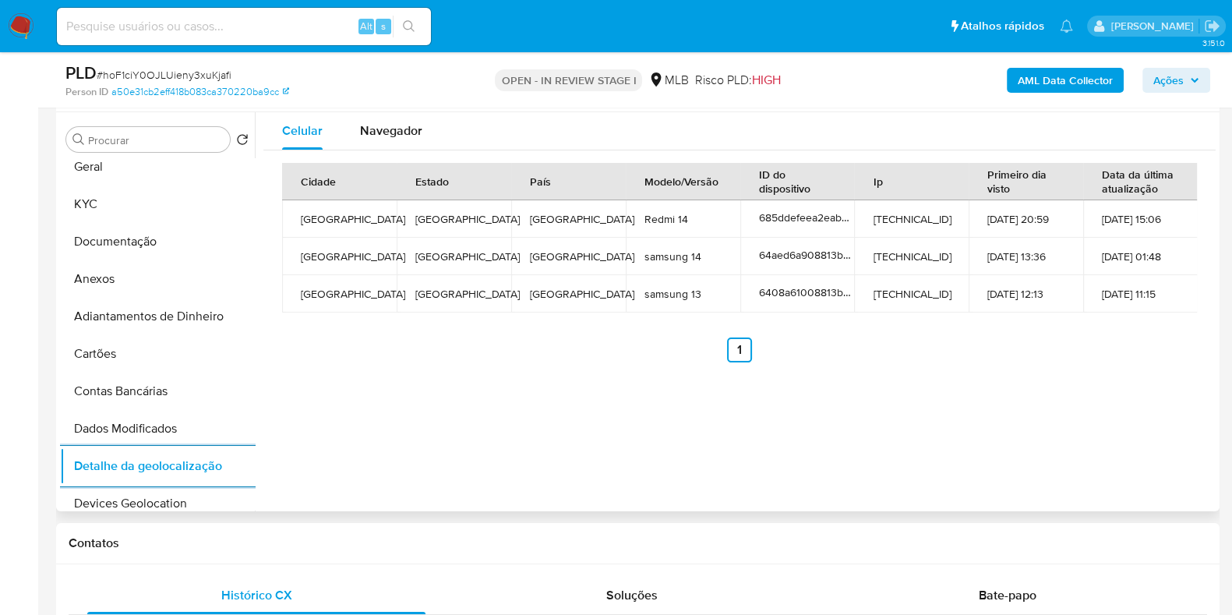
scroll to position [0, 0]
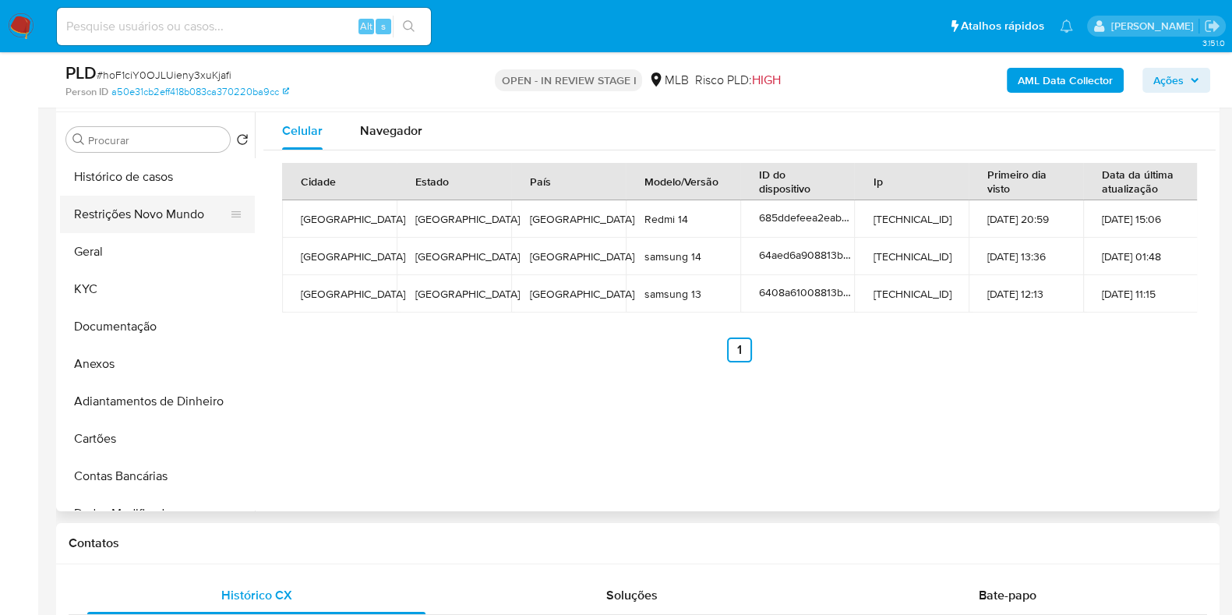
click at [139, 196] on button "Restrições Novo Mundo" at bounding box center [151, 214] width 182 height 37
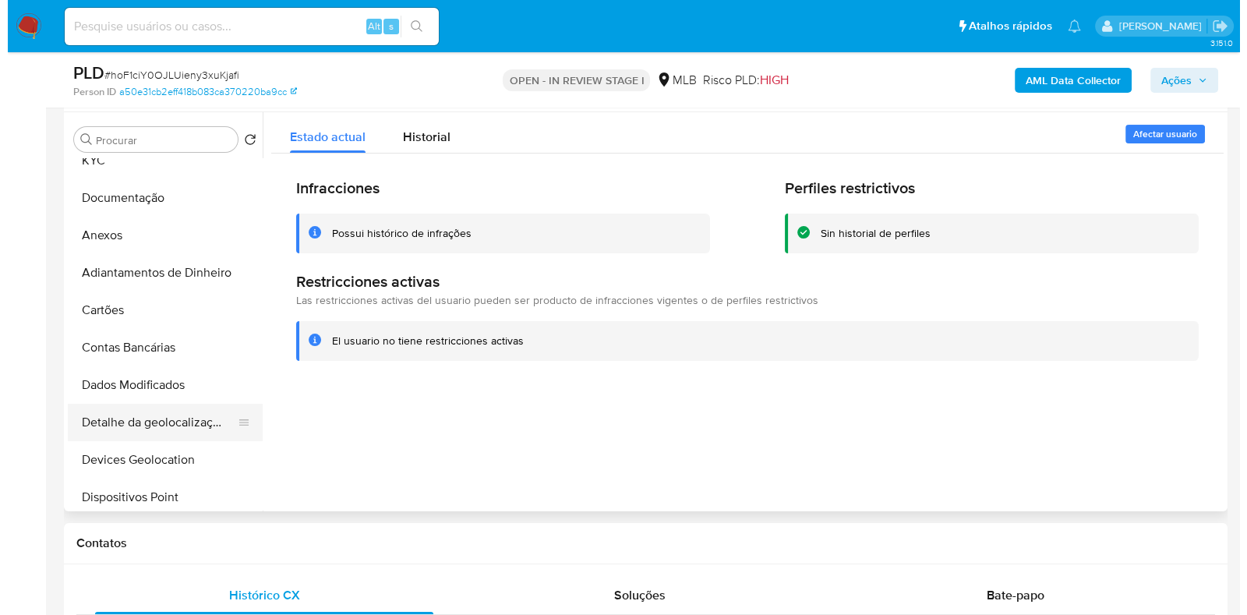
scroll to position [292, 0]
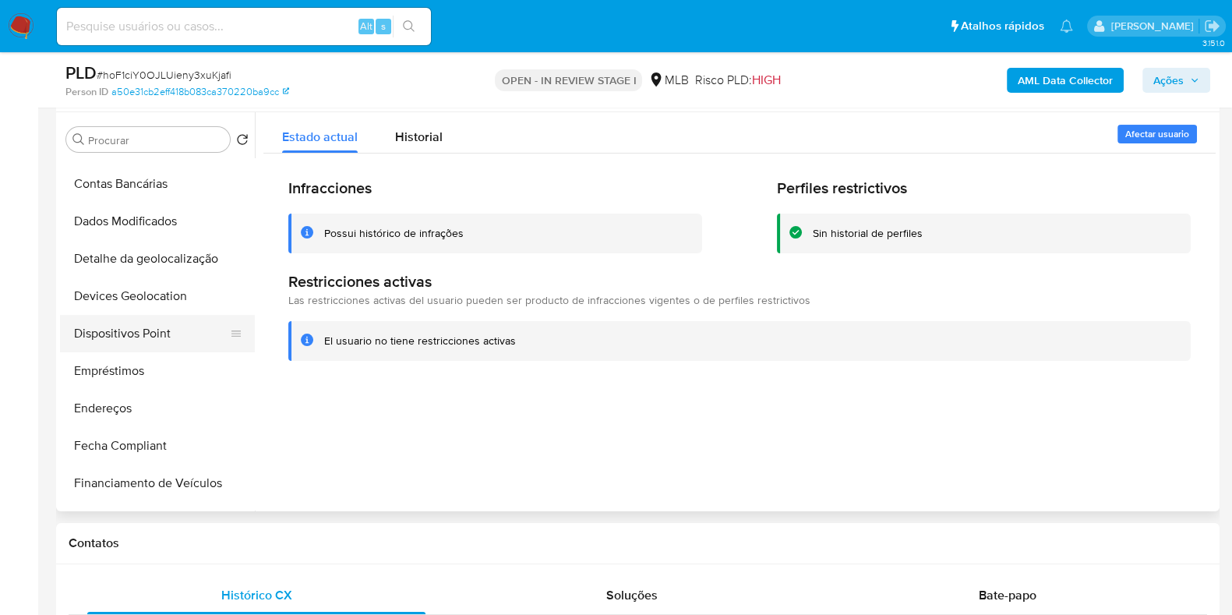
click at [155, 340] on button "Dispositivos Point" at bounding box center [151, 333] width 182 height 37
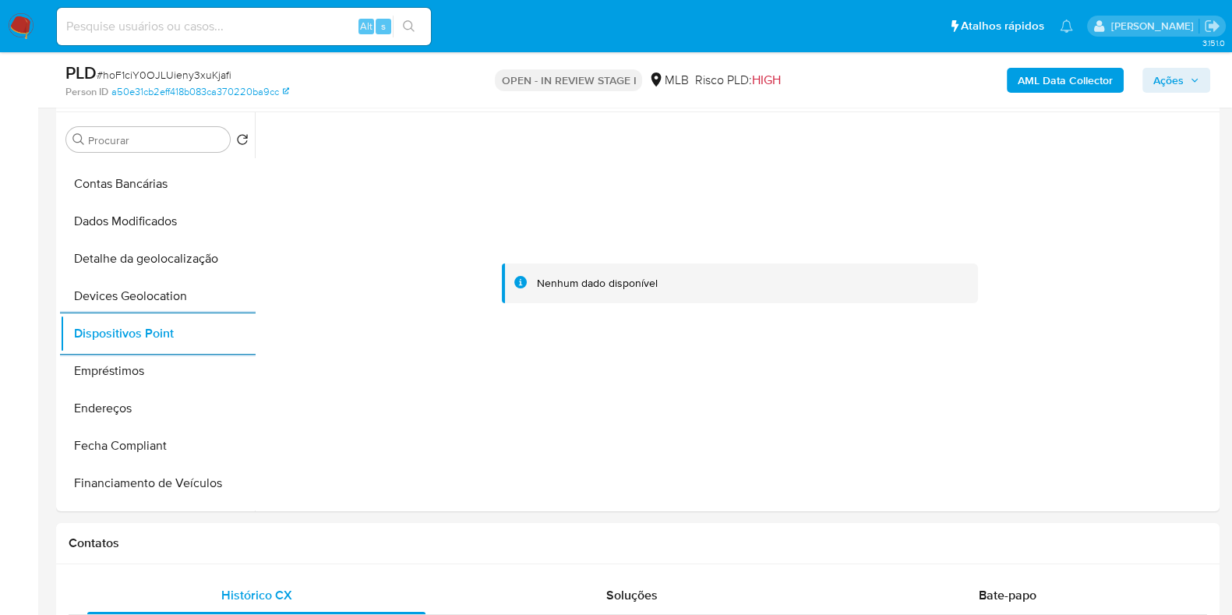
click at [1084, 64] on div "AML Data Collector Ações" at bounding box center [1021, 80] width 377 height 37
click at [1080, 77] on b "AML Data Collector" at bounding box center [1065, 80] width 95 height 25
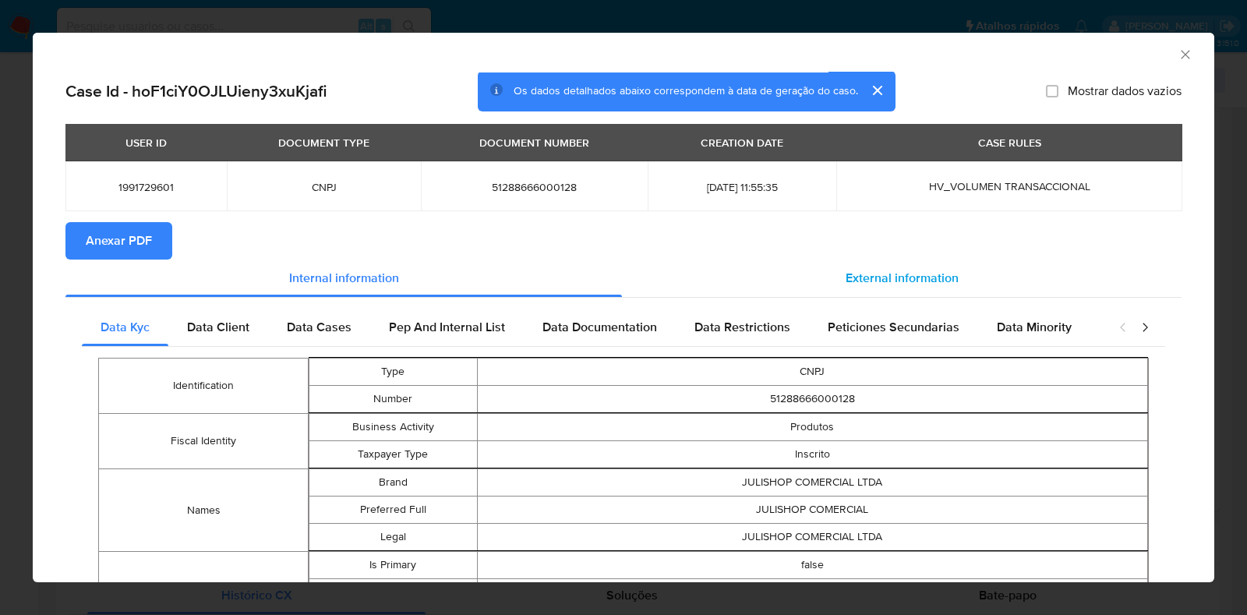
click at [908, 284] on span "External information" at bounding box center [901, 278] width 113 height 18
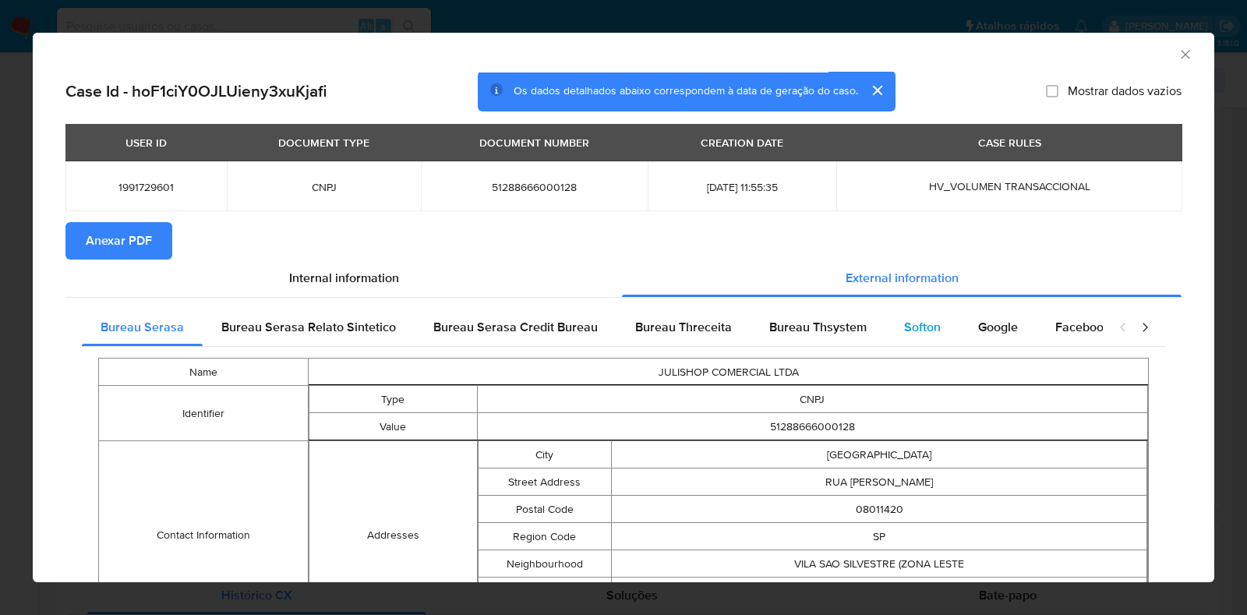
click at [888, 323] on div "Softon" at bounding box center [922, 327] width 74 height 37
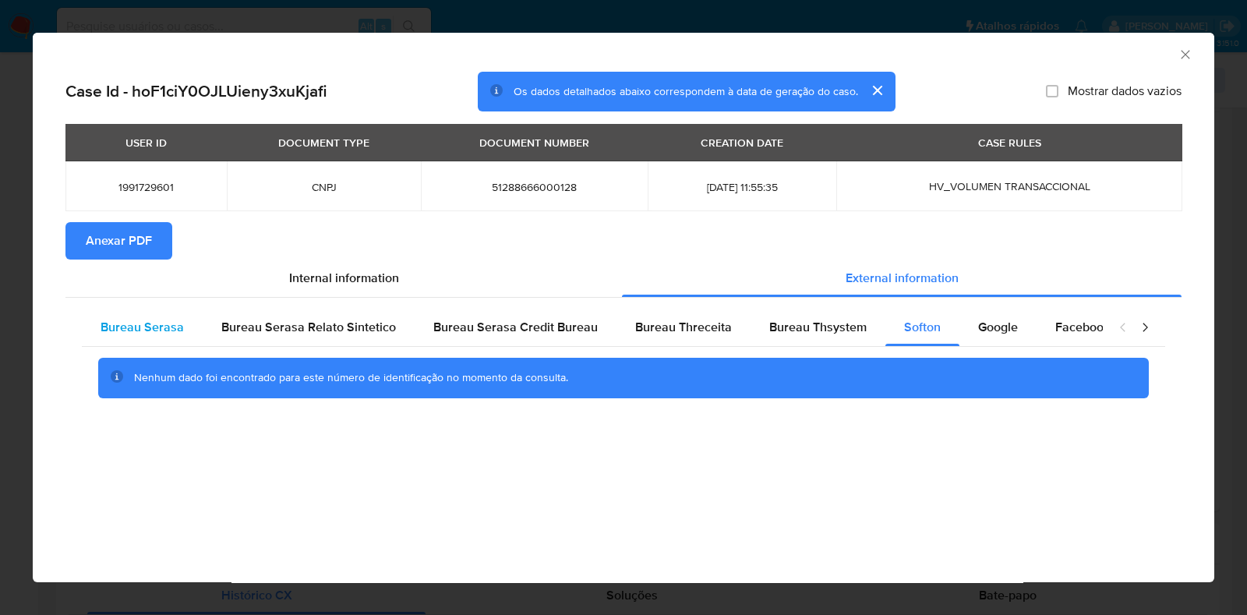
click at [174, 335] on span "Bureau Serasa" at bounding box center [142, 327] width 83 height 18
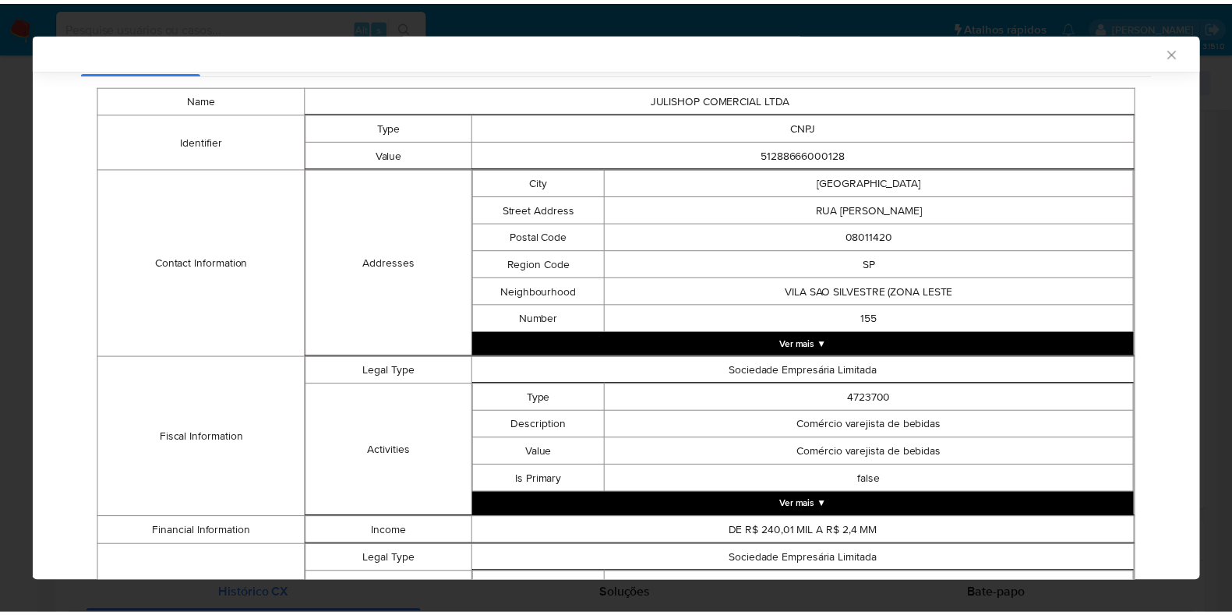
scroll to position [0, 0]
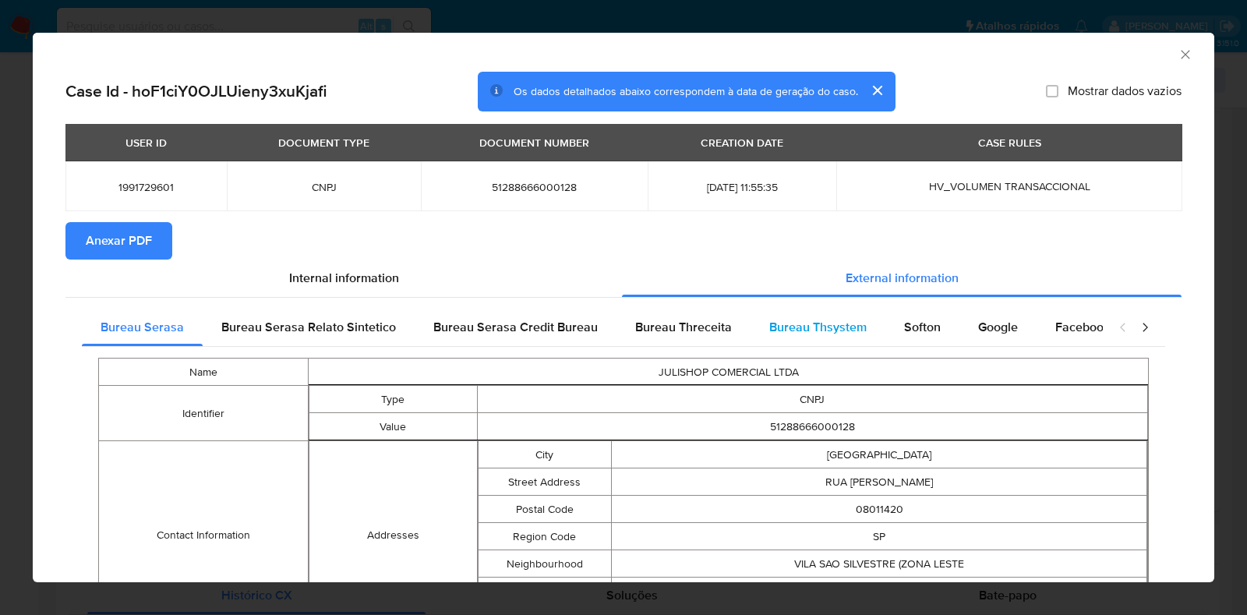
click at [796, 340] on div "Bureau Thsystem" at bounding box center [817, 327] width 135 height 37
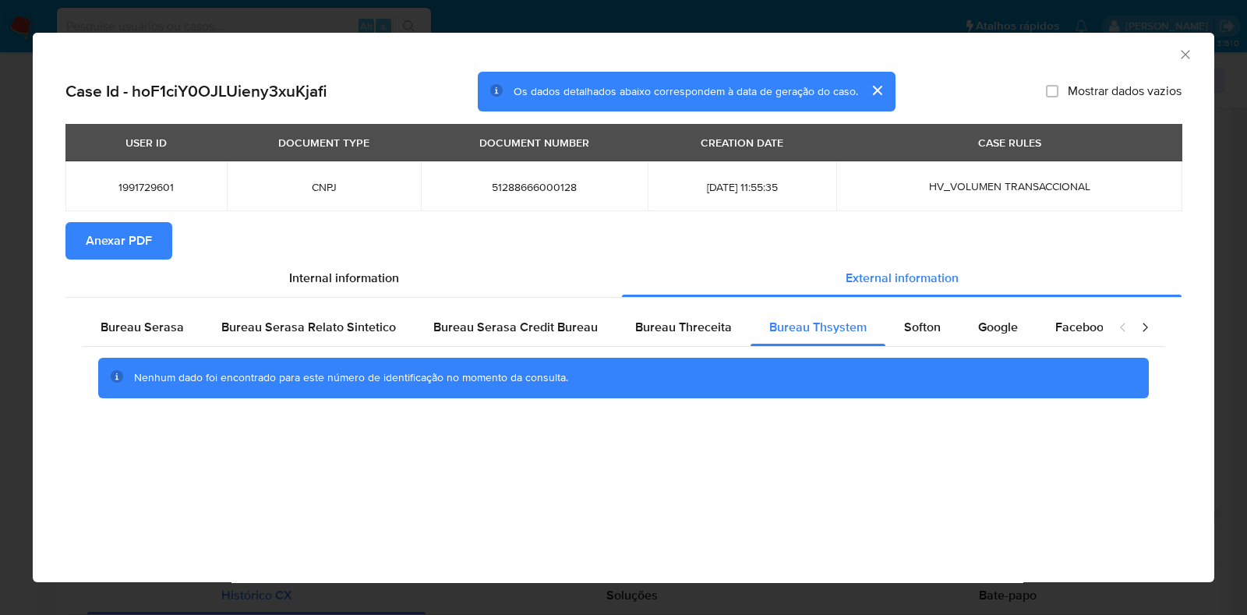
click at [7, 275] on div "AML Data Collector Case Id - hoF1ciY0OJLUieny3xuKjafi Os dados detalhados abaix…" at bounding box center [623, 307] width 1247 height 615
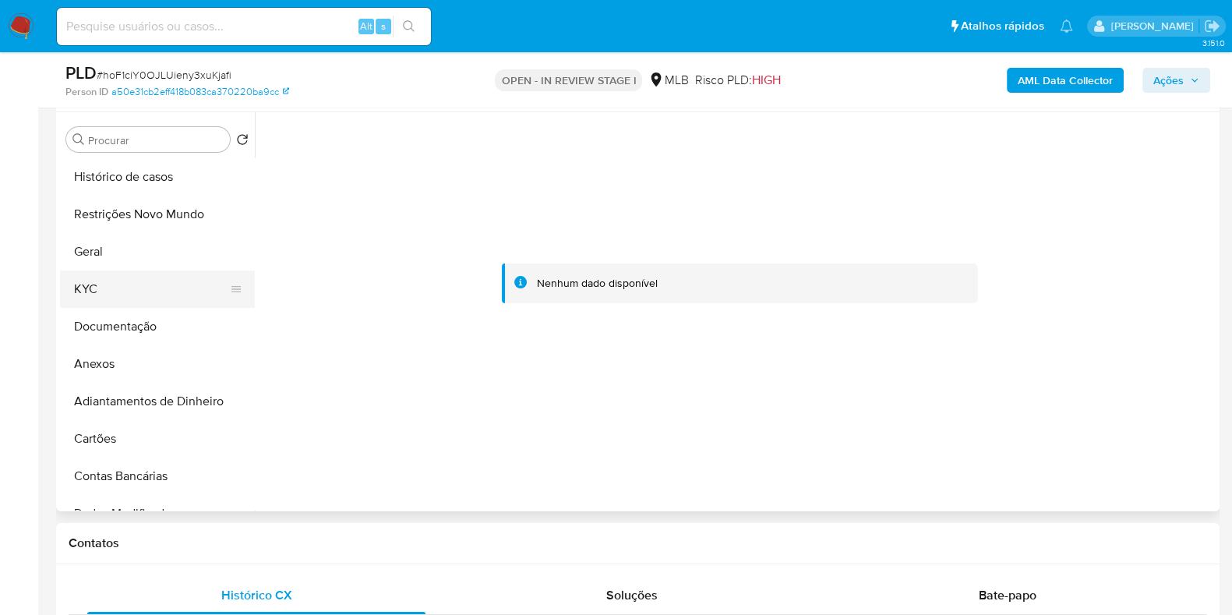
click at [166, 295] on button "KYC" at bounding box center [151, 288] width 182 height 37
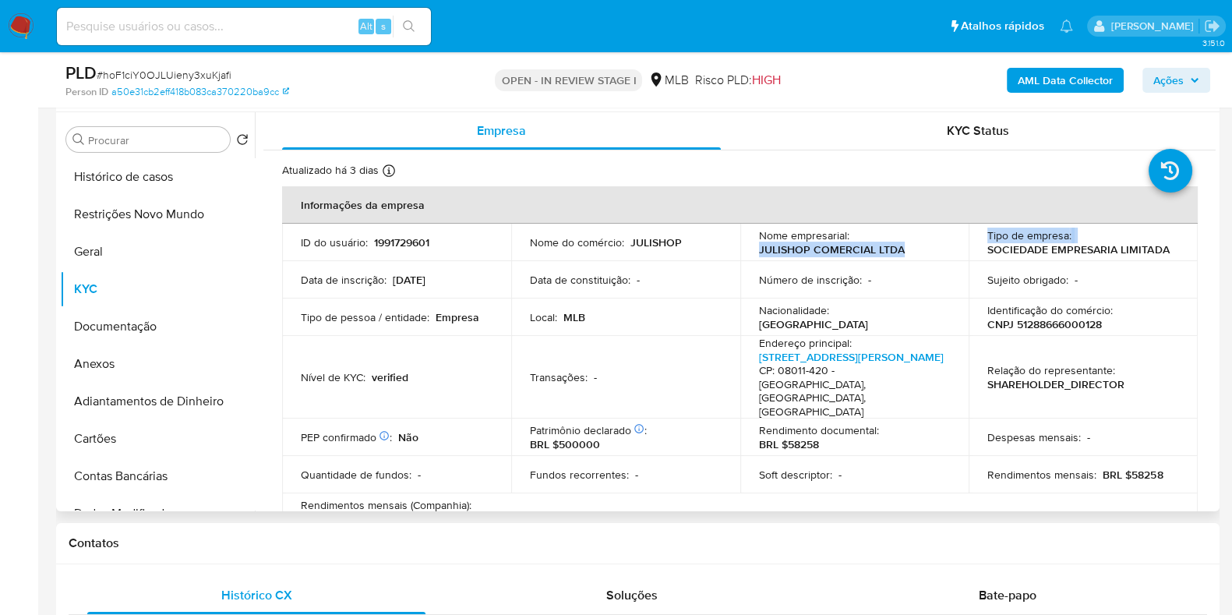
drag, startPoint x: 968, startPoint y: 254, endPoint x: 757, endPoint y: 255, distance: 211.2
click at [757, 255] on tr "ID do usuário : 1991729601 Nome do comércio : JULISHOP Nome empresarial : JULIS…" at bounding box center [740, 242] width 916 height 37
click at [864, 254] on p "JULISHOP COMERCIAL LTDA" at bounding box center [832, 249] width 146 height 14
drag, startPoint x: 908, startPoint y: 251, endPoint x: 798, endPoint y: 220, distance: 114.2
click at [759, 250] on div "Nome empresarial : JULISHOP COMERCIAL LTDA" at bounding box center [855, 242] width 192 height 28
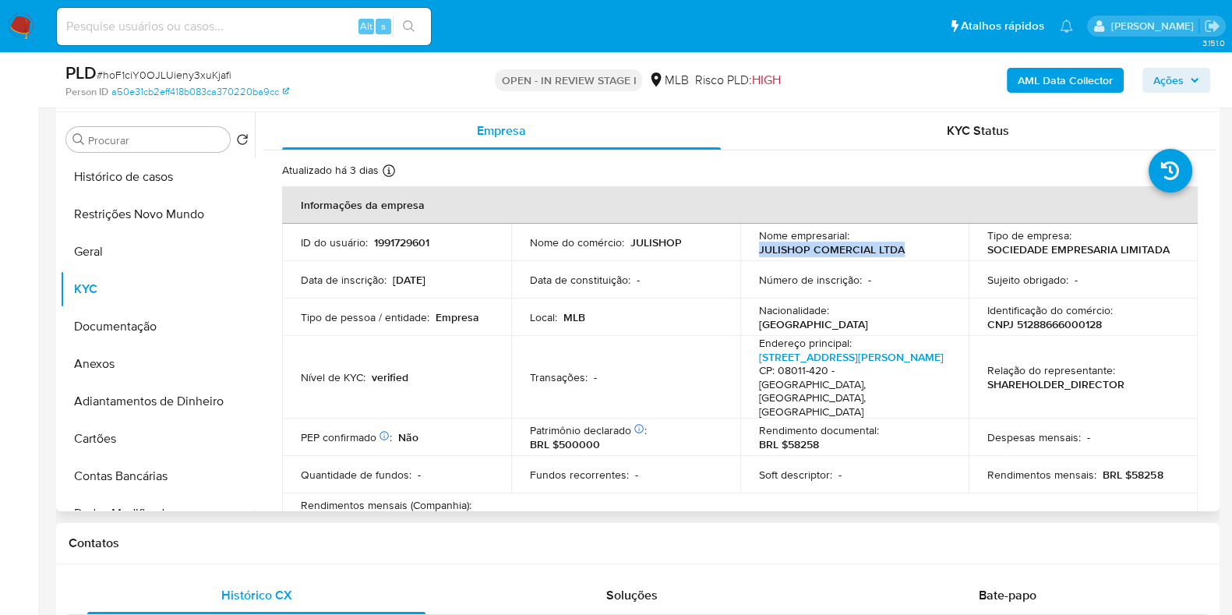
copy p "JULISHOP COMERCIAL LTDA"
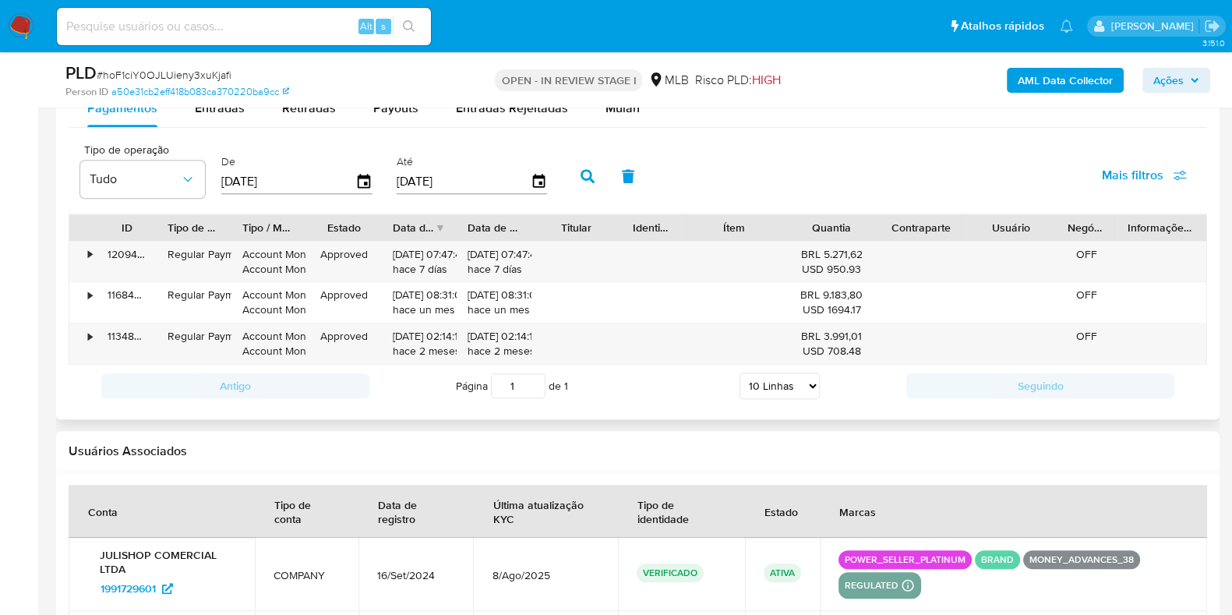
scroll to position [1656, 0]
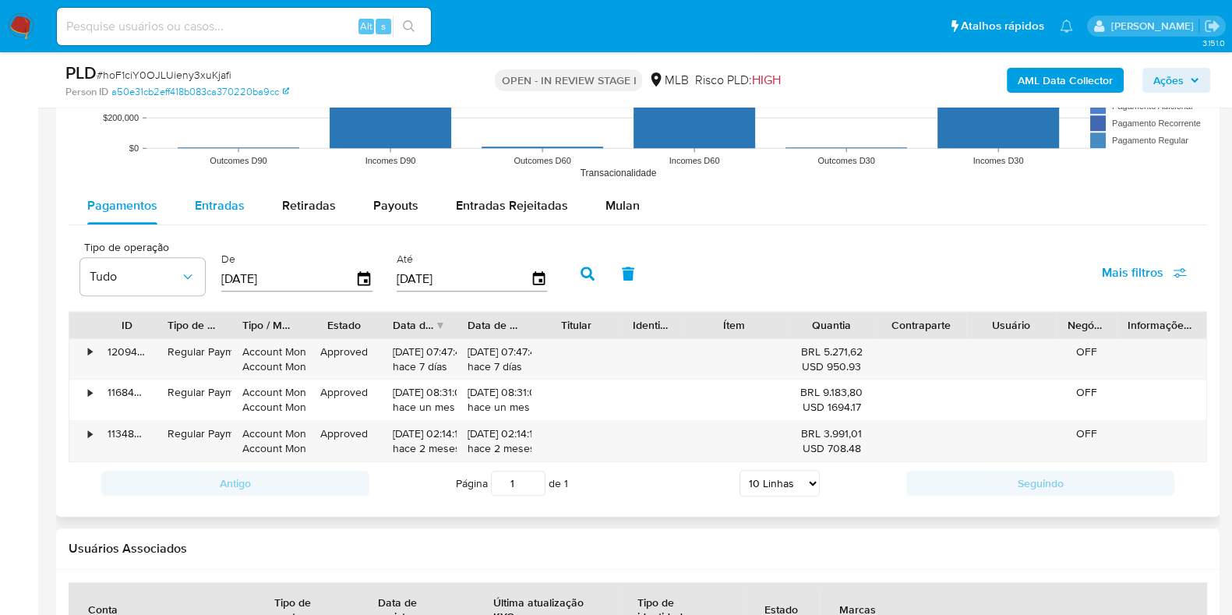
click at [204, 213] on div "Entradas" at bounding box center [220, 205] width 50 height 37
select select "10"
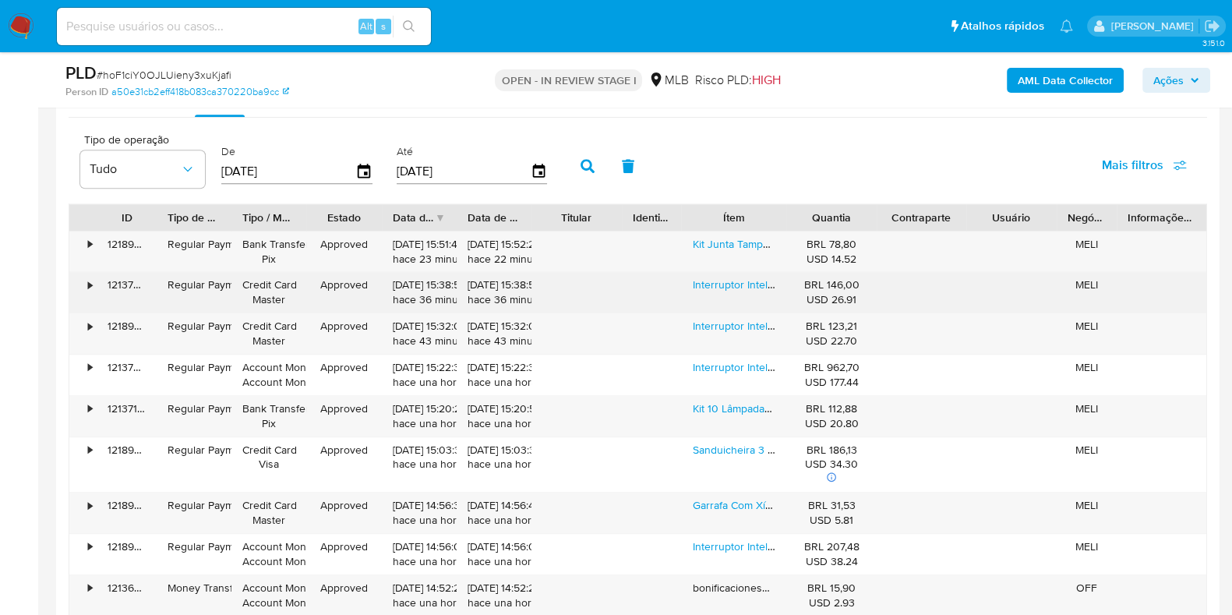
scroll to position [1851, 0]
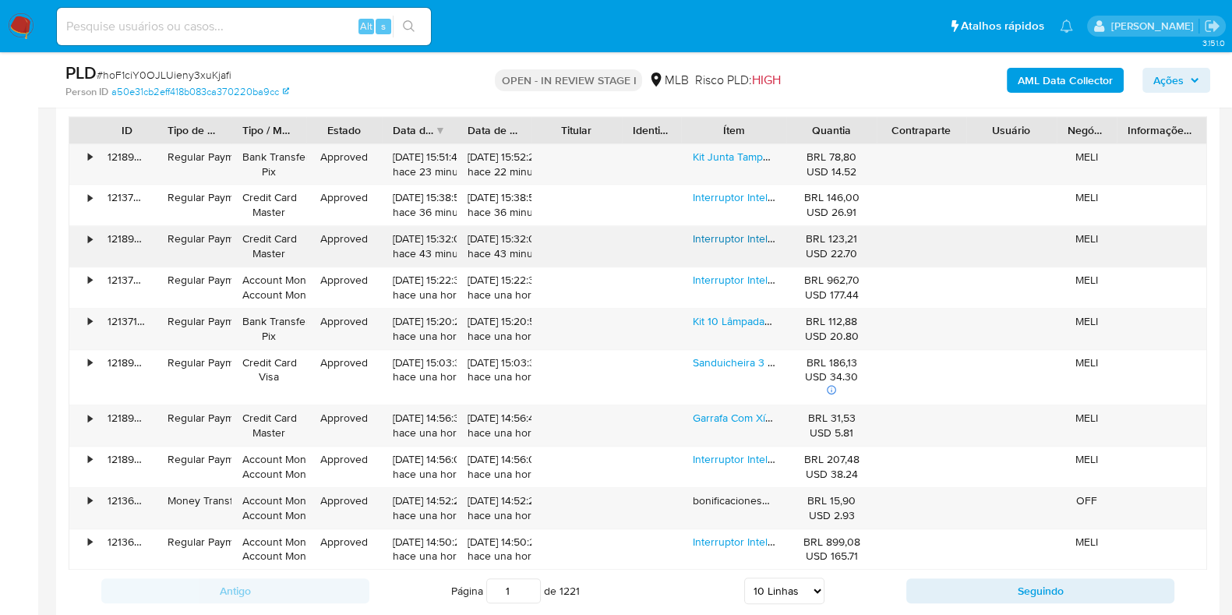
click at [729, 240] on link "Interruptor Inteligente Wi-fi 4x2 Novadigital It-wk-02-w1 1 Tecla Botão Touch E…" at bounding box center [1091, 239] width 796 height 16
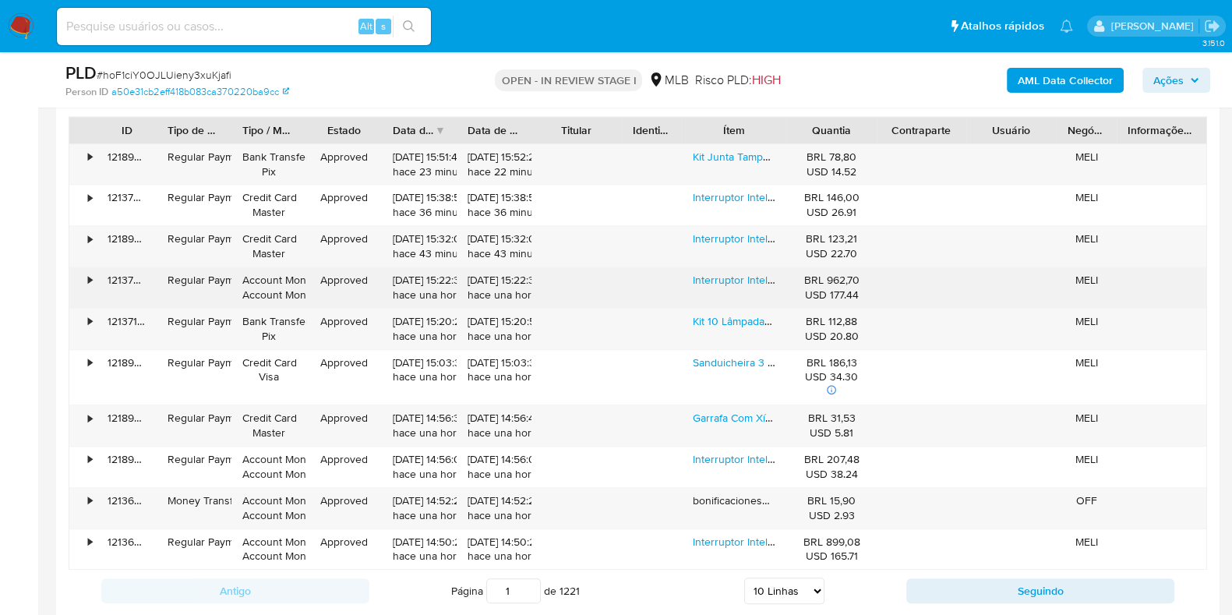
click at [718, 269] on div "Interruptor Inteligente 4x2 Zigbee 3.0 Full Switch 3 Botões Tecla Touch Novadig…" at bounding box center [734, 287] width 105 height 41
click at [717, 275] on link "Interruptor Inteligente 4x2 Zigbee 3.0 Full Switch 3 Botões Tecla Touch Novadig…" at bounding box center [1154, 280] width 922 height 16
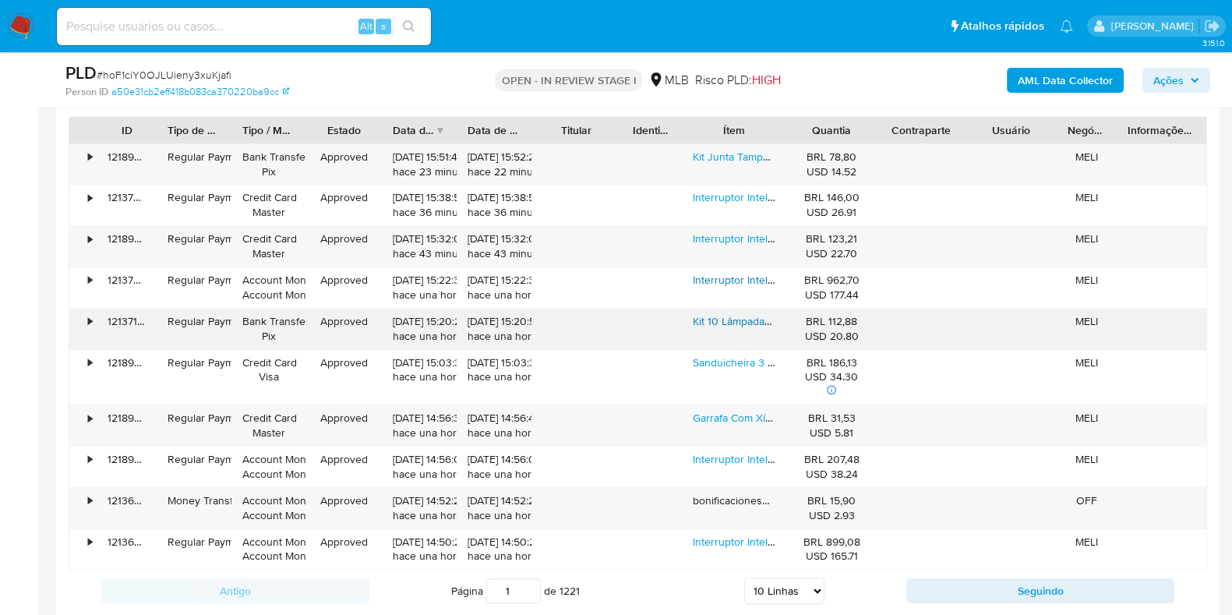
click at [728, 317] on link "Kit 10 Lâmpadas De Farol H7 12v 55w Luz Branca Original" at bounding box center [831, 321] width 277 height 16
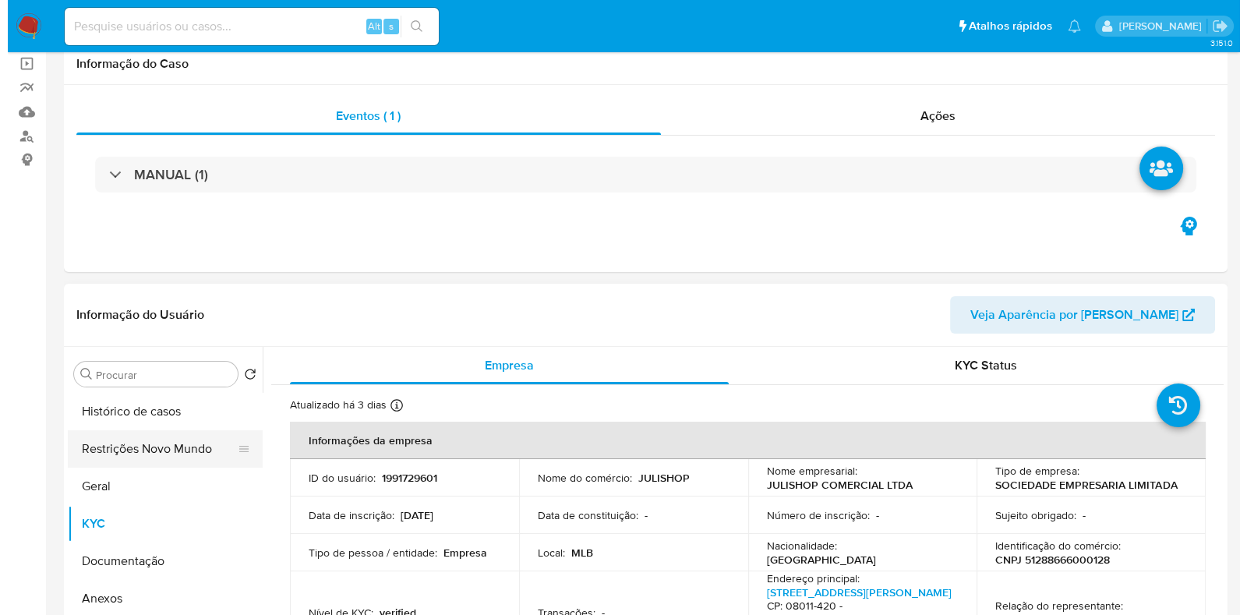
scroll to position [194, 0]
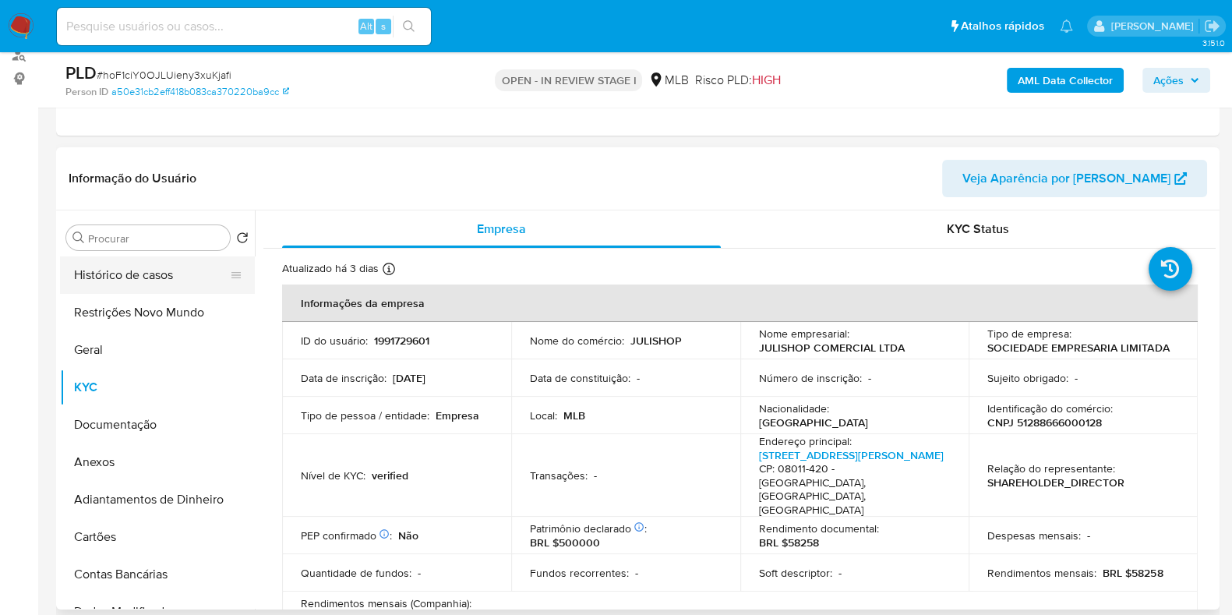
click at [154, 288] on button "Histórico de casos" at bounding box center [151, 274] width 182 height 37
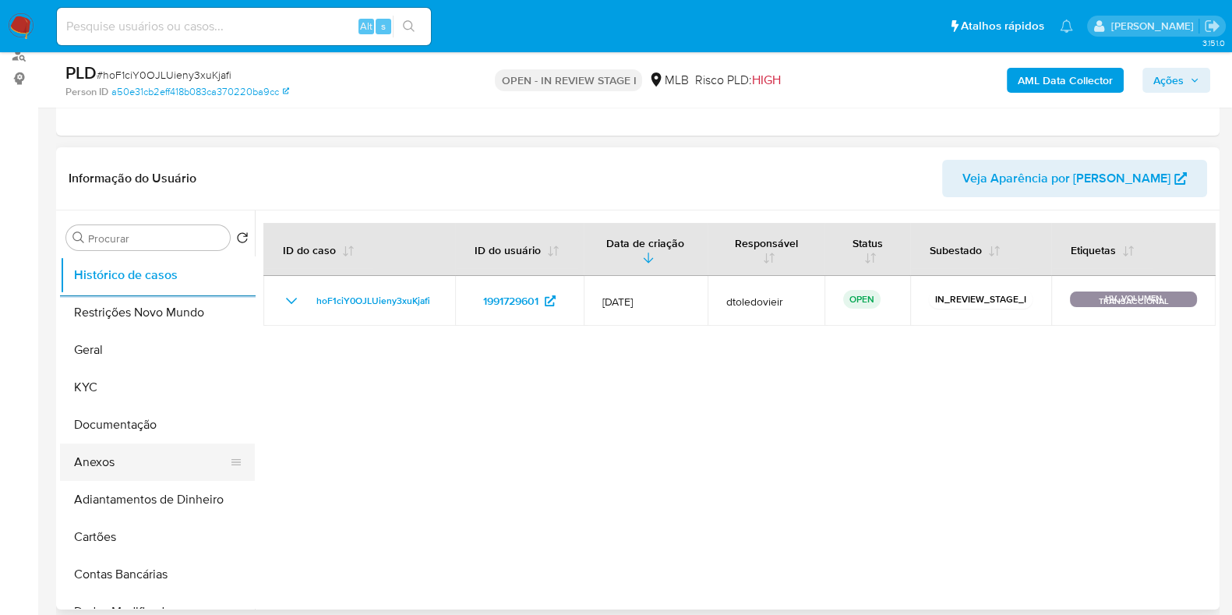
click at [122, 462] on button "Anexos" at bounding box center [151, 461] width 182 height 37
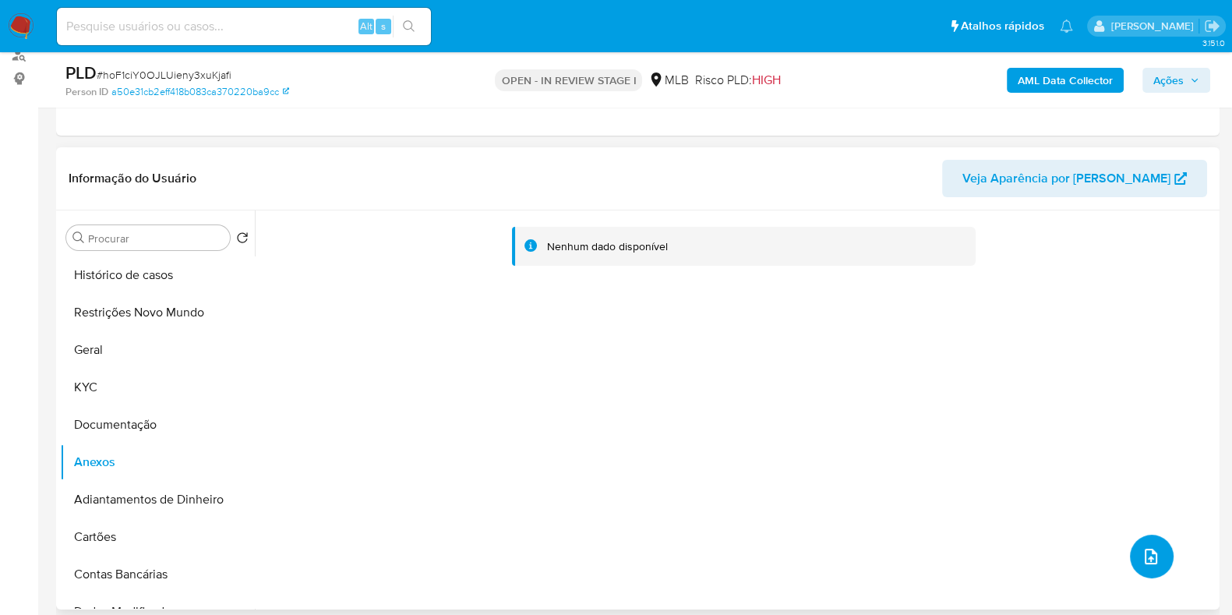
click at [1154, 561] on button "upload-file" at bounding box center [1152, 557] width 44 height 44
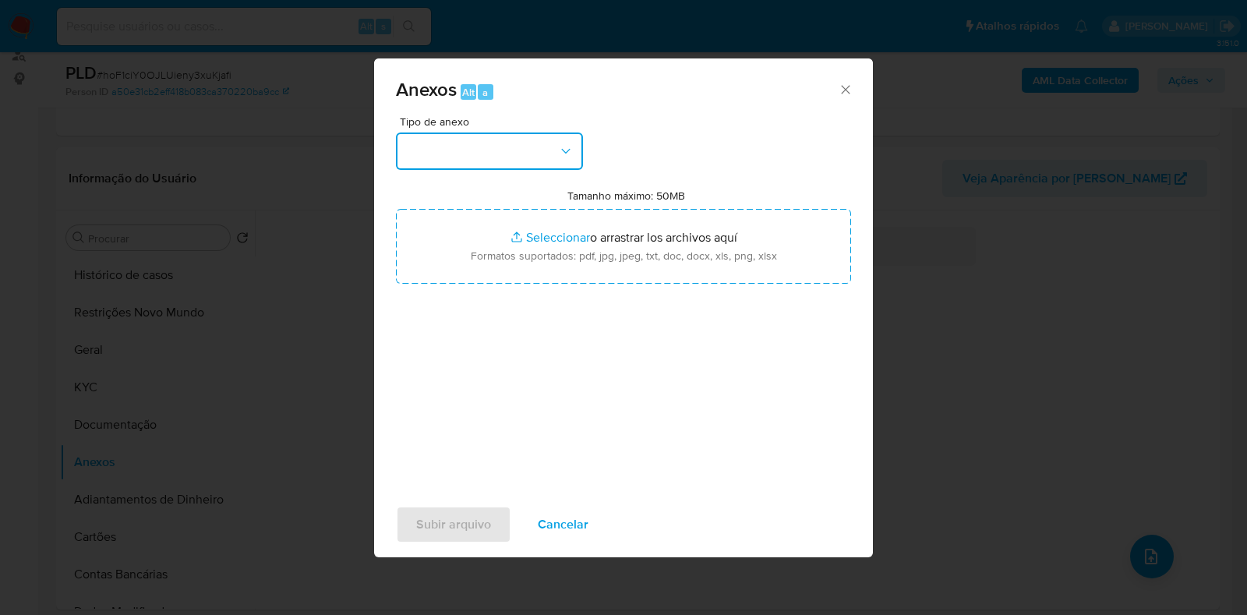
click at [545, 168] on button "button" at bounding box center [489, 150] width 187 height 37
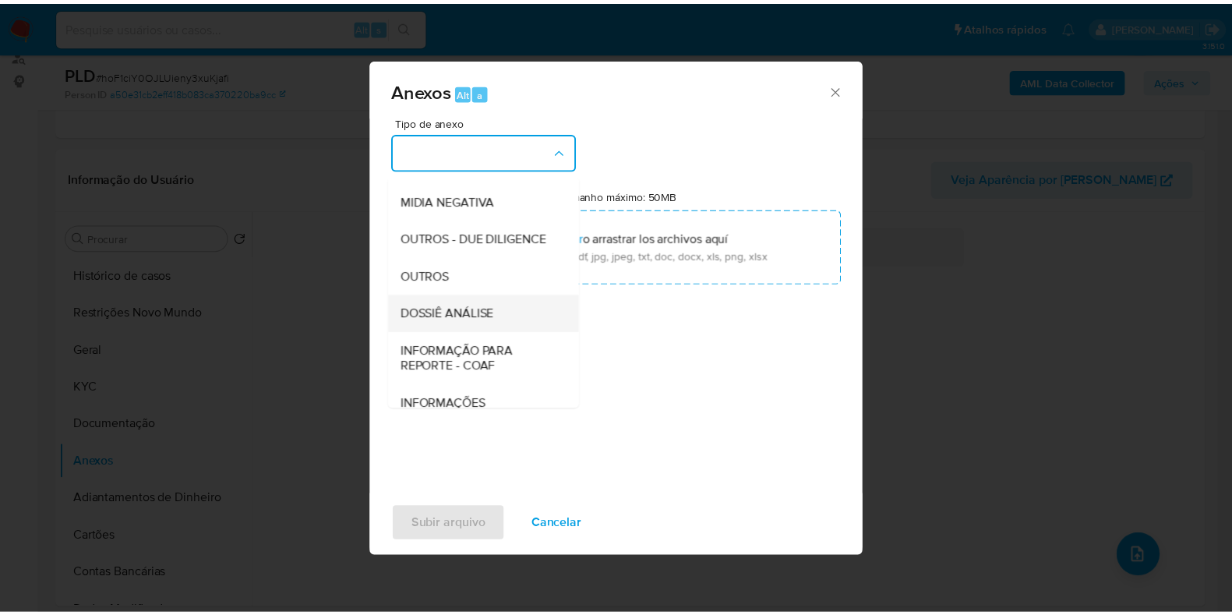
scroll to position [240, 0]
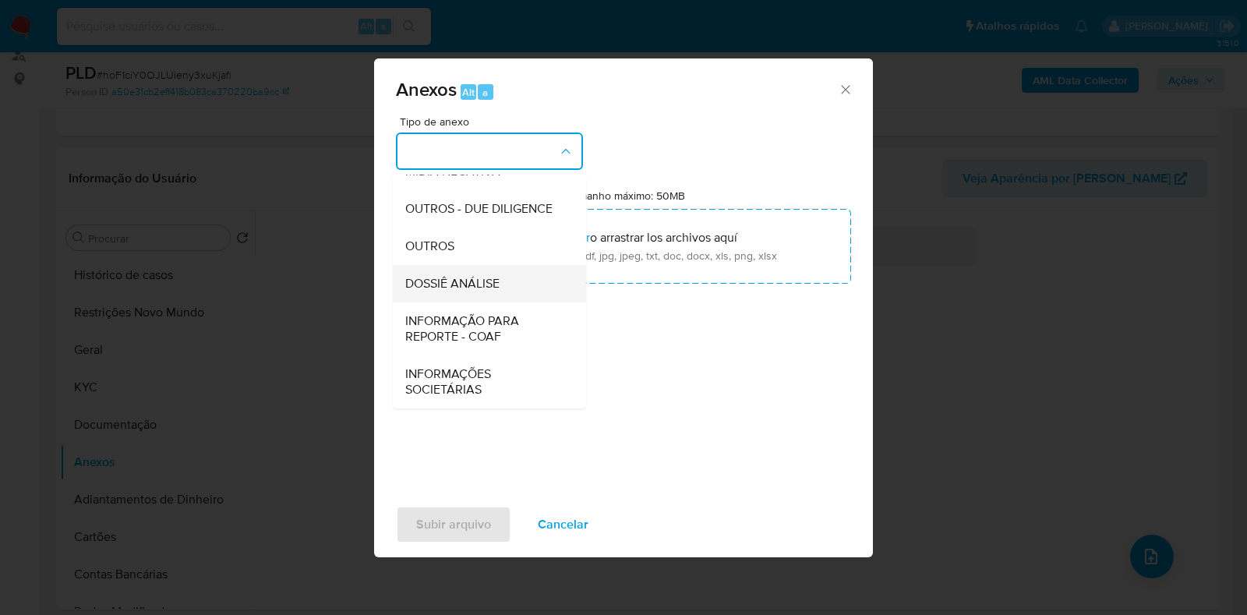
click at [485, 282] on span "DOSSIÊ ANÁLISE" at bounding box center [452, 284] width 94 height 16
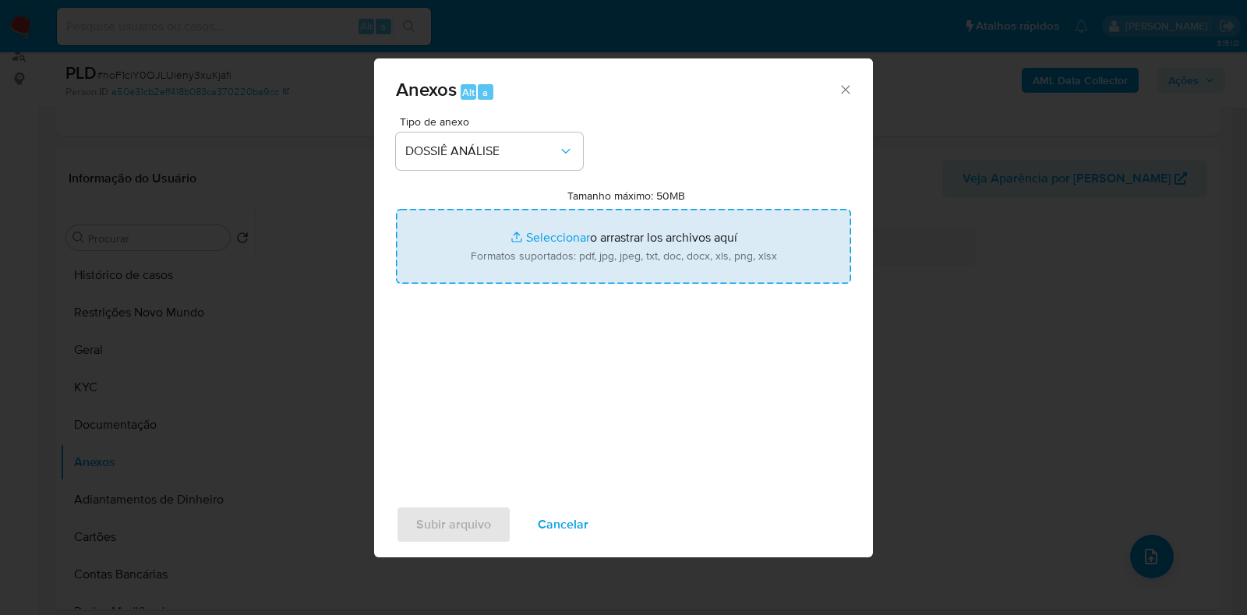
type input "C:\fakepath\SAR - CNPJ 51288666000128 - JULISHOP COMERCIAL LTDA.pdf"
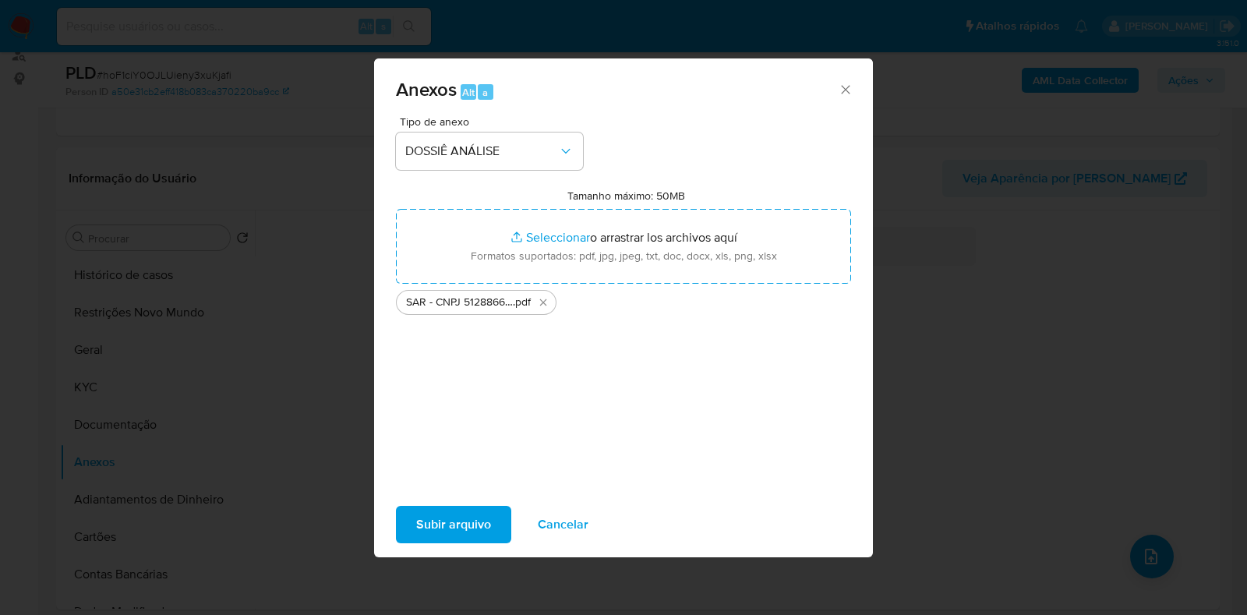
click at [429, 541] on span "Subir arquivo" at bounding box center [453, 524] width 75 height 34
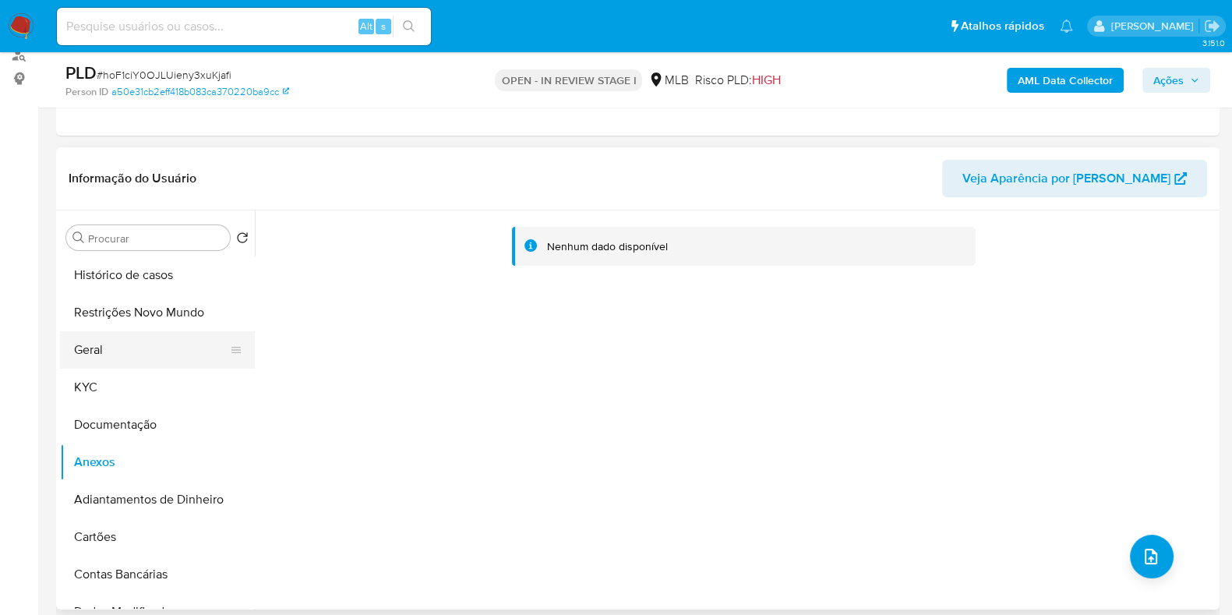
click at [152, 352] on button "Geral" at bounding box center [151, 349] width 182 height 37
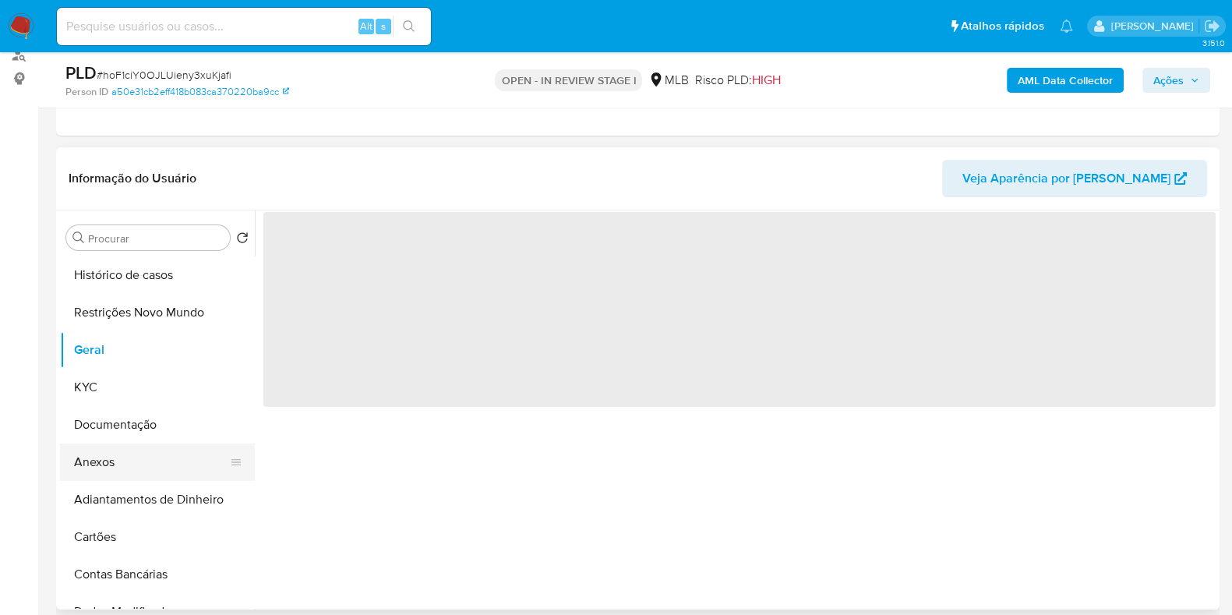
click at [100, 469] on button "Anexos" at bounding box center [151, 461] width 182 height 37
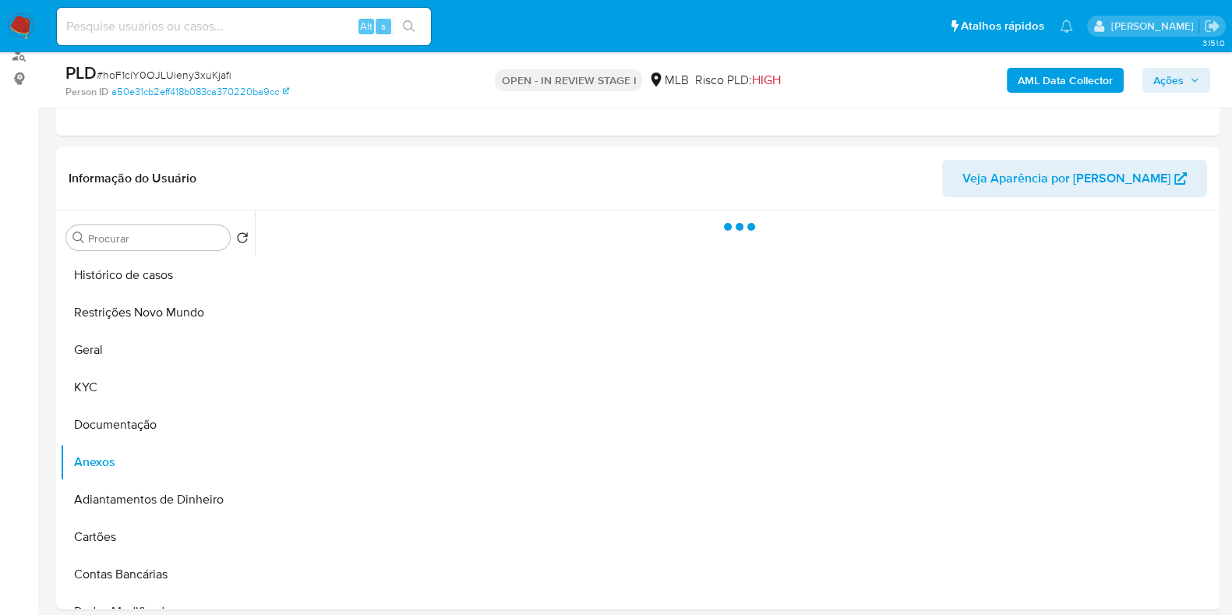
click at [1198, 69] on span "Ações" at bounding box center [1176, 80] width 46 height 22
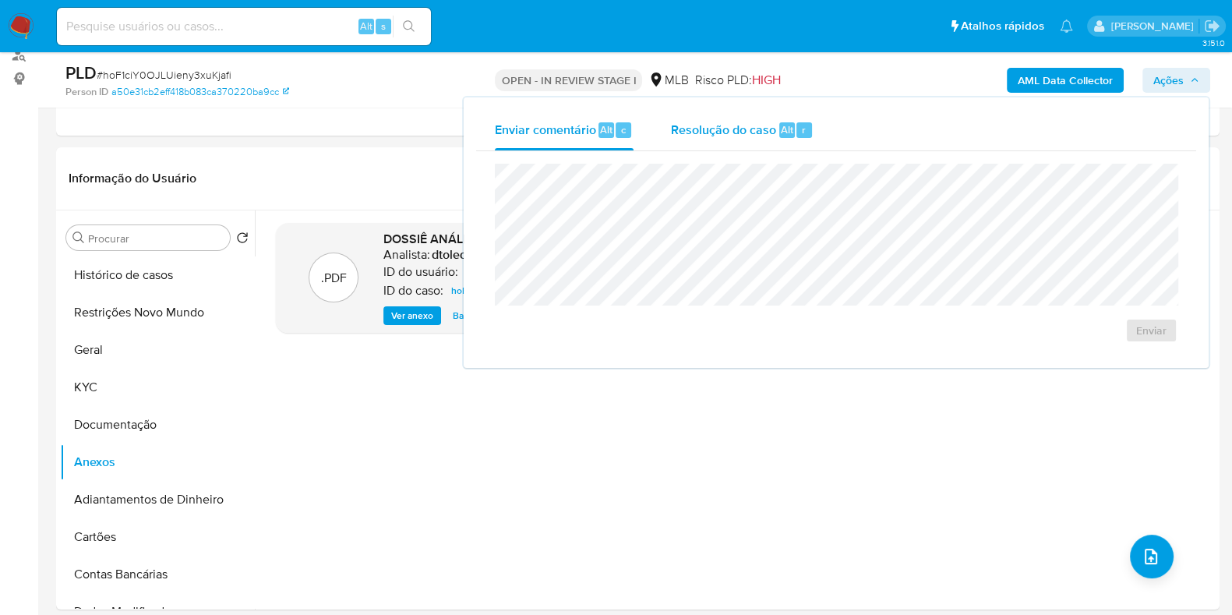
drag, startPoint x: 794, startPoint y: 144, endPoint x: 783, endPoint y: 153, distance: 13.9
click at [794, 143] on div "Resolução do caso Alt r" at bounding box center [742, 130] width 143 height 41
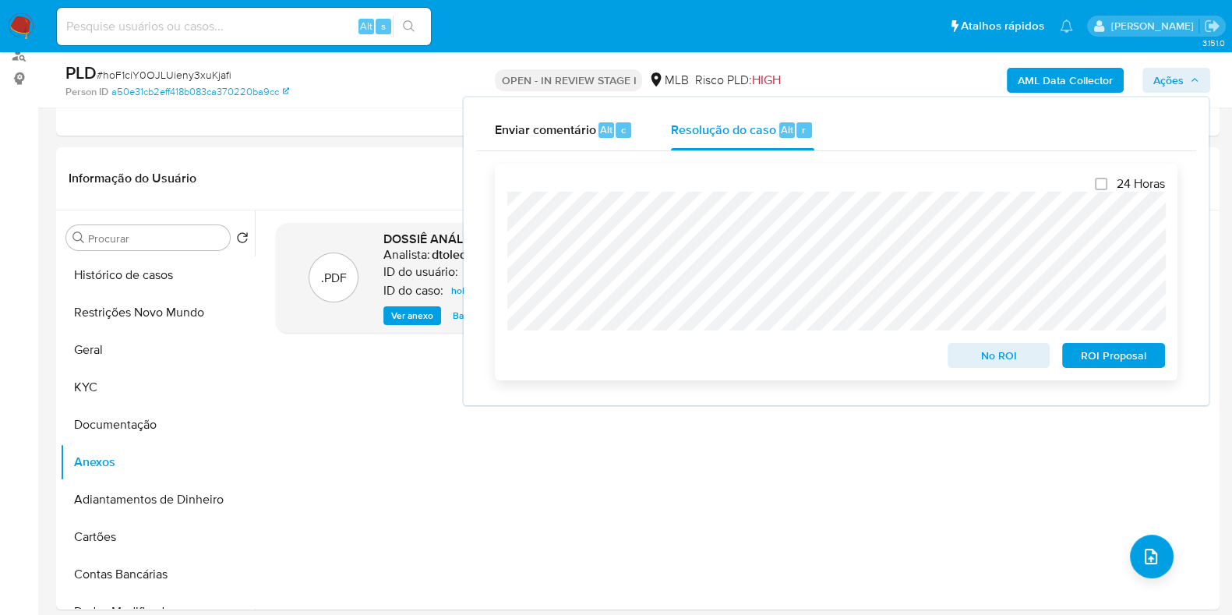
click at [1120, 355] on span "ROI Proposal" at bounding box center [1113, 355] width 81 height 22
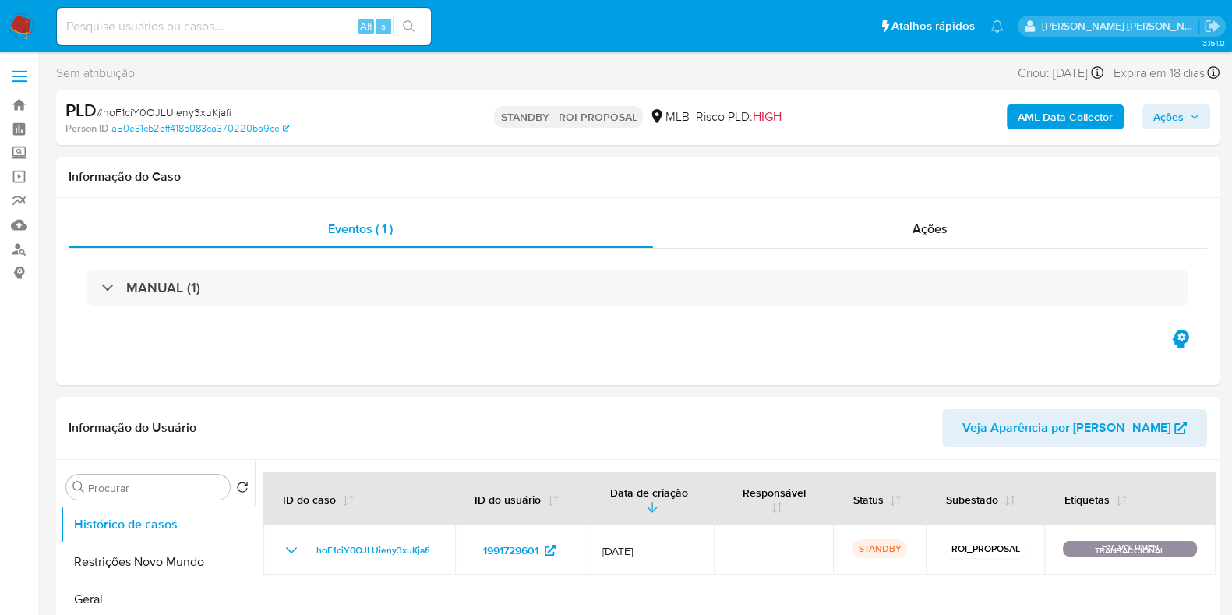
select select "10"
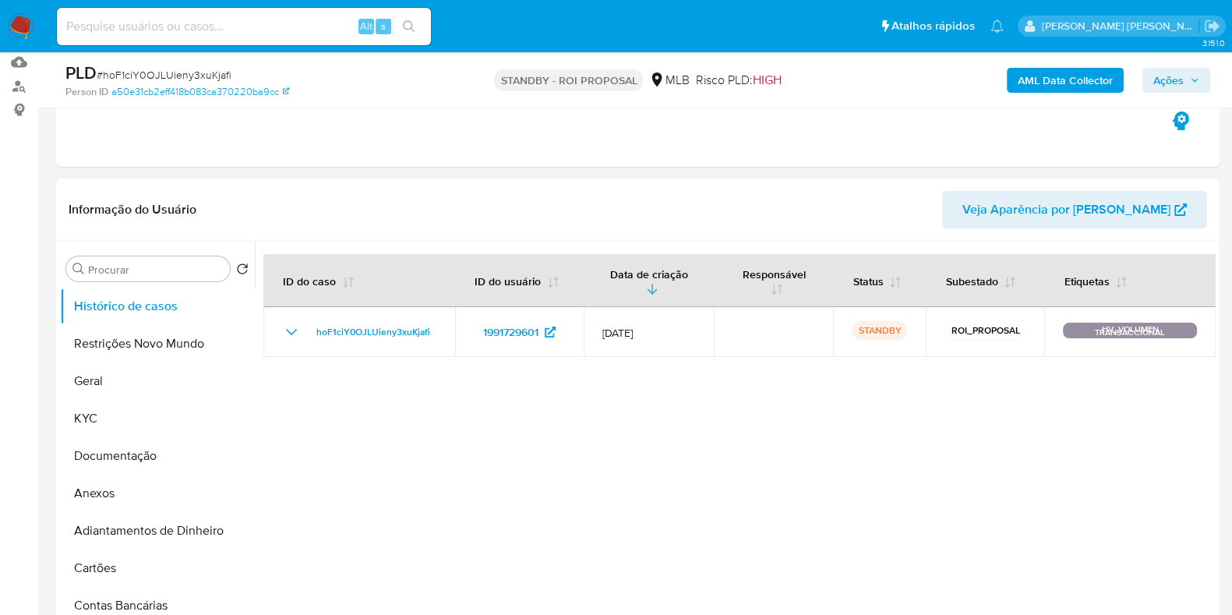
scroll to position [194, 0]
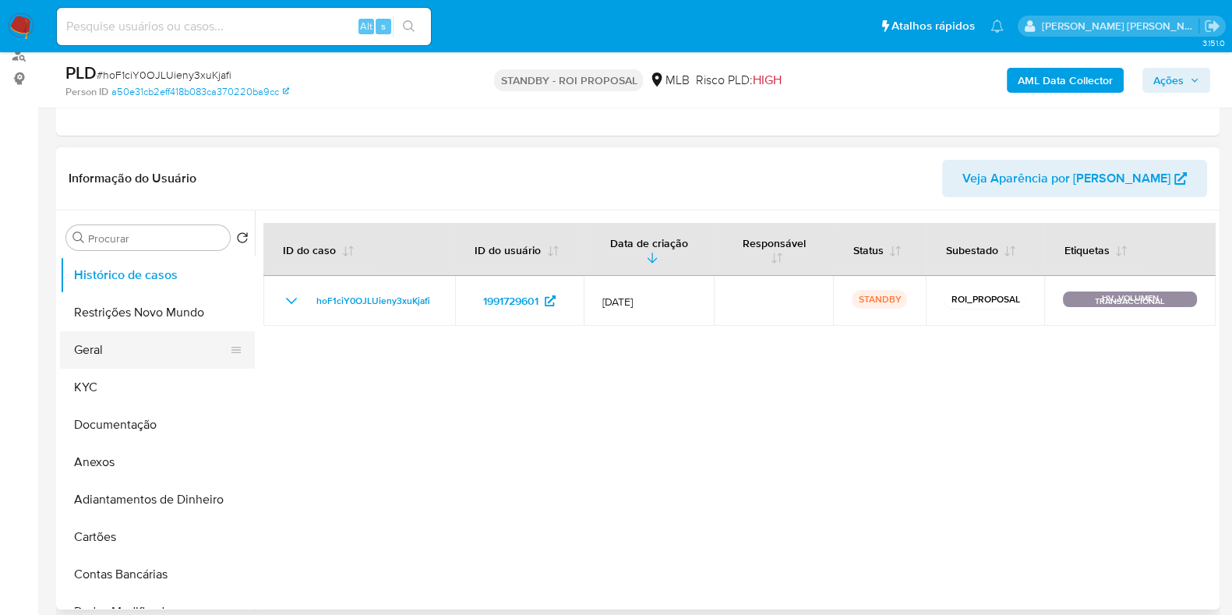
click at [139, 359] on button "Geral" at bounding box center [151, 349] width 182 height 37
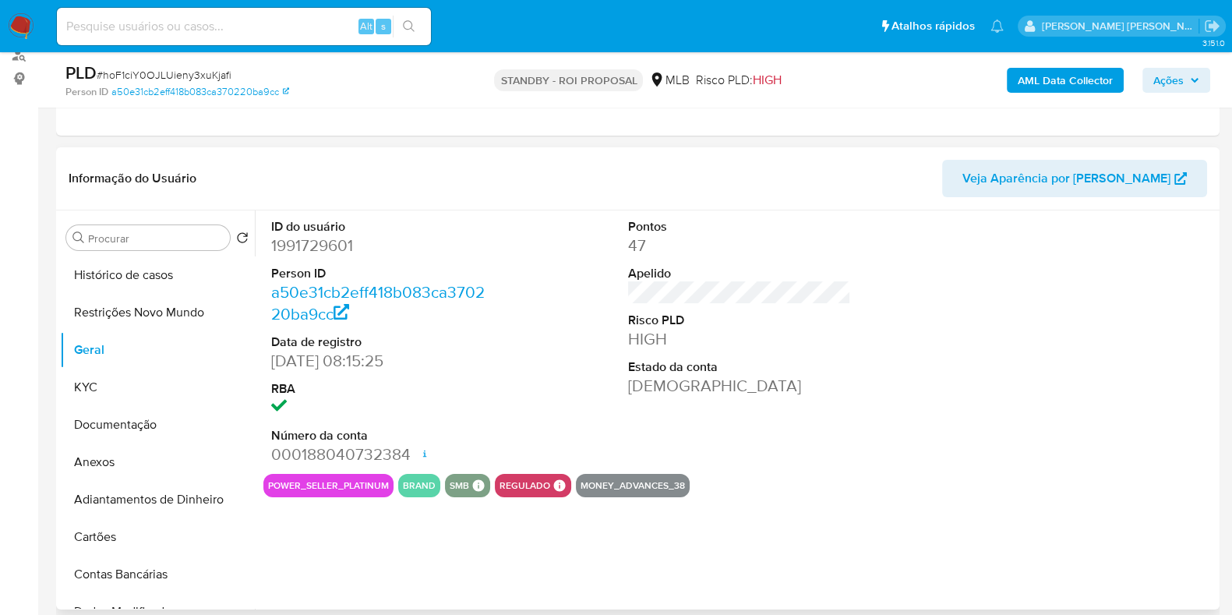
click at [312, 238] on dd "1991729601" at bounding box center [382, 246] width 223 height 22
copy dd "1991729601"
click at [273, 29] on input at bounding box center [244, 26] width 374 height 20
paste input "2470036654"
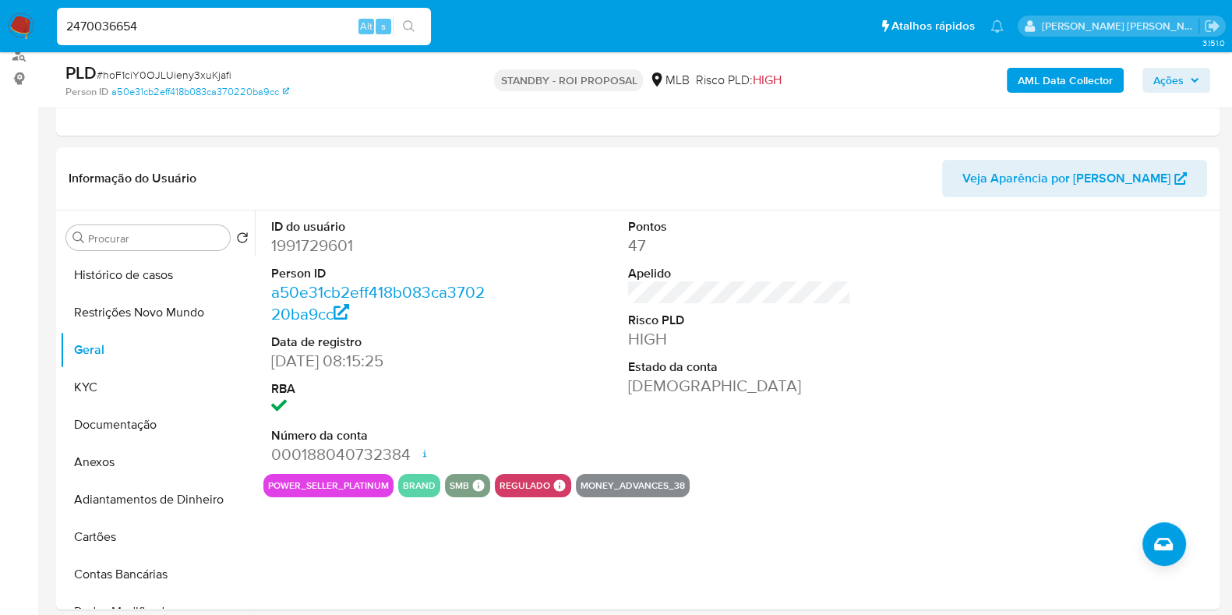
type input "2470036654"
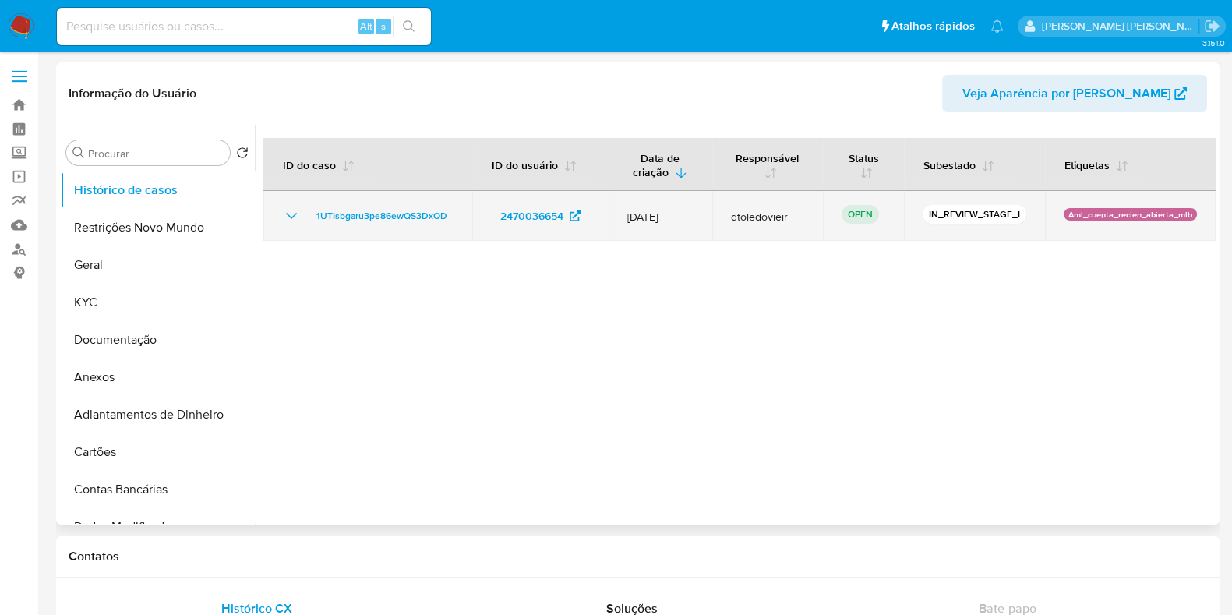
select select "10"
click at [355, 216] on span "1UTIsbgaru3pe86ewQS3DxQD" at bounding box center [381, 215] width 131 height 19
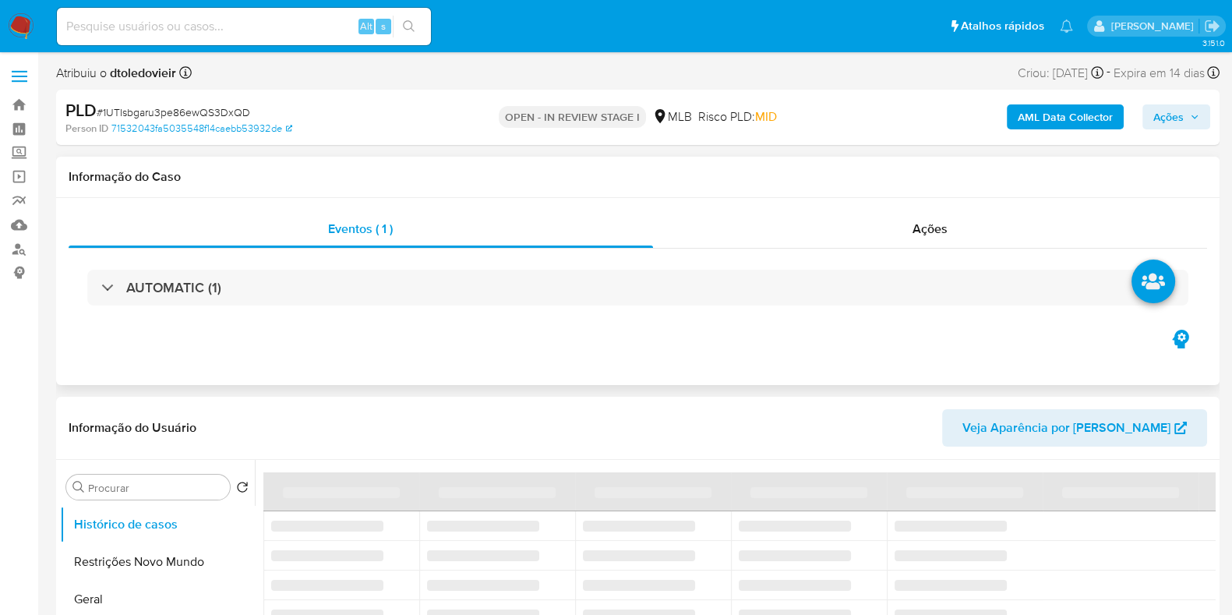
select select "10"
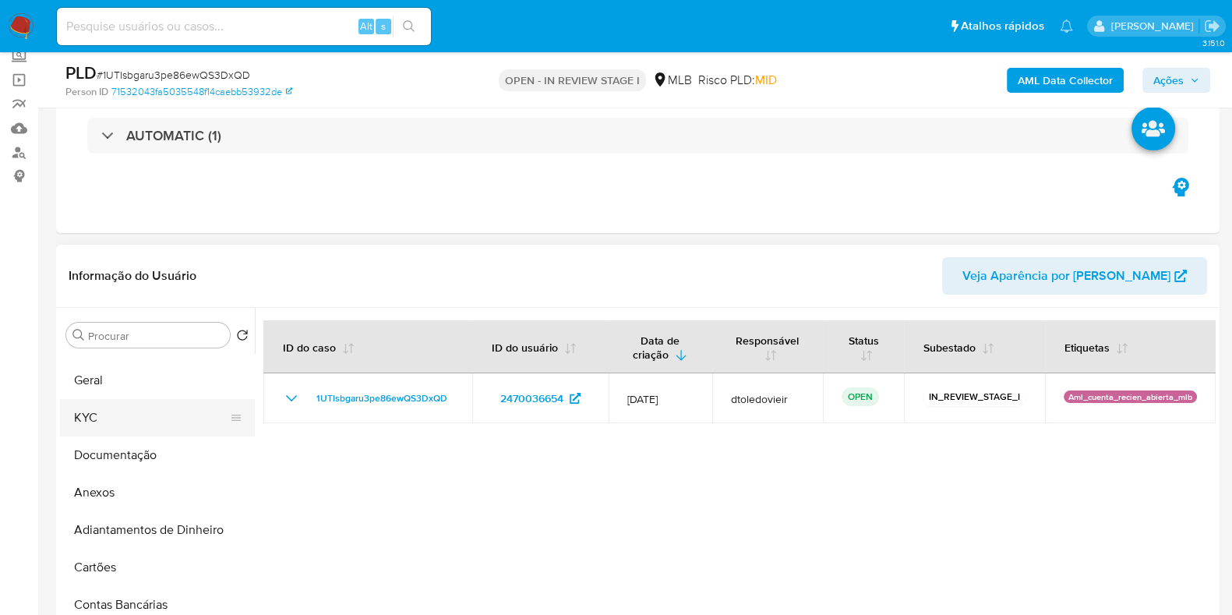
scroll to position [97, 0]
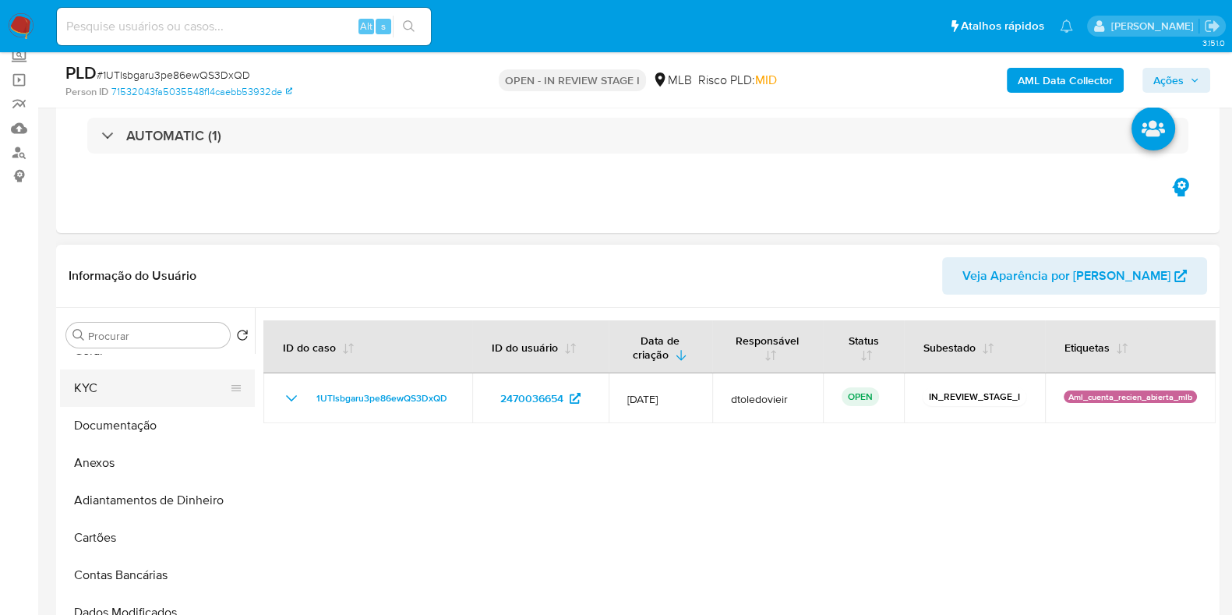
click at [115, 390] on button "KYC" at bounding box center [151, 387] width 182 height 37
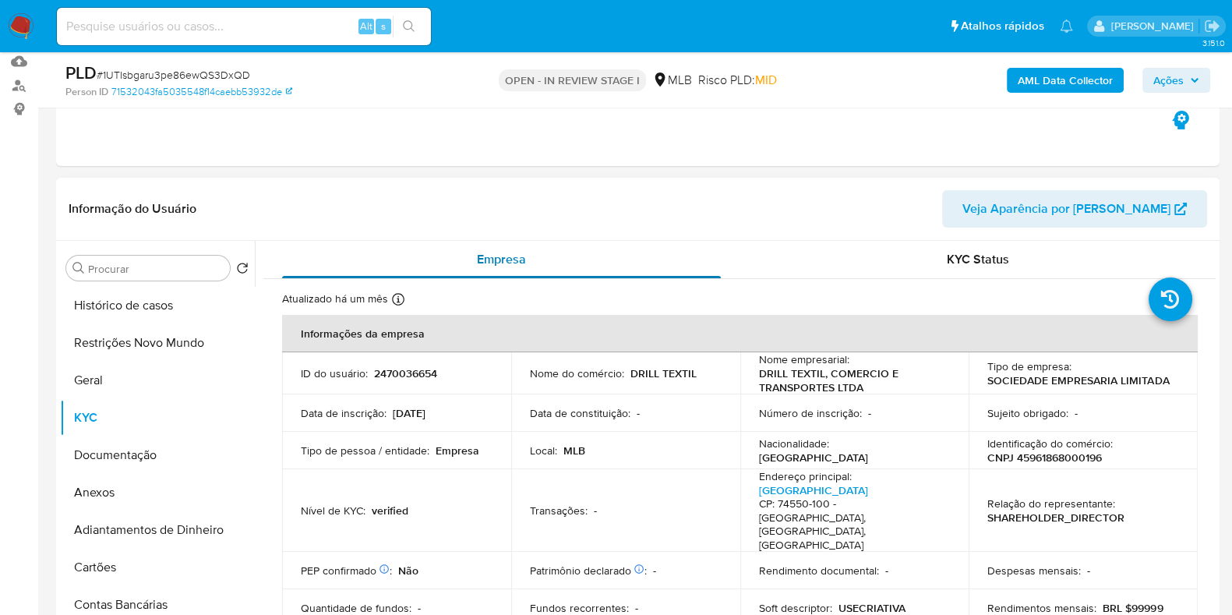
scroll to position [194, 0]
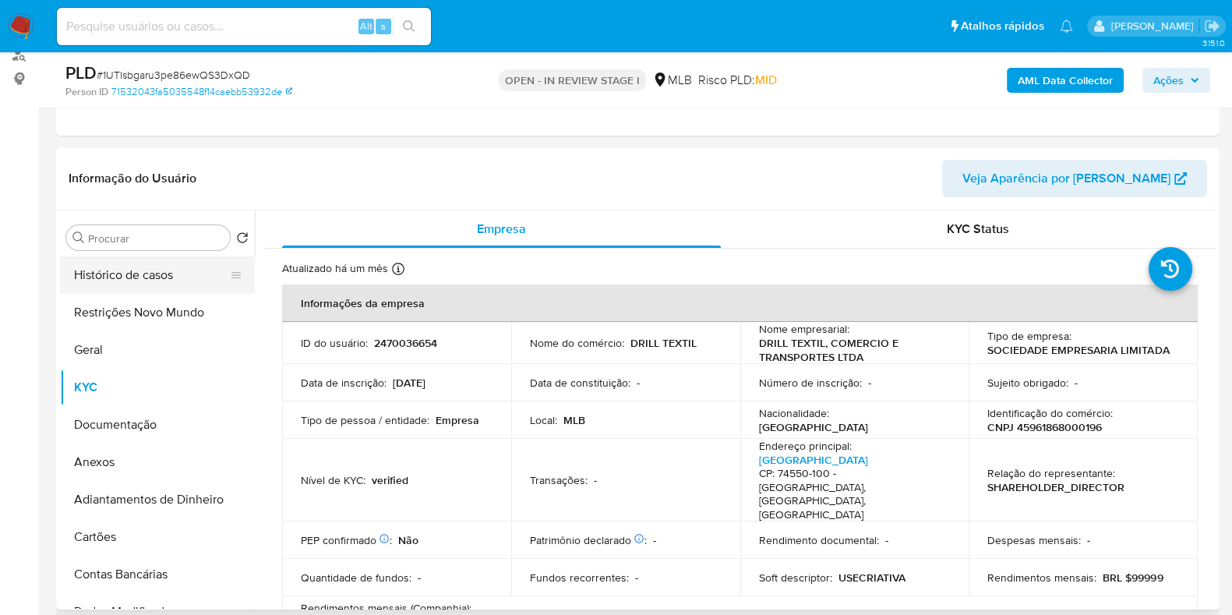
click at [151, 274] on button "Histórico de casos" at bounding box center [151, 274] width 182 height 37
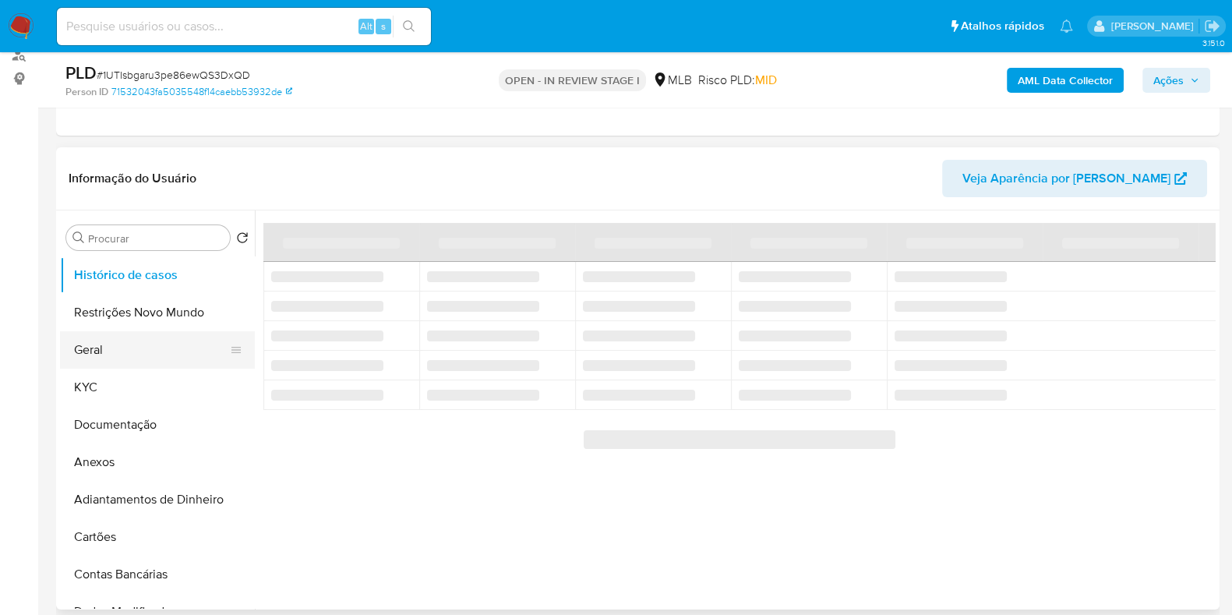
click at [145, 337] on button "Geral" at bounding box center [151, 349] width 182 height 37
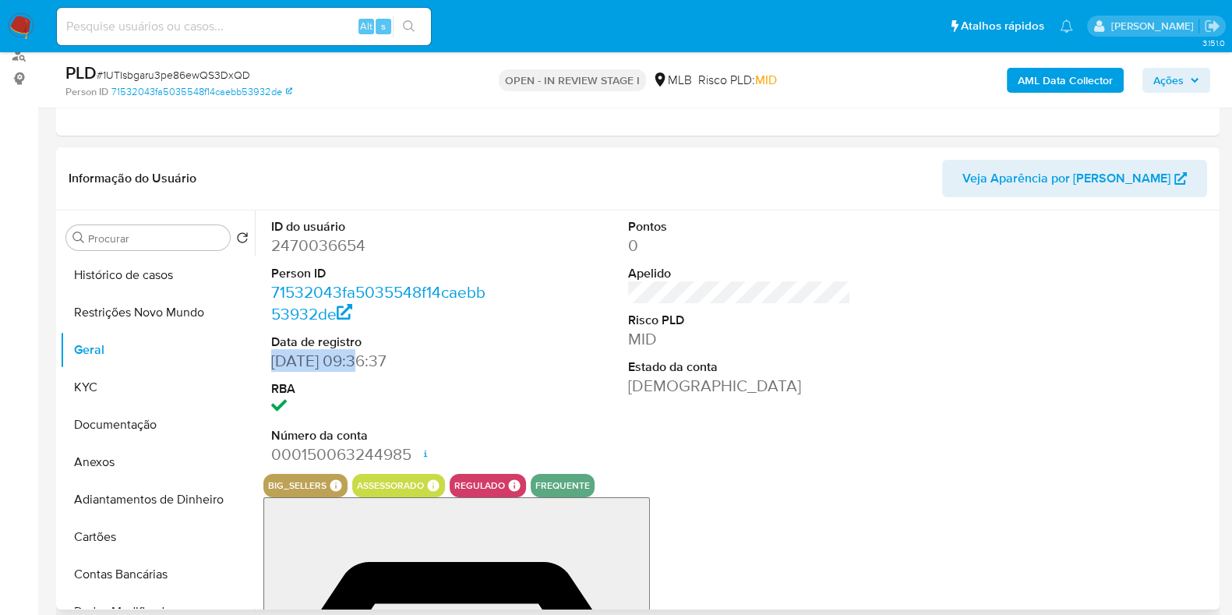
drag, startPoint x: 351, startPoint y: 363, endPoint x: 273, endPoint y: 359, distance: 78.0
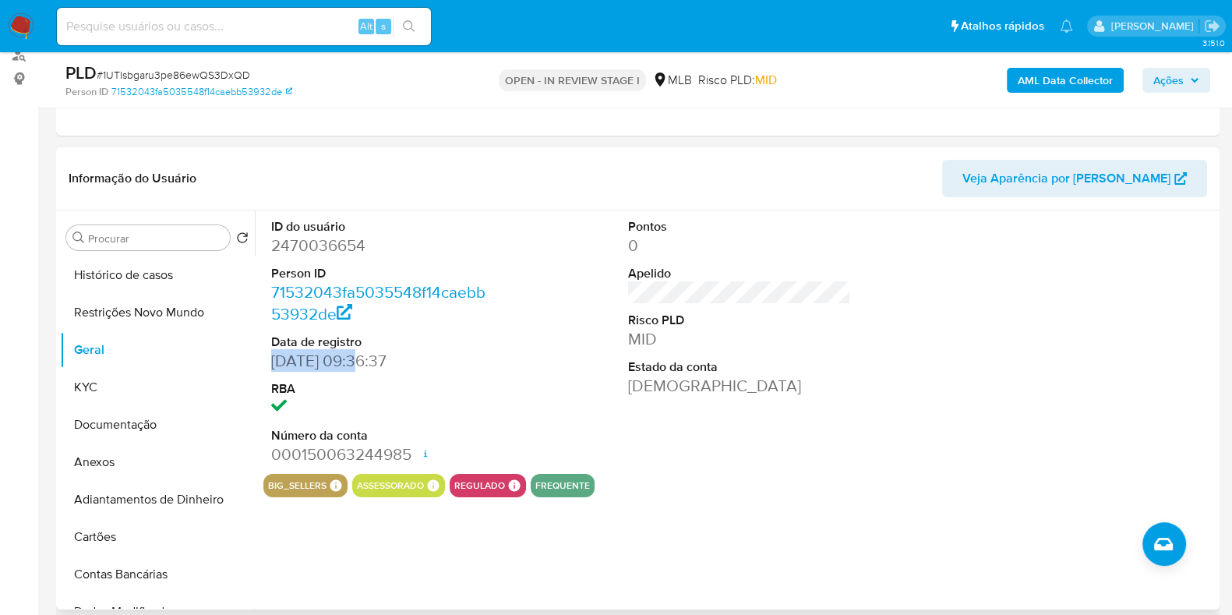
click at [273, 359] on dd "[DATE] 09:36:37" at bounding box center [382, 361] width 223 height 22
click at [271, 363] on dd "[DATE] 09:36:37" at bounding box center [382, 361] width 223 height 22
click at [559, 355] on div "ID do usuário 2470036654 Person ID 71532043fa5035548f14caebb53932de Data de reg…" at bounding box center [739, 341] width 952 height 263
